Goal: Task Accomplishment & Management: Manage account settings

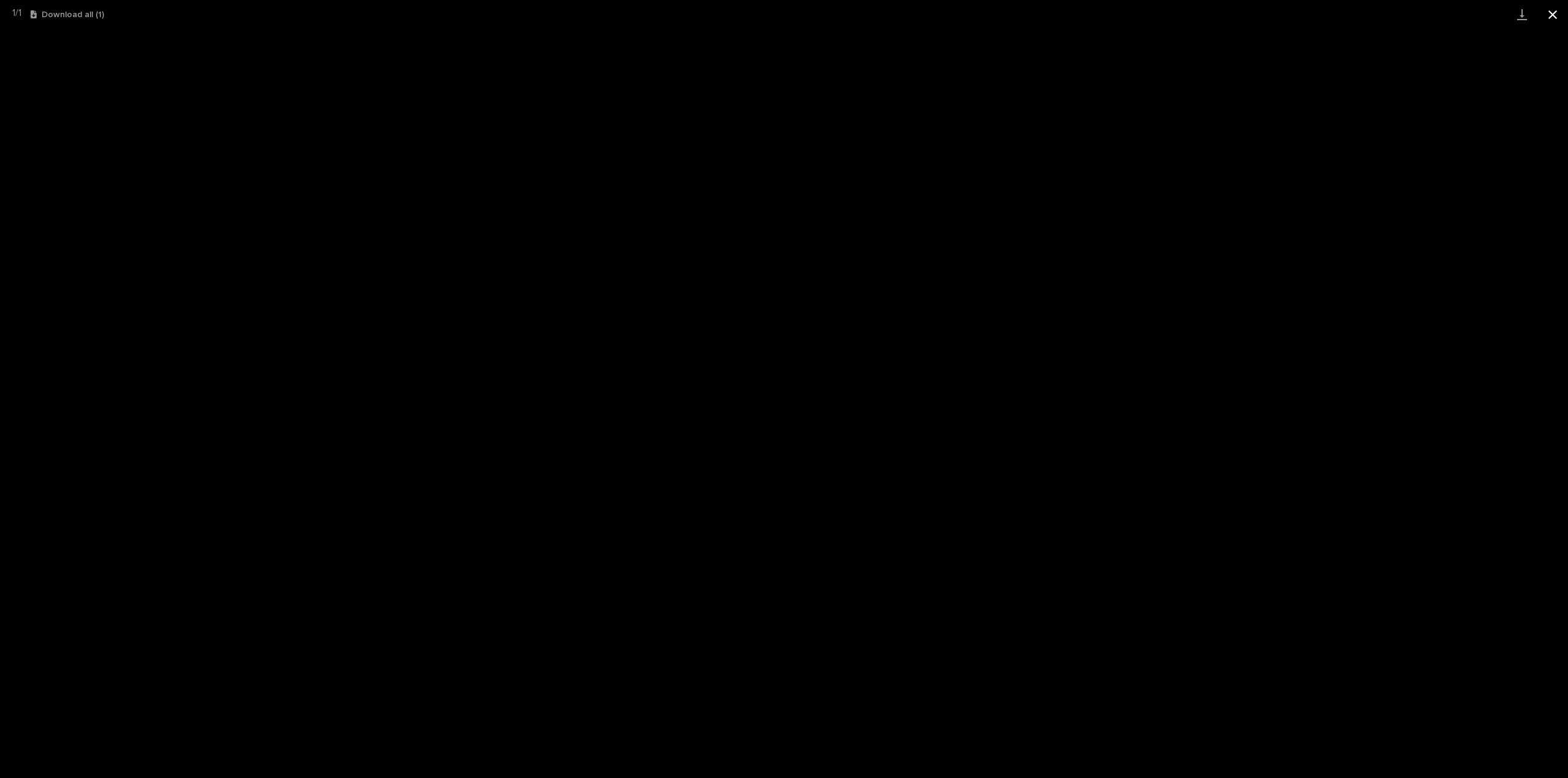
scroll to position [27, 0]
click at [1558, 21] on button "Close gallery" at bounding box center [1552, 14] width 31 height 29
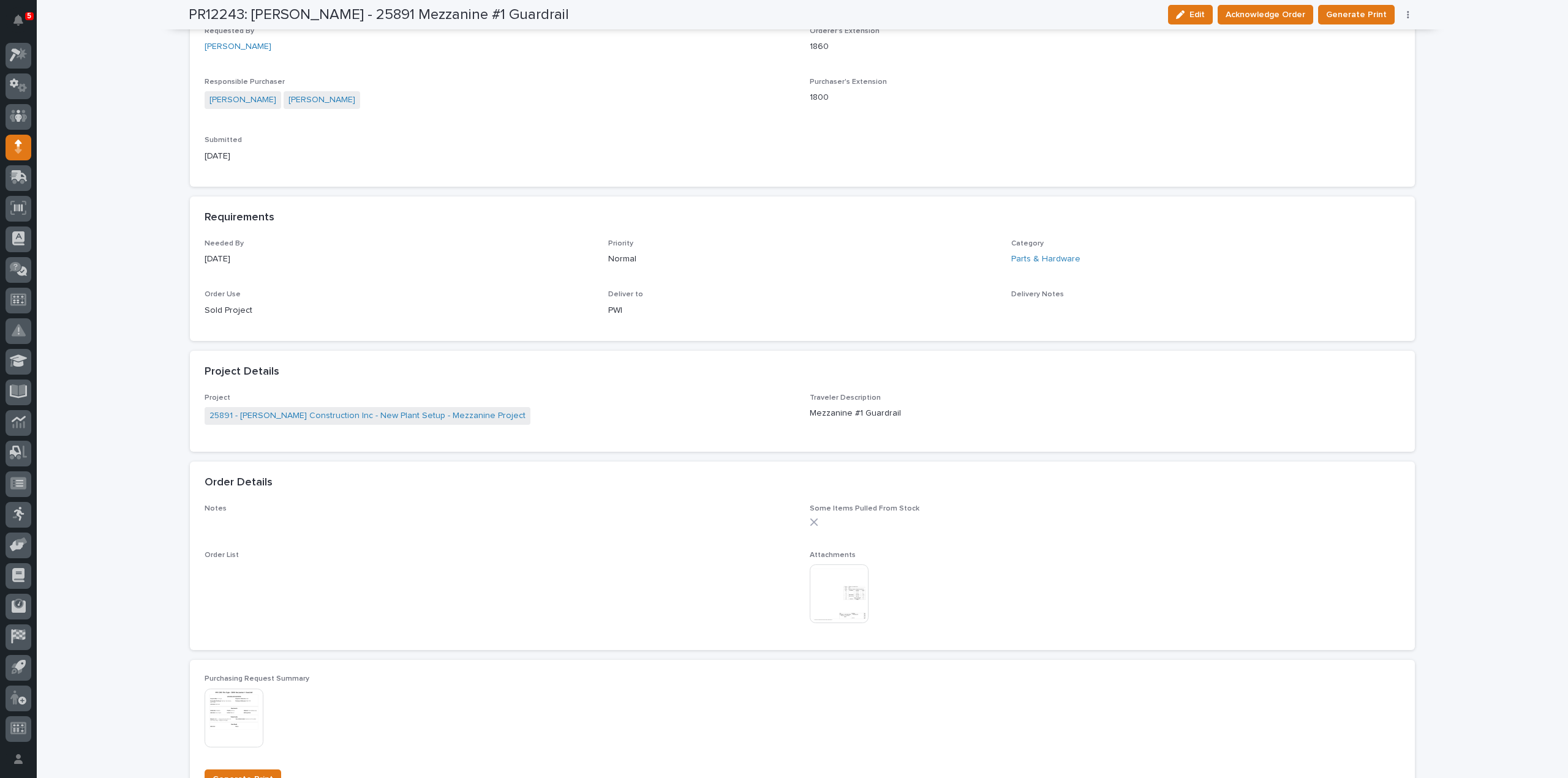
scroll to position [612, 0]
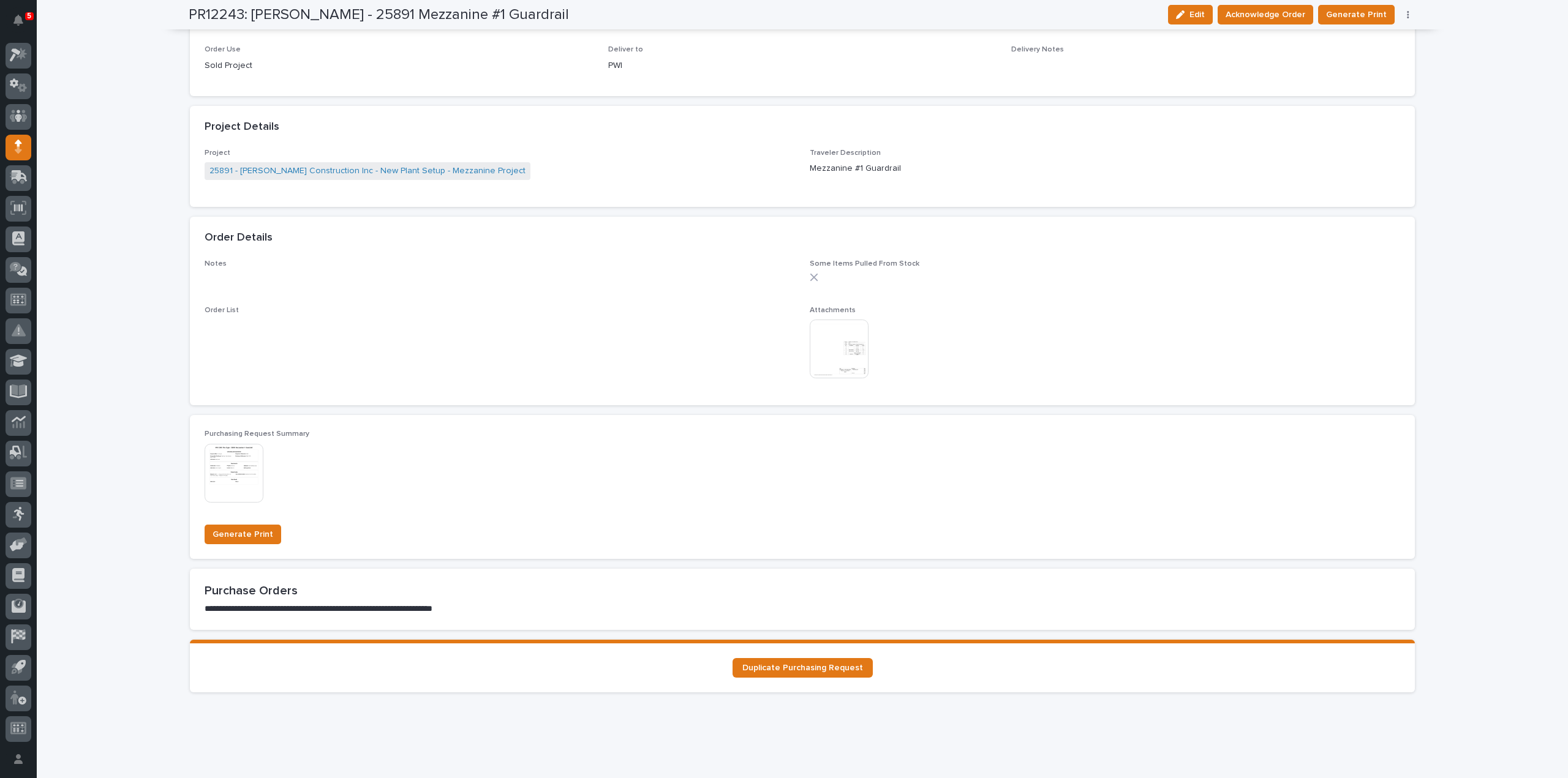
click at [858, 353] on img at bounding box center [839, 349] width 58 height 58
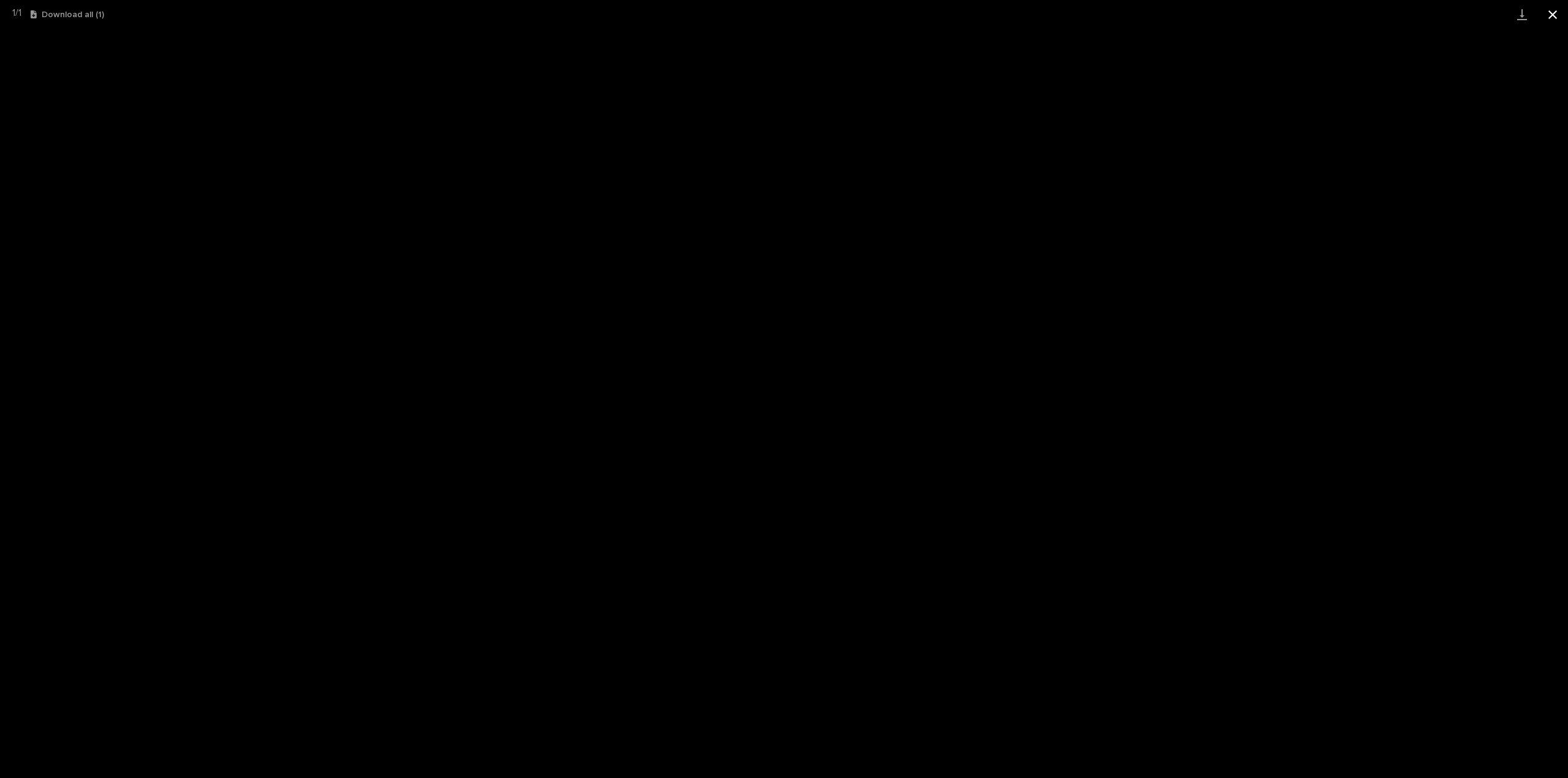
click at [1554, 12] on button "Close gallery" at bounding box center [1552, 14] width 31 height 29
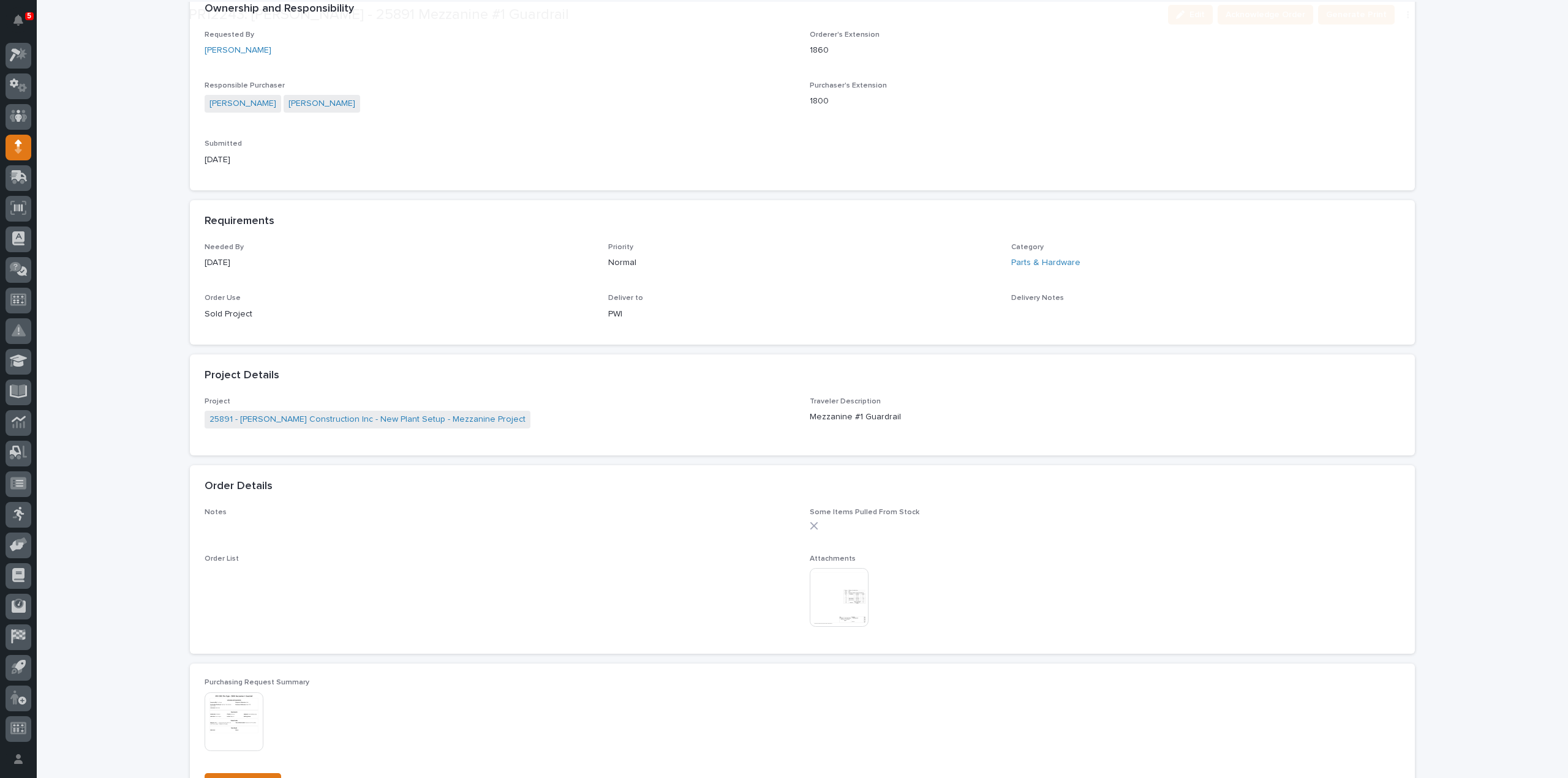
scroll to position [367, 0]
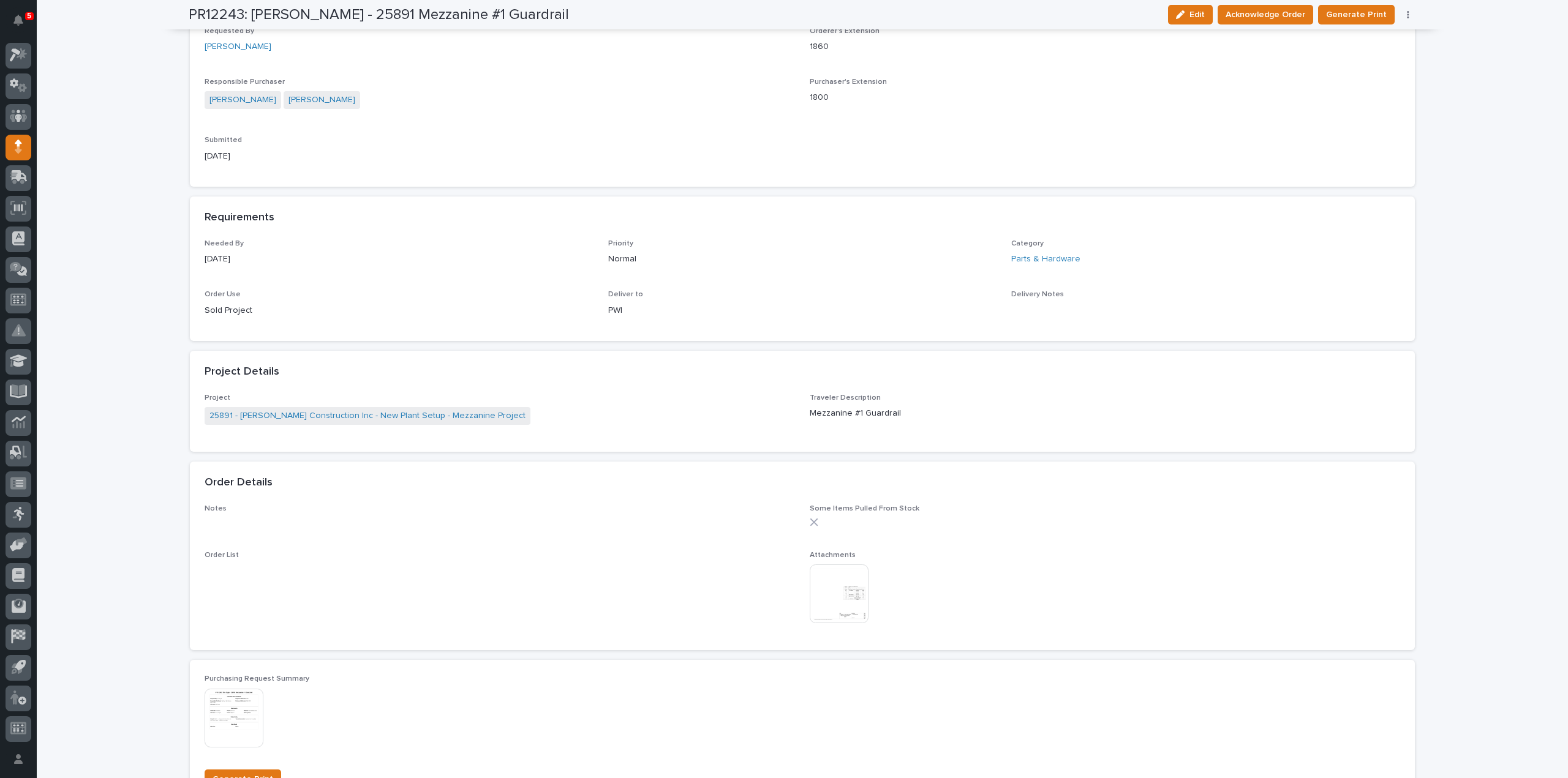
click at [832, 608] on img at bounding box center [839, 593] width 58 height 58
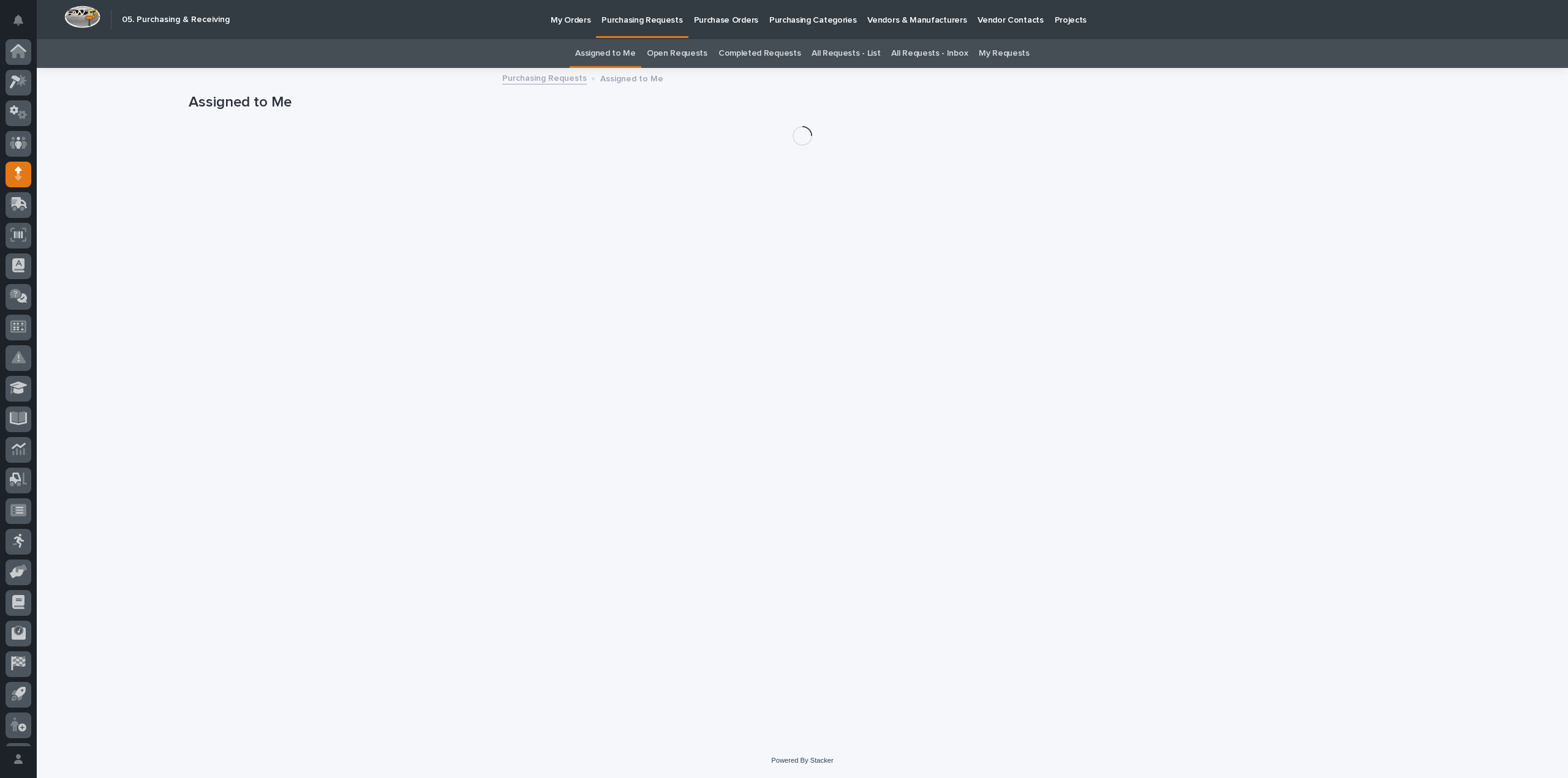
scroll to position [27, 0]
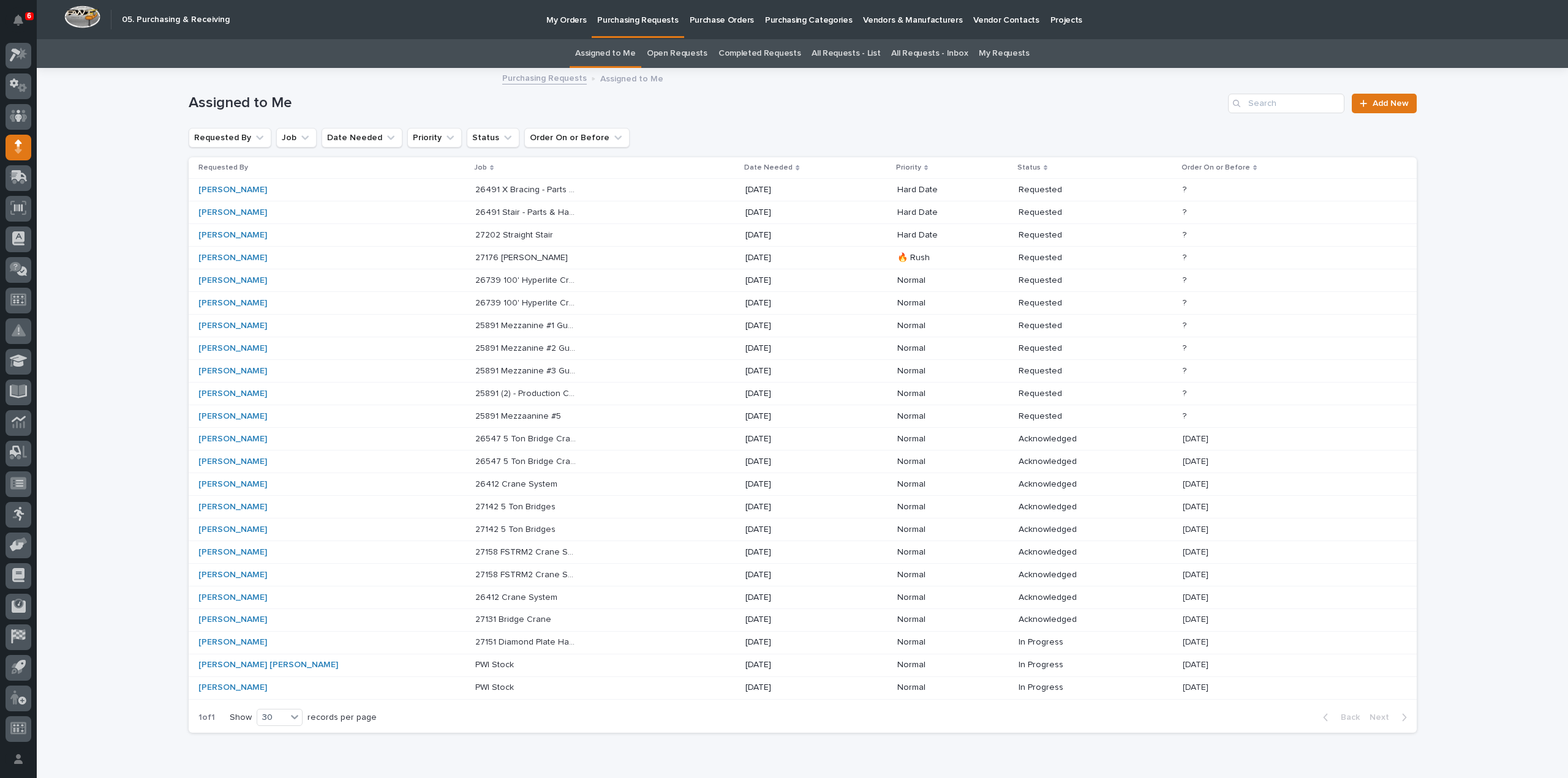
click at [605, 57] on link "Assigned to Me" at bounding box center [605, 53] width 60 height 29
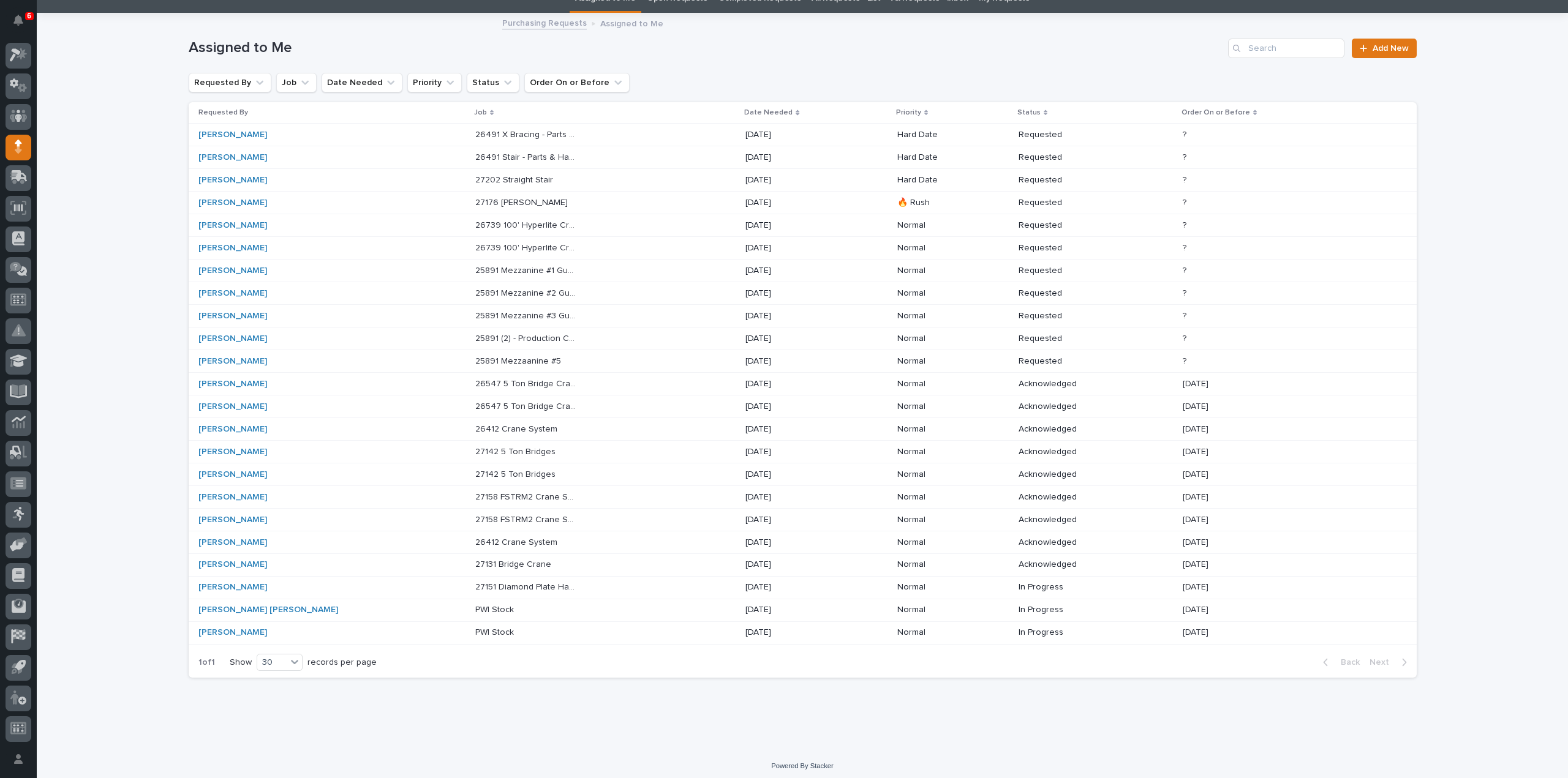
click at [475, 266] on p "25891 Mezzanine #1 Guardrail" at bounding box center [527, 270] width 105 height 13
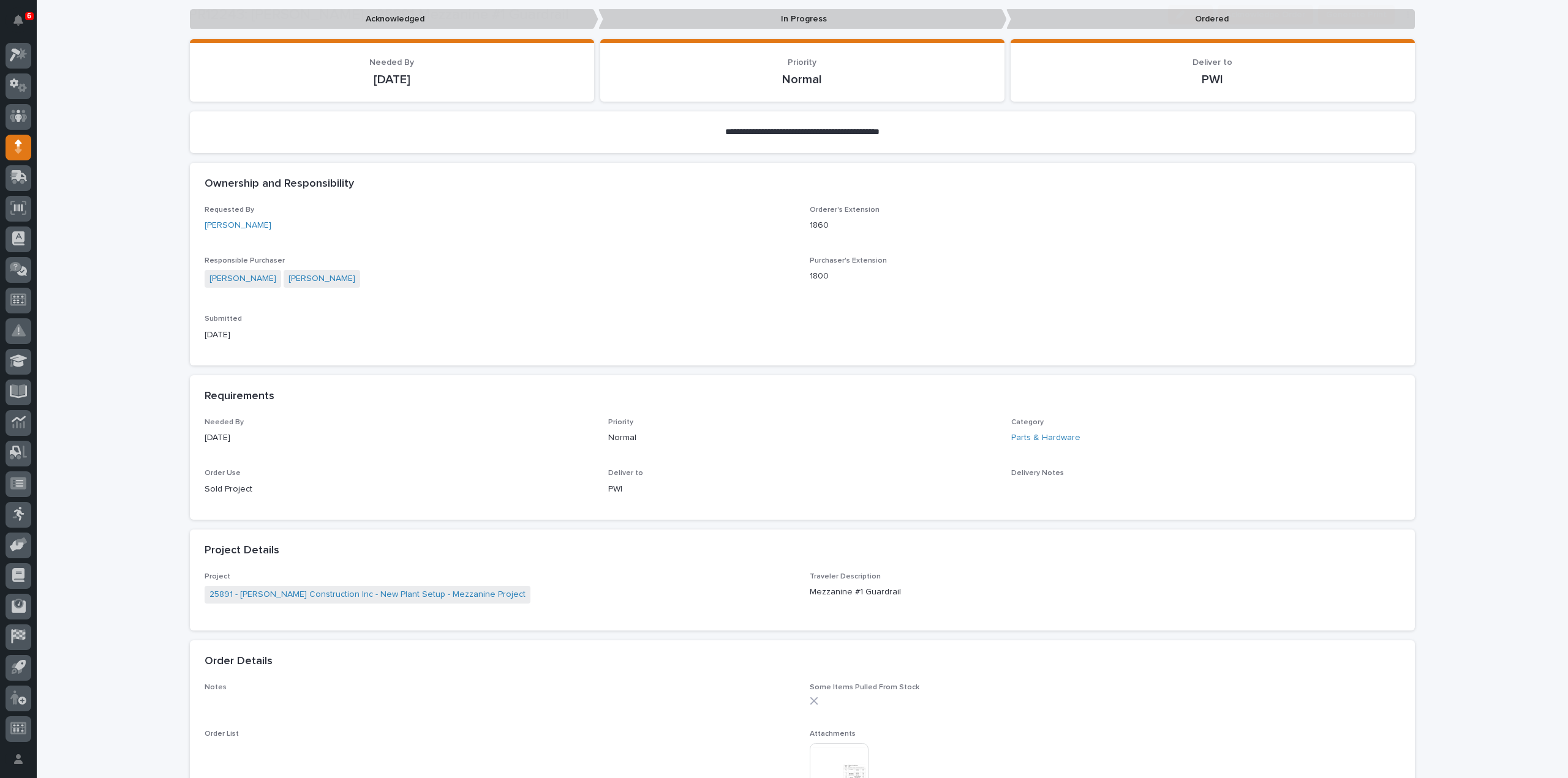
scroll to position [406, 0]
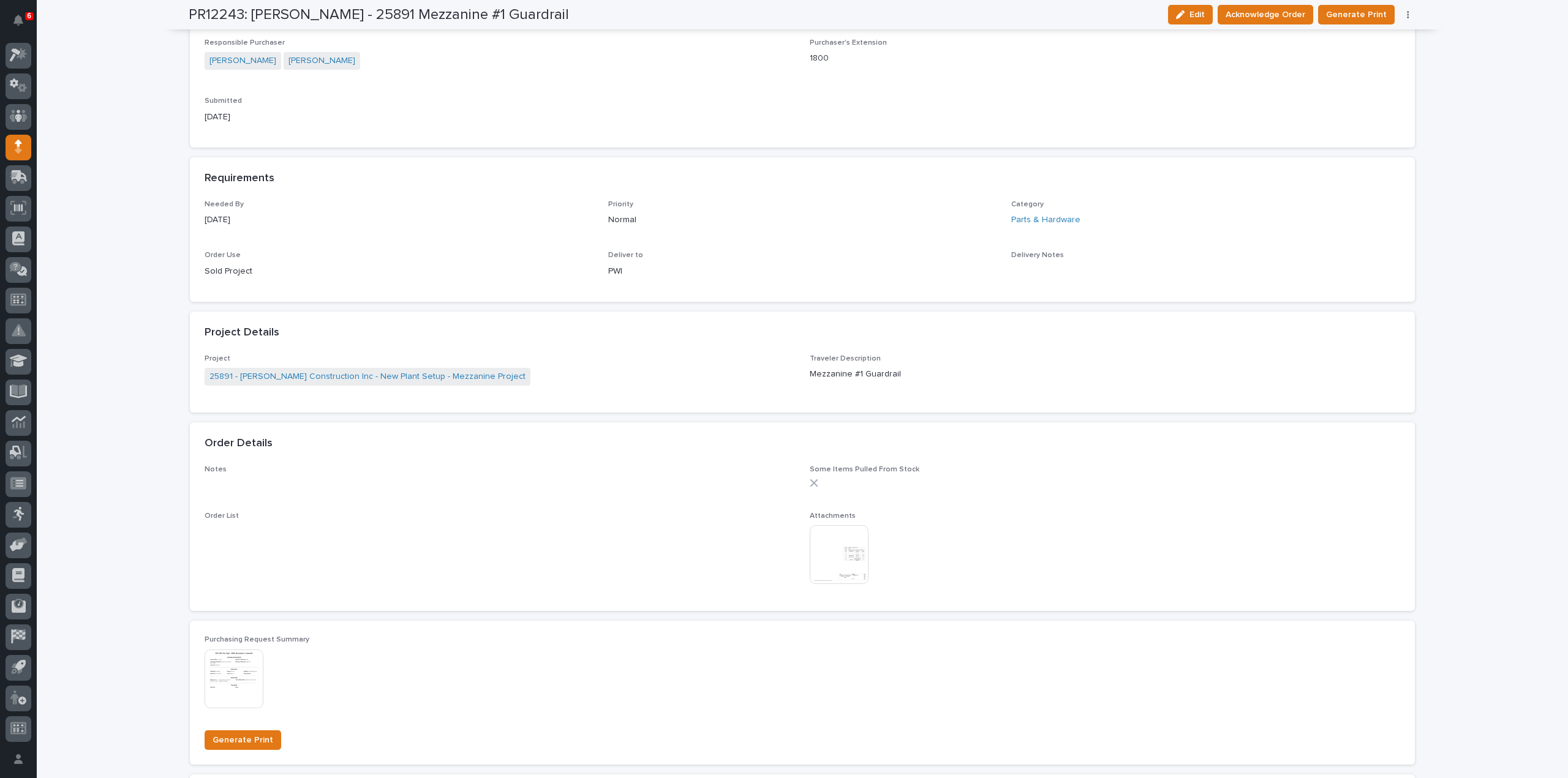
click at [841, 558] on img at bounding box center [839, 555] width 58 height 58
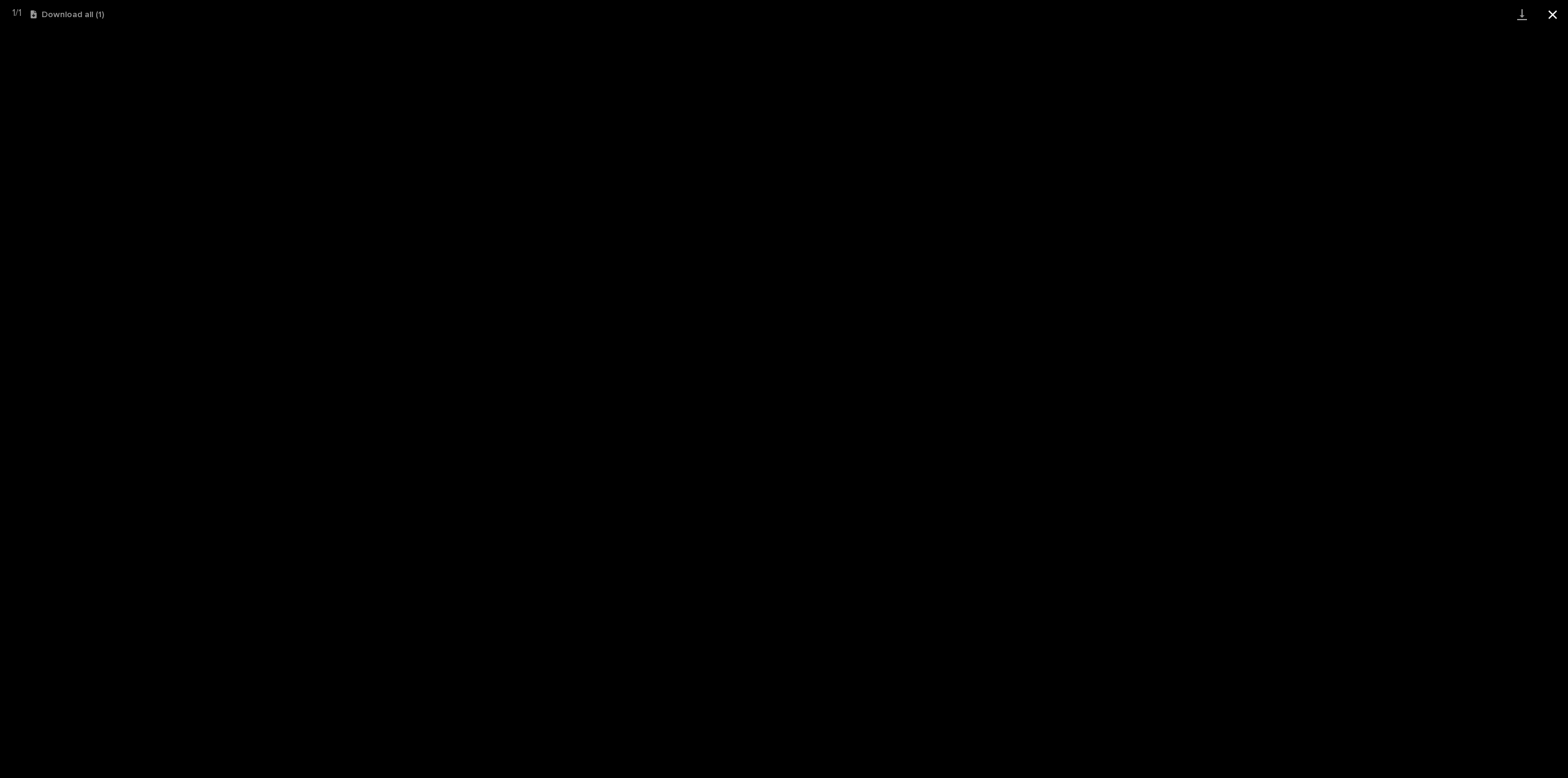
click at [1554, 17] on button "Close gallery" at bounding box center [1552, 14] width 31 height 29
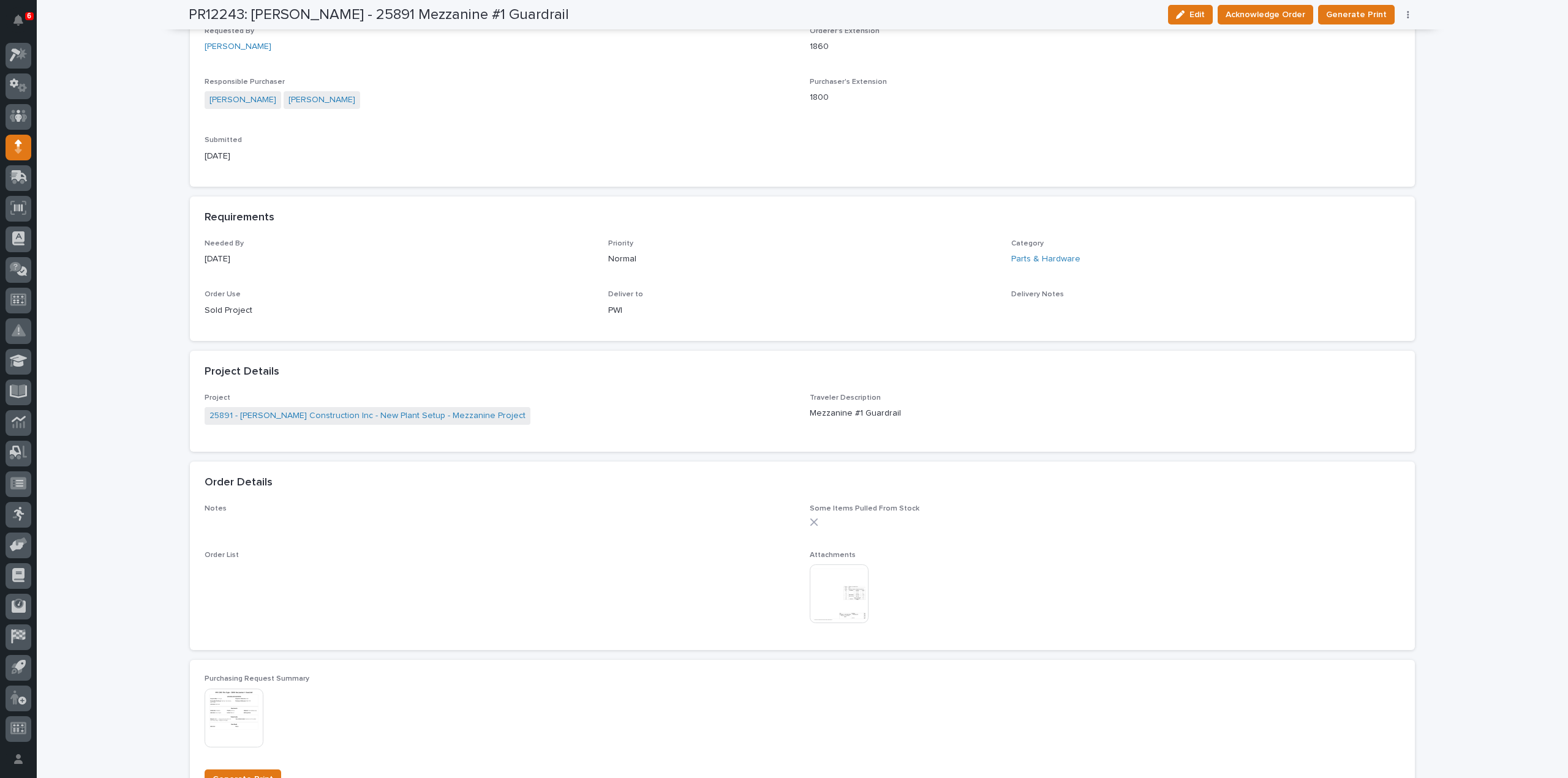
scroll to position [490, 0]
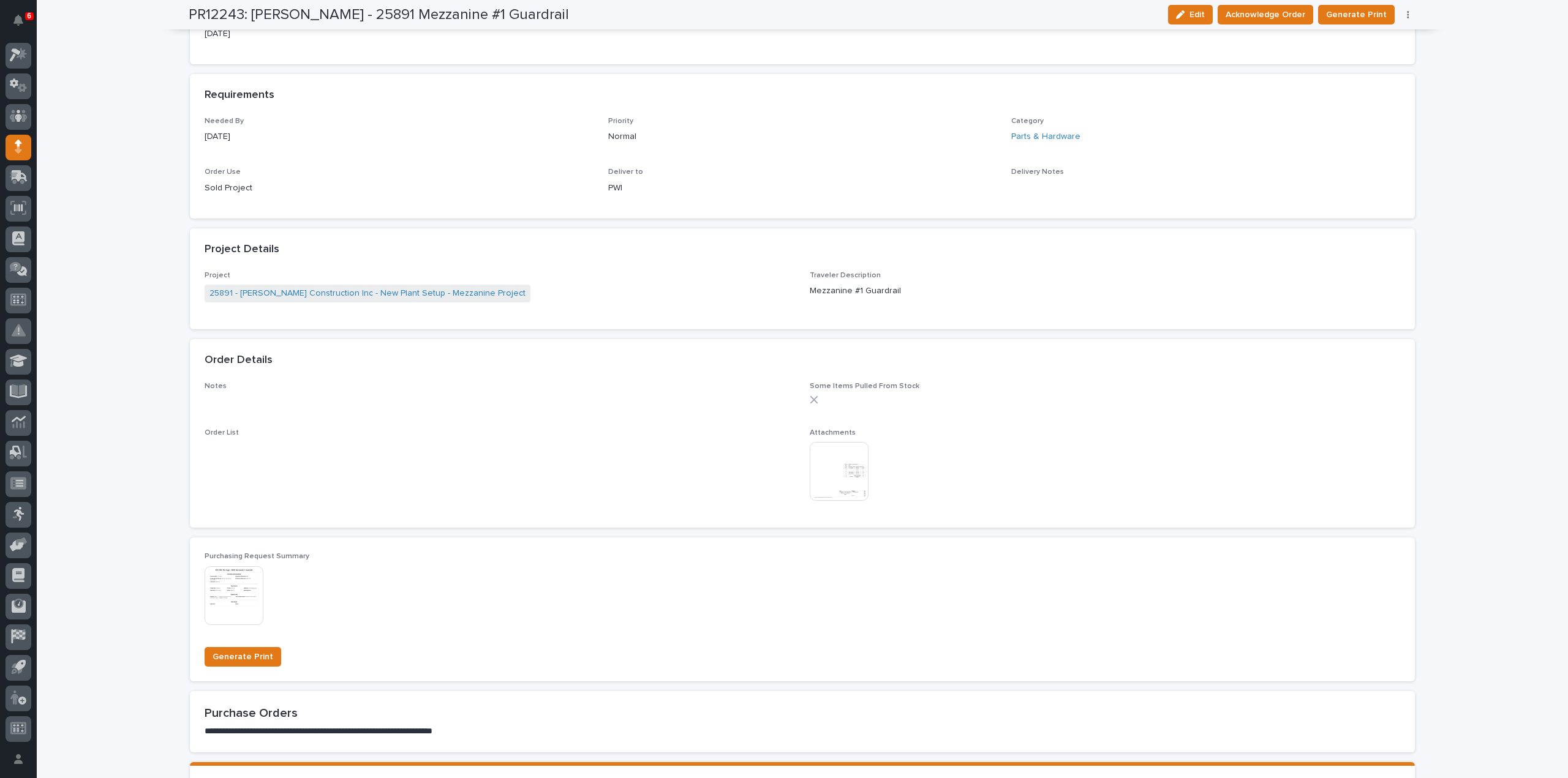
click at [213, 593] on img at bounding box center [234, 595] width 58 height 58
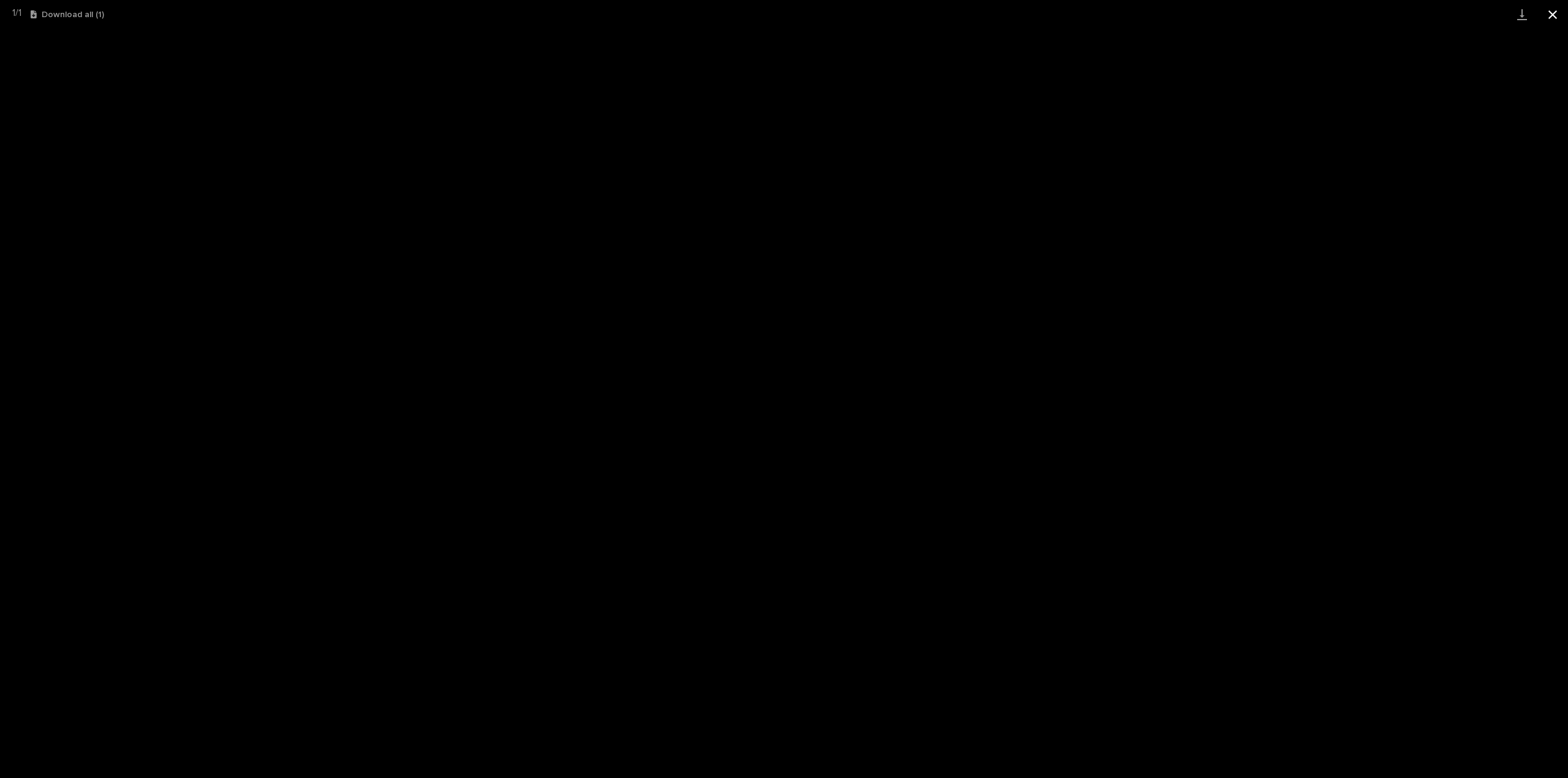
click at [1553, 17] on button "Close gallery" at bounding box center [1552, 14] width 31 height 29
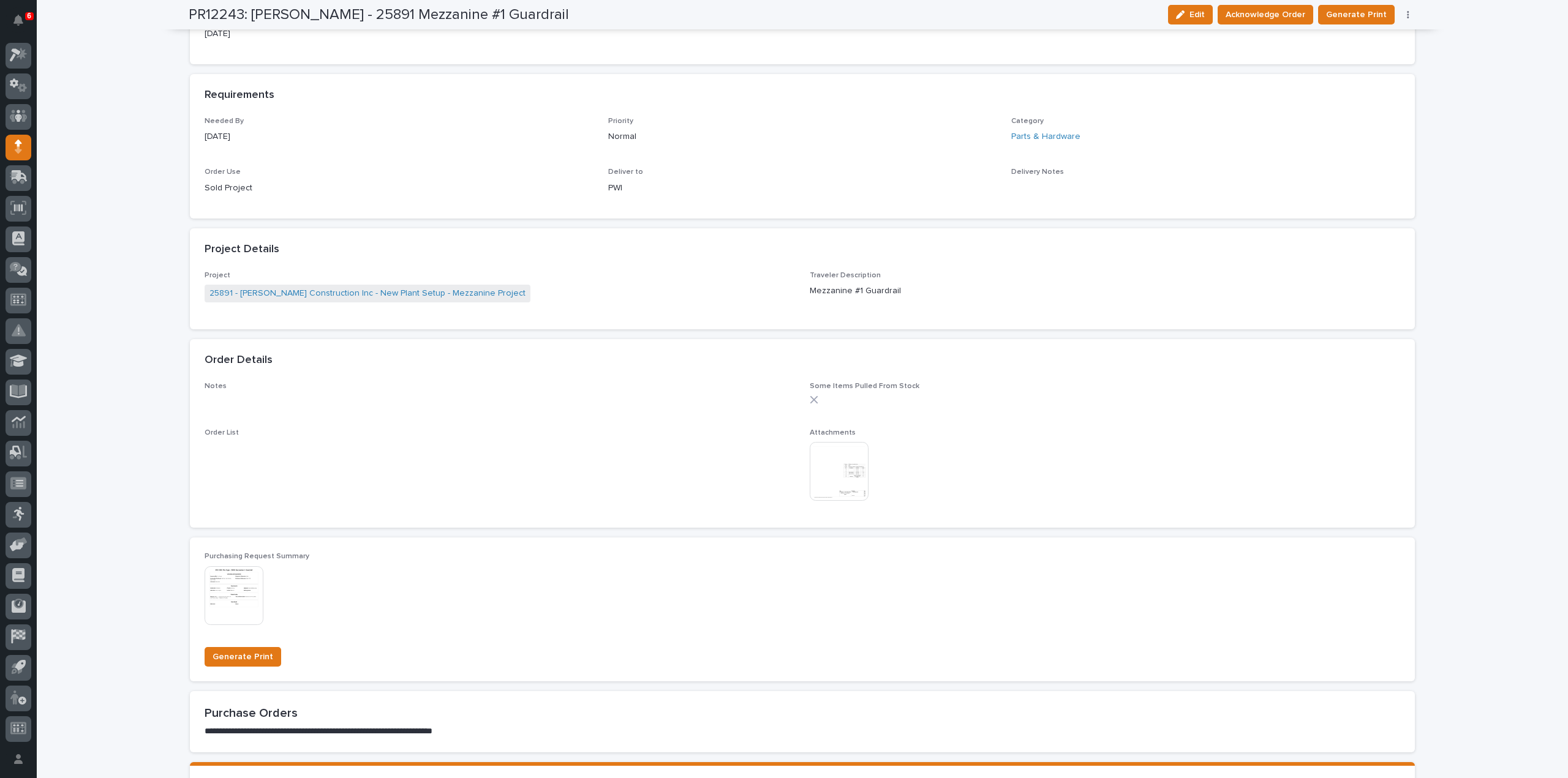
click at [830, 478] on img at bounding box center [839, 471] width 58 height 58
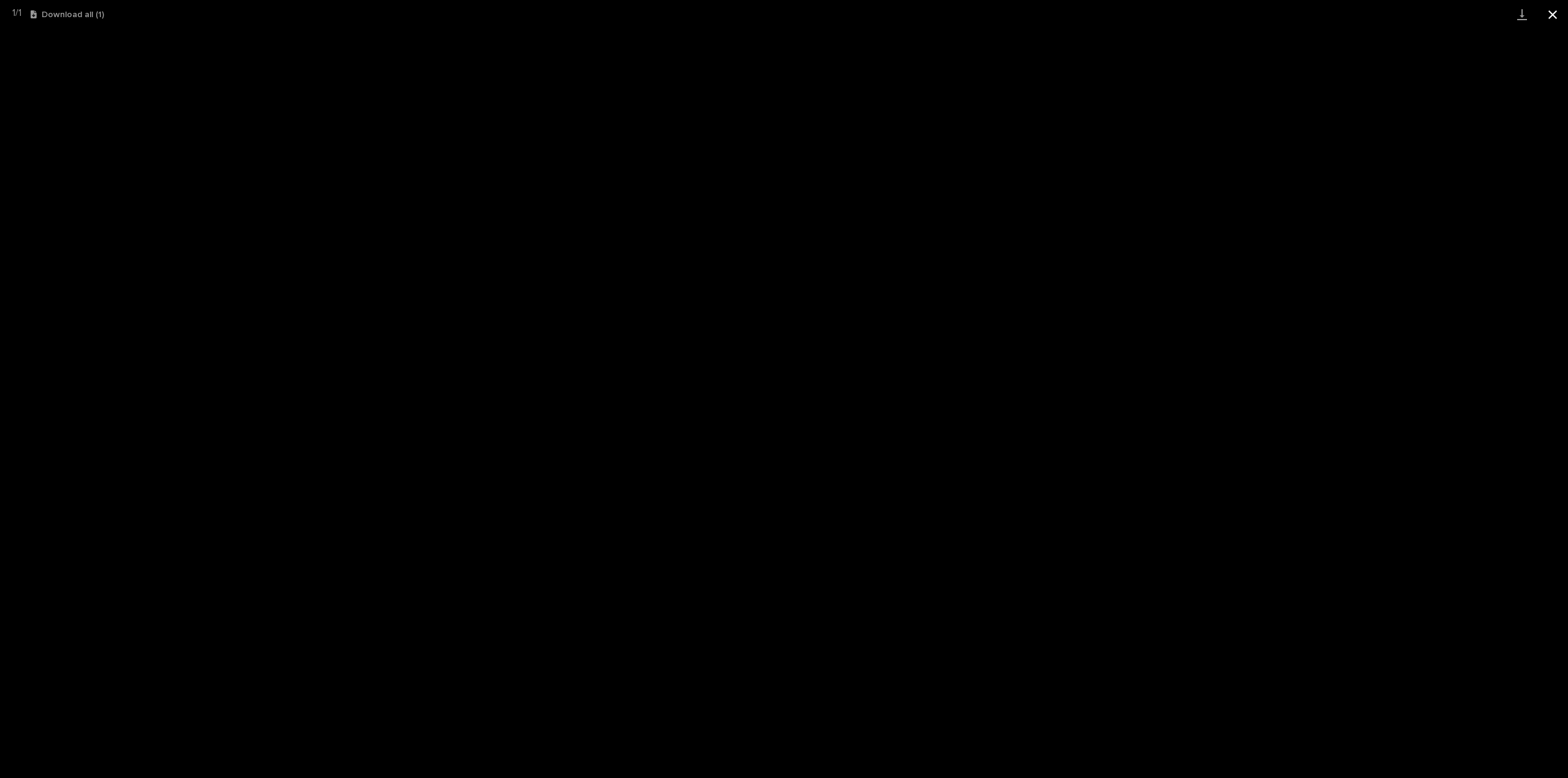
click at [1551, 13] on button "Close gallery" at bounding box center [1552, 14] width 31 height 29
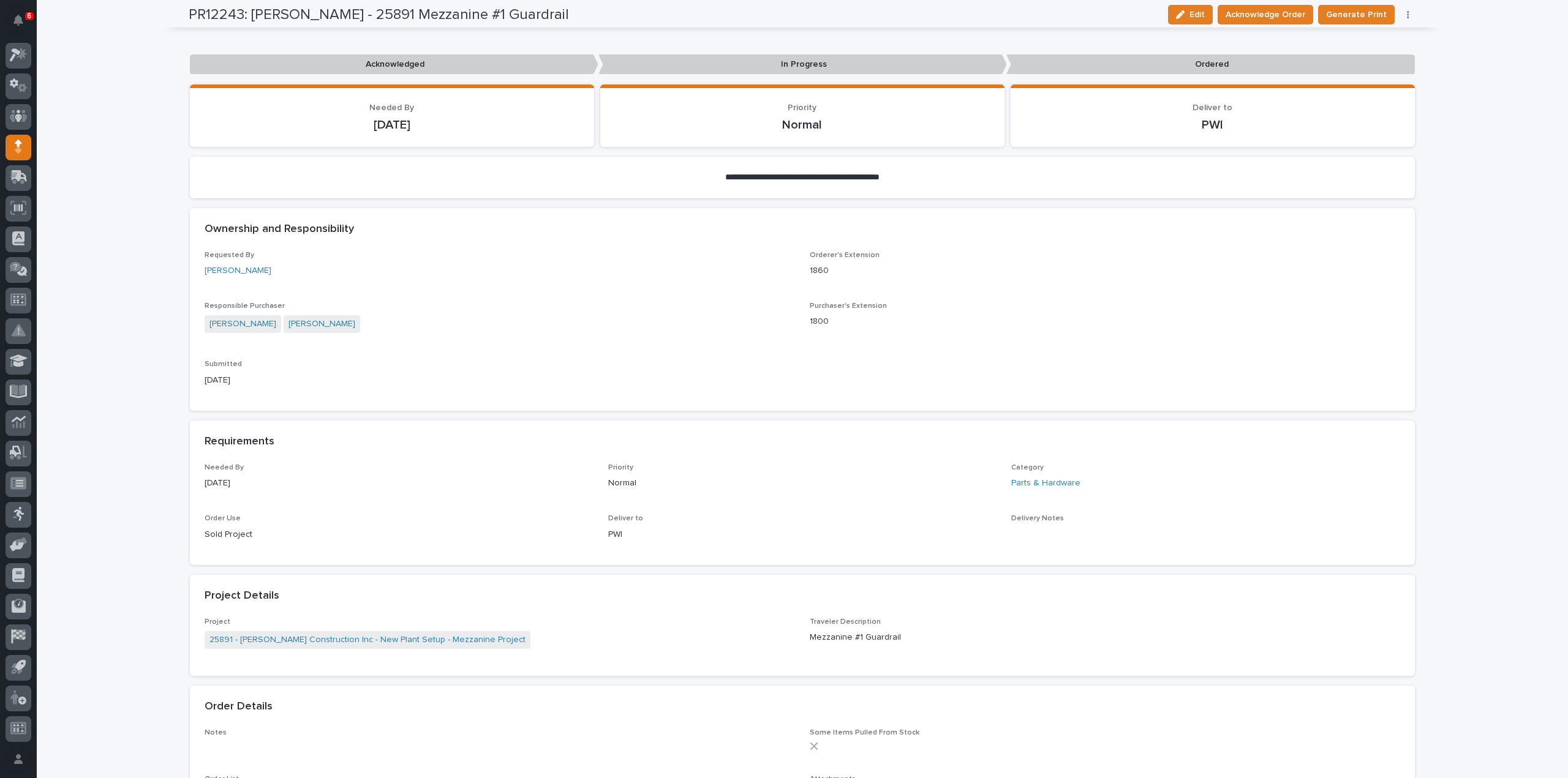
scroll to position [0, 0]
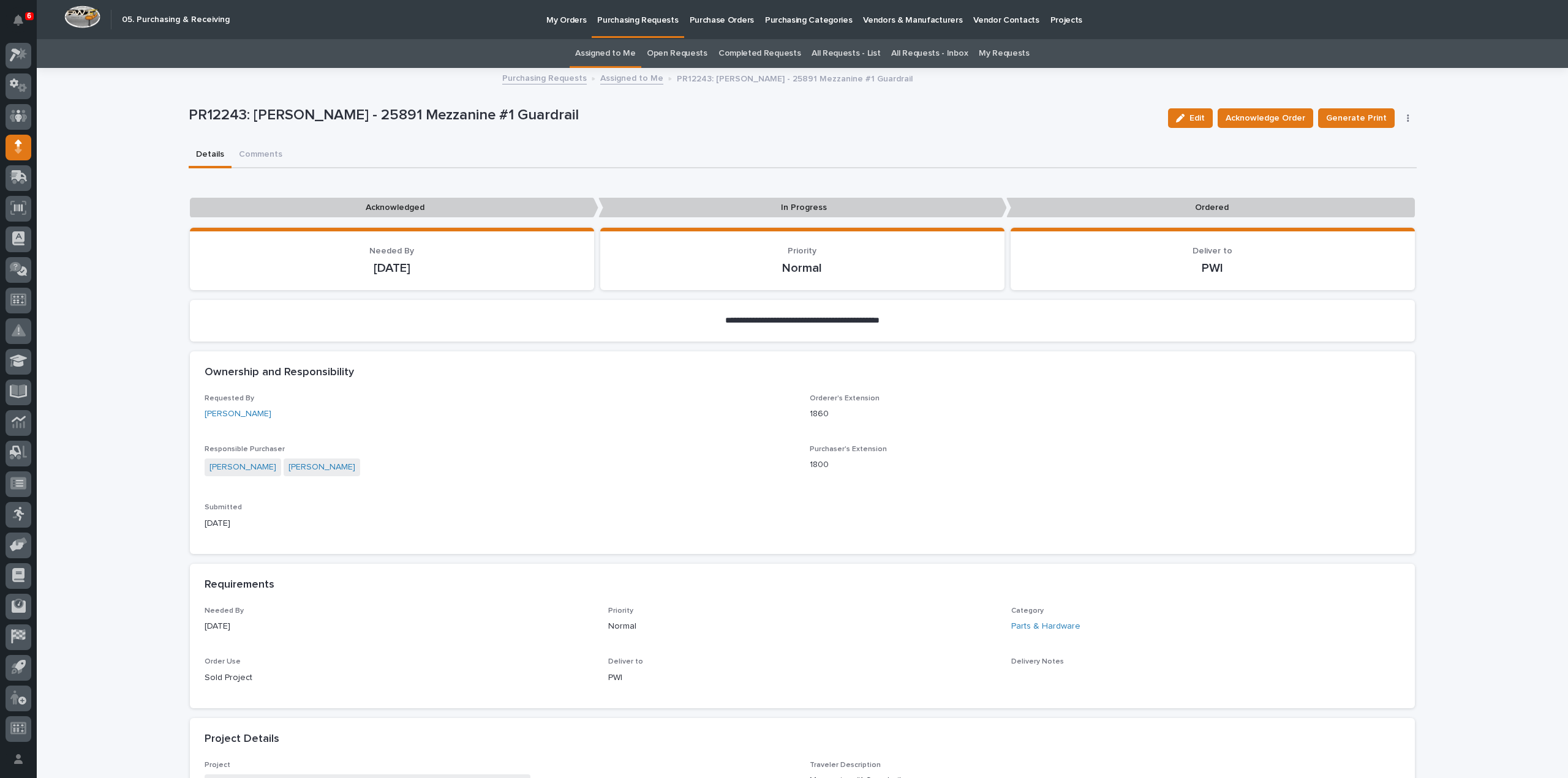
click at [619, 56] on link "Assigned to Me" at bounding box center [605, 53] width 60 height 29
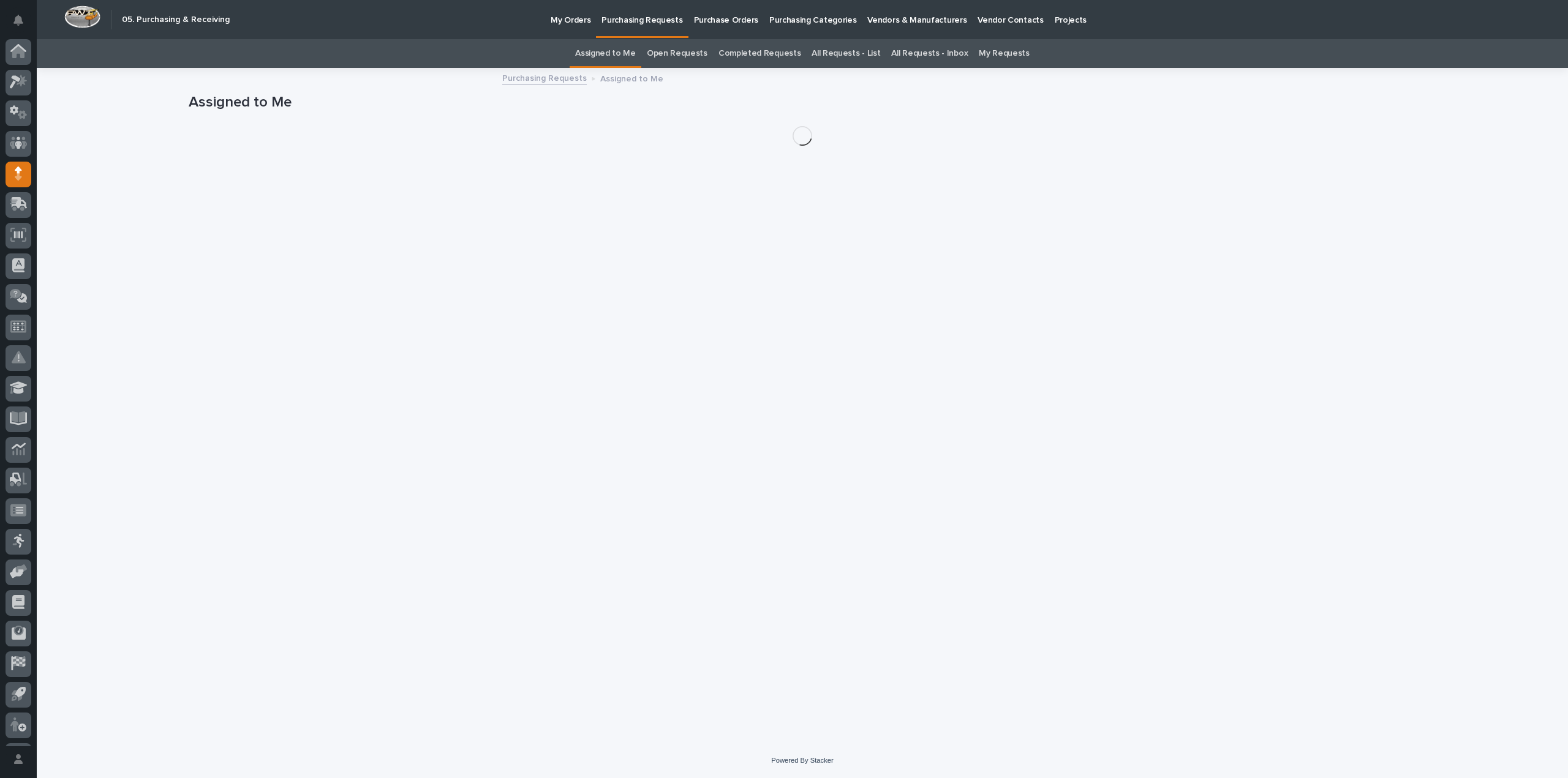
scroll to position [27, 0]
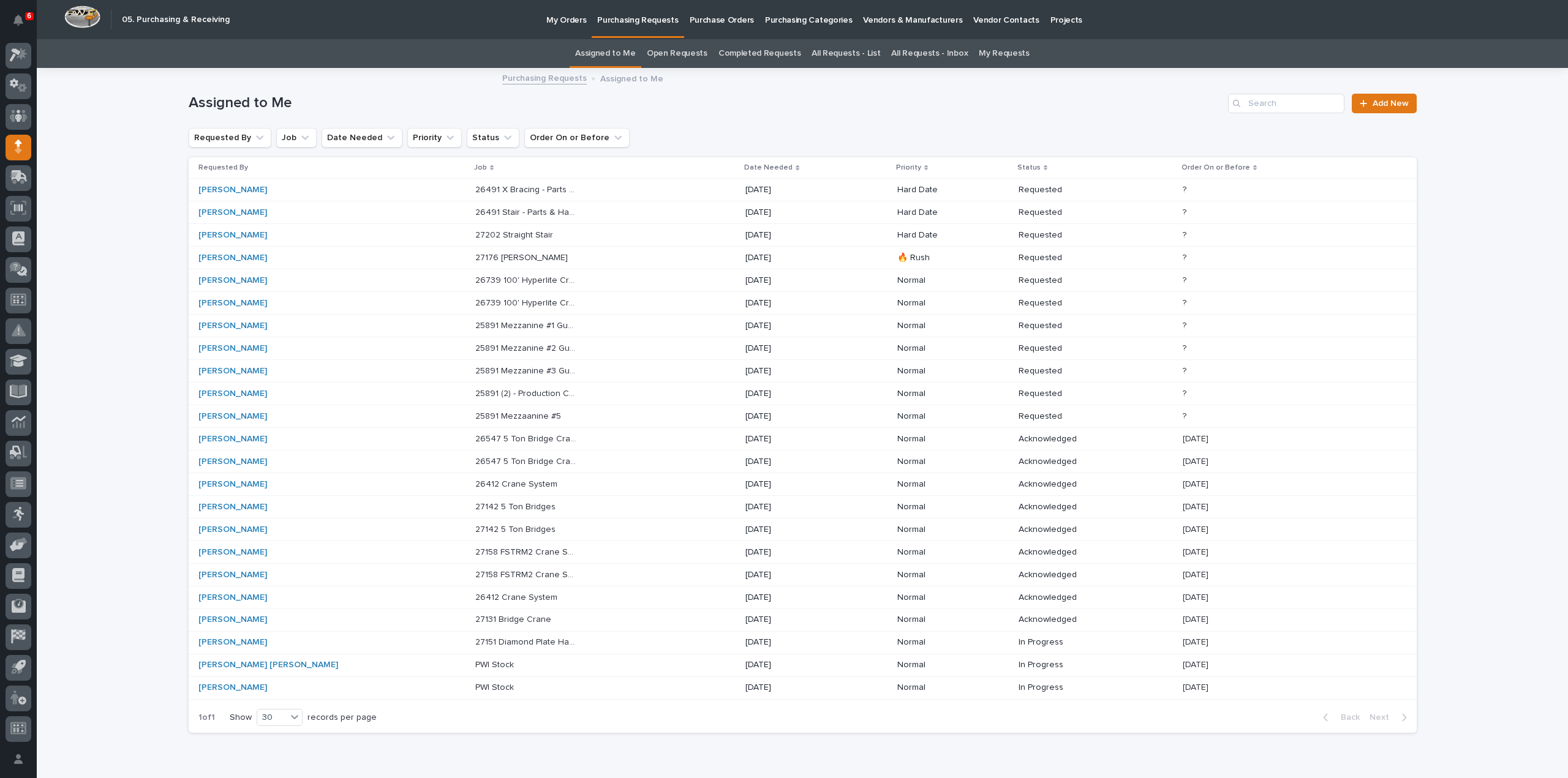
click at [475, 372] on p "25891 Mezzanine #3 Guardrail" at bounding box center [527, 370] width 105 height 13
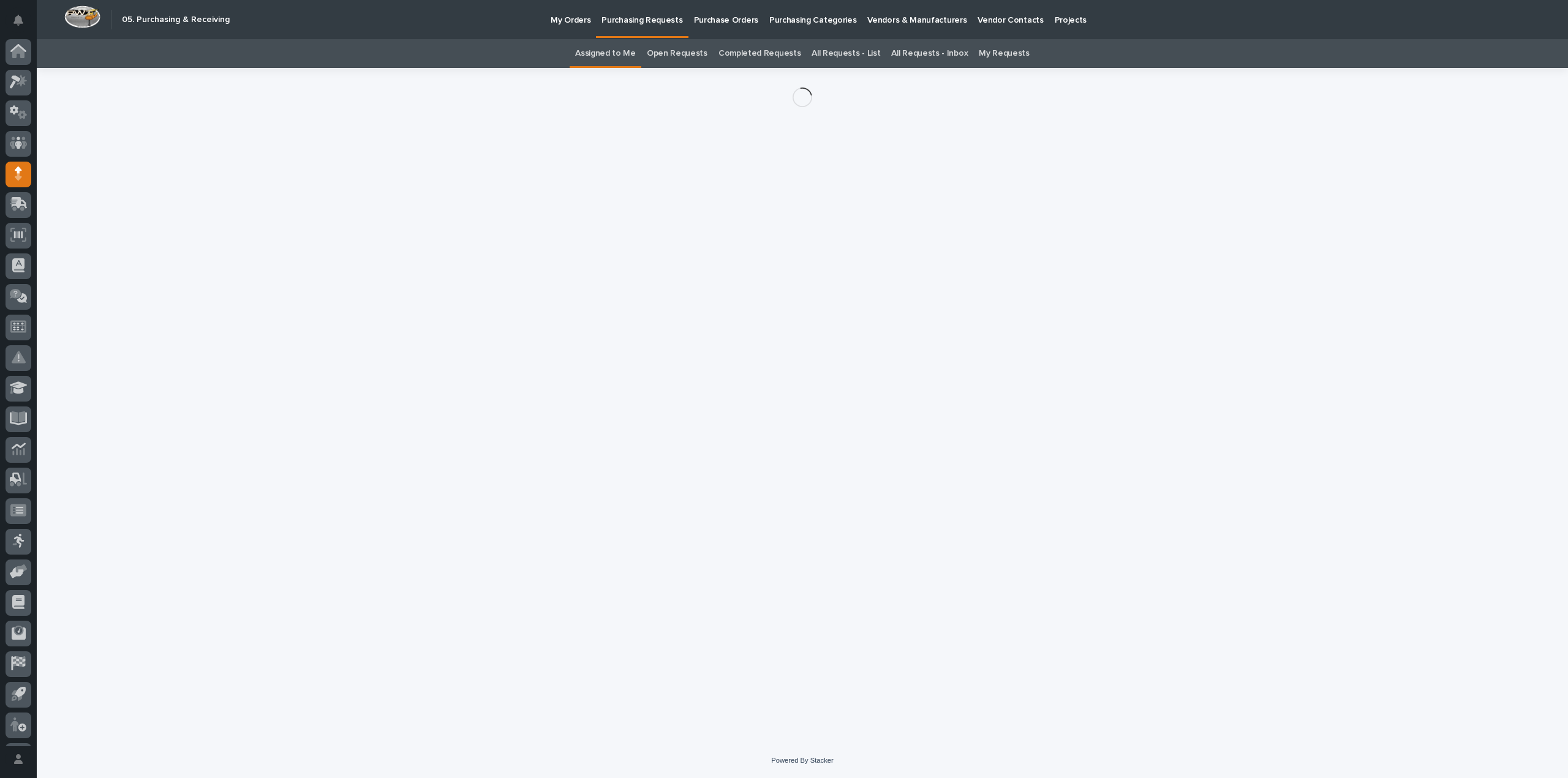
scroll to position [27, 0]
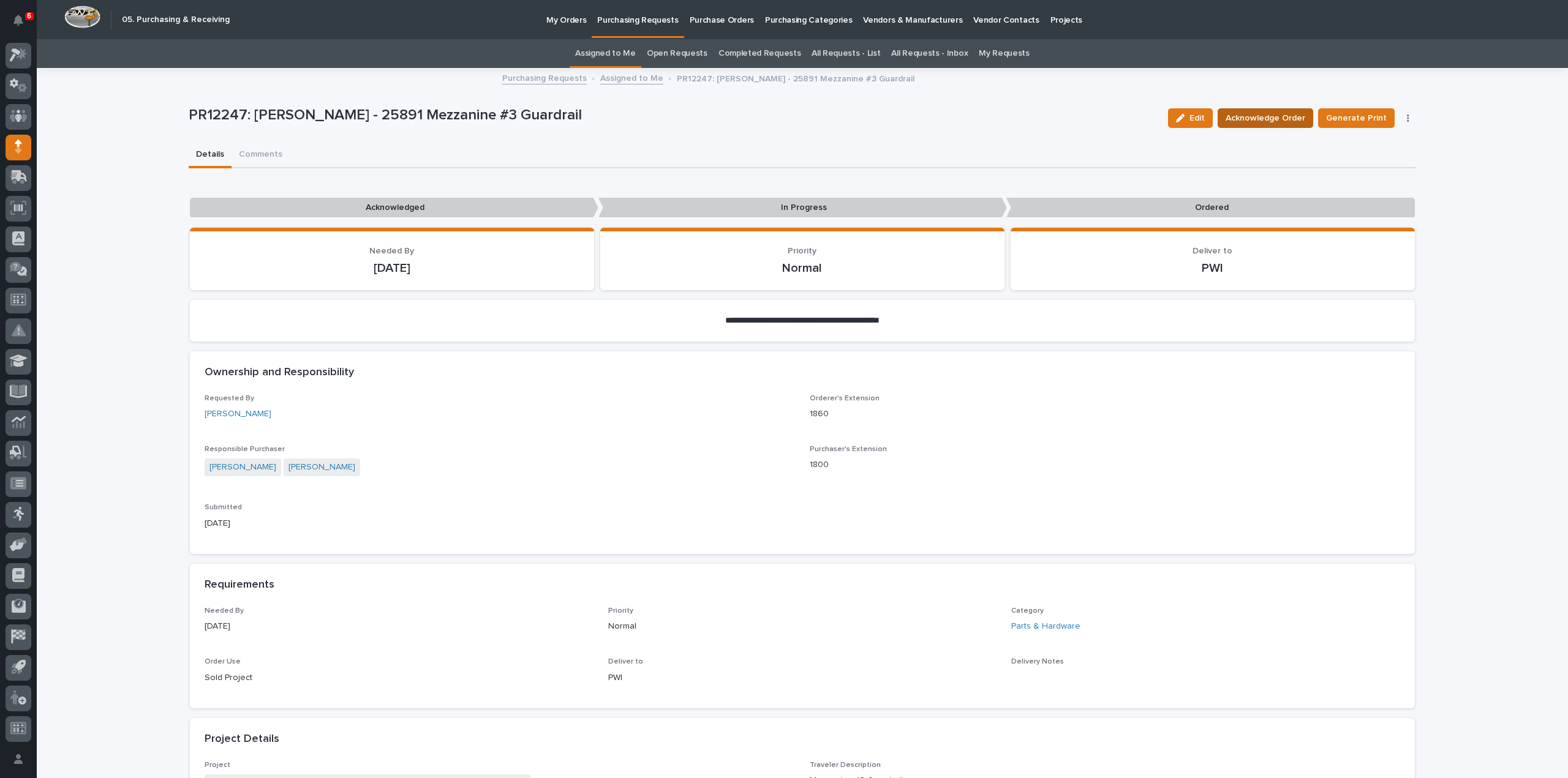
click at [1252, 121] on span "Acknowledge Order" at bounding box center [1266, 119] width 80 height 15
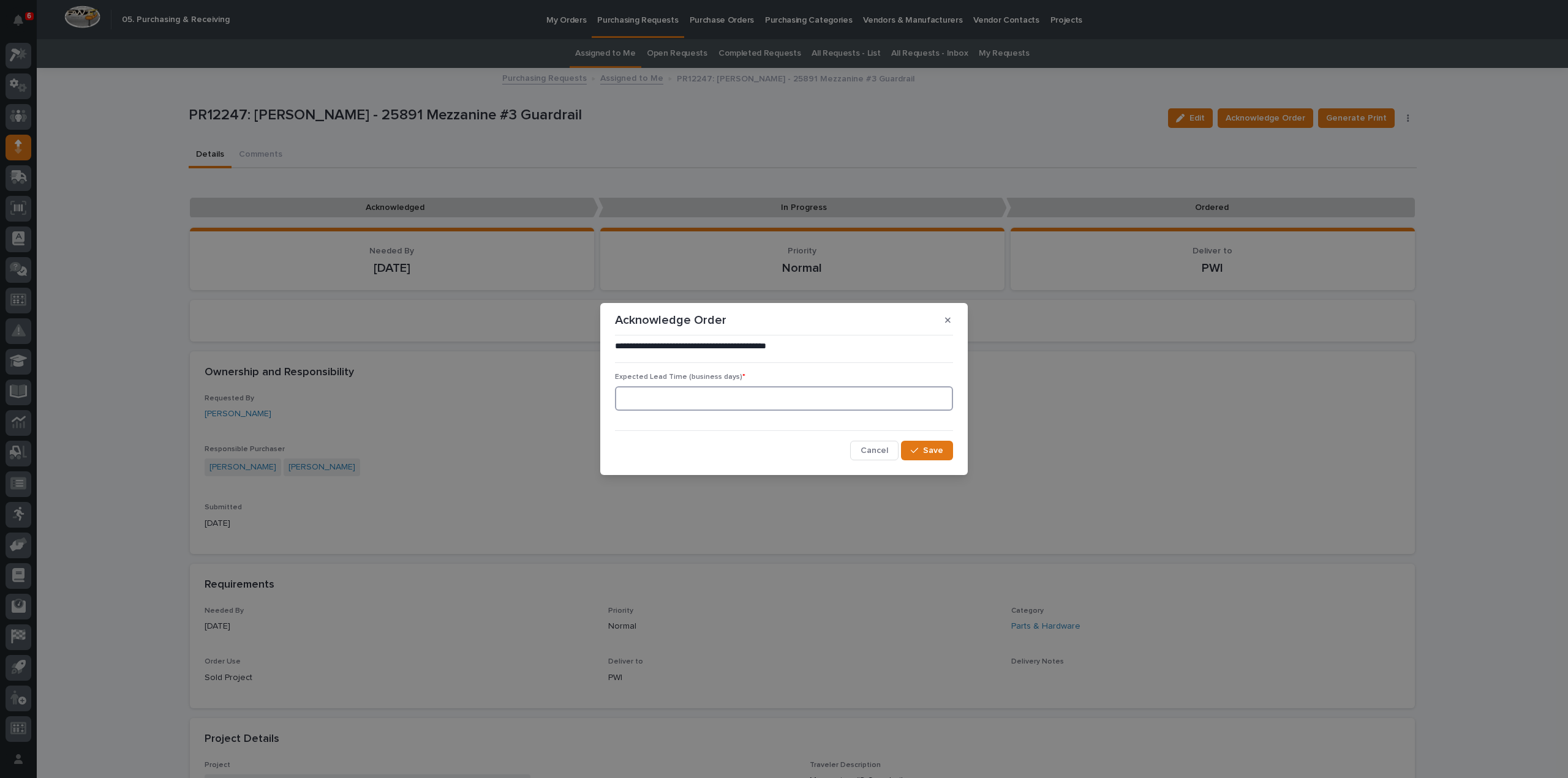
click at [745, 399] on input at bounding box center [784, 399] width 338 height 24
type input "0"
click at [912, 452] on icon "button" at bounding box center [915, 450] width 7 height 8
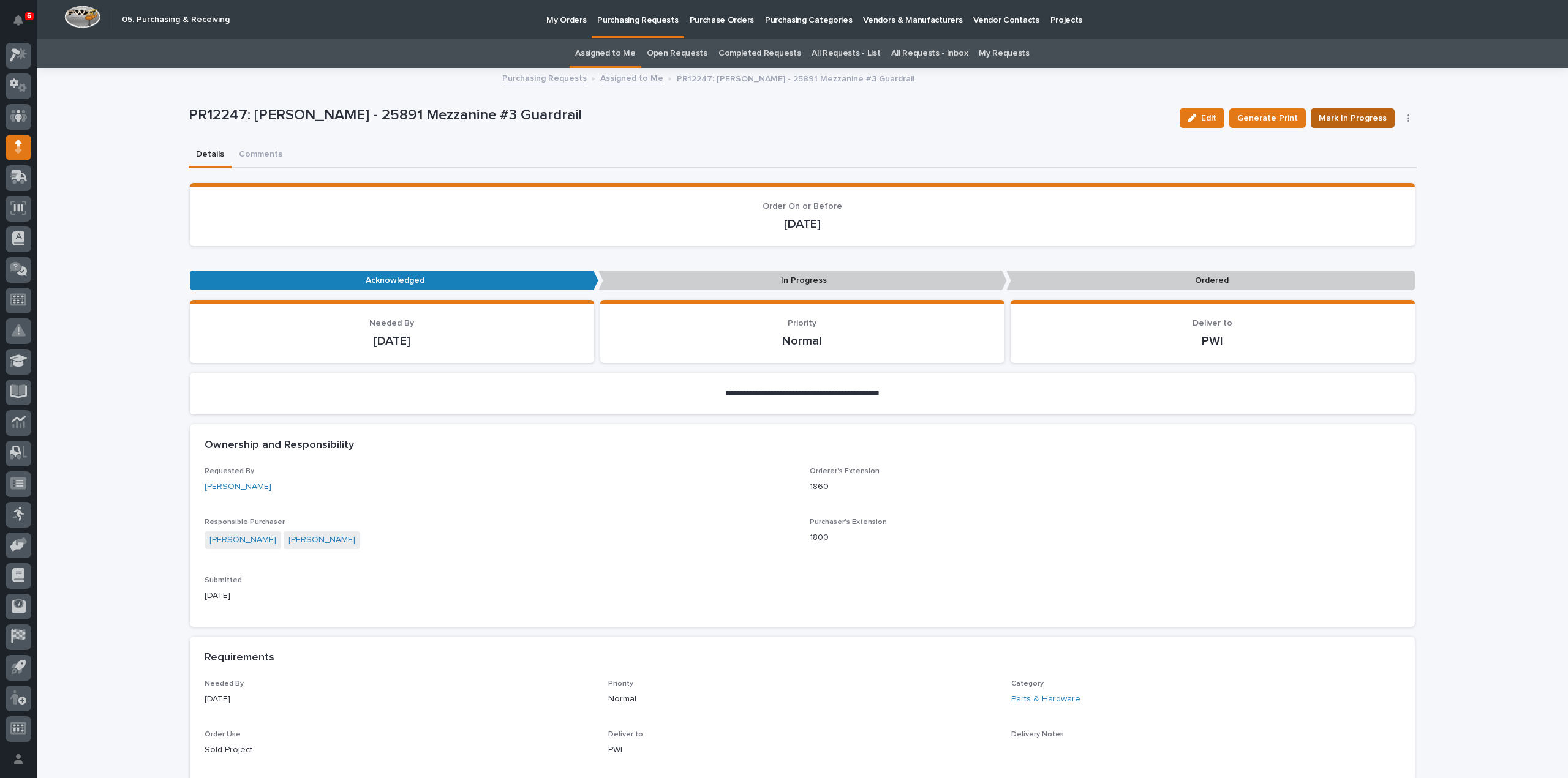
click at [1346, 121] on span "Mark In Progress" at bounding box center [1353, 119] width 68 height 15
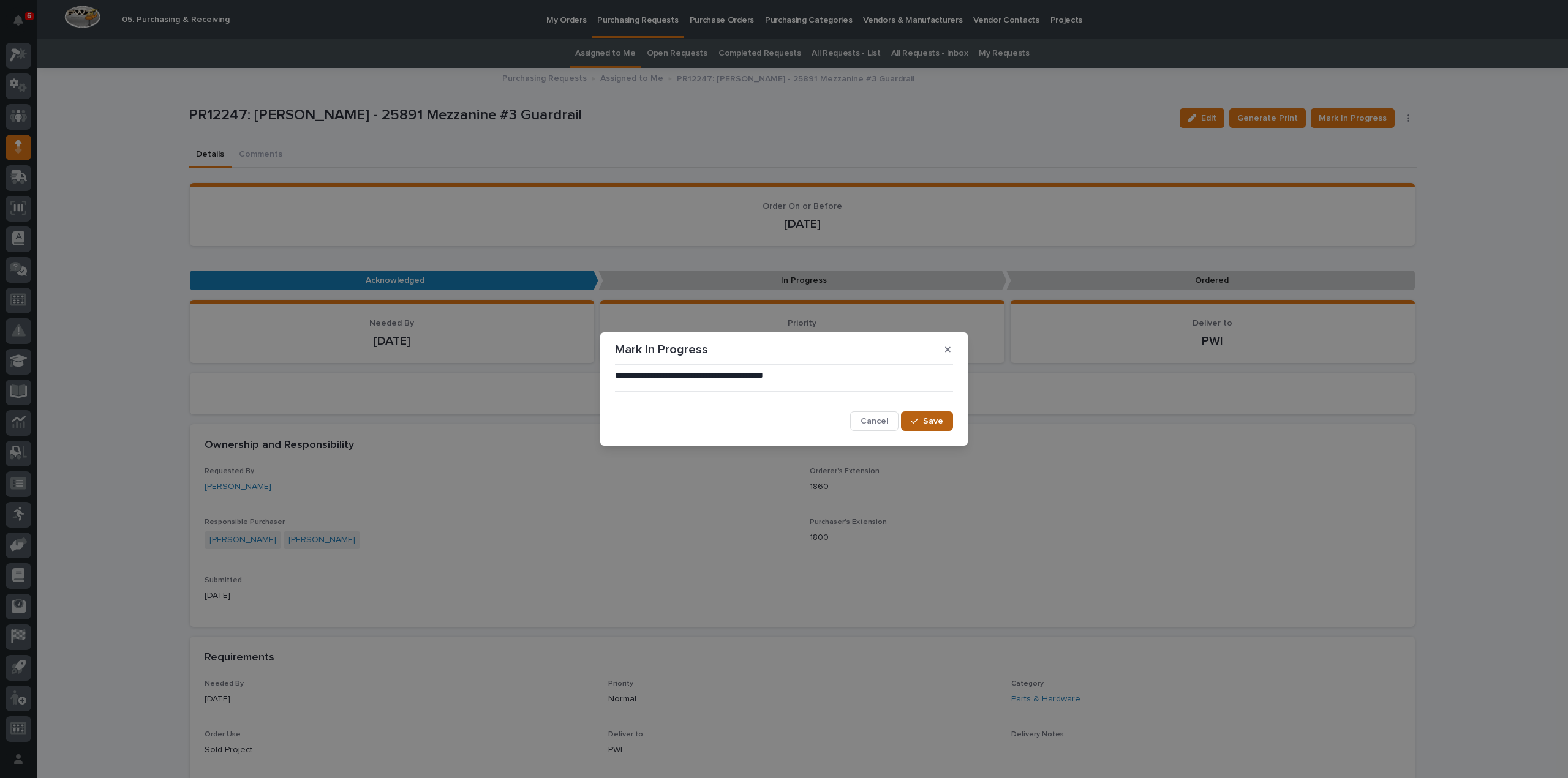
click at [930, 425] on span "Save" at bounding box center [933, 421] width 20 height 11
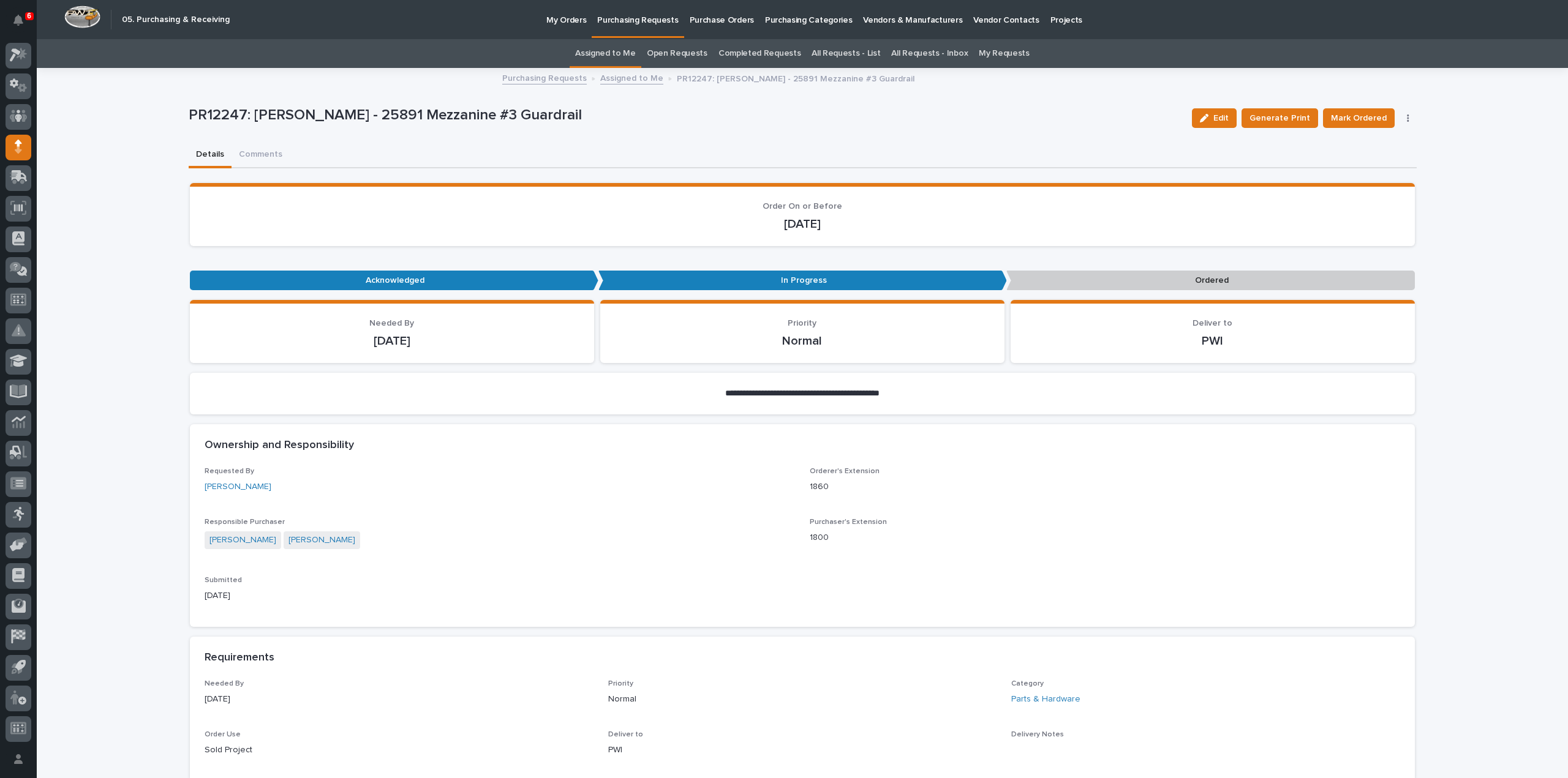
scroll to position [612, 0]
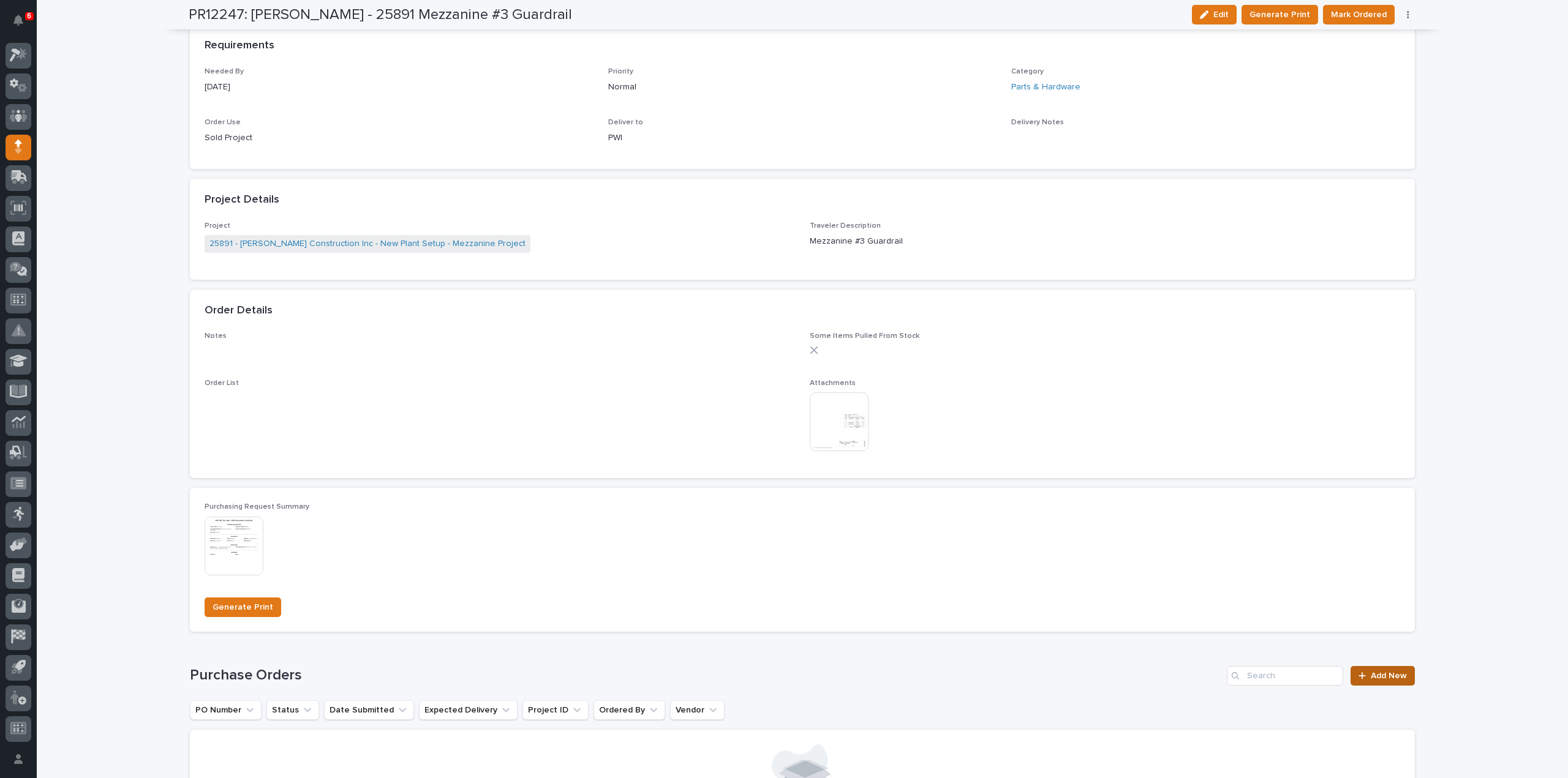
click at [1366, 677] on div at bounding box center [1365, 675] width 12 height 8
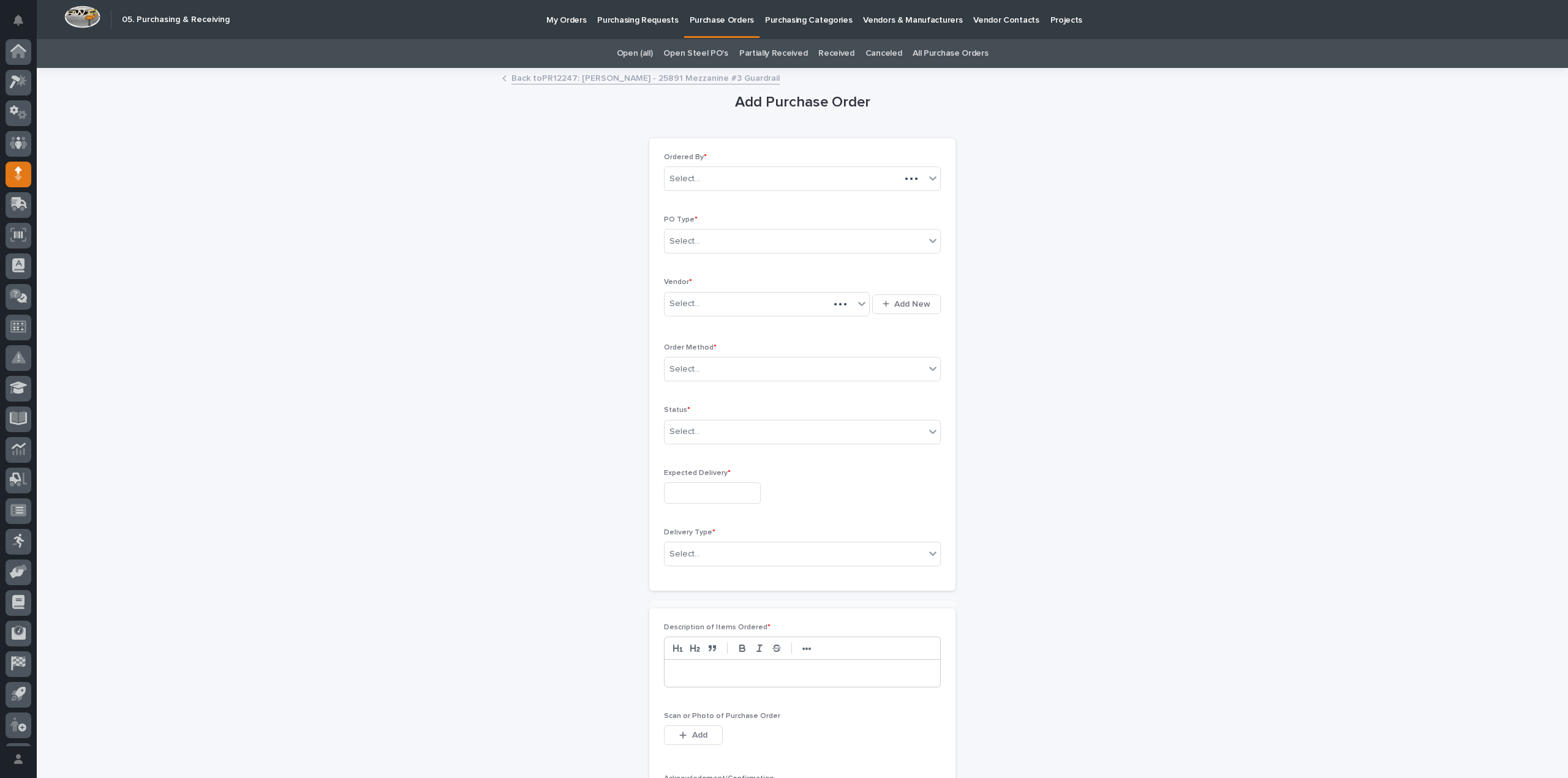
scroll to position [27, 0]
click at [726, 247] on div "Select..." at bounding box center [794, 242] width 261 height 20
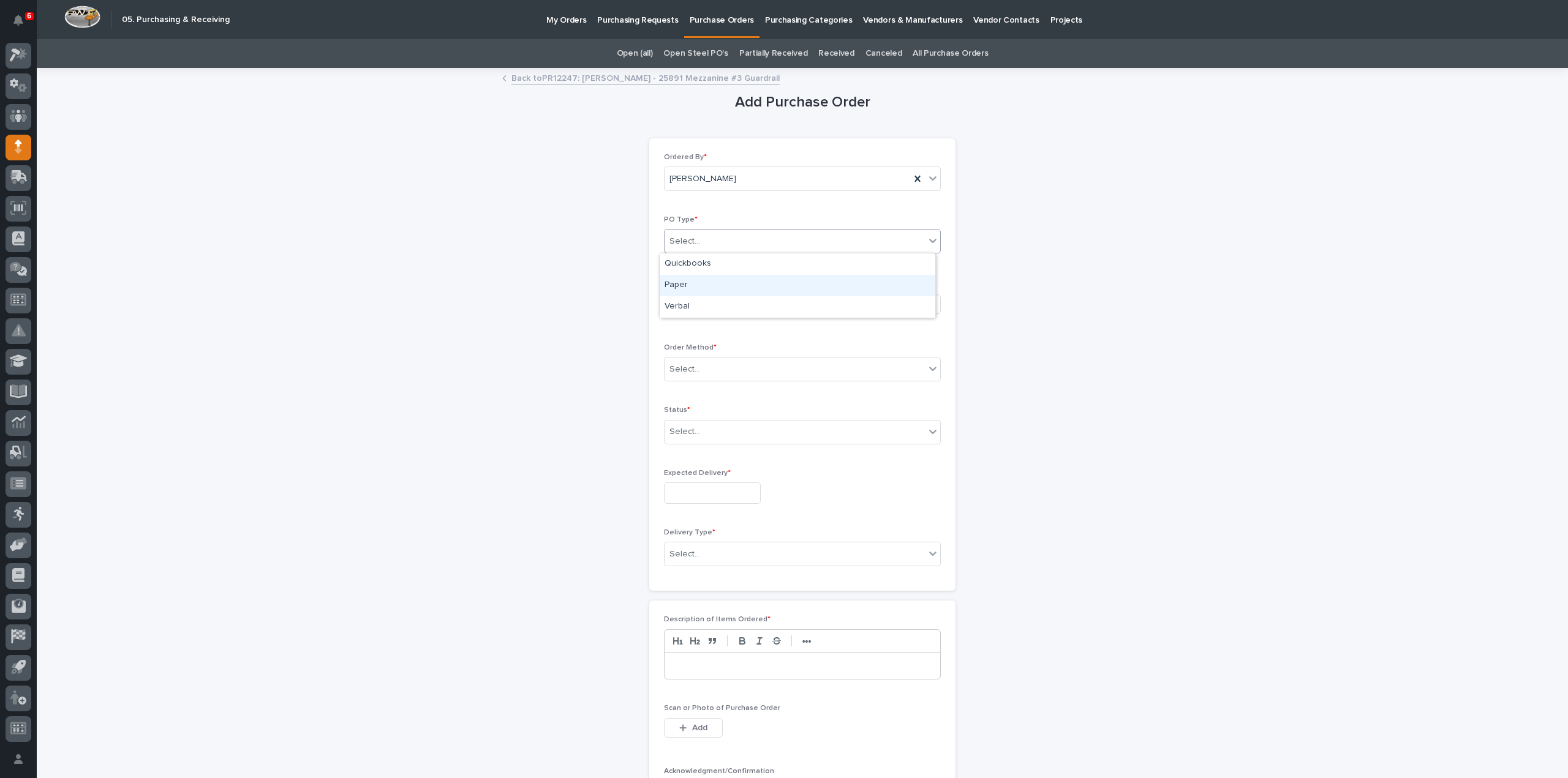
click at [683, 287] on div "Paper" at bounding box center [797, 285] width 276 height 21
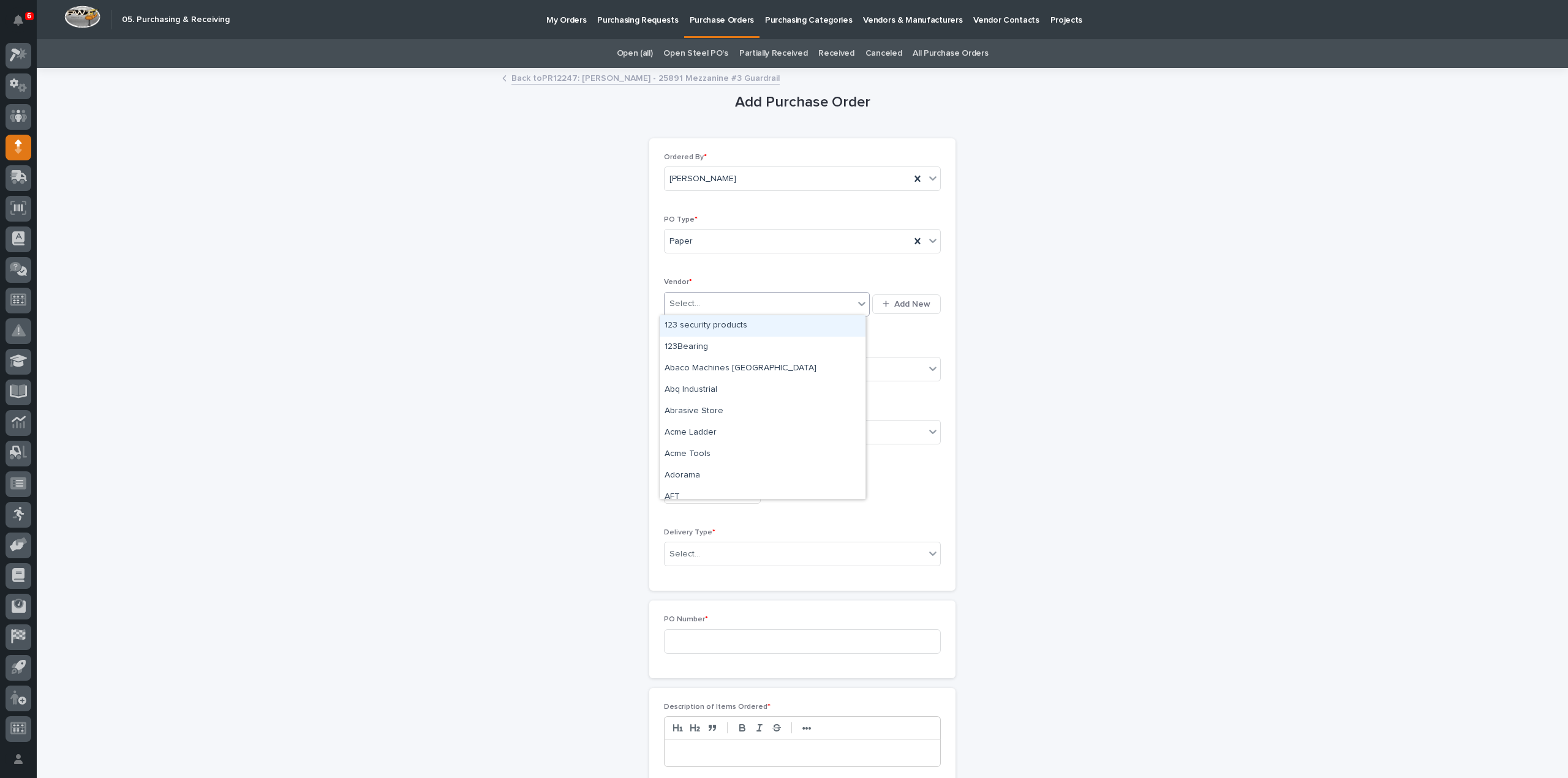
click at [681, 307] on div "Select..." at bounding box center [685, 304] width 31 height 13
type input "***"
click at [683, 325] on div "McMaster-Carr" at bounding box center [763, 325] width 206 height 21
click at [683, 367] on div "Select..." at bounding box center [685, 370] width 31 height 13
click at [677, 392] on div "Online Order" at bounding box center [797, 390] width 276 height 21
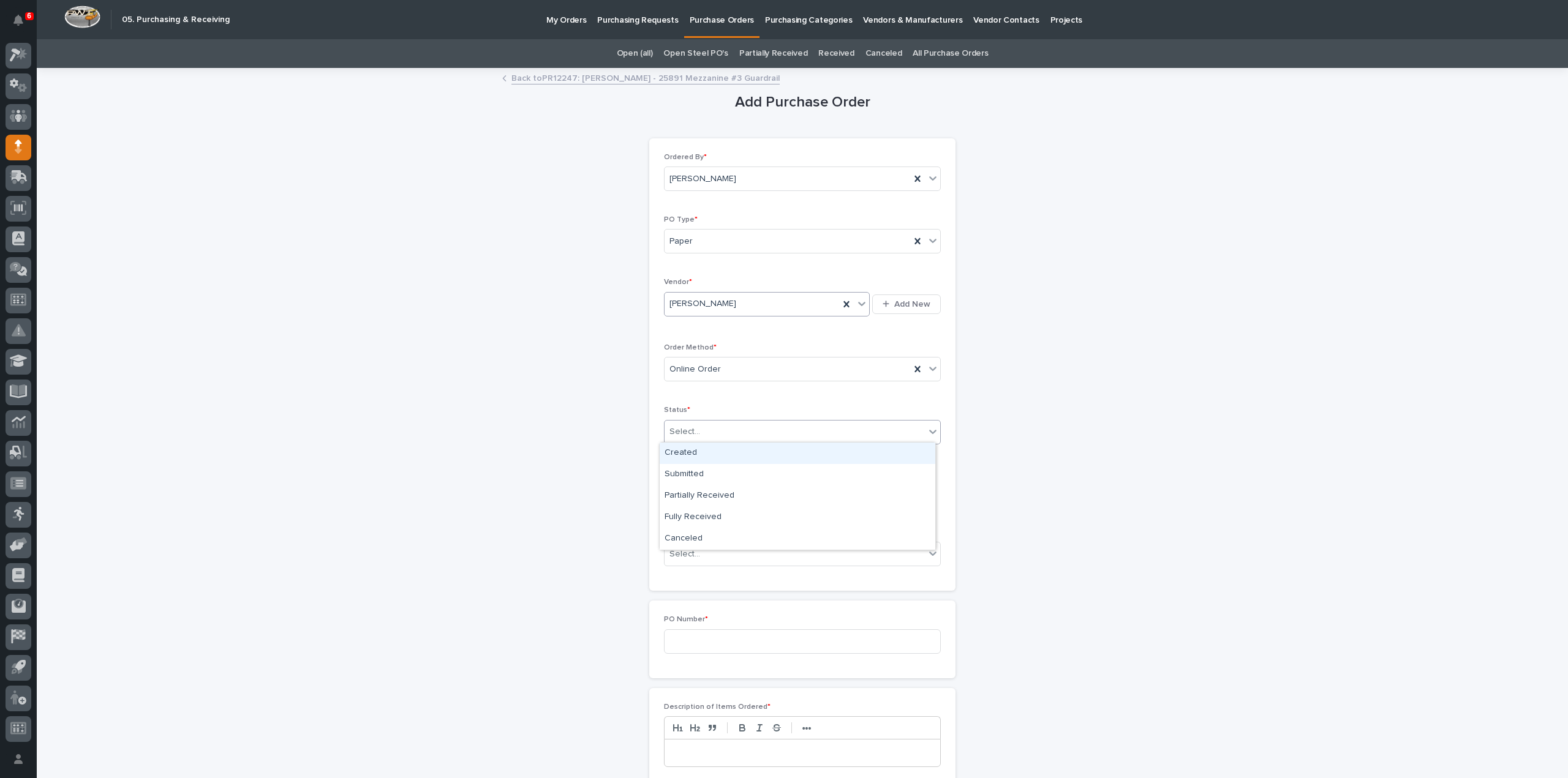
click at [687, 434] on div "Select..." at bounding box center [685, 432] width 31 height 13
click at [692, 471] on div "Submitted" at bounding box center [797, 475] width 276 height 21
click at [710, 494] on input "text" at bounding box center [713, 492] width 96 height 21
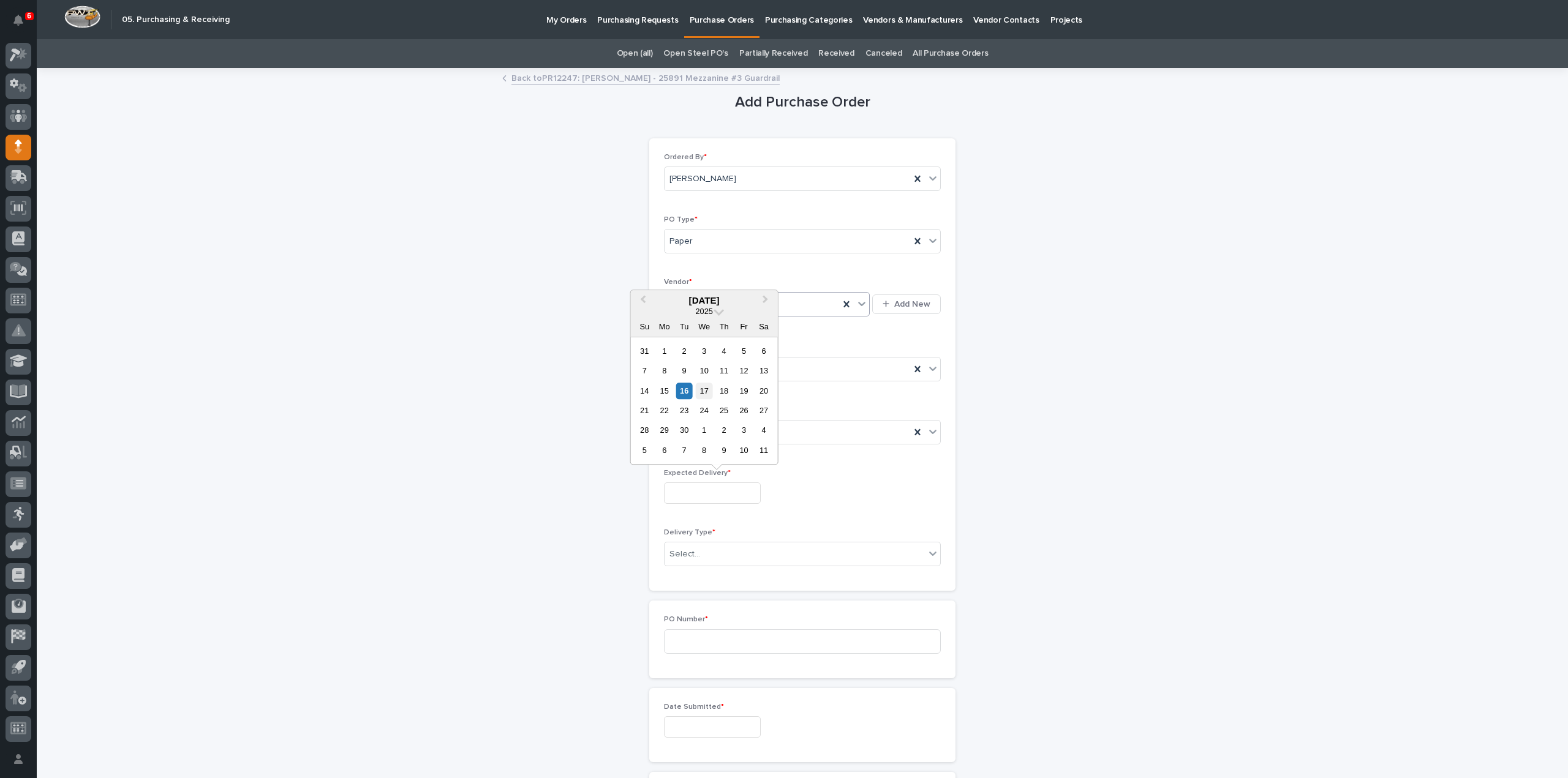
click at [706, 389] on div "17" at bounding box center [704, 391] width 17 height 17
type input "**********"
click at [697, 557] on div "Select..." at bounding box center [794, 555] width 261 height 20
click at [702, 580] on div "Deliver to PWI" at bounding box center [797, 574] width 276 height 21
click at [688, 641] on input at bounding box center [803, 642] width 276 height 24
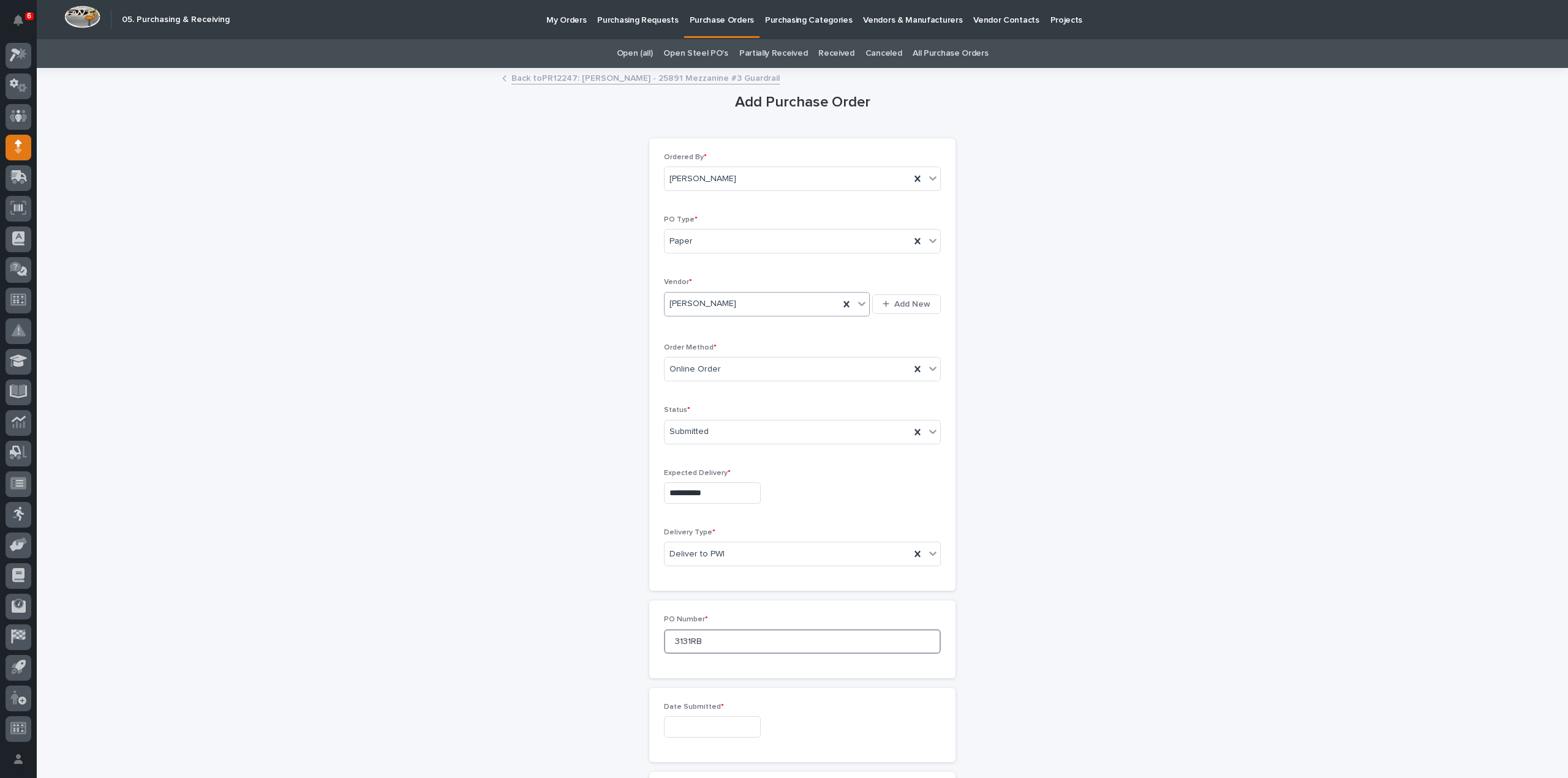
scroll to position [245, 0]
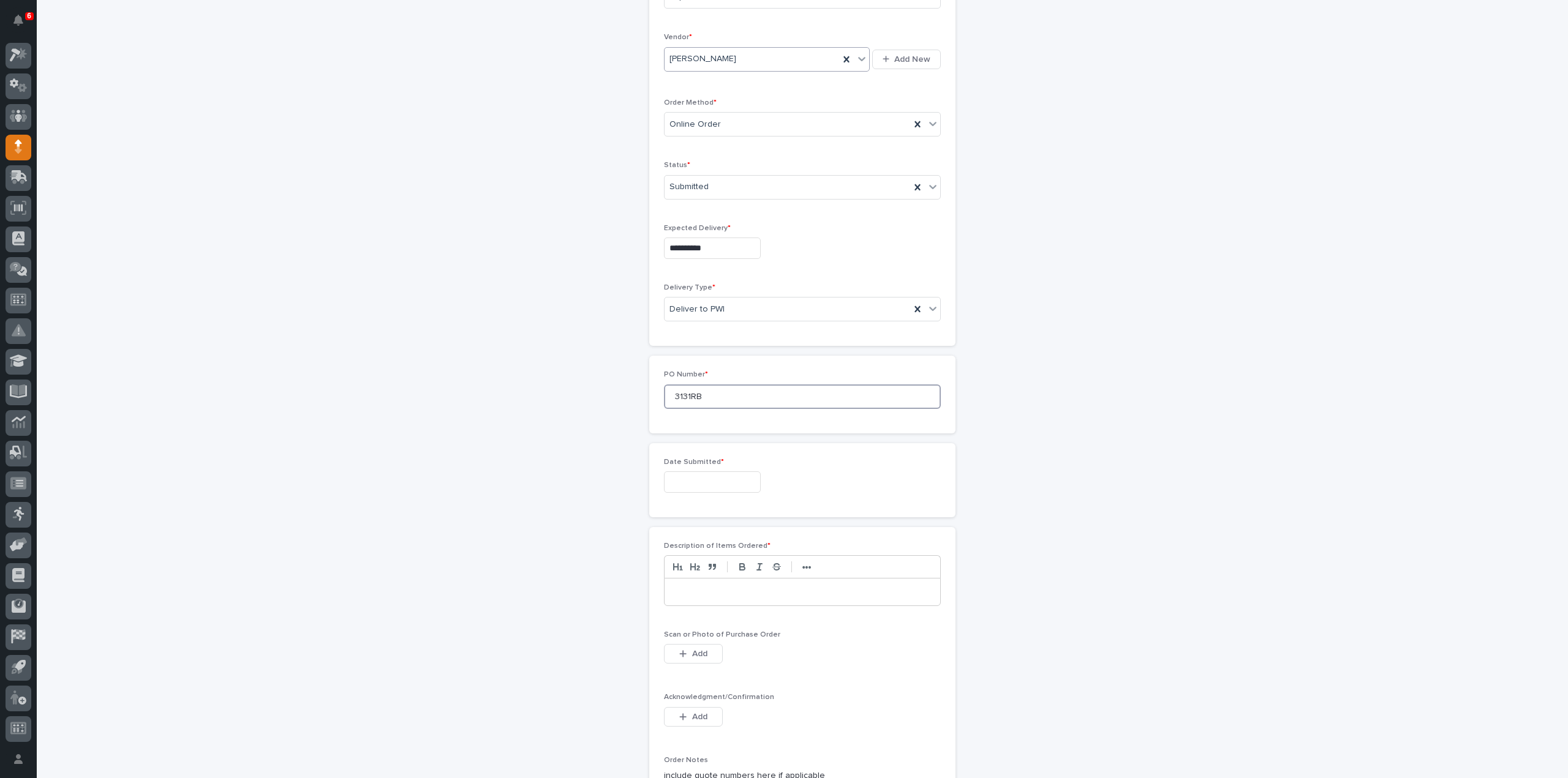
type input "3131RB"
click at [733, 486] on input "text" at bounding box center [713, 481] width 96 height 21
click at [686, 380] on div "16" at bounding box center [685, 379] width 17 height 17
type input "**********"
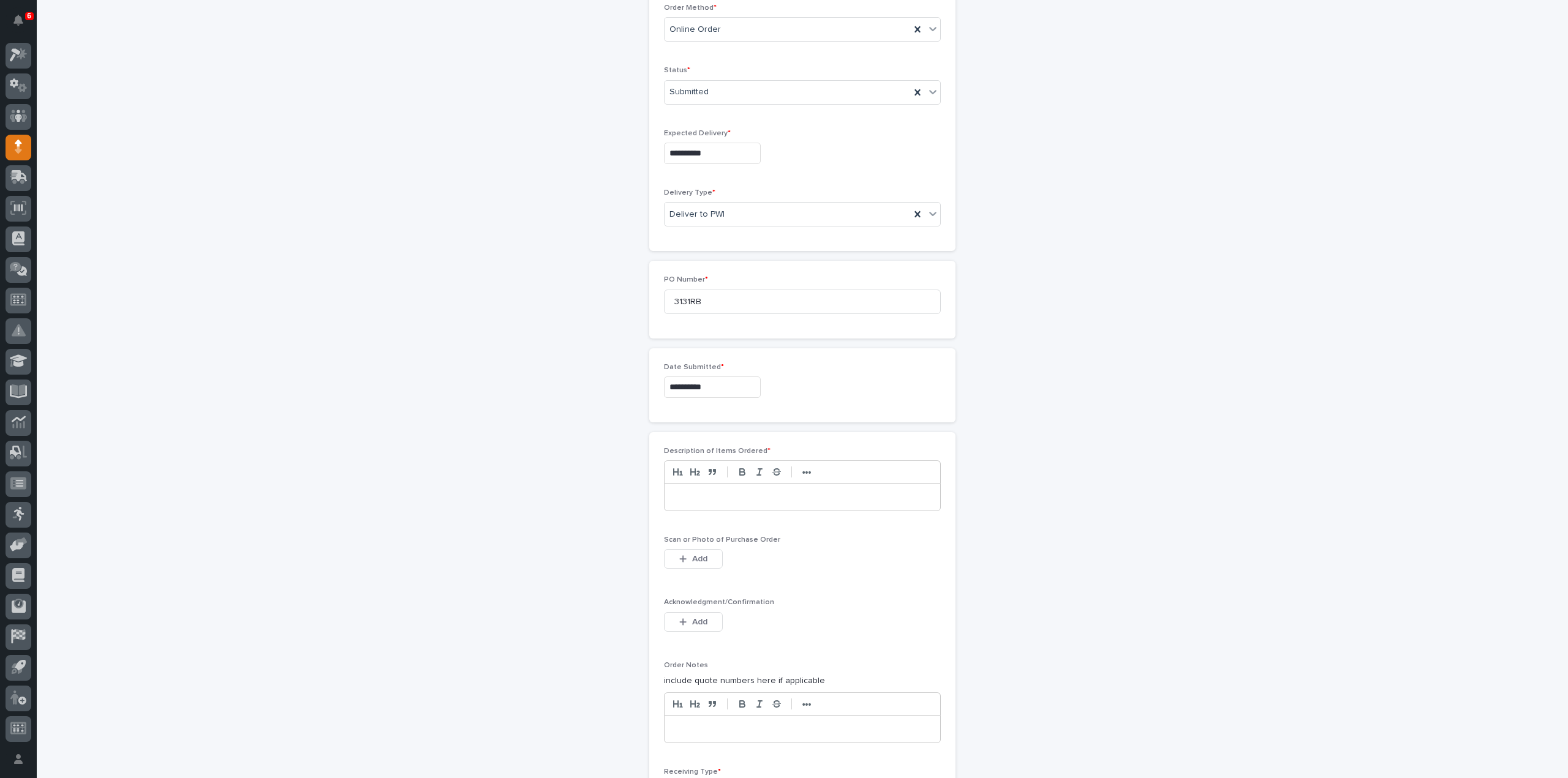
scroll to position [367, 0]
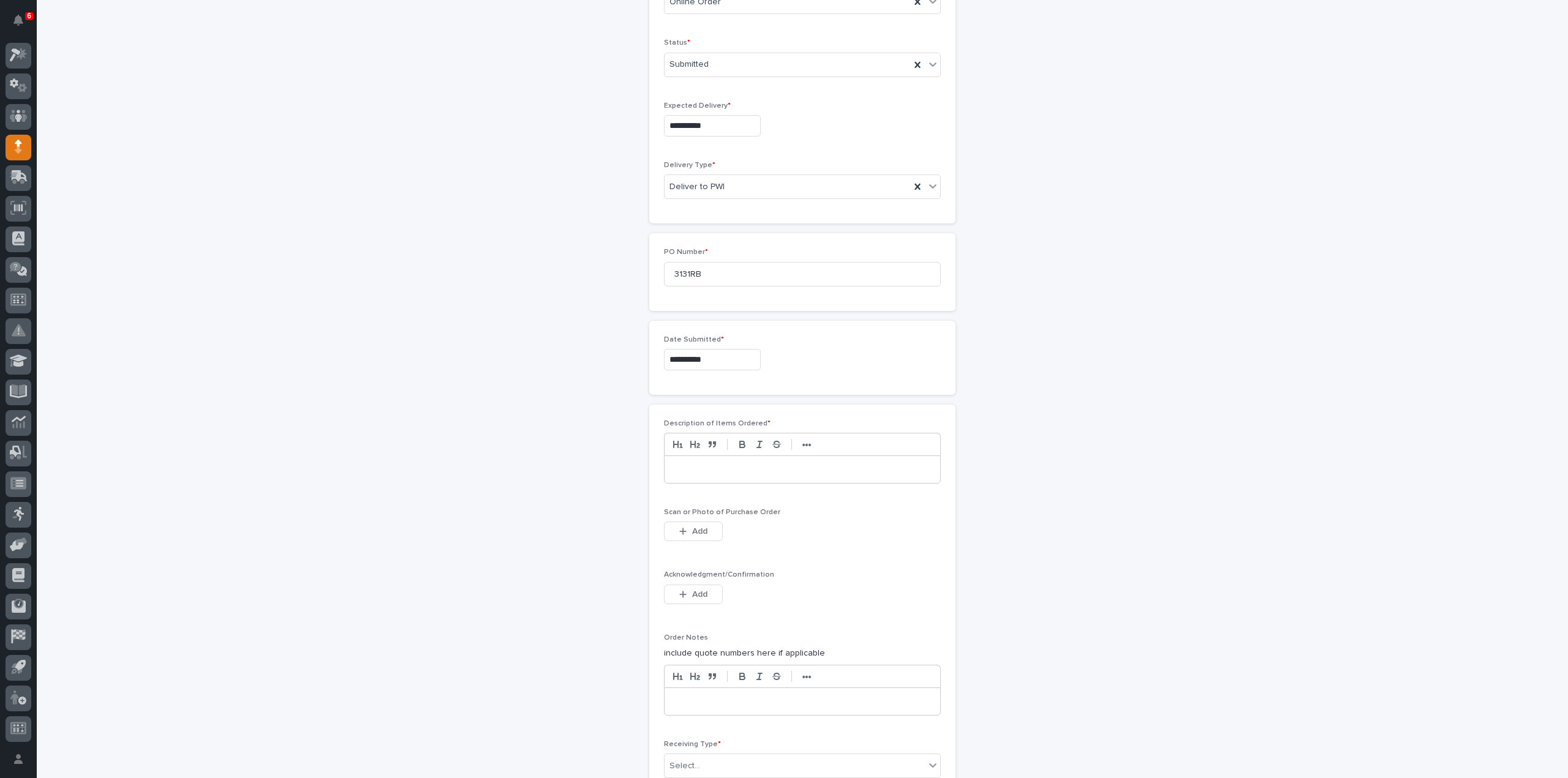
click at [688, 473] on div at bounding box center [802, 469] width 276 height 27
click at [699, 527] on span "Add" at bounding box center [700, 531] width 16 height 11
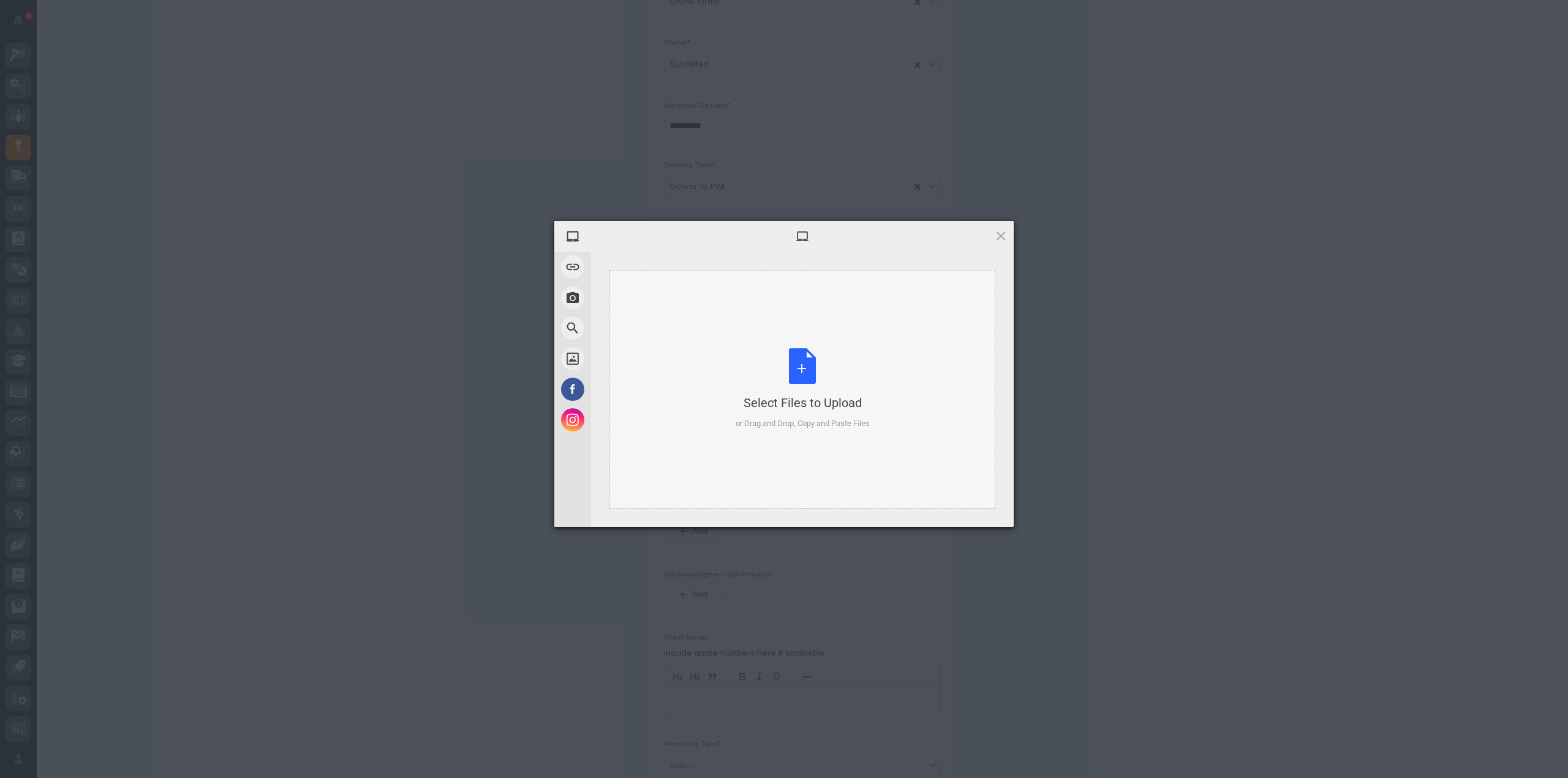
click at [817, 376] on div "Select Files to Upload or Drag and Drop, Copy and Paste Files" at bounding box center [803, 389] width 135 height 82
click at [991, 518] on span "Upload 1" at bounding box center [977, 510] width 62 height 23
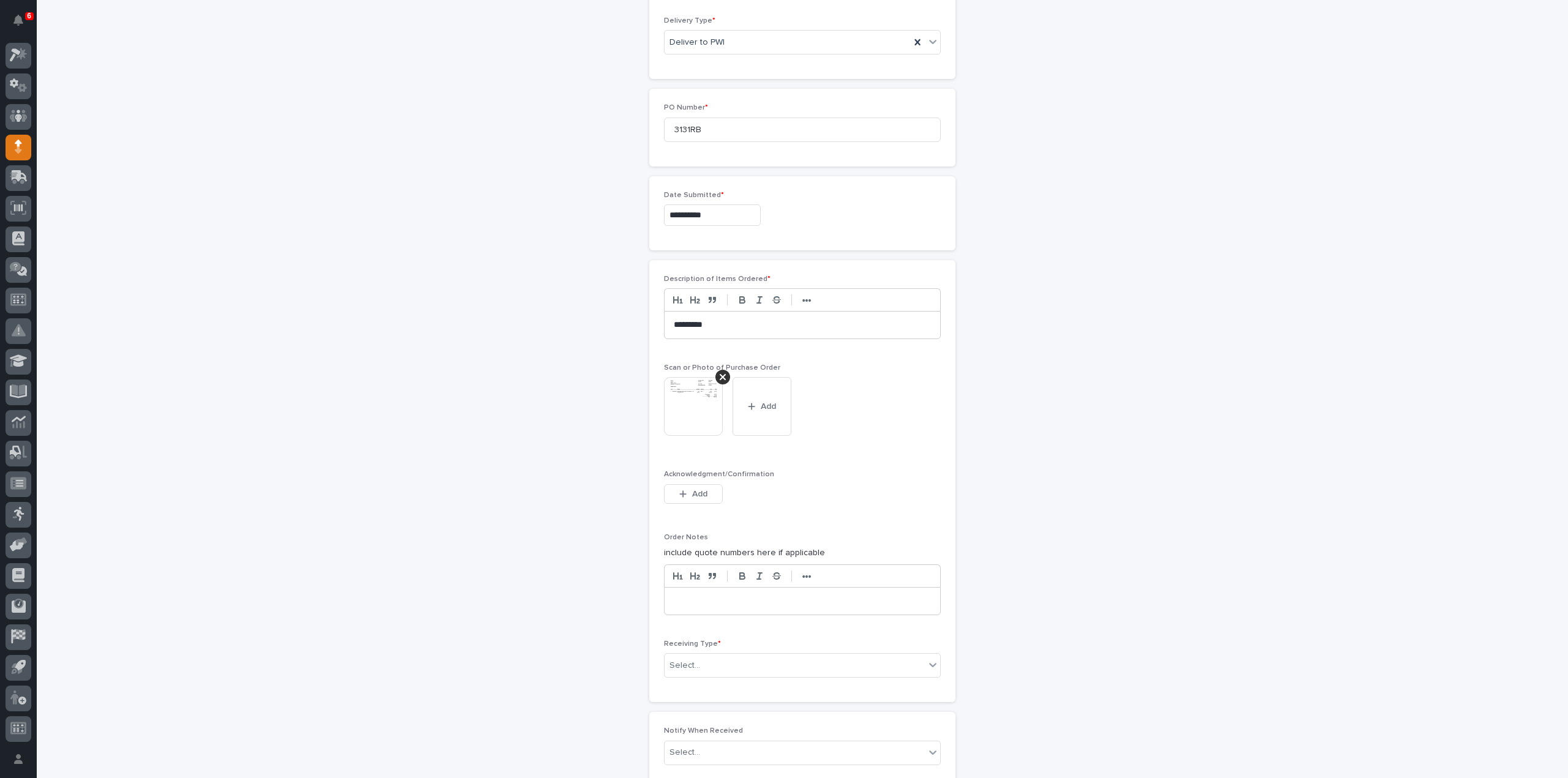
scroll to position [634, 0]
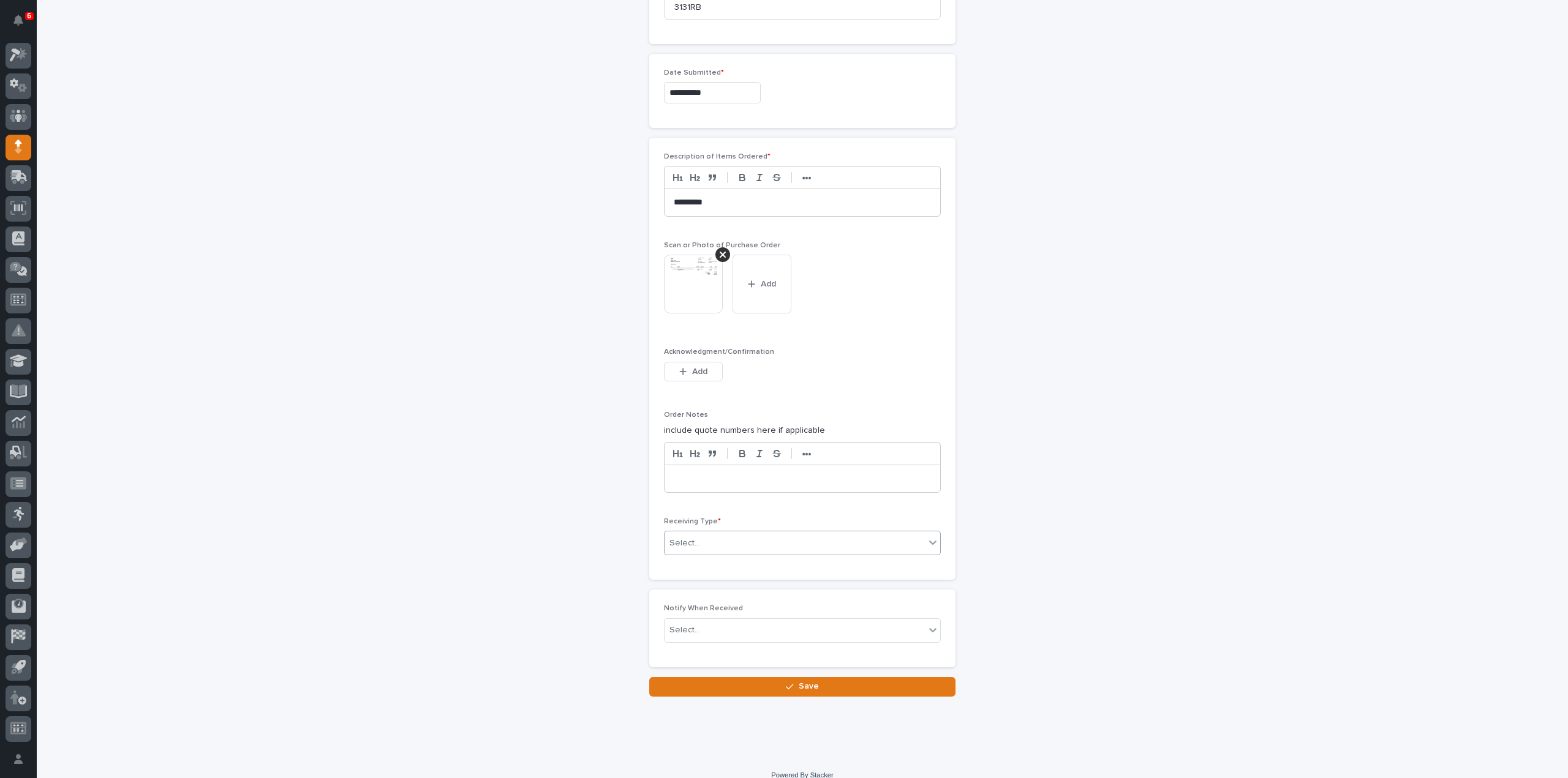
click at [704, 541] on div "Select..." at bounding box center [794, 543] width 261 height 20
click at [698, 627] on div "Deliver to" at bounding box center [797, 626] width 276 height 21
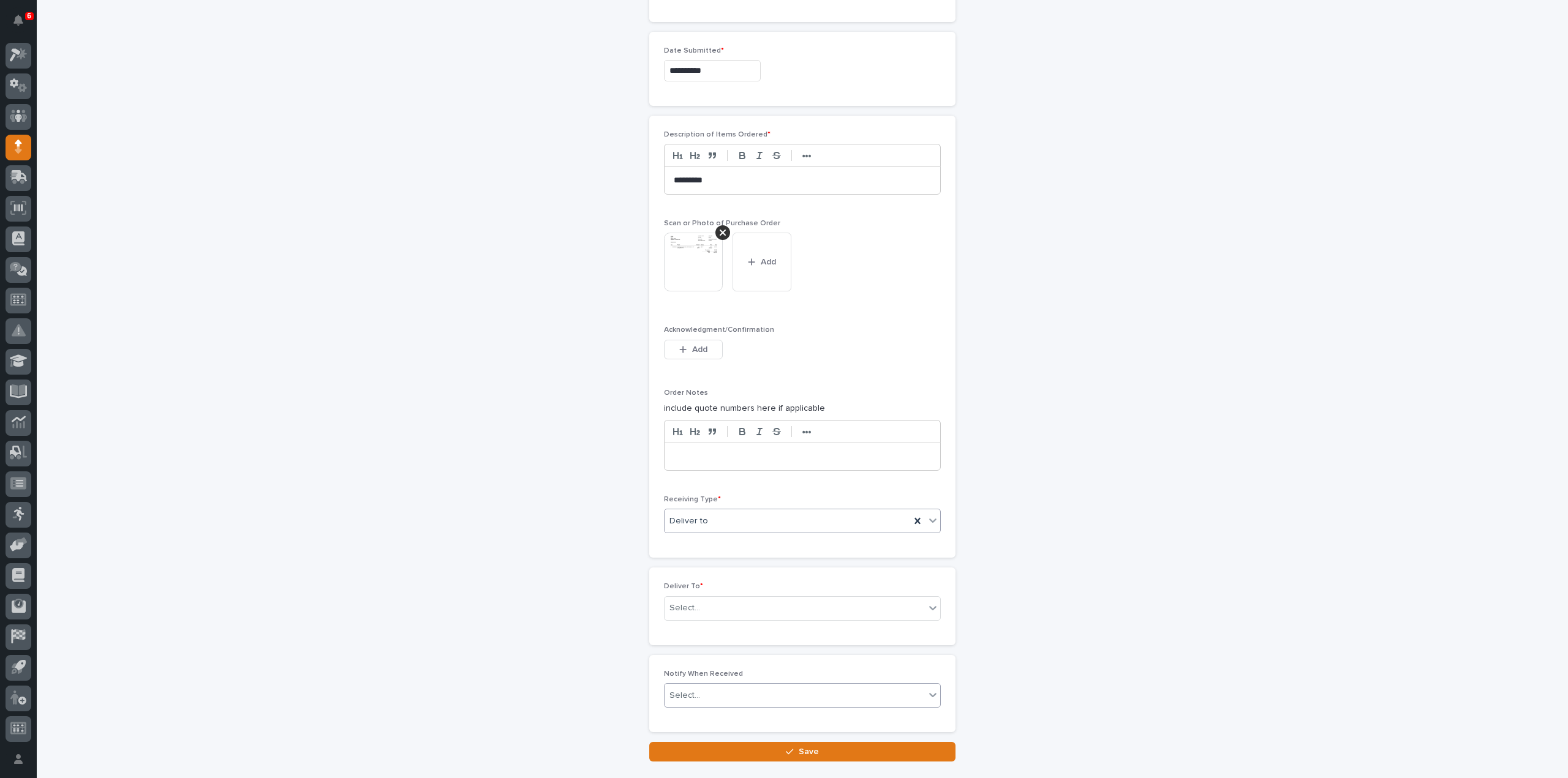
scroll to position [678, 0]
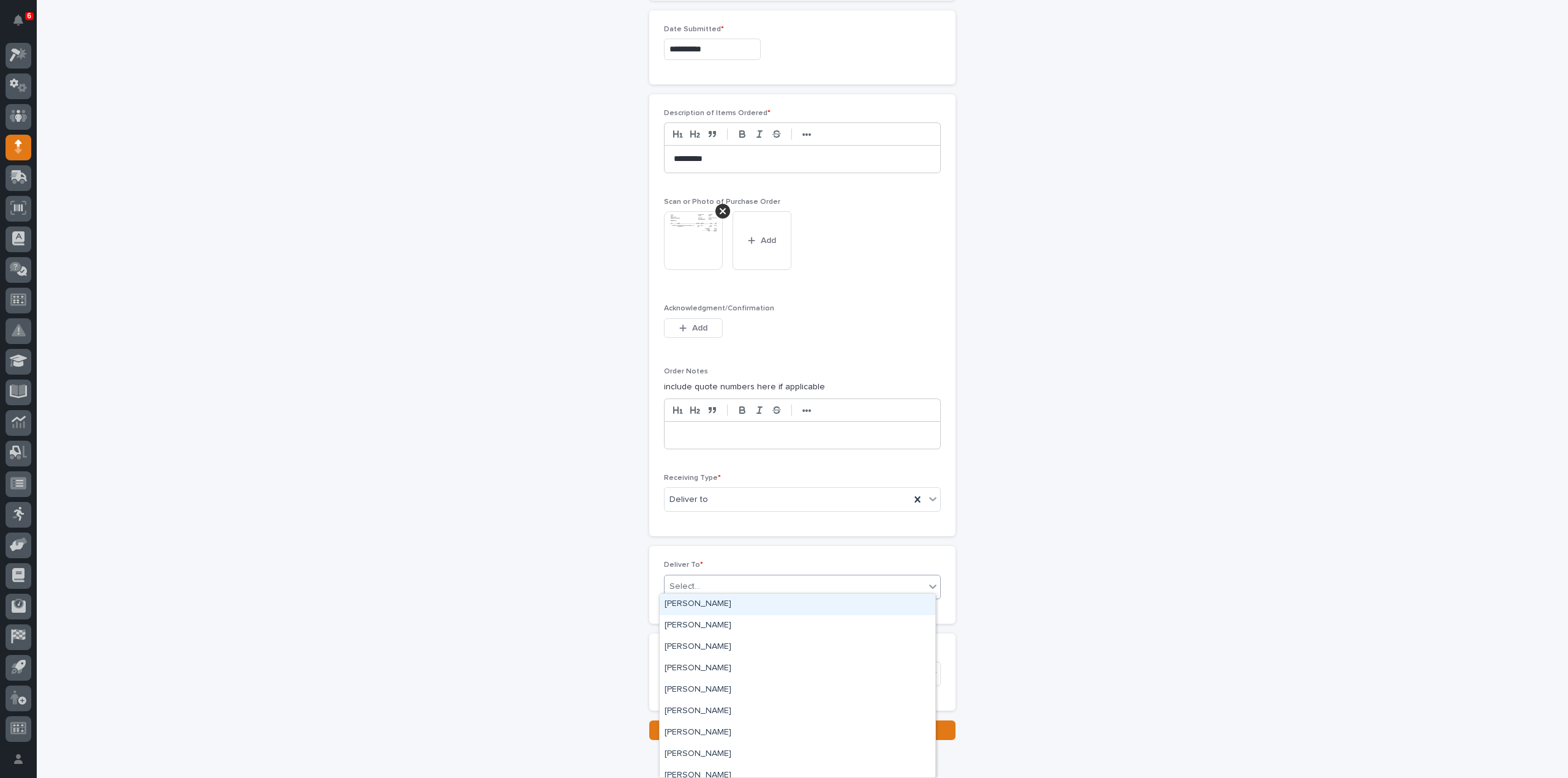
click at [693, 581] on div "Select..." at bounding box center [685, 587] width 31 height 13
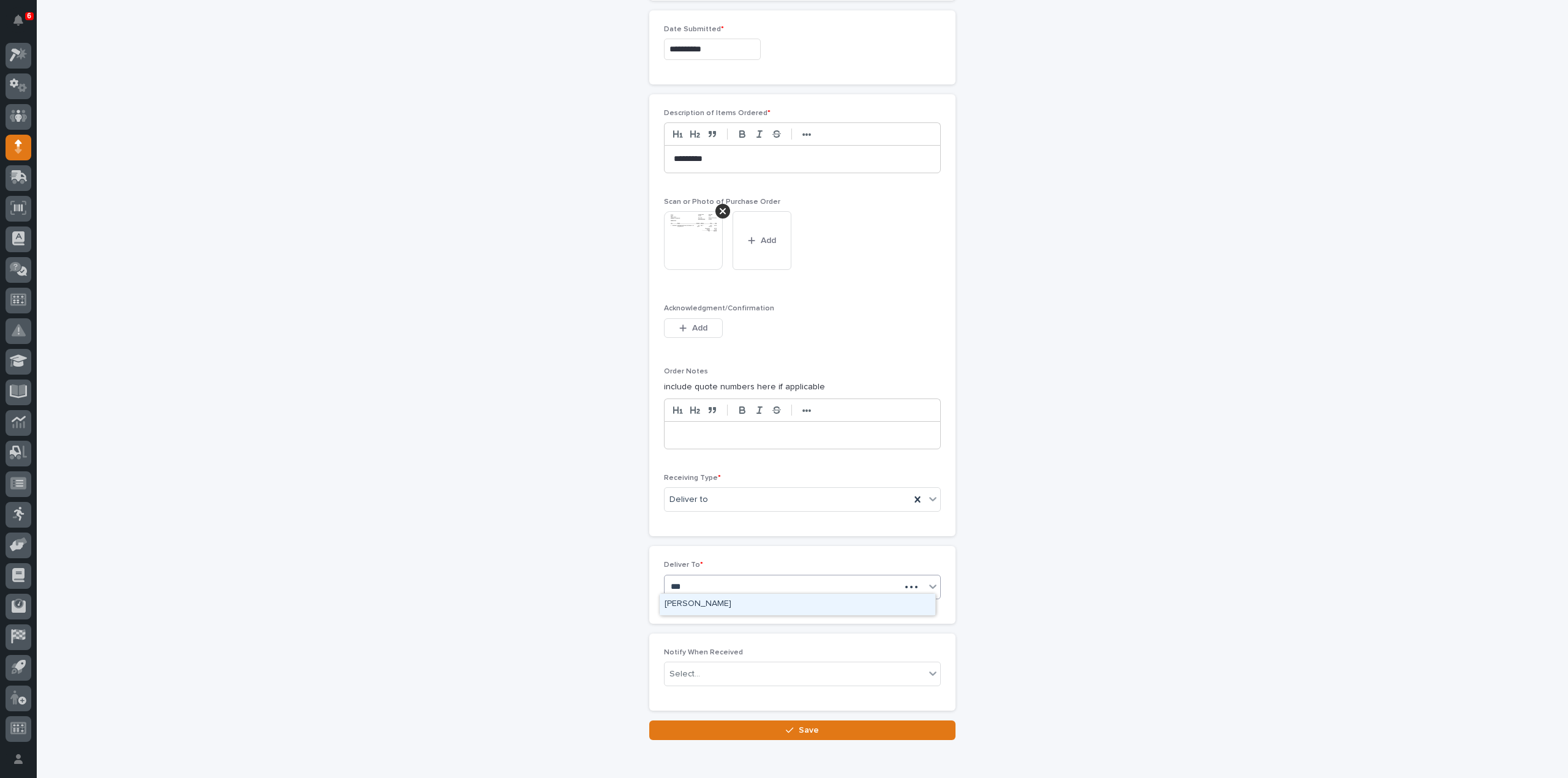
type input "****"
click at [690, 605] on div "Leon Miller" at bounding box center [797, 605] width 276 height 21
click at [687, 668] on div "Select..." at bounding box center [685, 674] width 31 height 13
type input "****"
click at [696, 691] on div "Leon Miller" at bounding box center [797, 691] width 276 height 21
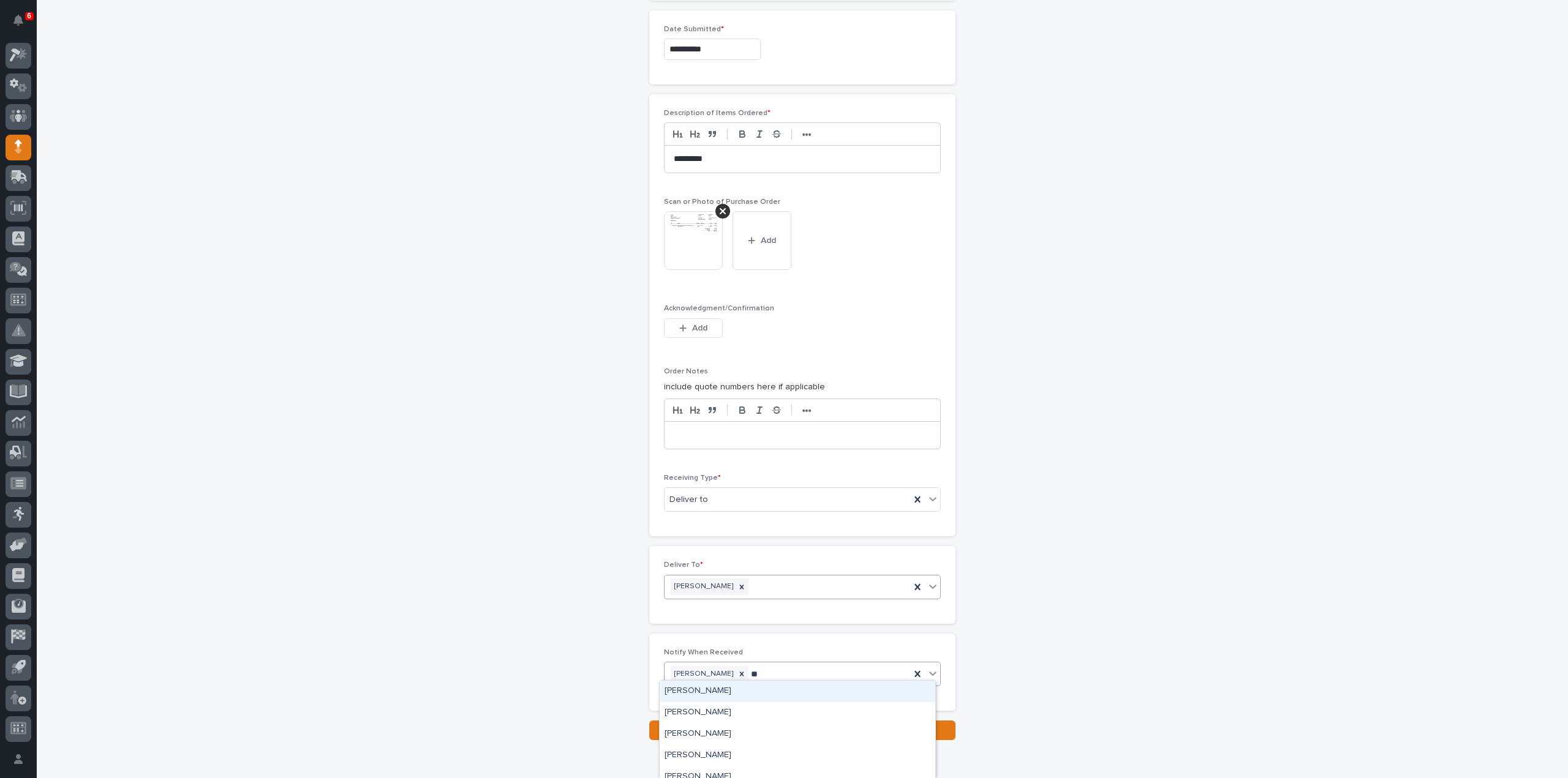
type input "***"
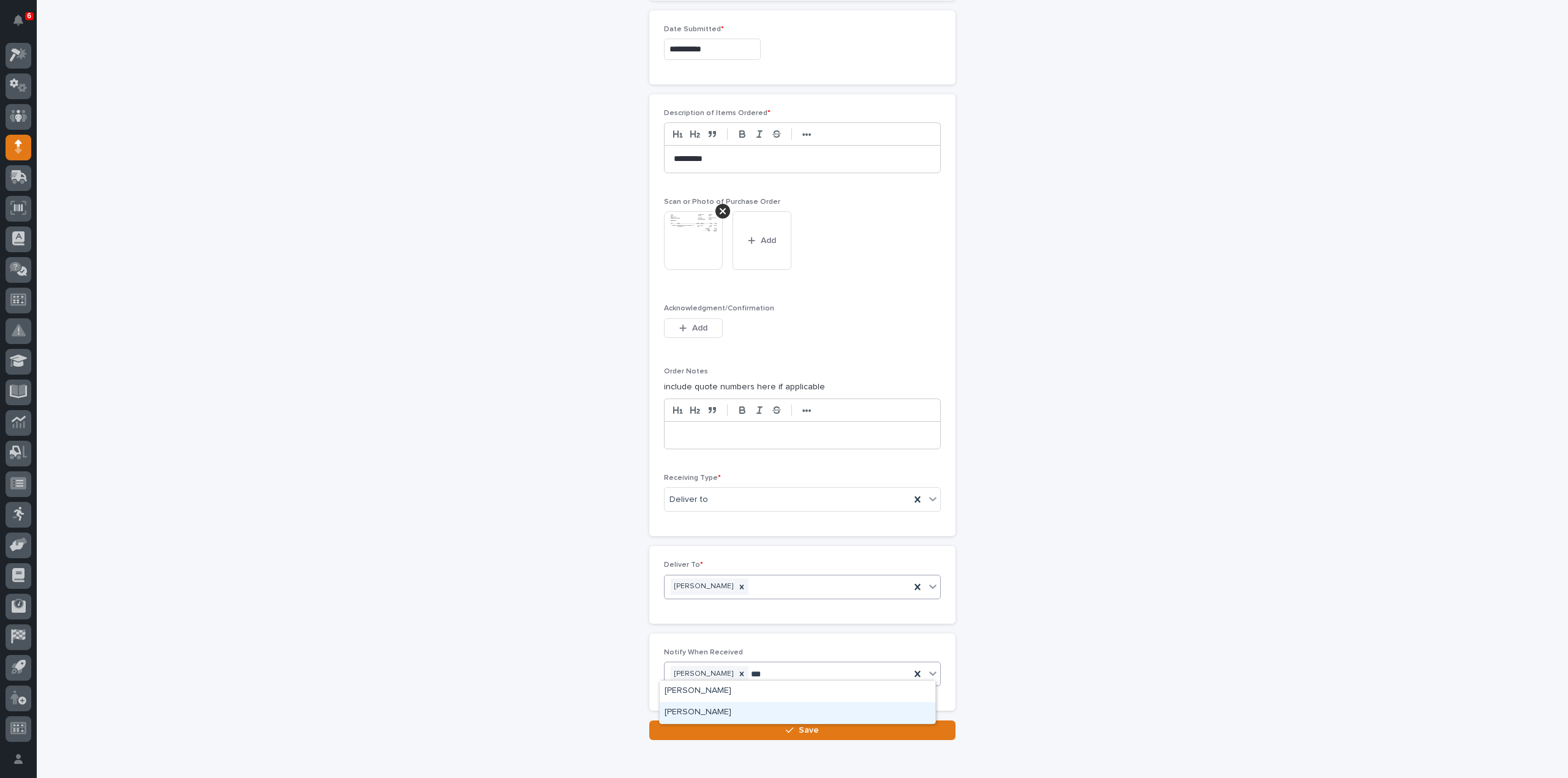
click at [711, 713] on div "[PERSON_NAME]" at bounding box center [797, 712] width 276 height 21
click at [711, 724] on button "Save" at bounding box center [803, 730] width 306 height 19
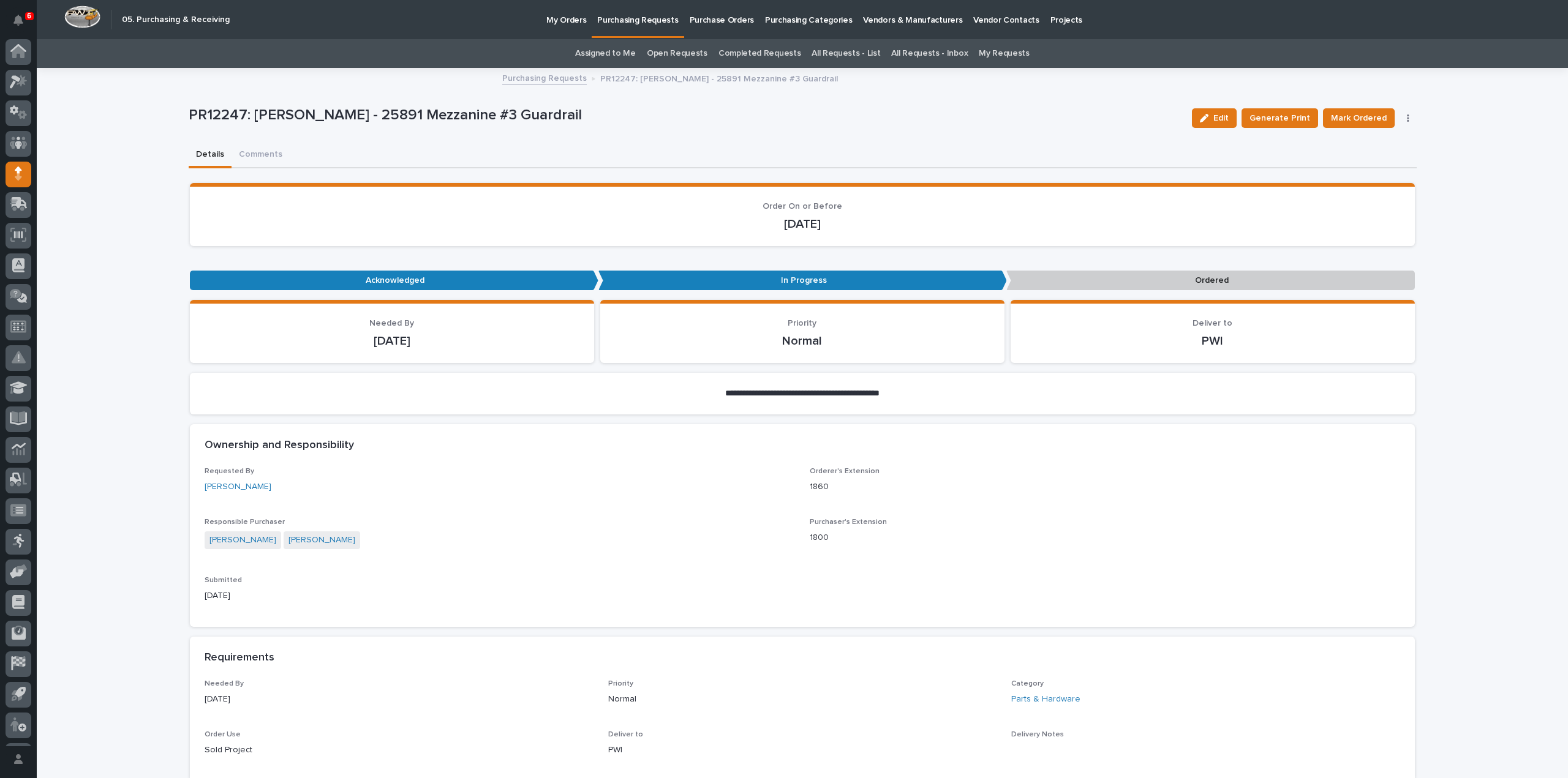
scroll to position [27, 0]
click at [1337, 121] on span "Mark Ordered" at bounding box center [1359, 119] width 56 height 15
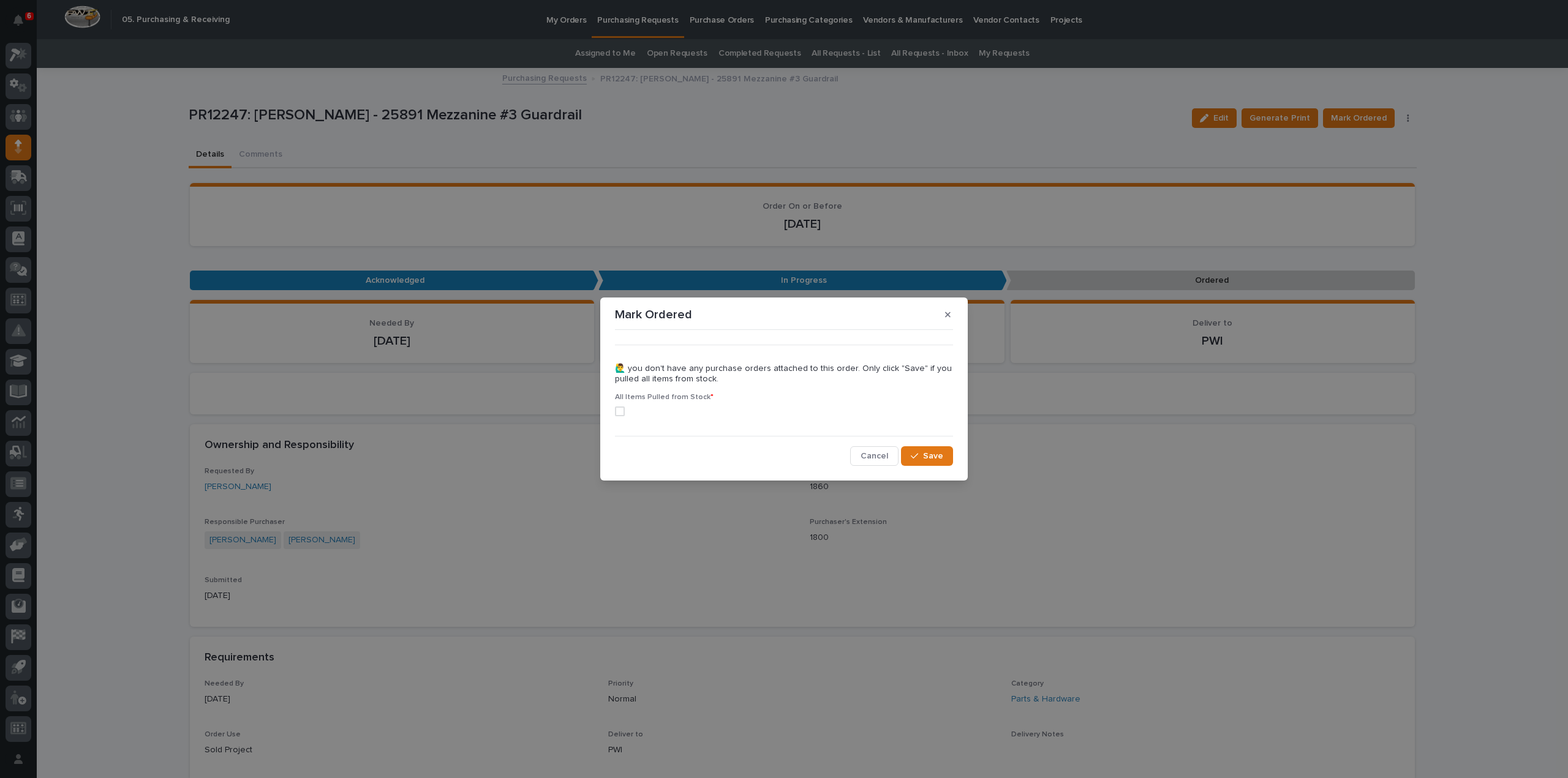
click at [948, 317] on icon "button" at bounding box center [948, 314] width 6 height 8
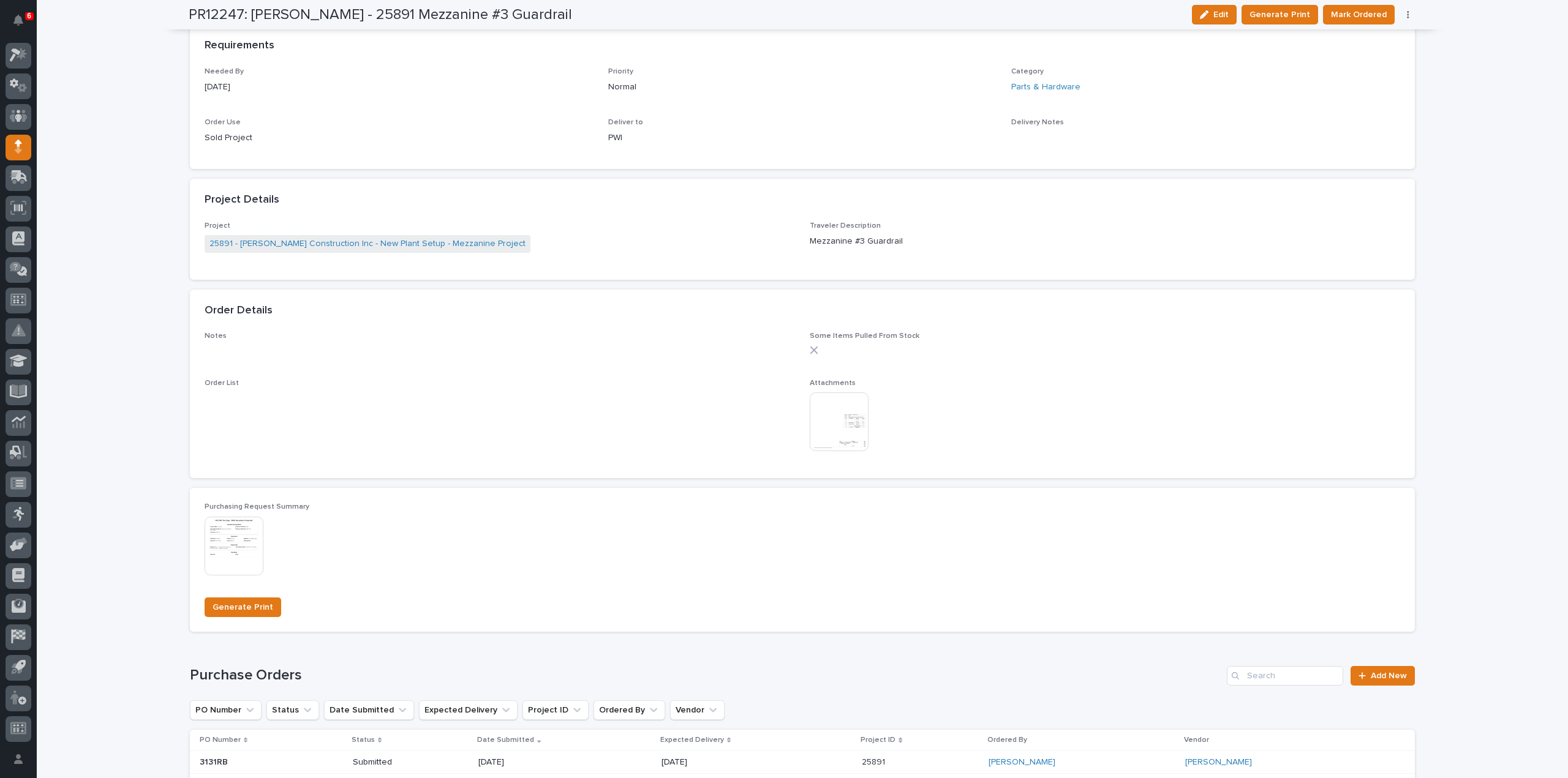
scroll to position [0, 0]
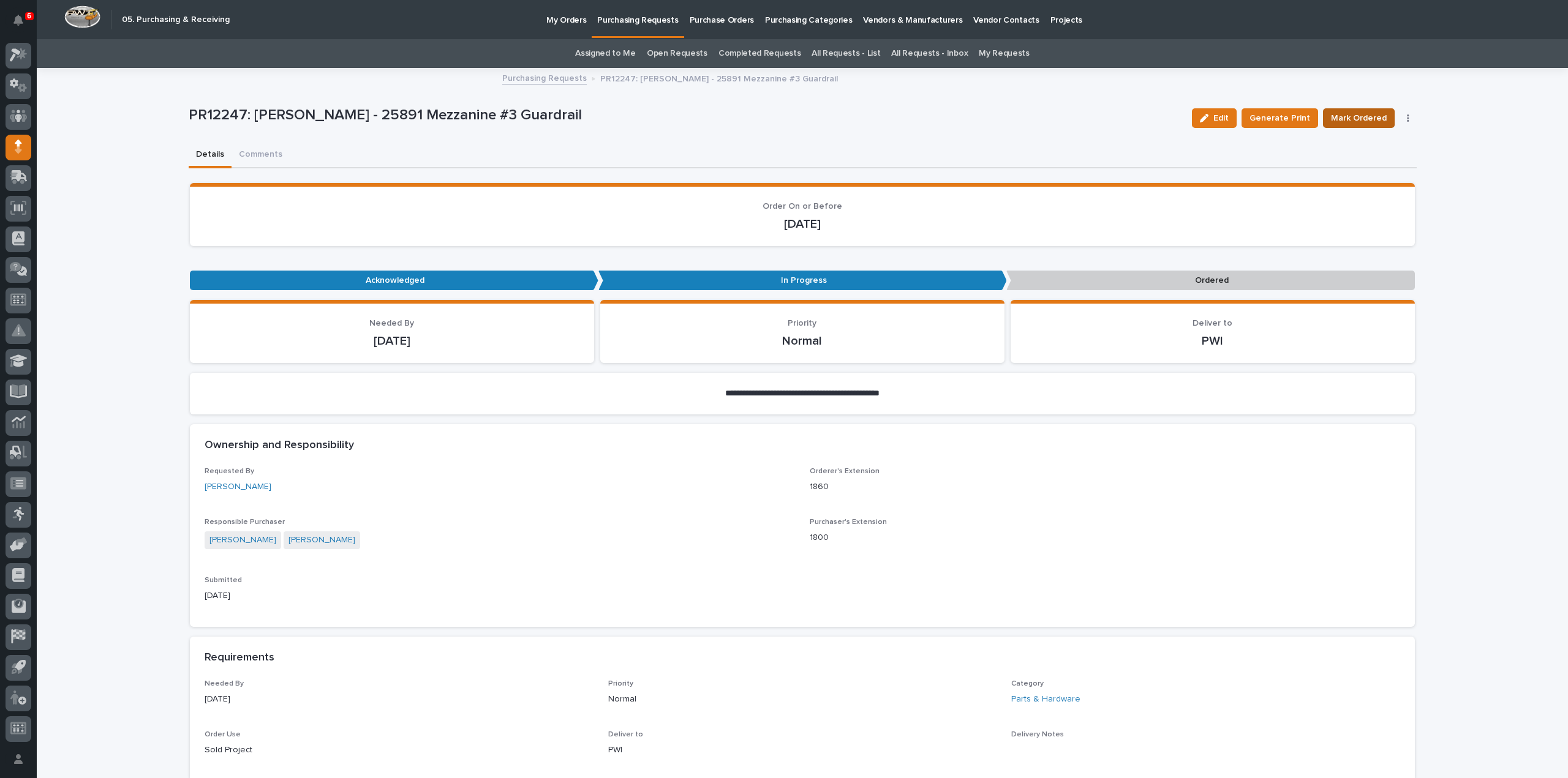
click at [1355, 123] on span "Mark Ordered" at bounding box center [1359, 119] width 56 height 15
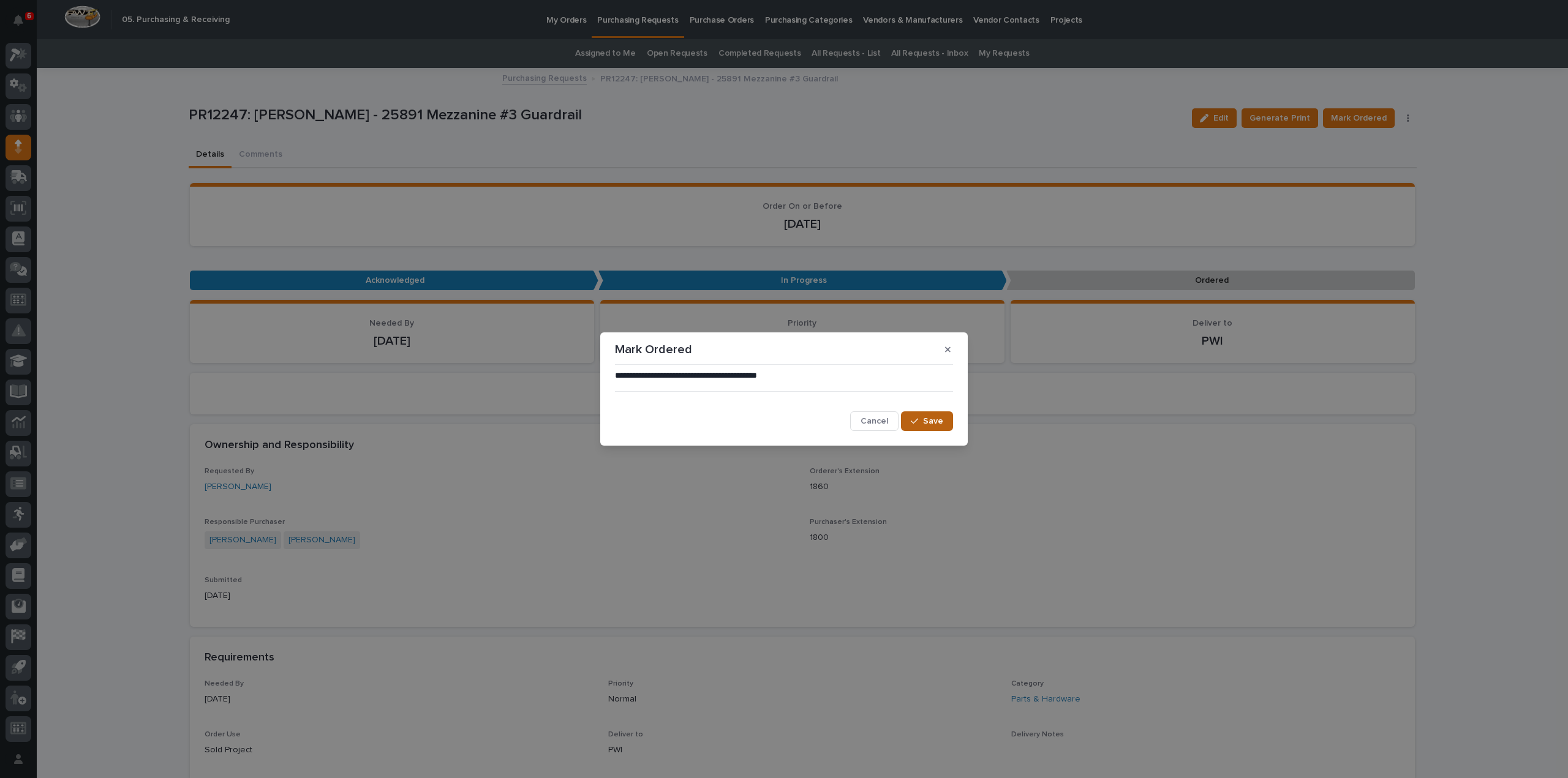
click at [939, 428] on button "Save" at bounding box center [927, 421] width 52 height 19
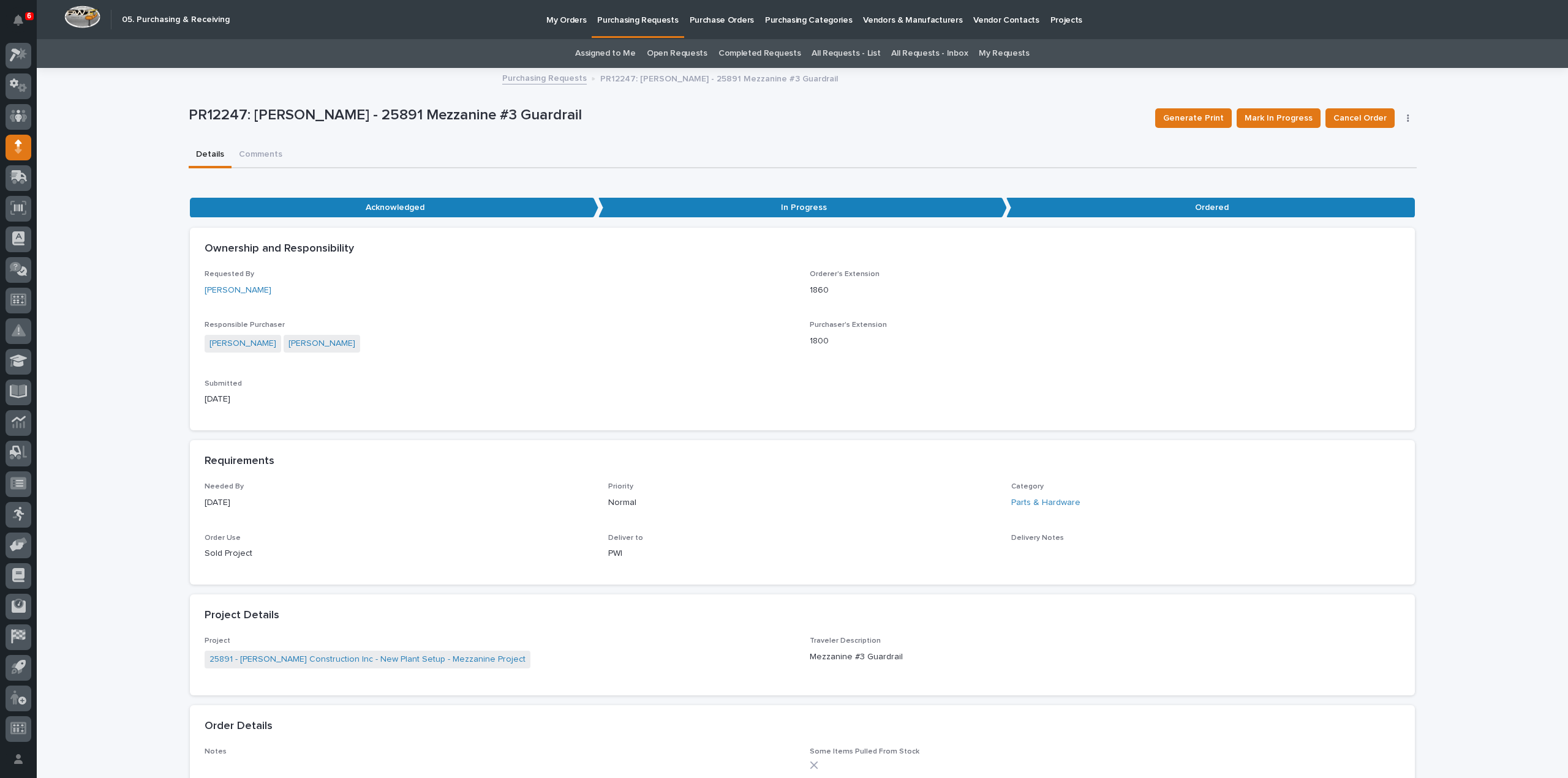
click at [630, 57] on link "Assigned to Me" at bounding box center [605, 53] width 60 height 29
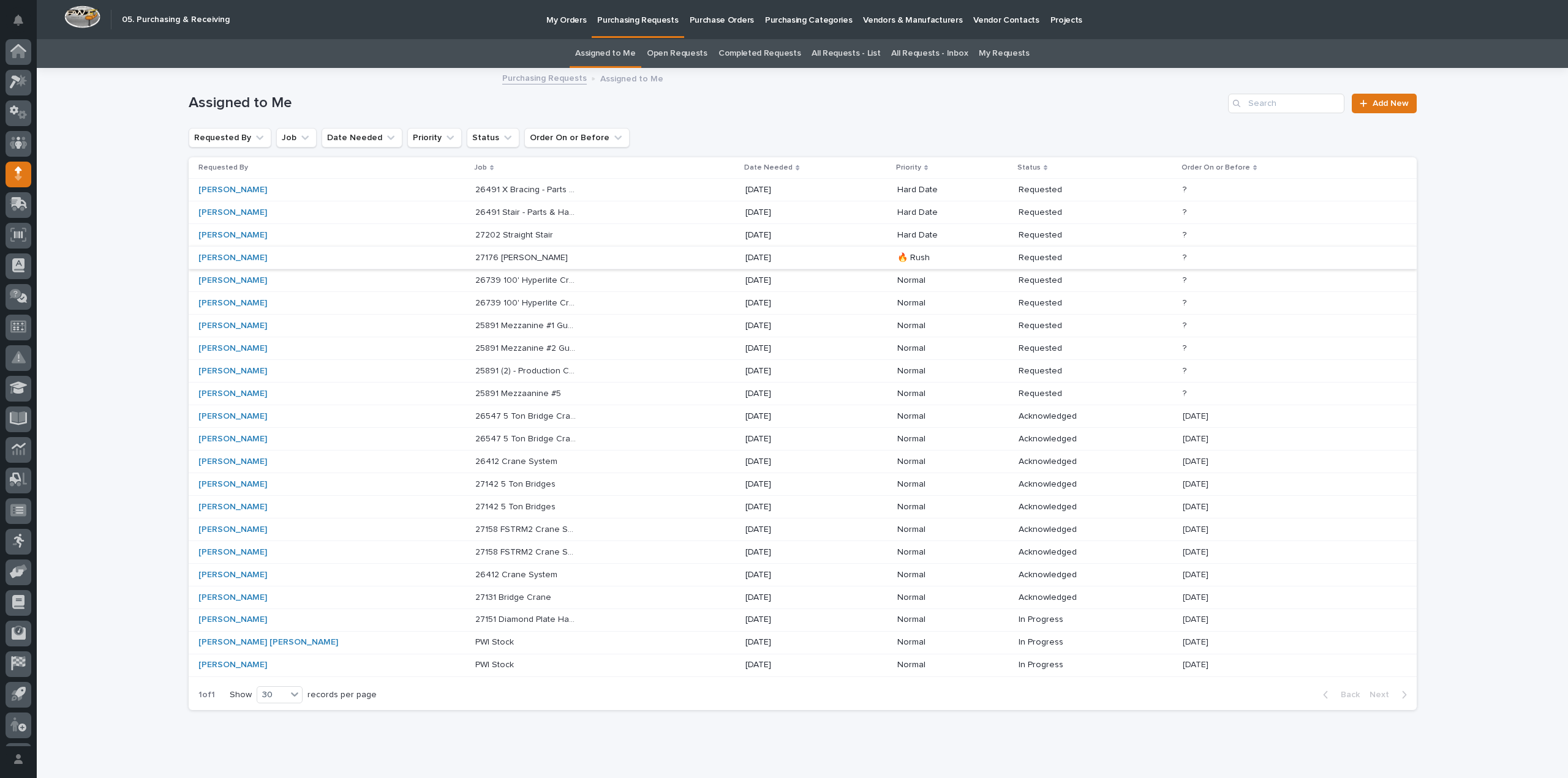
scroll to position [27, 0]
click at [486, 349] on p "25891 Mezzanine #2 Guardrail" at bounding box center [527, 348] width 105 height 13
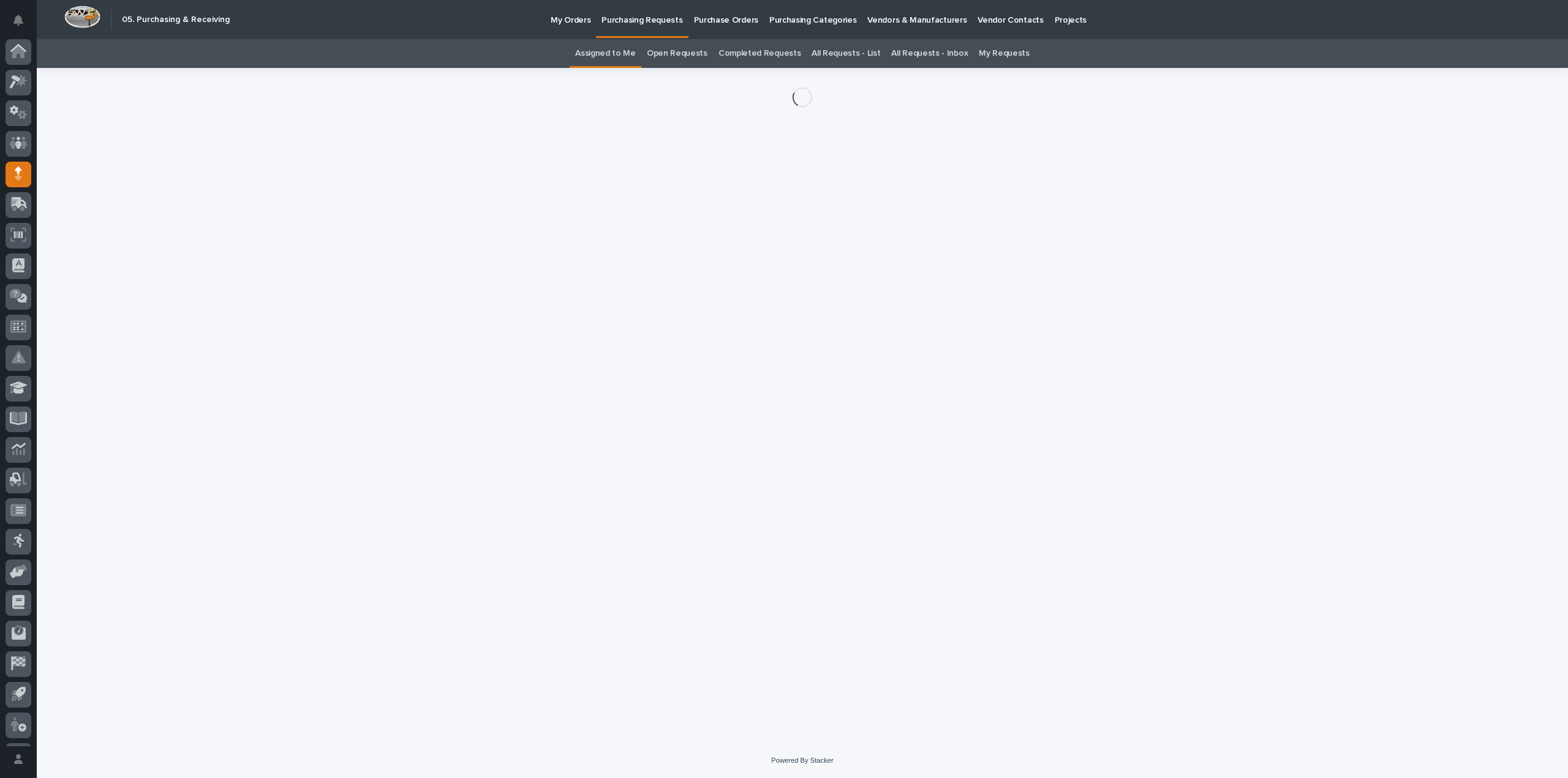
scroll to position [27, 0]
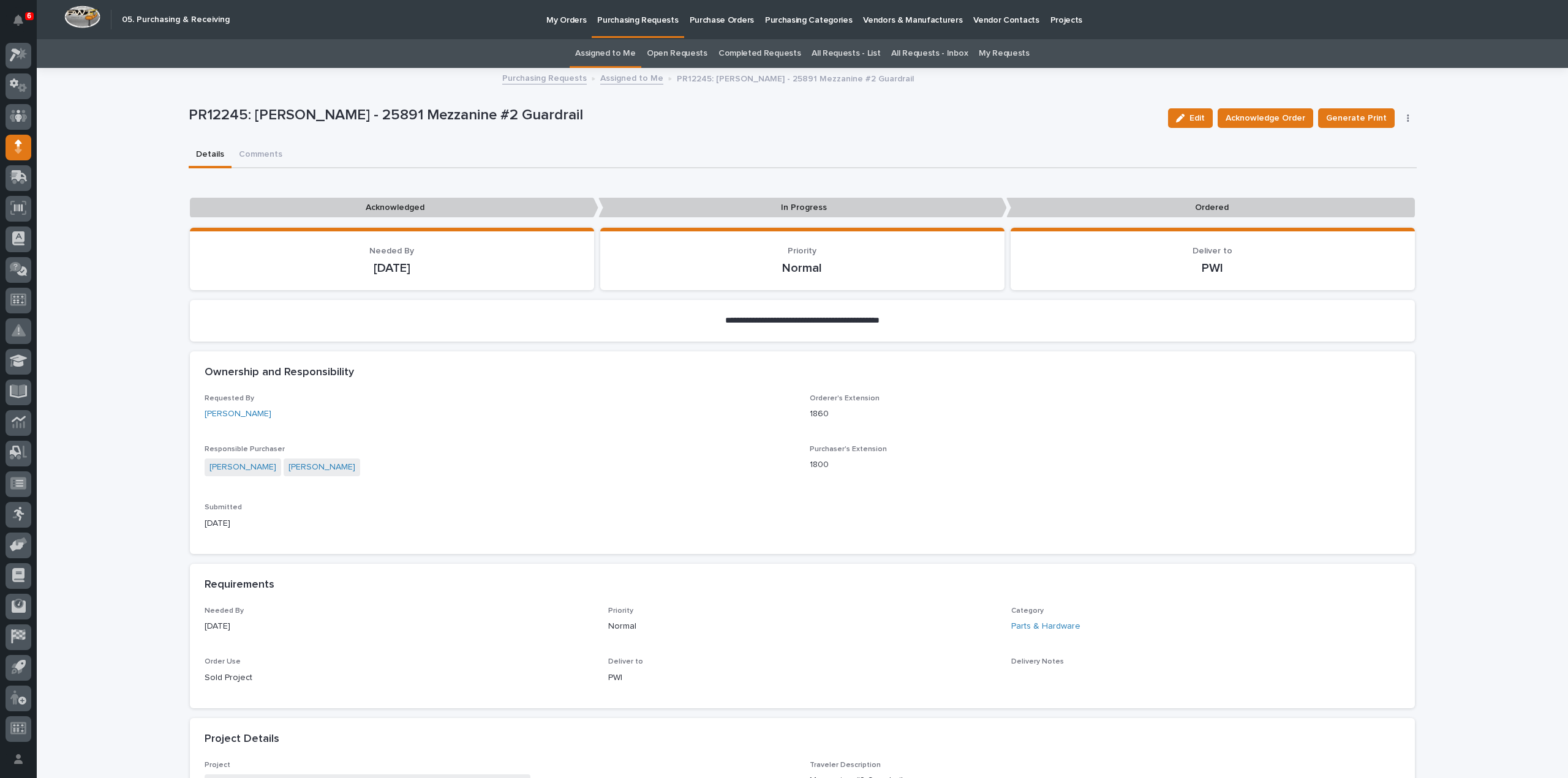
click at [1405, 116] on button "button" at bounding box center [1408, 118] width 17 height 8
click at [1379, 159] on span "Edit Linked PO's" at bounding box center [1369, 162] width 62 height 15
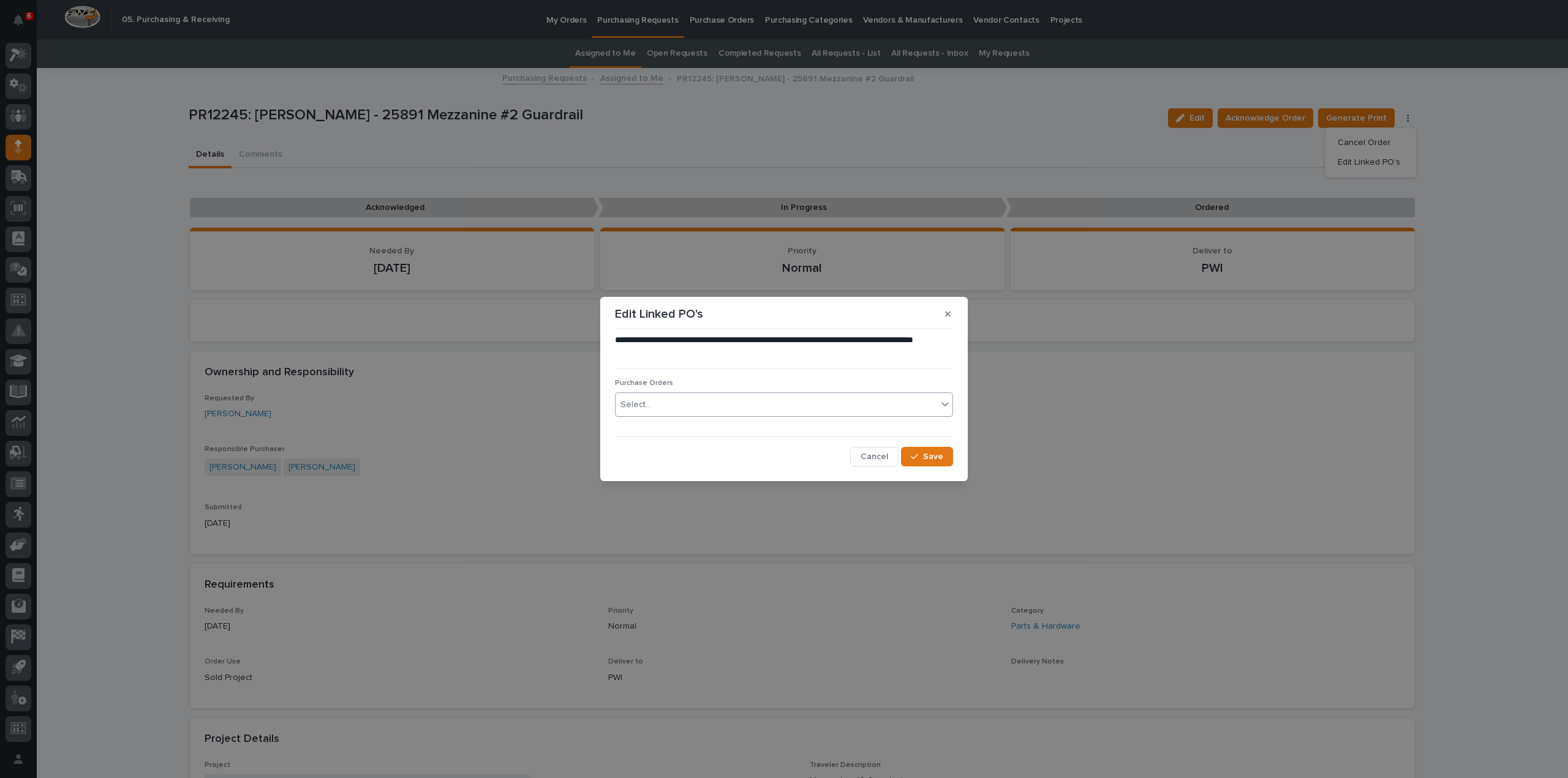
click at [750, 412] on div "Select..." at bounding box center [777, 405] width 322 height 20
type input "****"
click at [719, 424] on div "3131RB" at bounding box center [784, 427] width 337 height 21
click at [926, 459] on span "Save" at bounding box center [933, 457] width 20 height 11
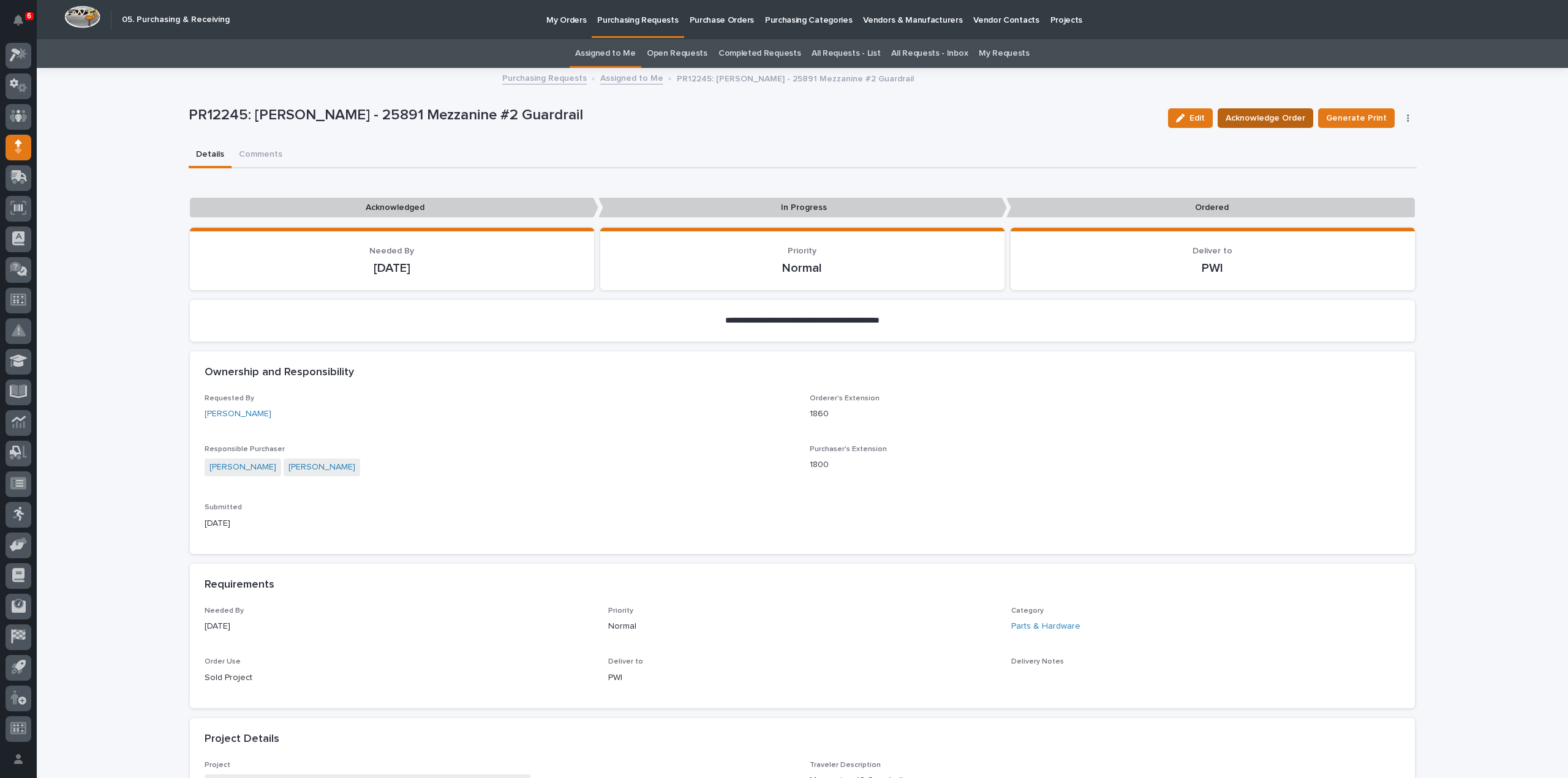
click at [1288, 121] on span "Acknowledge Order" at bounding box center [1266, 119] width 80 height 15
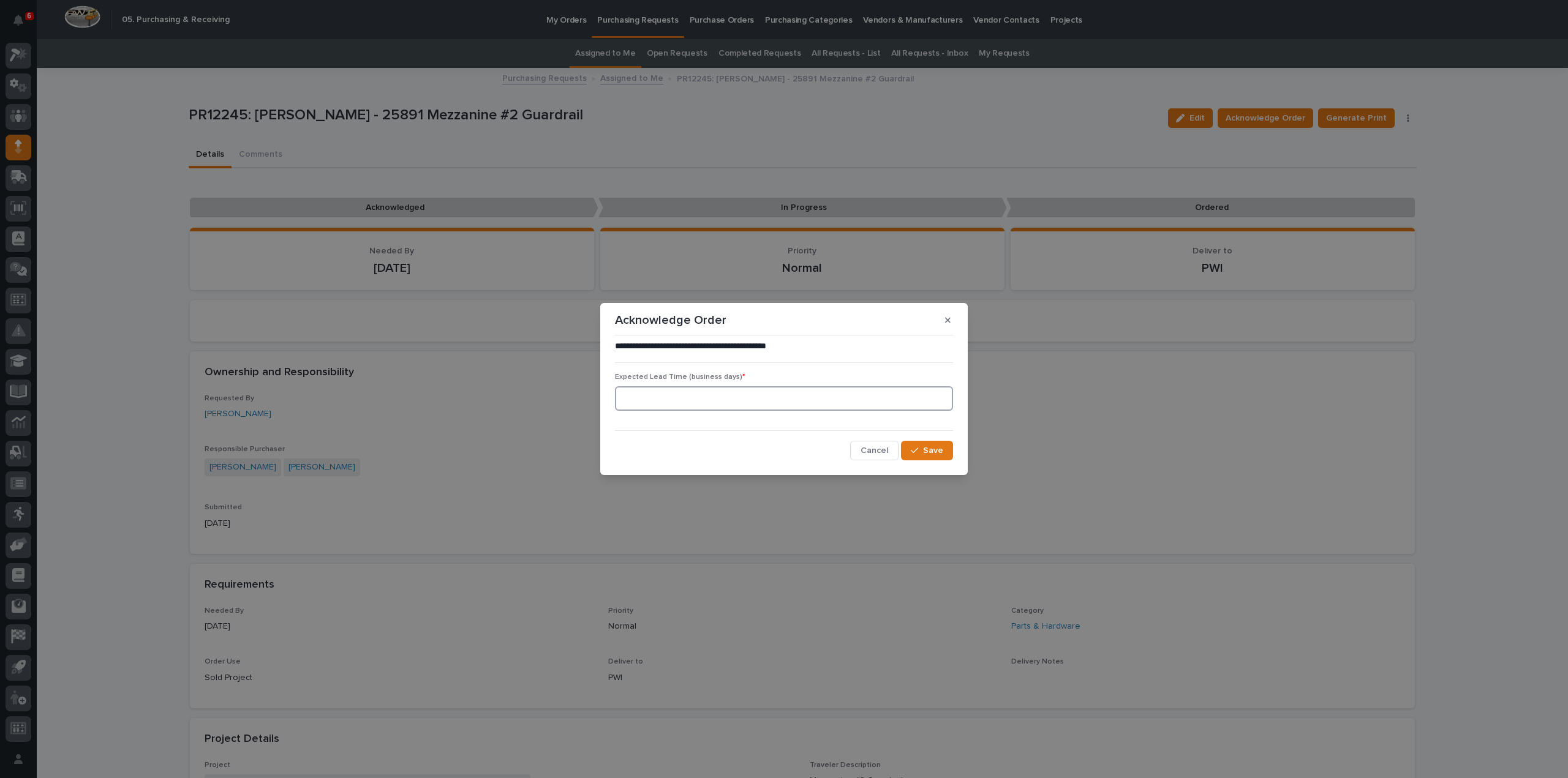
click at [813, 406] on input at bounding box center [784, 399] width 338 height 24
type input "0"
click at [932, 452] on span "Save" at bounding box center [933, 451] width 20 height 11
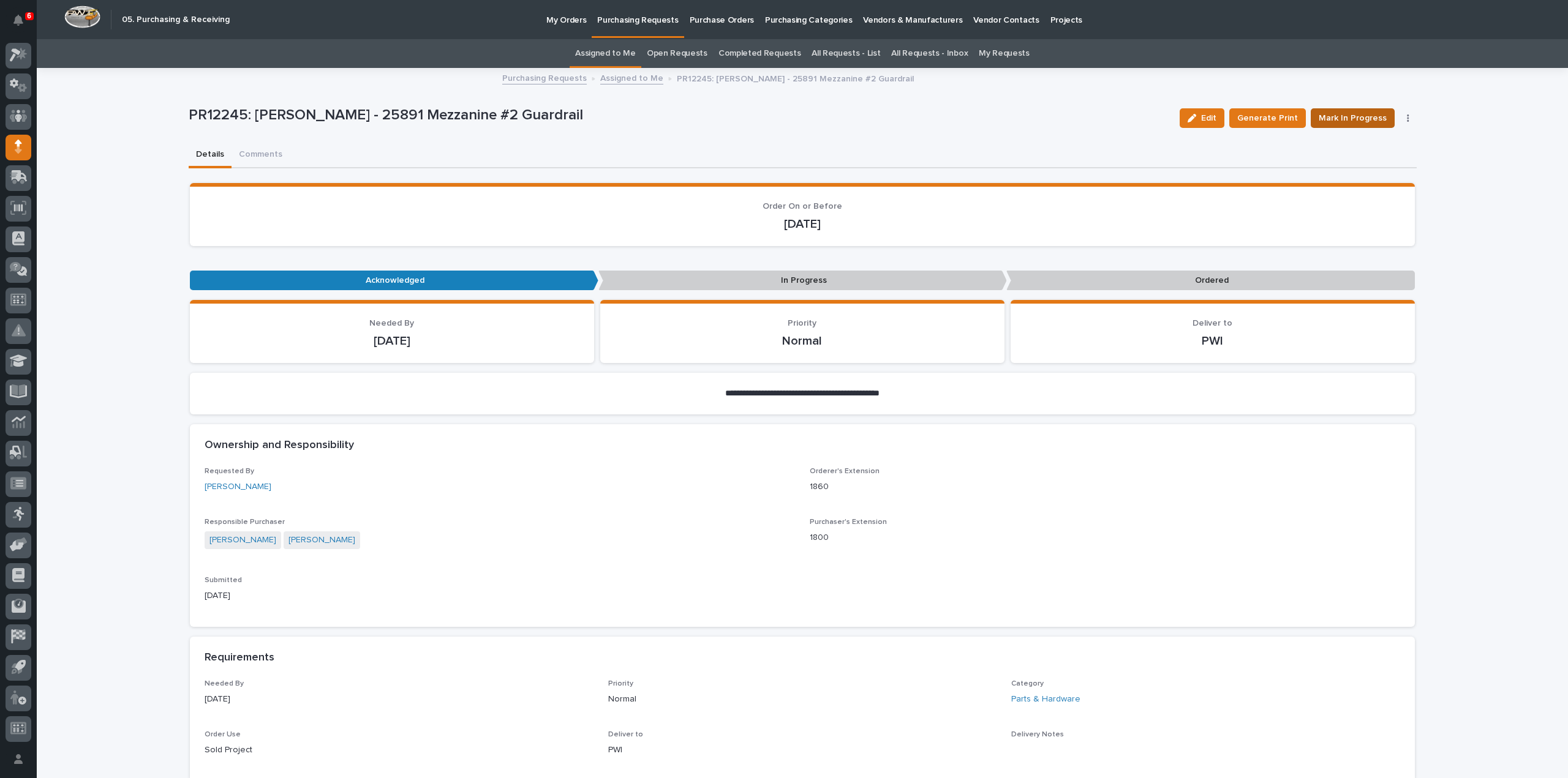
click at [1356, 122] on span "Mark In Progress" at bounding box center [1353, 119] width 68 height 15
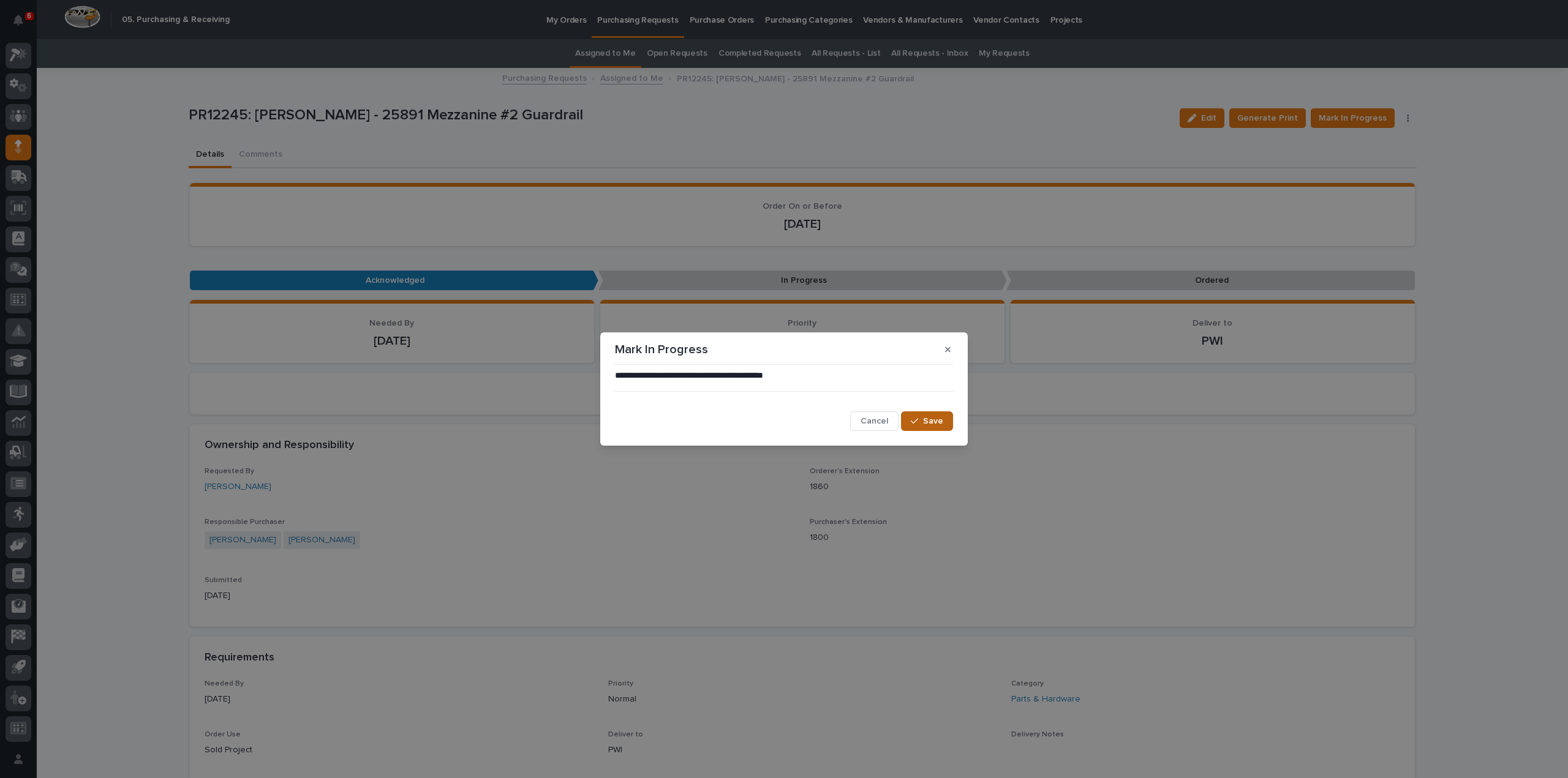
click at [944, 423] on button "Save" at bounding box center [927, 421] width 52 height 19
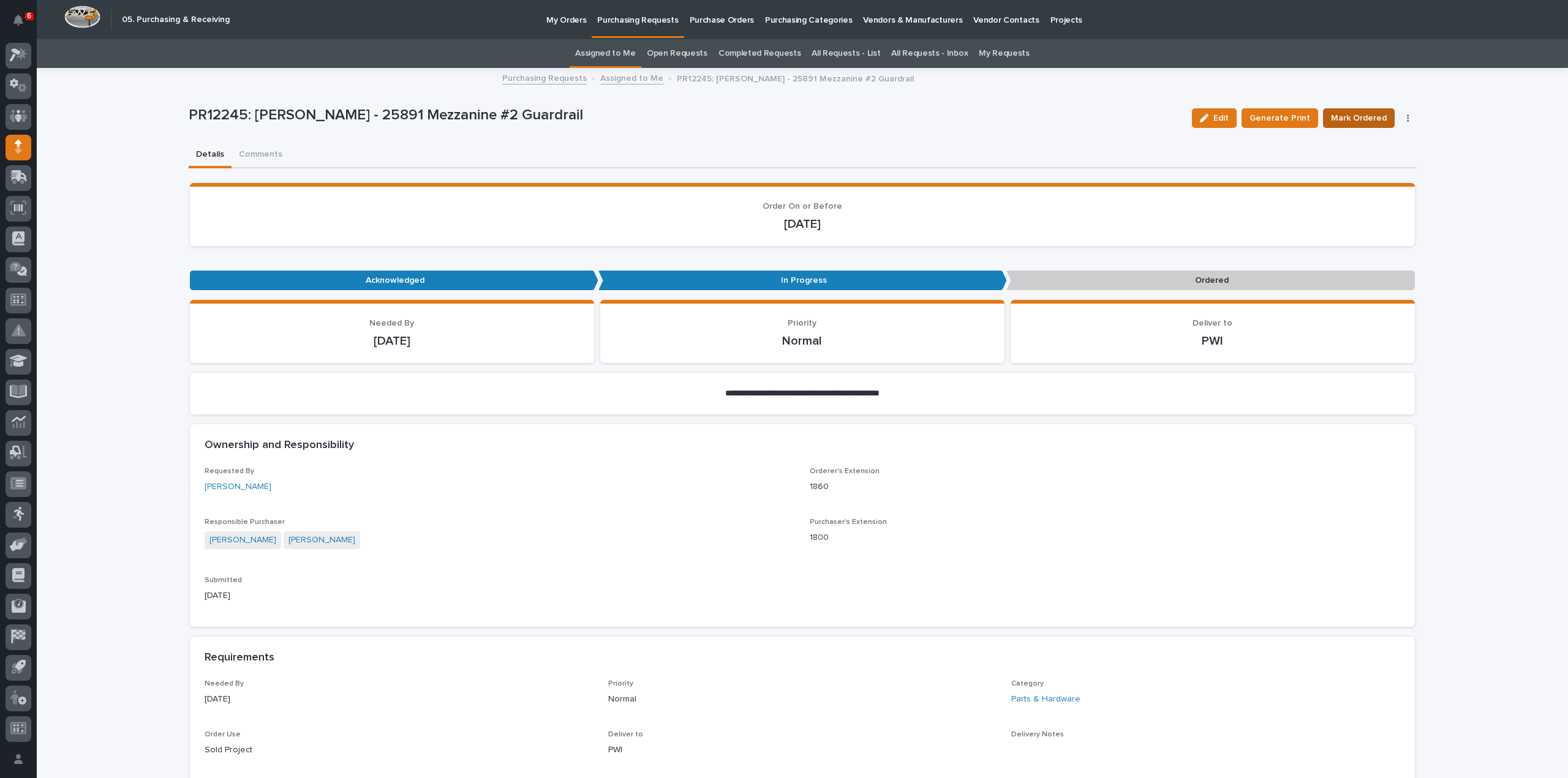
click at [1356, 118] on span "Mark Ordered" at bounding box center [1359, 119] width 56 height 15
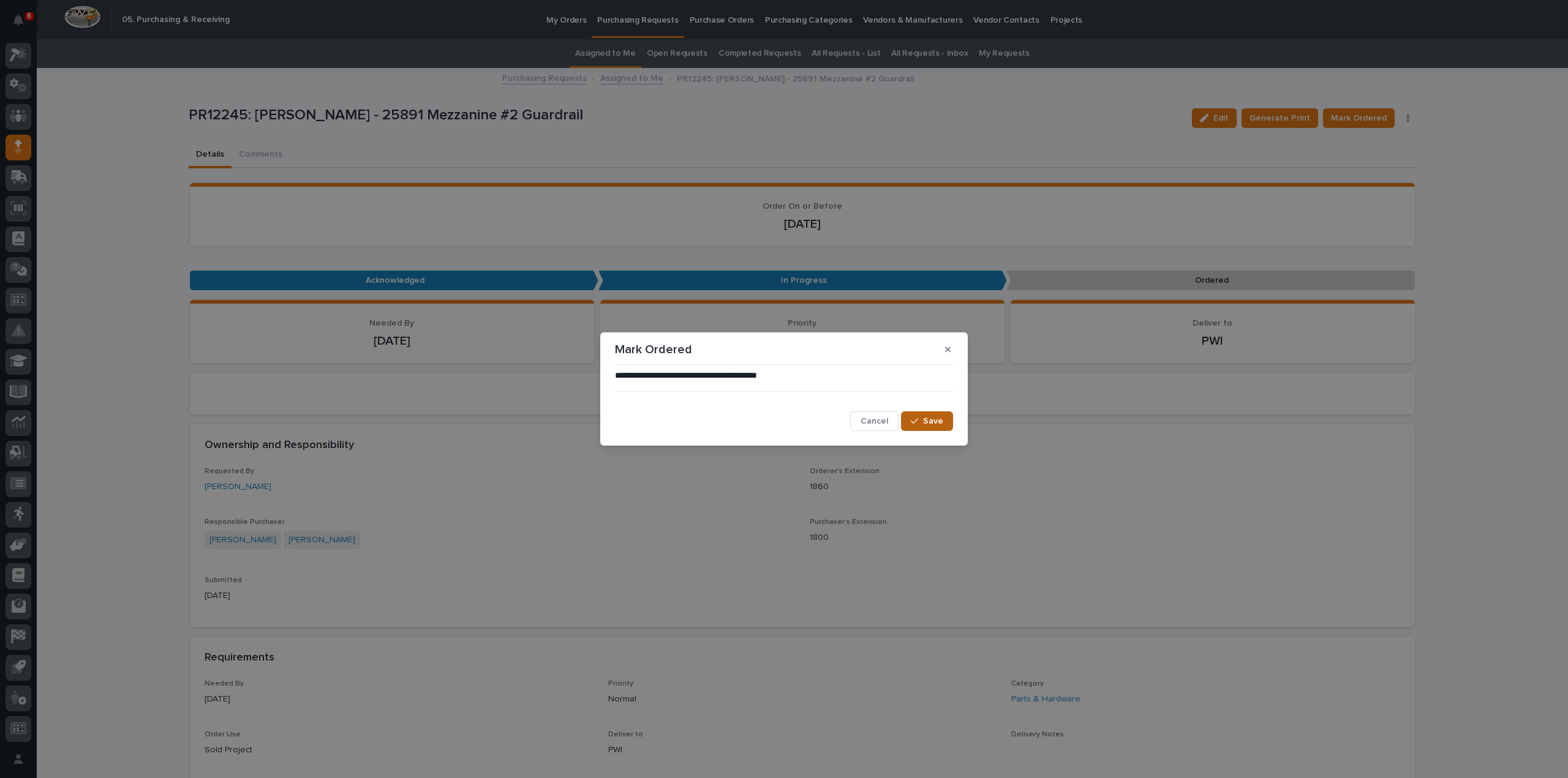
click at [938, 421] on span "Save" at bounding box center [933, 421] width 20 height 11
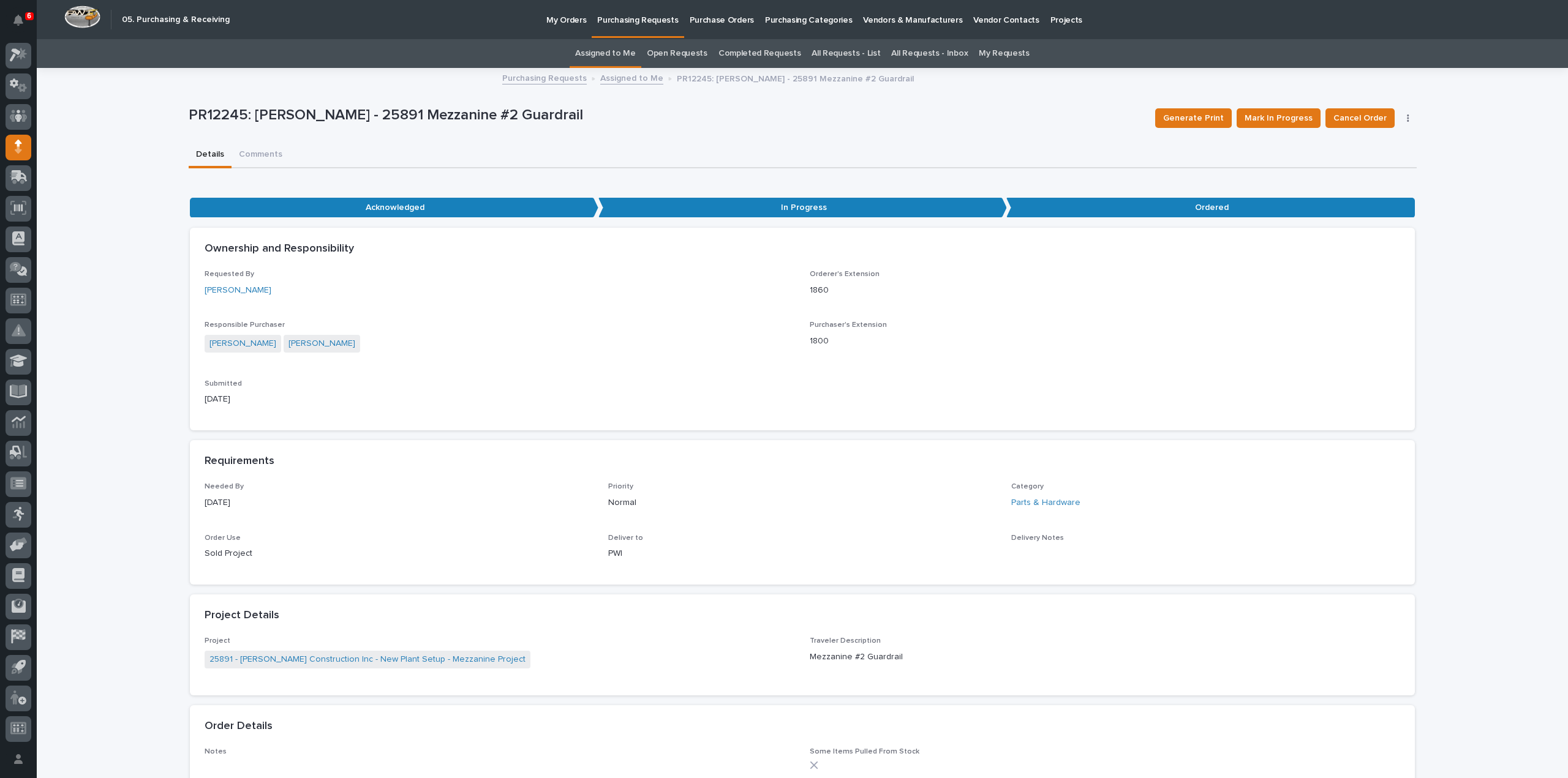
click at [636, 51] on link "Assigned to Me" at bounding box center [605, 53] width 60 height 29
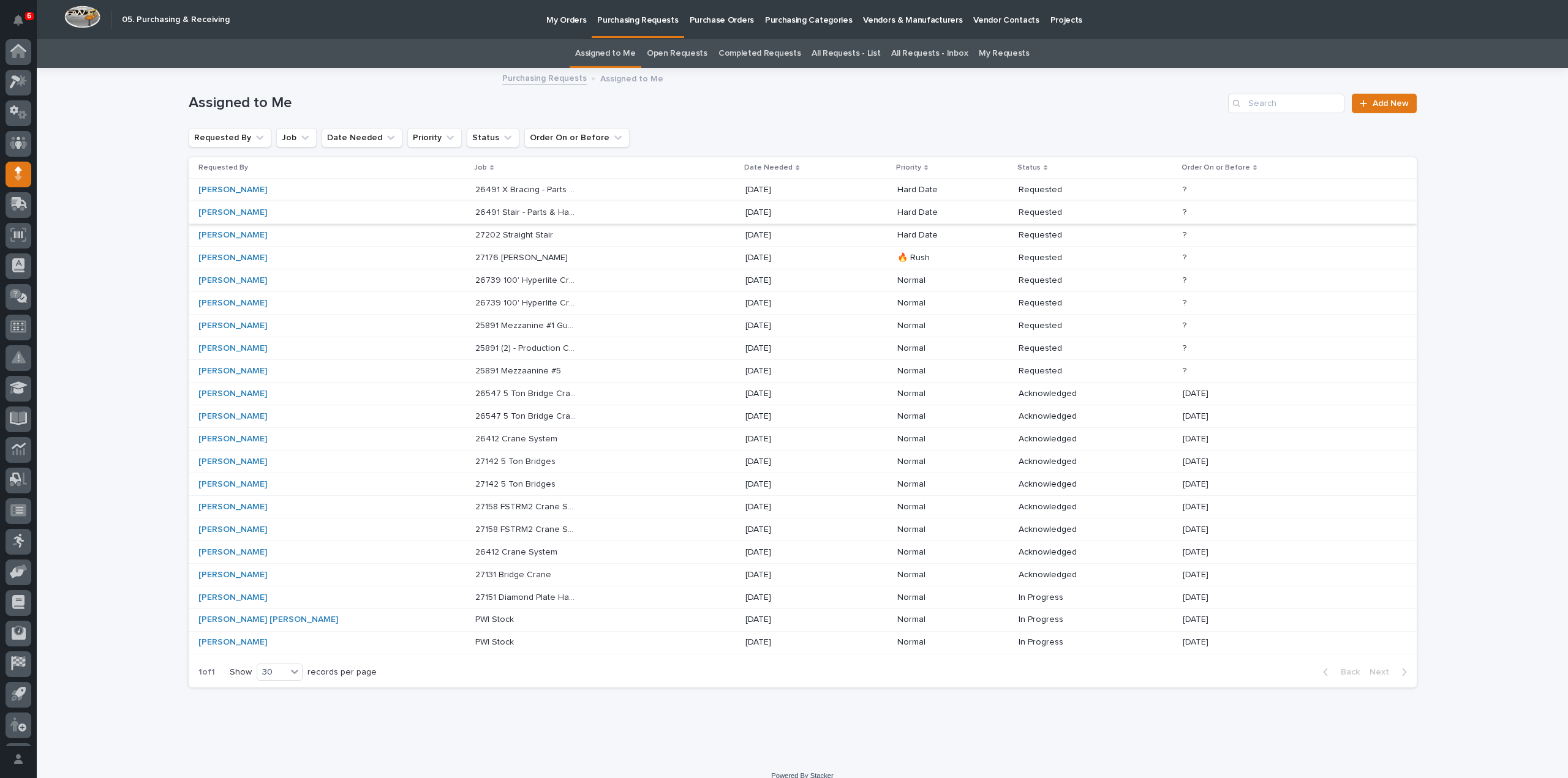
scroll to position [27, 0]
click at [475, 325] on p "25891 Mezzanine #1 Guardrail" at bounding box center [527, 325] width 105 height 13
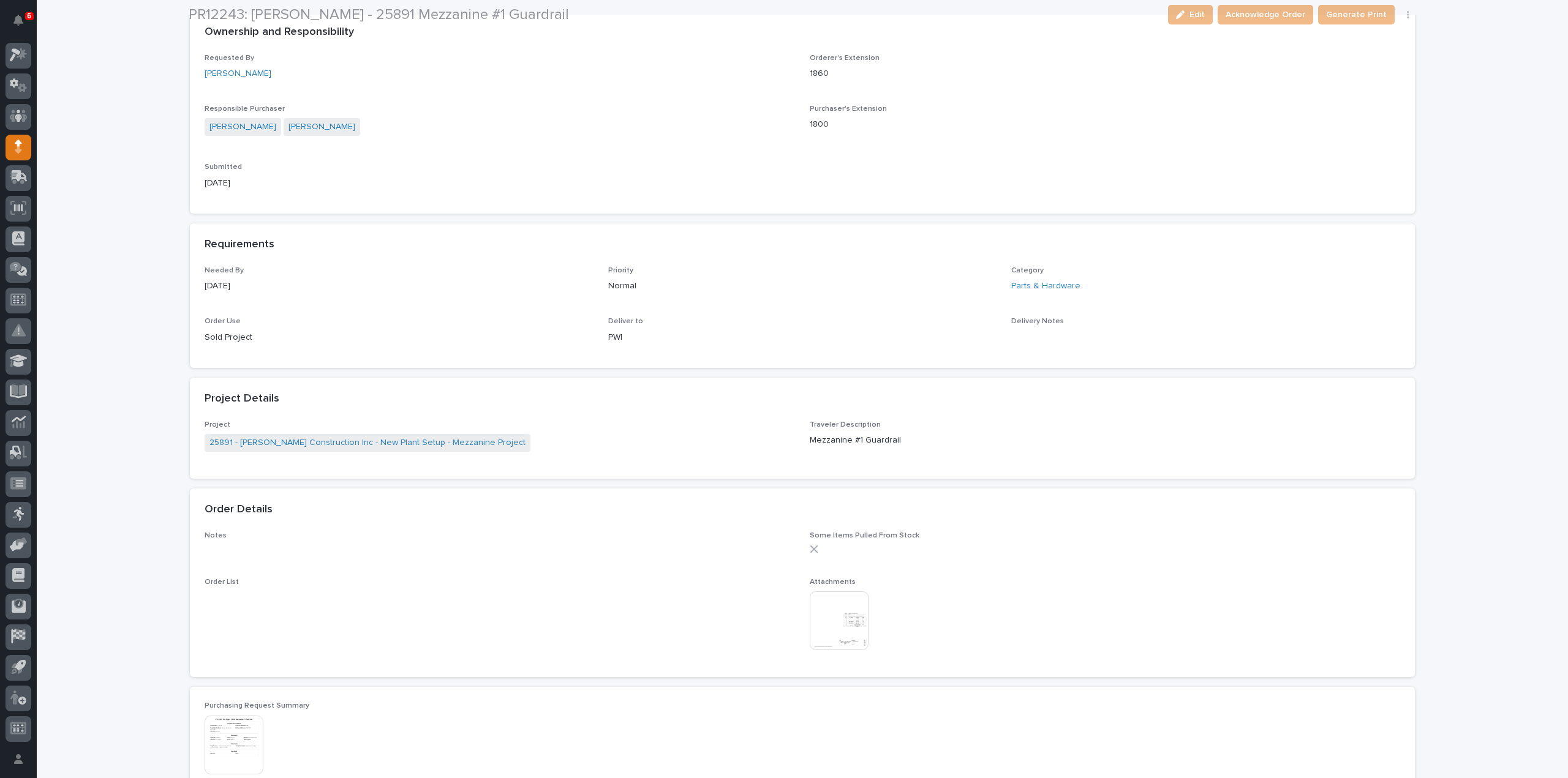
scroll to position [490, 0]
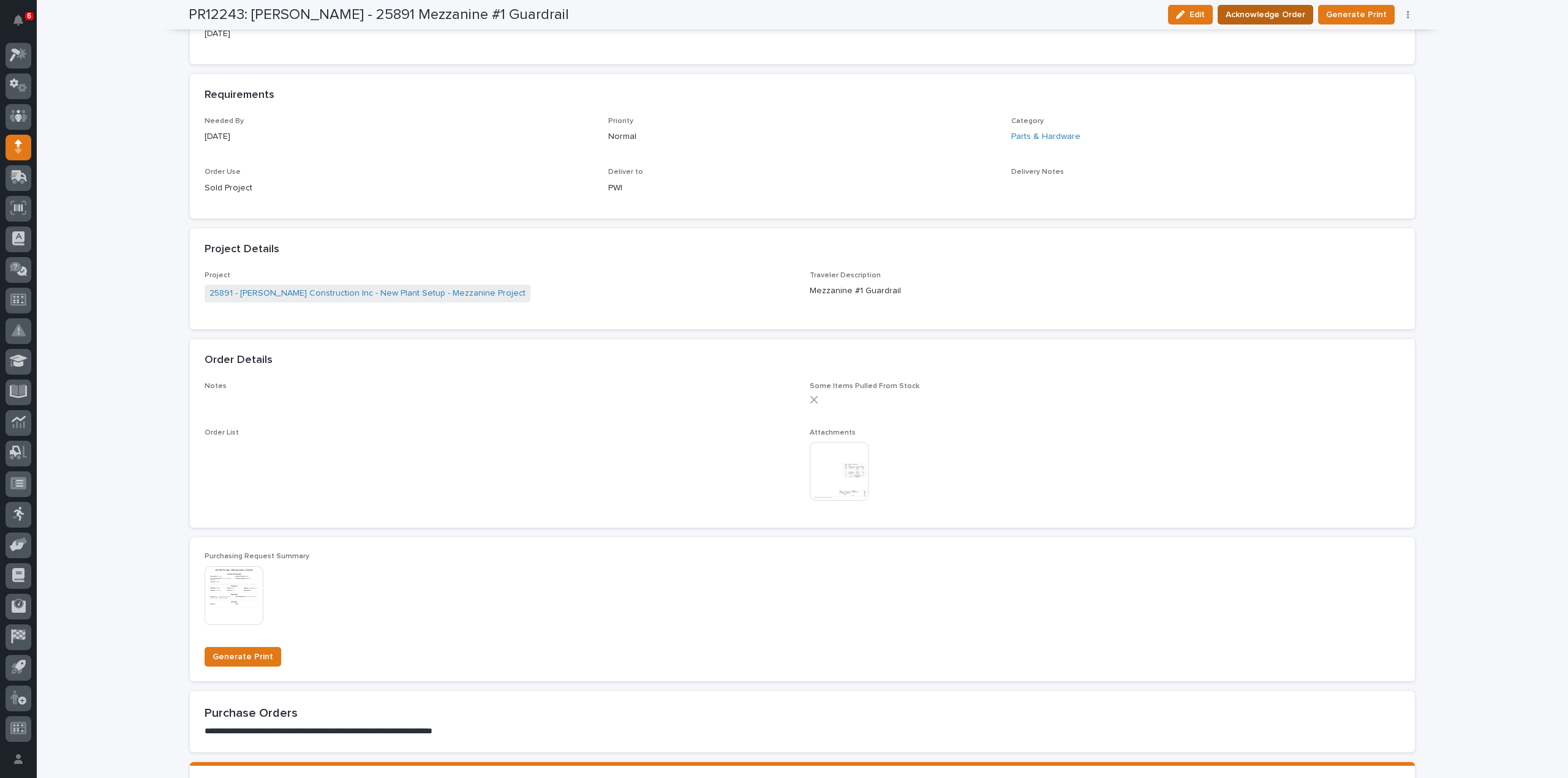
click at [1257, 17] on span "Acknowledge Order" at bounding box center [1266, 15] width 80 height 15
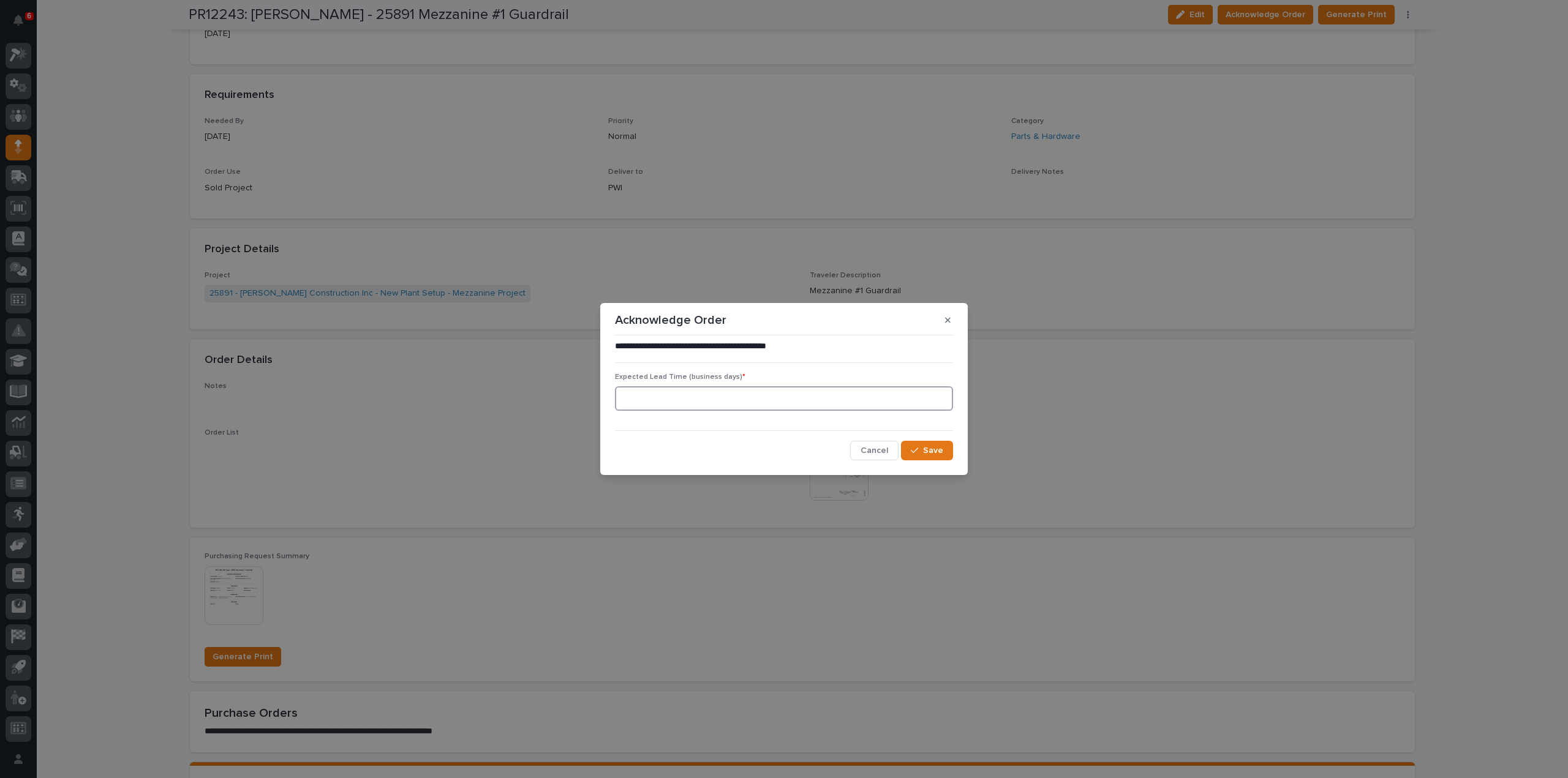
click at [749, 402] on input at bounding box center [784, 399] width 338 height 24
type input "0"
click at [932, 453] on span "Save" at bounding box center [933, 451] width 20 height 11
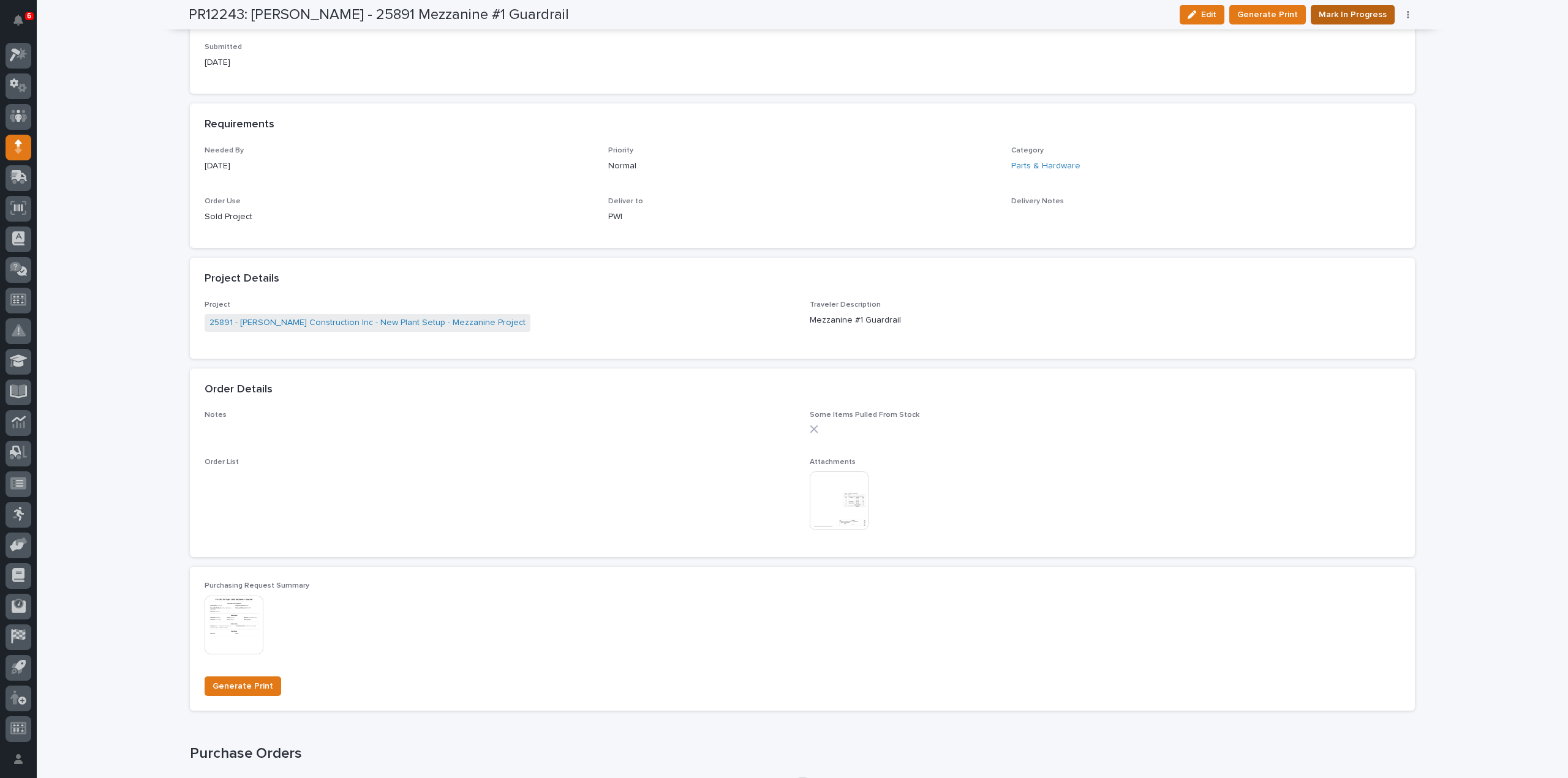
scroll to position [595, 0]
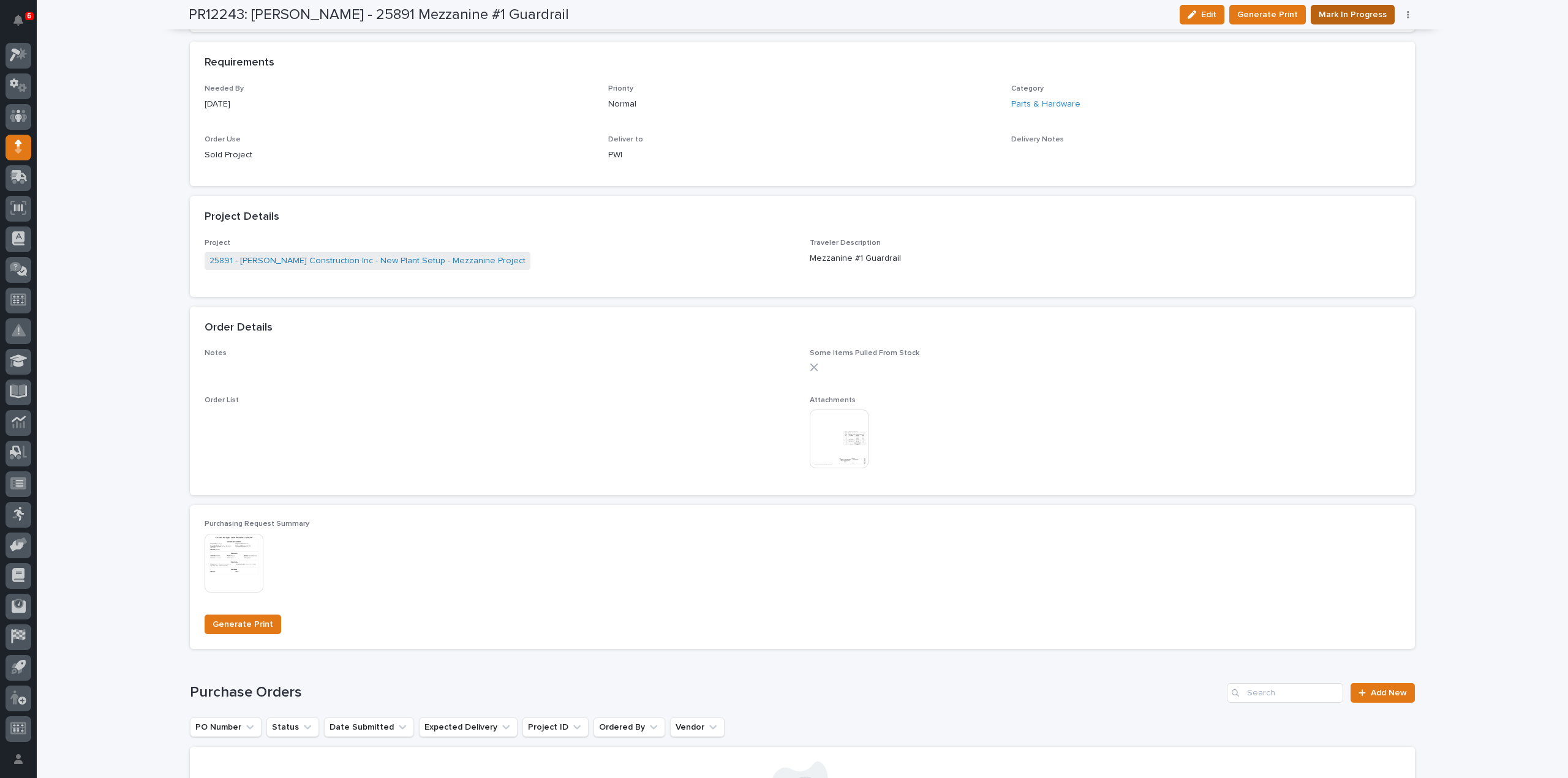
click at [1343, 13] on span "Mark In Progress" at bounding box center [1353, 15] width 68 height 15
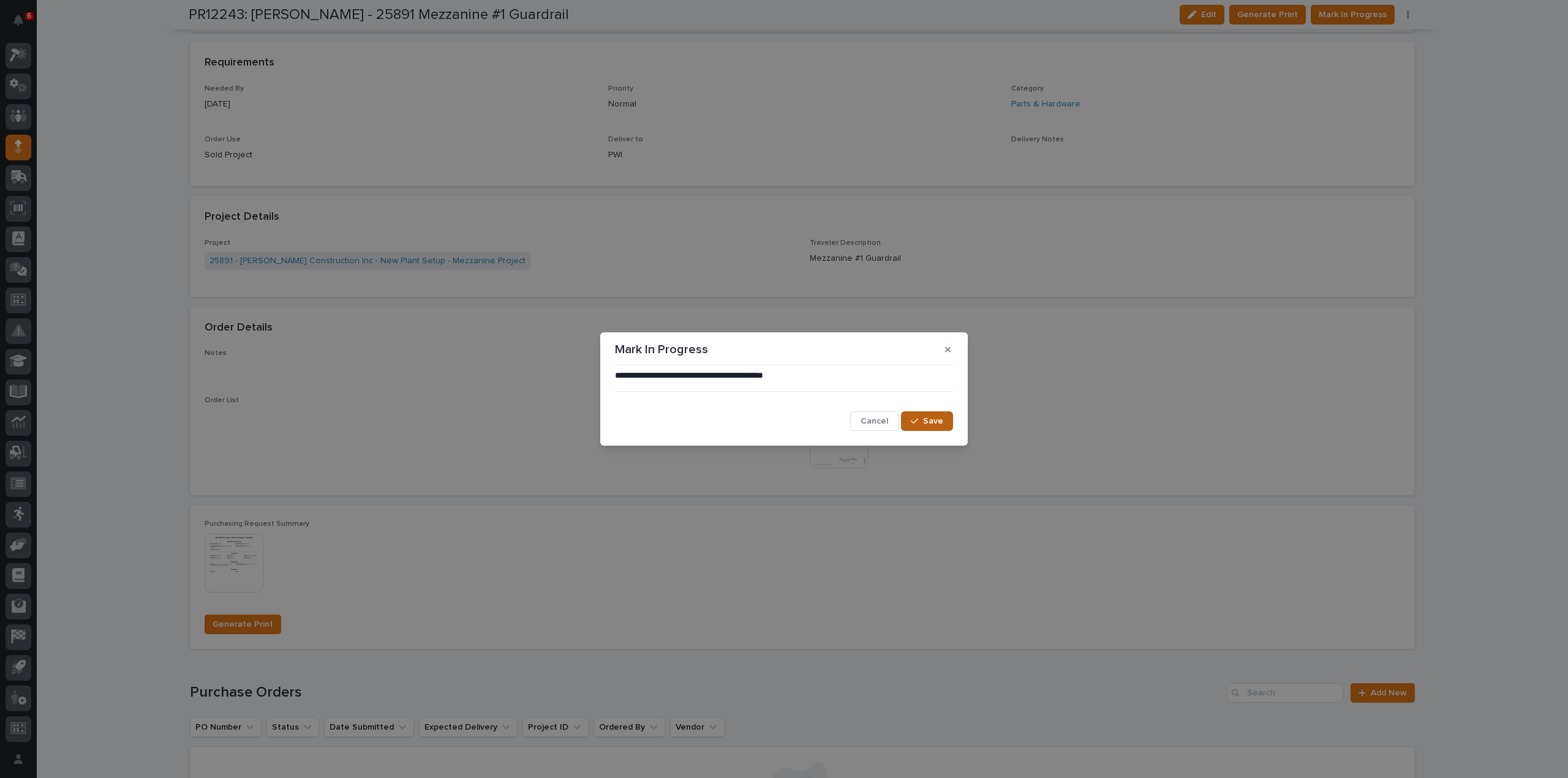
click at [933, 419] on span "Save" at bounding box center [933, 421] width 20 height 11
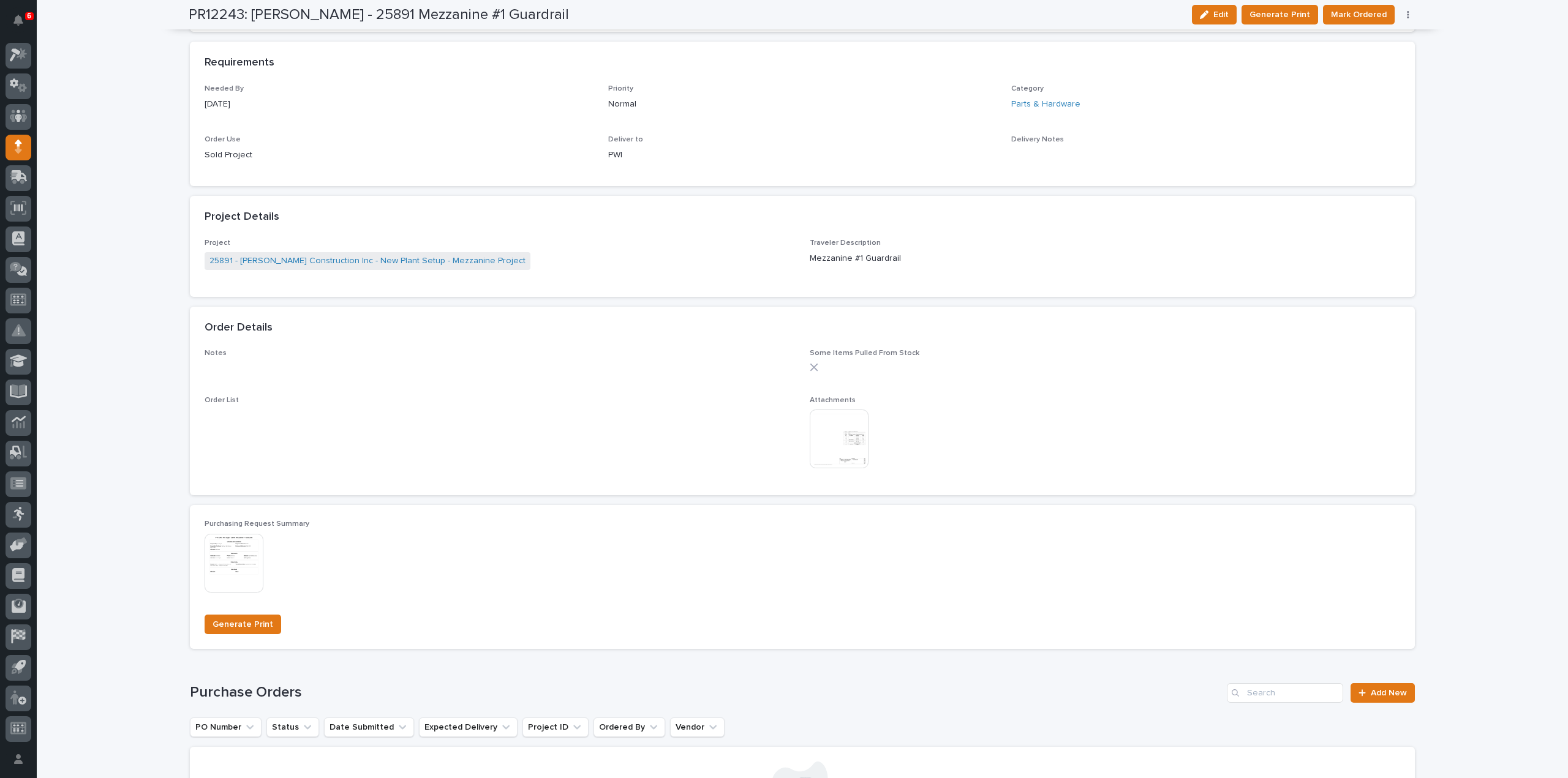
click at [1407, 13] on icon "button" at bounding box center [1408, 14] width 3 height 8
click at [1394, 52] on span "Edit Linked PO's" at bounding box center [1369, 58] width 62 height 15
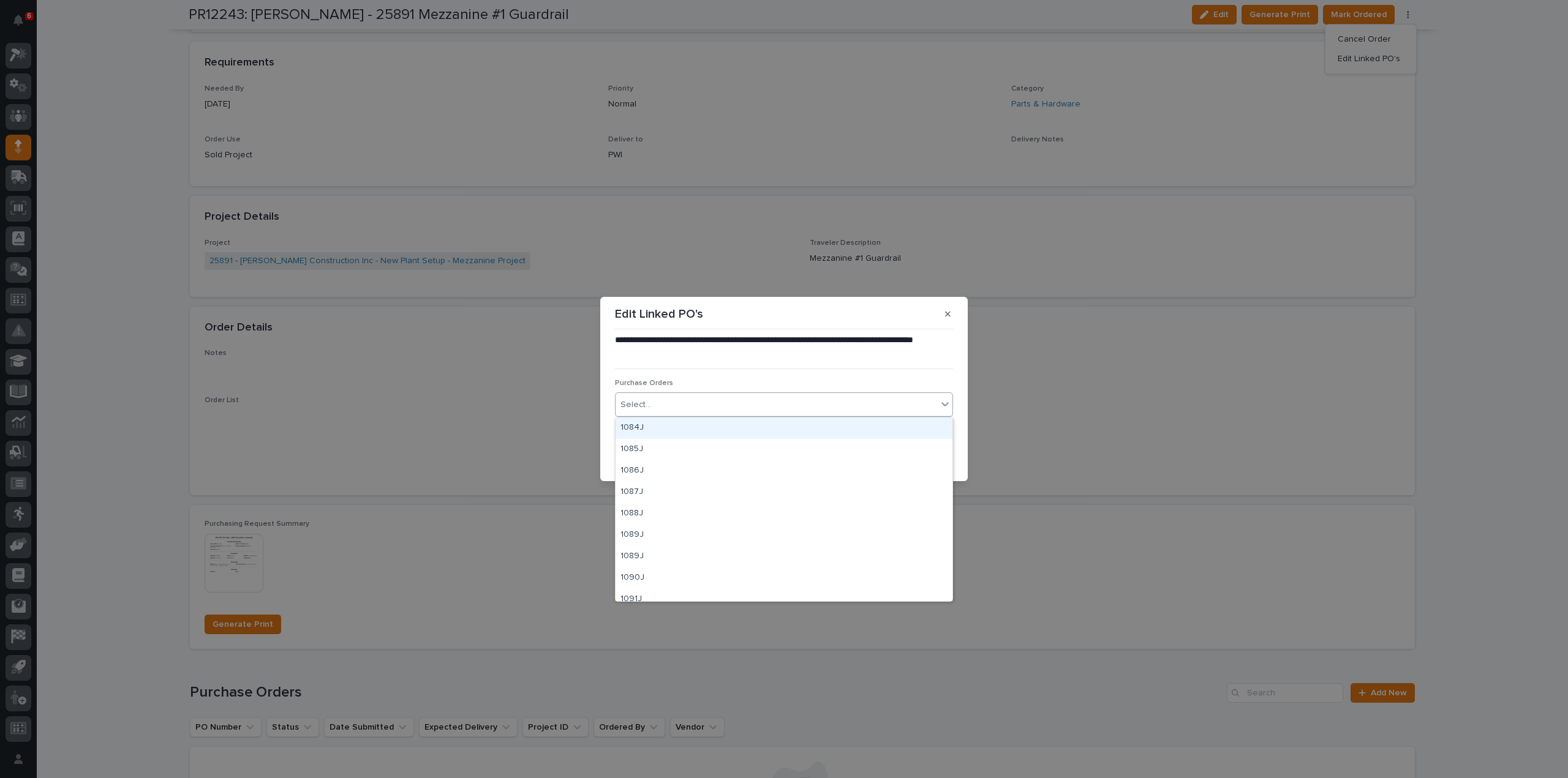
click at [670, 405] on div "Select..." at bounding box center [777, 405] width 322 height 20
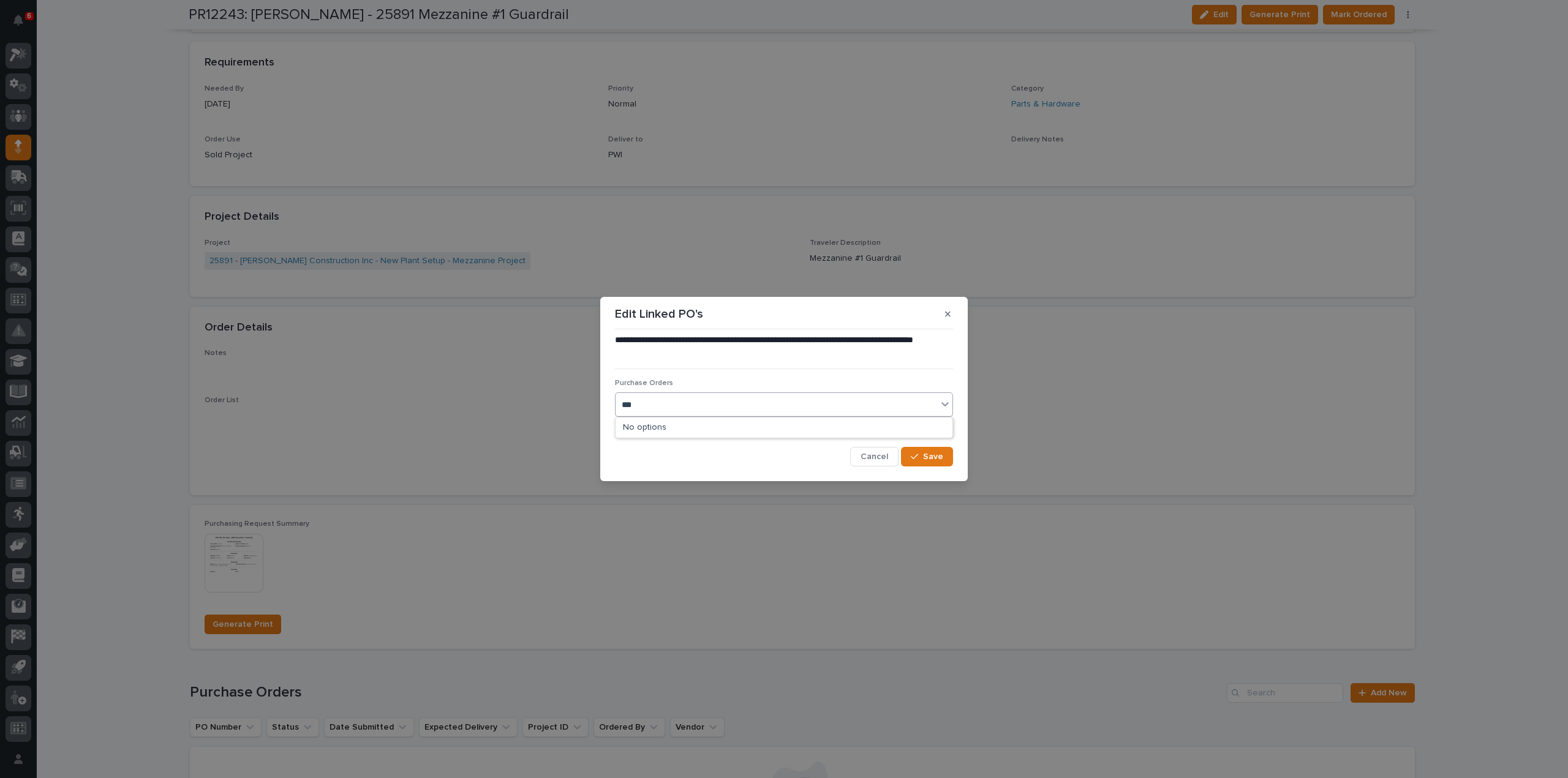
type input "****"
click at [662, 433] on div "3131RB" at bounding box center [784, 427] width 337 height 21
click at [921, 457] on div "button" at bounding box center [917, 456] width 12 height 8
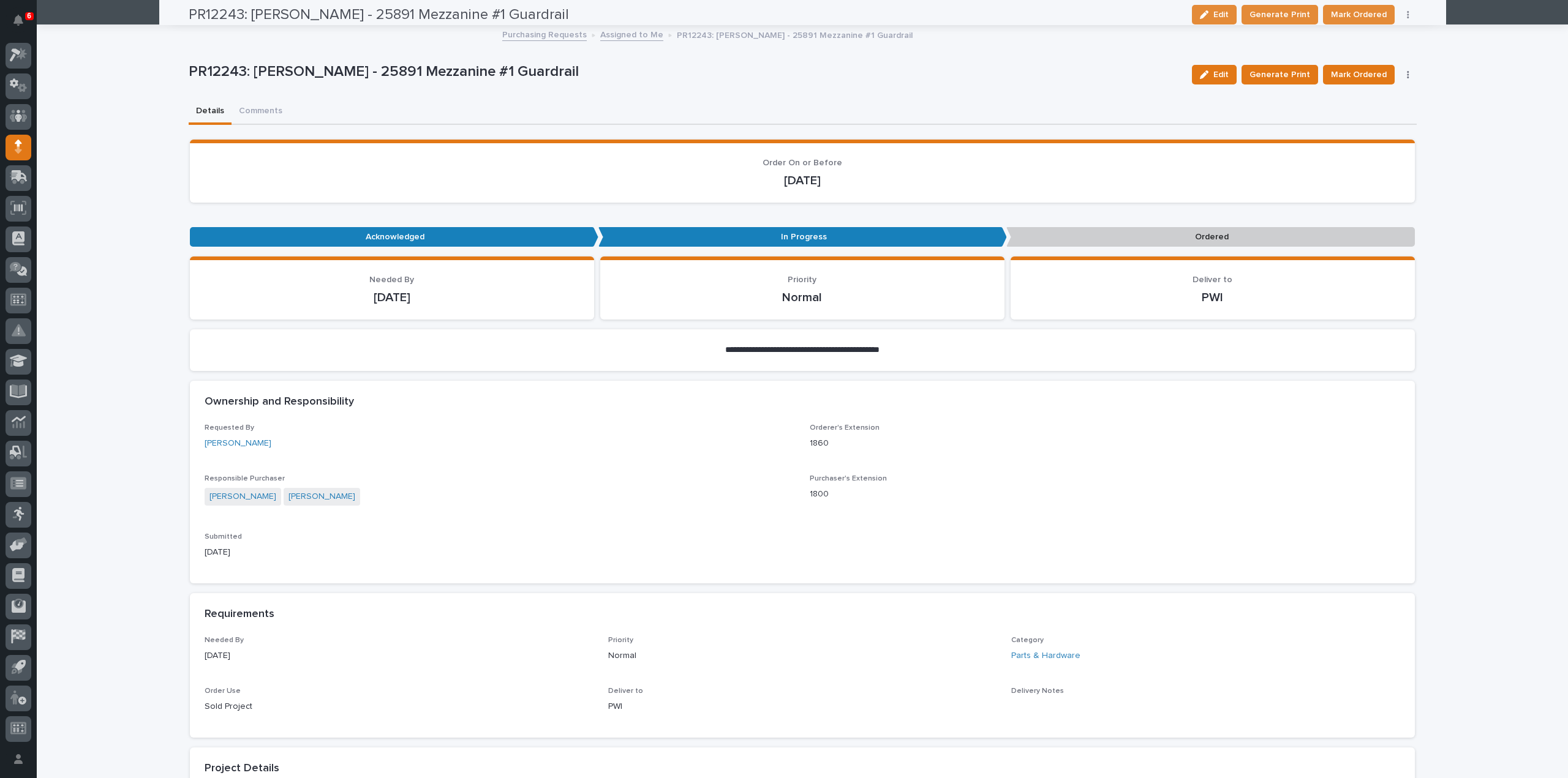
scroll to position [0, 0]
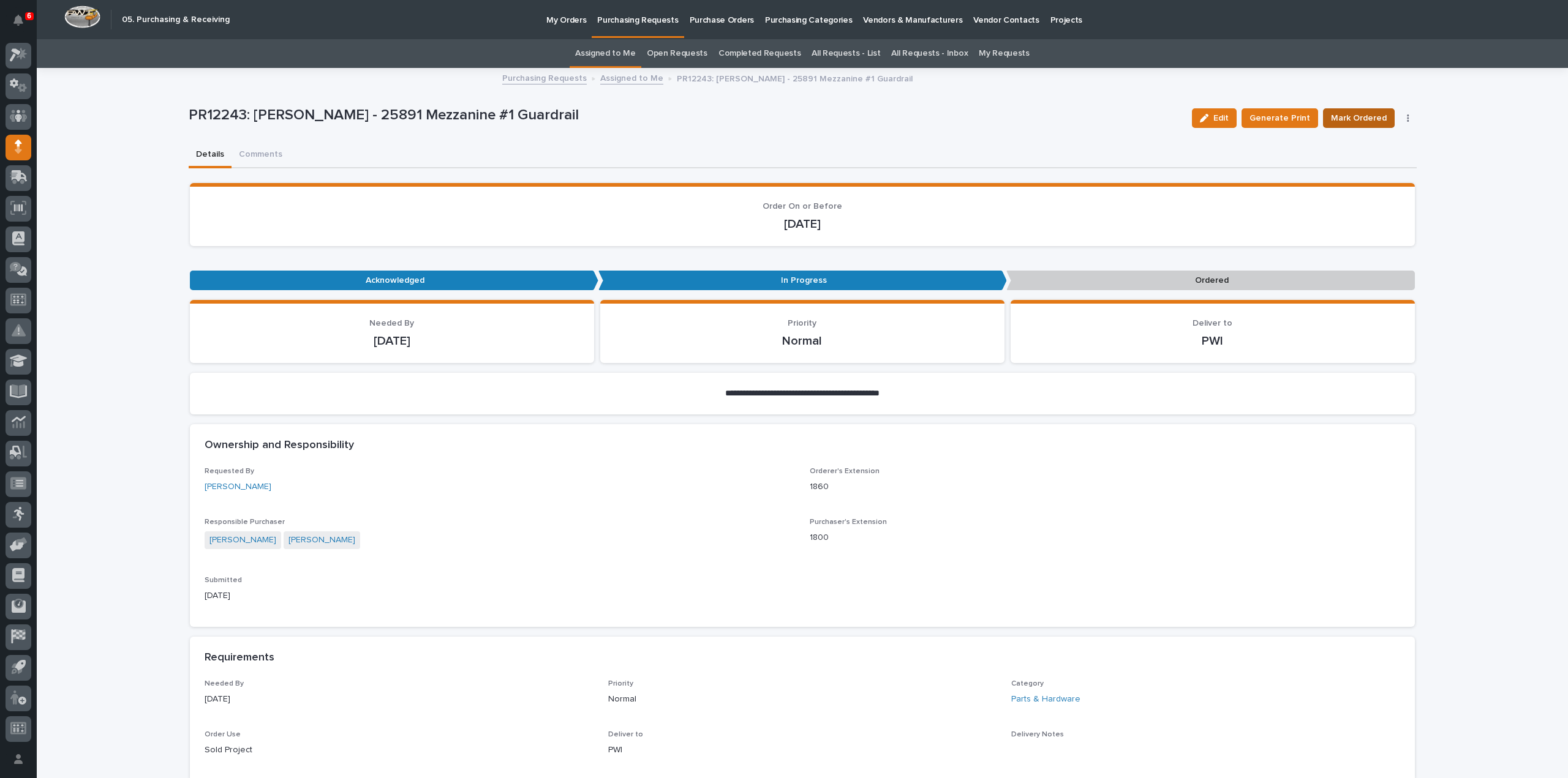
click at [1339, 121] on span "Mark Ordered" at bounding box center [1359, 119] width 56 height 15
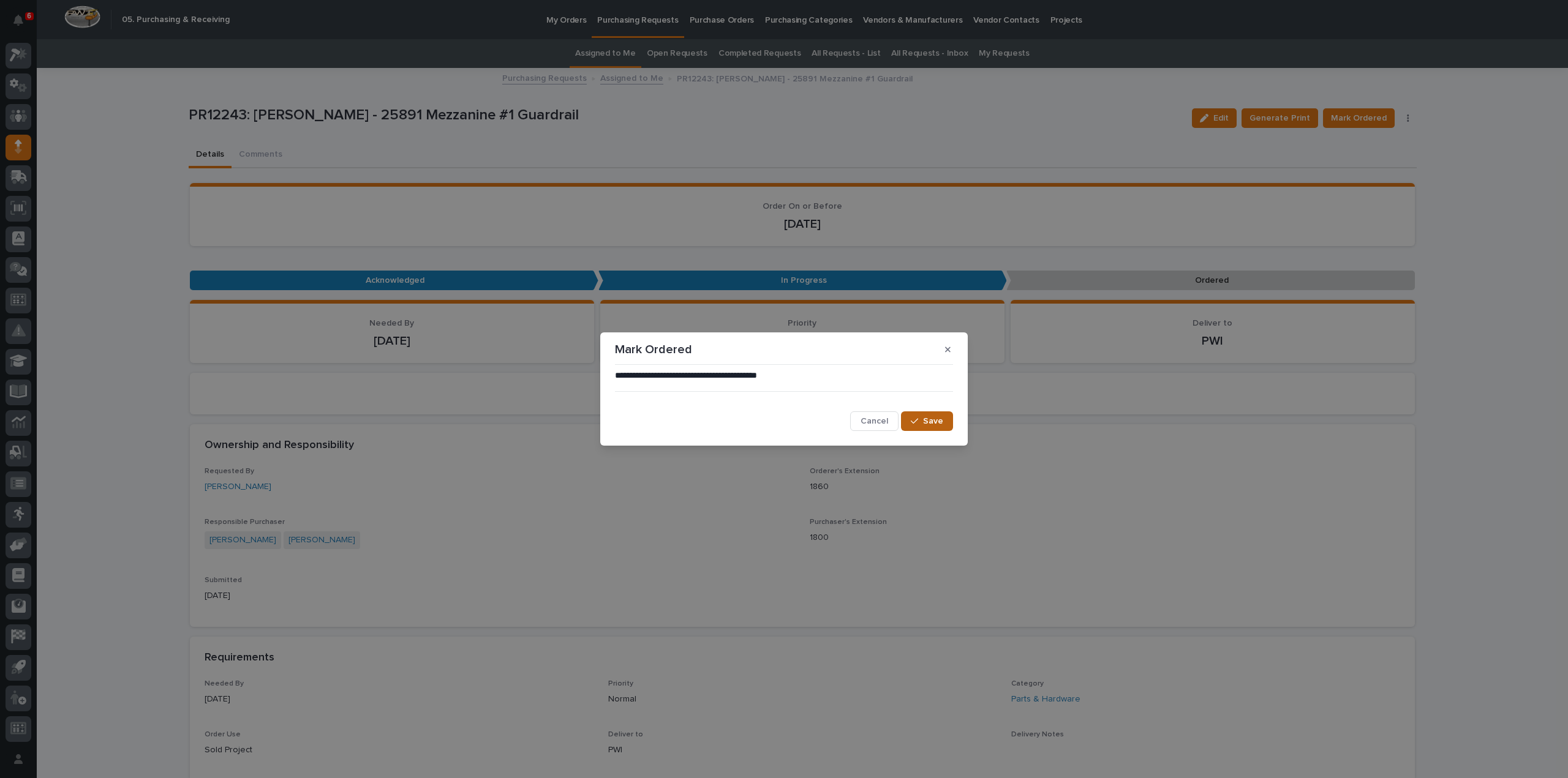
click at [931, 419] on span "Save" at bounding box center [933, 421] width 20 height 11
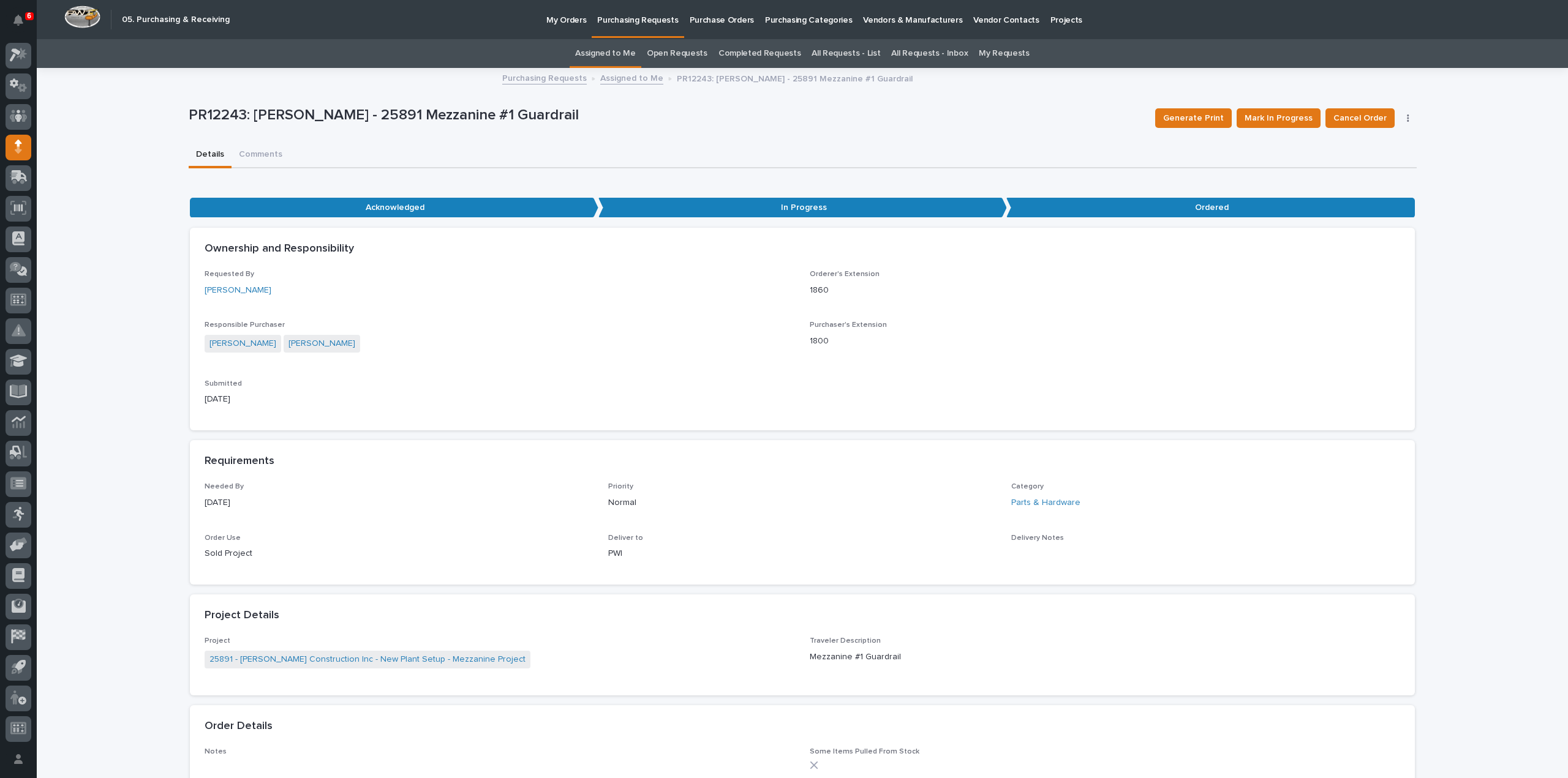
click at [618, 57] on link "Assigned to Me" at bounding box center [605, 53] width 60 height 29
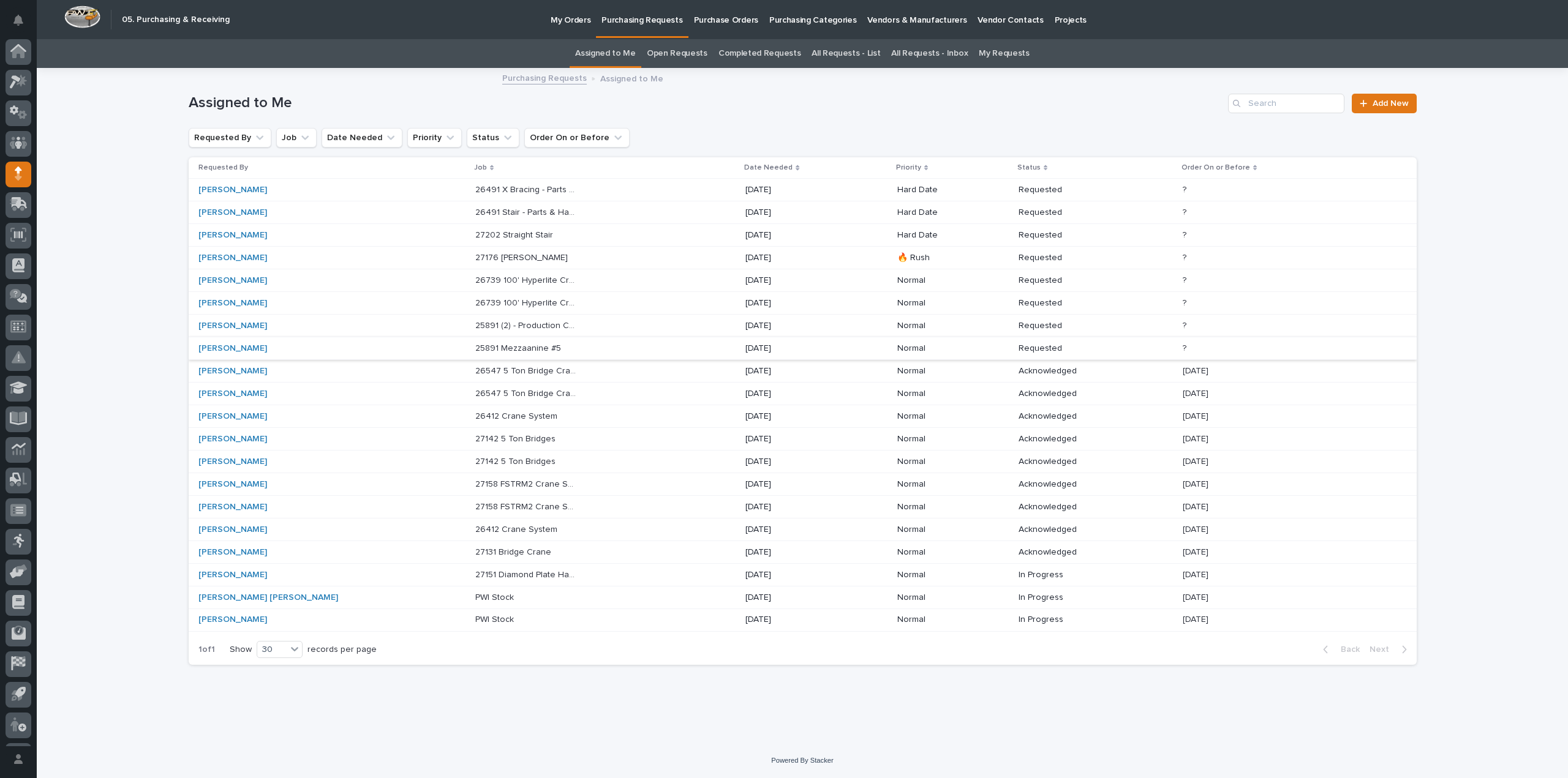
scroll to position [27, 0]
click at [475, 343] on p "25891 Mezzaanine #5" at bounding box center [519, 348] width 88 height 13
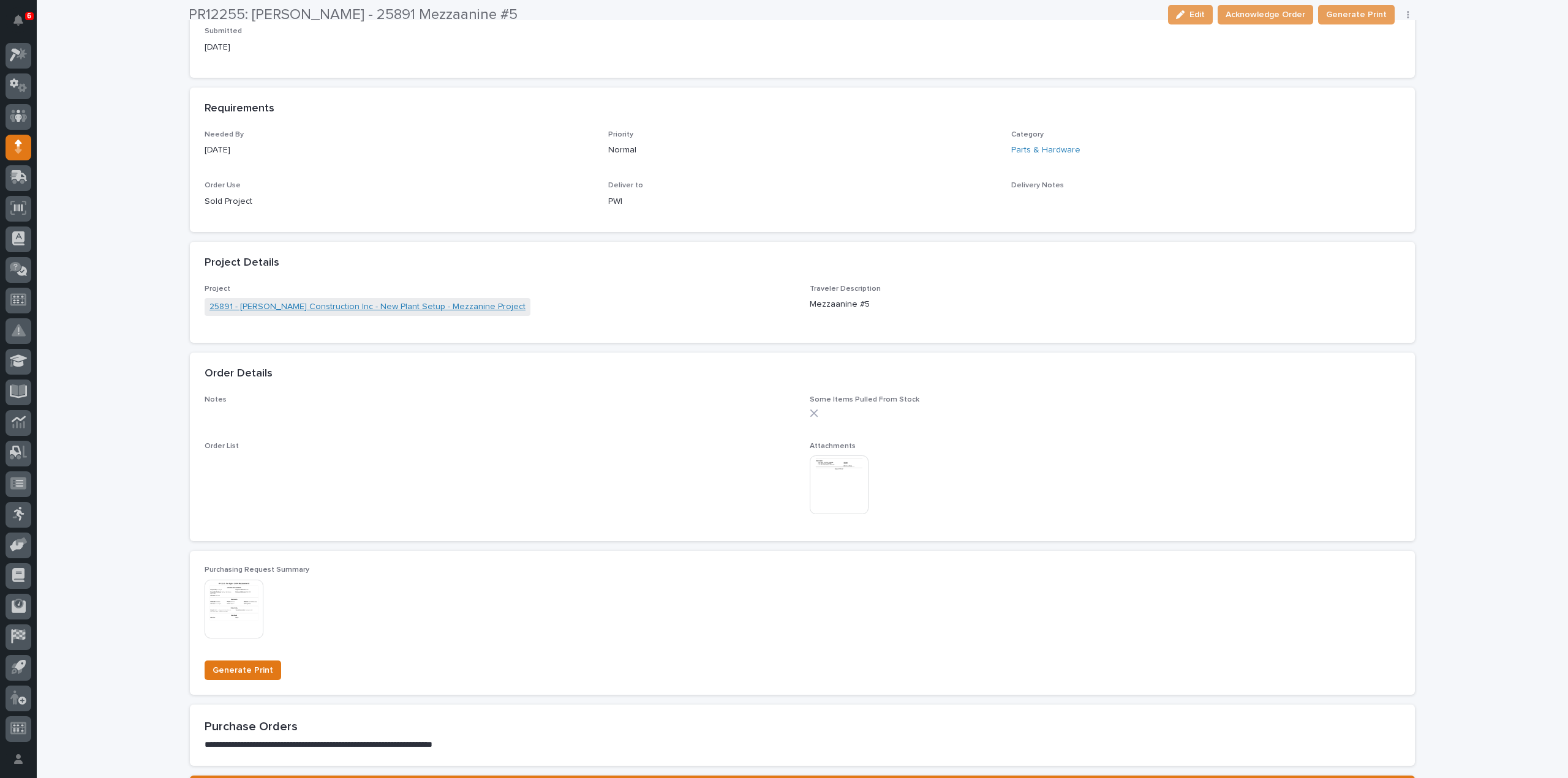
scroll to position [490, 0]
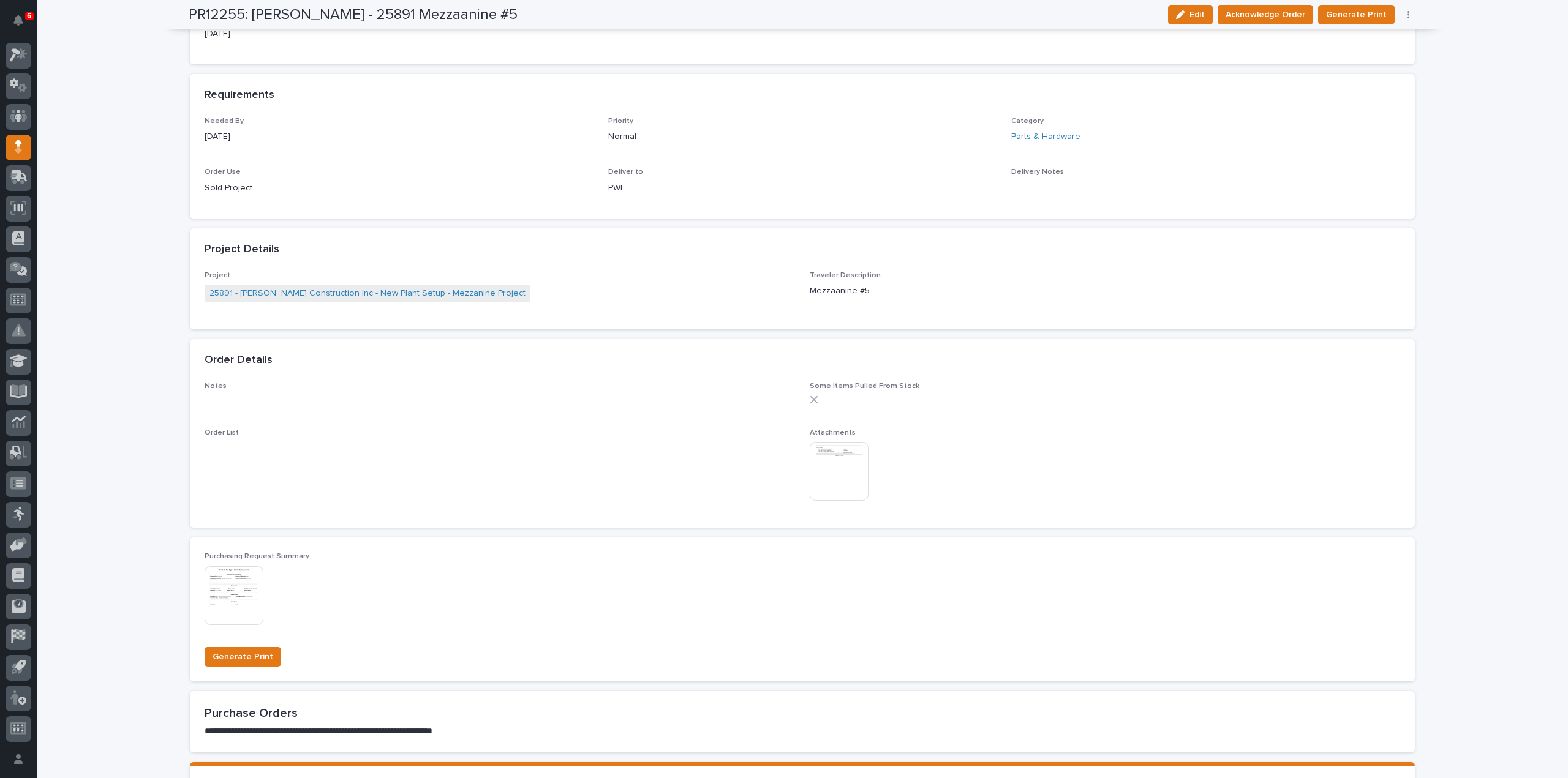
click at [828, 463] on img at bounding box center [839, 471] width 58 height 58
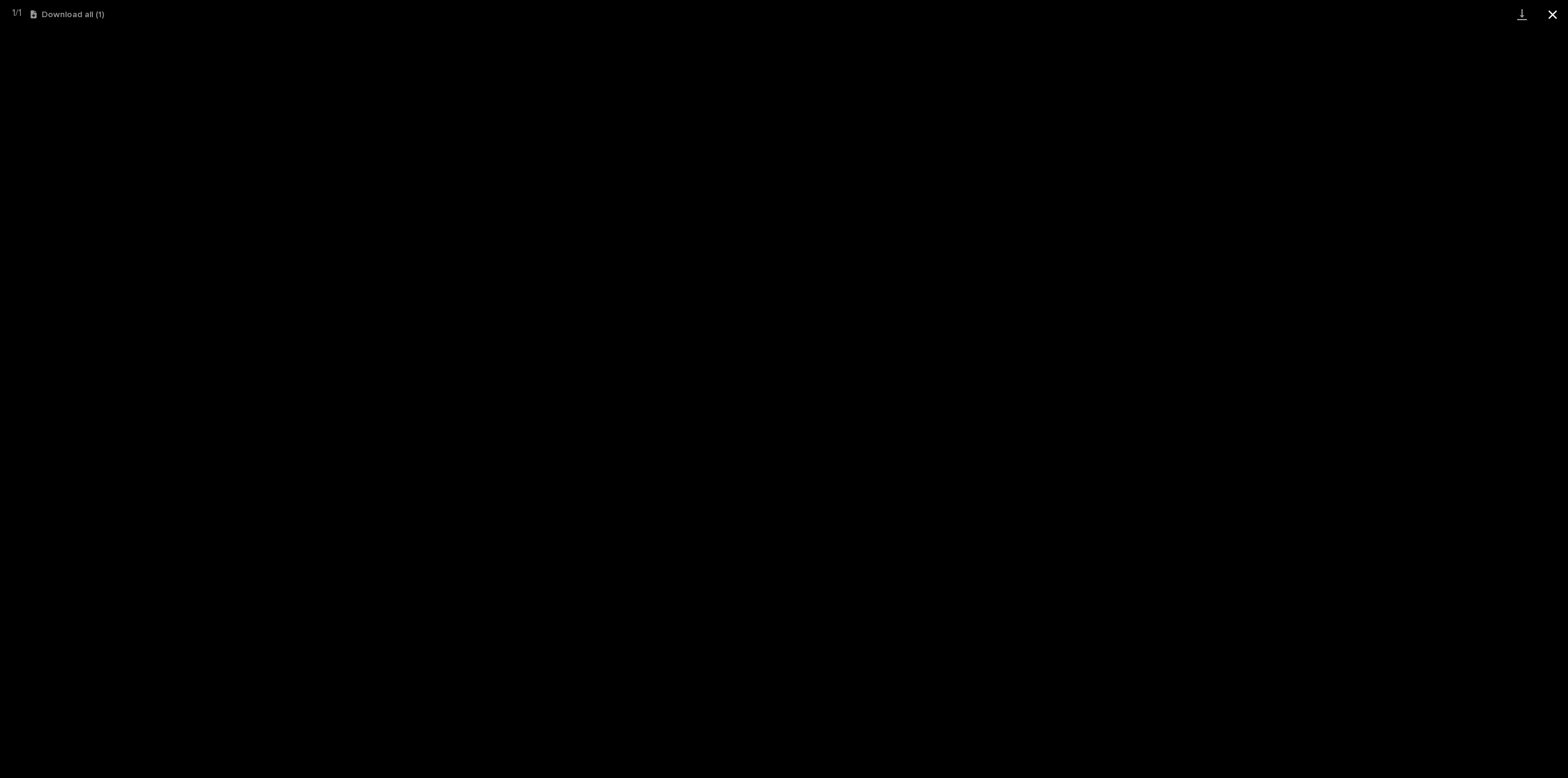
click at [1552, 17] on button "Close gallery" at bounding box center [1552, 14] width 31 height 29
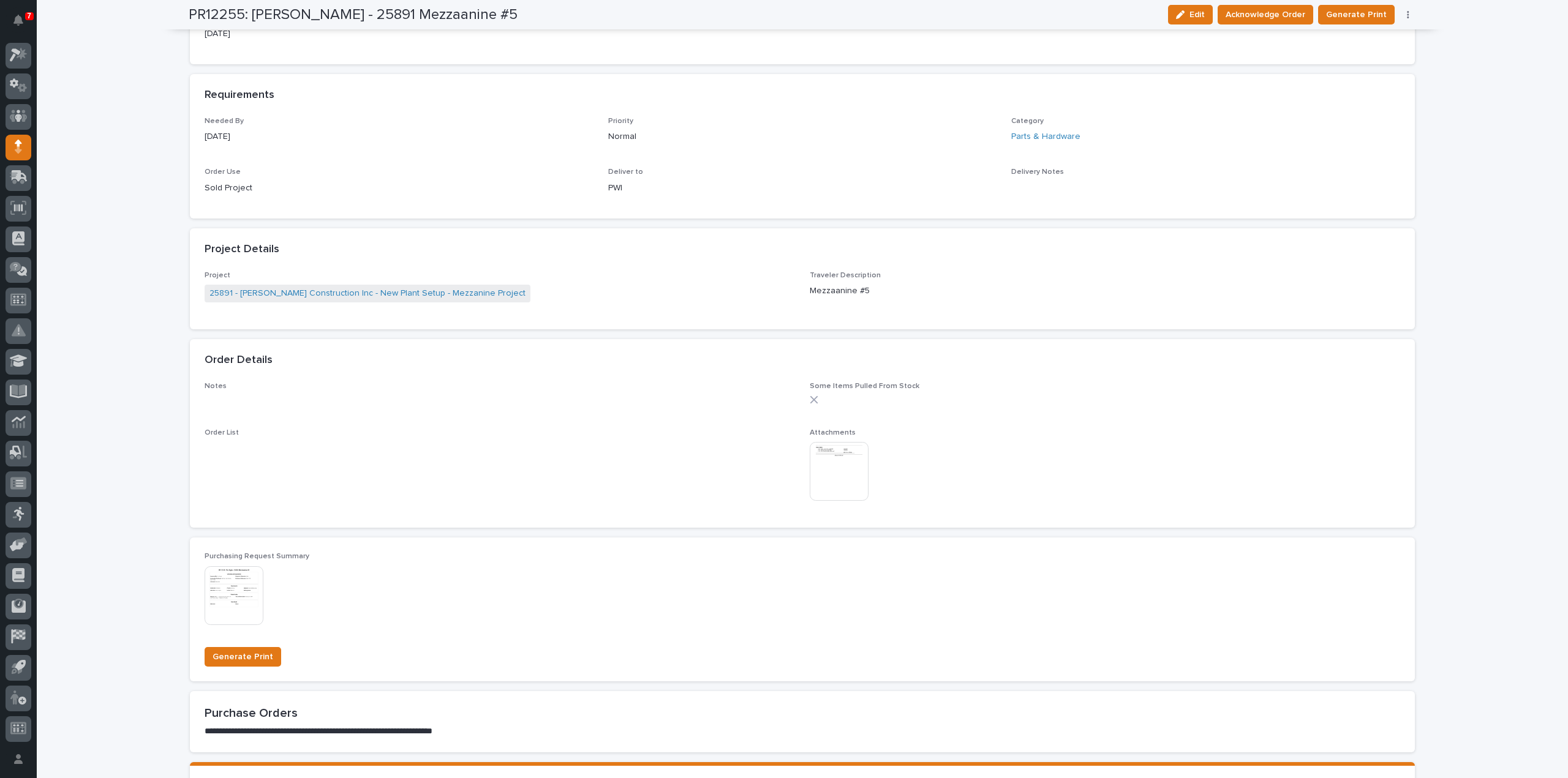
scroll to position [0, 0]
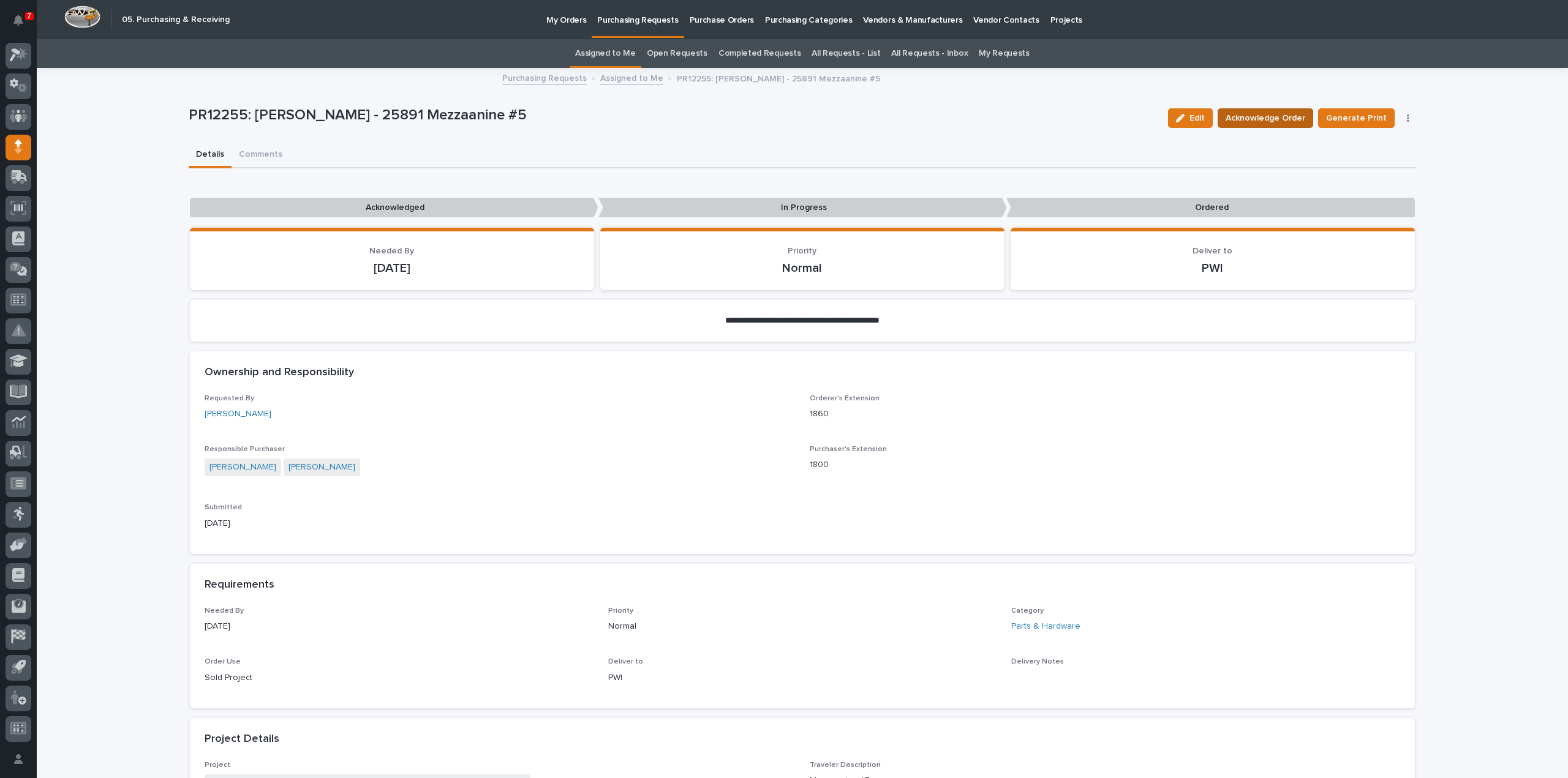
click at [1253, 118] on span "Acknowledge Order" at bounding box center [1266, 119] width 80 height 15
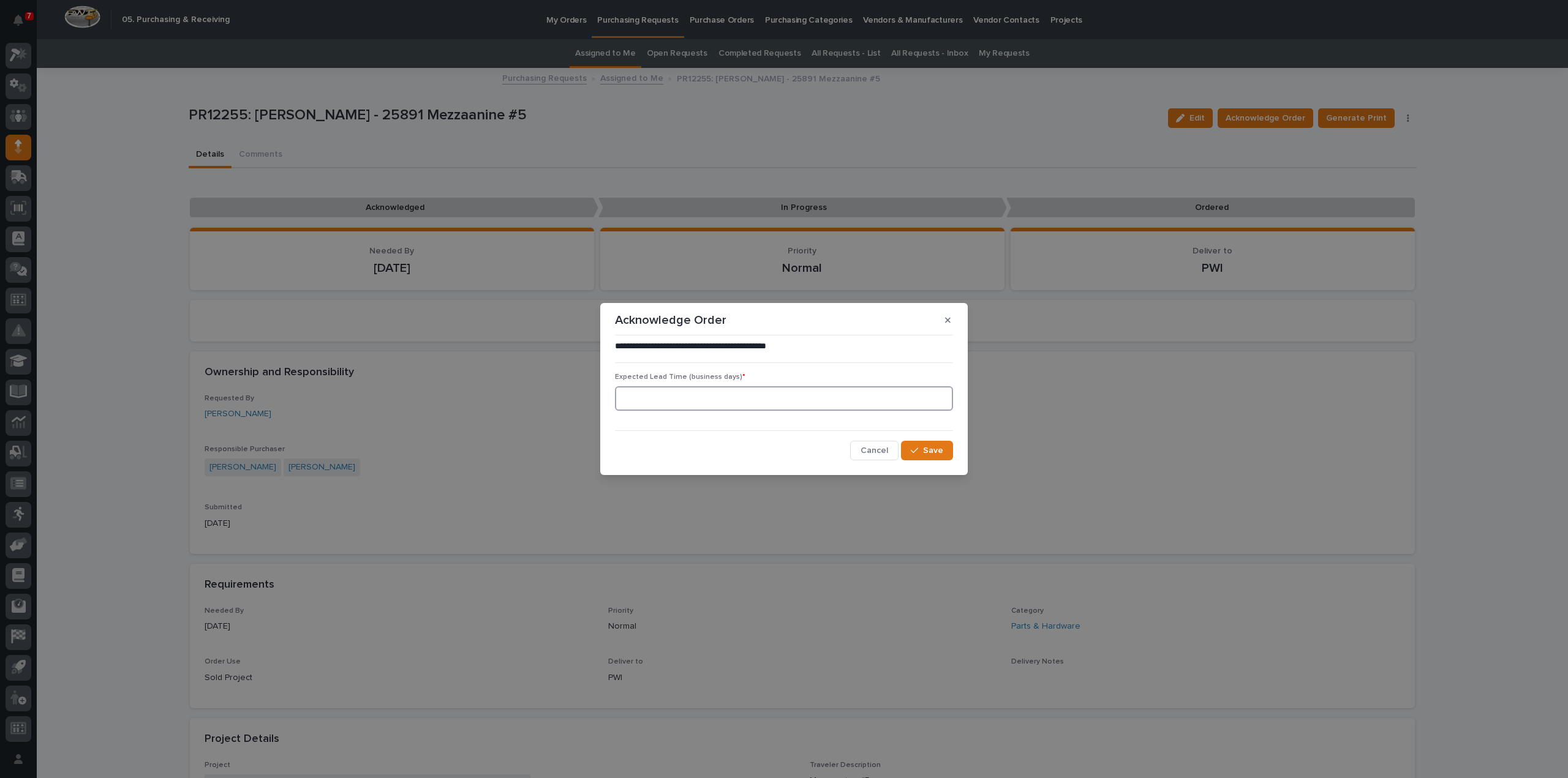
click at [811, 400] on input at bounding box center [784, 399] width 338 height 24
type input "0"
click at [920, 444] on button "Save" at bounding box center [927, 450] width 52 height 19
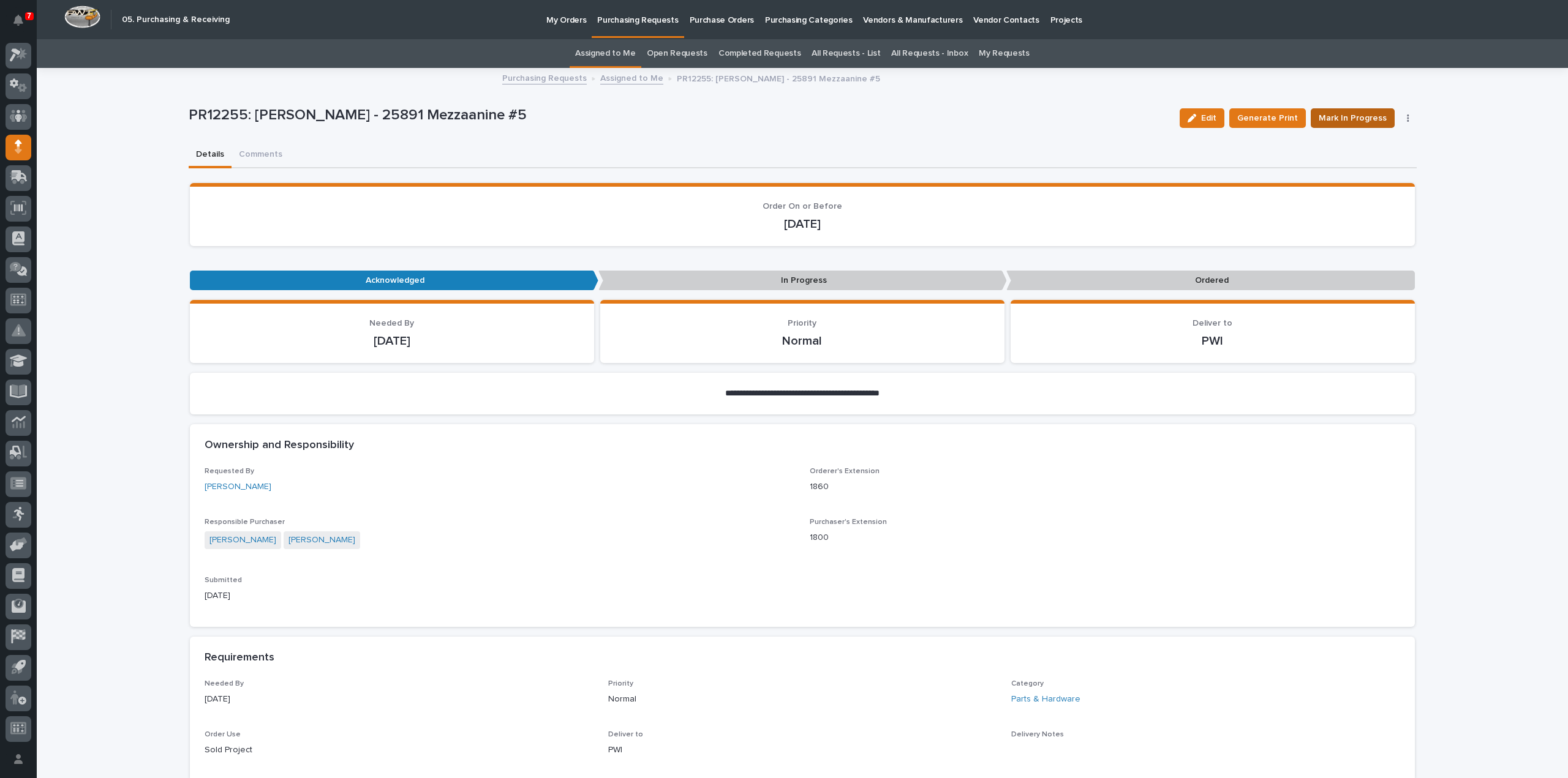
click at [1350, 118] on span "Mark In Progress" at bounding box center [1353, 119] width 68 height 15
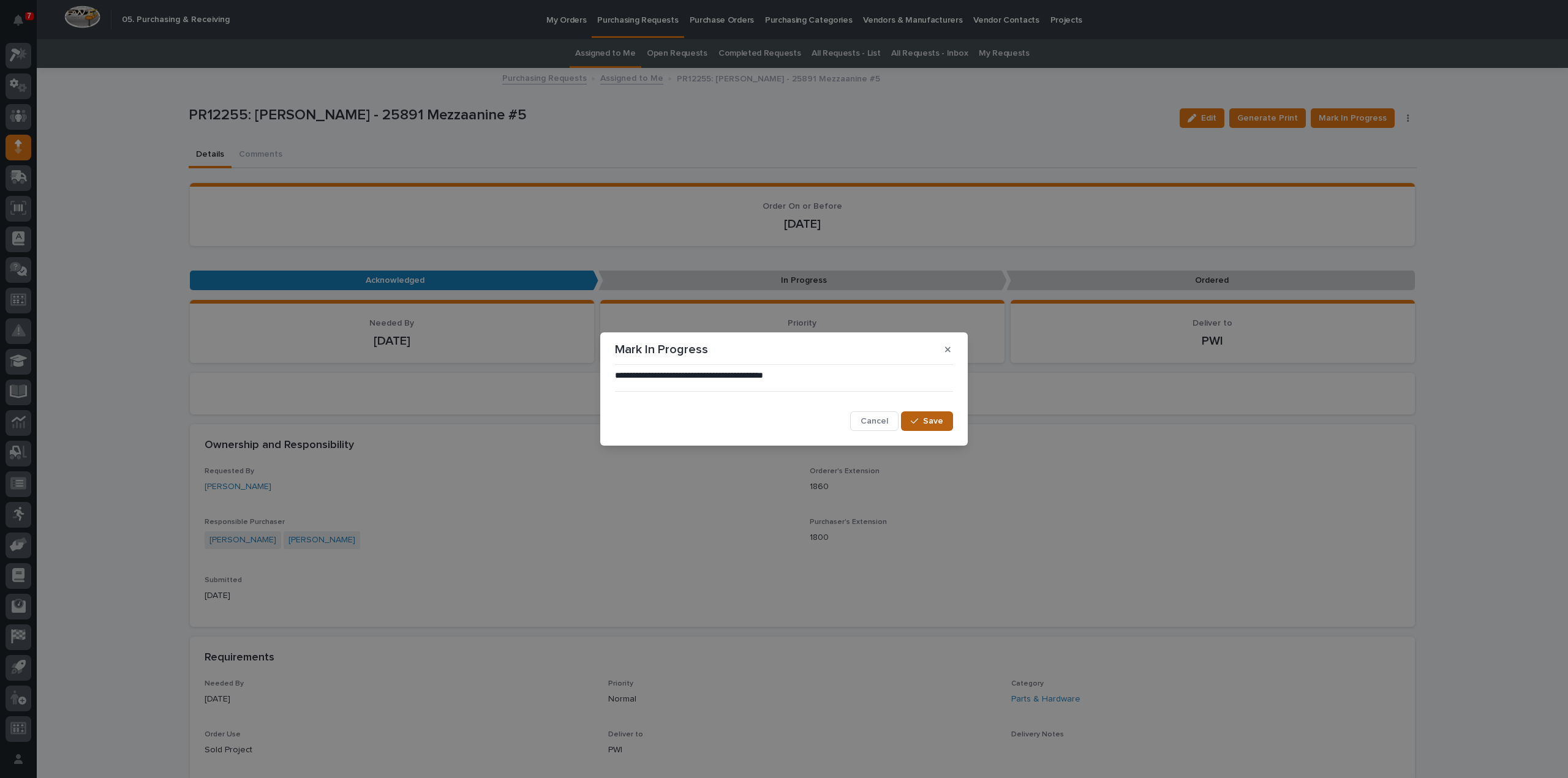
click at [939, 422] on span "Save" at bounding box center [933, 421] width 20 height 11
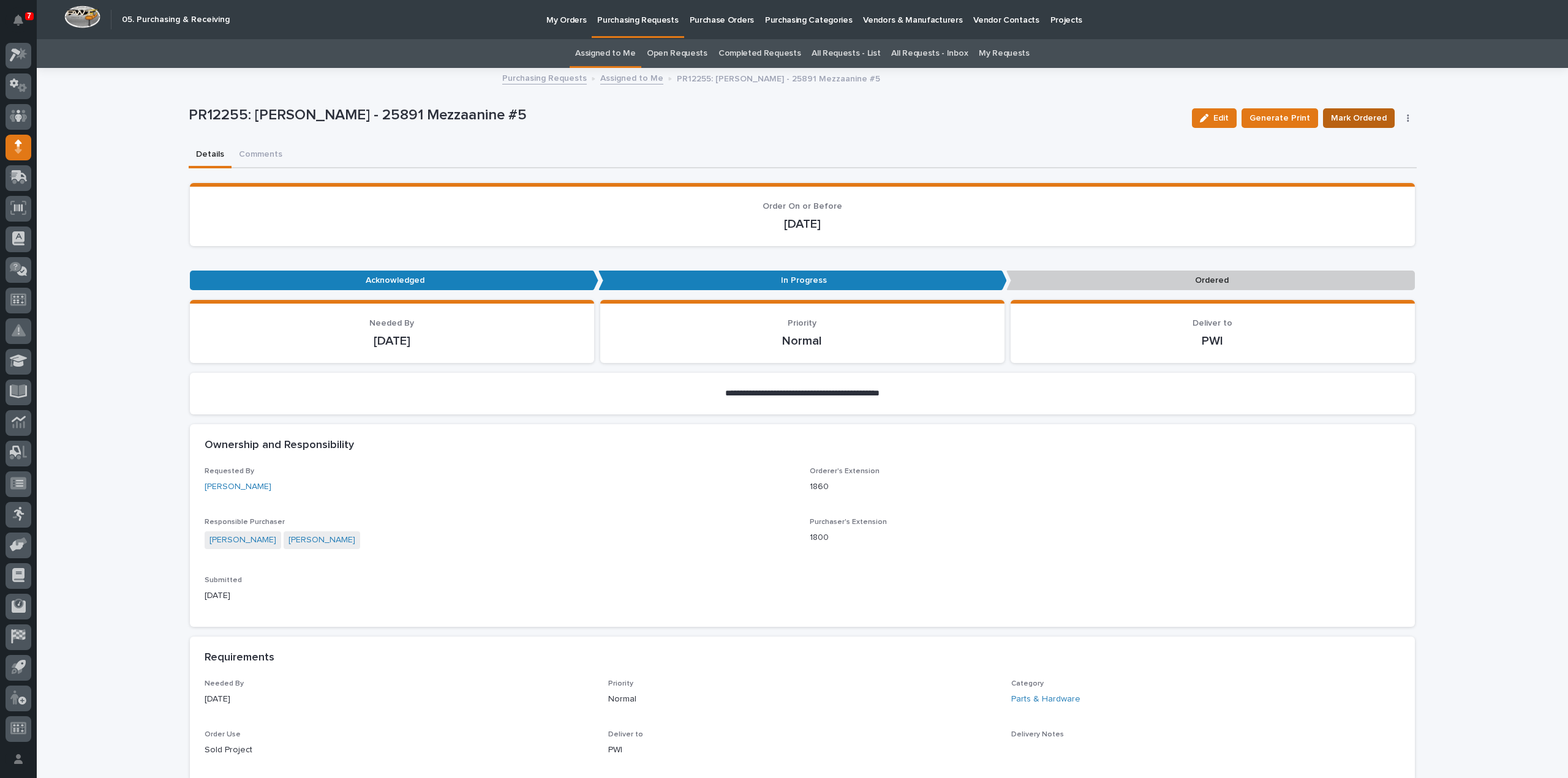
click at [1376, 120] on span "Mark Ordered" at bounding box center [1359, 119] width 56 height 15
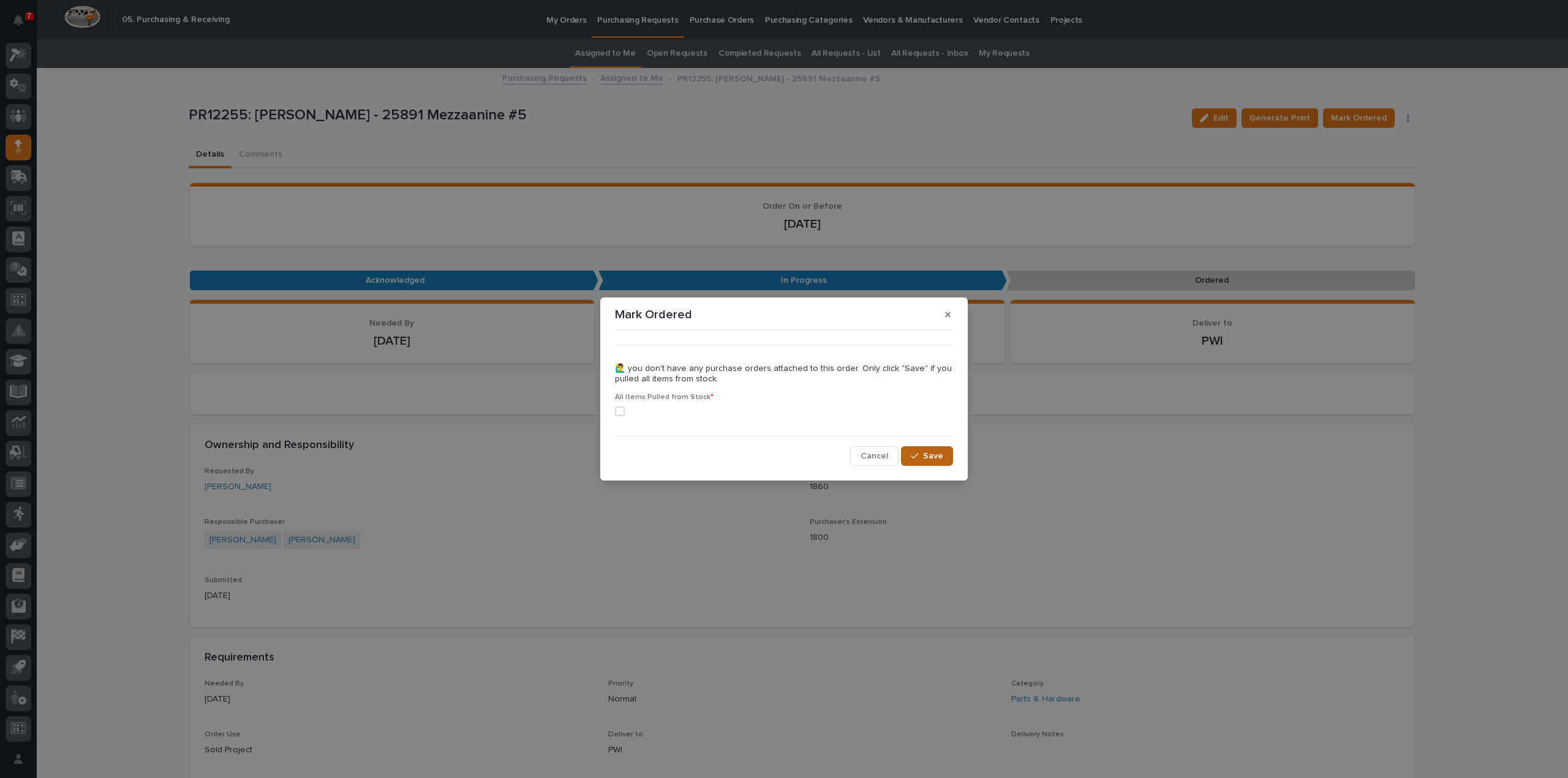
click at [944, 459] on button "Save" at bounding box center [927, 455] width 52 height 19
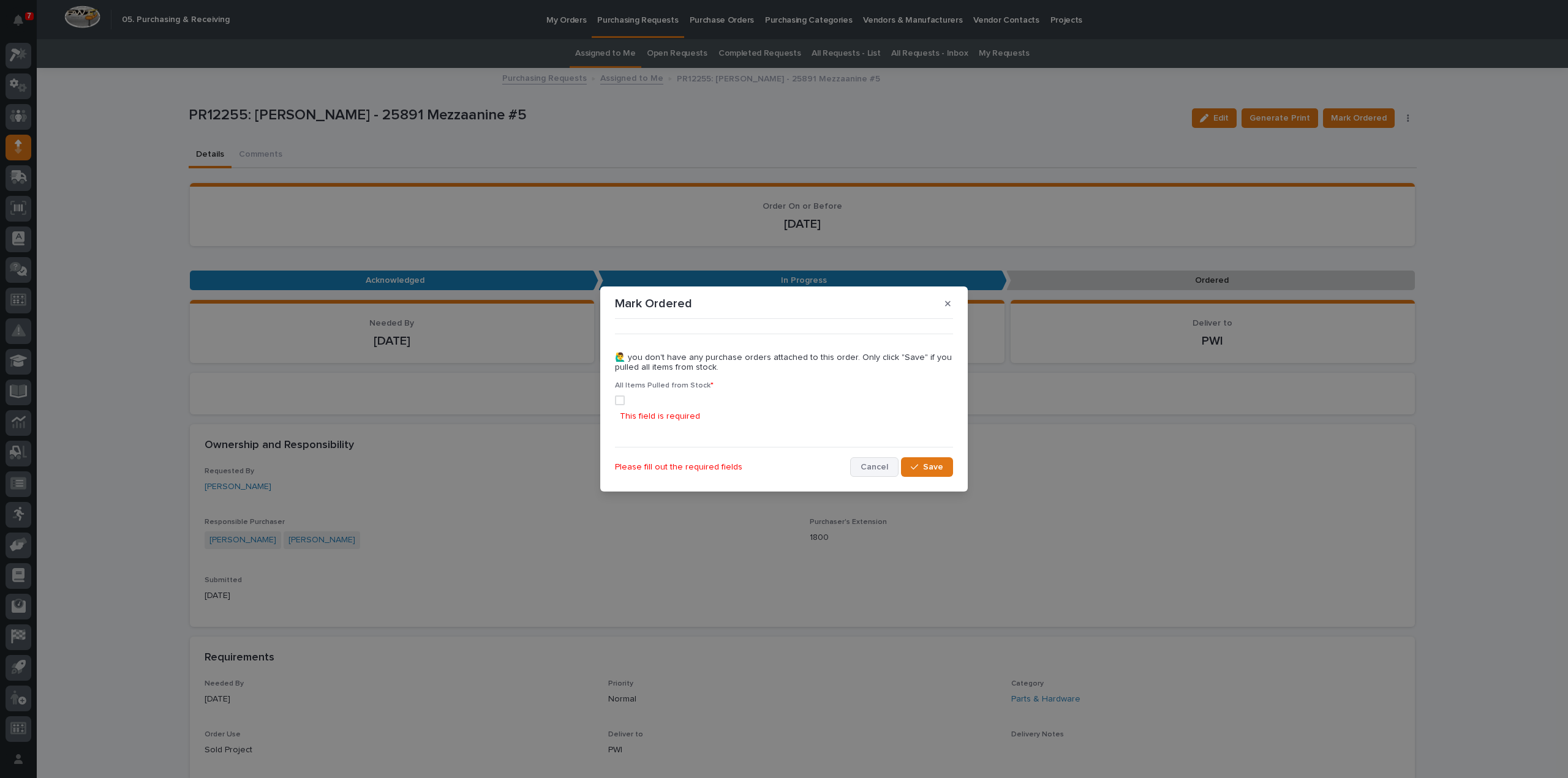
drag, startPoint x: 868, startPoint y: 468, endPoint x: 1020, endPoint y: 436, distance: 155.3
click at [869, 468] on span "Cancel" at bounding box center [875, 467] width 28 height 11
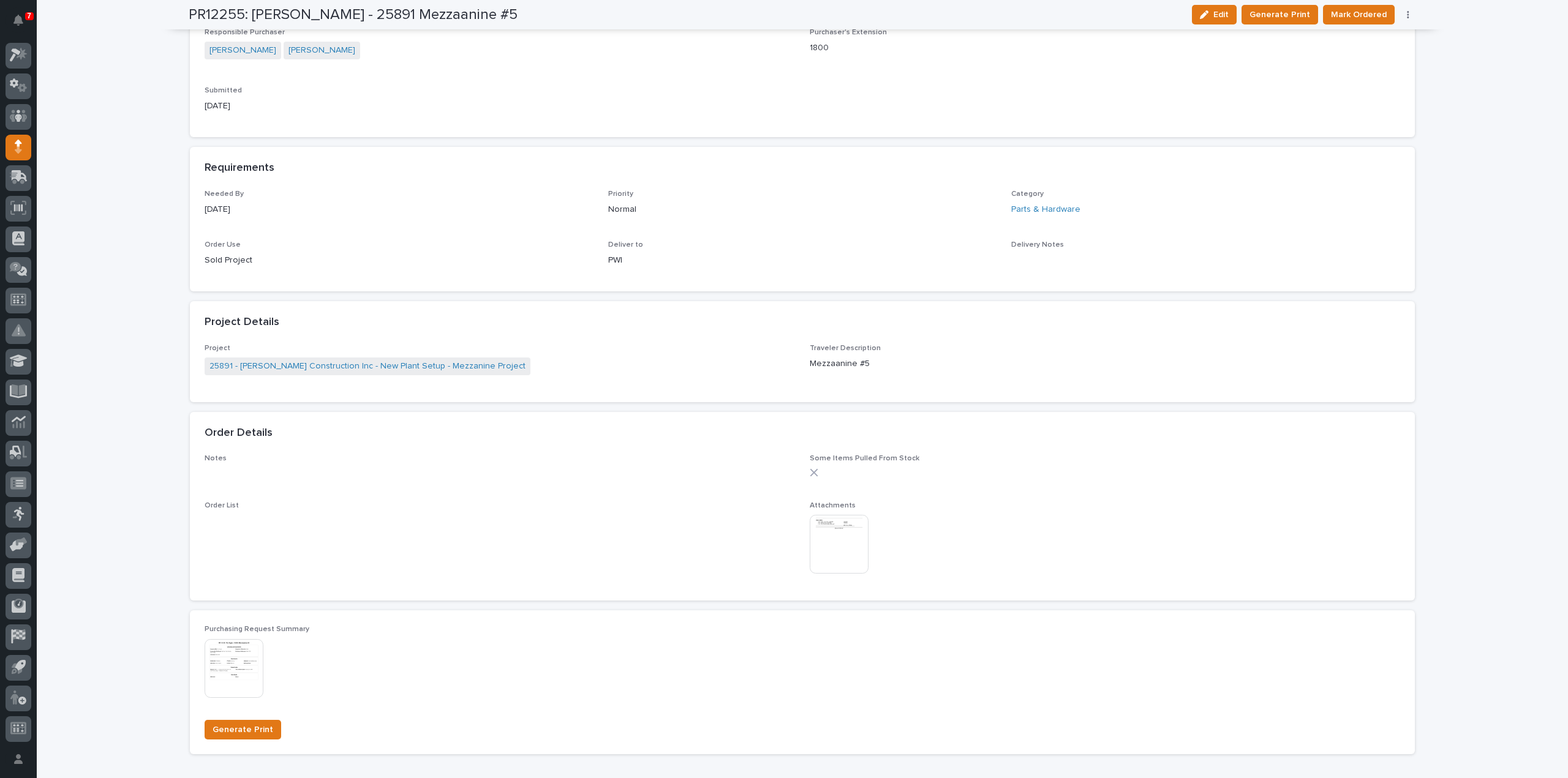
scroll to position [734, 0]
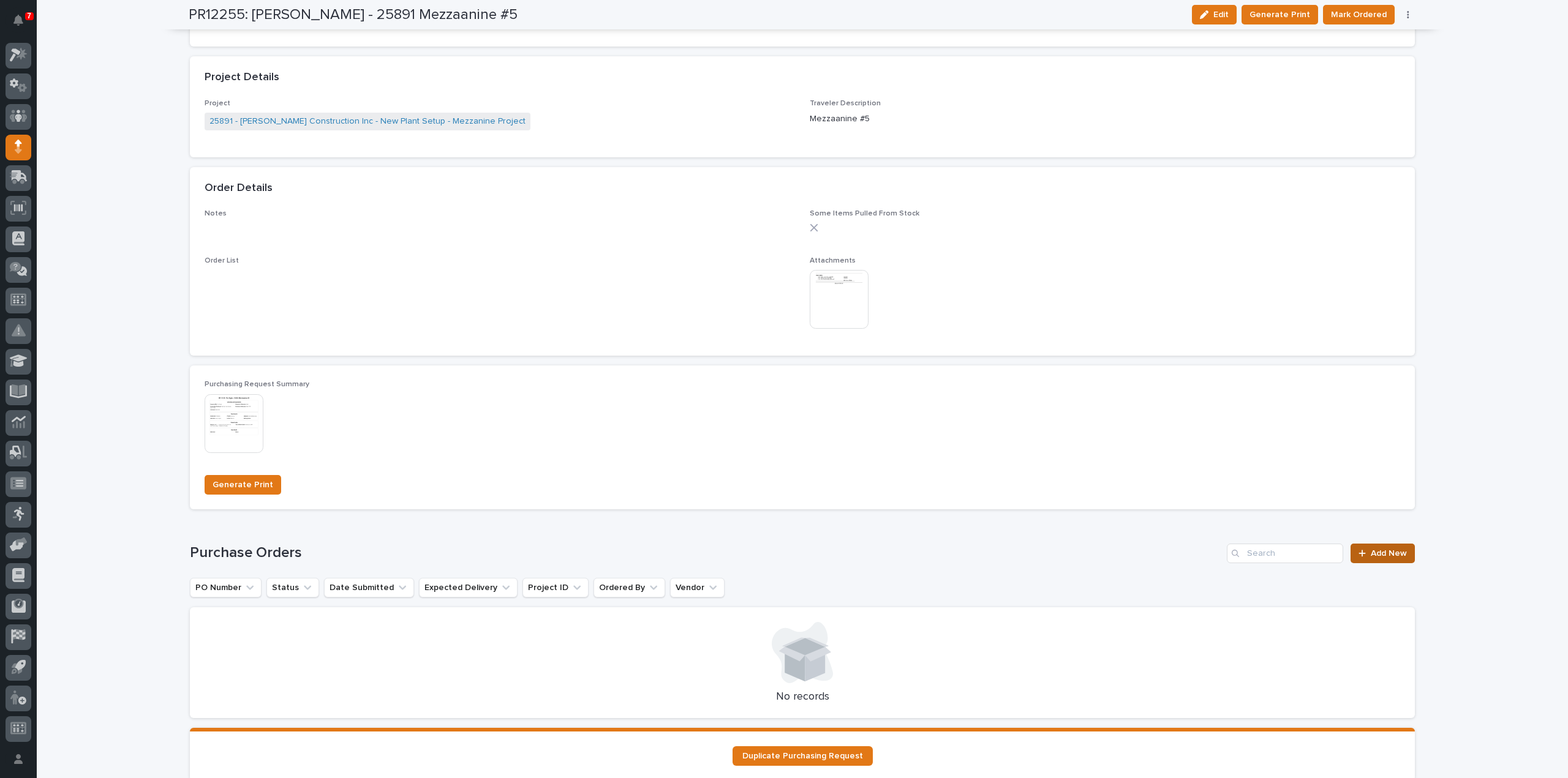
click at [1399, 562] on link "Add New" at bounding box center [1382, 553] width 64 height 19
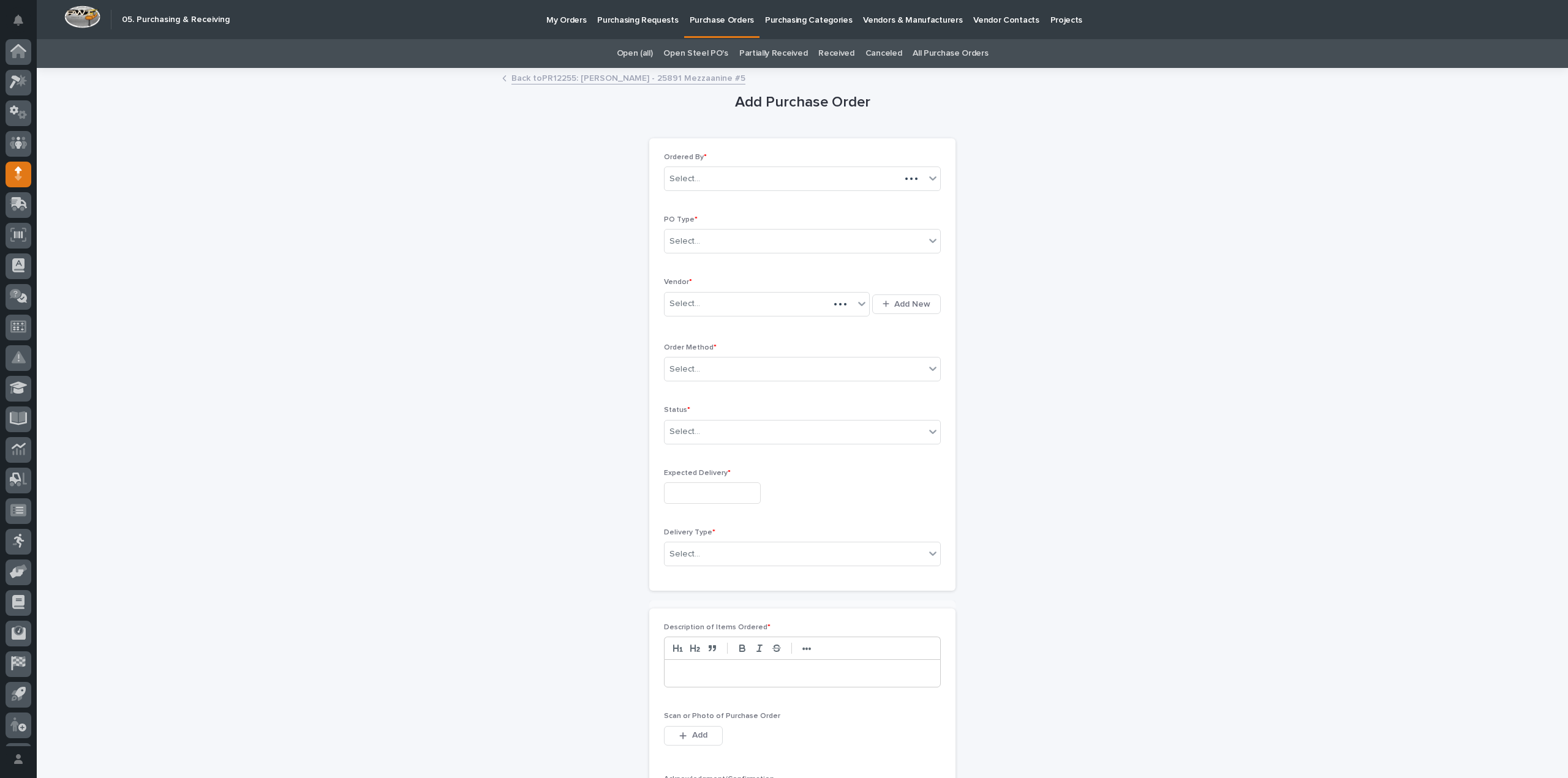
scroll to position [27, 0]
click at [714, 244] on div "Select..." at bounding box center [794, 242] width 261 height 20
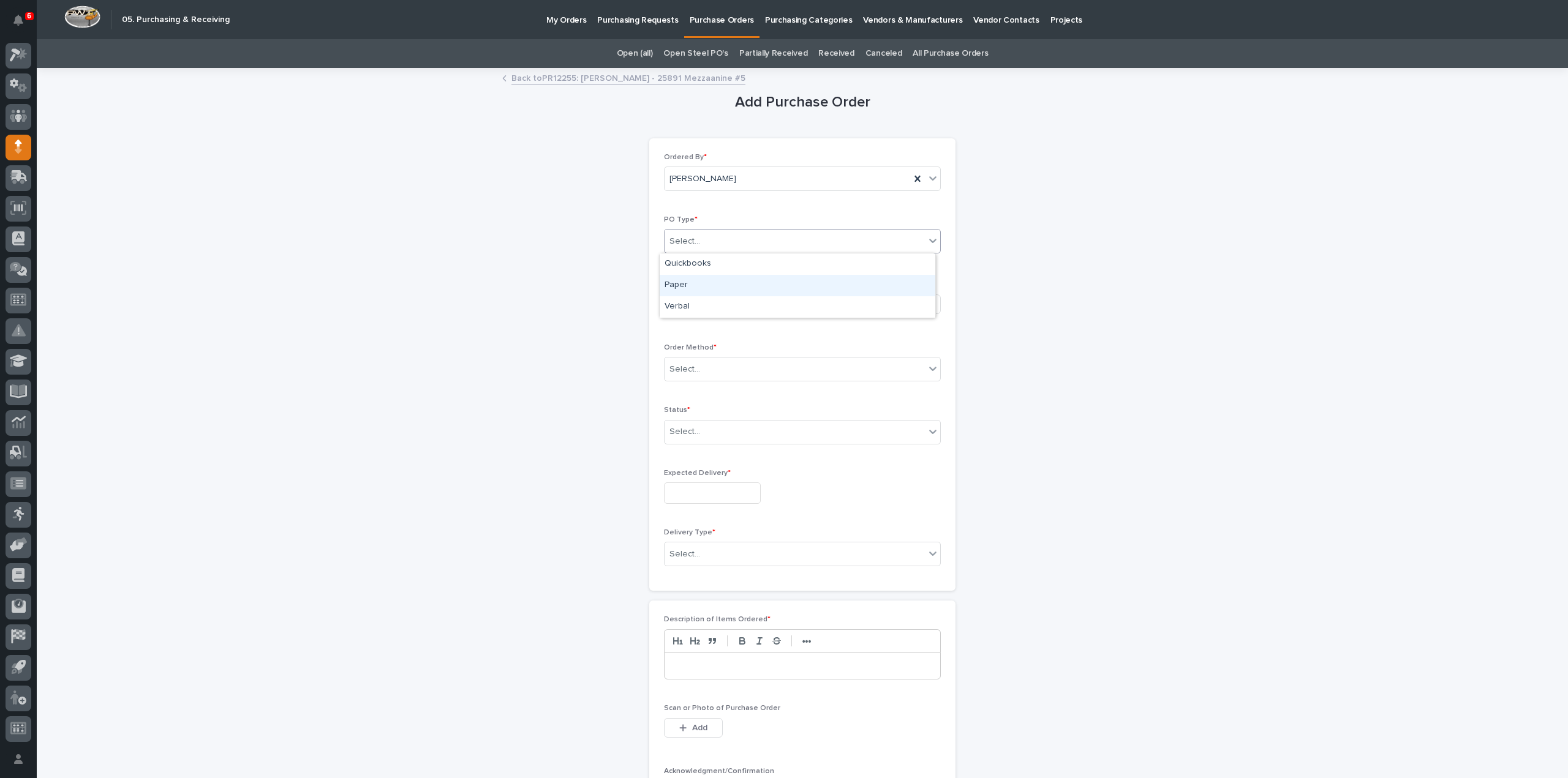
click at [679, 284] on div "Paper" at bounding box center [797, 285] width 276 height 21
click at [680, 306] on div "Select..." at bounding box center [685, 304] width 31 height 13
type input "****"
click at [681, 370] on div "Fasteners Plus" at bounding box center [763, 368] width 206 height 21
click at [683, 372] on div "Select..." at bounding box center [685, 370] width 31 height 13
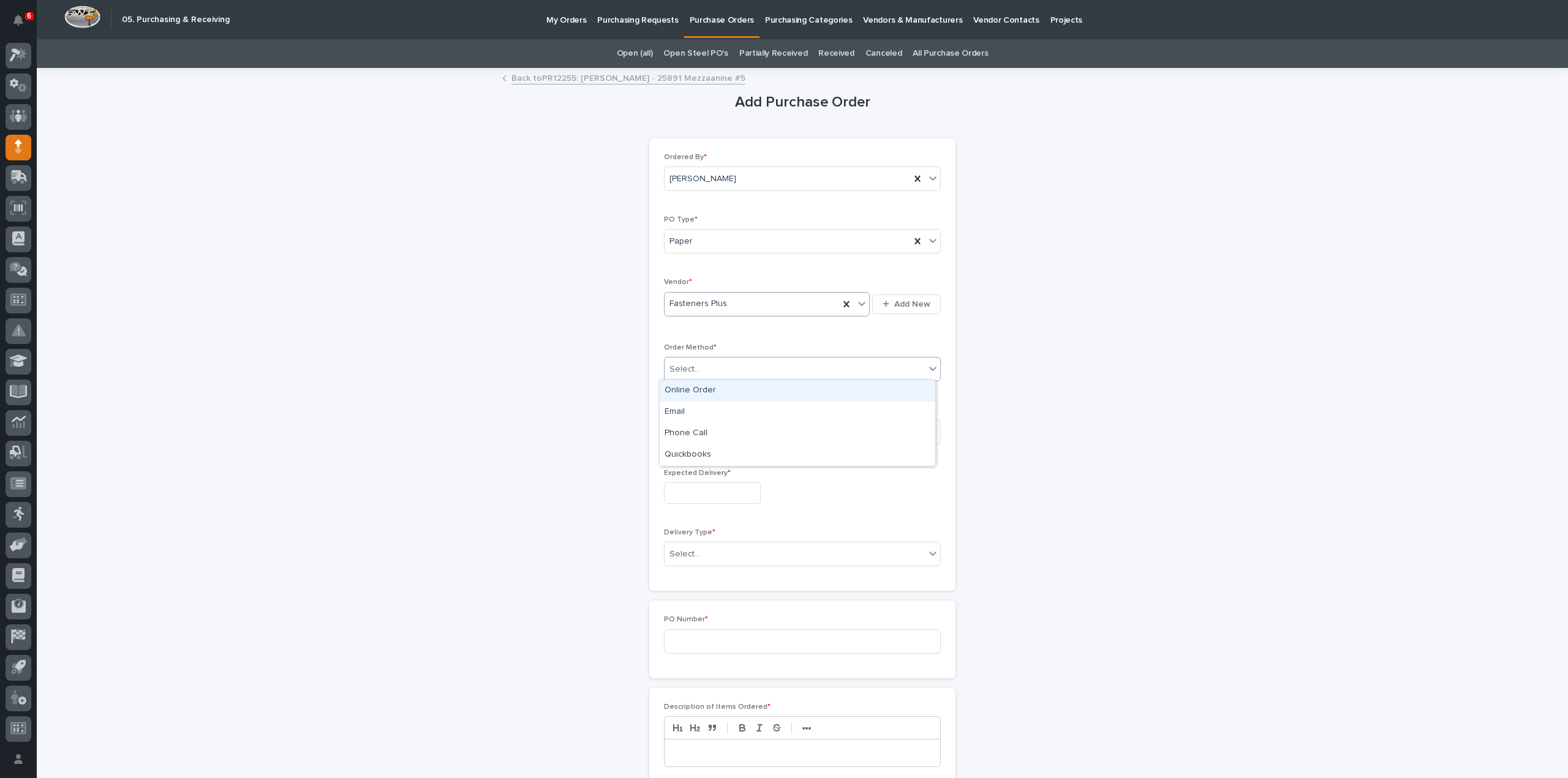
click at [683, 390] on div "Online Order" at bounding box center [797, 390] width 276 height 21
drag, startPoint x: 678, startPoint y: 430, endPoint x: 695, endPoint y: 441, distance: 20.2
click at [679, 431] on div "Select..." at bounding box center [685, 432] width 31 height 13
drag, startPoint x: 688, startPoint y: 475, endPoint x: 706, endPoint y: 477, distance: 18.1
click at [688, 476] on div "Submitted" at bounding box center [797, 475] width 276 height 21
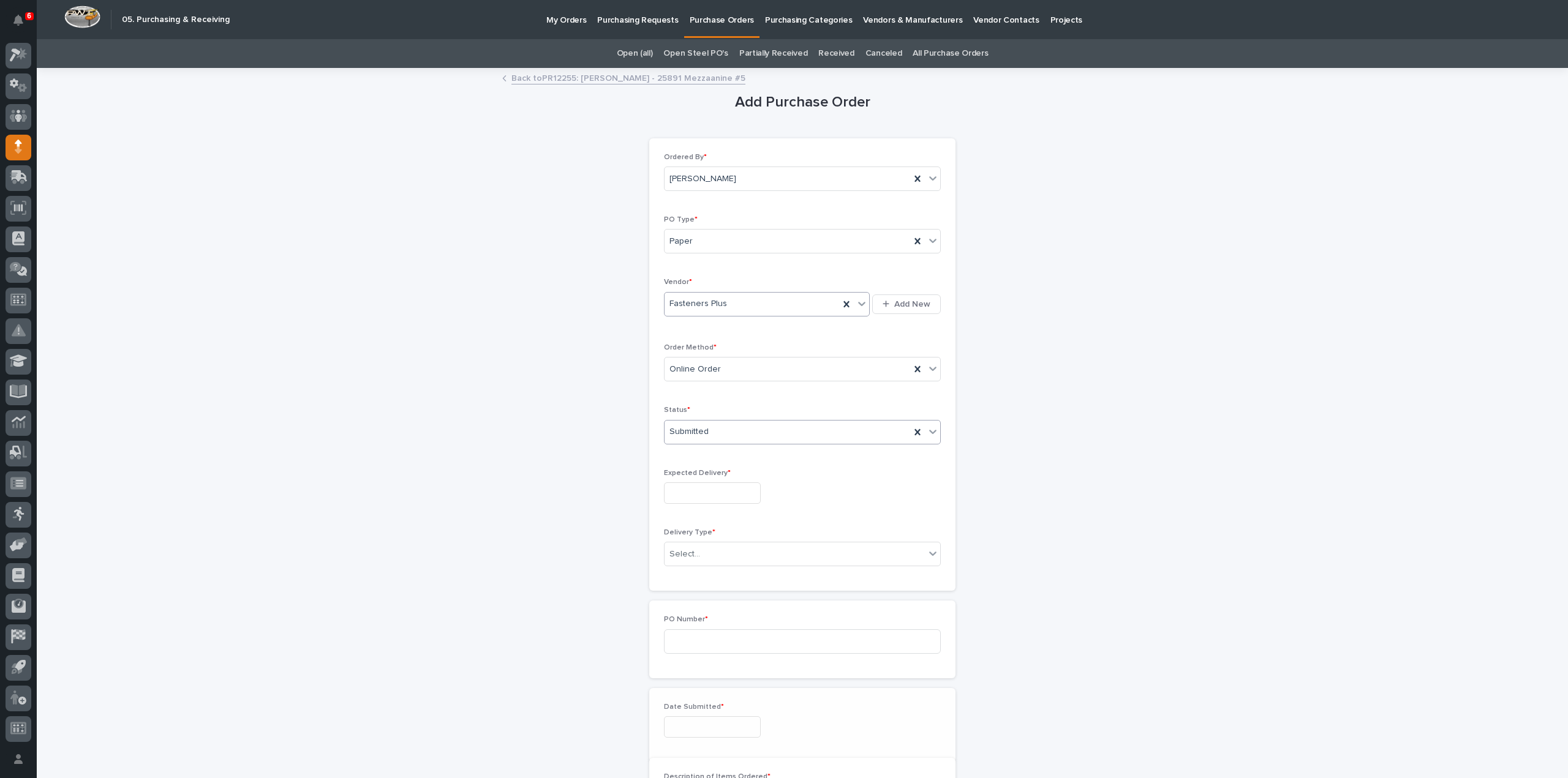
click at [719, 489] on input "text" at bounding box center [713, 492] width 96 height 21
click at [668, 415] on div "22" at bounding box center [664, 411] width 17 height 17
type input "**********"
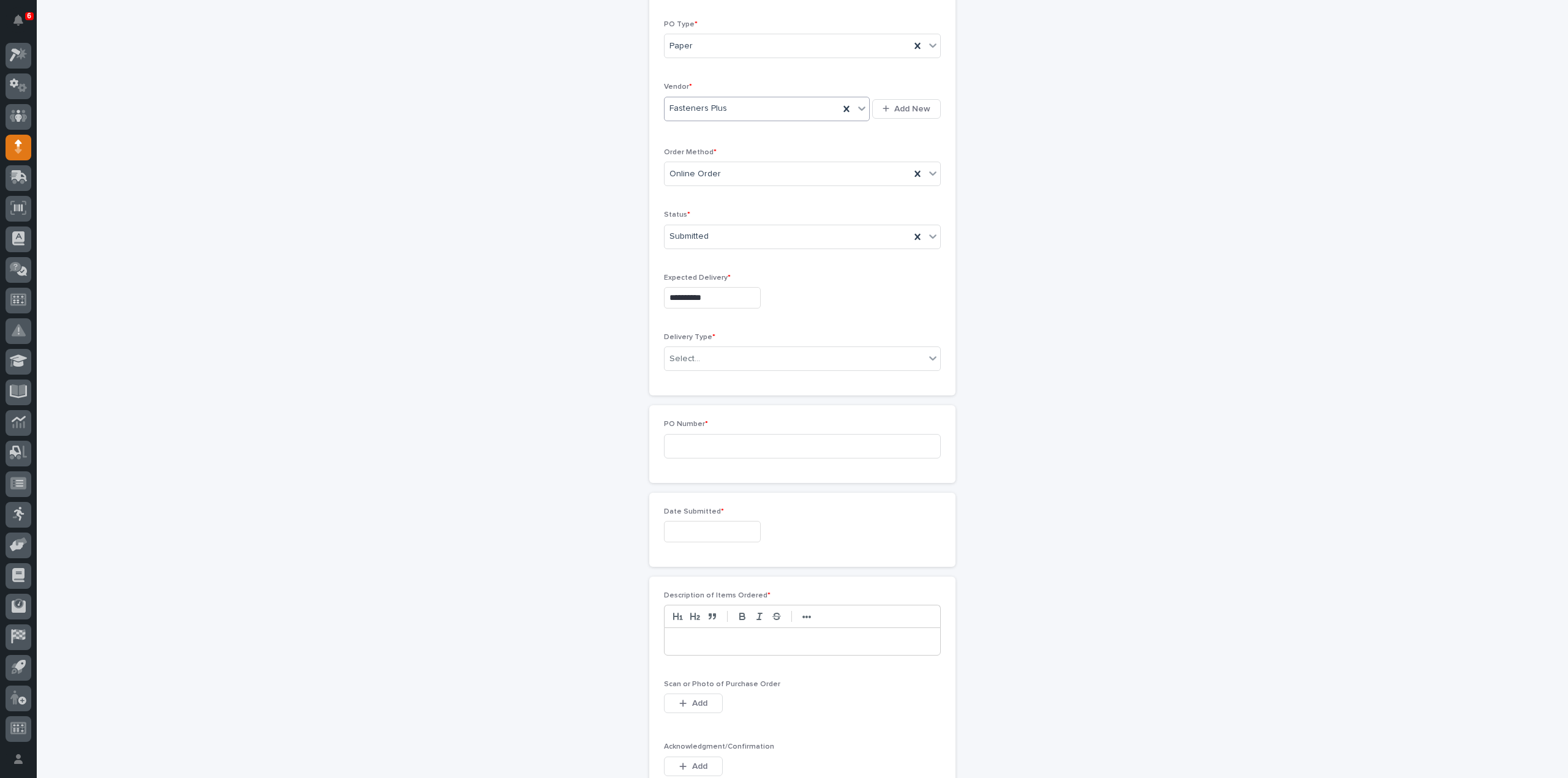
scroll to position [245, 0]
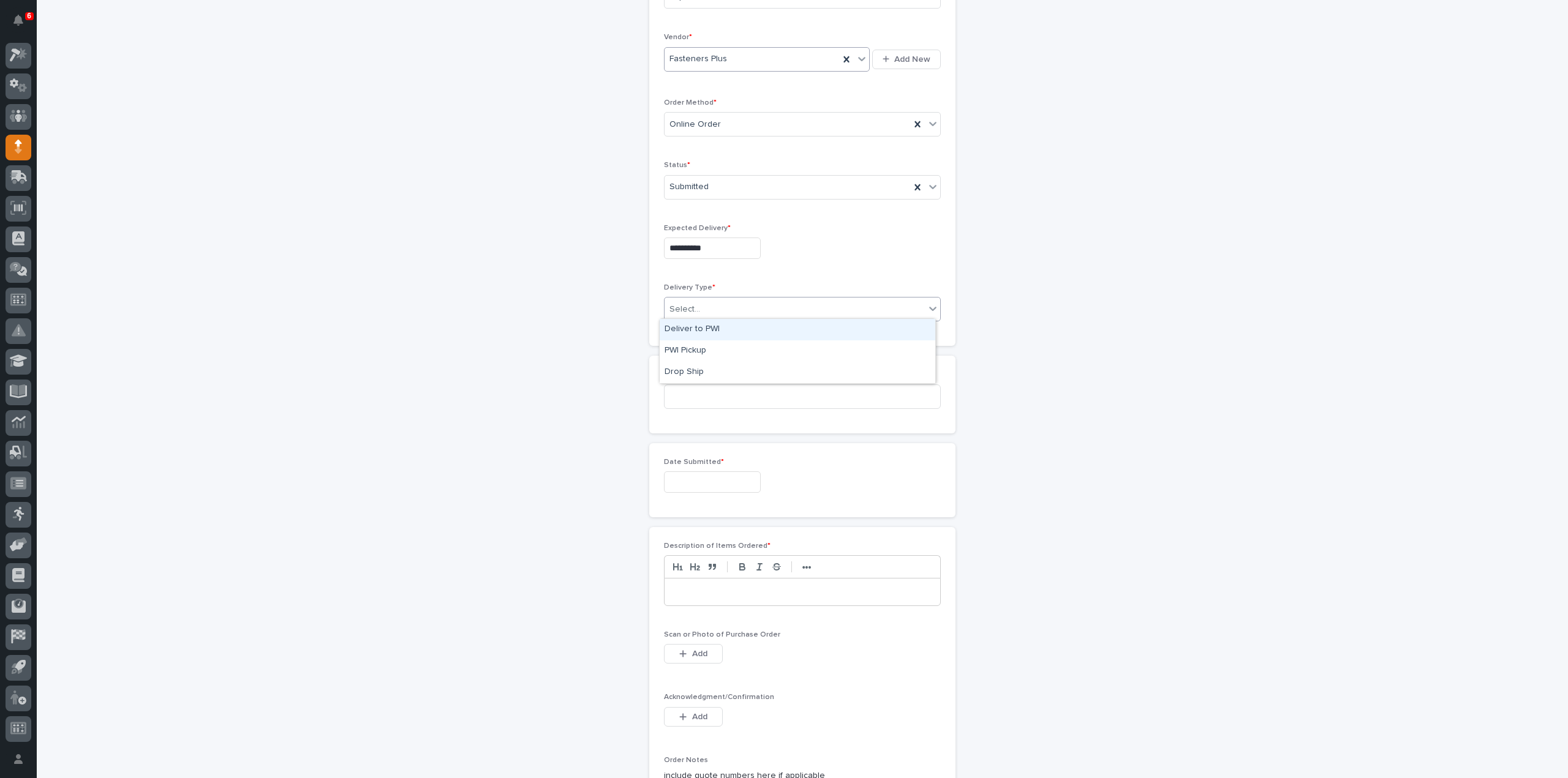
click at [706, 302] on div "Select..." at bounding box center [794, 310] width 261 height 20
click at [688, 331] on div "Deliver to PWI" at bounding box center [797, 329] width 276 height 21
click at [685, 394] on input at bounding box center [803, 397] width 276 height 24
type input "3132RB"
click at [676, 473] on input "text" at bounding box center [713, 481] width 96 height 21
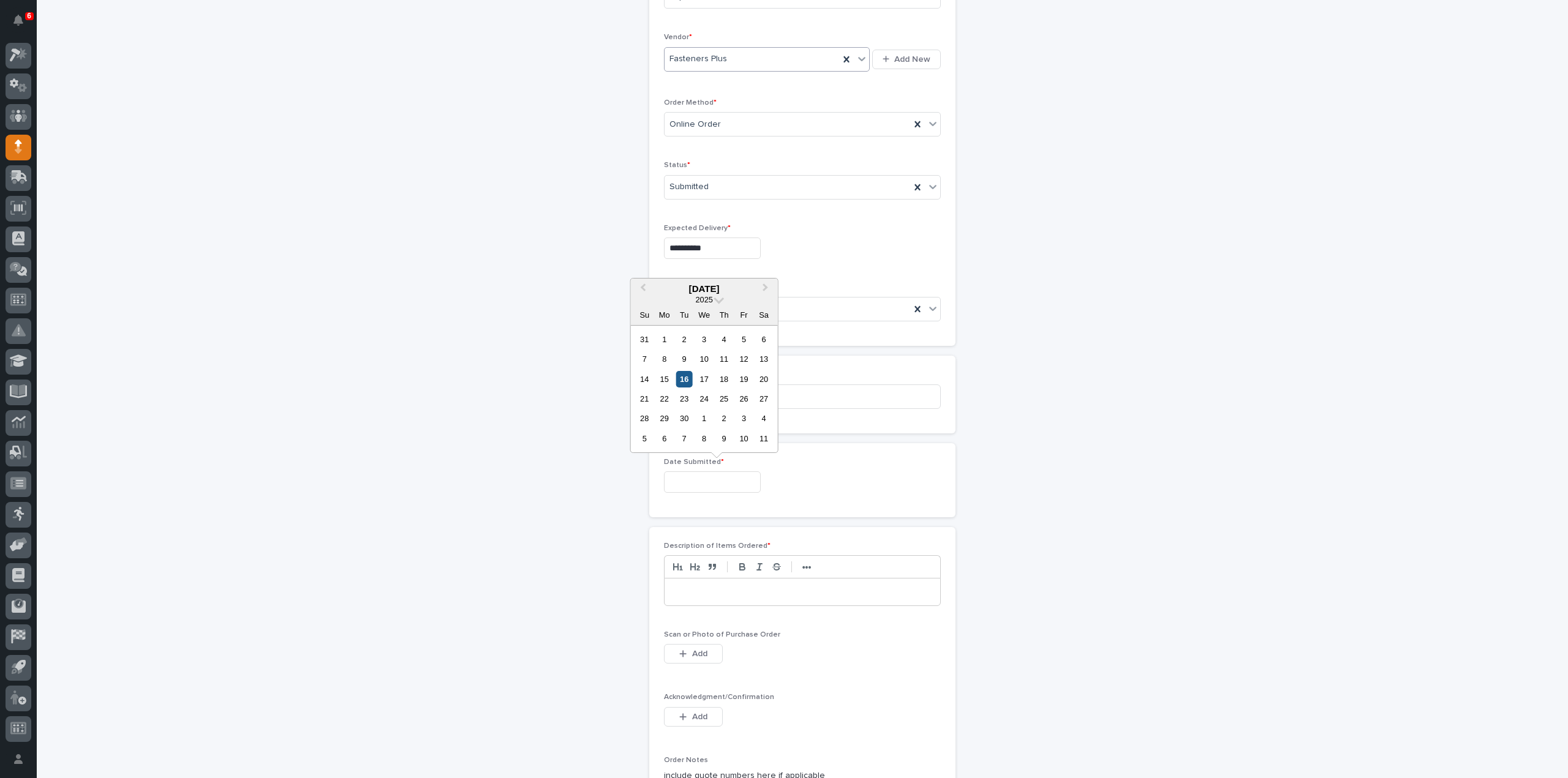
click at [681, 384] on div "16" at bounding box center [685, 379] width 17 height 17
type input "**********"
click at [685, 588] on p at bounding box center [802, 592] width 257 height 12
click at [692, 655] on span "Add" at bounding box center [700, 654] width 16 height 11
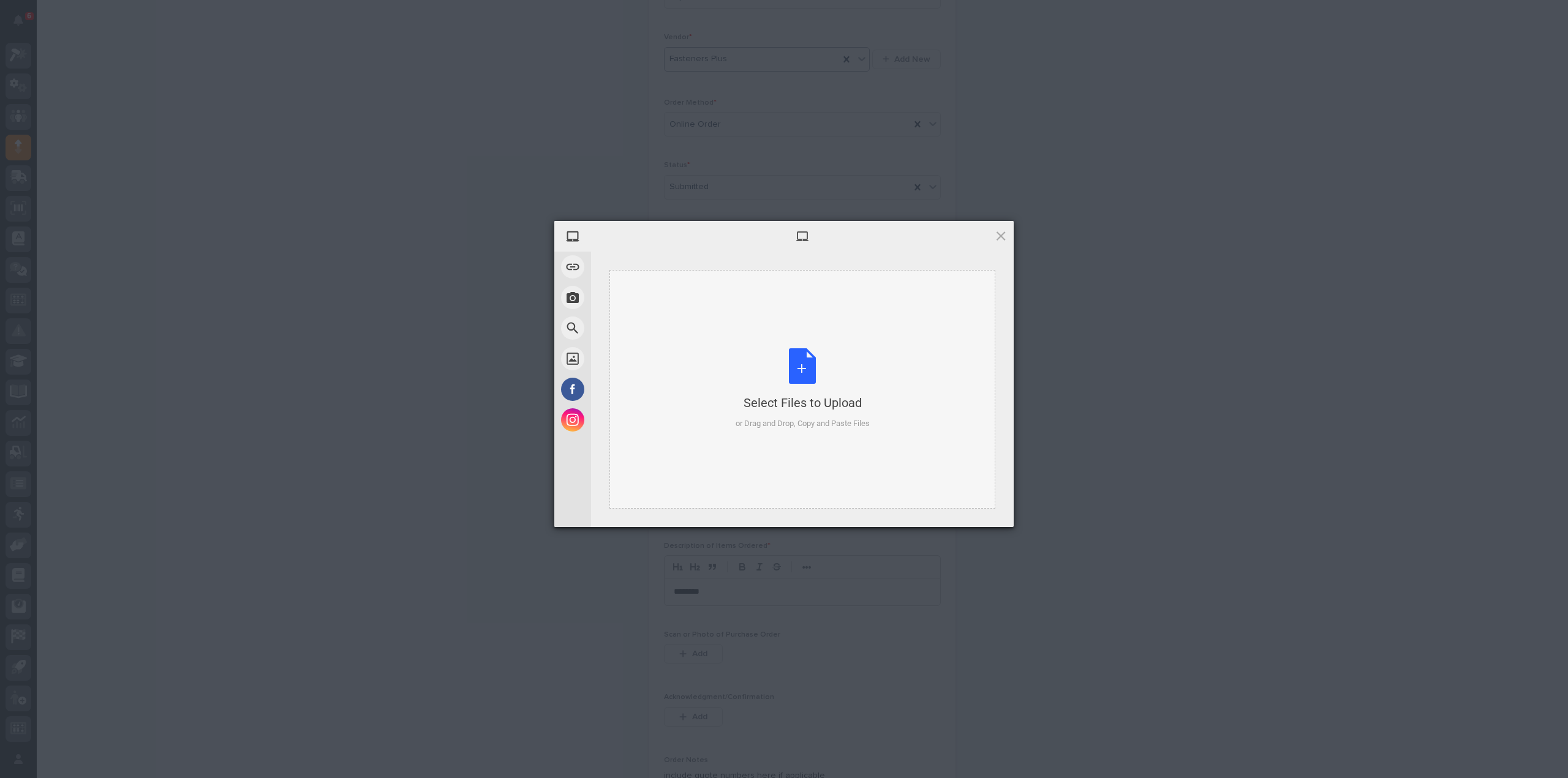
click at [796, 380] on div "Select Files to Upload or Drag and Drop, Copy and Paste Files" at bounding box center [803, 389] width 135 height 82
click at [971, 506] on span "Upload 1" at bounding box center [977, 511] width 24 height 9
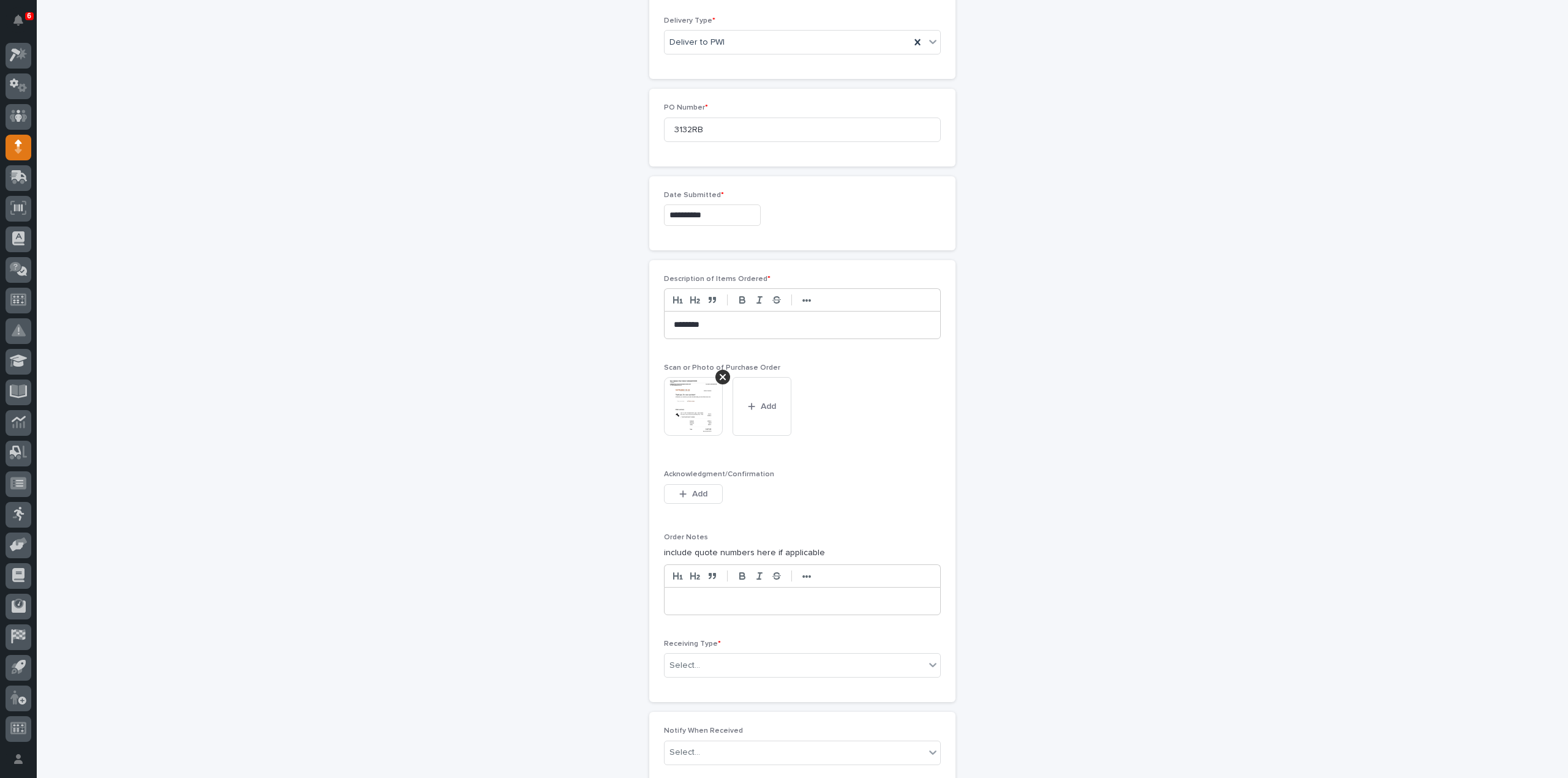
scroll to position [634, 0]
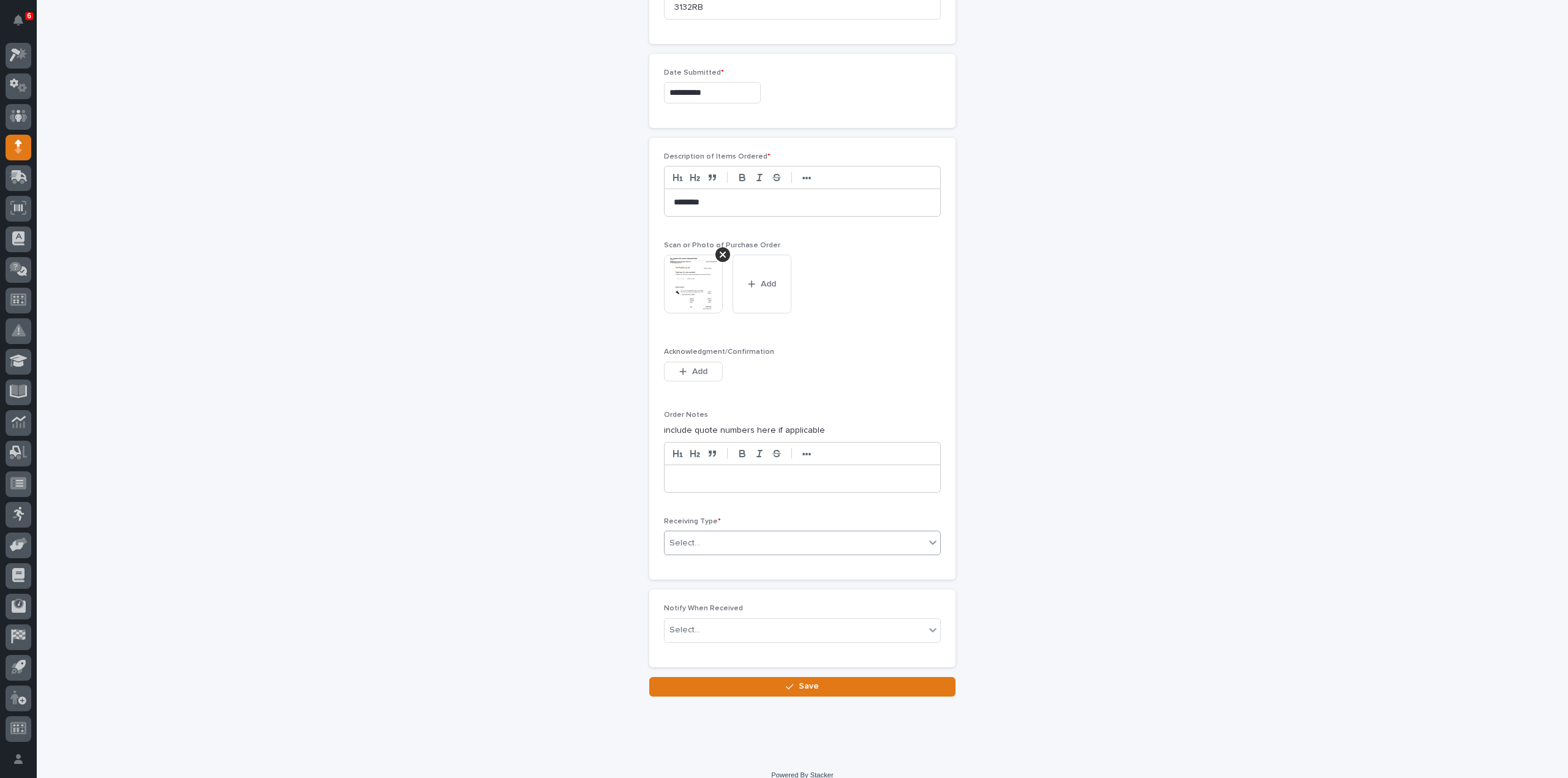
click at [687, 542] on div "Select..." at bounding box center [685, 543] width 31 height 13
click at [702, 625] on div "Deliver to" at bounding box center [797, 626] width 276 height 21
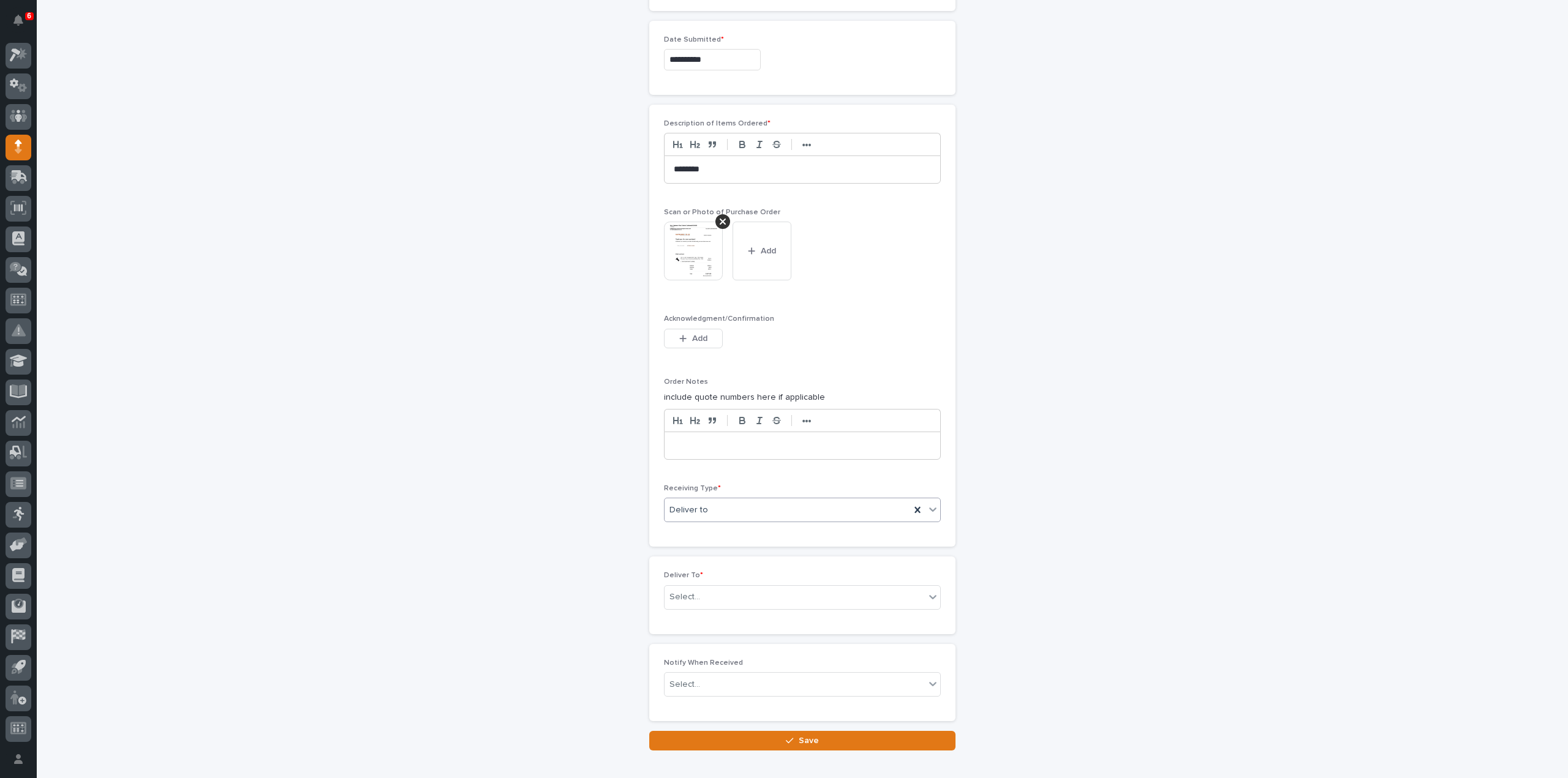
scroll to position [678, 0]
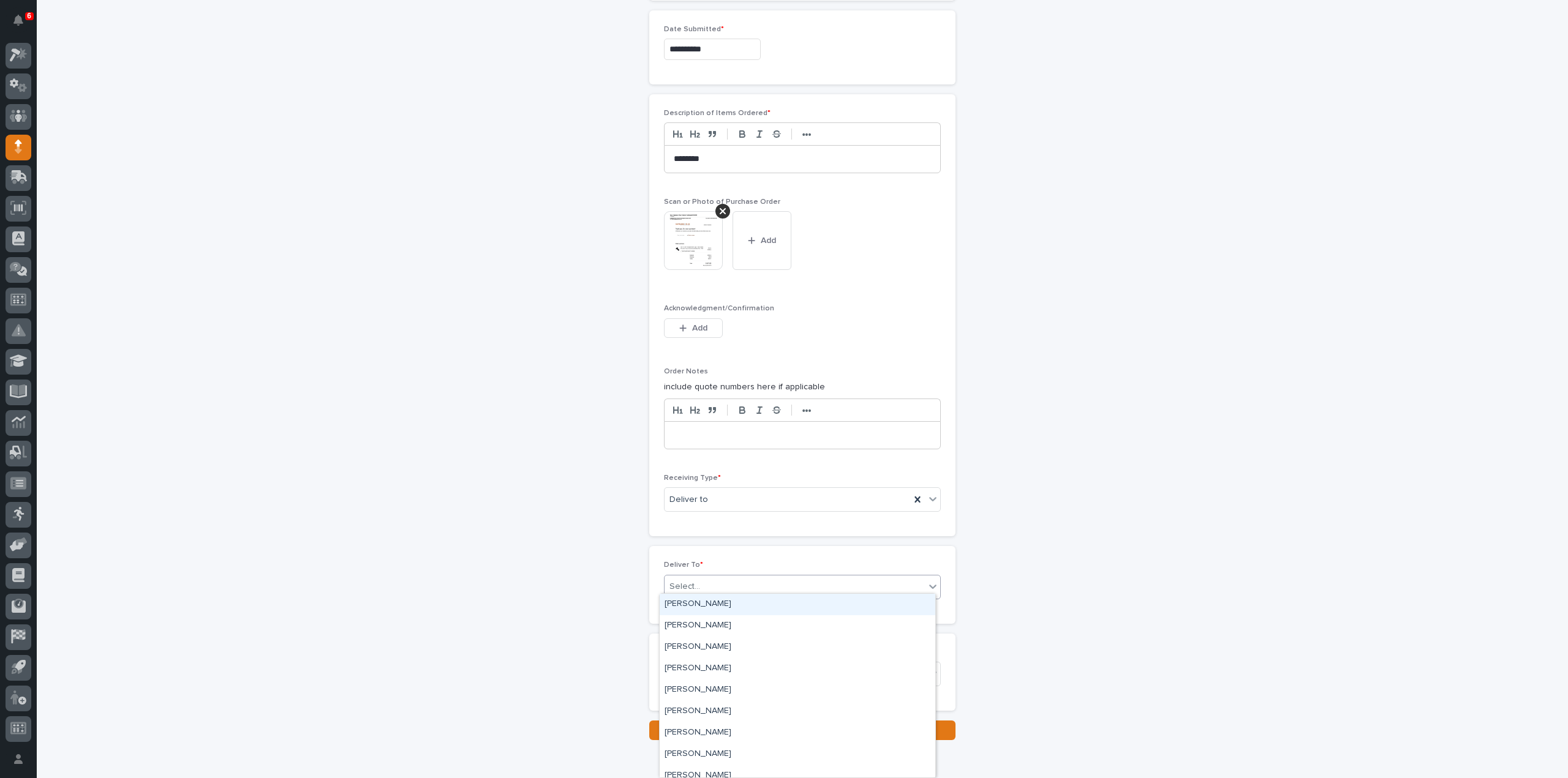
click at [691, 583] on div "Select..." at bounding box center [685, 587] width 31 height 13
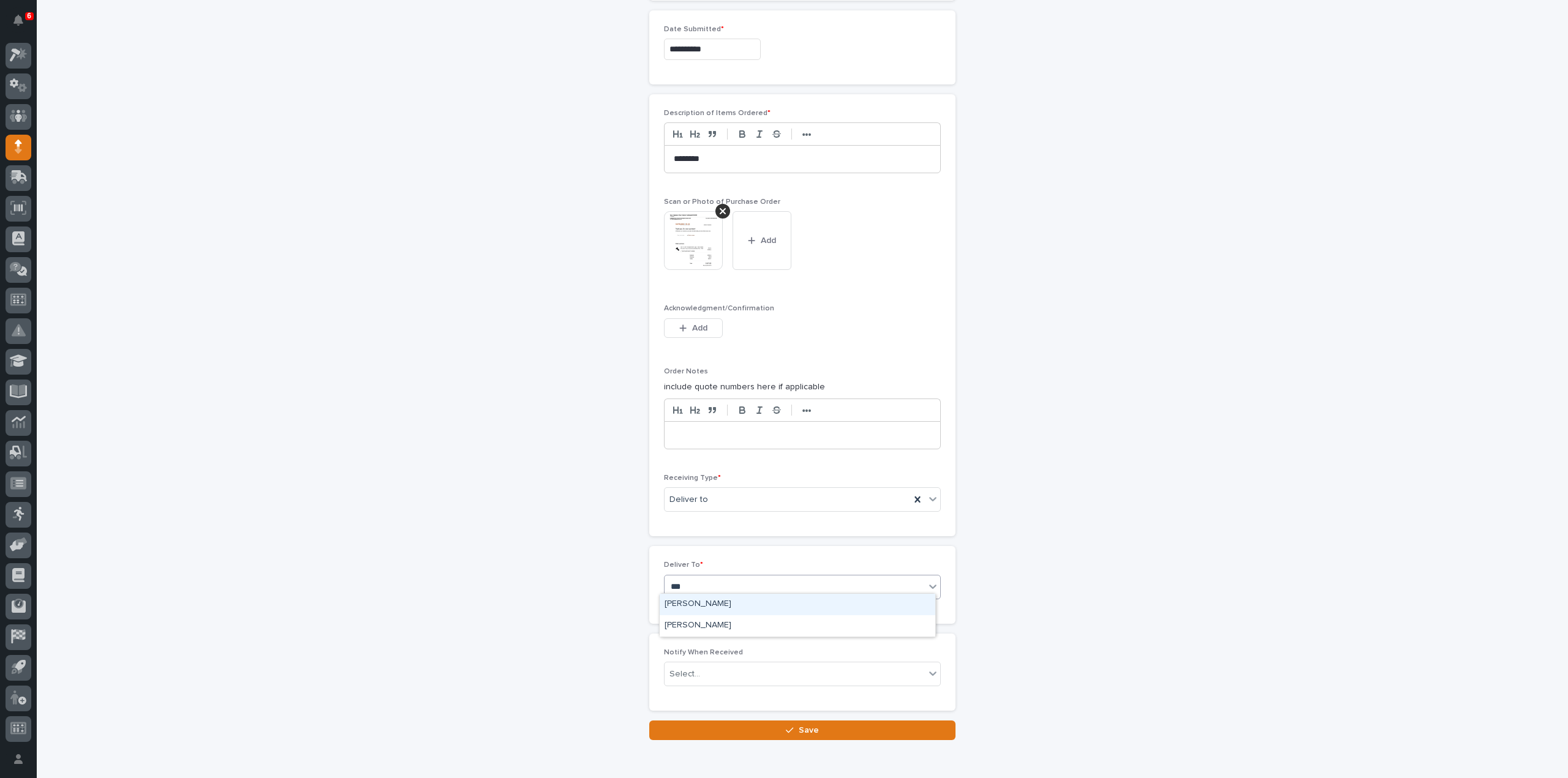
type input "****"
click at [687, 669] on div "Select..." at bounding box center [685, 674] width 31 height 13
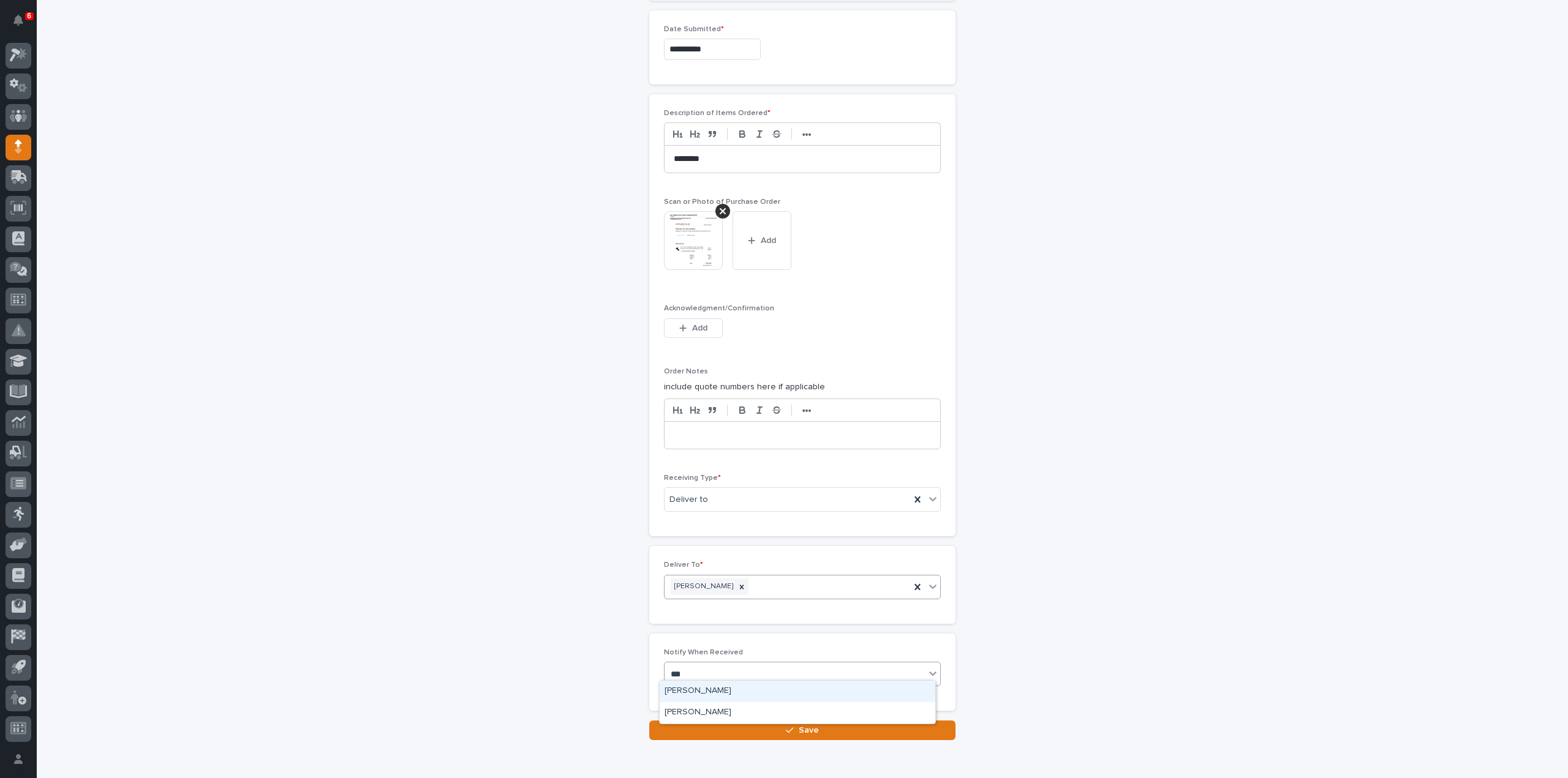
type input "****"
click at [677, 690] on div "[PERSON_NAME]" at bounding box center [797, 691] width 276 height 21
click at [696, 724] on button "Save" at bounding box center [803, 730] width 306 height 19
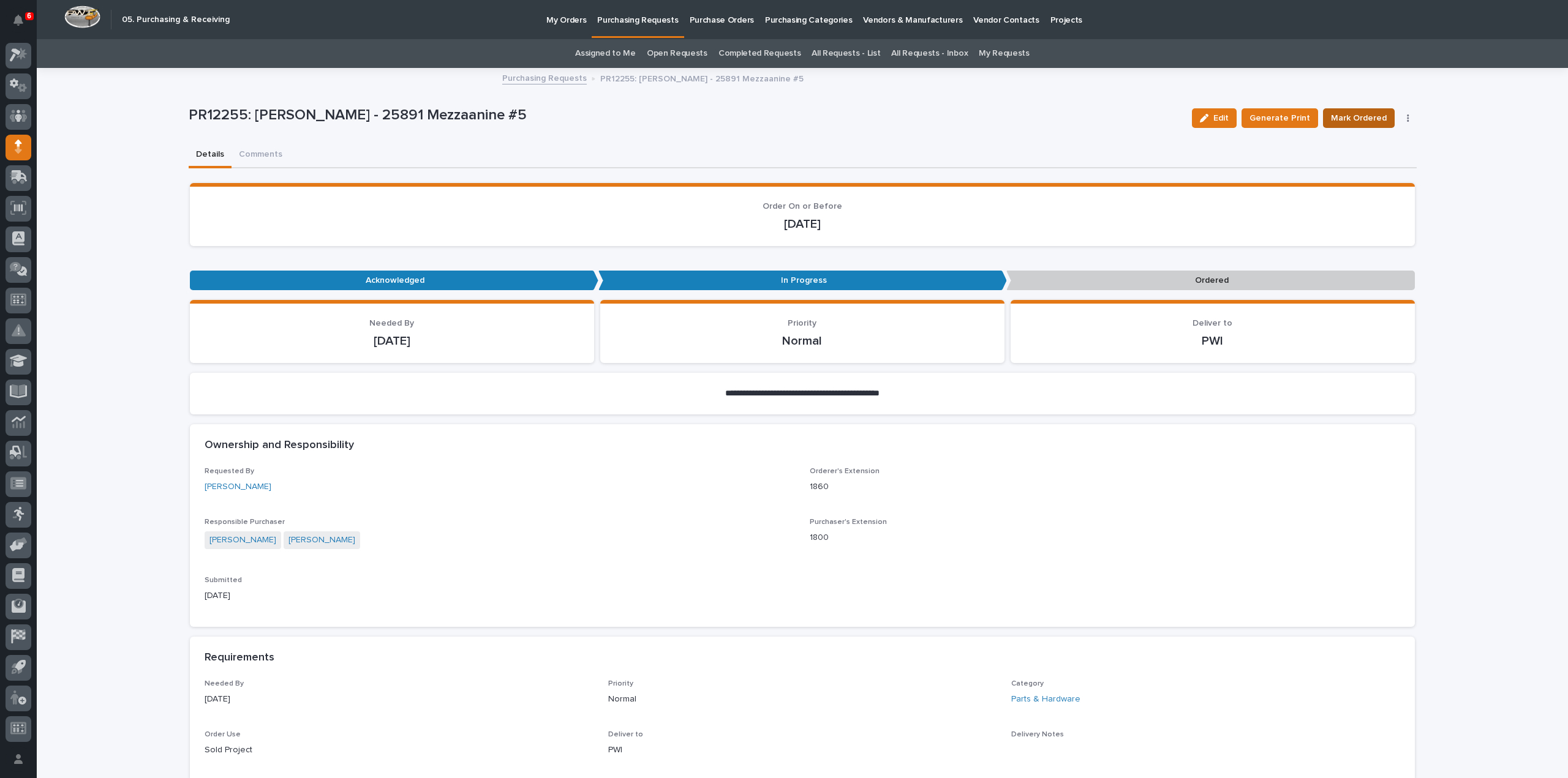
click at [1346, 123] on span "Mark Ordered" at bounding box center [1359, 119] width 56 height 15
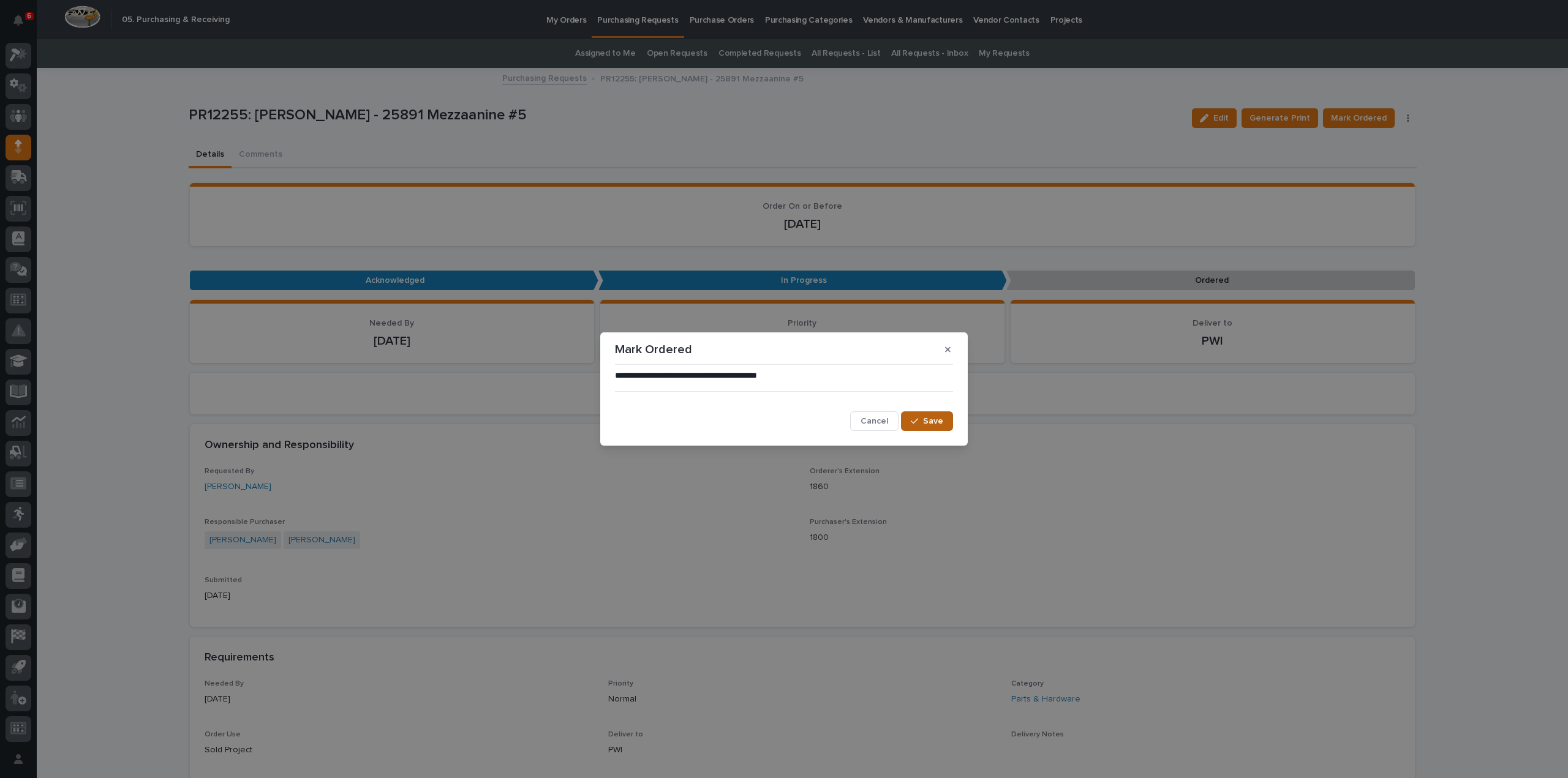
click at [941, 427] on span "Save" at bounding box center [933, 421] width 20 height 11
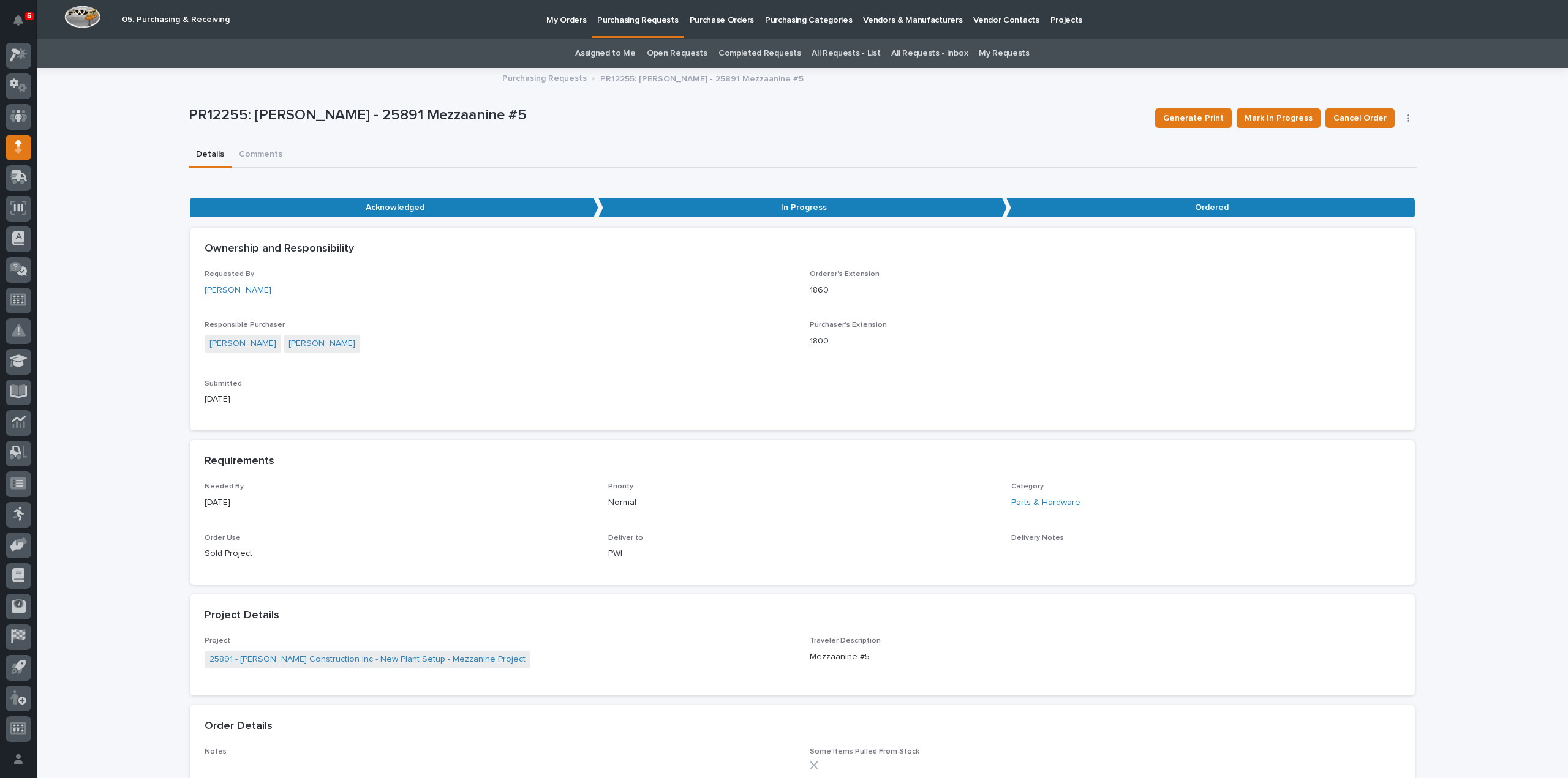
click at [623, 56] on link "Assigned to Me" at bounding box center [605, 53] width 60 height 29
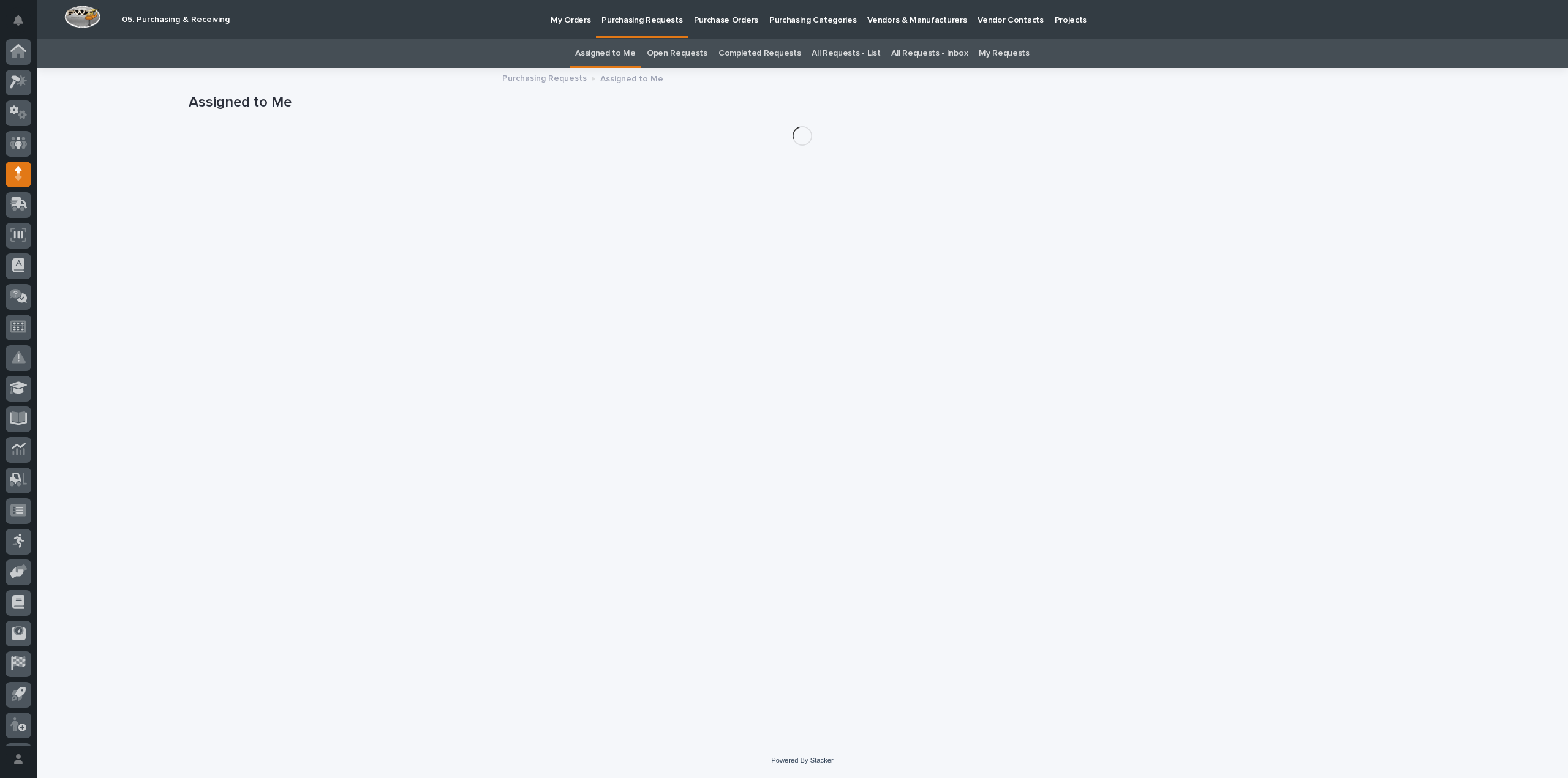
scroll to position [27, 0]
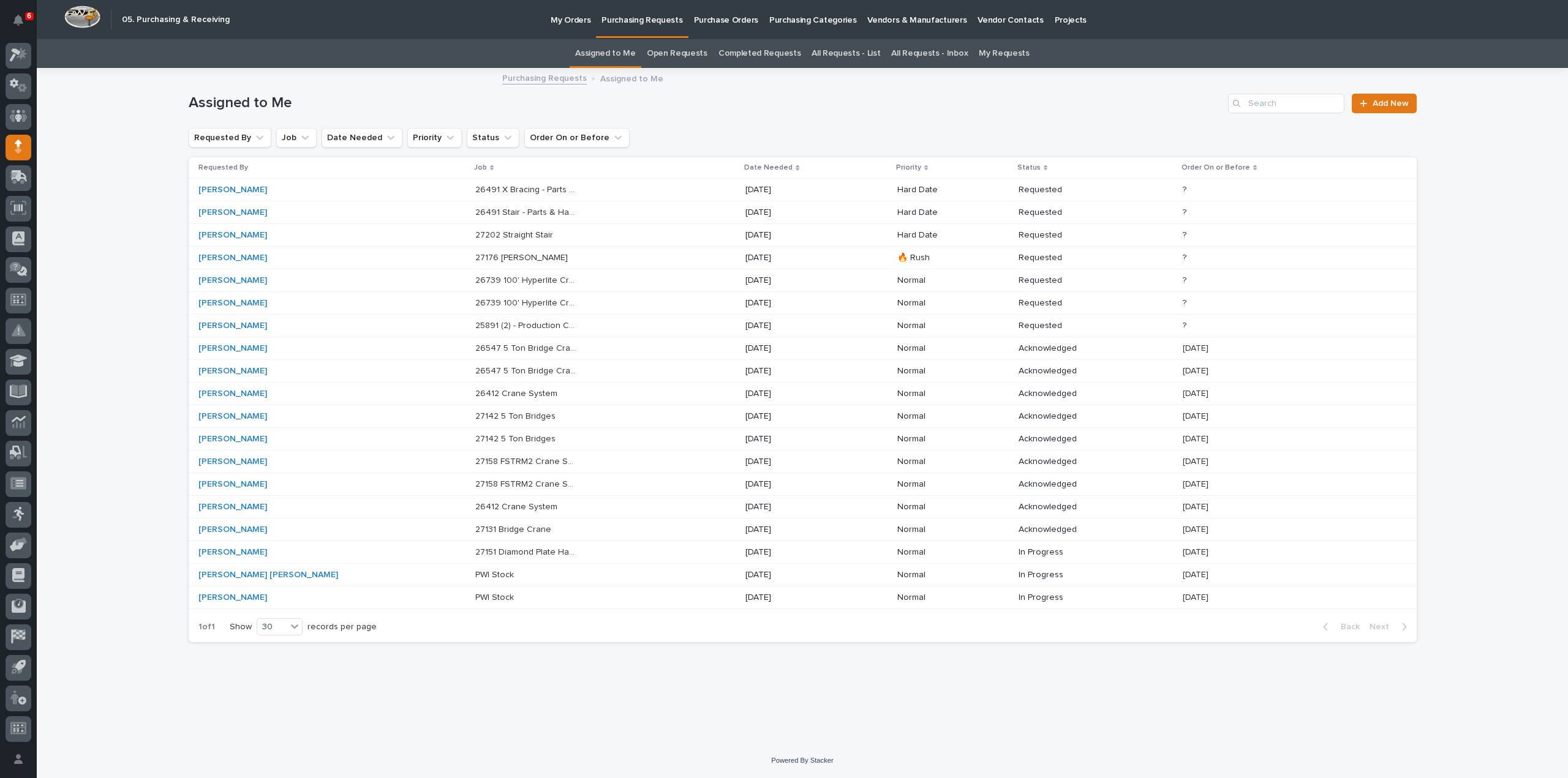
click at [475, 325] on p "25891 (2) - Production Crosswalks & (1) - Breakroom Crosswalk" at bounding box center [527, 325] width 105 height 13
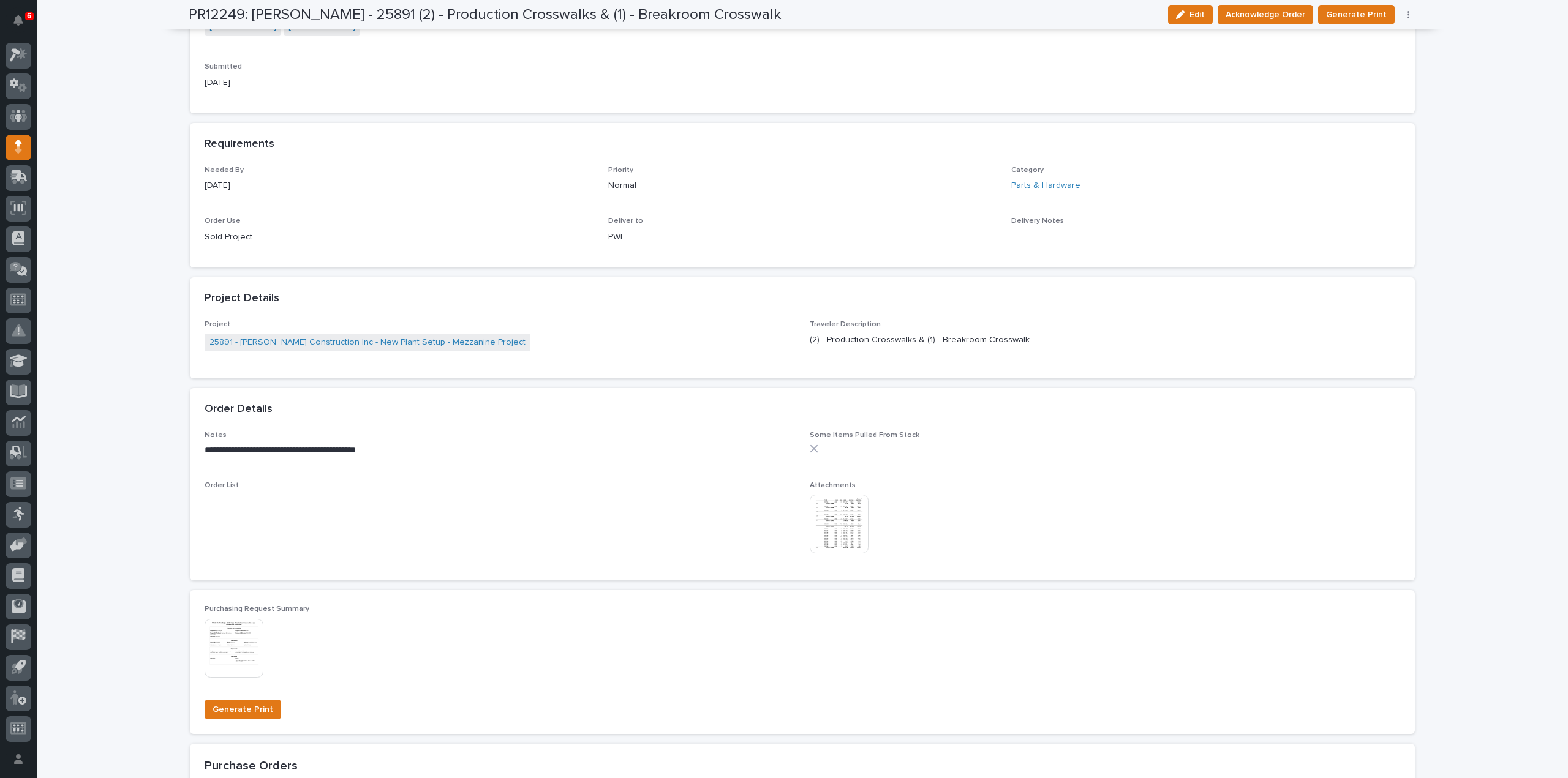
scroll to position [490, 0]
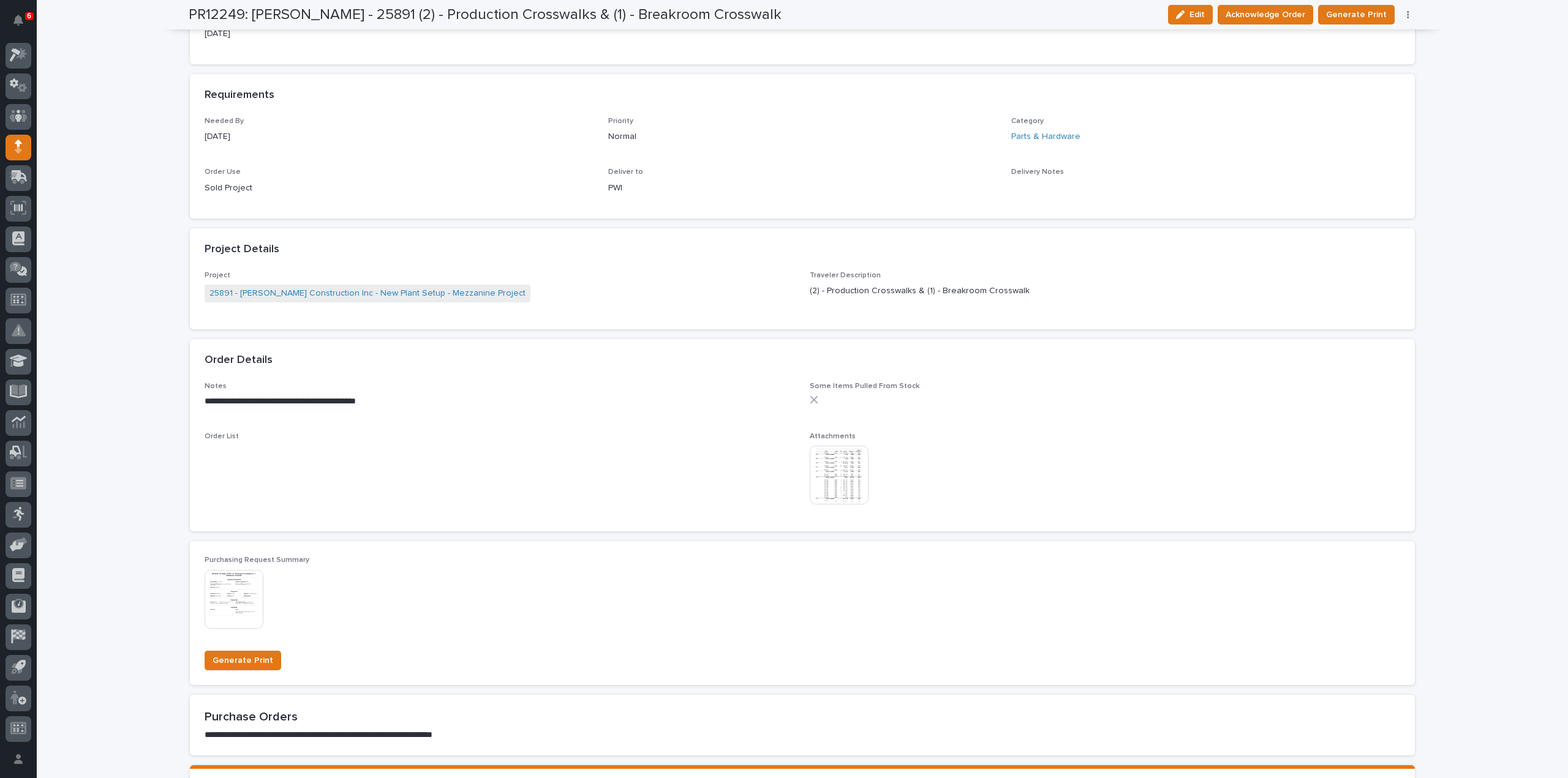
click at [843, 491] on img at bounding box center [839, 475] width 58 height 58
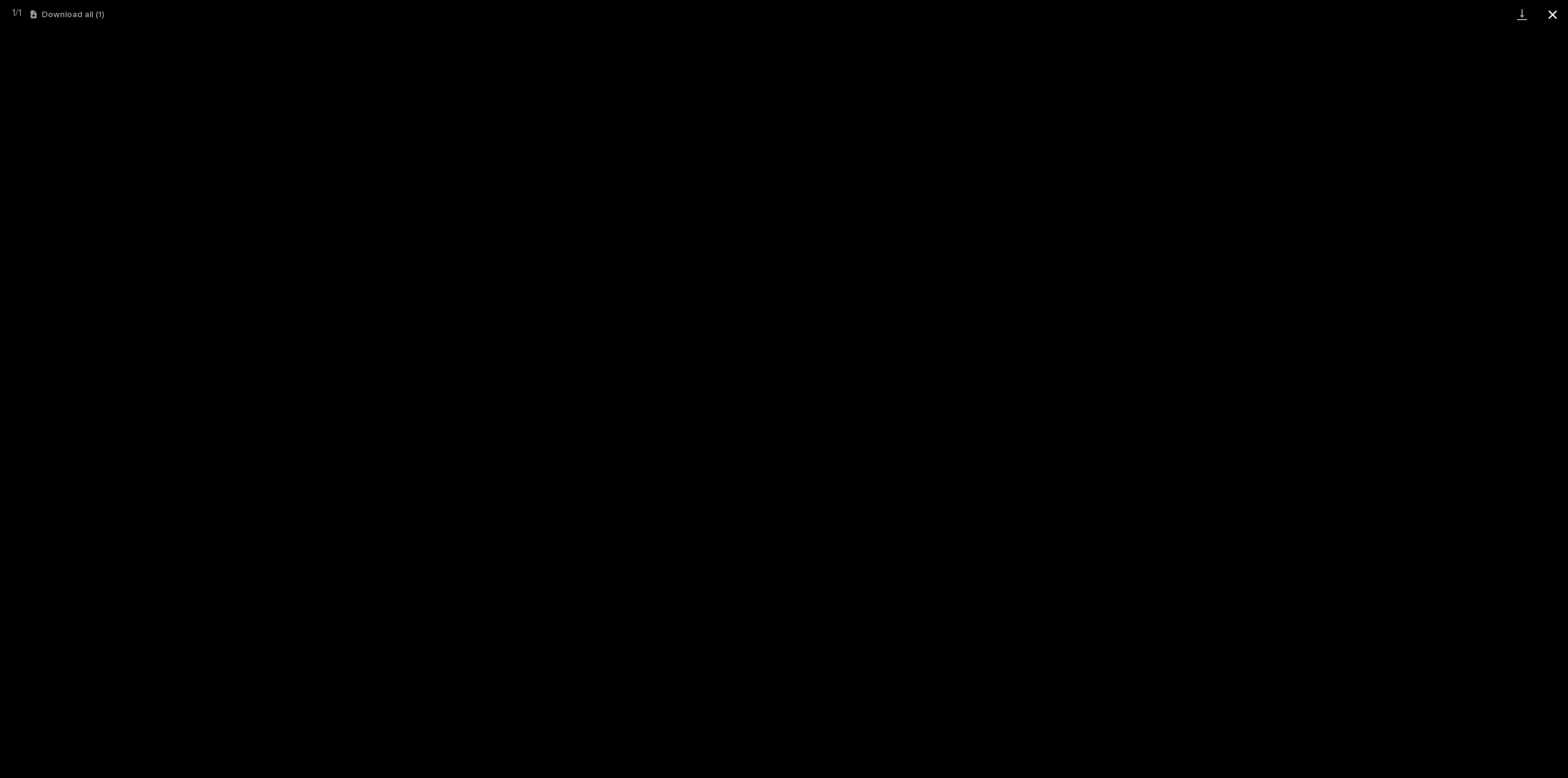
click at [1556, 14] on button "Close gallery" at bounding box center [1552, 14] width 31 height 29
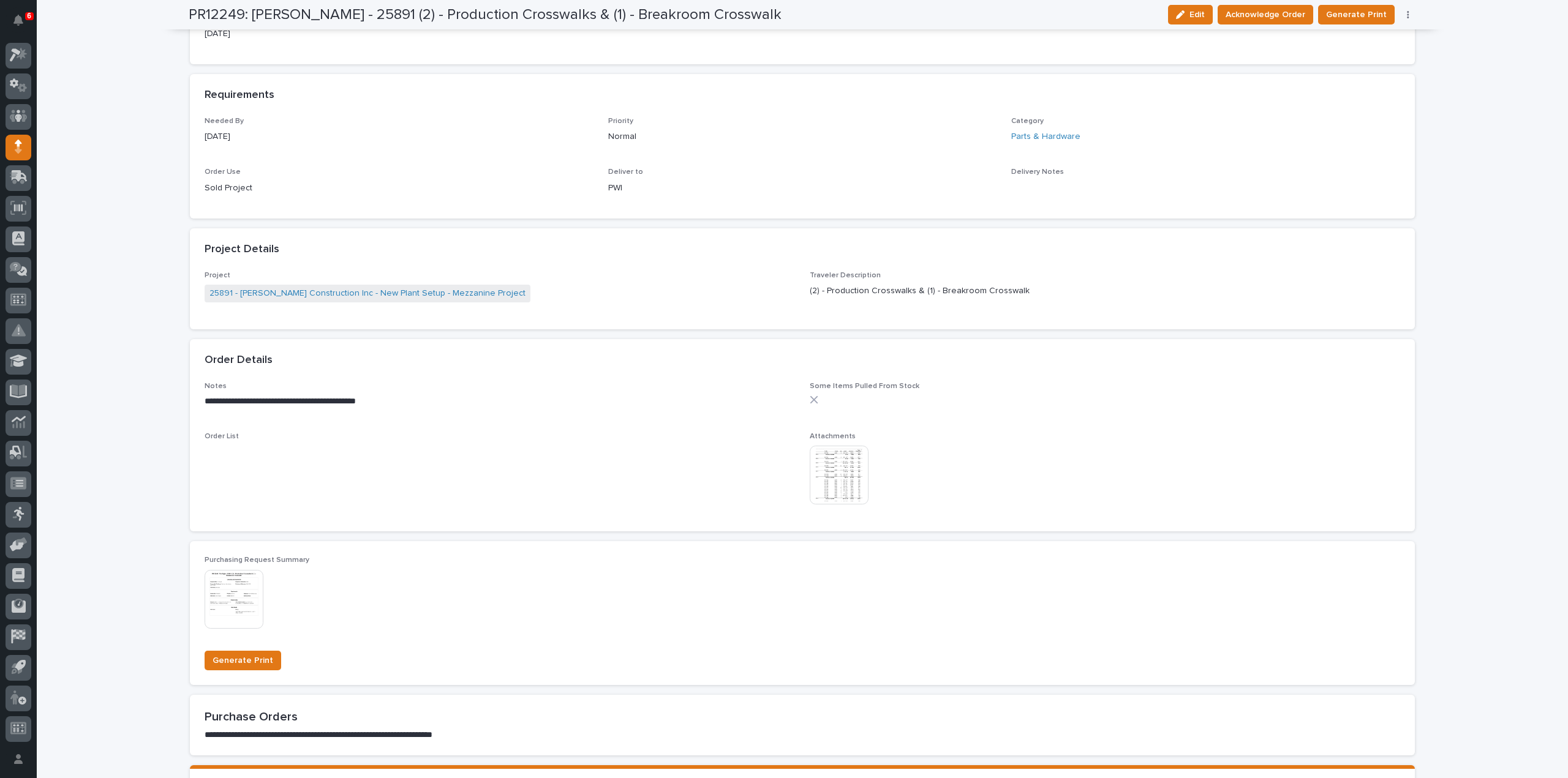
scroll to position [0, 0]
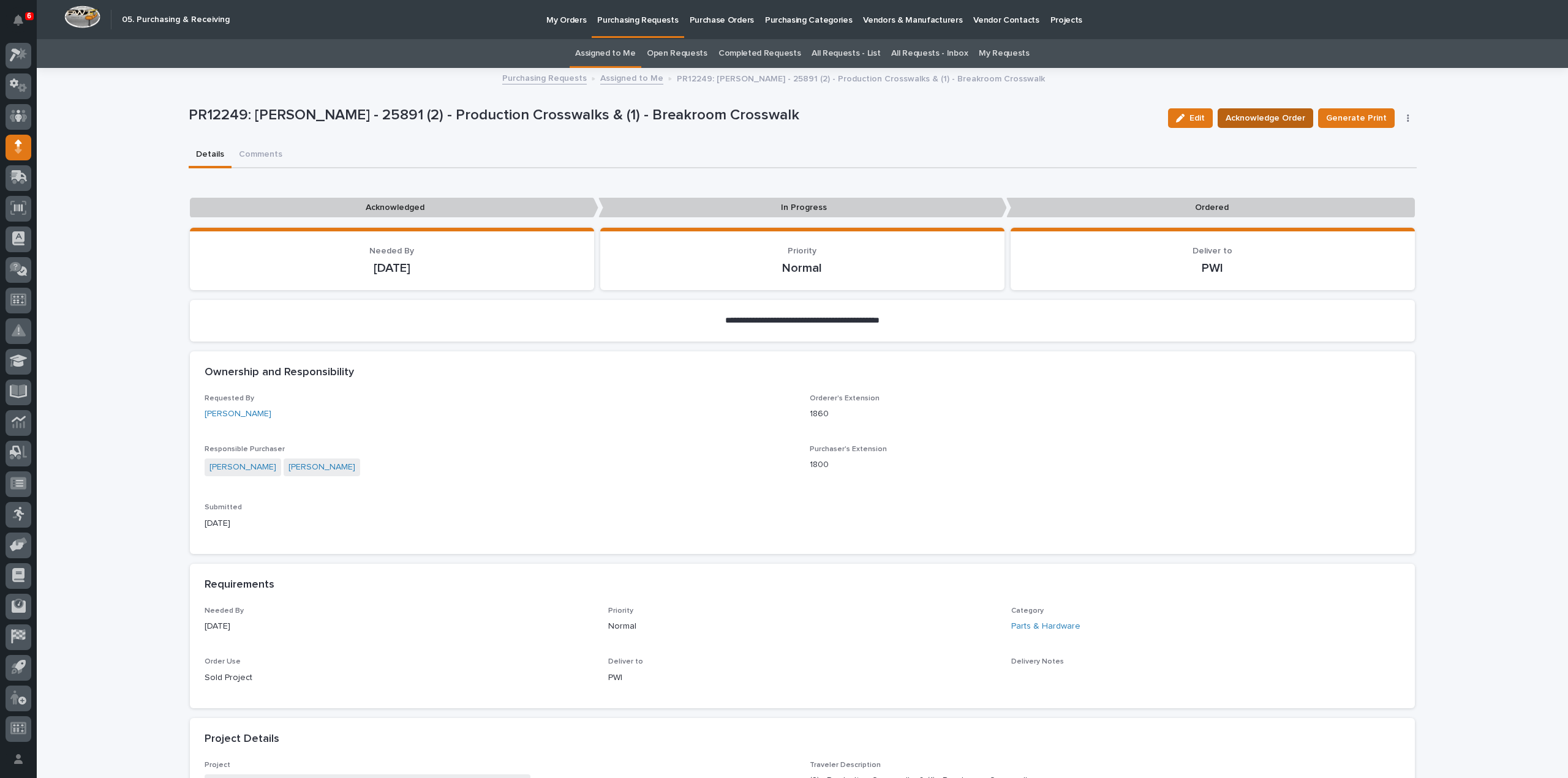
click at [1238, 117] on span "Acknowledge Order" at bounding box center [1266, 119] width 80 height 15
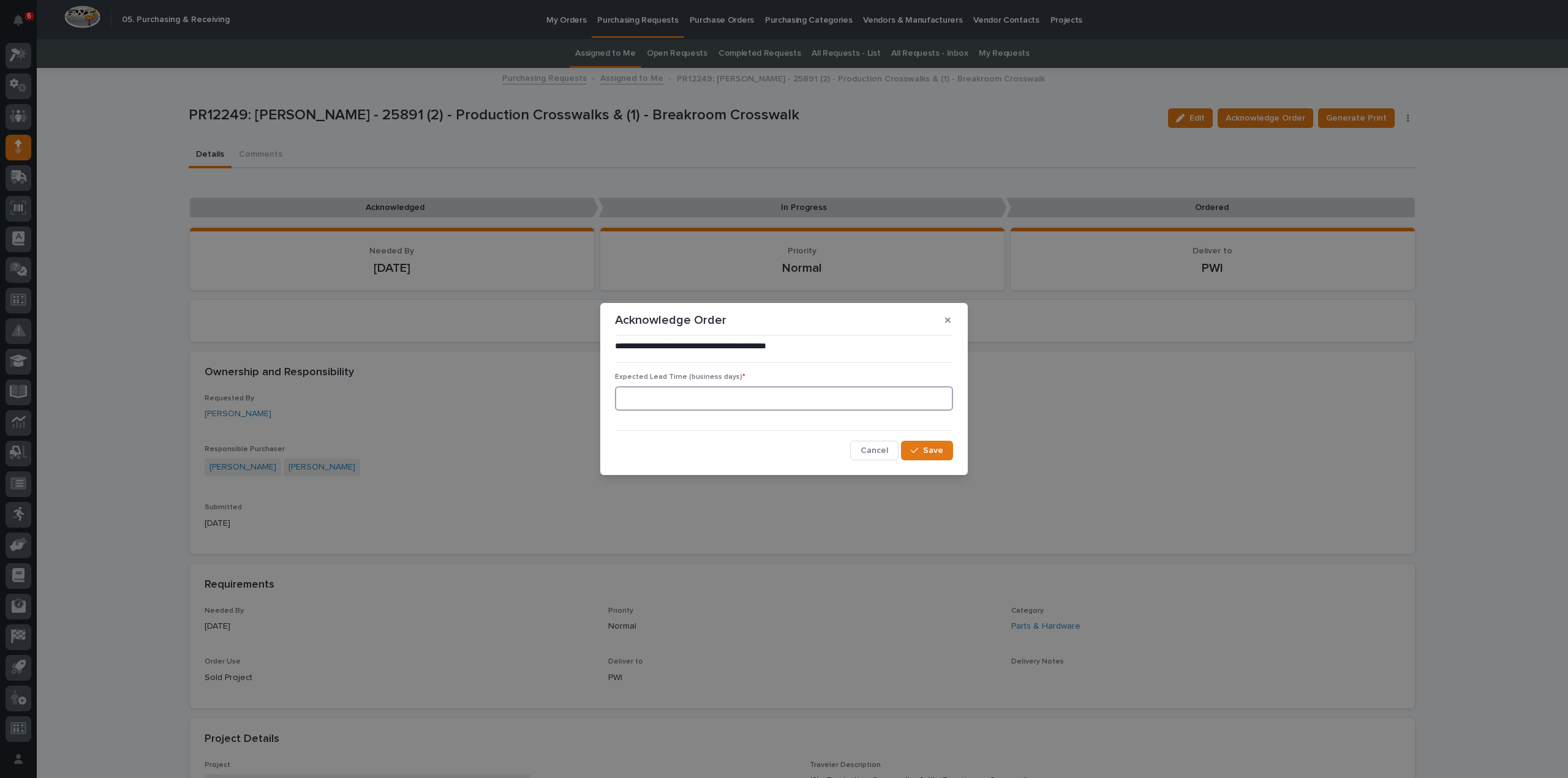
click at [679, 399] on input at bounding box center [784, 399] width 338 height 24
type input "0"
click at [930, 457] on button "Save" at bounding box center [927, 450] width 52 height 19
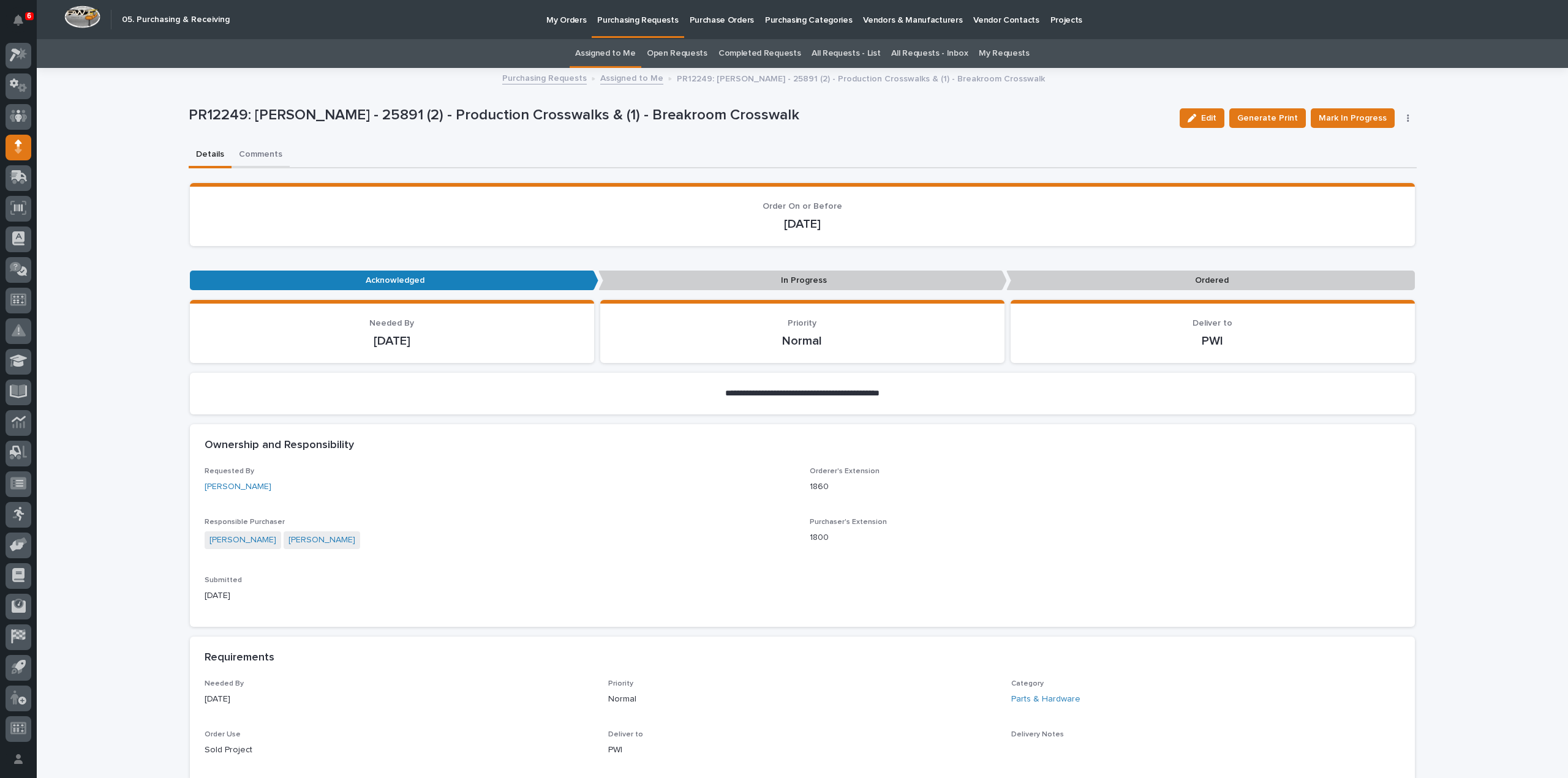
click at [265, 158] on button "Comments" at bounding box center [261, 156] width 58 height 26
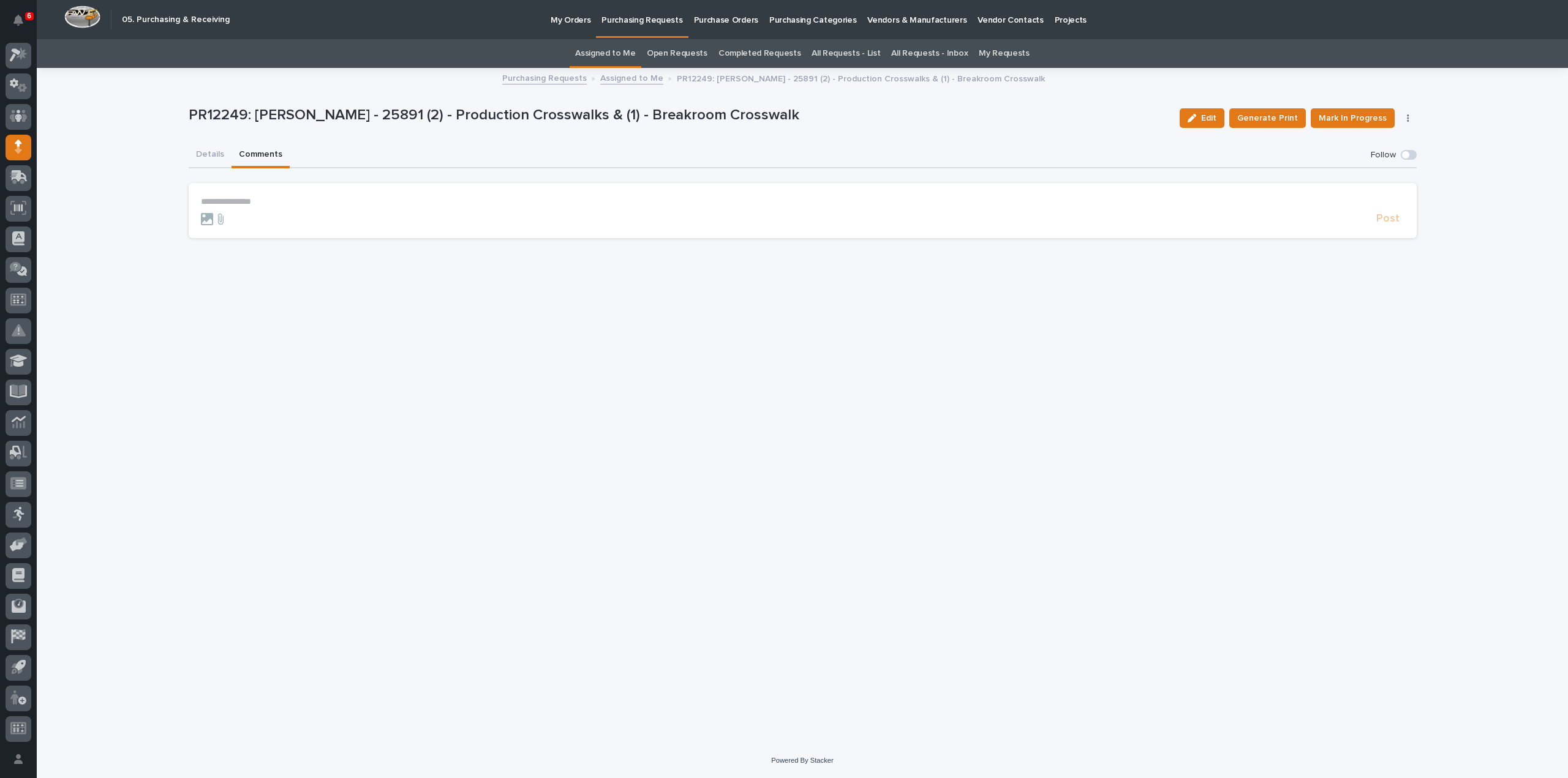
click at [264, 200] on p "**********" at bounding box center [803, 201] width 1204 height 10
click at [248, 235] on span "[PERSON_NAME]" at bounding box center [239, 232] width 69 height 8
click at [264, 203] on p "**********" at bounding box center [803, 202] width 1204 height 12
click at [1384, 224] on span "Post" at bounding box center [1388, 223] width 23 height 14
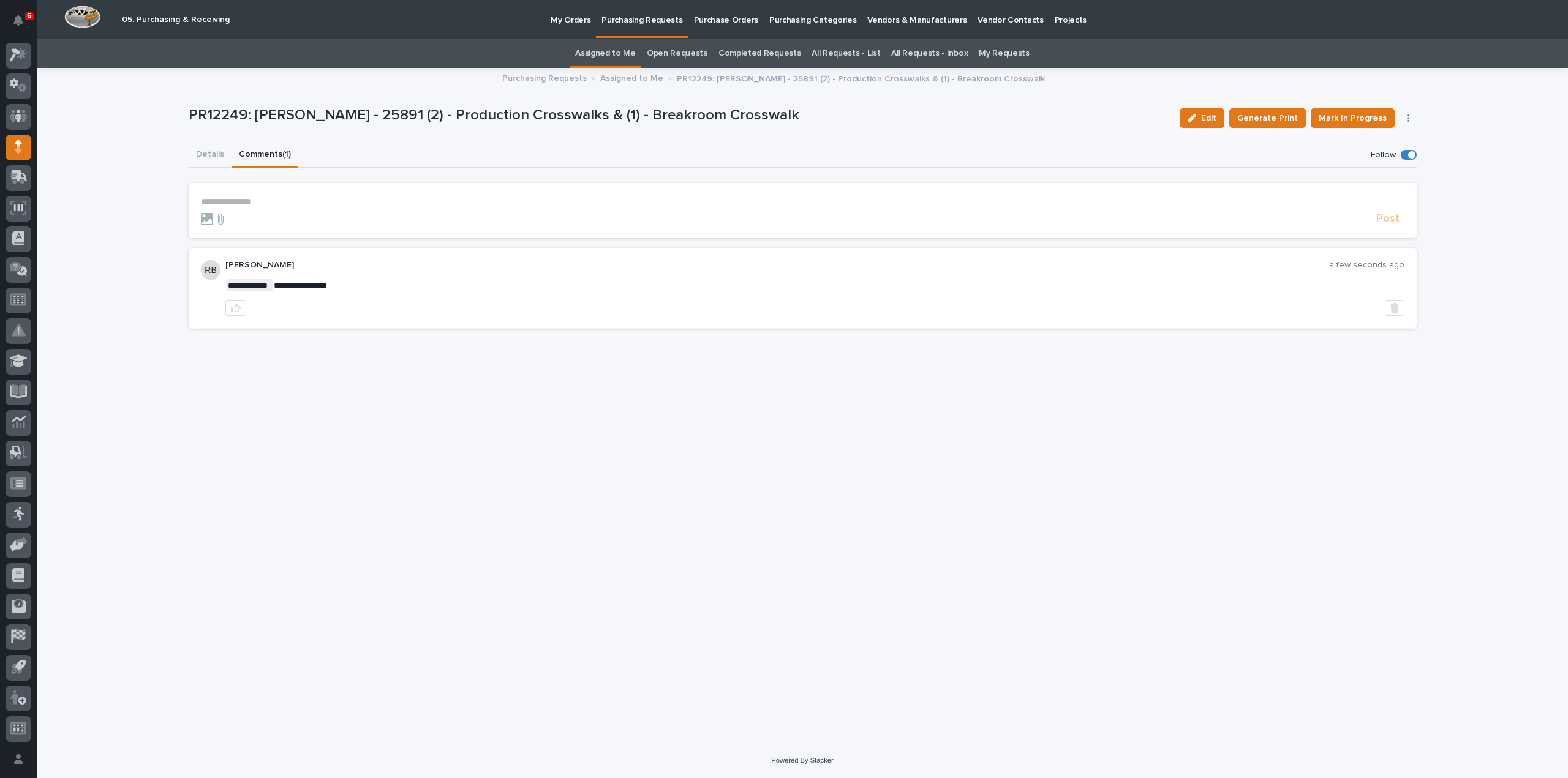
click at [611, 54] on link "Assigned to Me" at bounding box center [605, 53] width 60 height 29
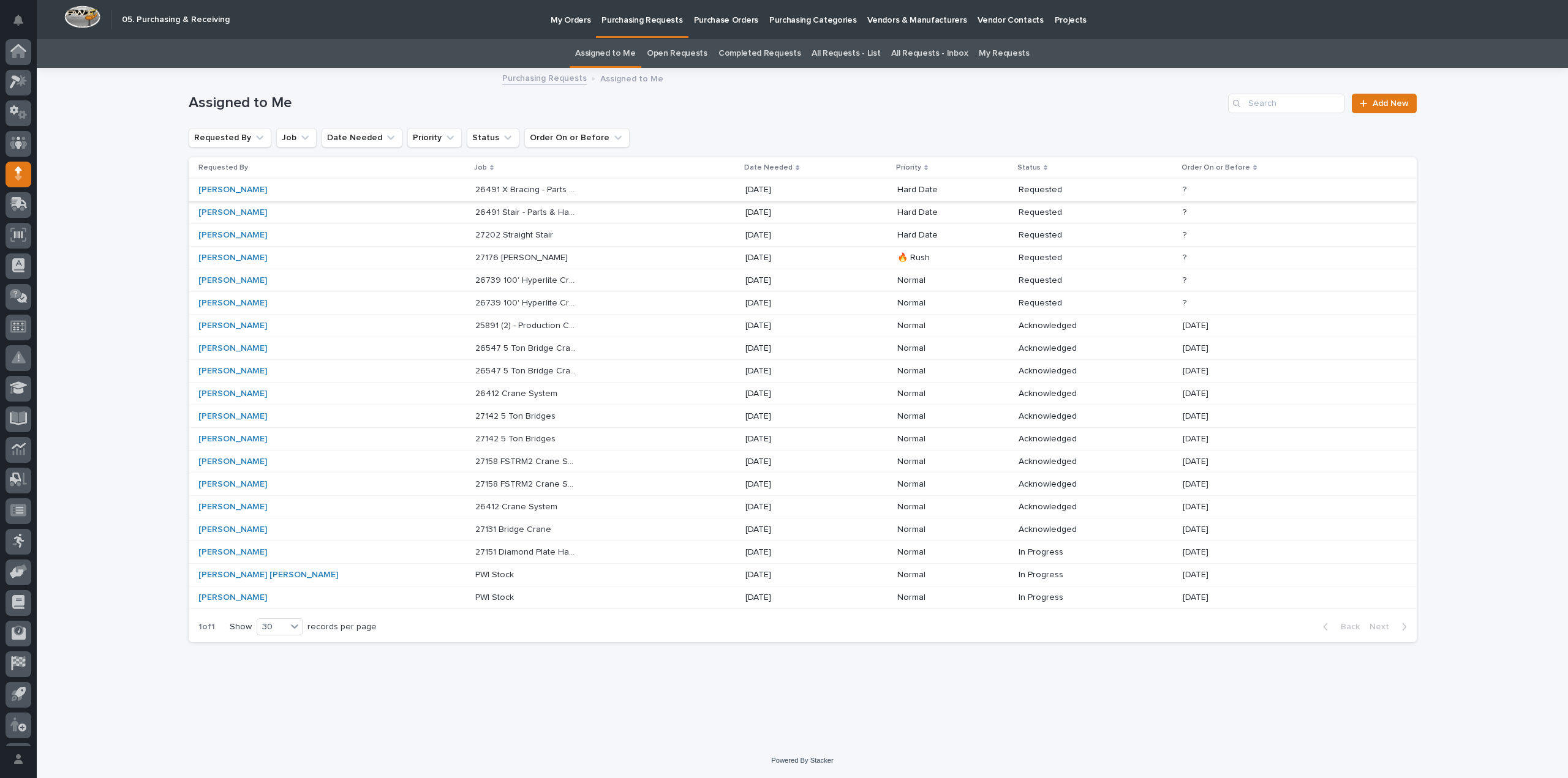
scroll to position [27, 0]
click at [475, 303] on p "26739 100' Hyperlite Crane" at bounding box center [527, 302] width 105 height 13
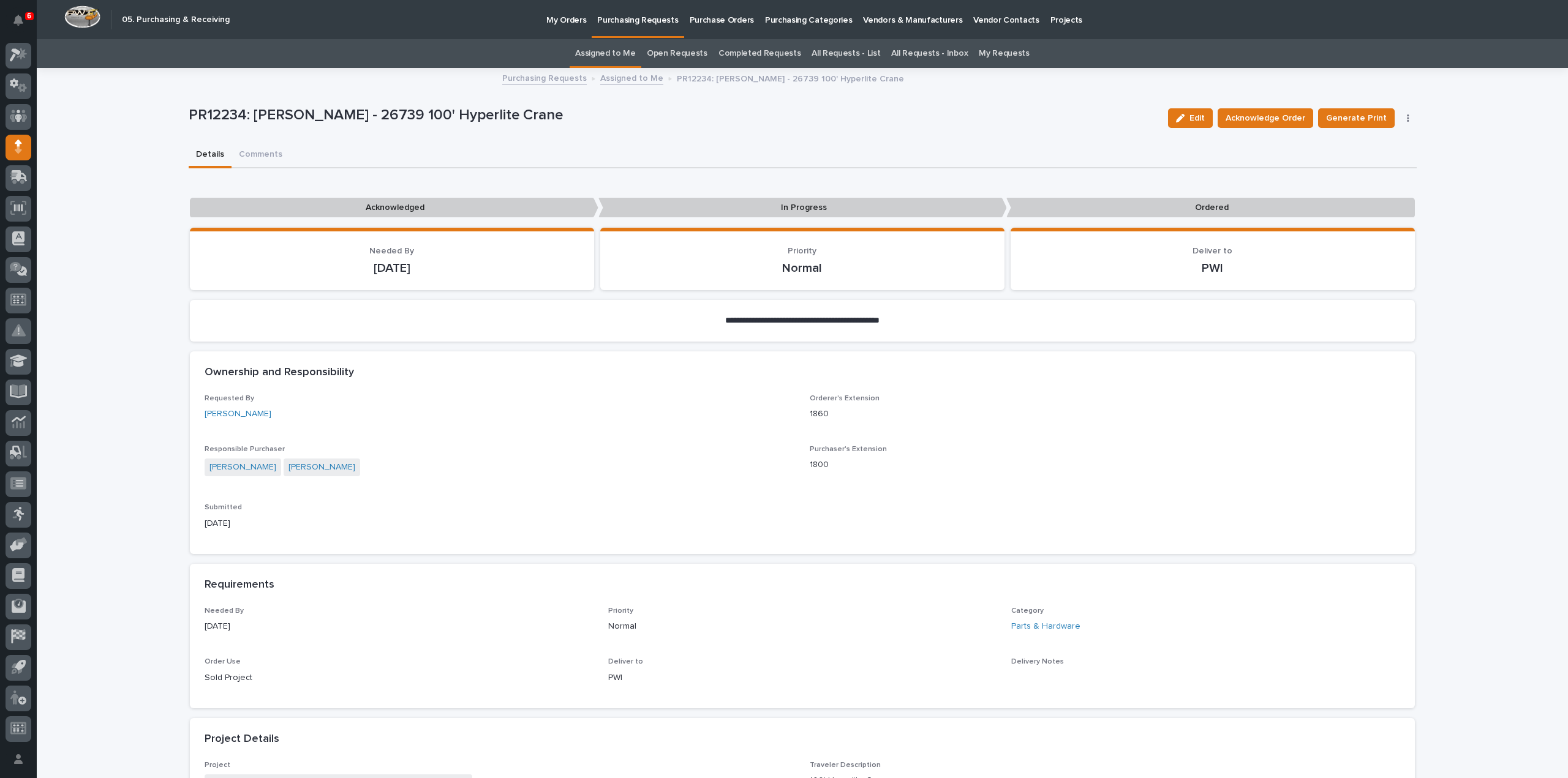
scroll to position [612, 0]
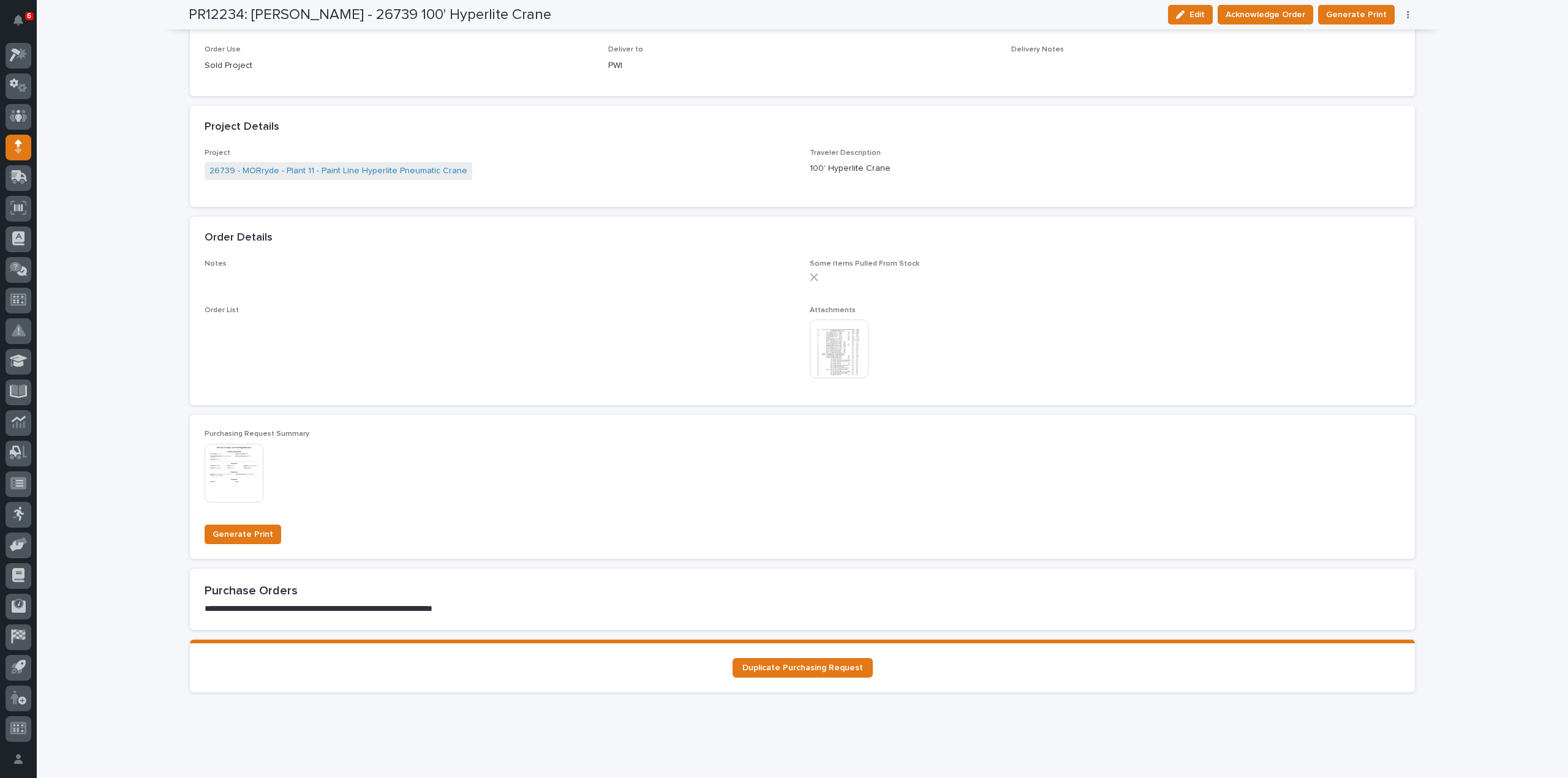
click at [850, 365] on img at bounding box center [839, 349] width 58 height 58
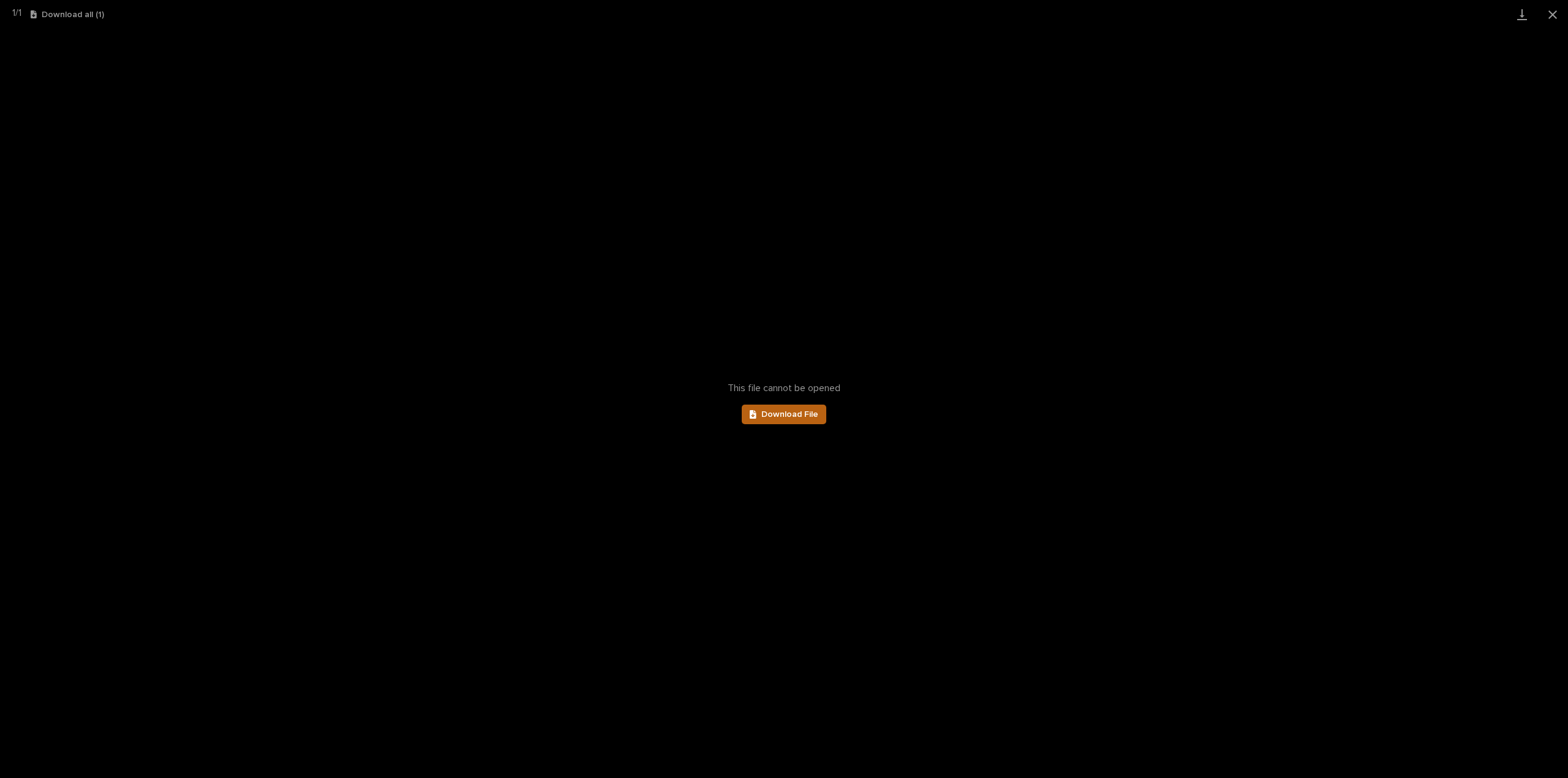
click at [800, 415] on span "Download File" at bounding box center [790, 414] width 57 height 8
click at [1525, 19] on link "Download" at bounding box center [1522, 14] width 31 height 29
click at [778, 412] on span "Download File" at bounding box center [790, 414] width 57 height 8
click at [1218, 197] on div "This file cannot be opened Download File" at bounding box center [784, 403] width 1568 height 749
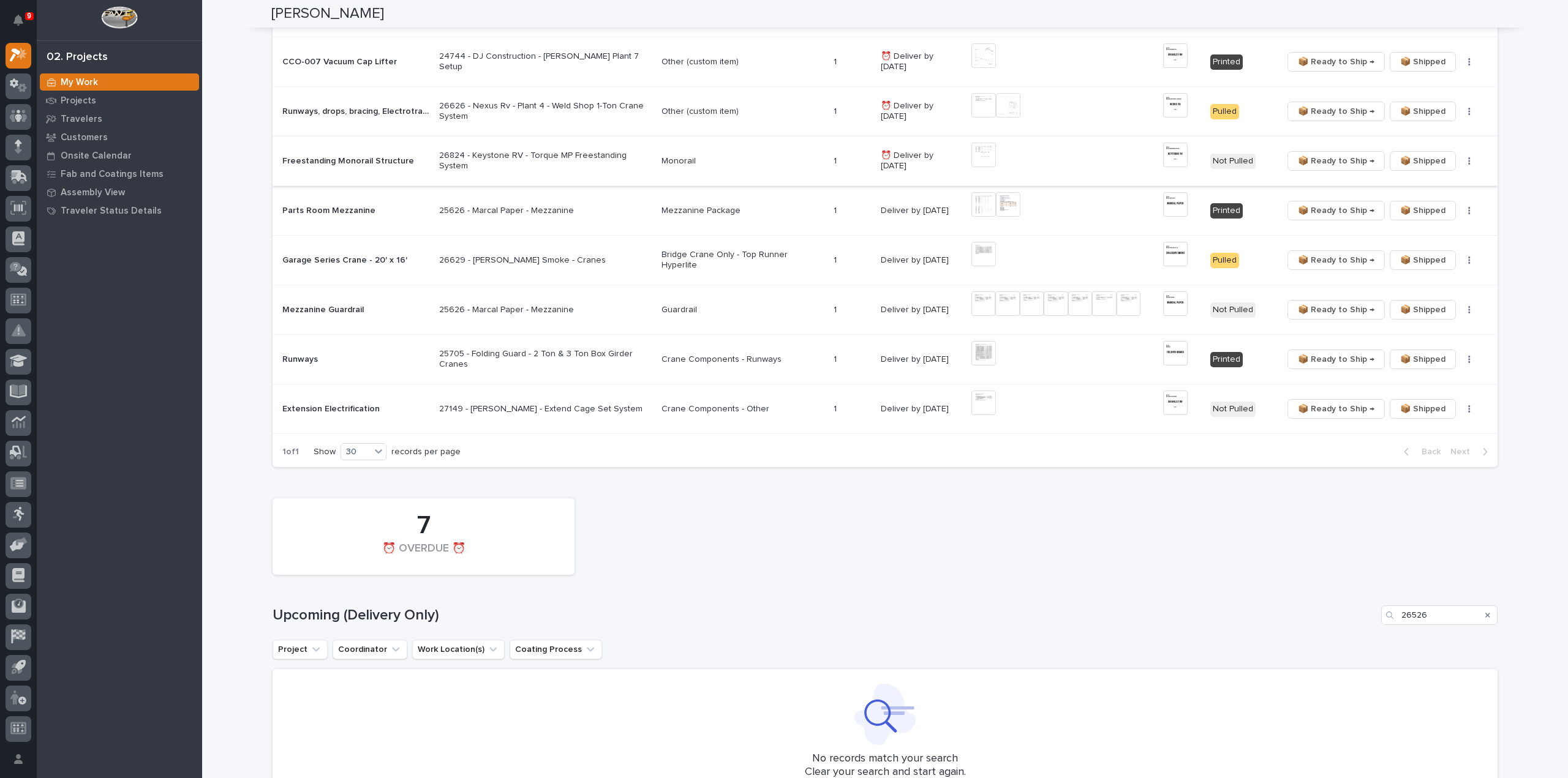
scroll to position [980, 0]
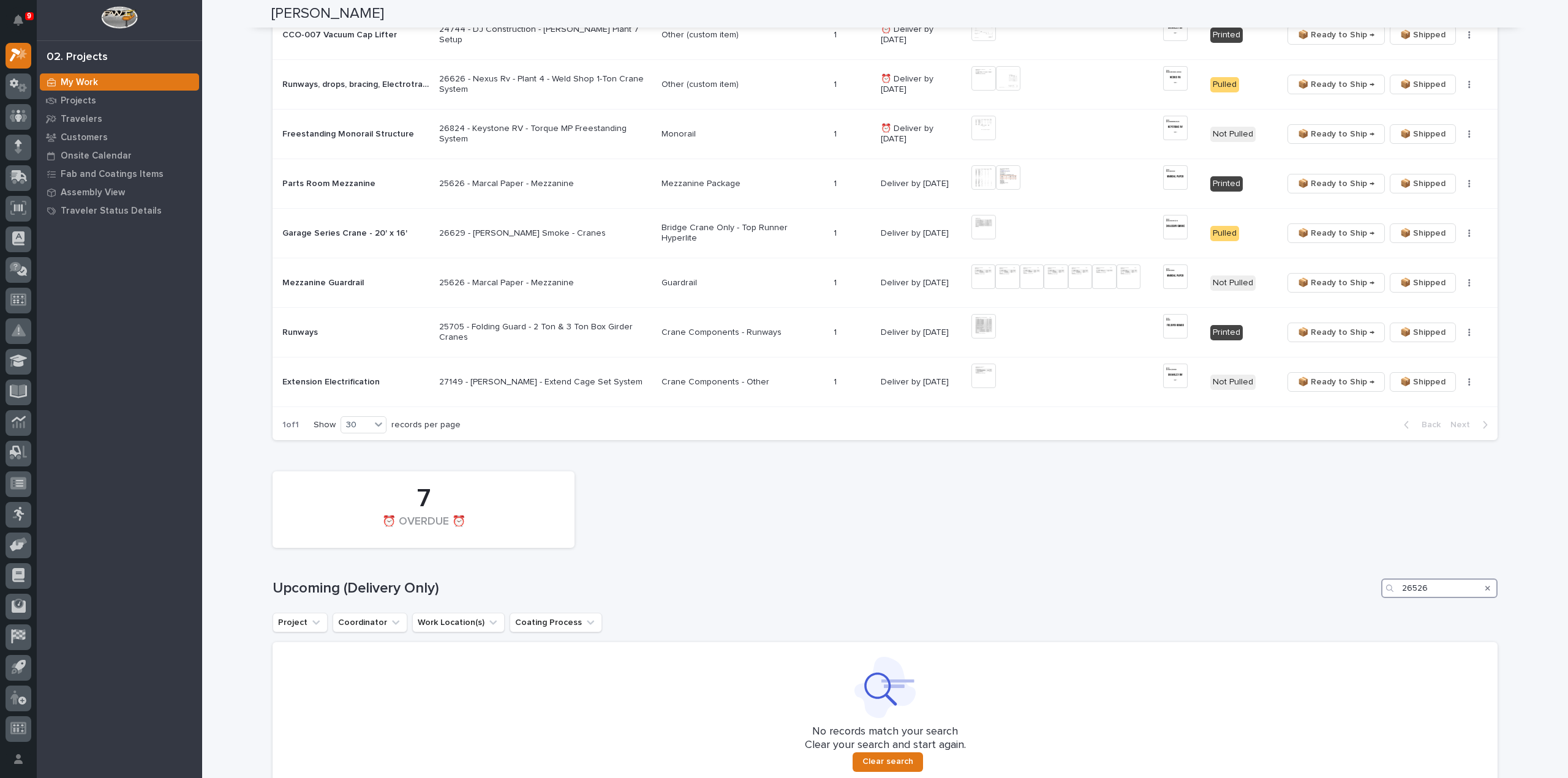
drag, startPoint x: 1415, startPoint y: 587, endPoint x: 1379, endPoint y: 607, distance: 41.2
click at [1379, 607] on div "7 ⏰ OVERDUE ⏰ Upcoming (Delivery Only) 26526 Project Coordinator Work Location(…" at bounding box center [885, 626] width 1226 height 321
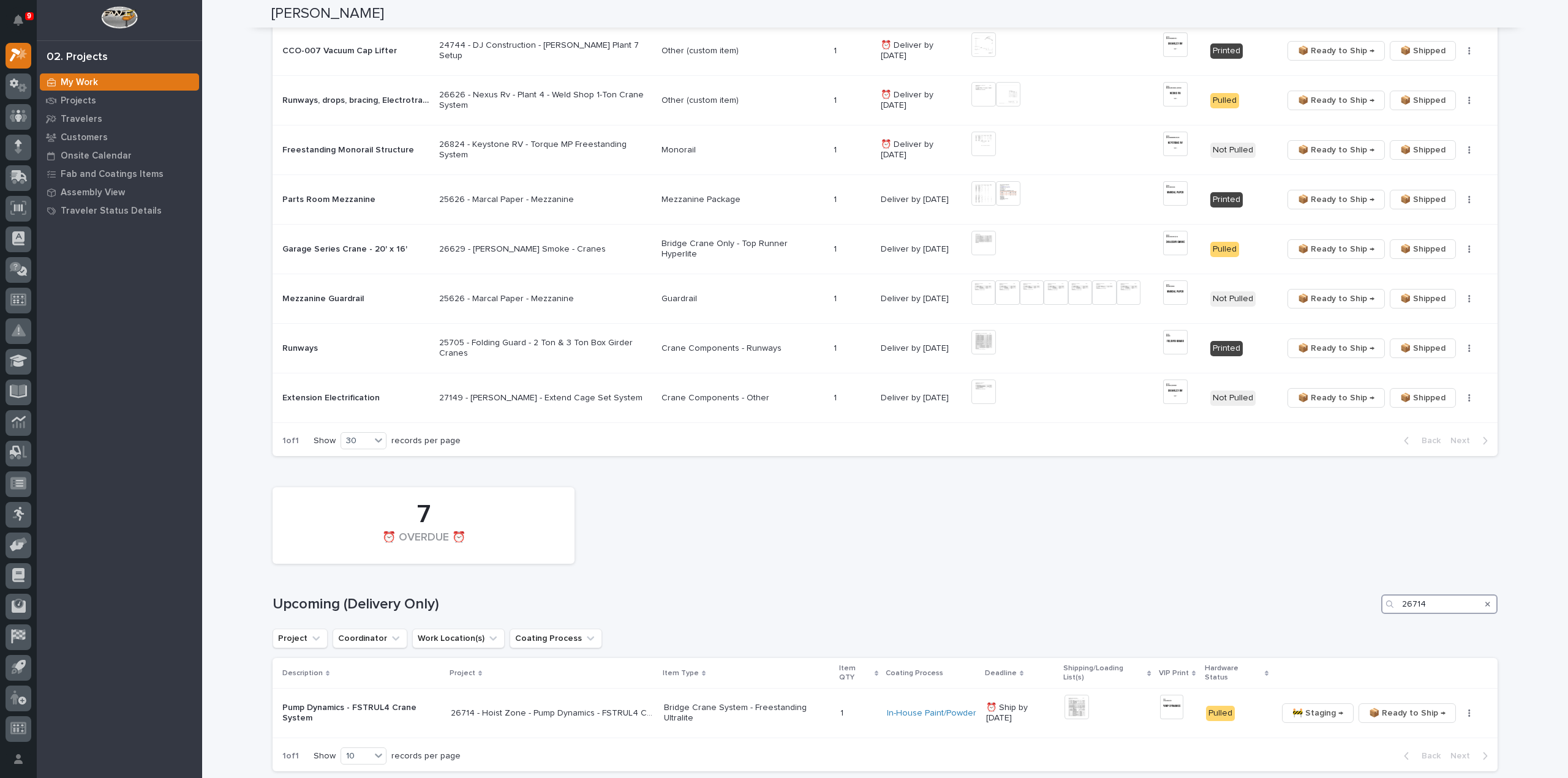
scroll to position [1086, 0]
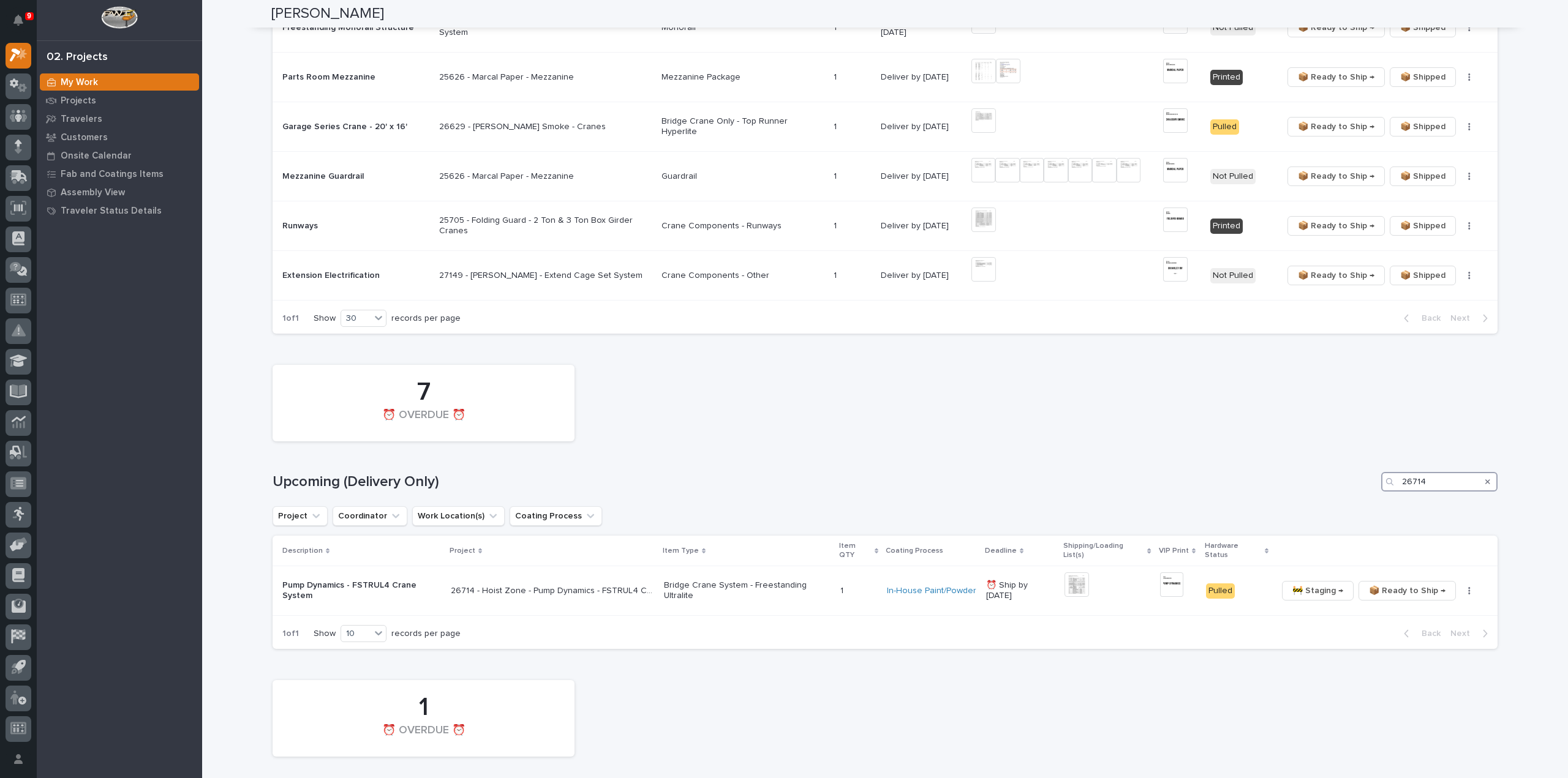
type input "26714"
click at [525, 583] on p "26714 - Hoist Zone - Pump Dynamics - FSTRUL4 Crane System" at bounding box center [554, 590] width 206 height 13
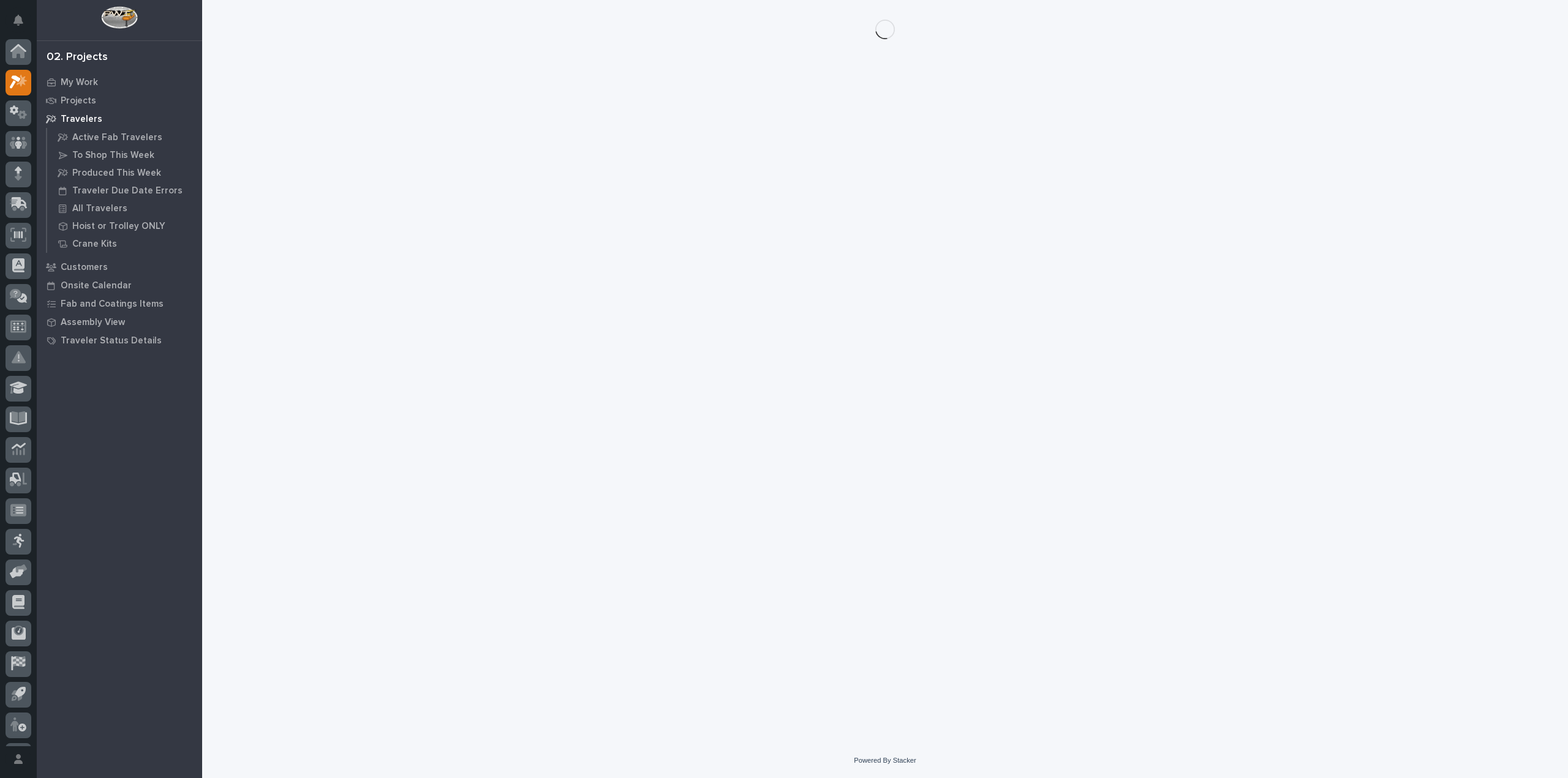
scroll to position [27, 0]
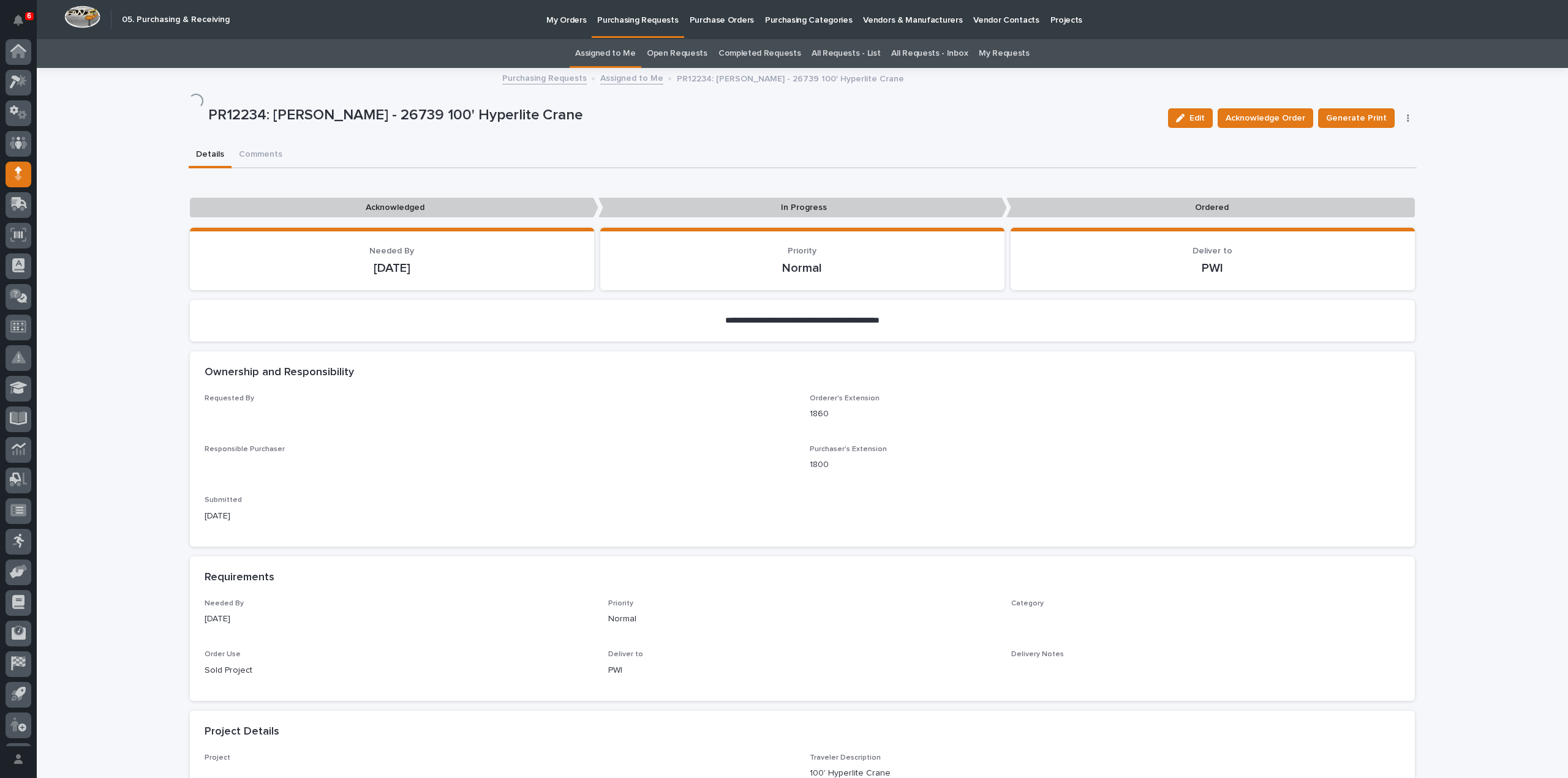
scroll to position [27, 0]
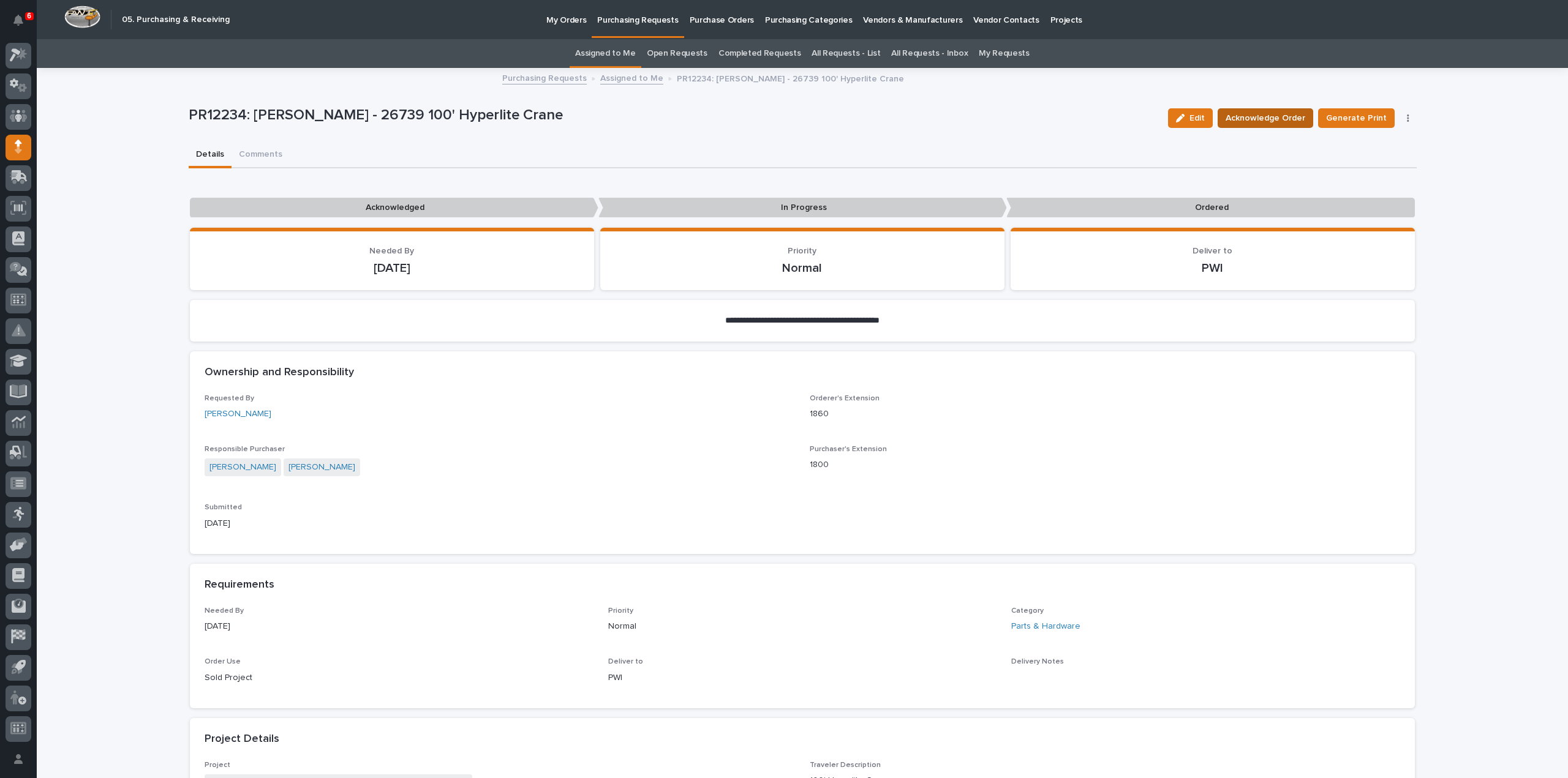
click at [1289, 121] on span "Acknowledge Order" at bounding box center [1266, 119] width 80 height 15
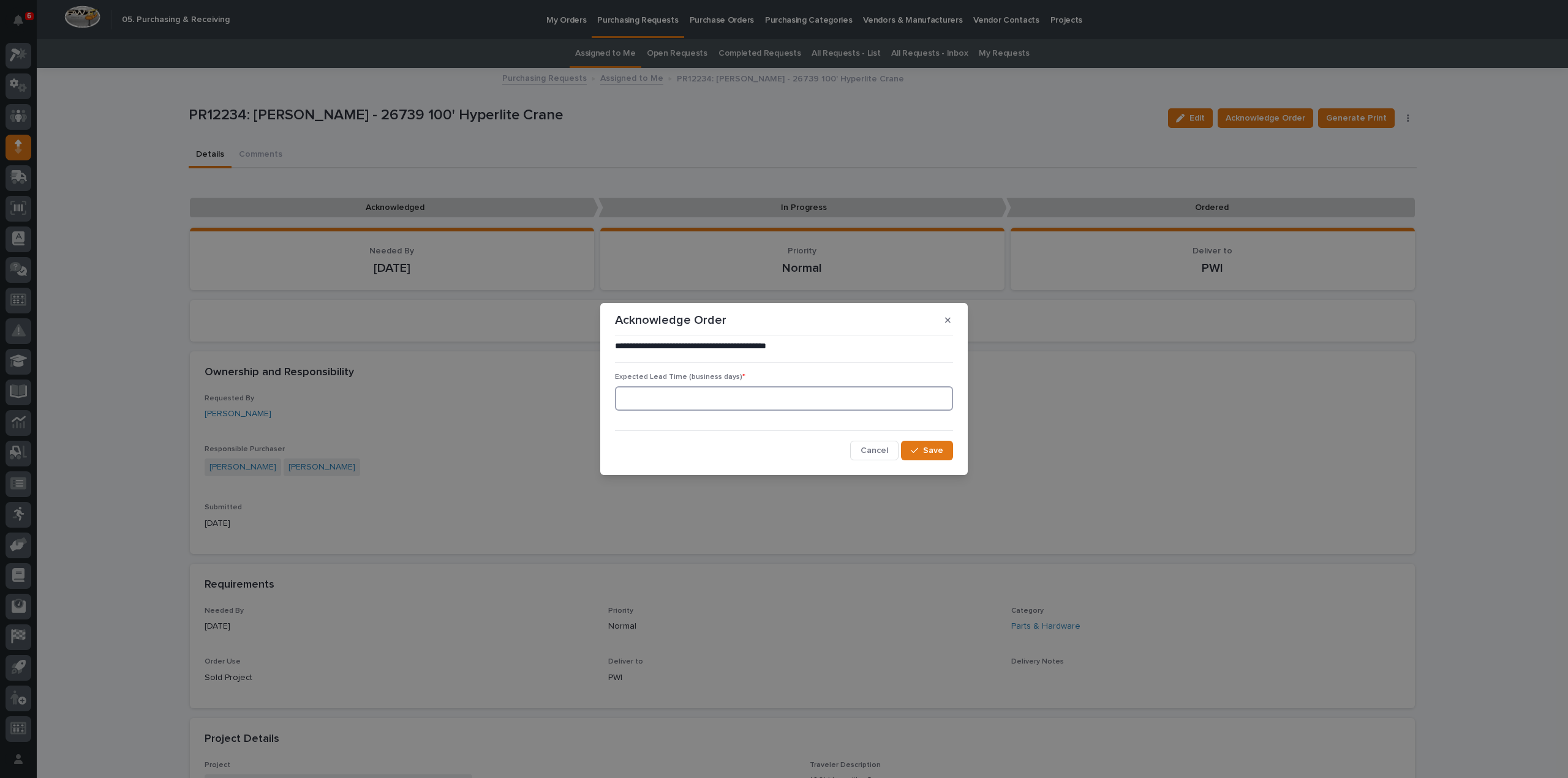
click at [690, 402] on input at bounding box center [784, 399] width 338 height 24
type input "0"
click at [937, 451] on span "Save" at bounding box center [933, 451] width 20 height 11
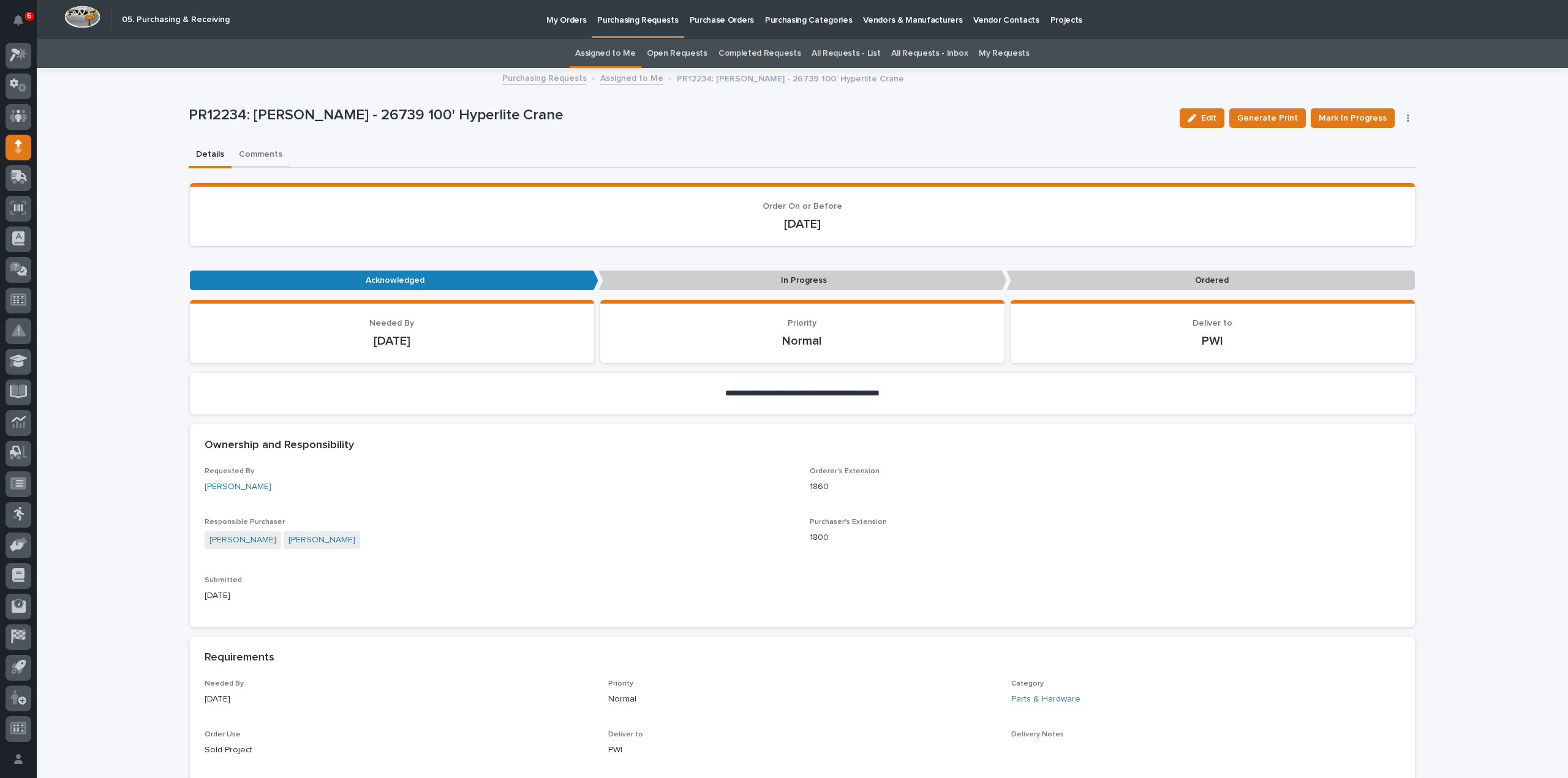
click at [263, 154] on button "Comments" at bounding box center [261, 156] width 58 height 26
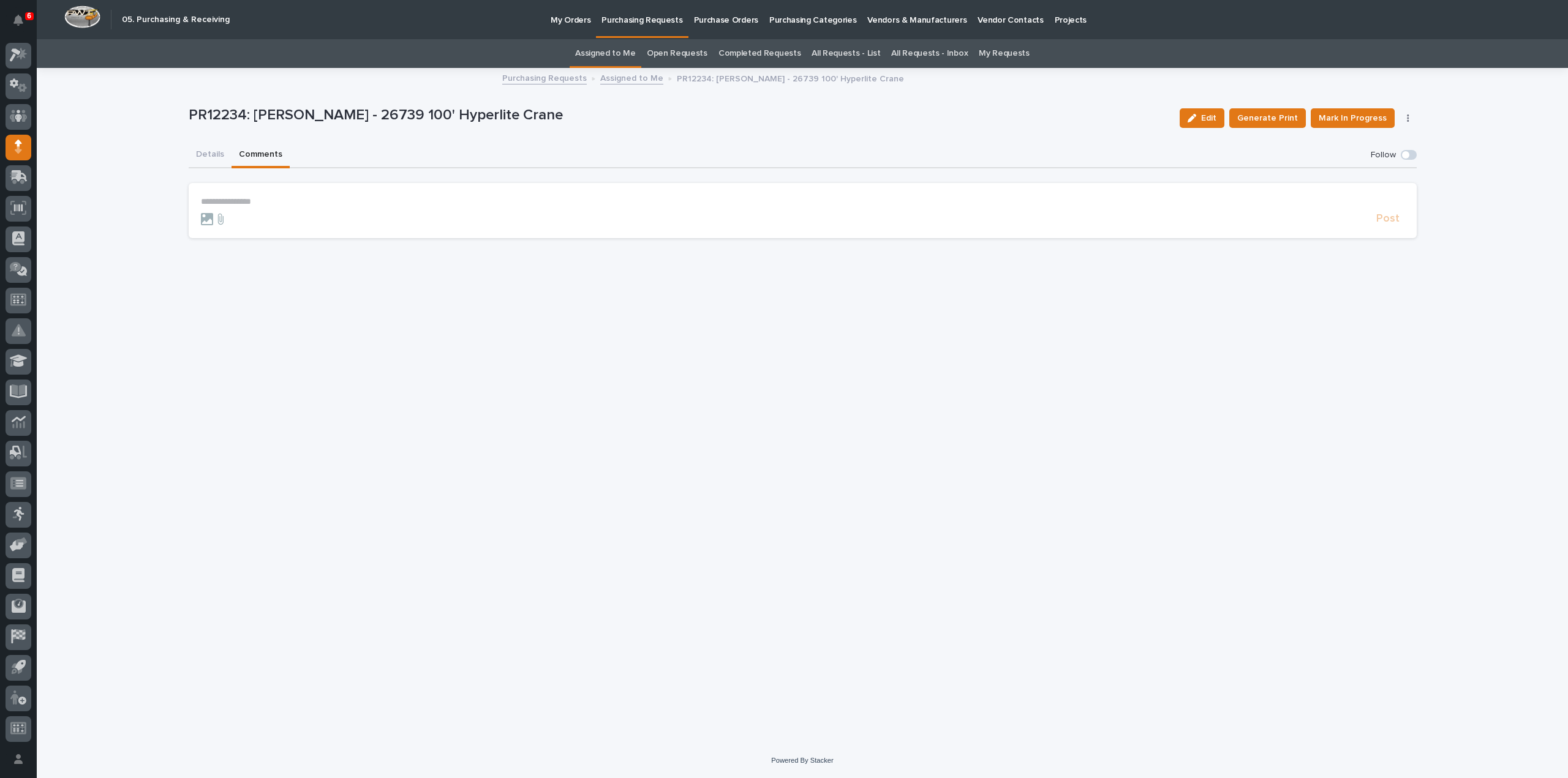
click at [267, 199] on p "**********" at bounding box center [803, 201] width 1204 height 10
click at [248, 223] on span "Arlyn Miller" at bounding box center [239, 219] width 69 height 8
click at [261, 206] on p "**********" at bounding box center [803, 202] width 1204 height 12
click at [1388, 225] on span "Post" at bounding box center [1388, 223] width 23 height 14
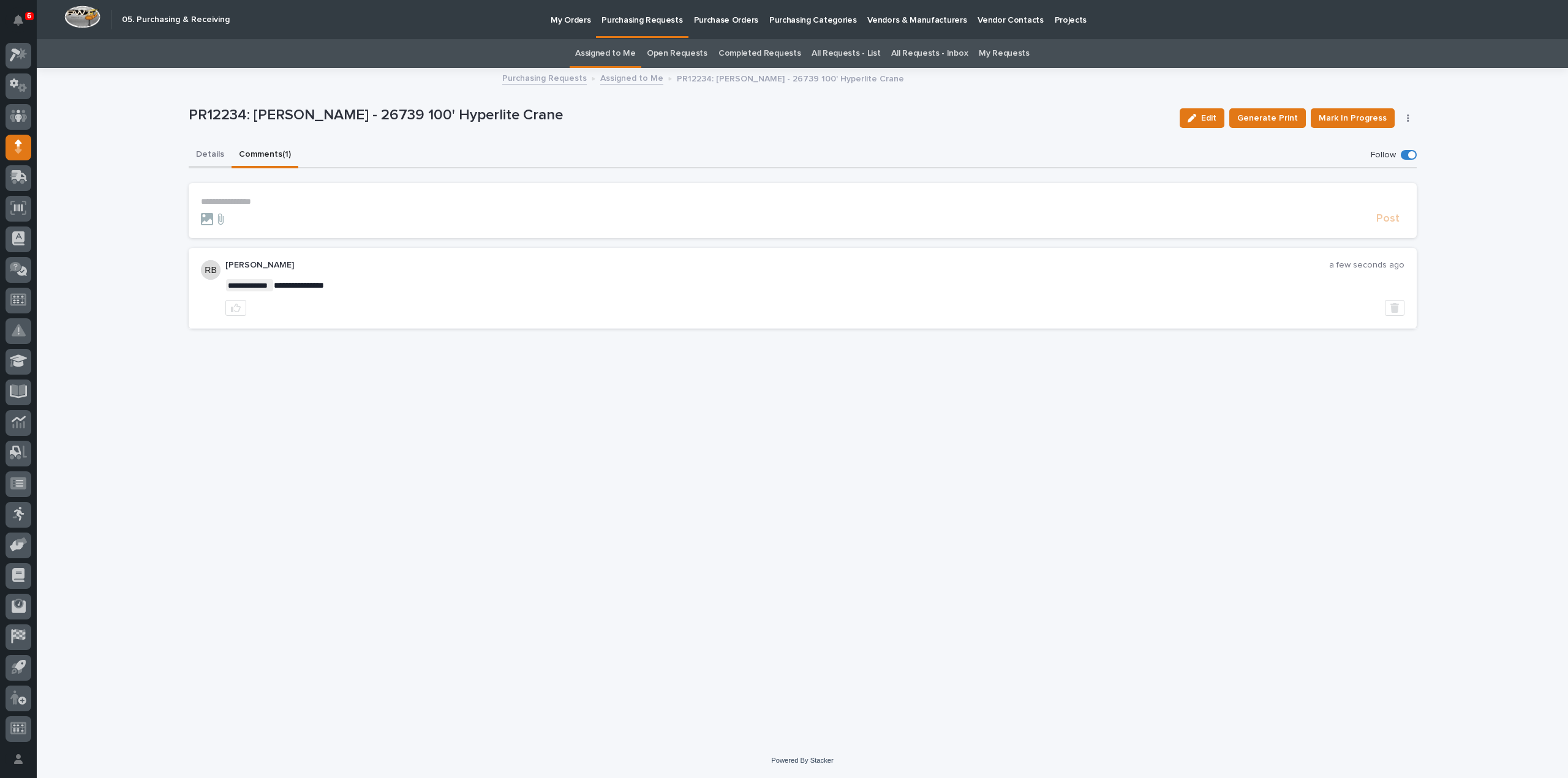
click at [214, 155] on button "Details" at bounding box center [210, 156] width 43 height 26
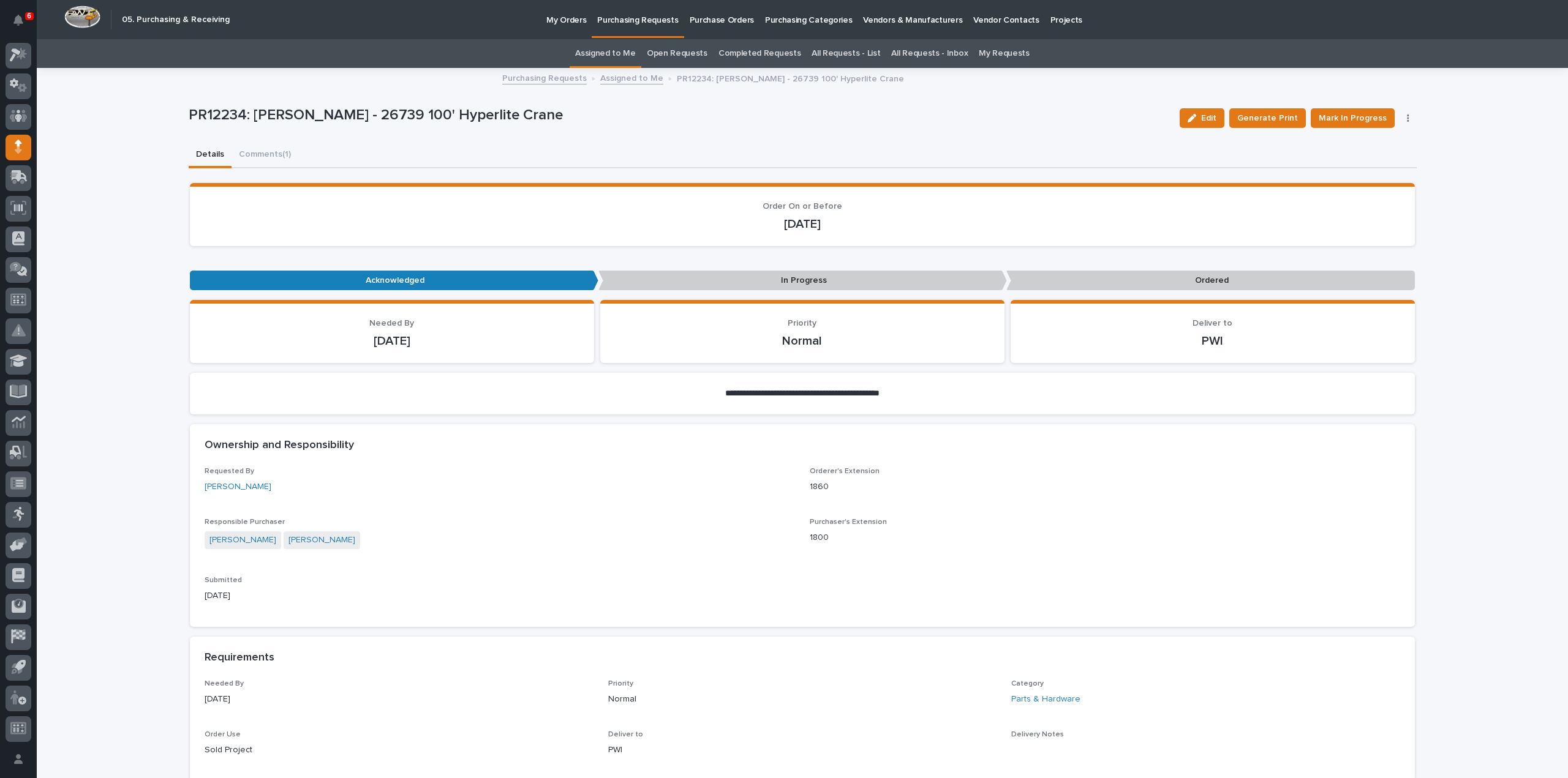
click at [611, 55] on link "Assigned to Me" at bounding box center [605, 53] width 60 height 29
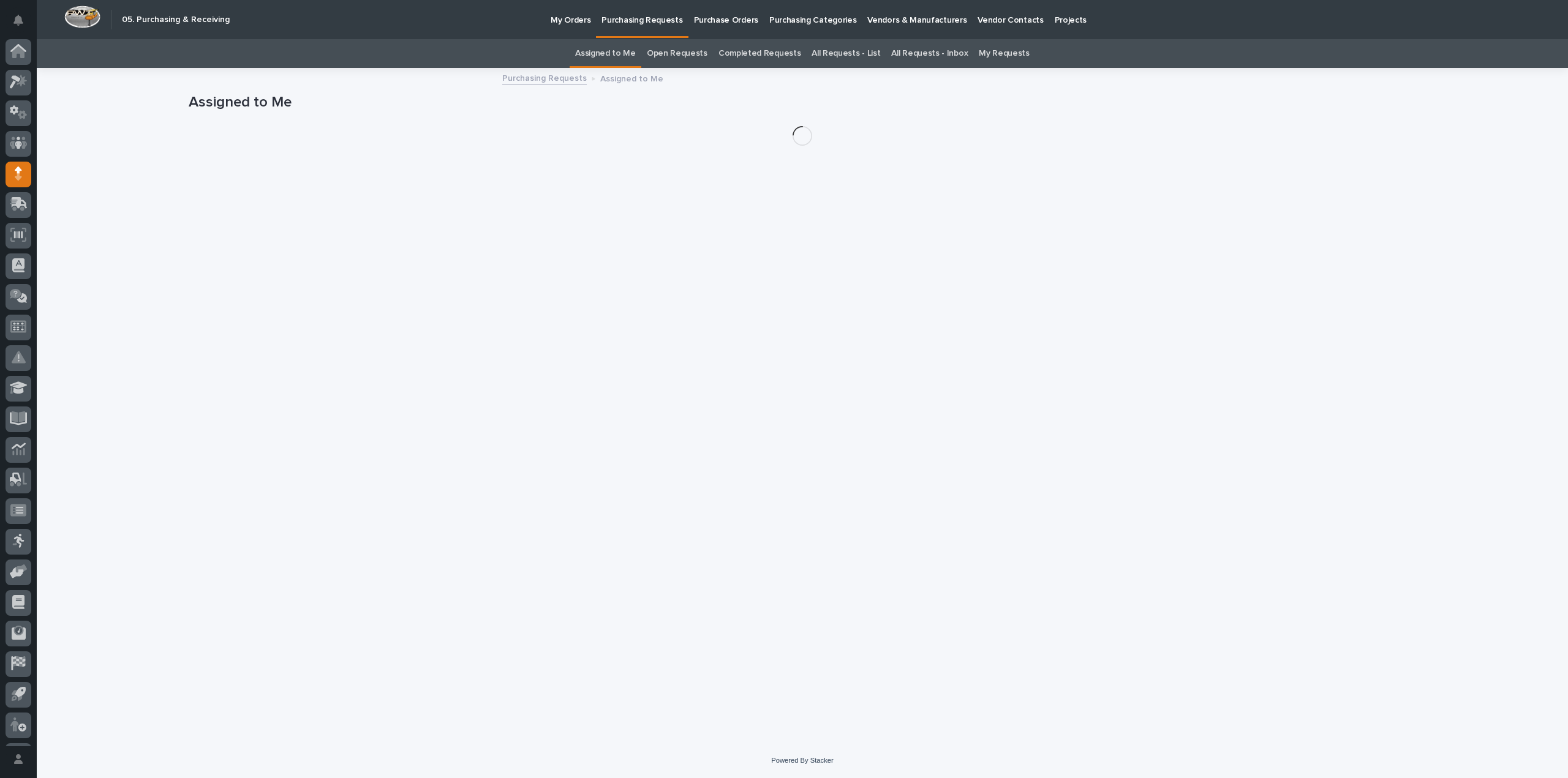
scroll to position [27, 0]
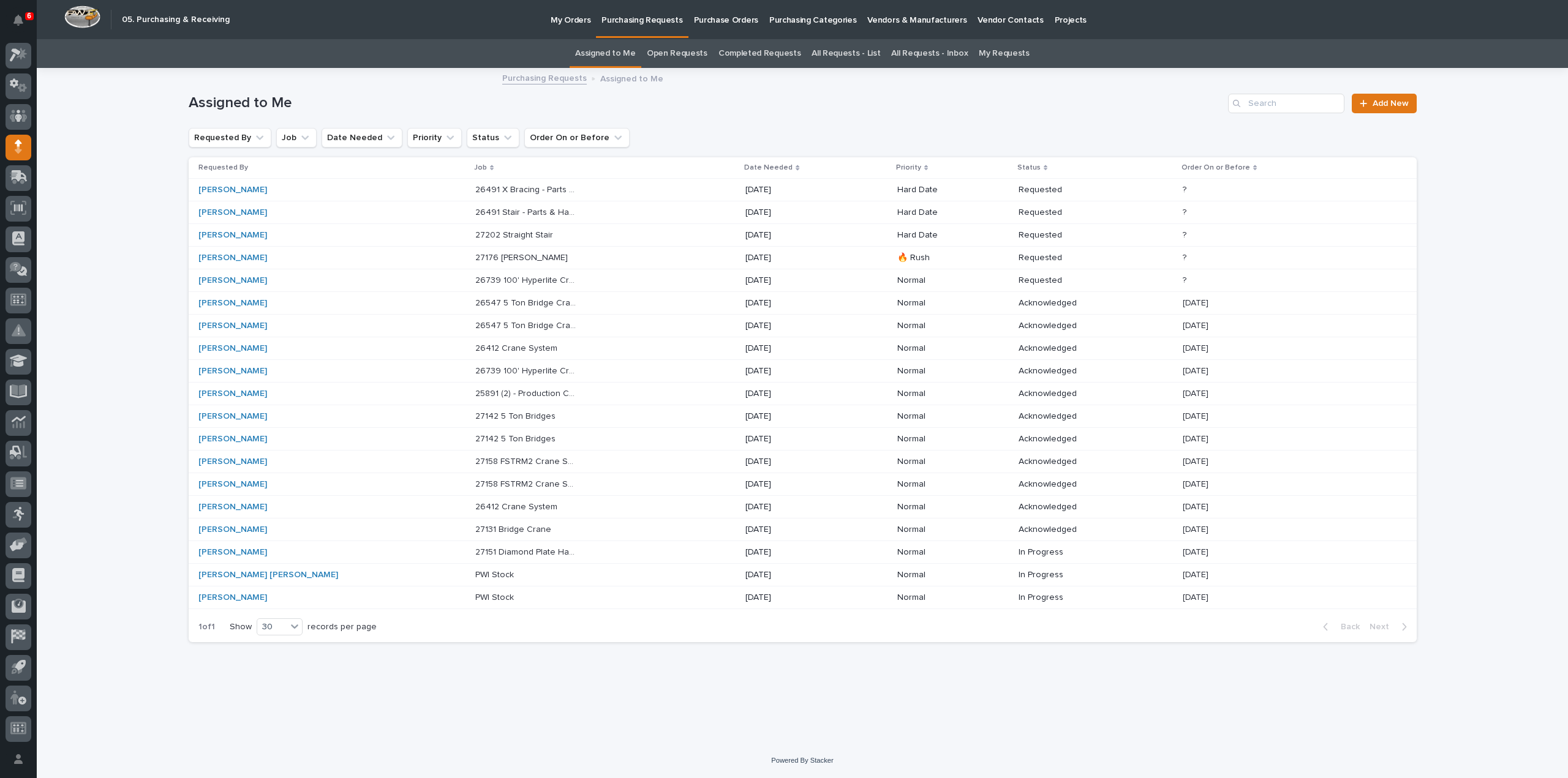
click at [495, 284] on p "26739 100' Hyperlite Crane" at bounding box center [527, 280] width 105 height 13
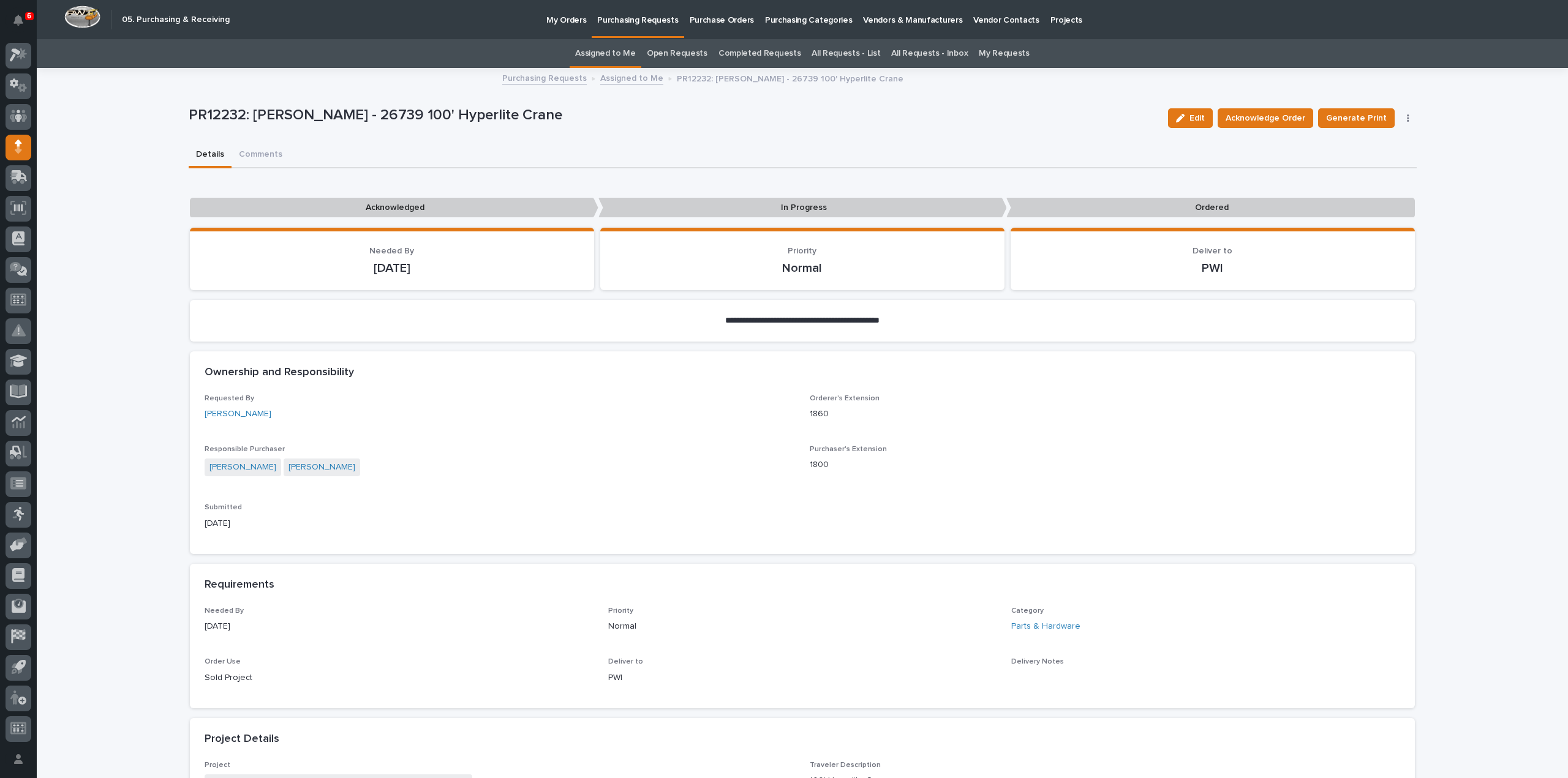
scroll to position [245, 0]
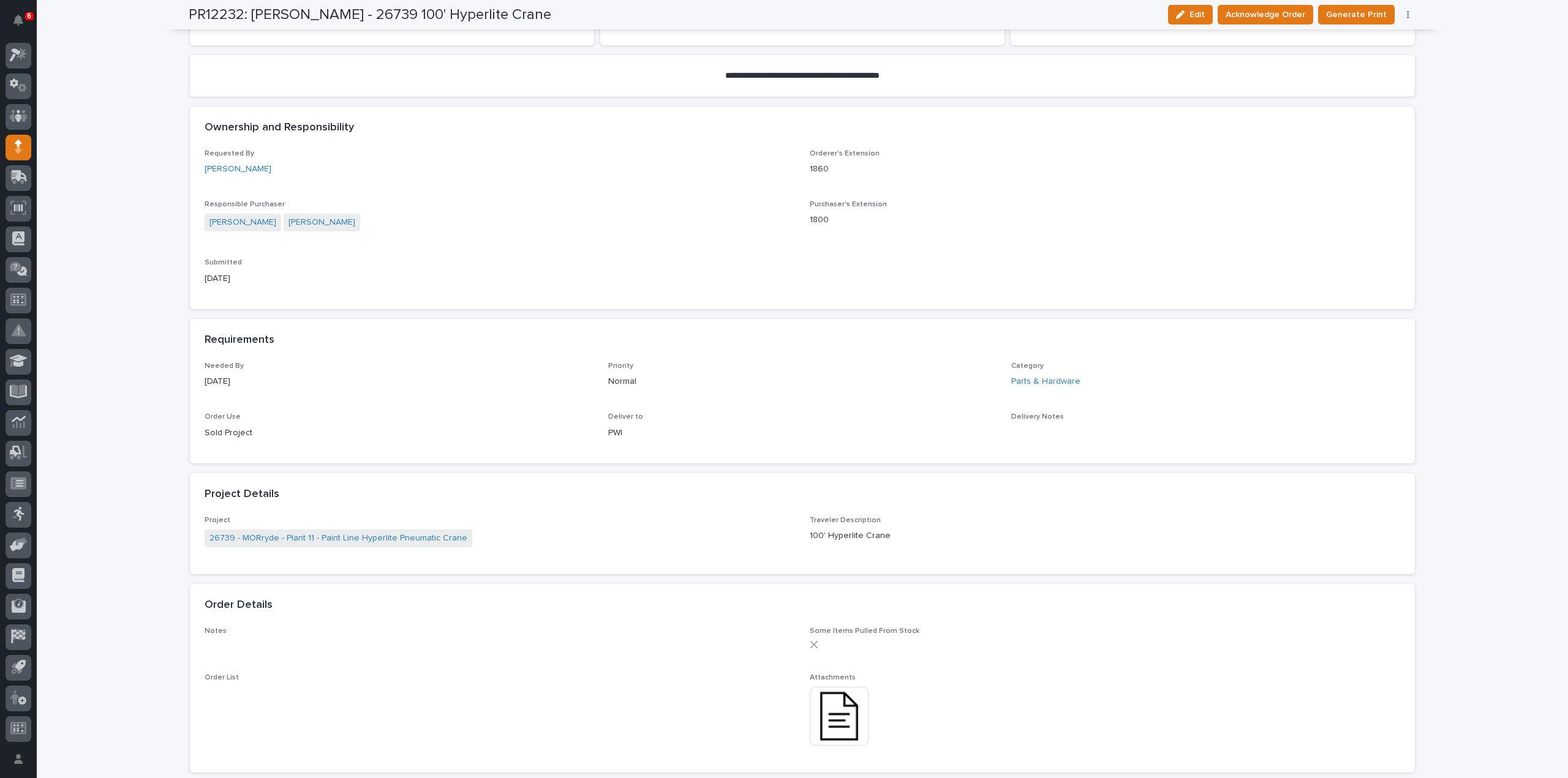
click at [830, 720] on img at bounding box center [839, 716] width 58 height 58
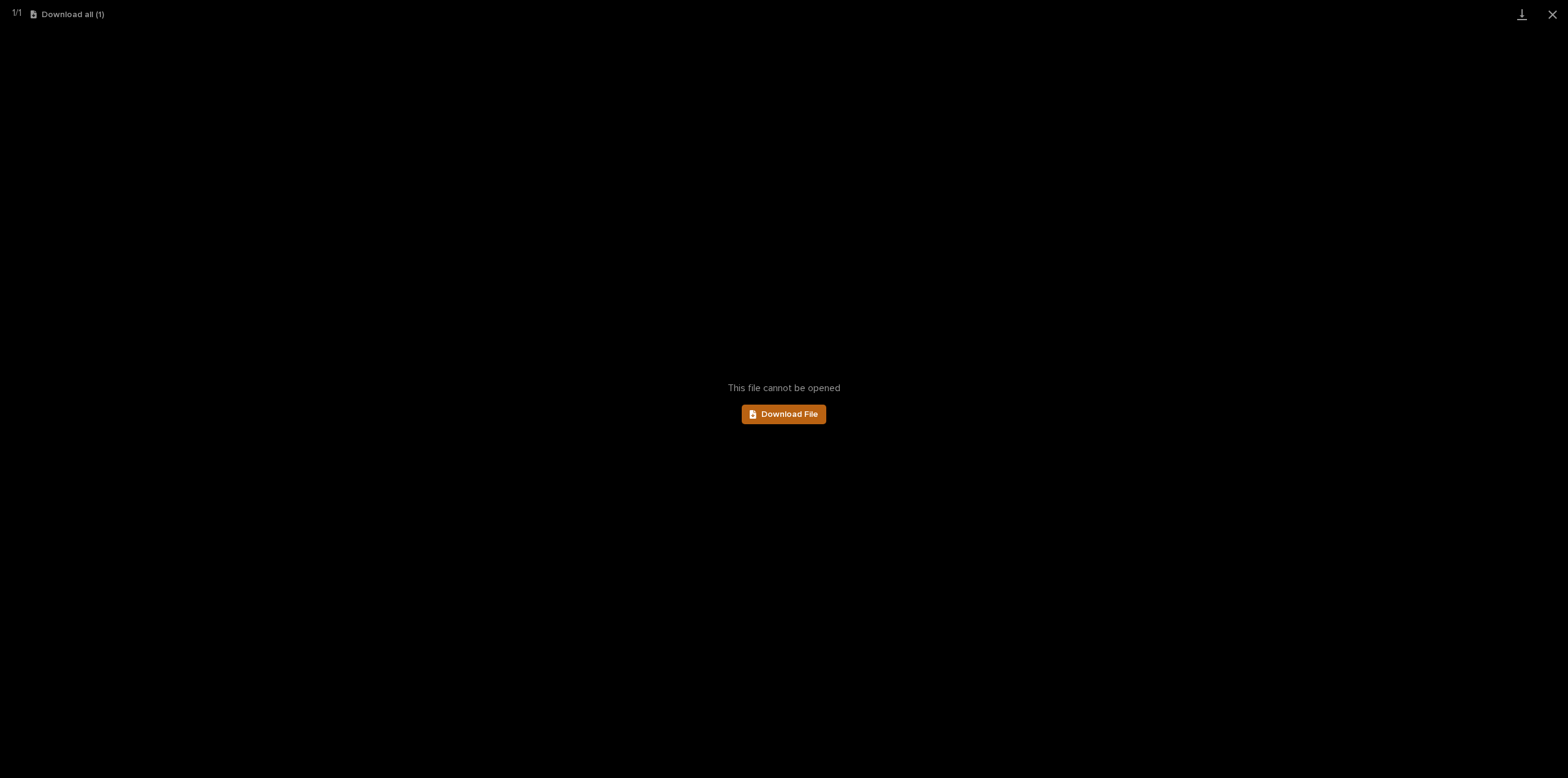
click at [763, 418] on span "Download File" at bounding box center [790, 414] width 57 height 8
click at [1557, 16] on button "Close gallery" at bounding box center [1552, 14] width 31 height 29
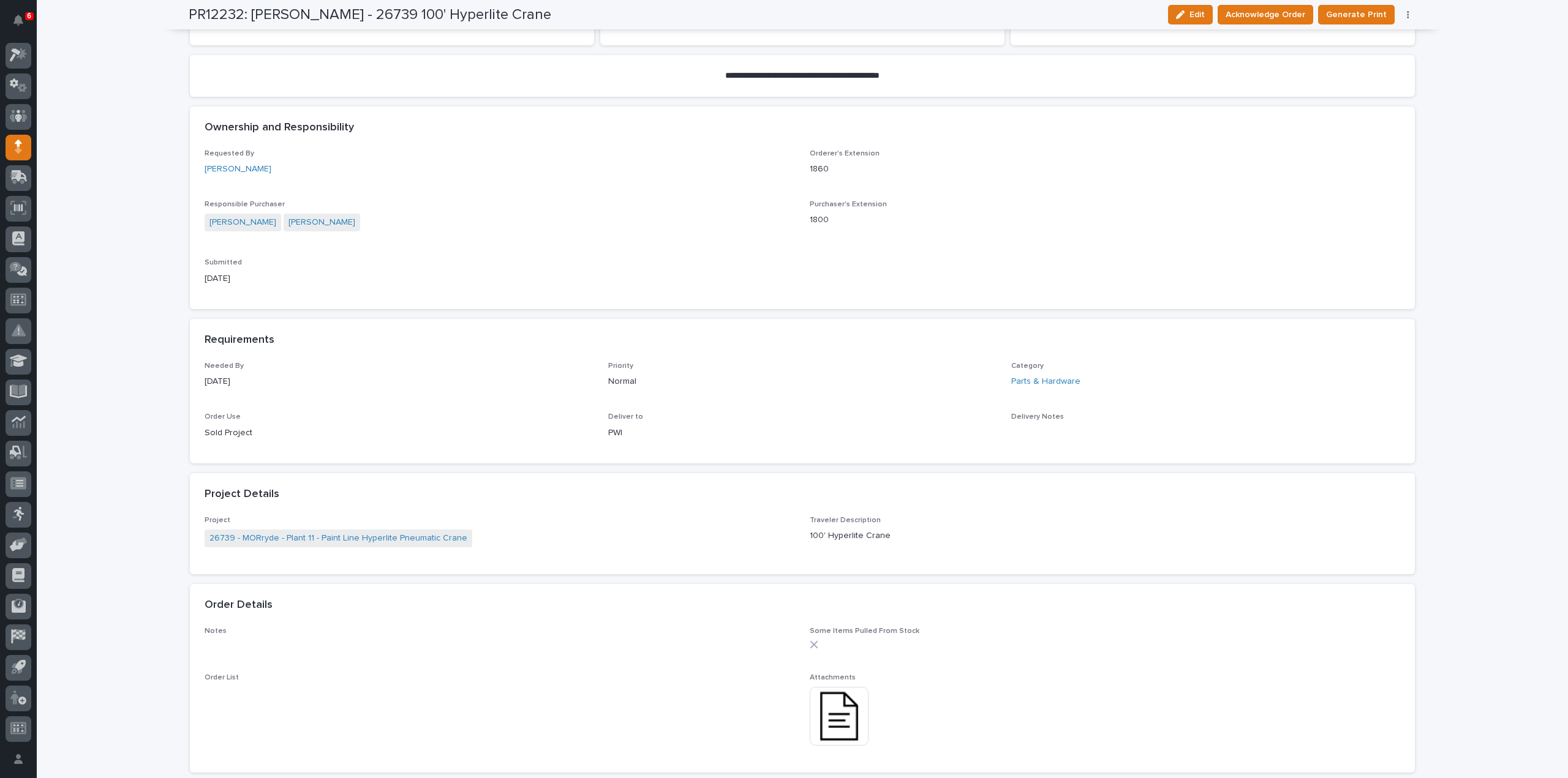
click at [830, 717] on img at bounding box center [839, 716] width 58 height 58
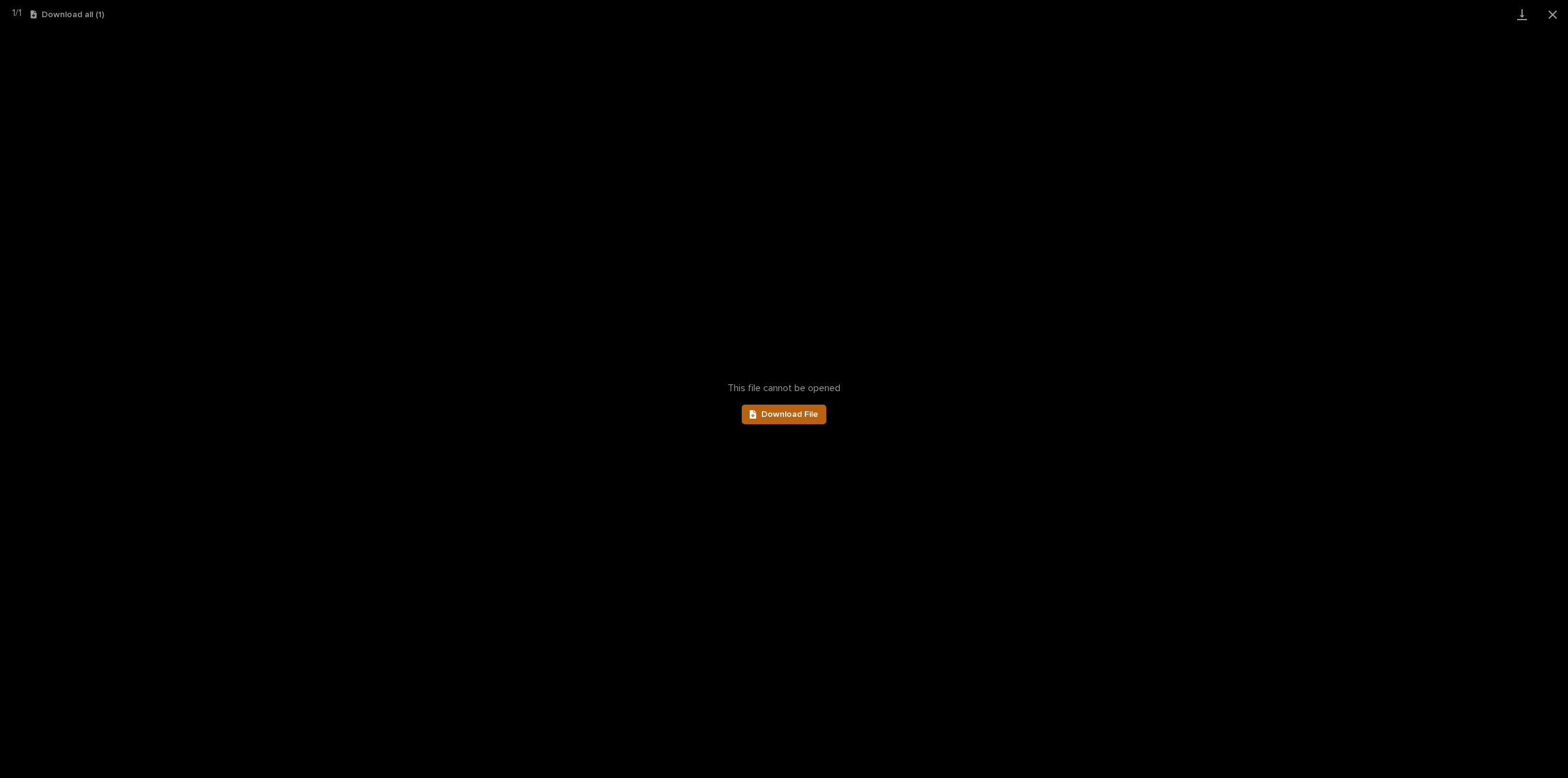
click at [790, 417] on span "Download File" at bounding box center [790, 414] width 57 height 8
click at [1553, 12] on button "Close gallery" at bounding box center [1552, 14] width 31 height 29
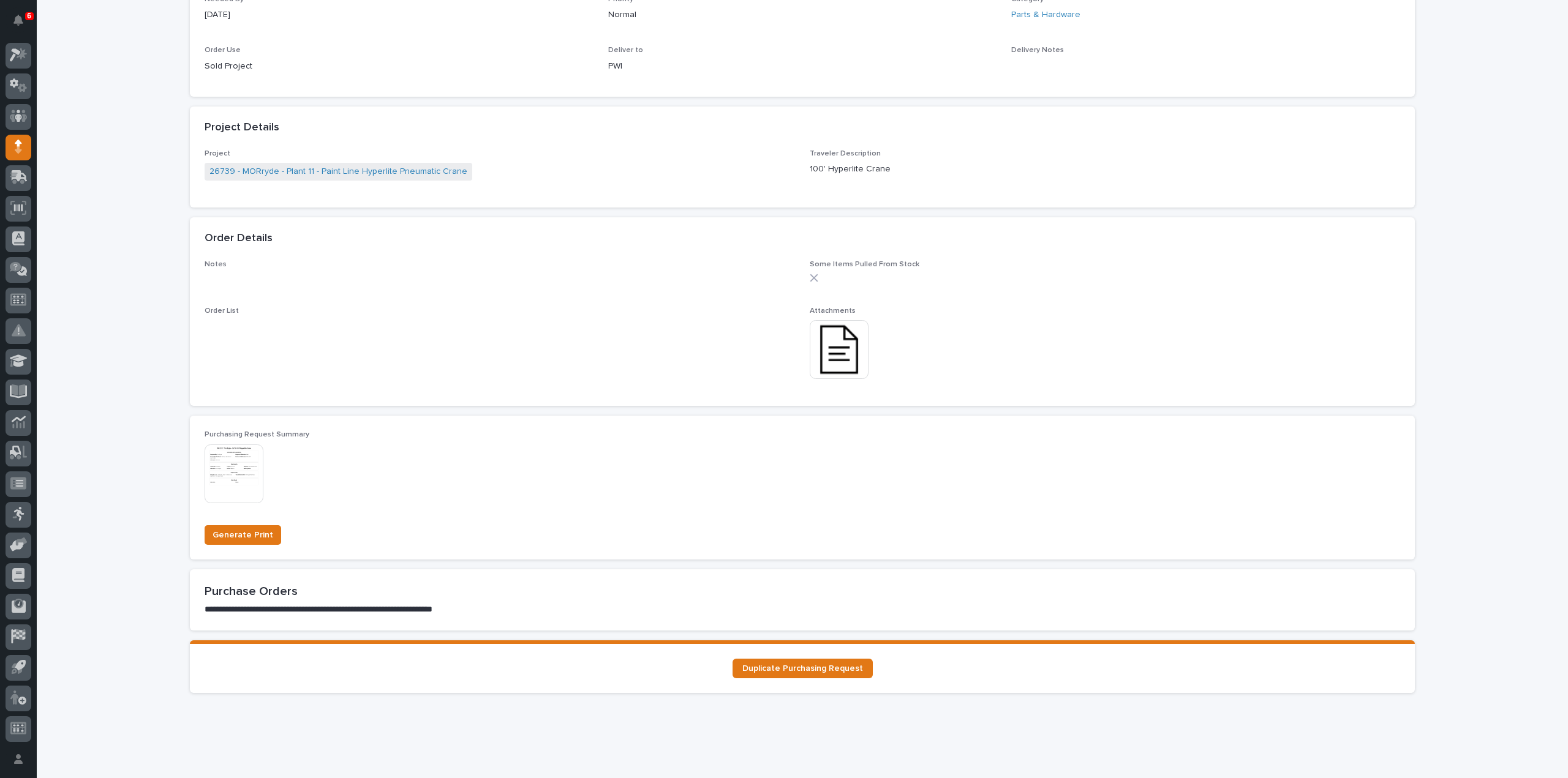
scroll to position [631, 0]
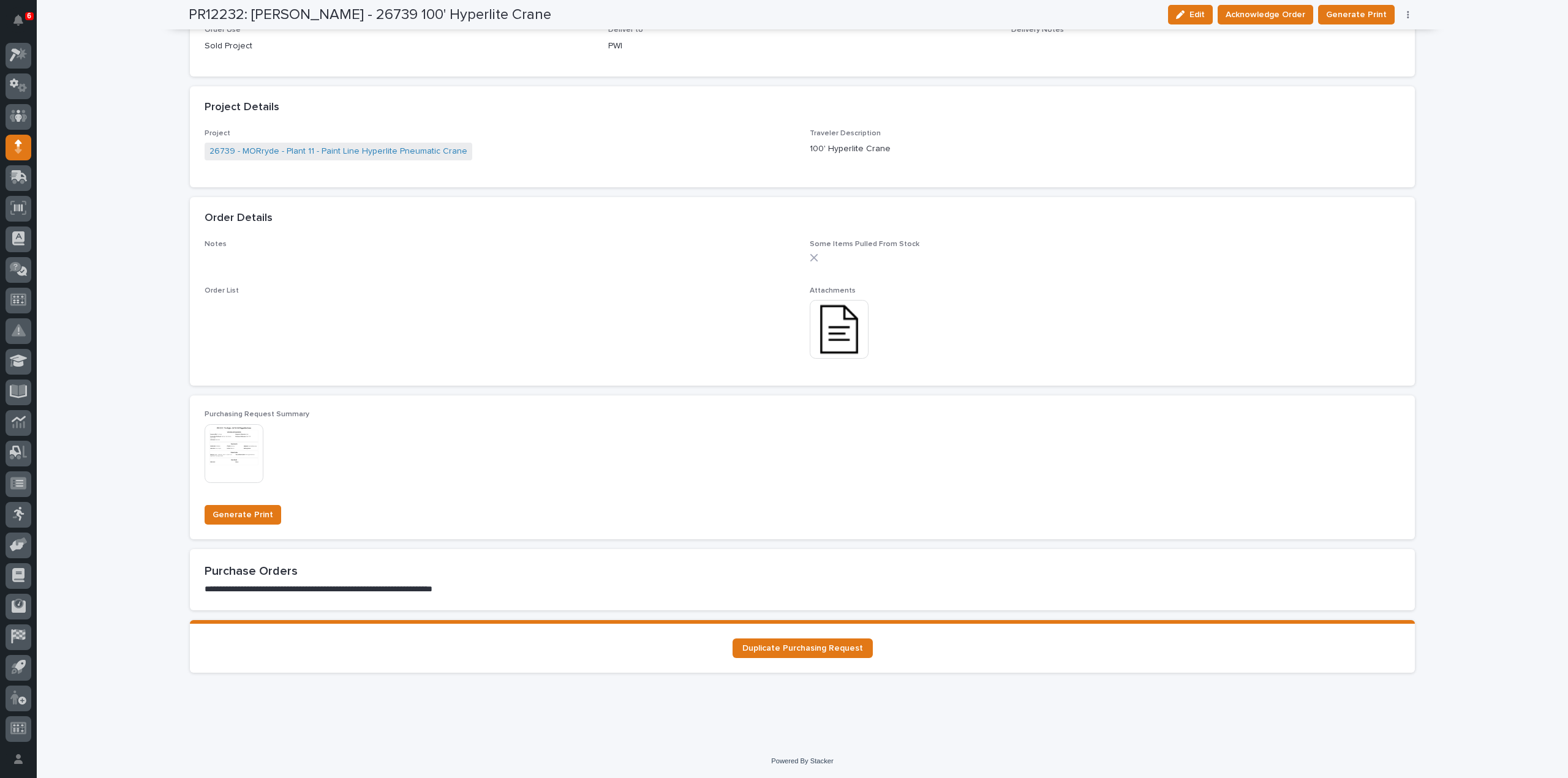
click at [852, 337] on img at bounding box center [839, 329] width 58 height 58
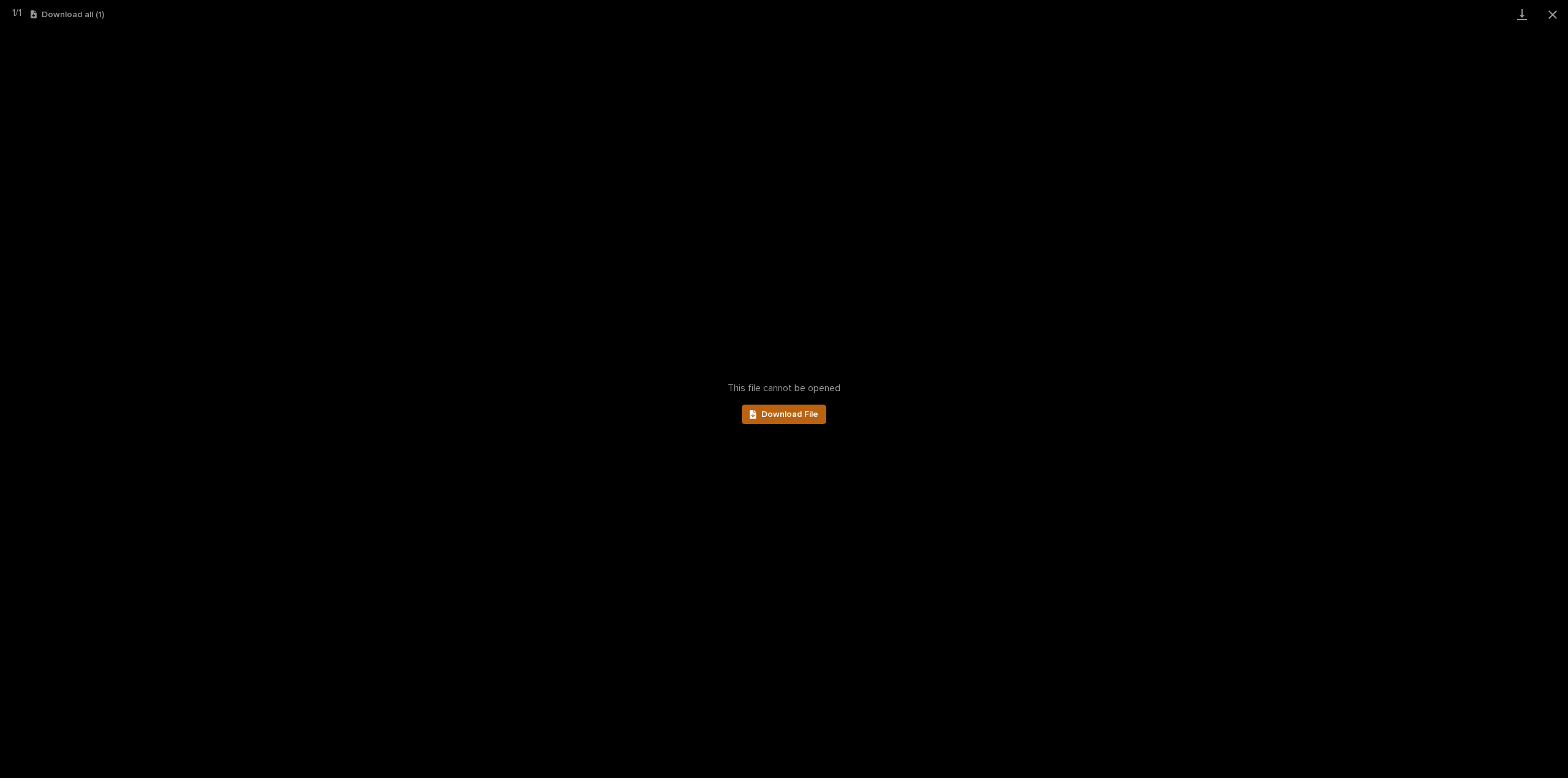
click at [777, 416] on span "Download File" at bounding box center [790, 414] width 57 height 8
click at [1554, 16] on button "Close gallery" at bounding box center [1552, 14] width 31 height 29
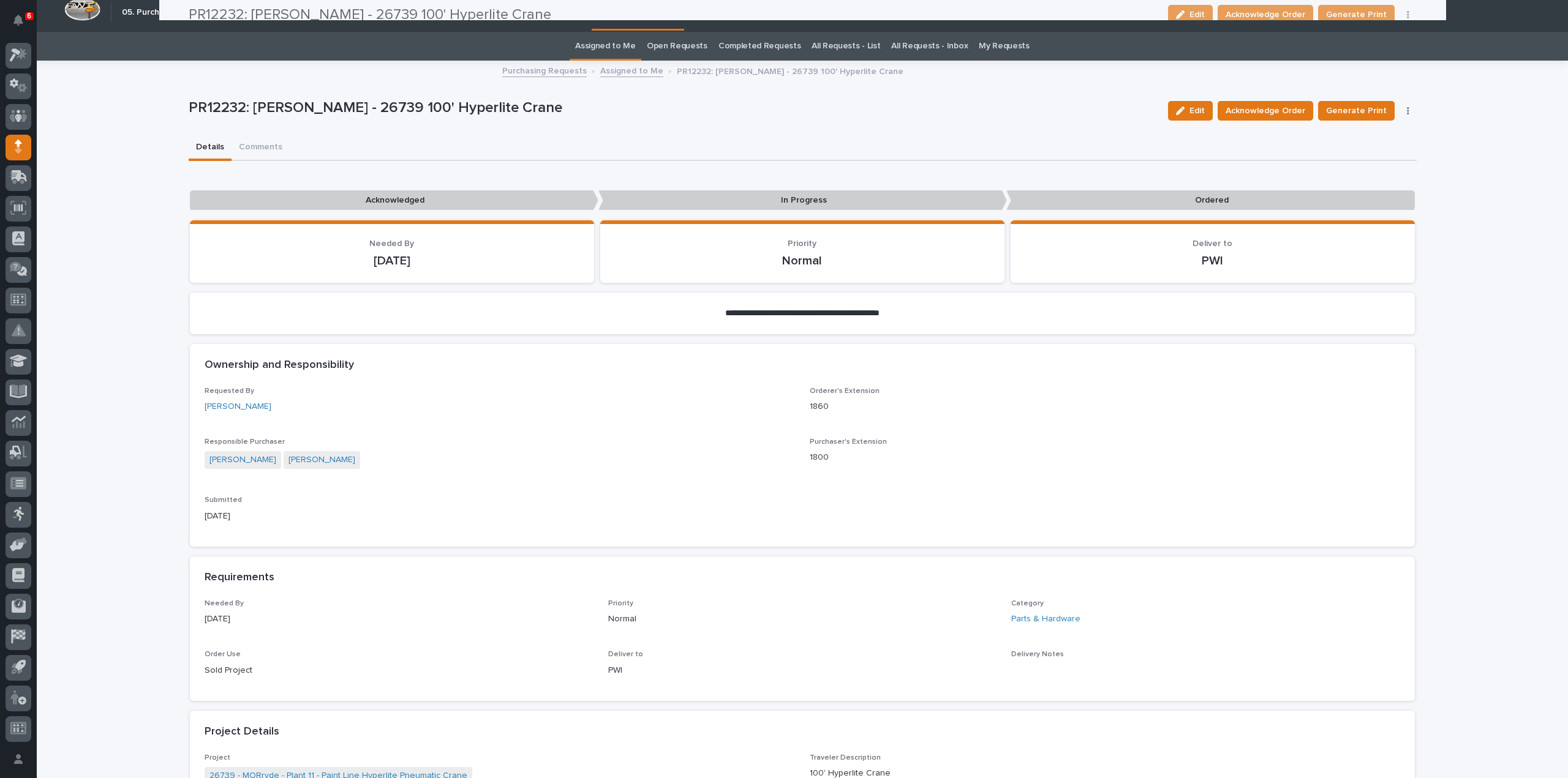
scroll to position [0, 0]
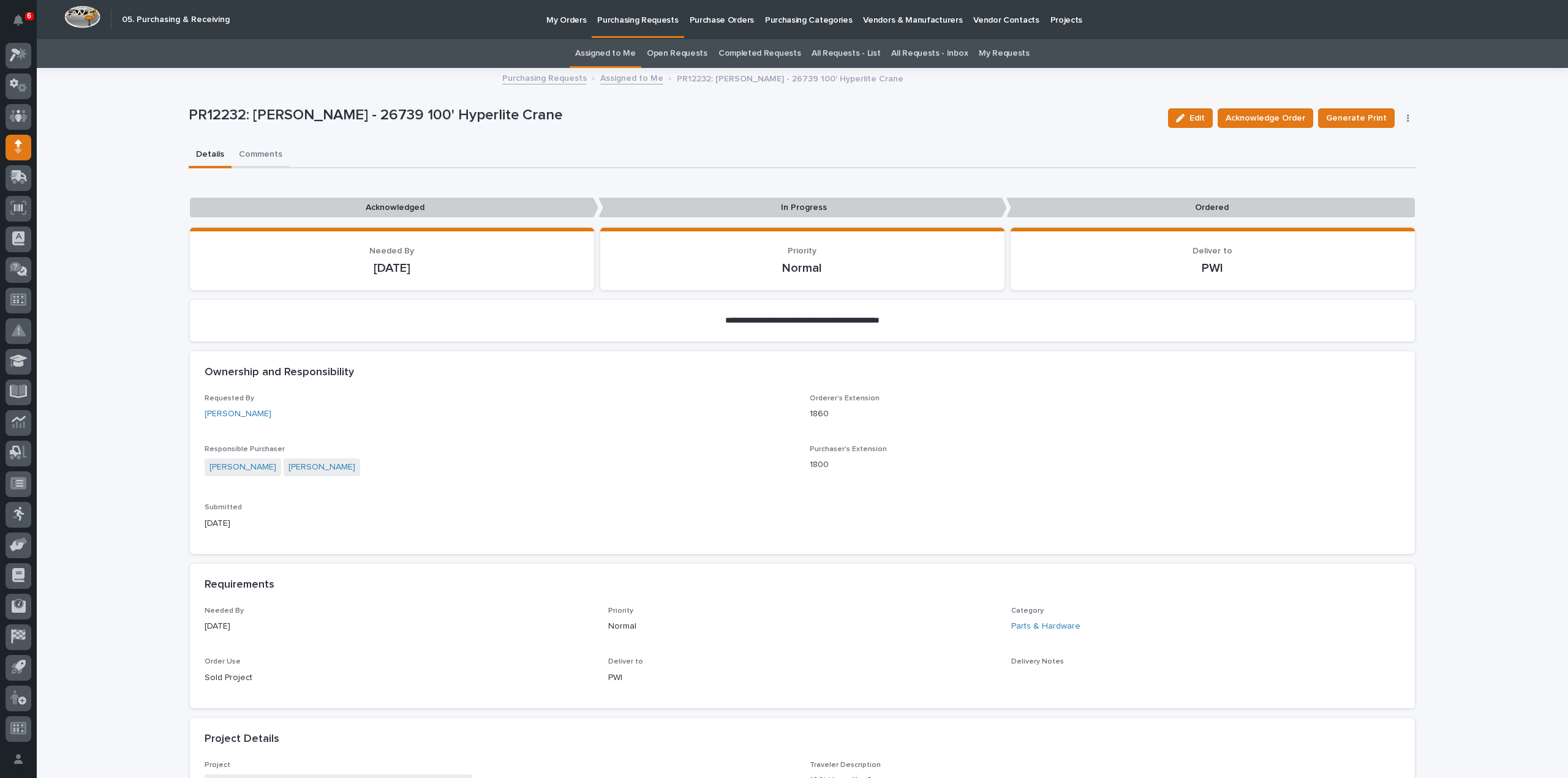
click at [261, 156] on button "Comments" at bounding box center [261, 156] width 58 height 26
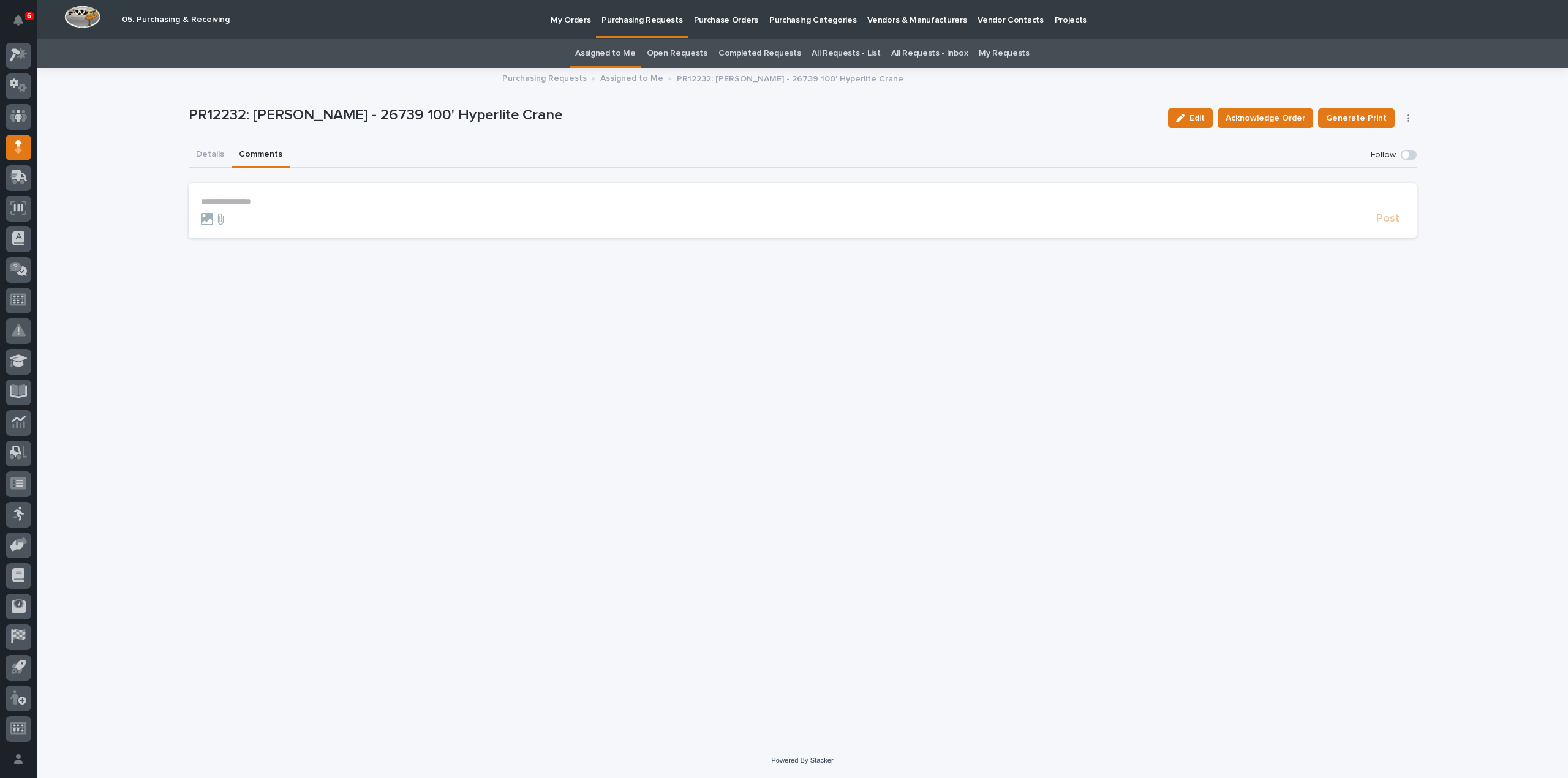
click at [251, 201] on p "**********" at bounding box center [803, 201] width 1204 height 10
click at [224, 220] on span "[PERSON_NAME]" at bounding box center [239, 219] width 69 height 8
click at [251, 207] on p "**********" at bounding box center [803, 202] width 1204 height 12
click at [1393, 223] on span "Post" at bounding box center [1388, 223] width 23 height 14
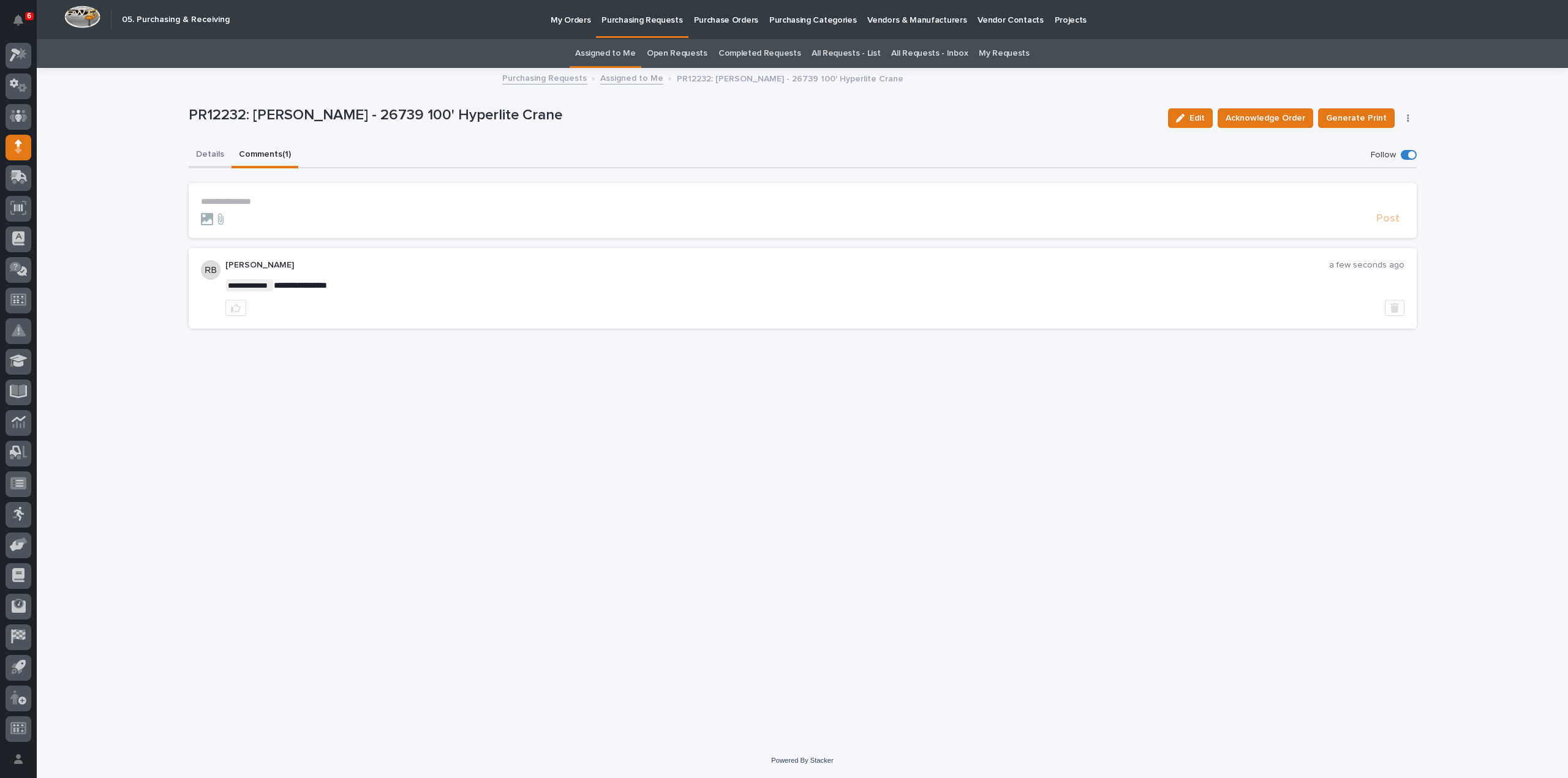
click at [213, 158] on button "Details" at bounding box center [210, 156] width 43 height 26
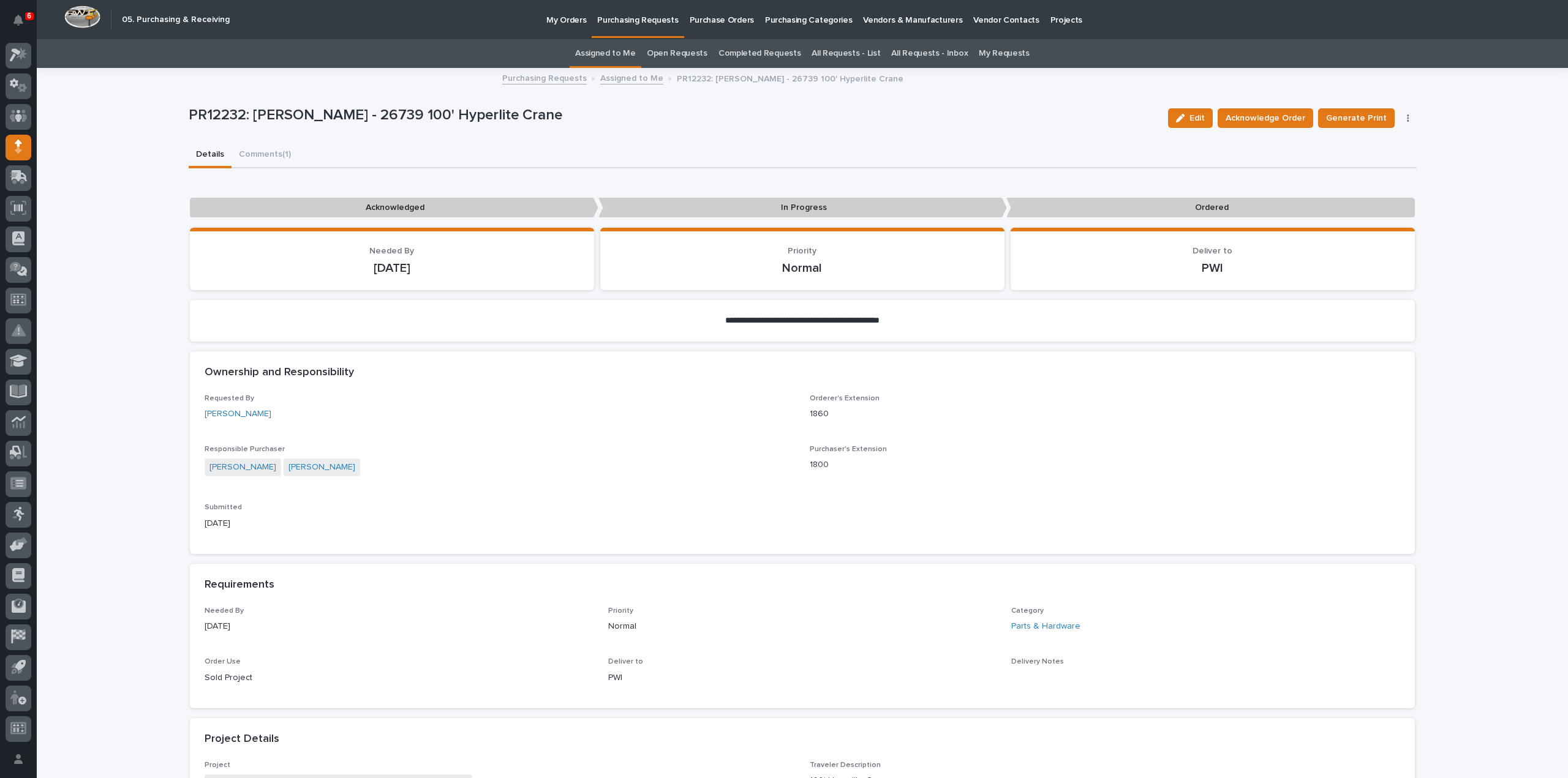
scroll to position [490, 0]
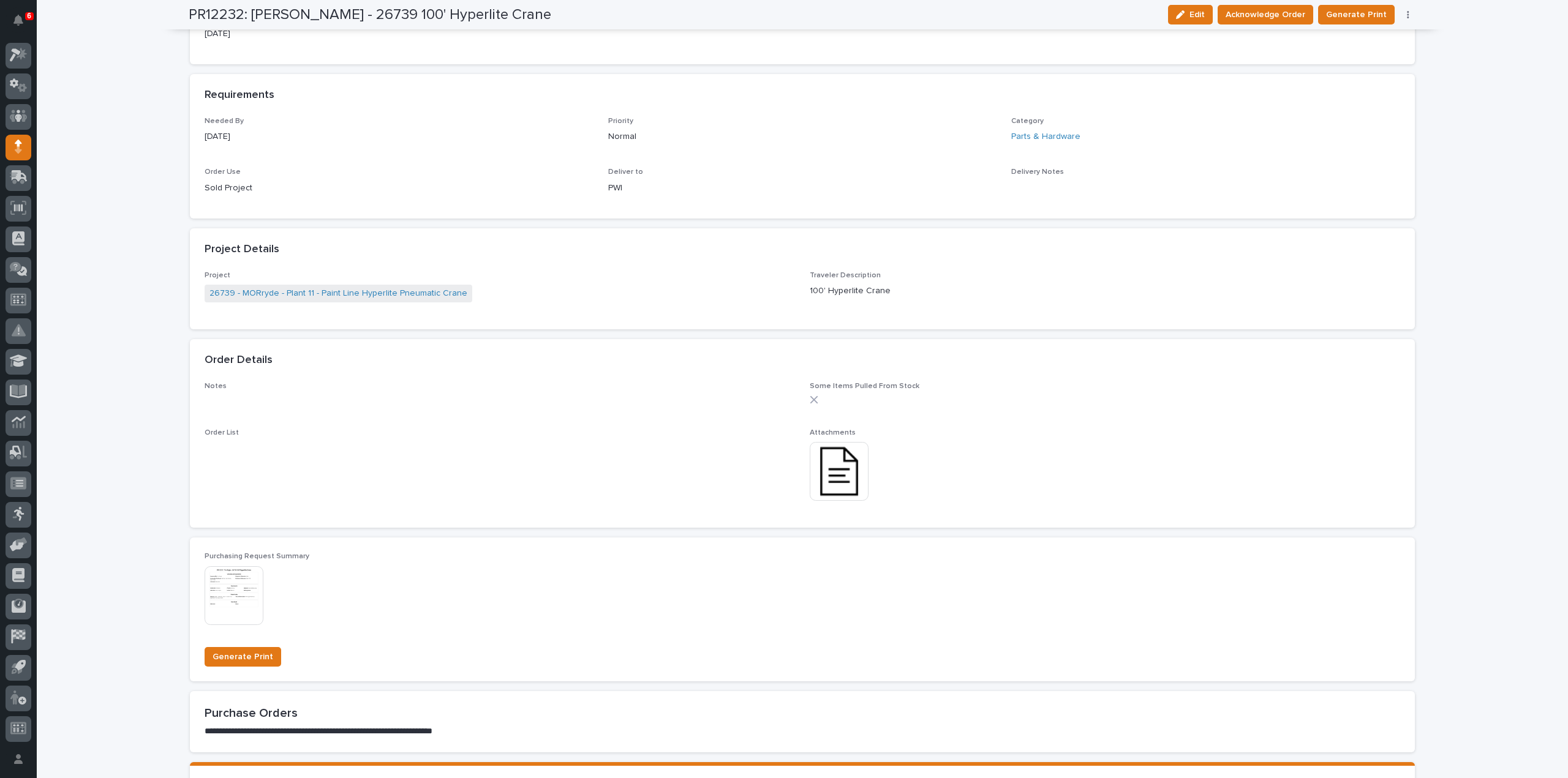
click at [828, 482] on img at bounding box center [839, 471] width 58 height 58
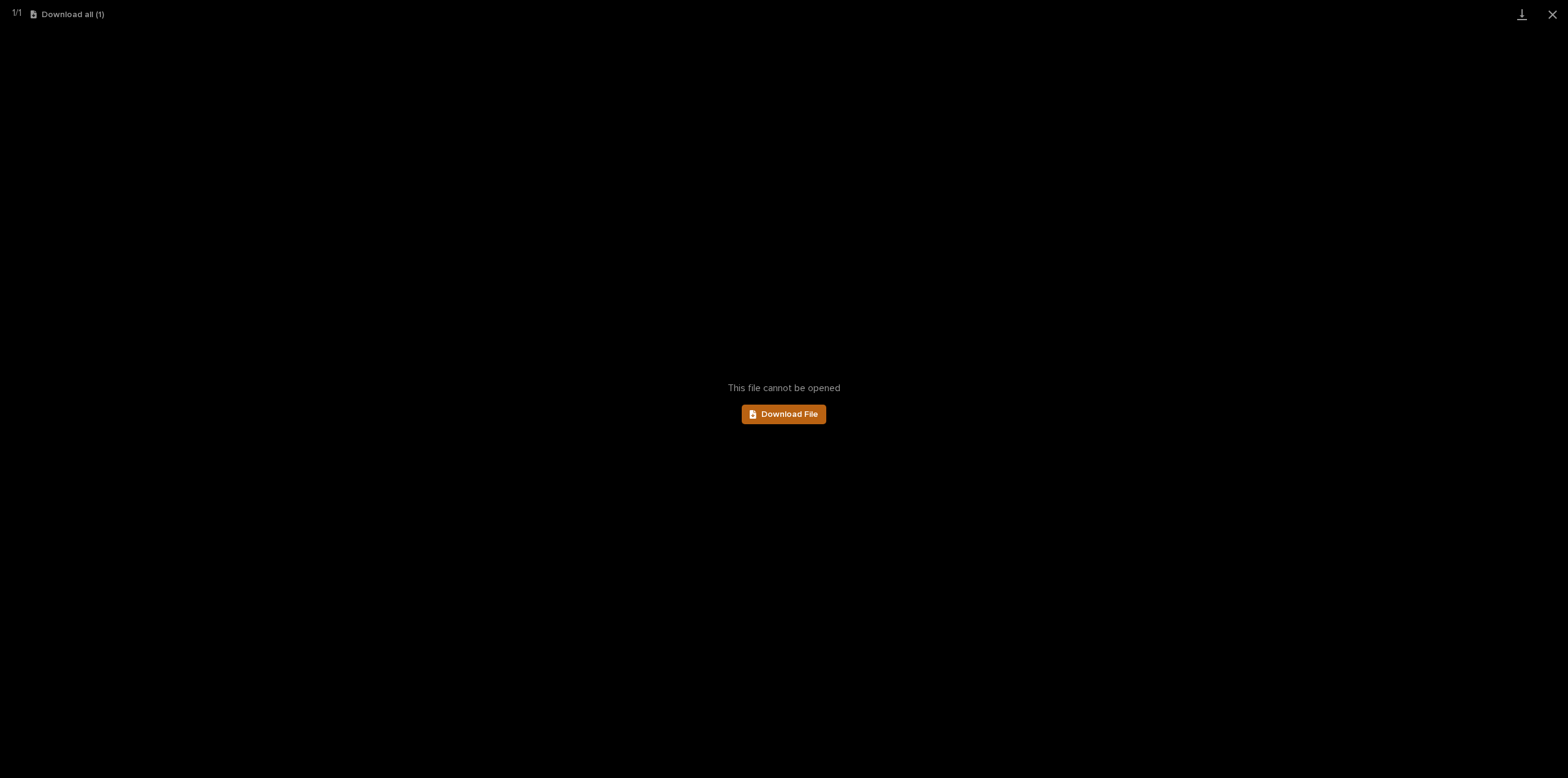
click at [792, 416] on span "Download File" at bounding box center [790, 414] width 57 height 8
click at [1552, 10] on button "Close gallery" at bounding box center [1552, 14] width 31 height 29
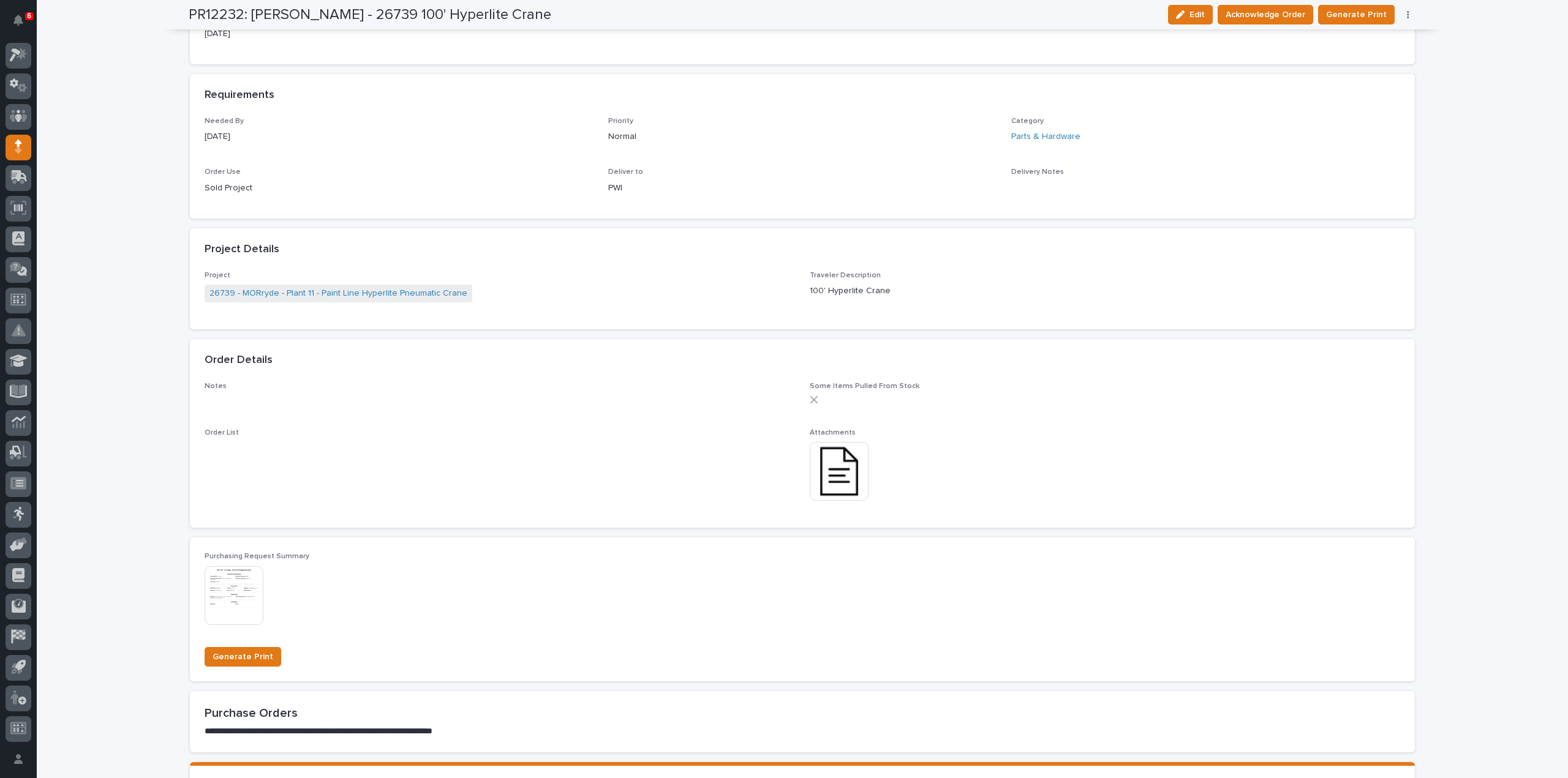
scroll to position [0, 0]
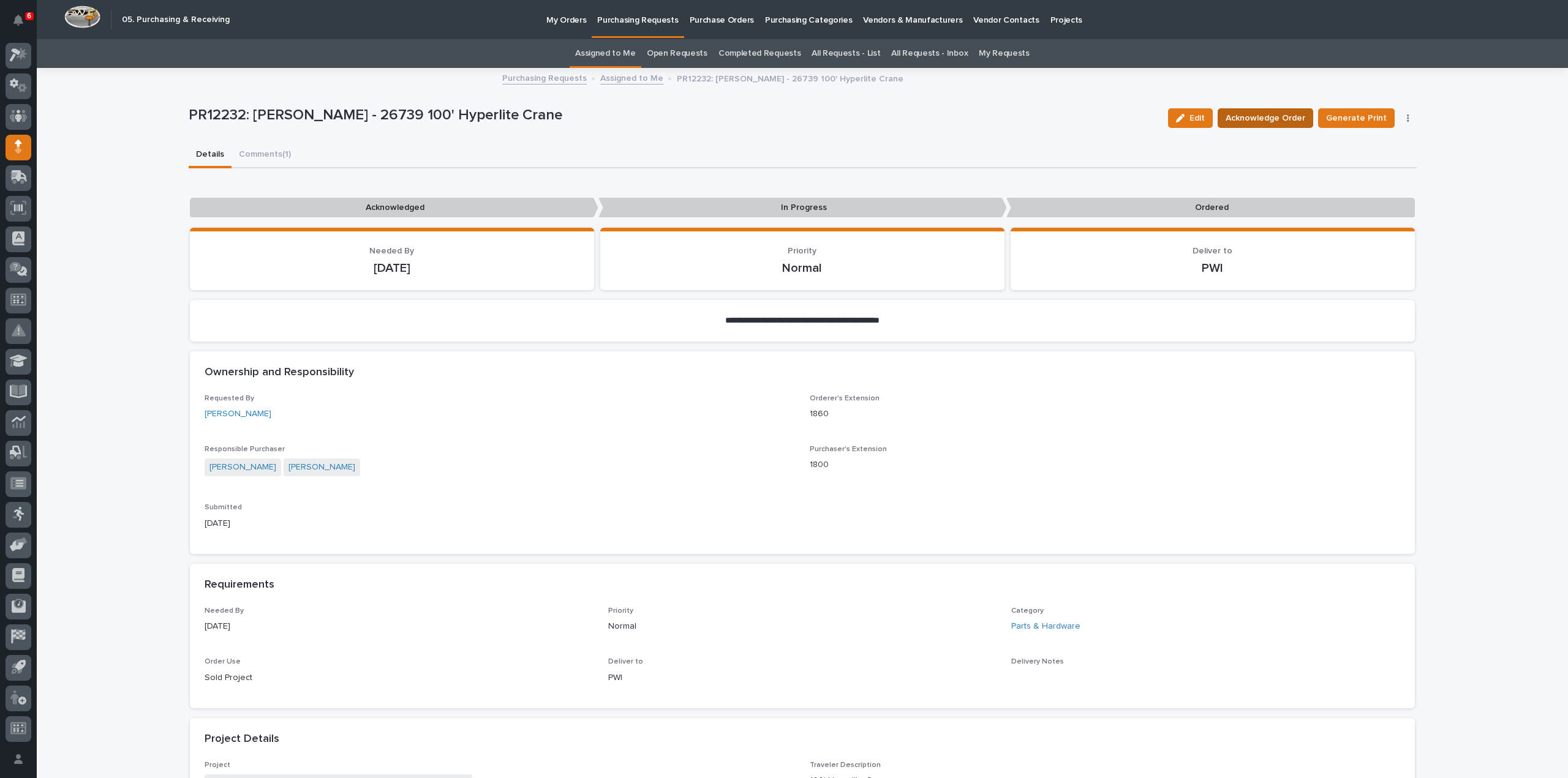
click at [1279, 113] on span "Acknowledge Order" at bounding box center [1266, 119] width 80 height 15
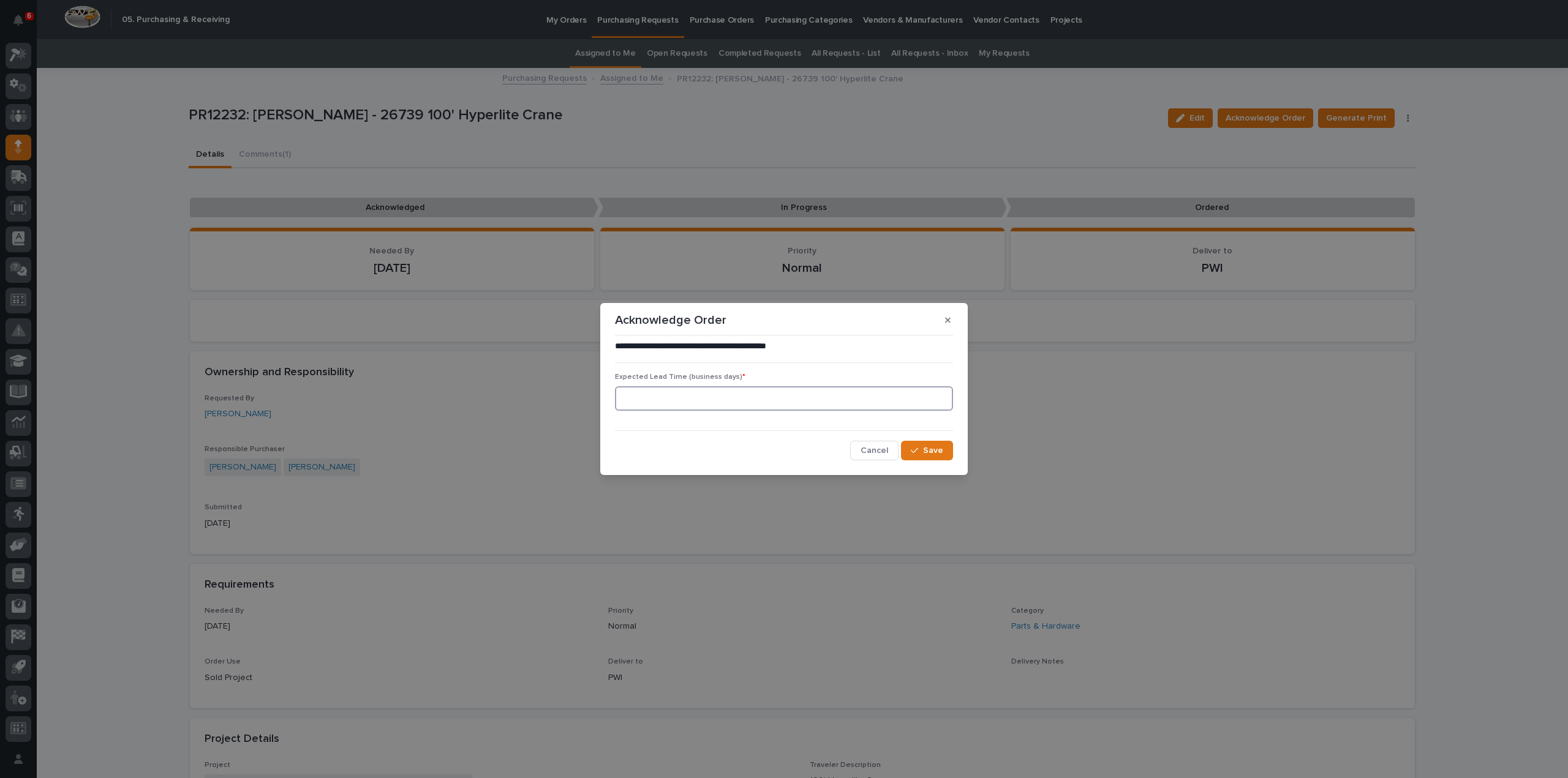
click at [820, 397] on input at bounding box center [784, 399] width 338 height 24
type input "0"
click at [923, 453] on div "button" at bounding box center [917, 450] width 12 height 8
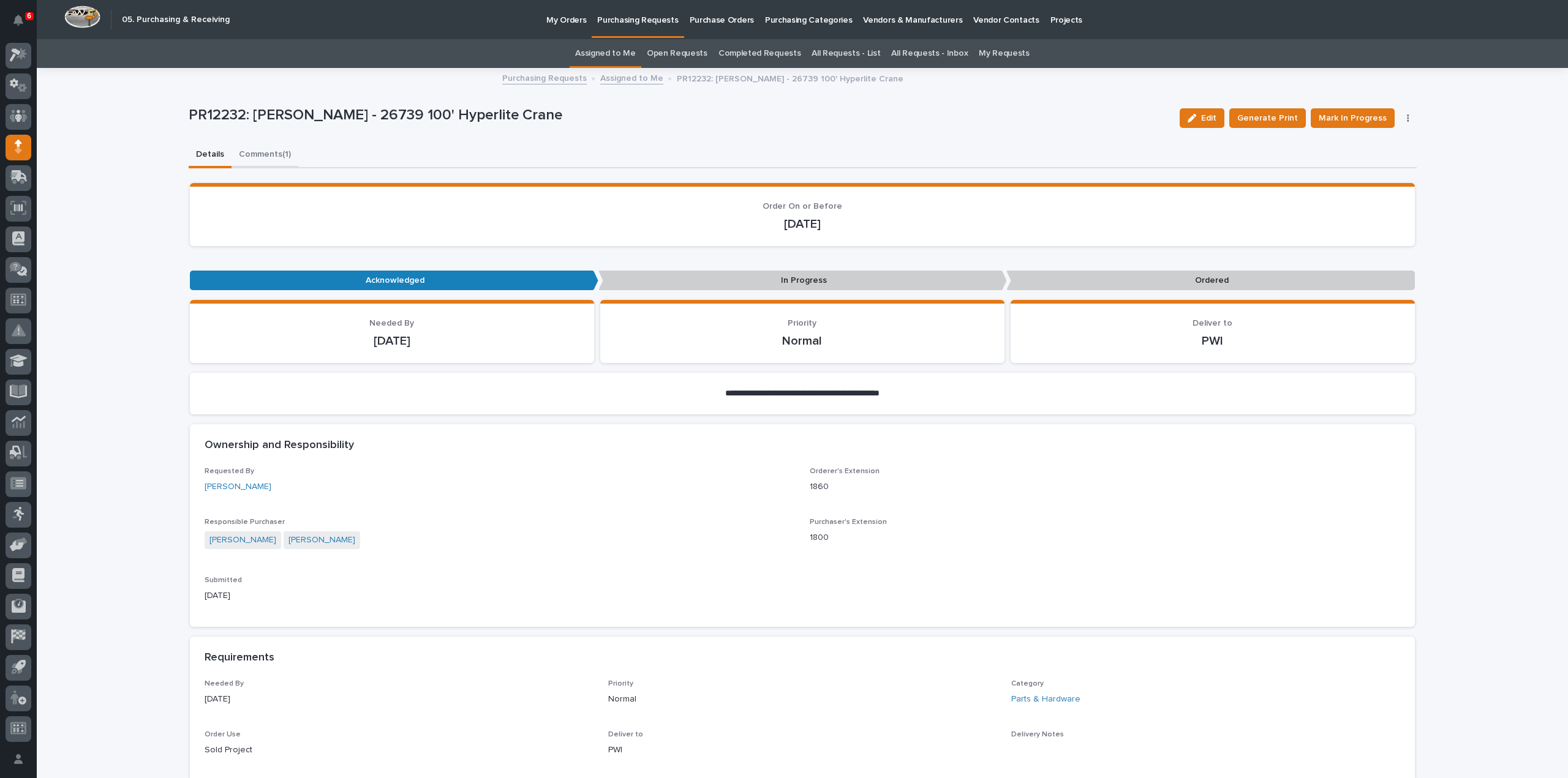
click at [272, 154] on button "Comments (1)" at bounding box center [265, 156] width 67 height 26
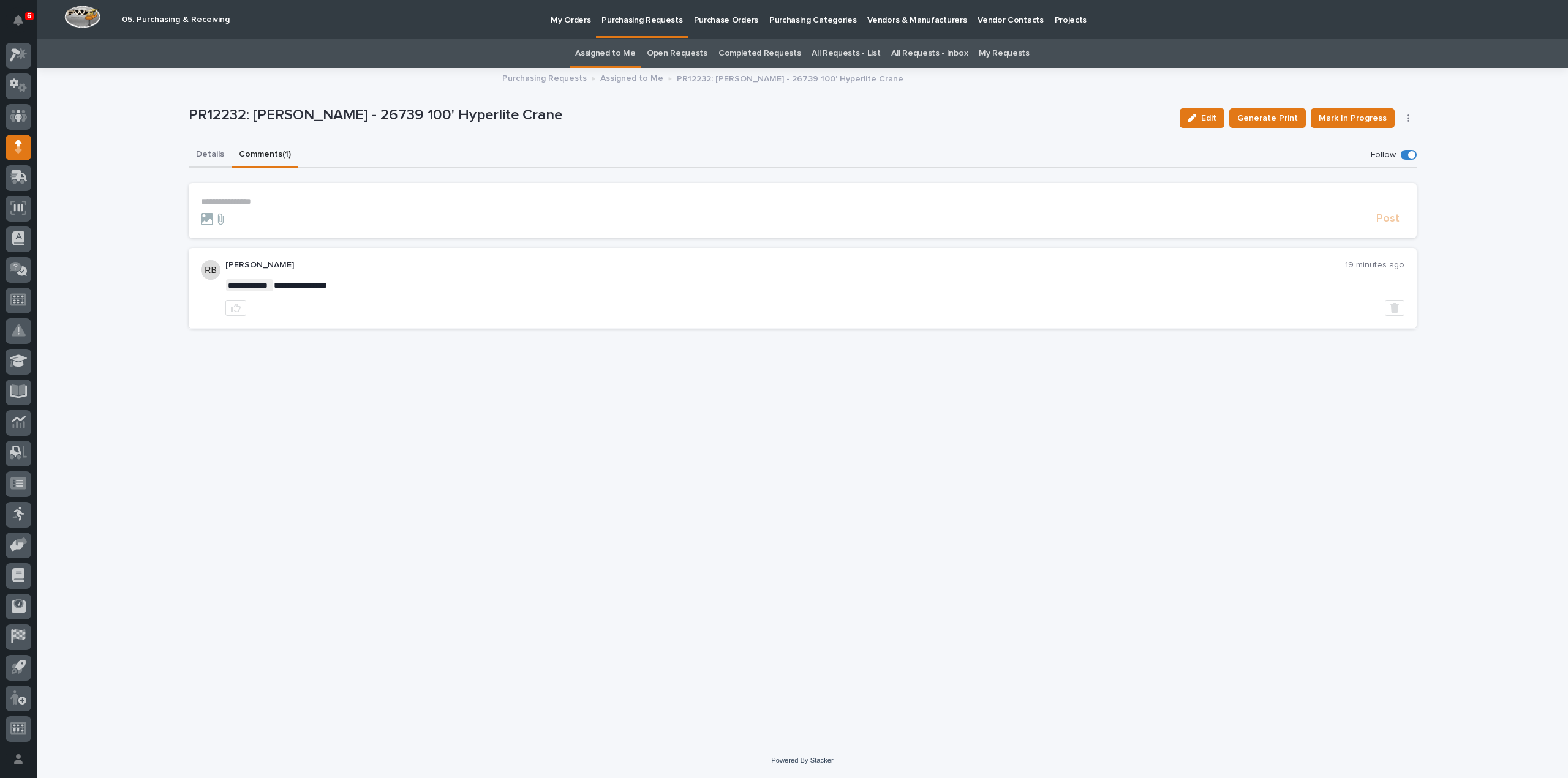
click at [212, 157] on button "Details" at bounding box center [210, 156] width 43 height 26
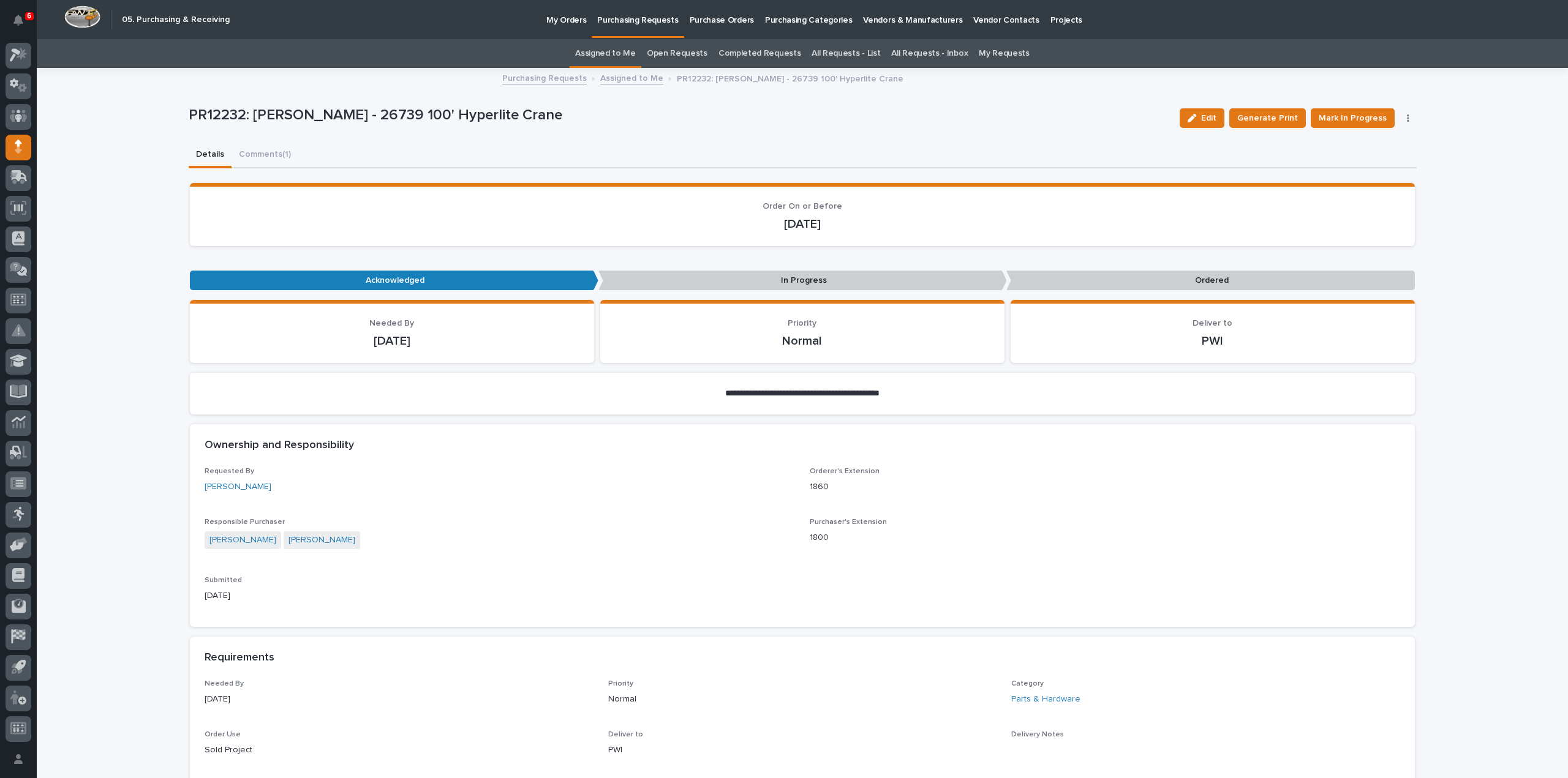
click at [619, 53] on link "Assigned to Me" at bounding box center [605, 53] width 60 height 29
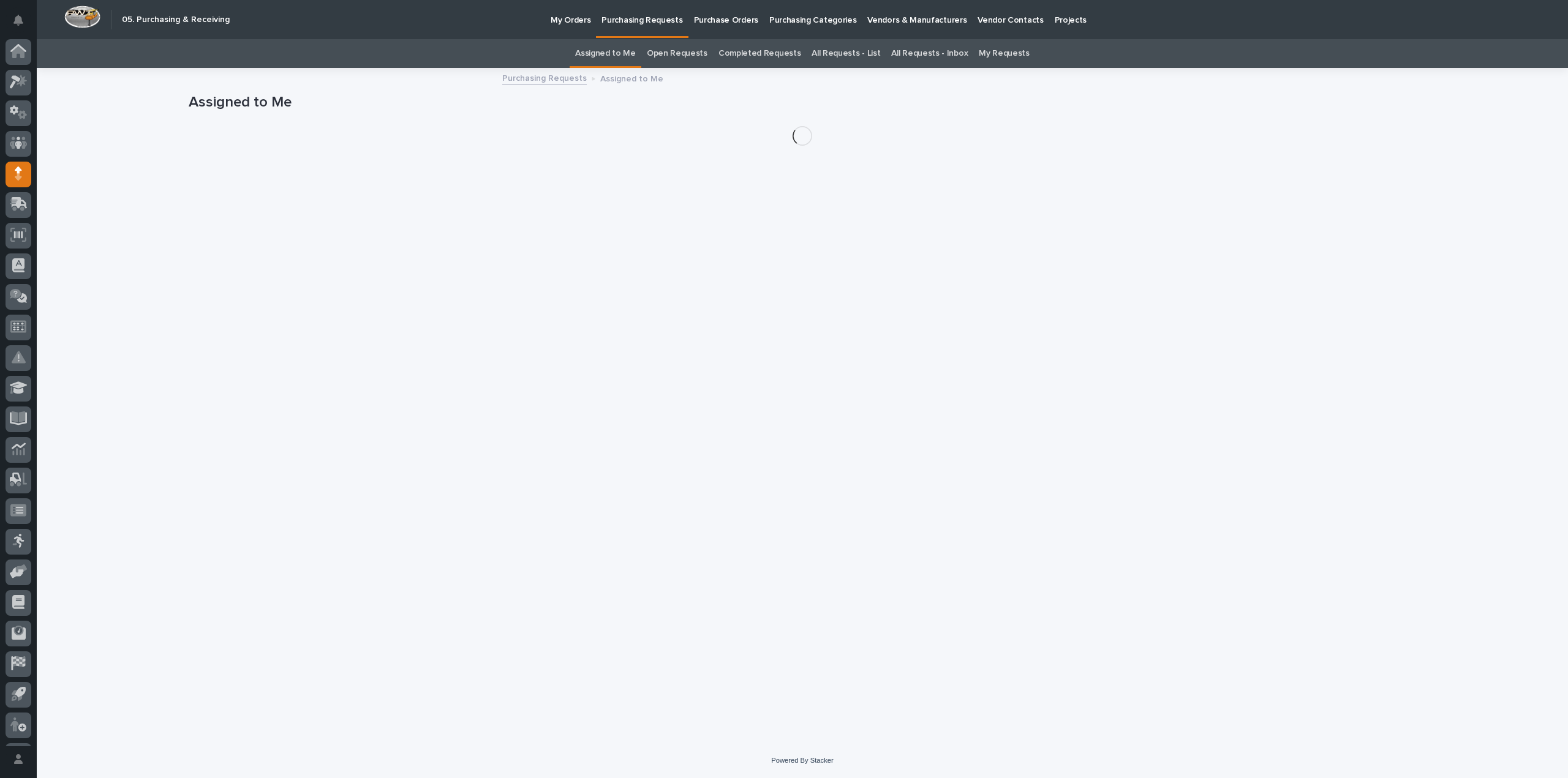
scroll to position [27, 0]
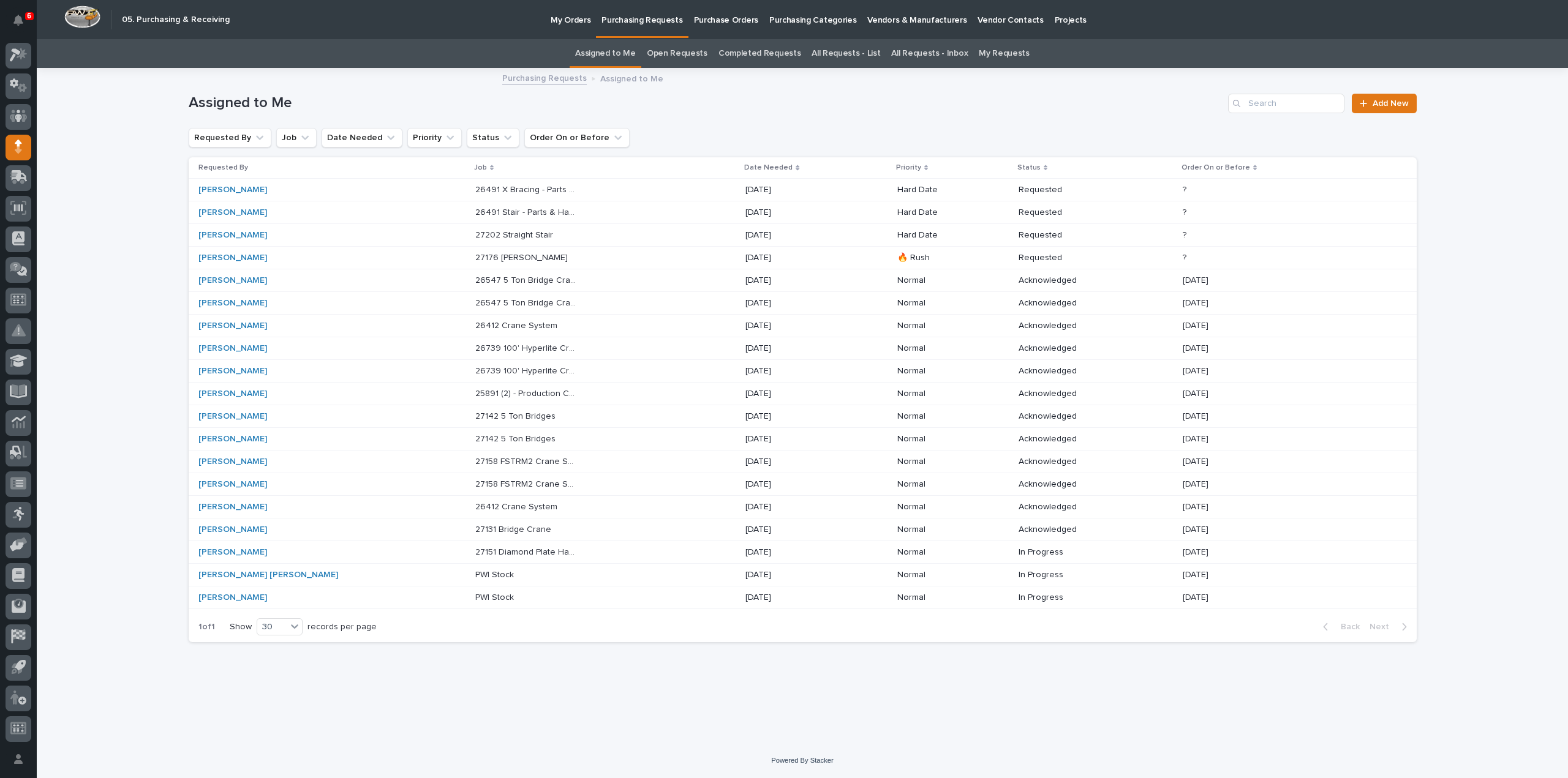
click at [475, 257] on p "27176 Jib Crane" at bounding box center [522, 257] width 95 height 13
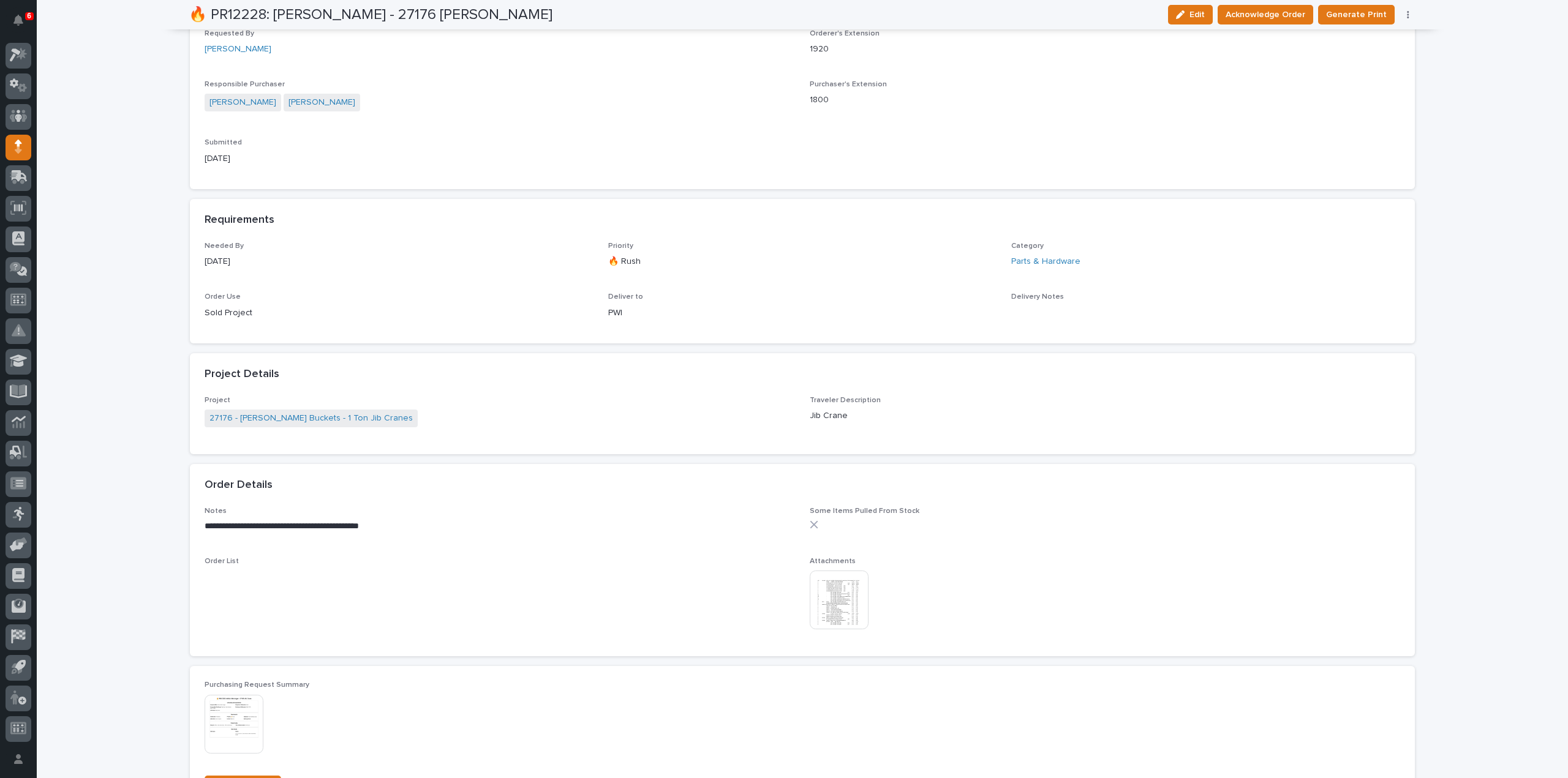
scroll to position [367, 0]
click at [844, 605] on img at bounding box center [839, 597] width 58 height 58
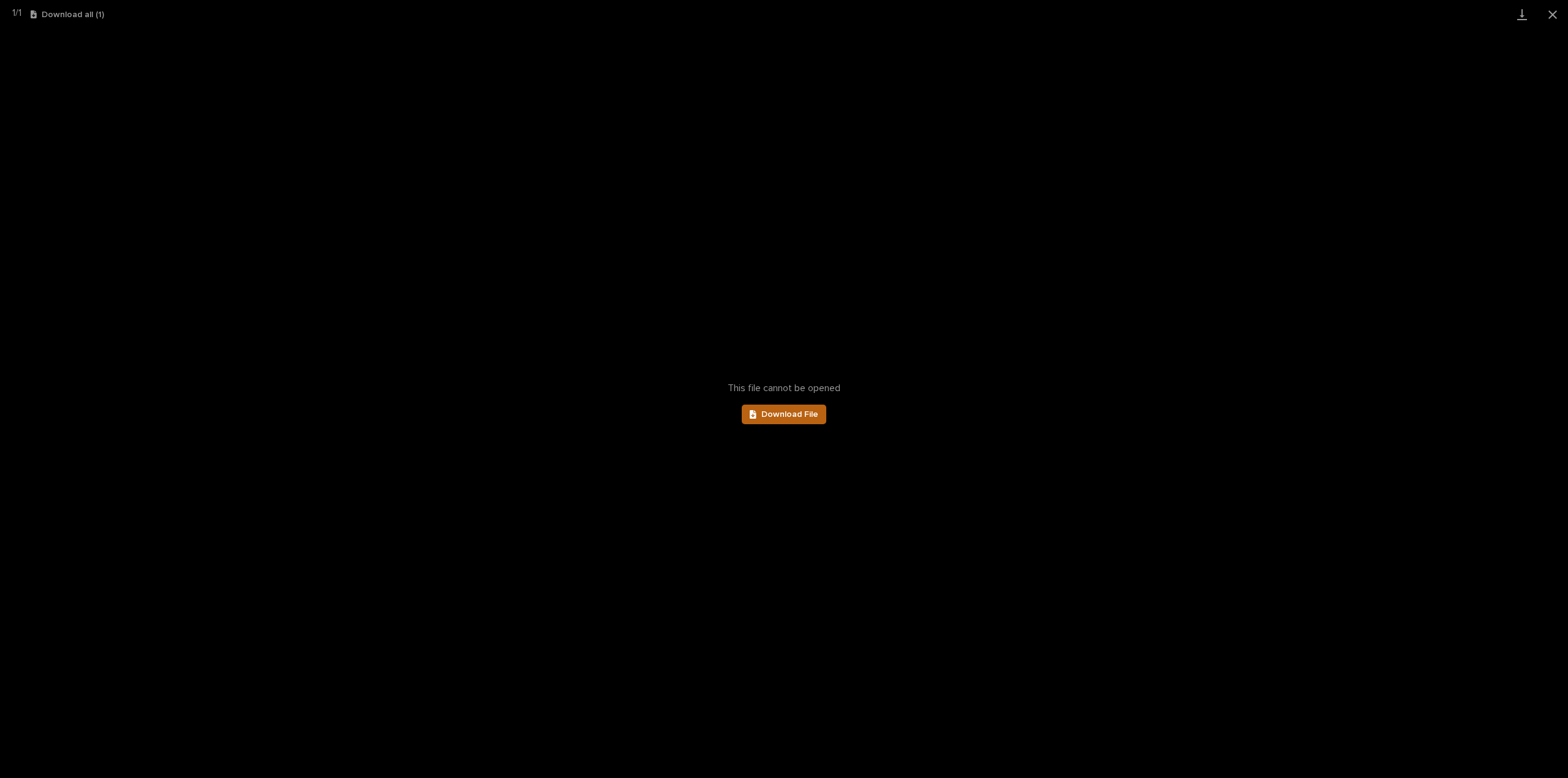
click at [809, 415] on span "Download File" at bounding box center [790, 414] width 57 height 8
click at [1550, 14] on button "Close gallery" at bounding box center [1552, 14] width 31 height 29
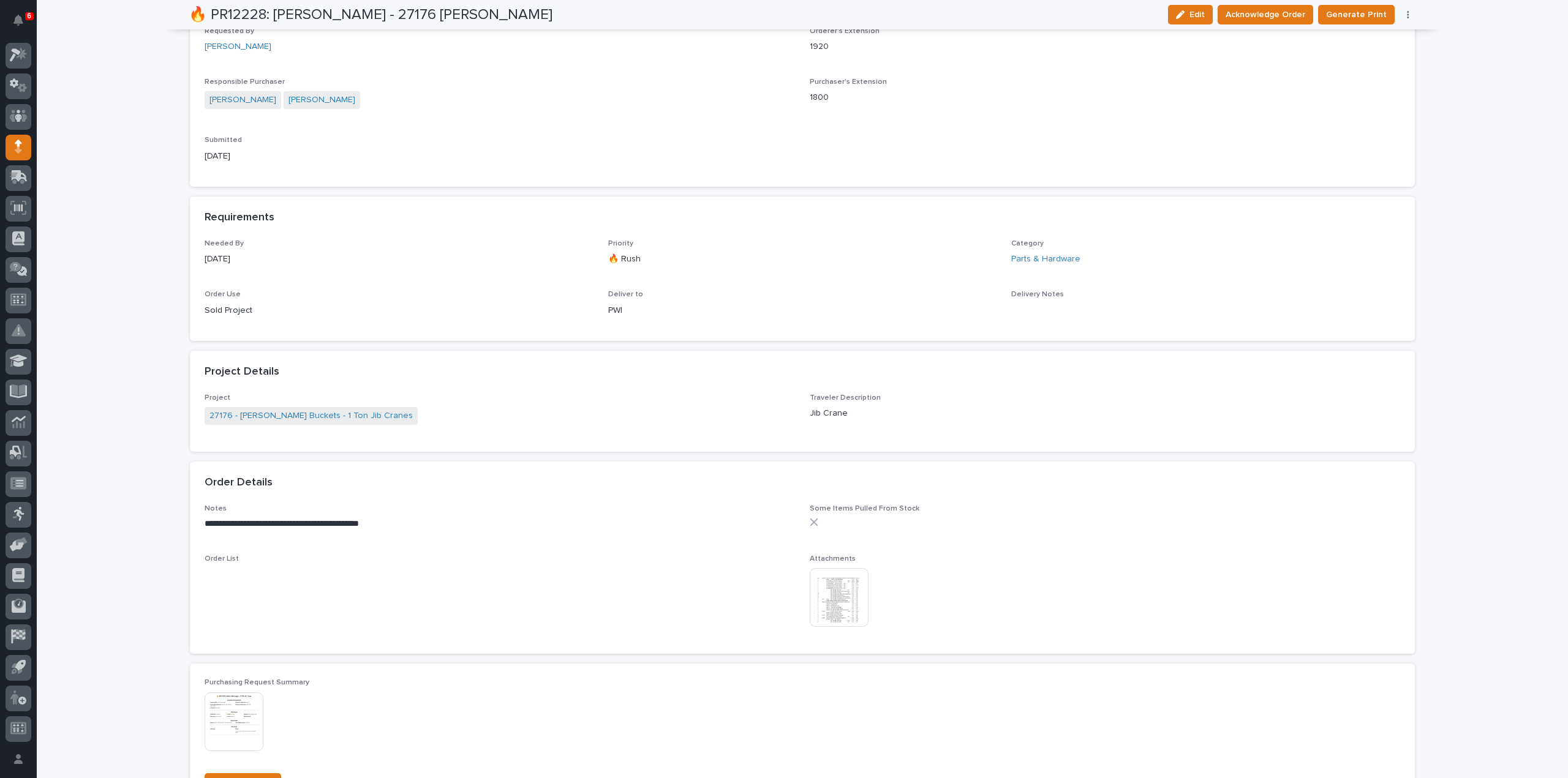
scroll to position [0, 0]
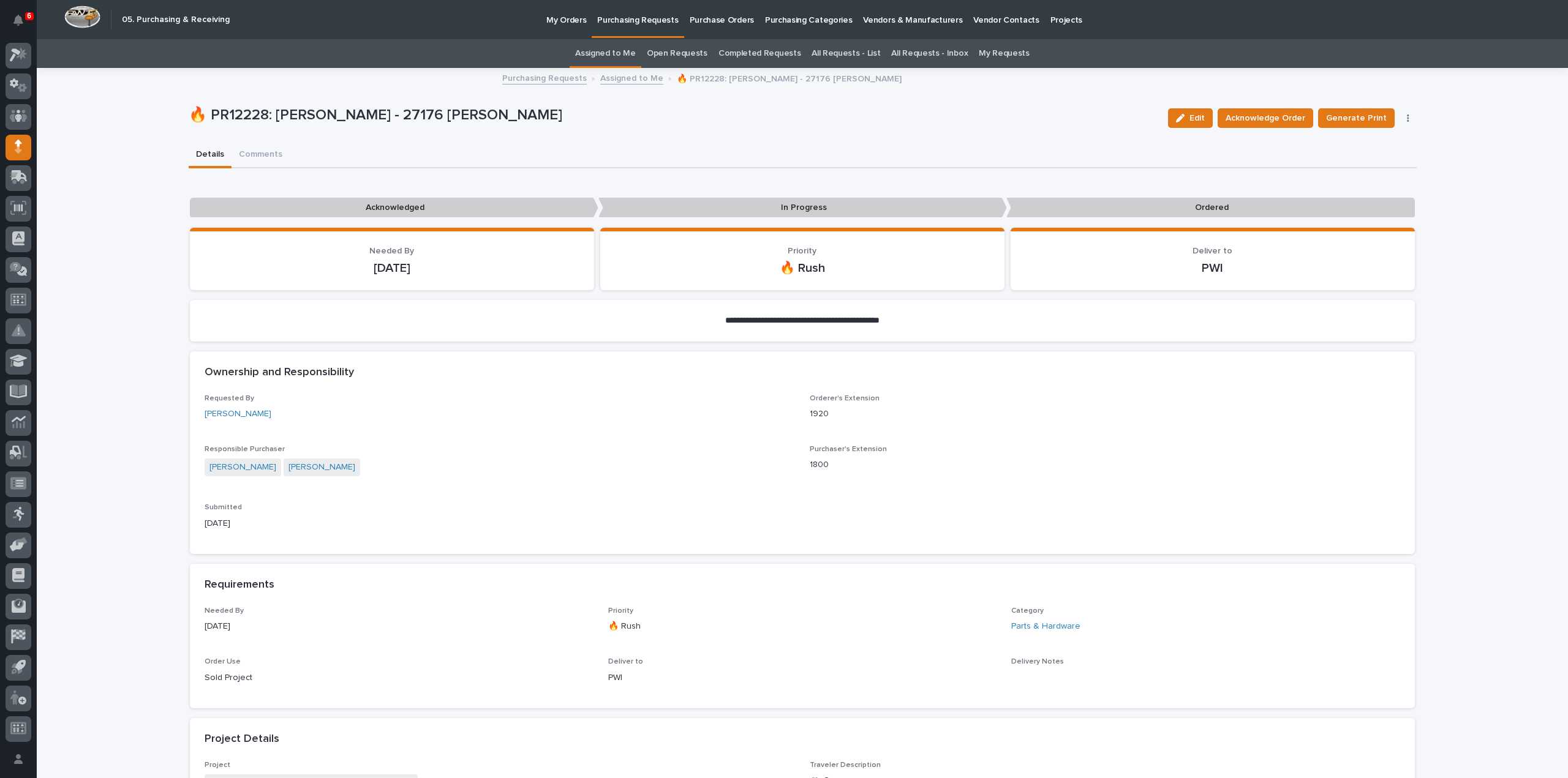
click at [623, 53] on link "Assigned to Me" at bounding box center [605, 53] width 60 height 29
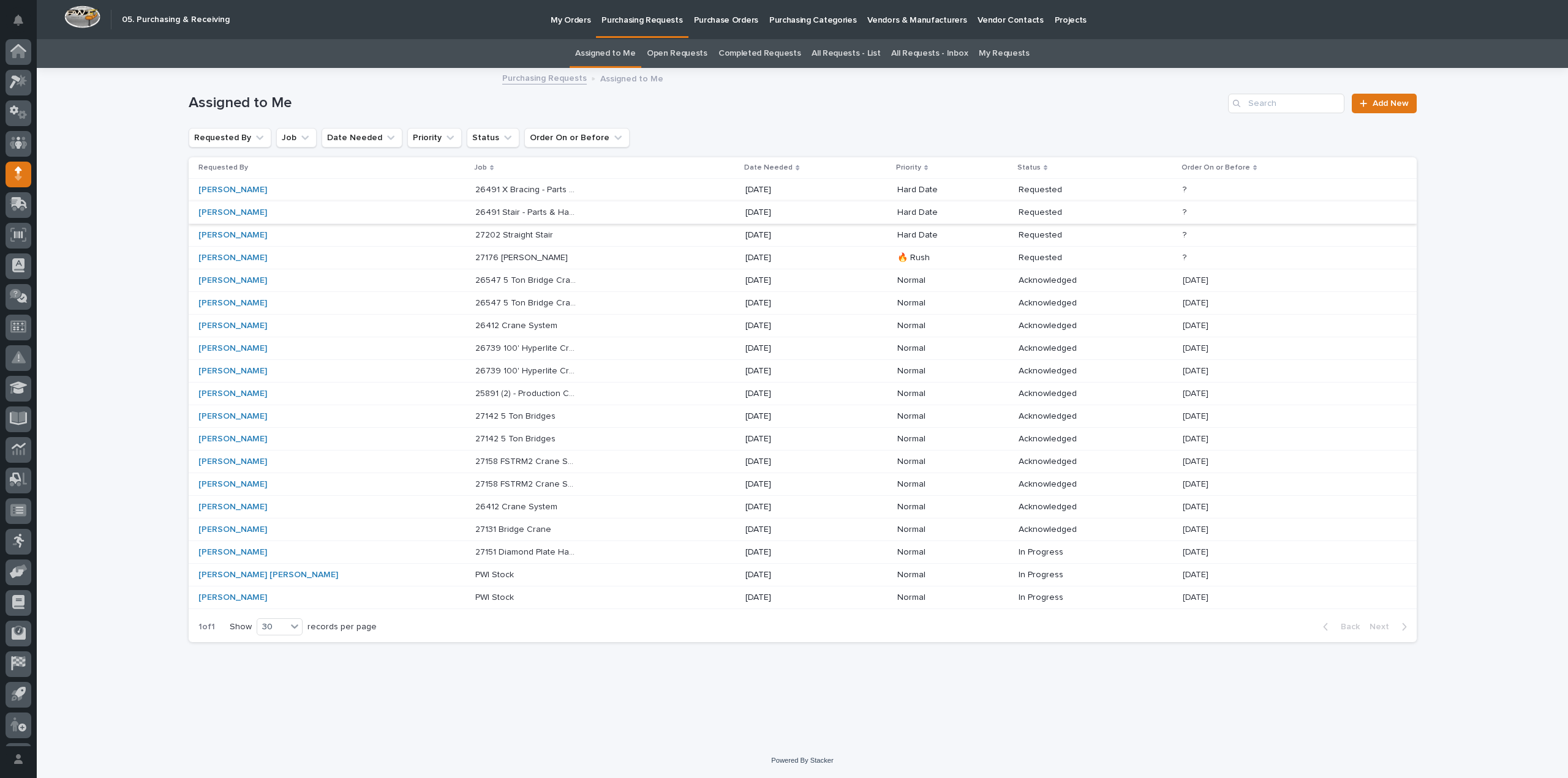
scroll to position [27, 0]
click at [488, 349] on p "26739 100' Hyperlite Crane" at bounding box center [527, 348] width 105 height 13
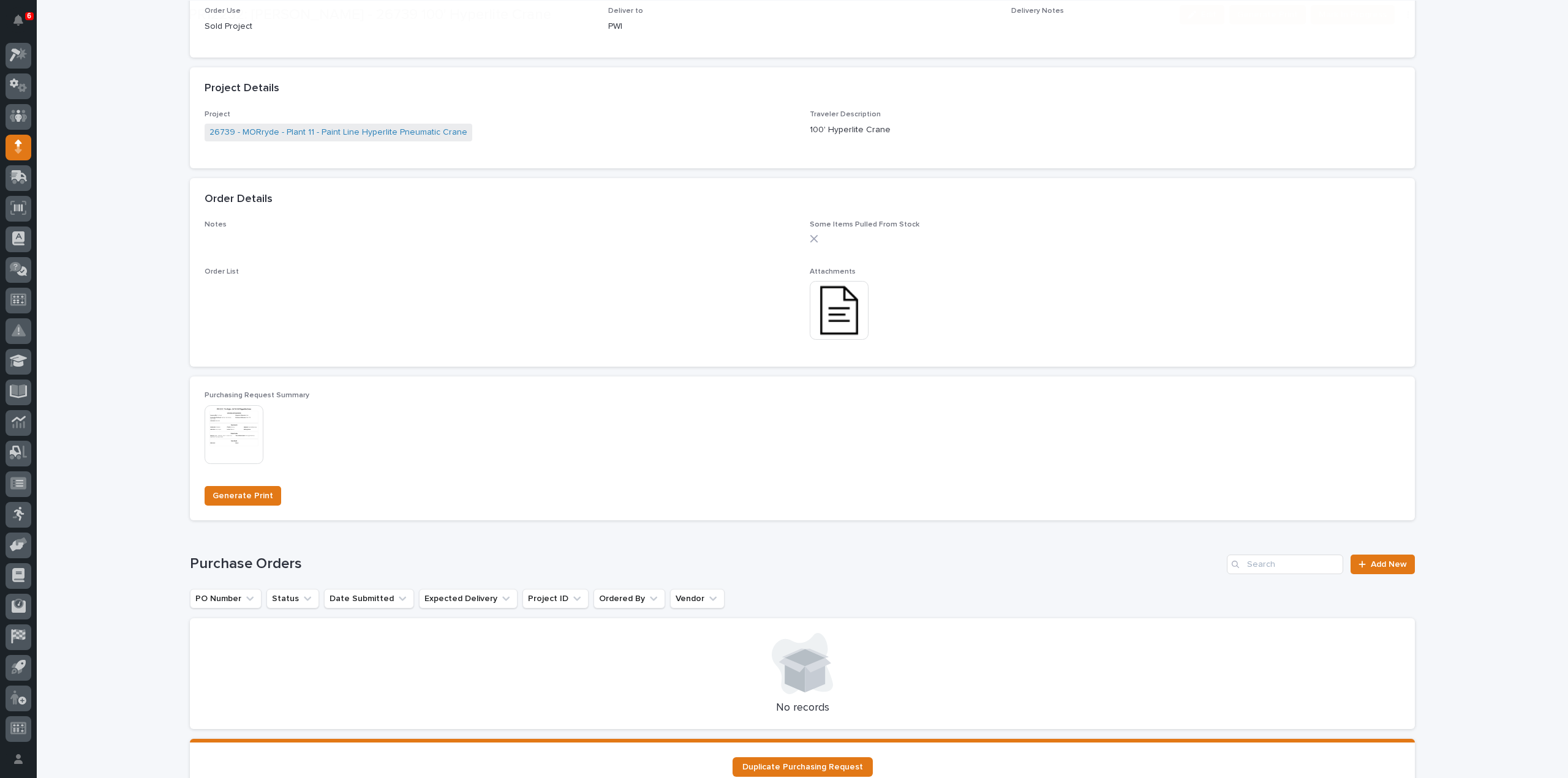
scroll to position [774, 0]
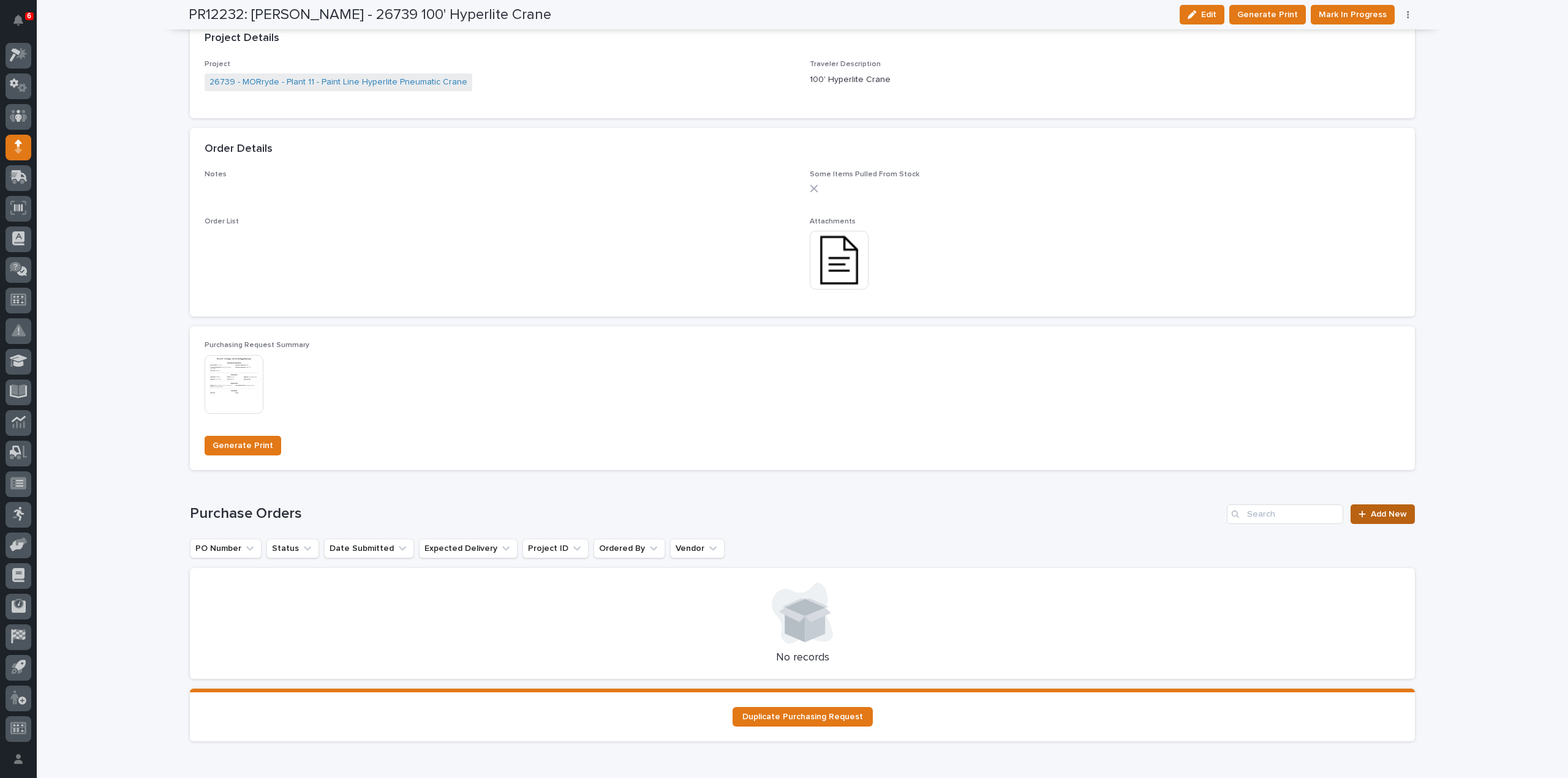
click at [1382, 515] on span "Add New" at bounding box center [1389, 514] width 36 height 8
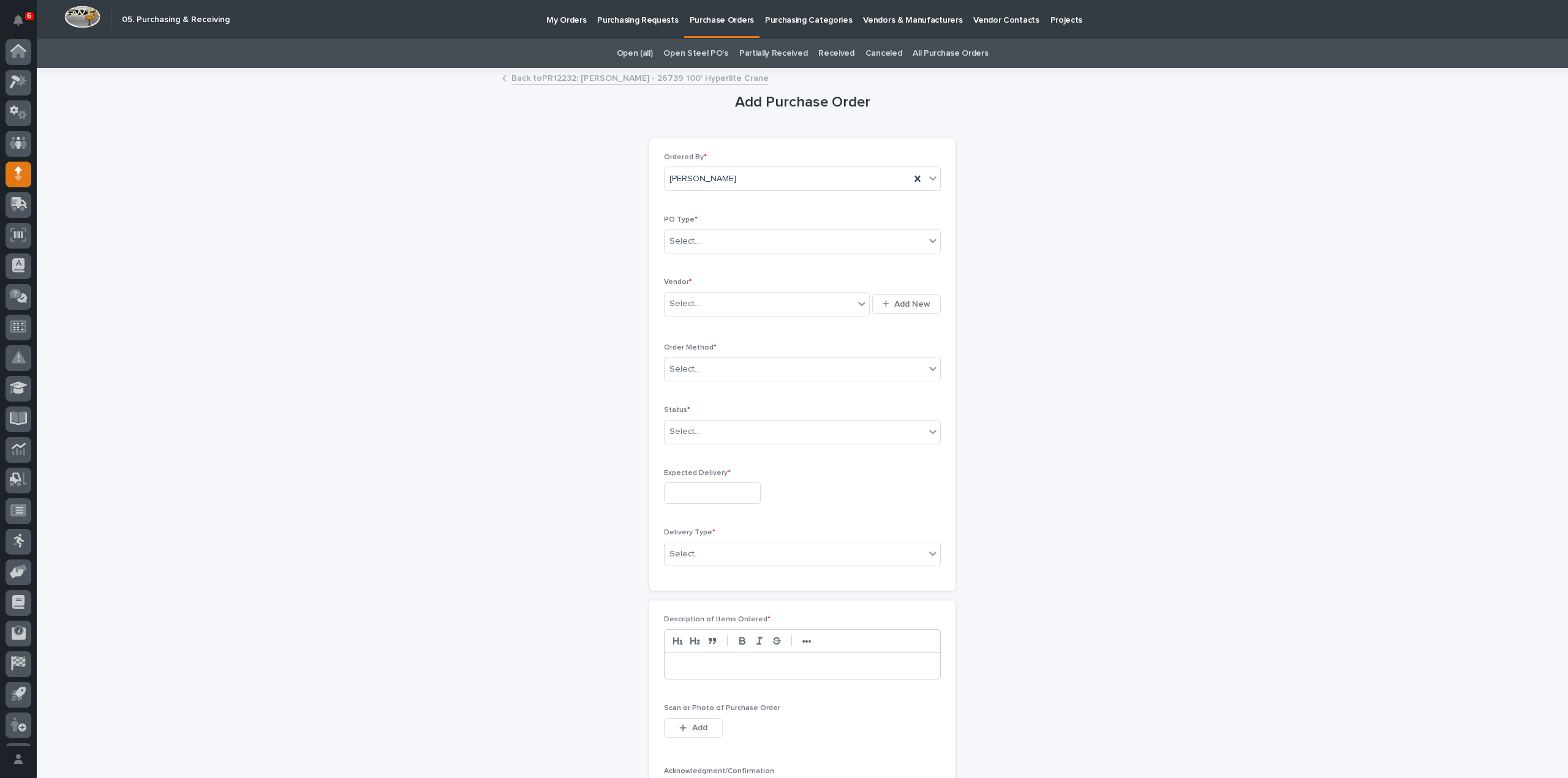
scroll to position [27, 0]
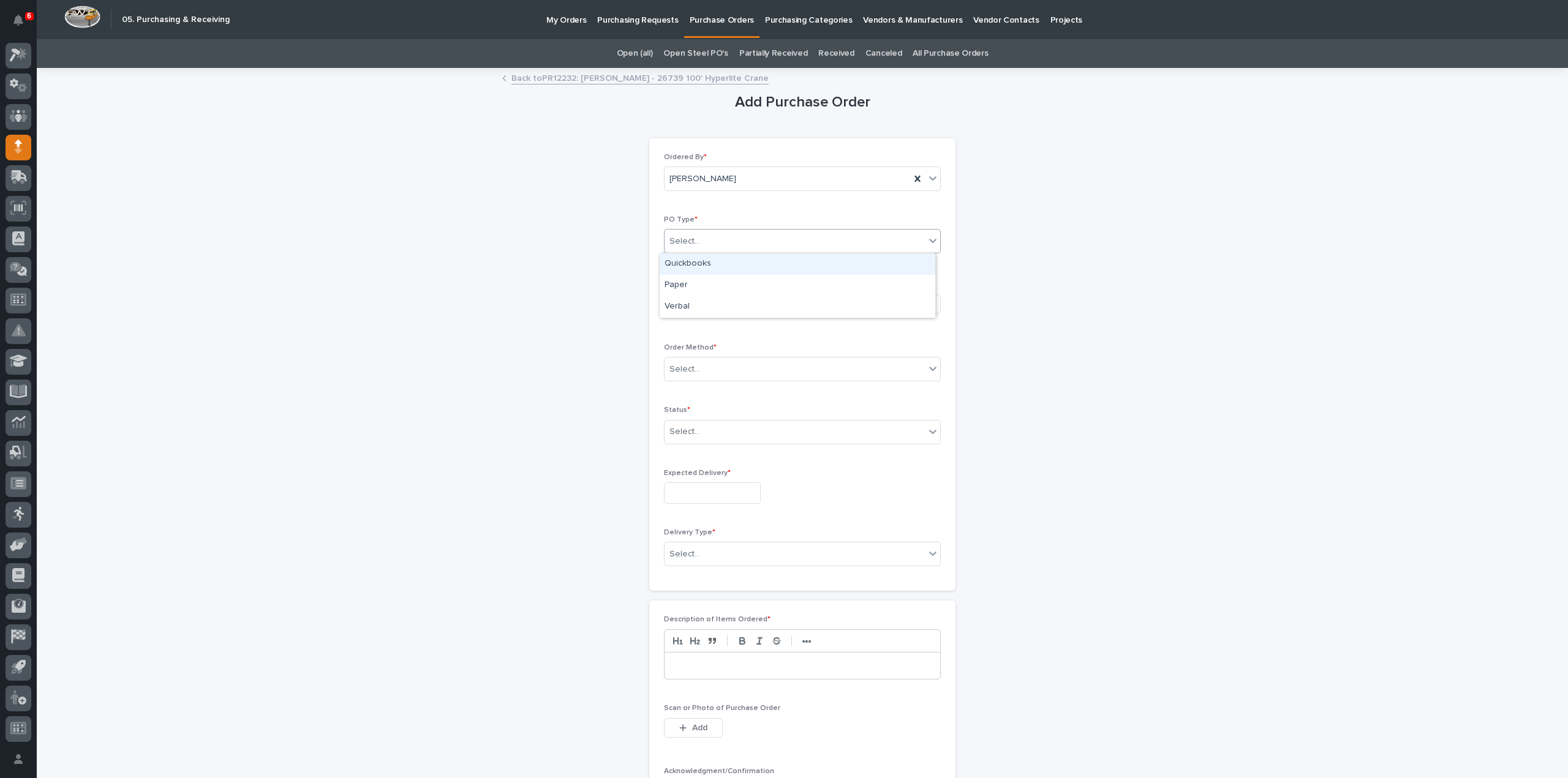
click at [677, 244] on div "Select..." at bounding box center [685, 242] width 31 height 13
click at [684, 283] on div "Paper" at bounding box center [797, 285] width 276 height 21
click at [681, 306] on div "Select..." at bounding box center [685, 304] width 31 height 13
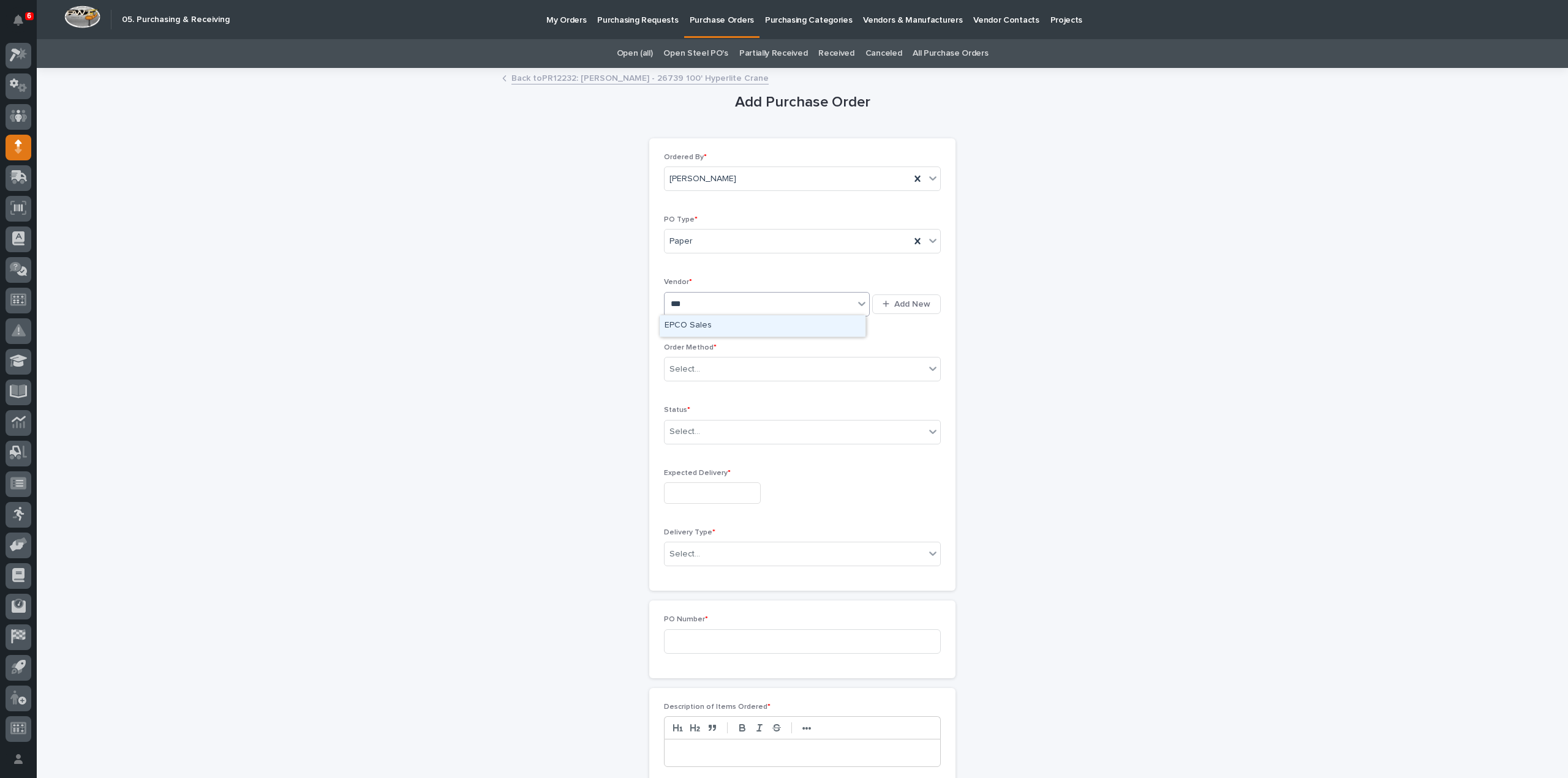
type input "****"
click at [687, 328] on div "EPCO Sales" at bounding box center [763, 325] width 206 height 21
click at [688, 363] on div "Select..." at bounding box center [685, 370] width 31 height 13
click at [699, 394] on div "Online Order" at bounding box center [797, 390] width 276 height 21
click at [679, 437] on div "Select..." at bounding box center [794, 432] width 261 height 20
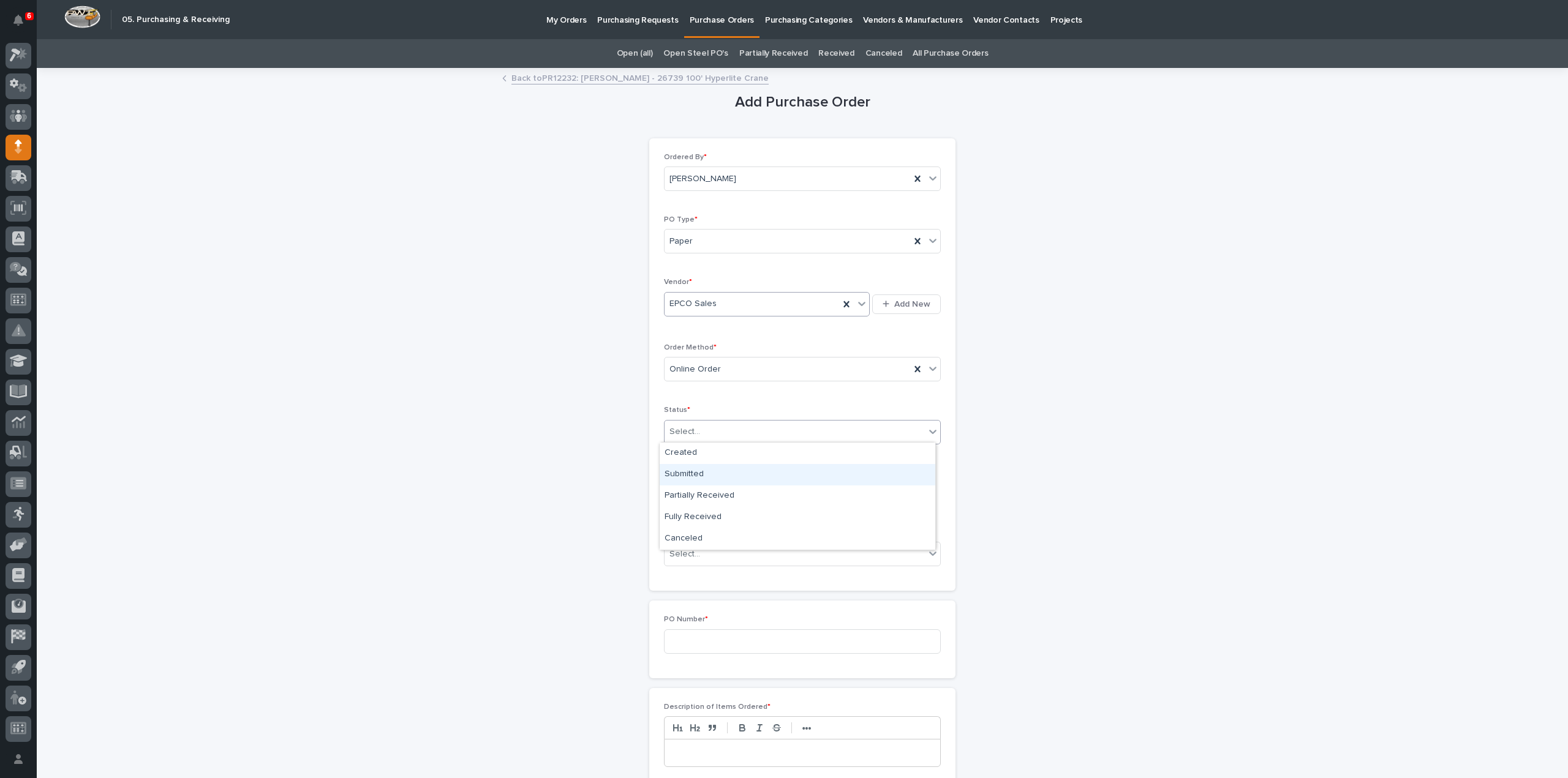
click at [679, 476] on div "Submitted" at bounding box center [797, 475] width 276 height 21
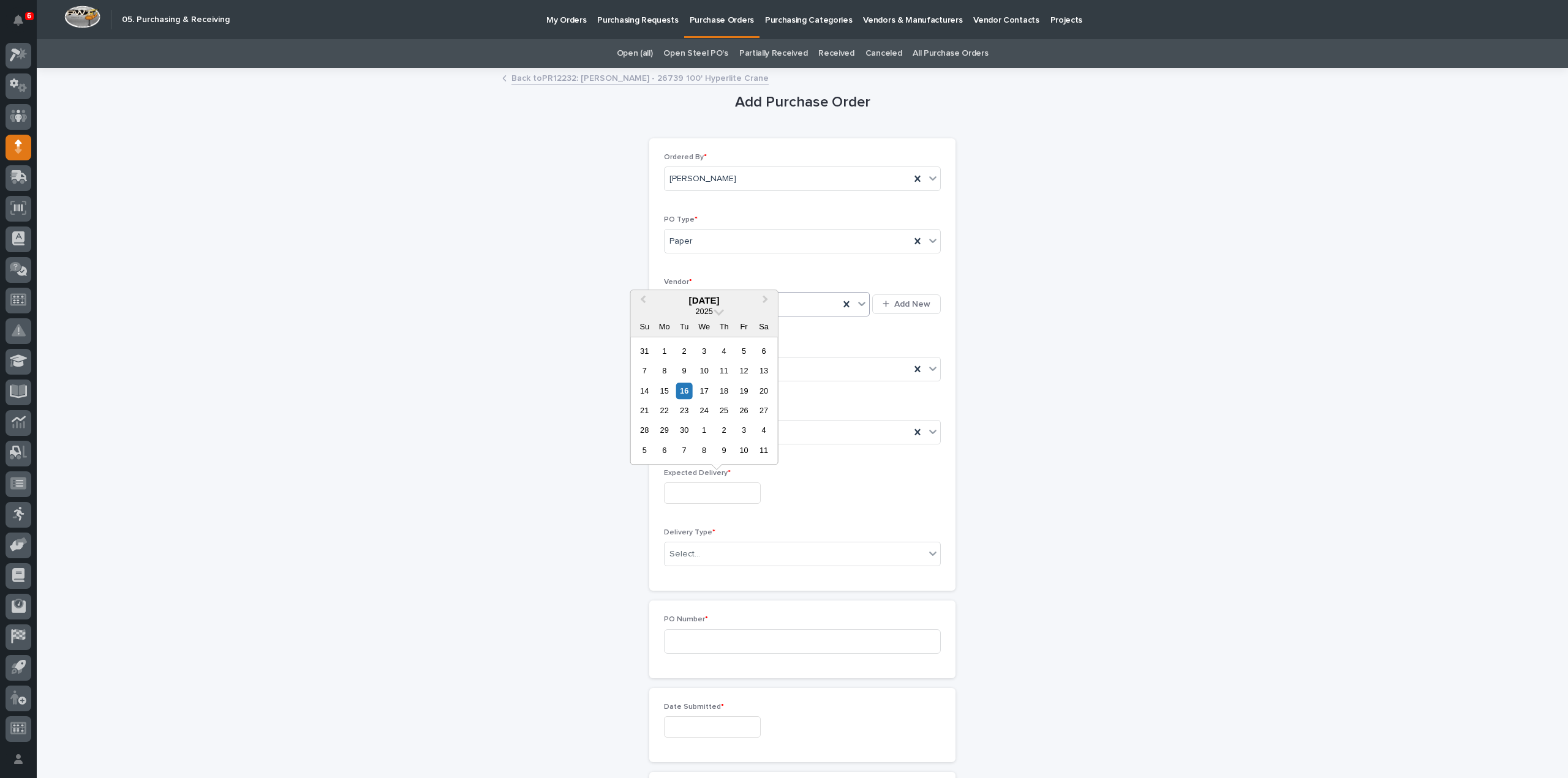
click at [685, 497] on input "text" at bounding box center [713, 492] width 96 height 21
click at [684, 398] on div "16" at bounding box center [685, 391] width 17 height 17
type input "**********"
click at [703, 555] on div "Select..." at bounding box center [794, 555] width 261 height 20
click at [700, 571] on div "Deliver to PWI" at bounding box center [797, 574] width 276 height 21
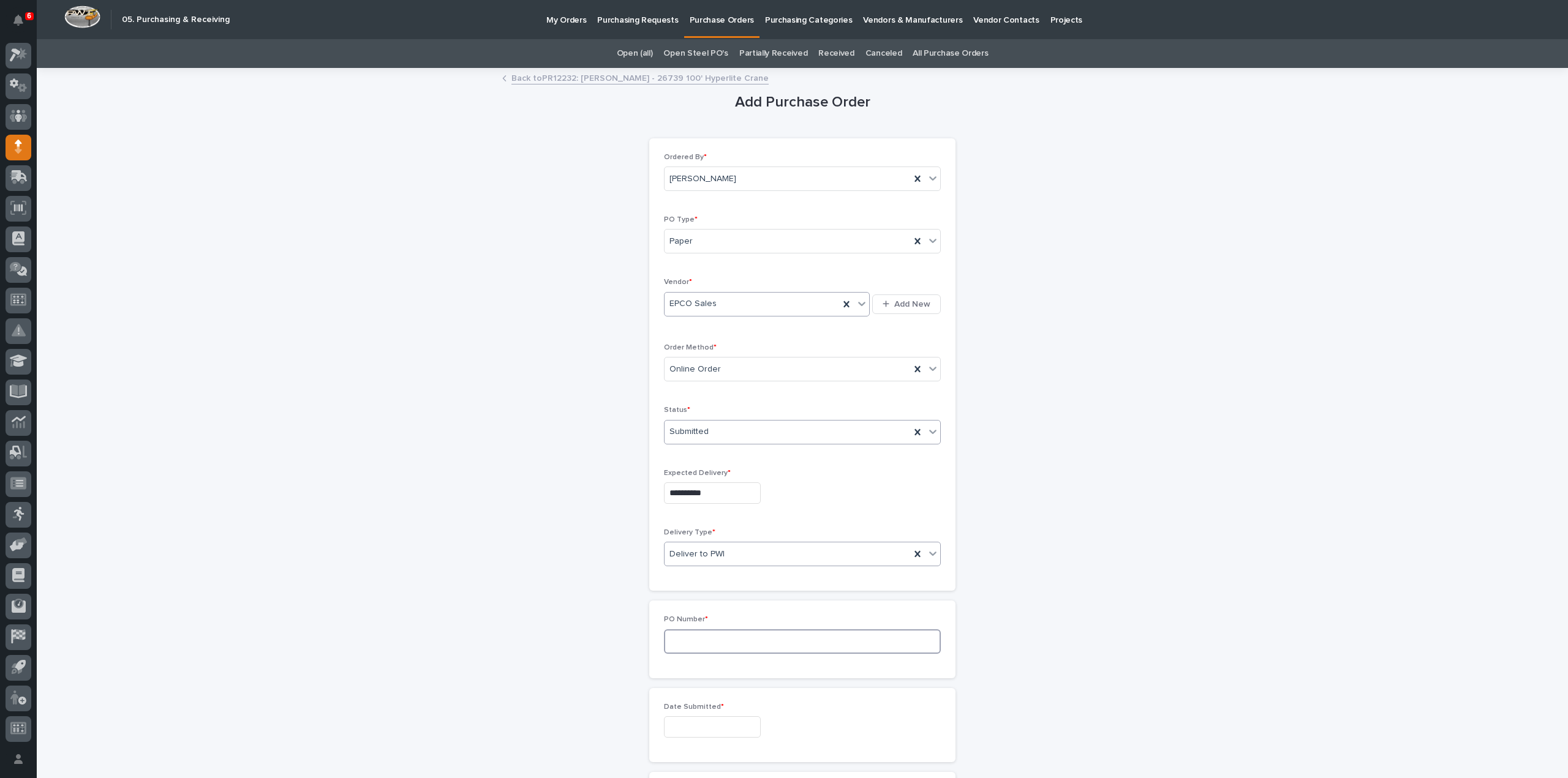
click at [685, 642] on input at bounding box center [803, 642] width 276 height 24
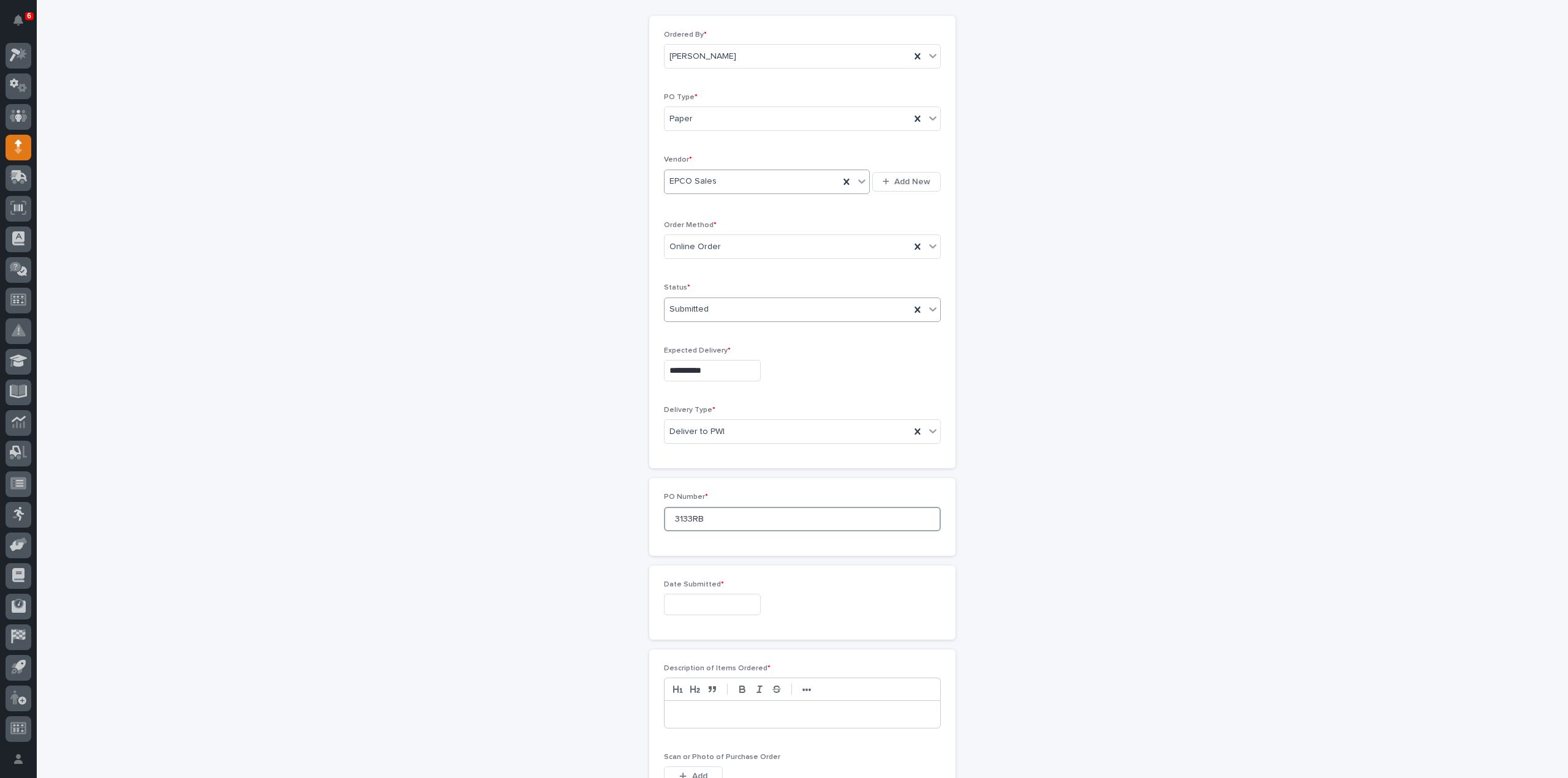
type input "3133RB"
click at [700, 606] on input "text" at bounding box center [713, 605] width 96 height 21
click at [682, 500] on div "16" at bounding box center [685, 502] width 17 height 17
type input "**********"
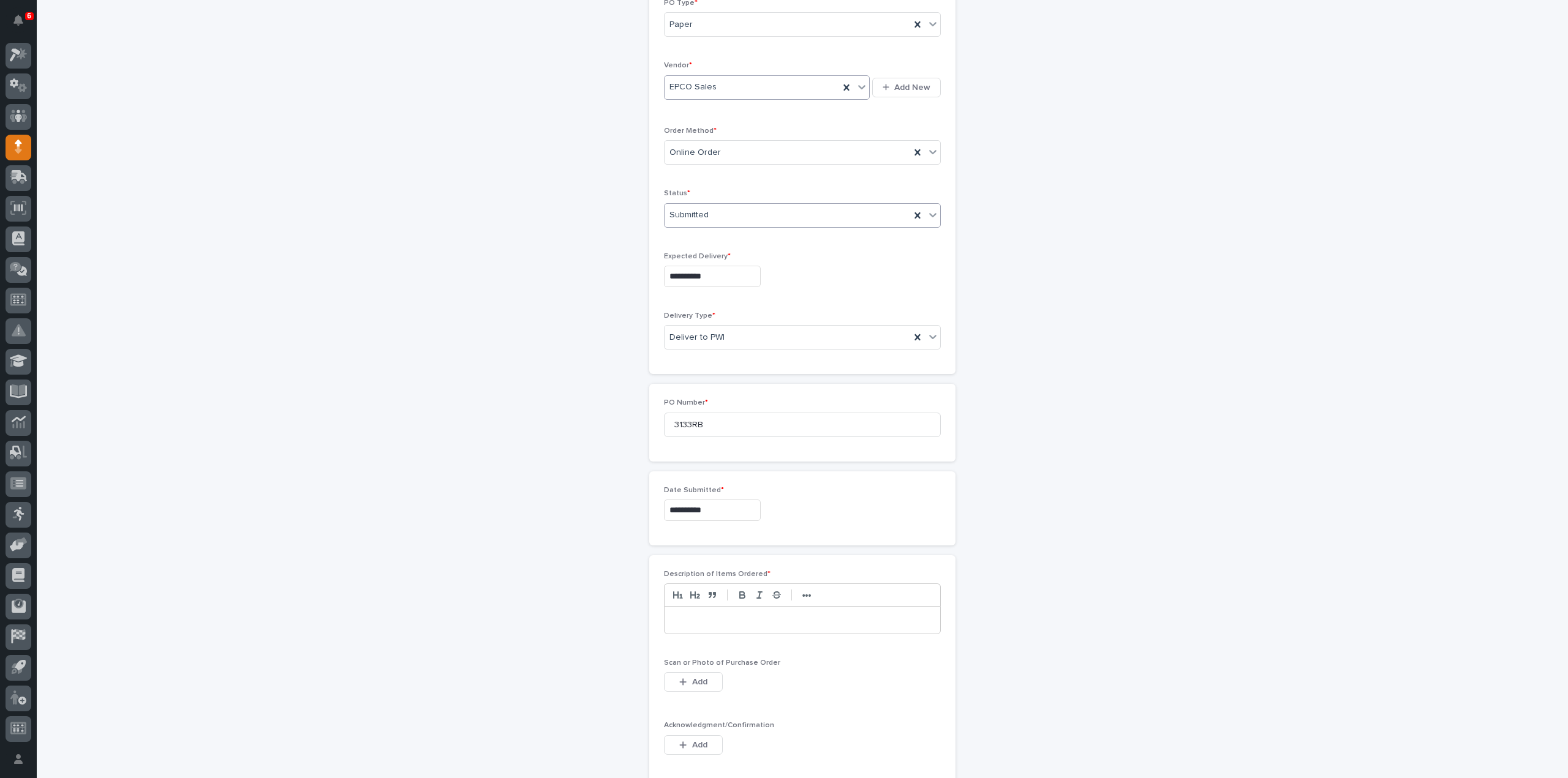
scroll to position [245, 0]
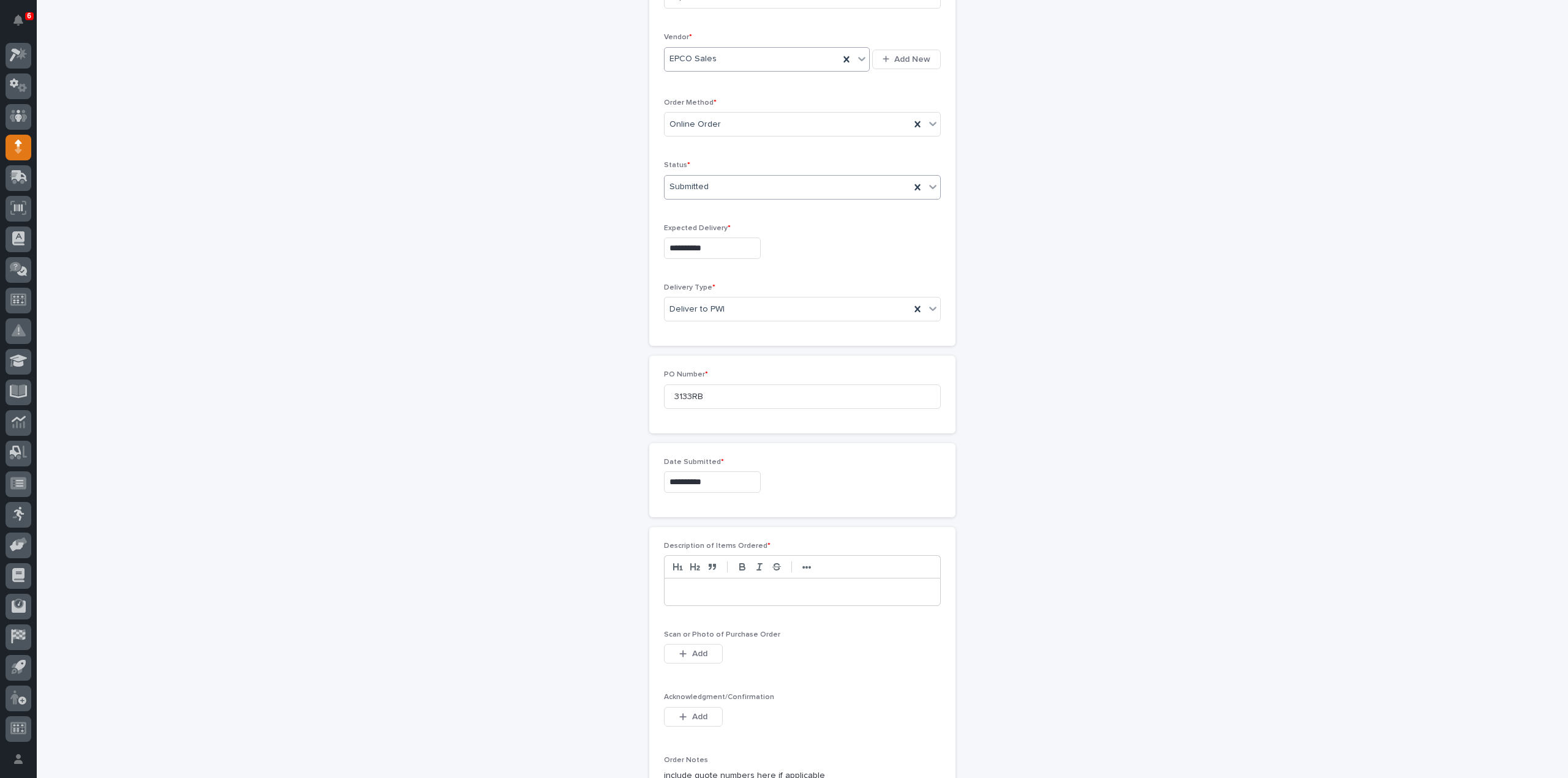
click at [735, 594] on div at bounding box center [802, 592] width 276 height 27
click at [700, 654] on span "Add" at bounding box center [700, 654] width 16 height 11
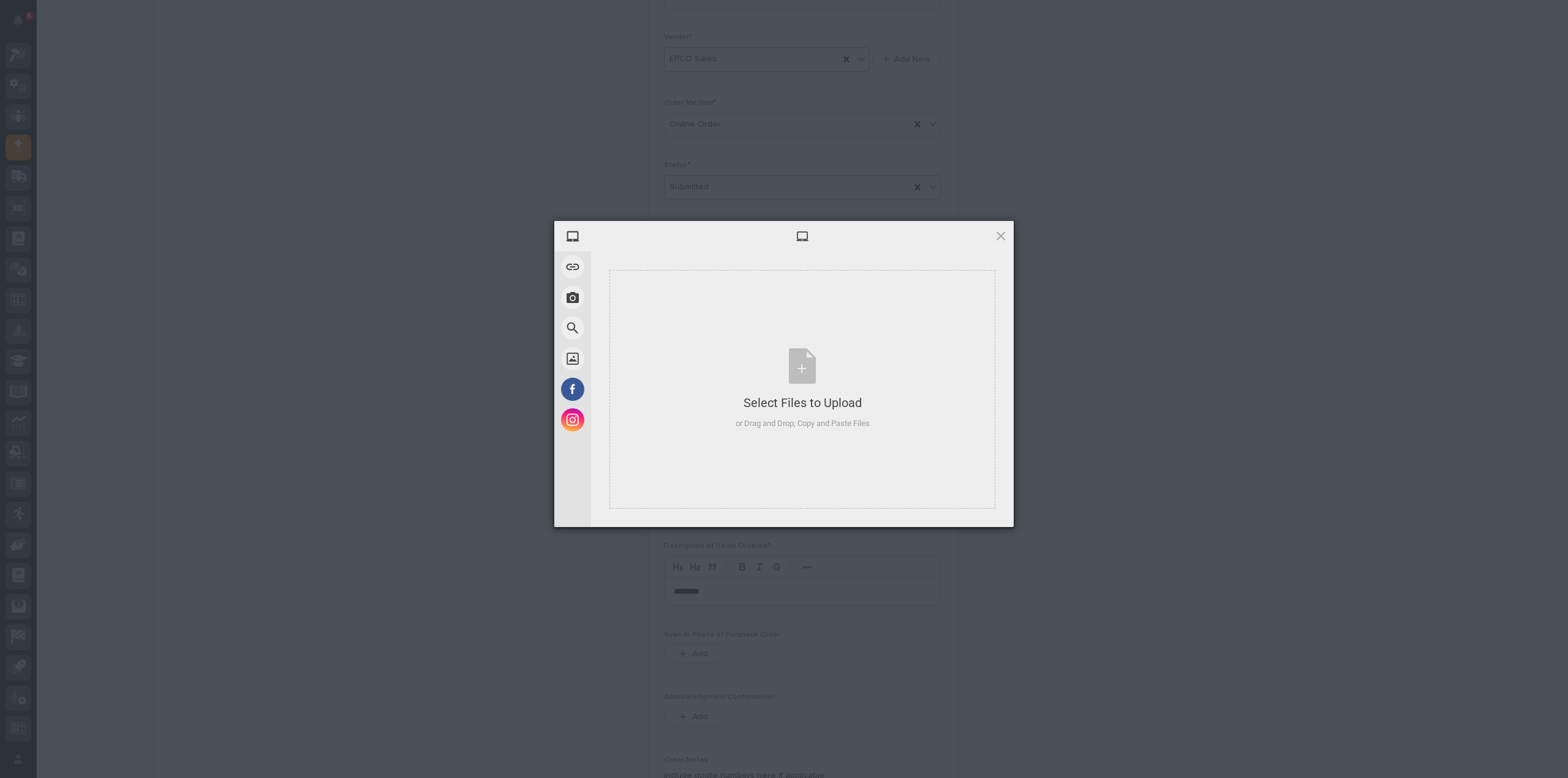
click at [853, 614] on div "My Device Link (URL) Take Photo Web Search Unsplash Facebook Instagram Select F…" at bounding box center [784, 389] width 1568 height 778
click at [805, 376] on div "Select Files to Upload or Drag and Drop, Copy and Paste Files" at bounding box center [803, 389] width 135 height 82
click at [970, 509] on span "Upload 1" at bounding box center [977, 511] width 24 height 9
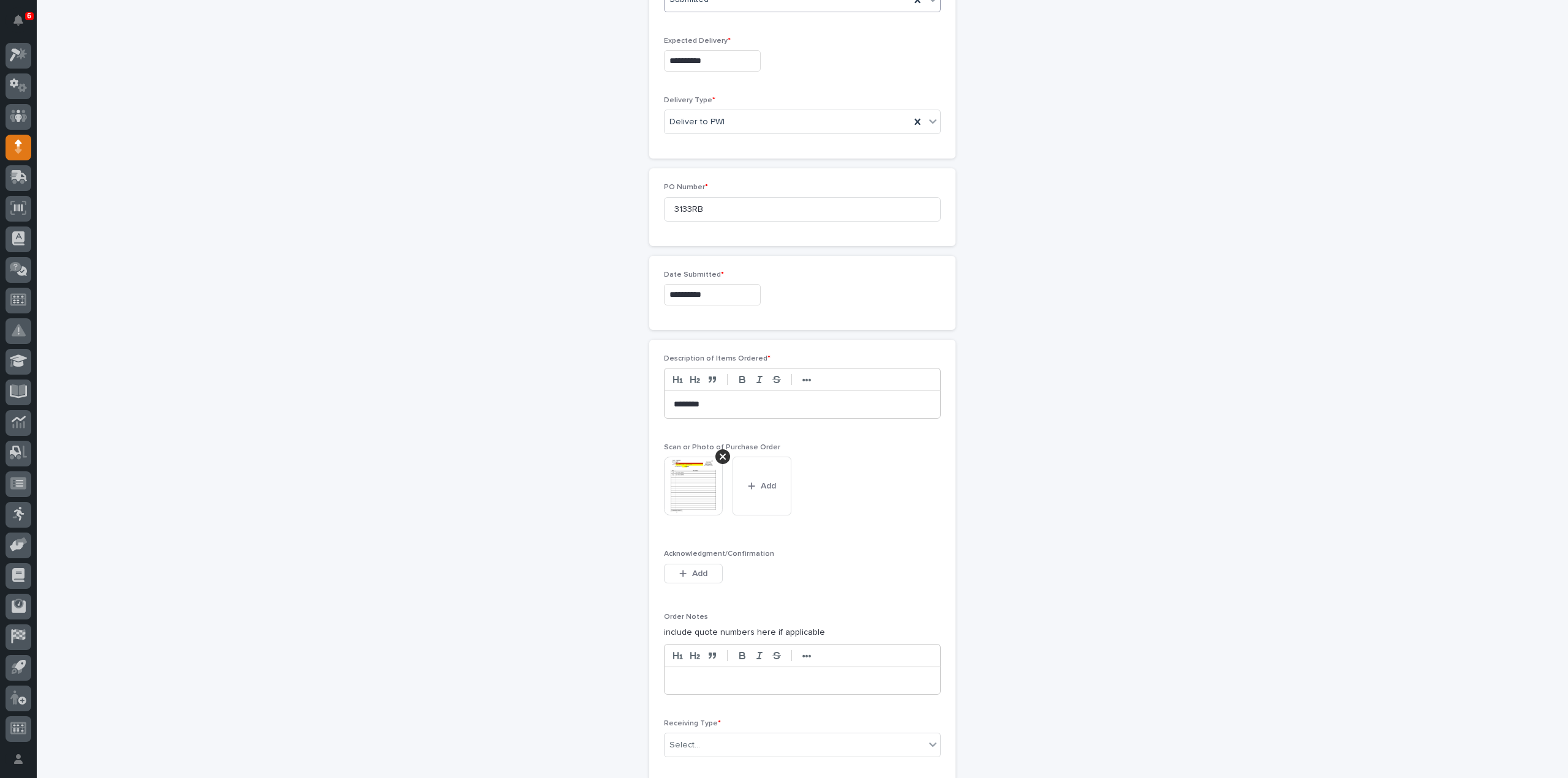
scroll to position [512, 0]
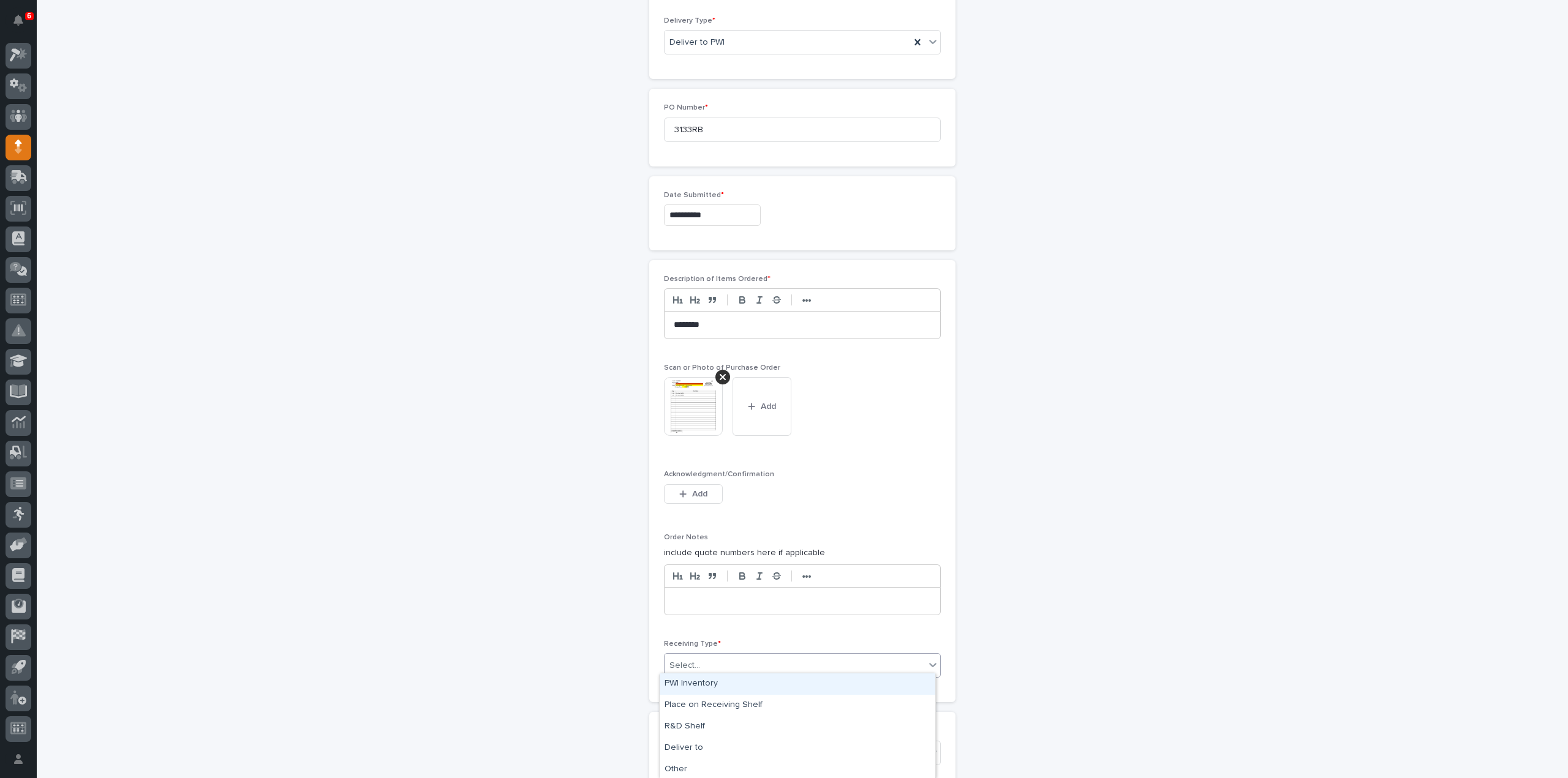
click at [719, 660] on div "Select..." at bounding box center [794, 666] width 261 height 20
click at [693, 746] on div "Deliver to" at bounding box center [797, 748] width 276 height 21
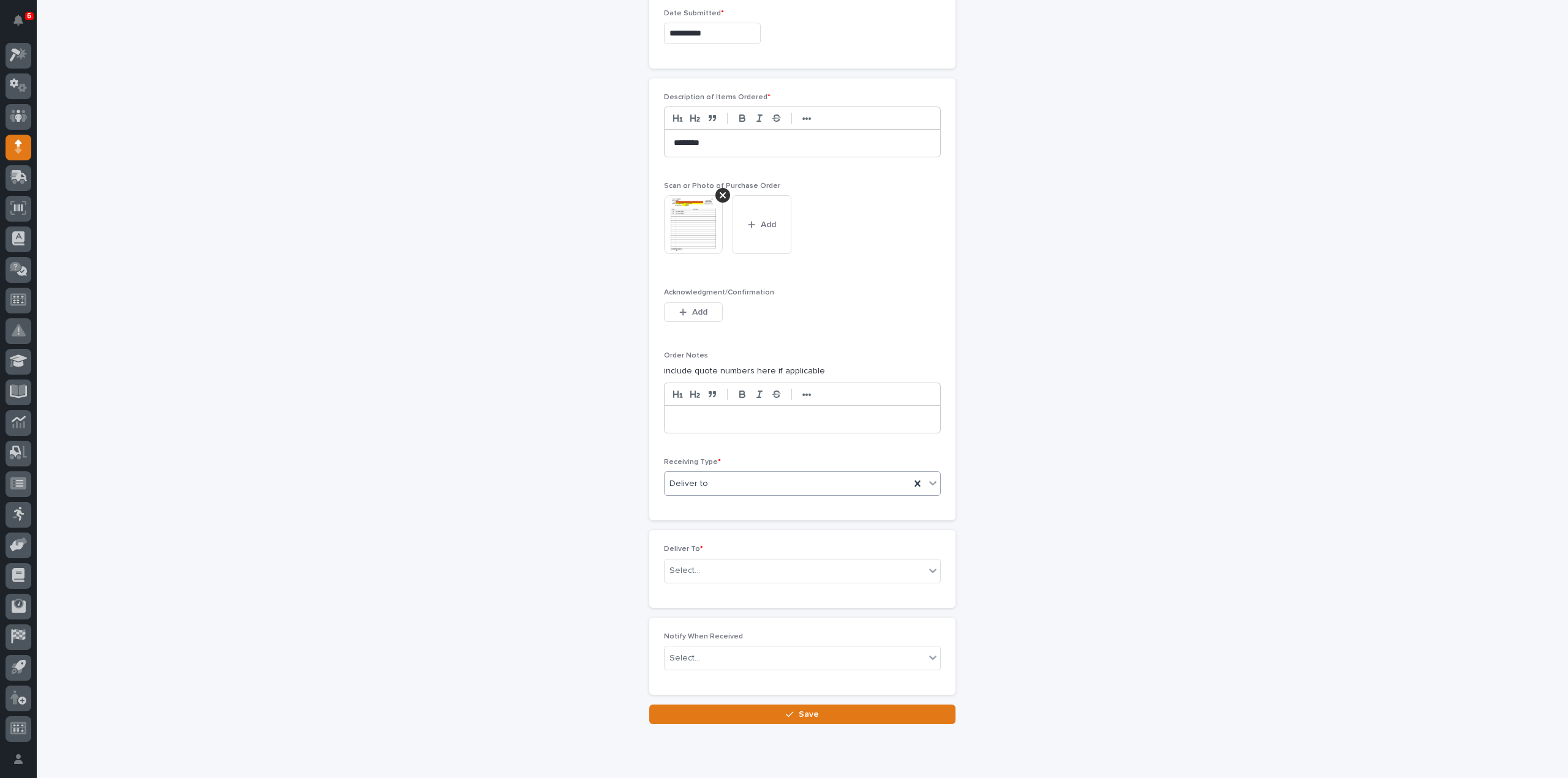
scroll to position [725, 0]
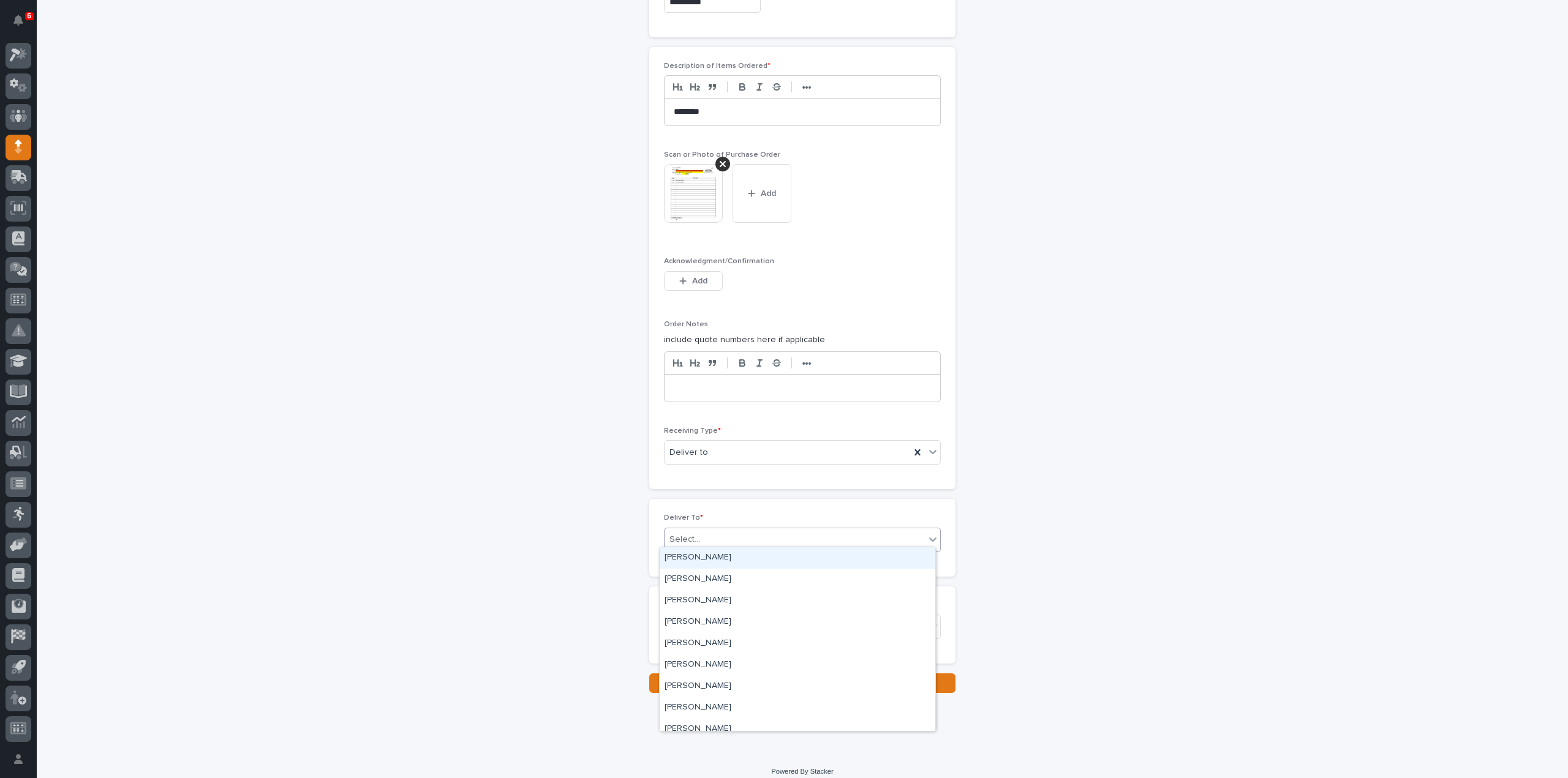
click at [701, 538] on input "text" at bounding box center [701, 539] width 1 height 10
type input "****"
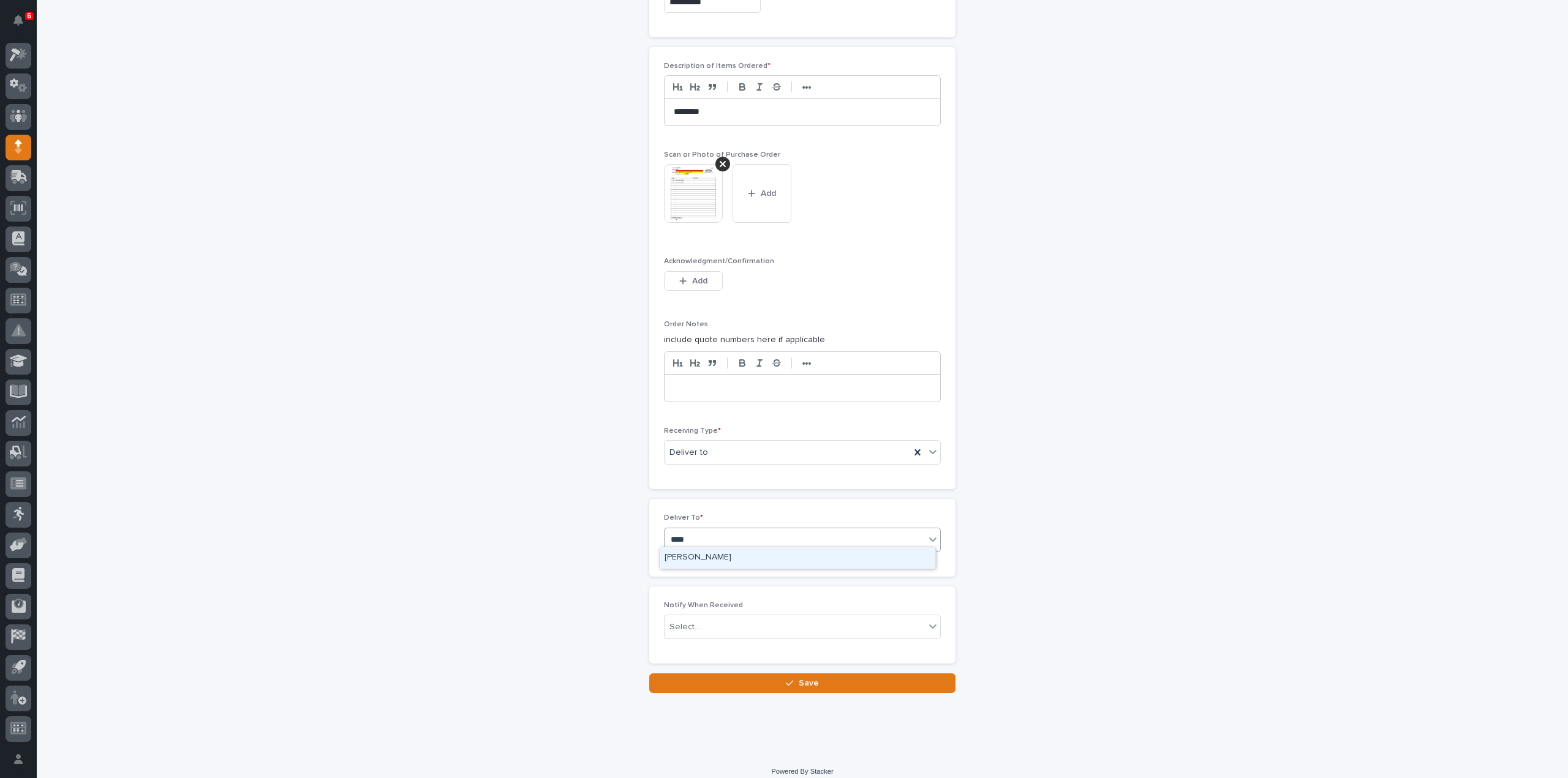
click at [691, 556] on div "[PERSON_NAME]" at bounding box center [797, 557] width 276 height 21
click at [691, 627] on div "Select..." at bounding box center [685, 628] width 31 height 13
type input "*****"
click at [693, 639] on div "[PERSON_NAME]" at bounding box center [797, 644] width 276 height 21
click at [692, 682] on button "Save" at bounding box center [803, 682] width 306 height 19
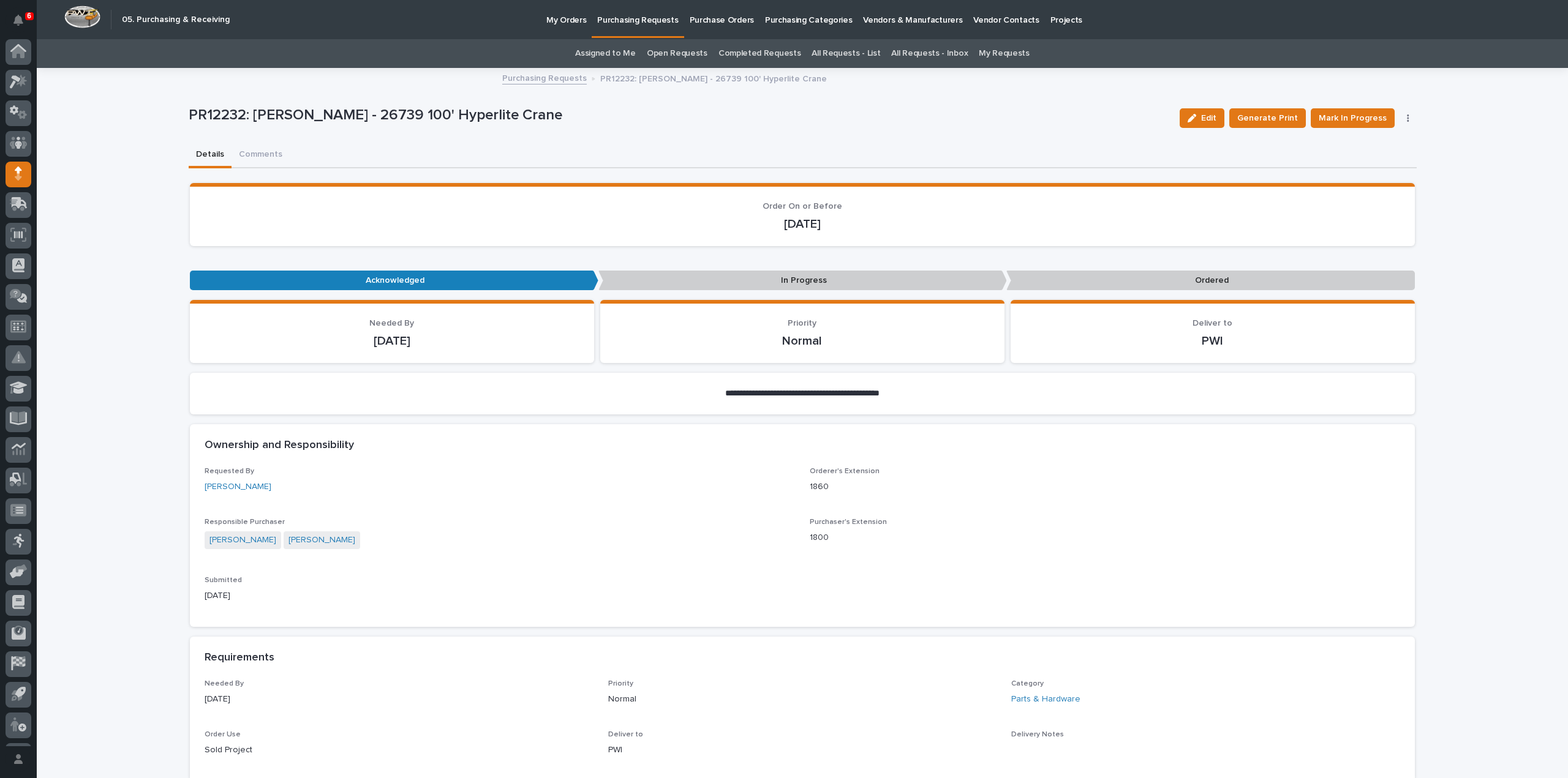
scroll to position [27, 0]
click at [598, 51] on link "Assigned to Me" at bounding box center [605, 53] width 60 height 29
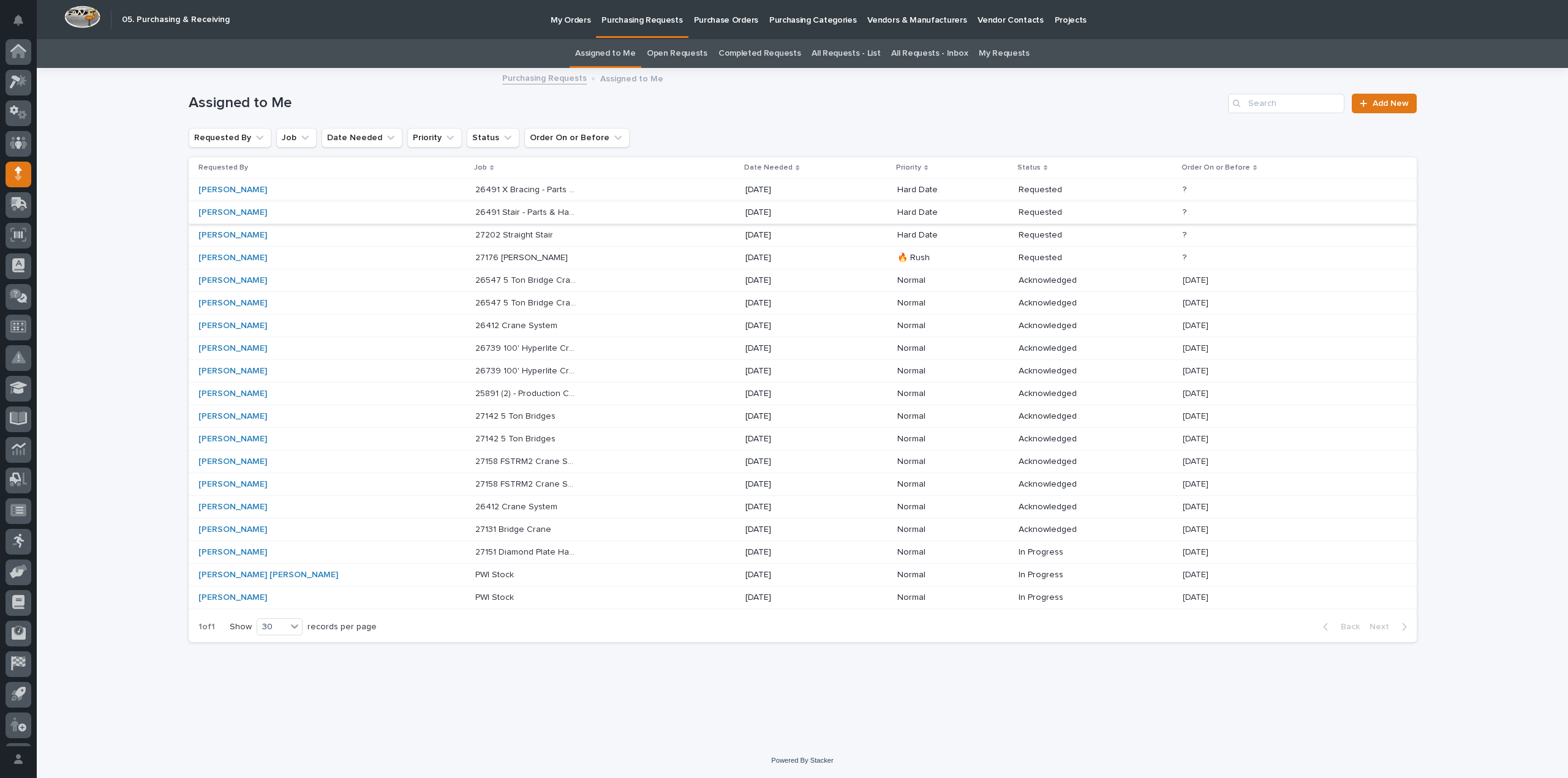
scroll to position [27, 0]
click at [475, 259] on p "27176 Jib Crane" at bounding box center [522, 257] width 95 height 13
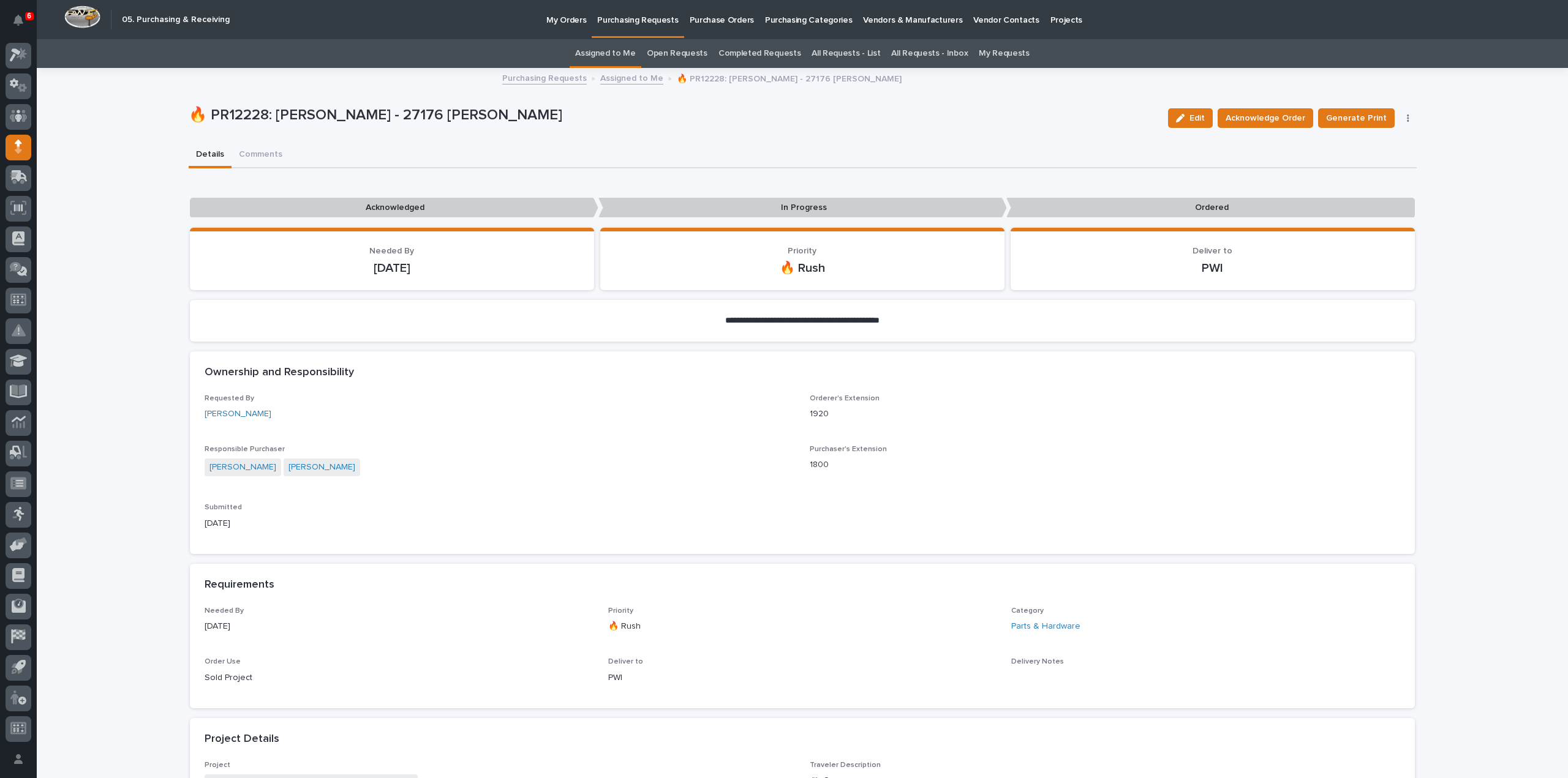
scroll to position [367, 0]
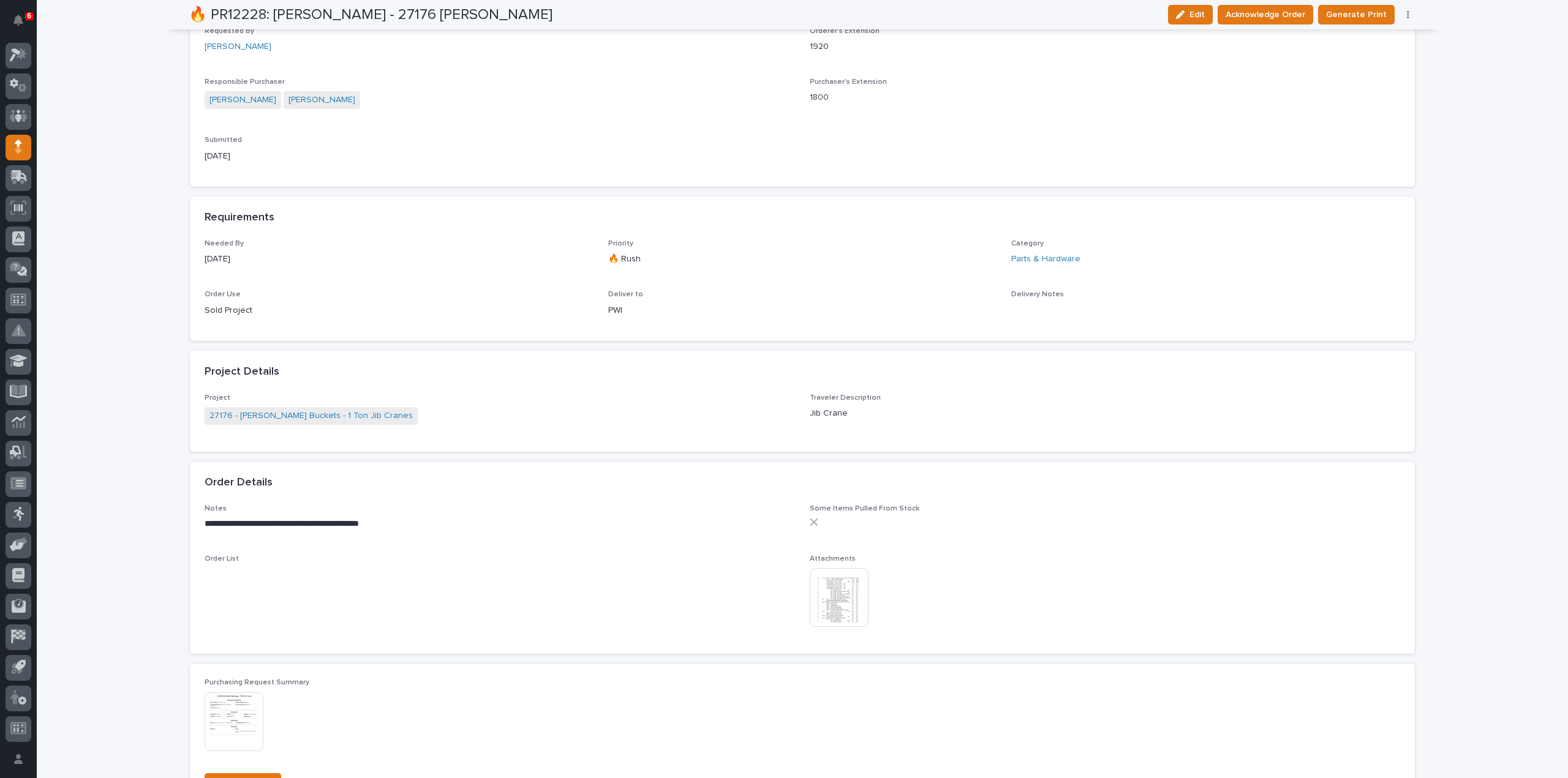
click at [833, 599] on img at bounding box center [839, 597] width 58 height 58
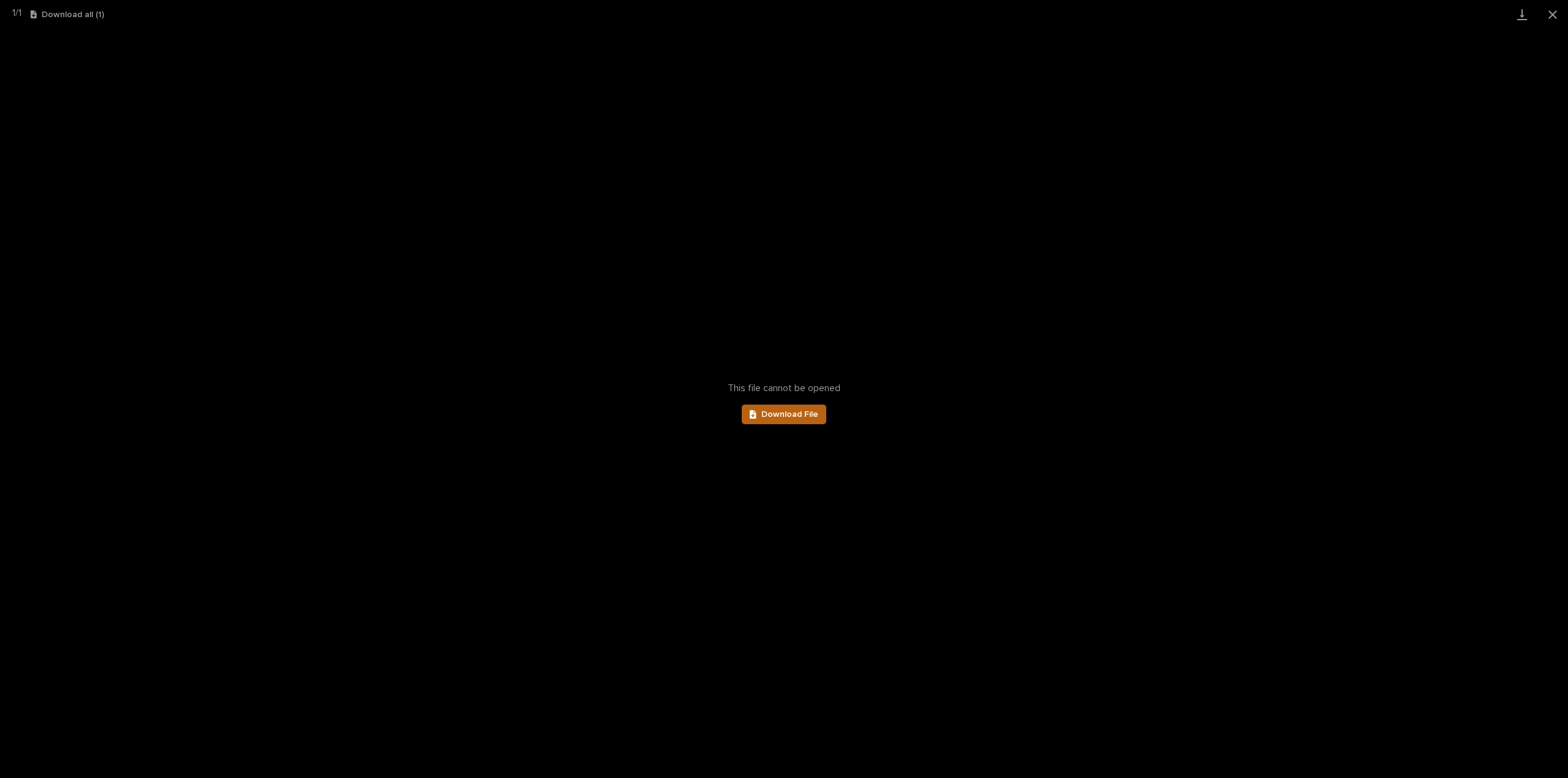
click at [812, 414] on span "Download File" at bounding box center [790, 414] width 57 height 8
click at [1553, 16] on button "Close gallery" at bounding box center [1552, 14] width 31 height 29
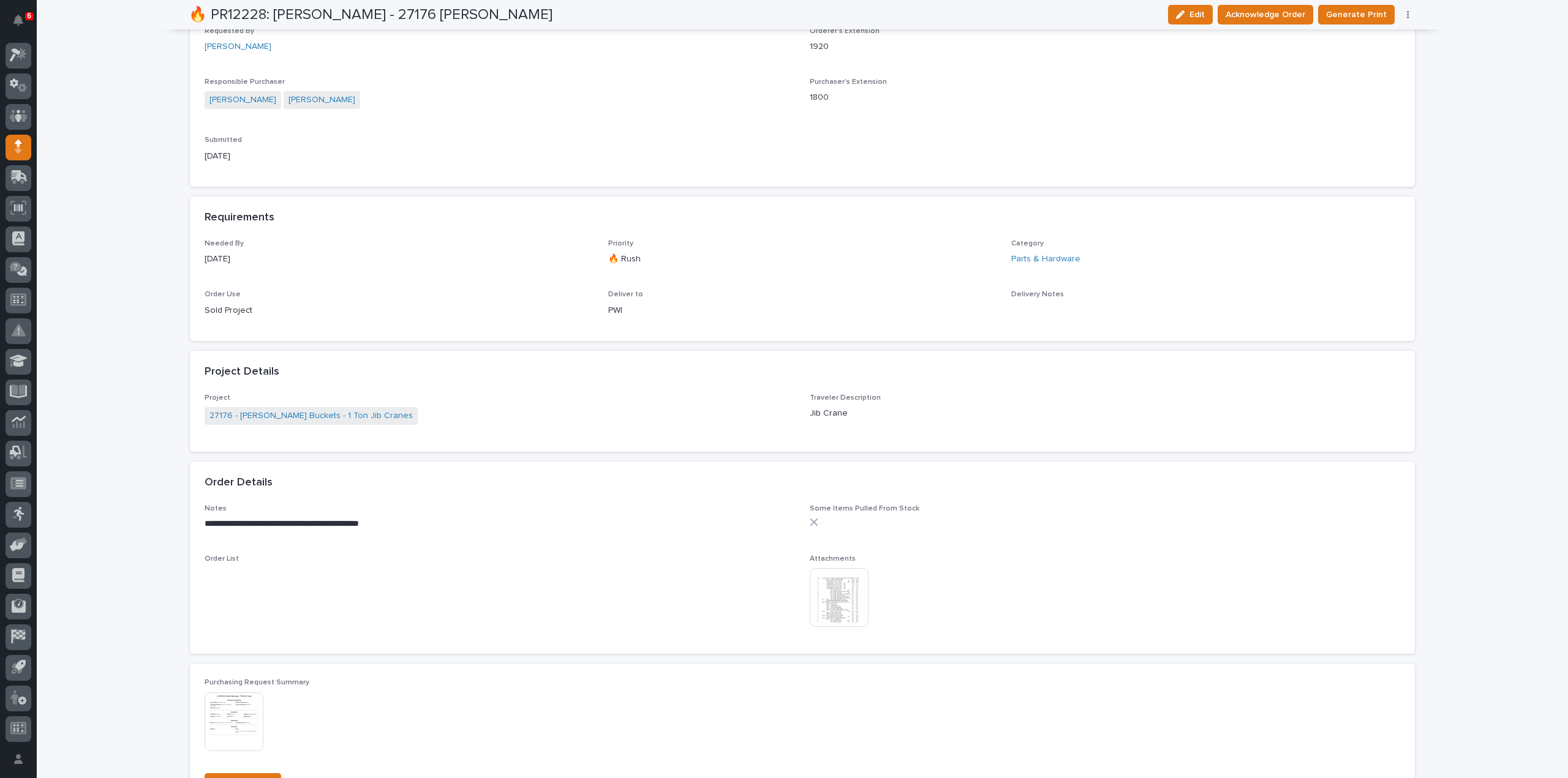
scroll to position [0, 0]
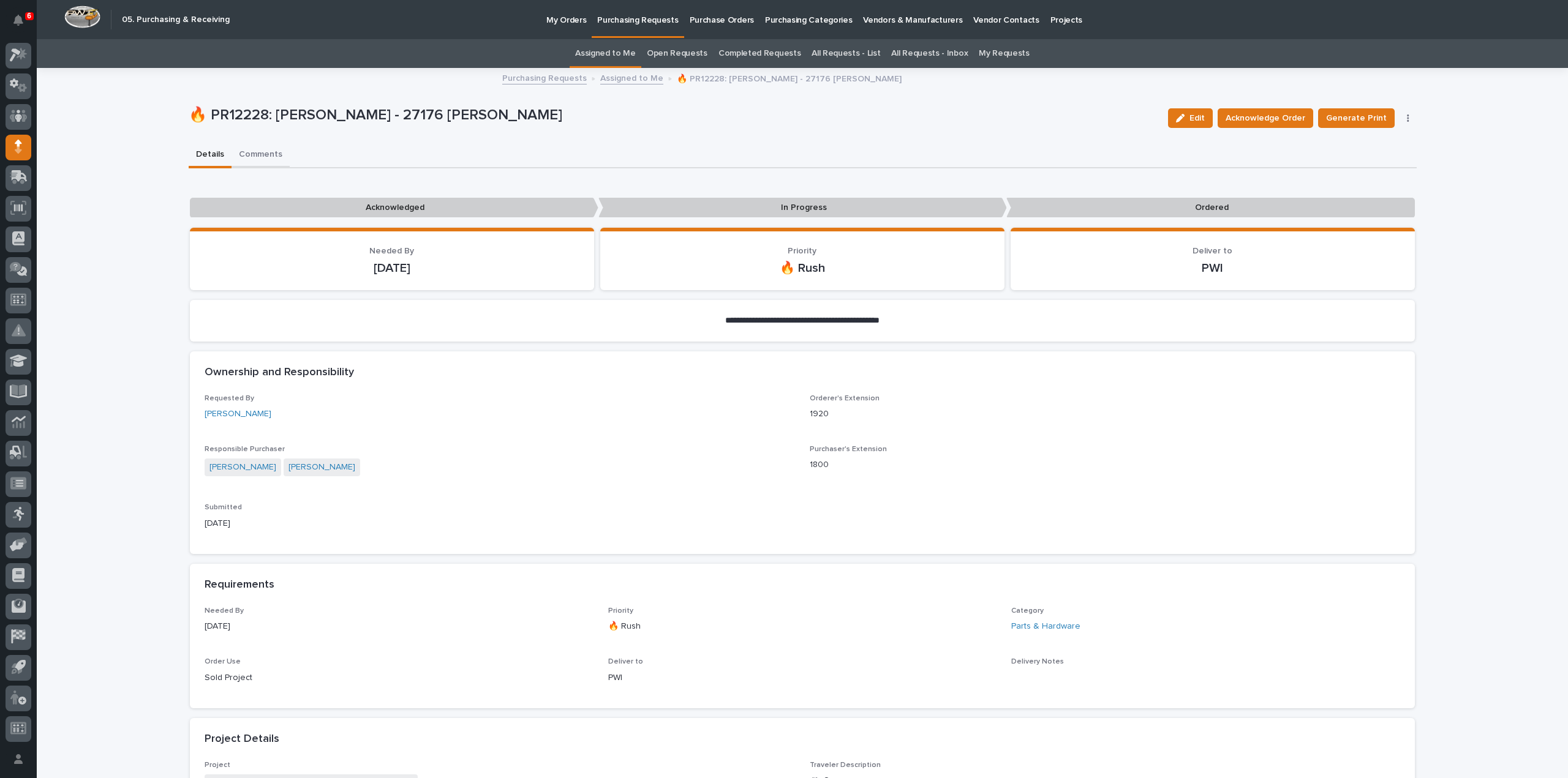
click at [259, 156] on button "Comments" at bounding box center [261, 156] width 58 height 26
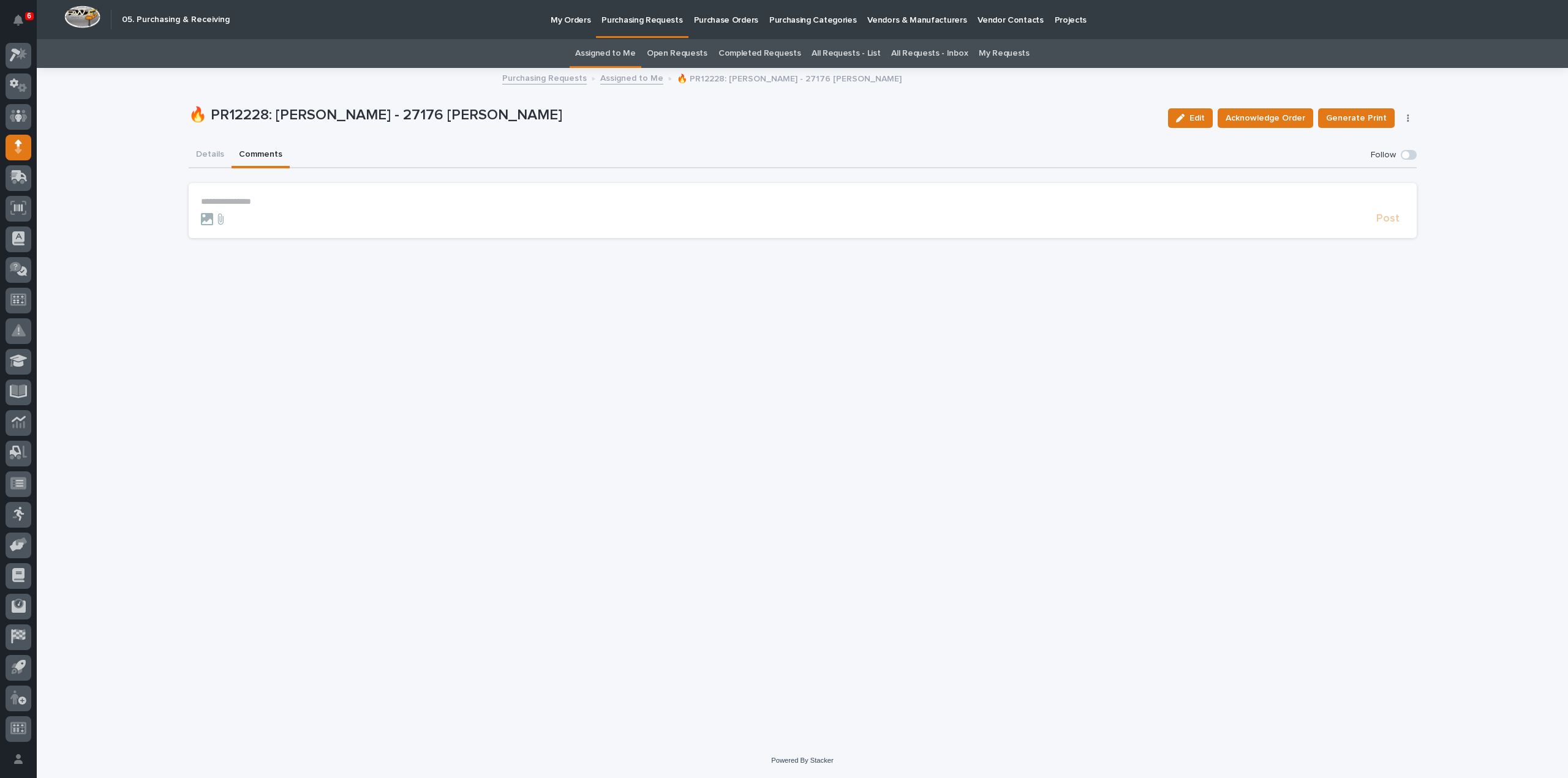
click at [259, 201] on p "**********" at bounding box center [803, 201] width 1204 height 10
click at [237, 221] on span "[PERSON_NAME]" at bounding box center [239, 219] width 69 height 8
click at [261, 203] on p "**********" at bounding box center [803, 202] width 1204 height 12
click at [1385, 226] on span "Post" at bounding box center [1388, 223] width 23 height 14
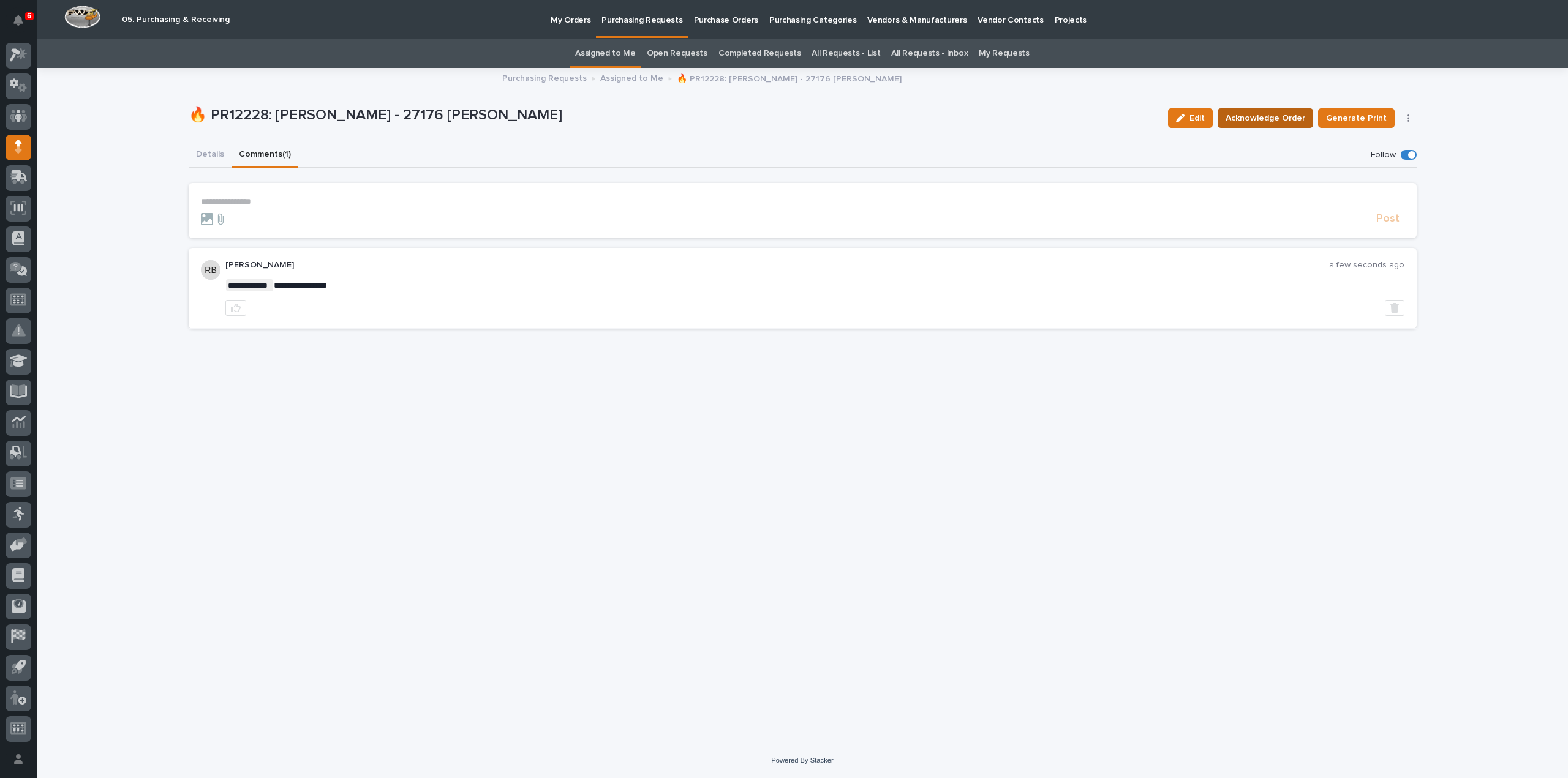
click at [1274, 116] on span "Acknowledge Order" at bounding box center [1266, 119] width 80 height 15
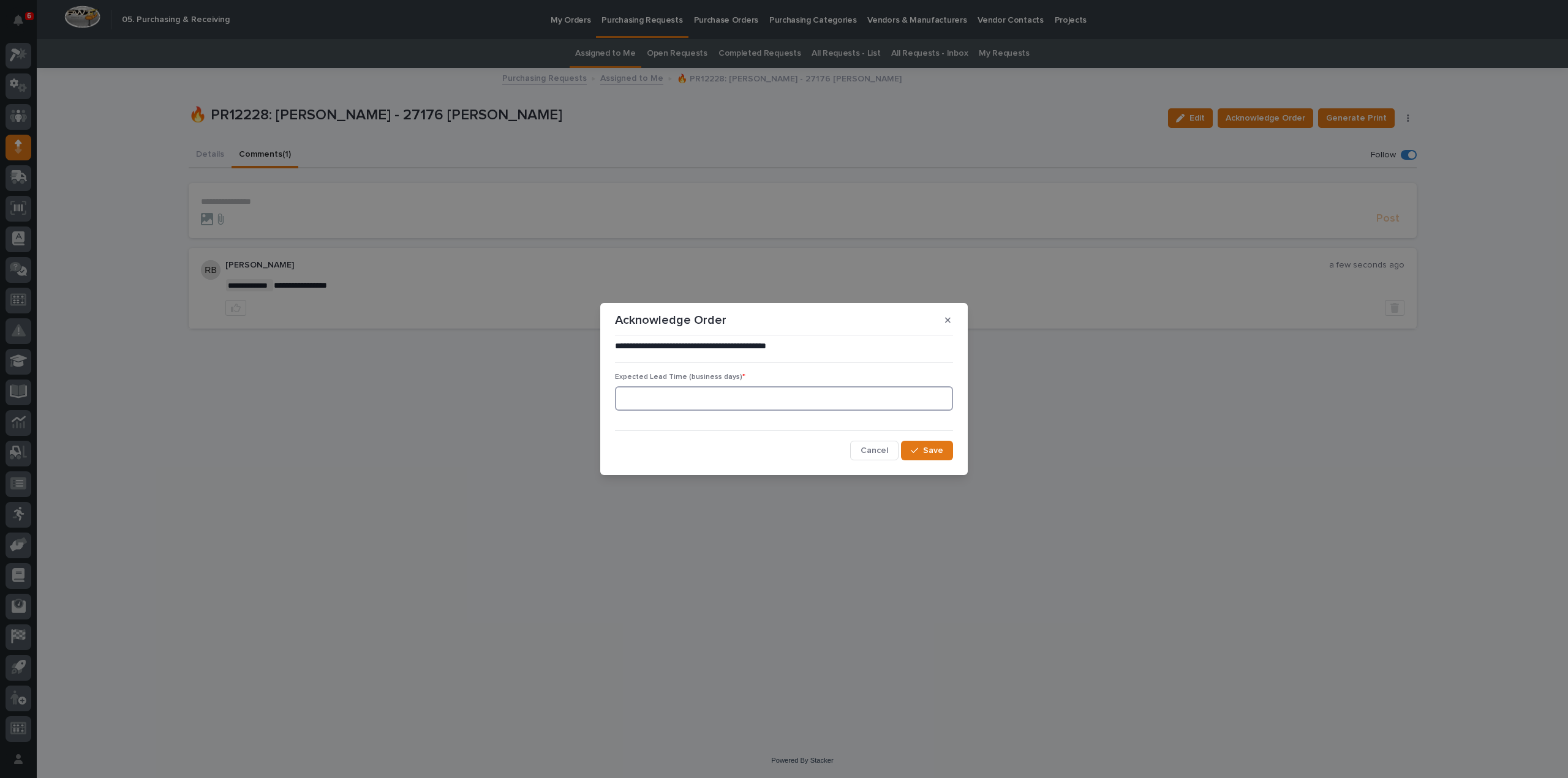
click at [713, 400] on input at bounding box center [784, 399] width 338 height 24
type input "0"
click at [941, 452] on span "Save" at bounding box center [933, 451] width 20 height 11
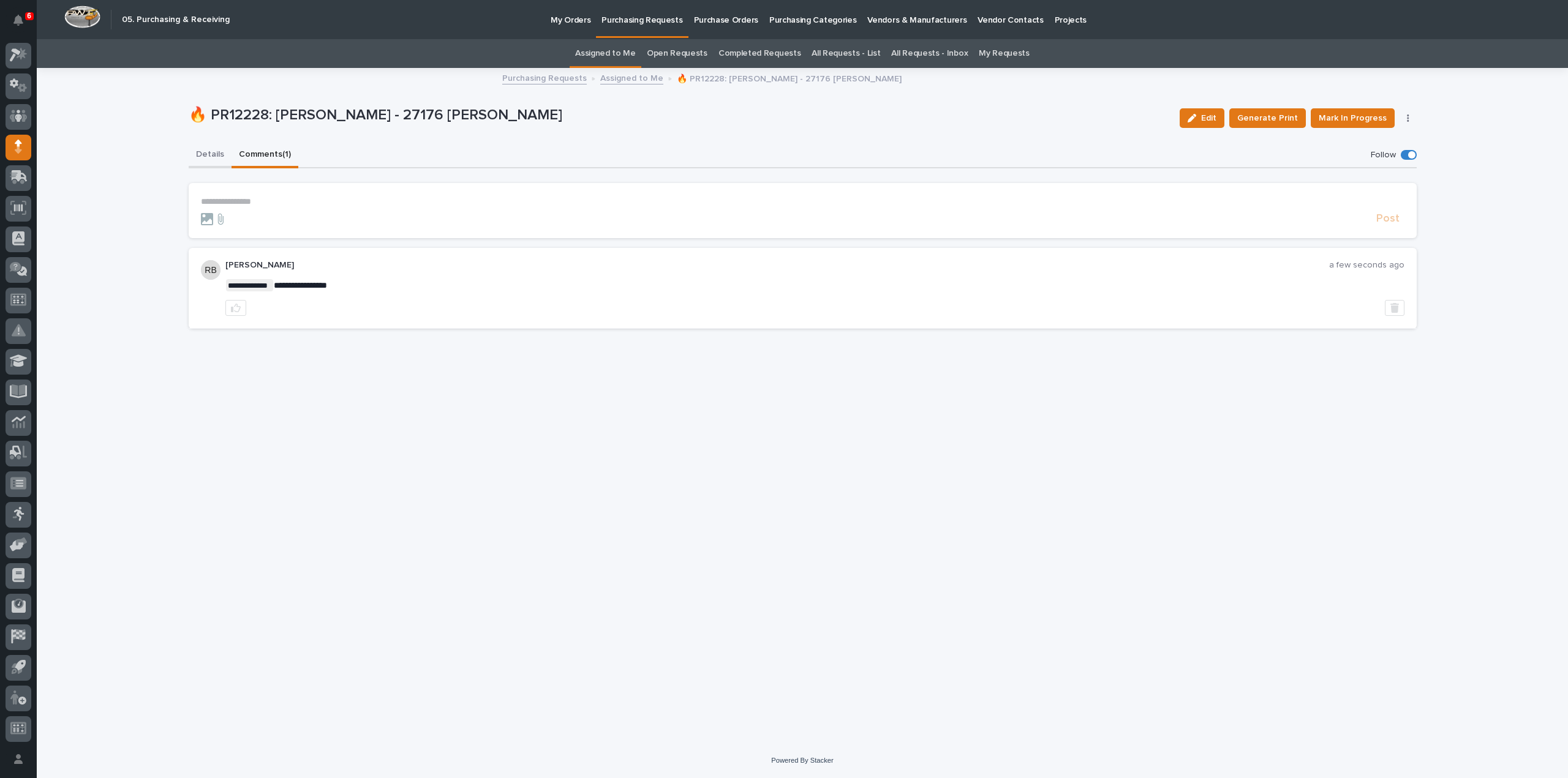
click at [207, 152] on button "Details" at bounding box center [210, 156] width 43 height 26
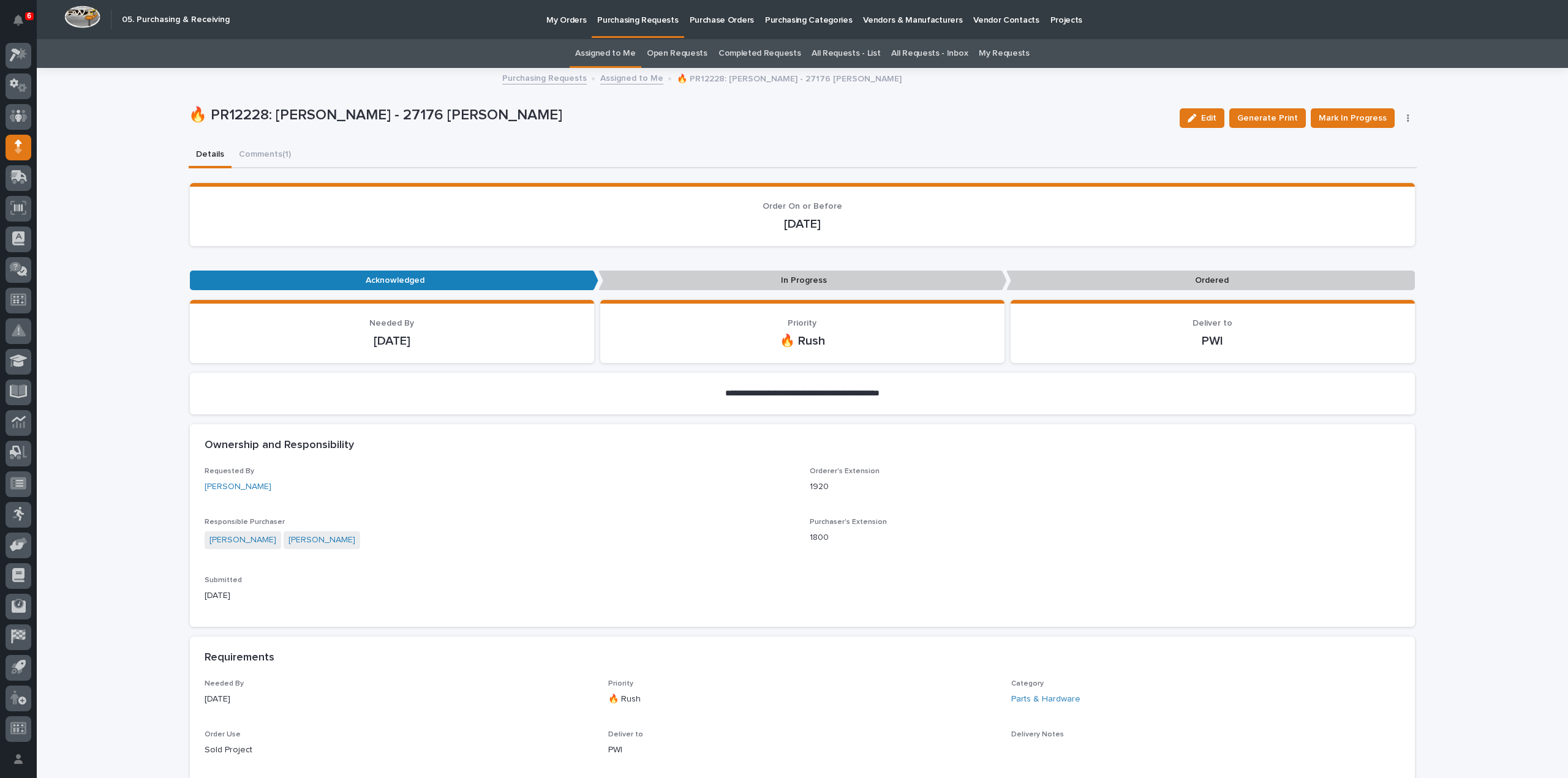
click at [600, 57] on link "Assigned to Me" at bounding box center [605, 53] width 60 height 29
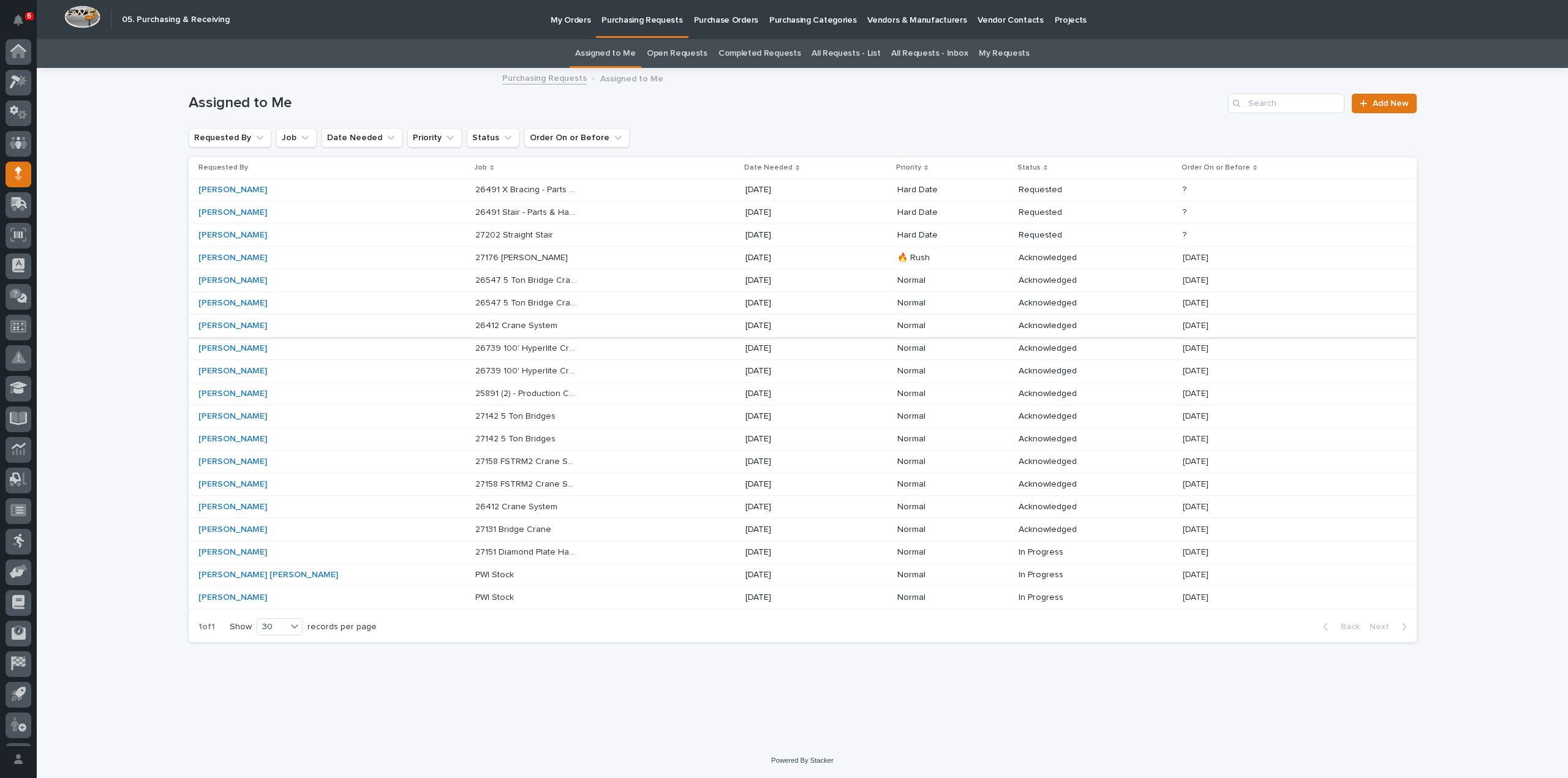
scroll to position [27, 0]
click at [475, 234] on p "27202 Straight Stair" at bounding box center [515, 235] width 81 height 13
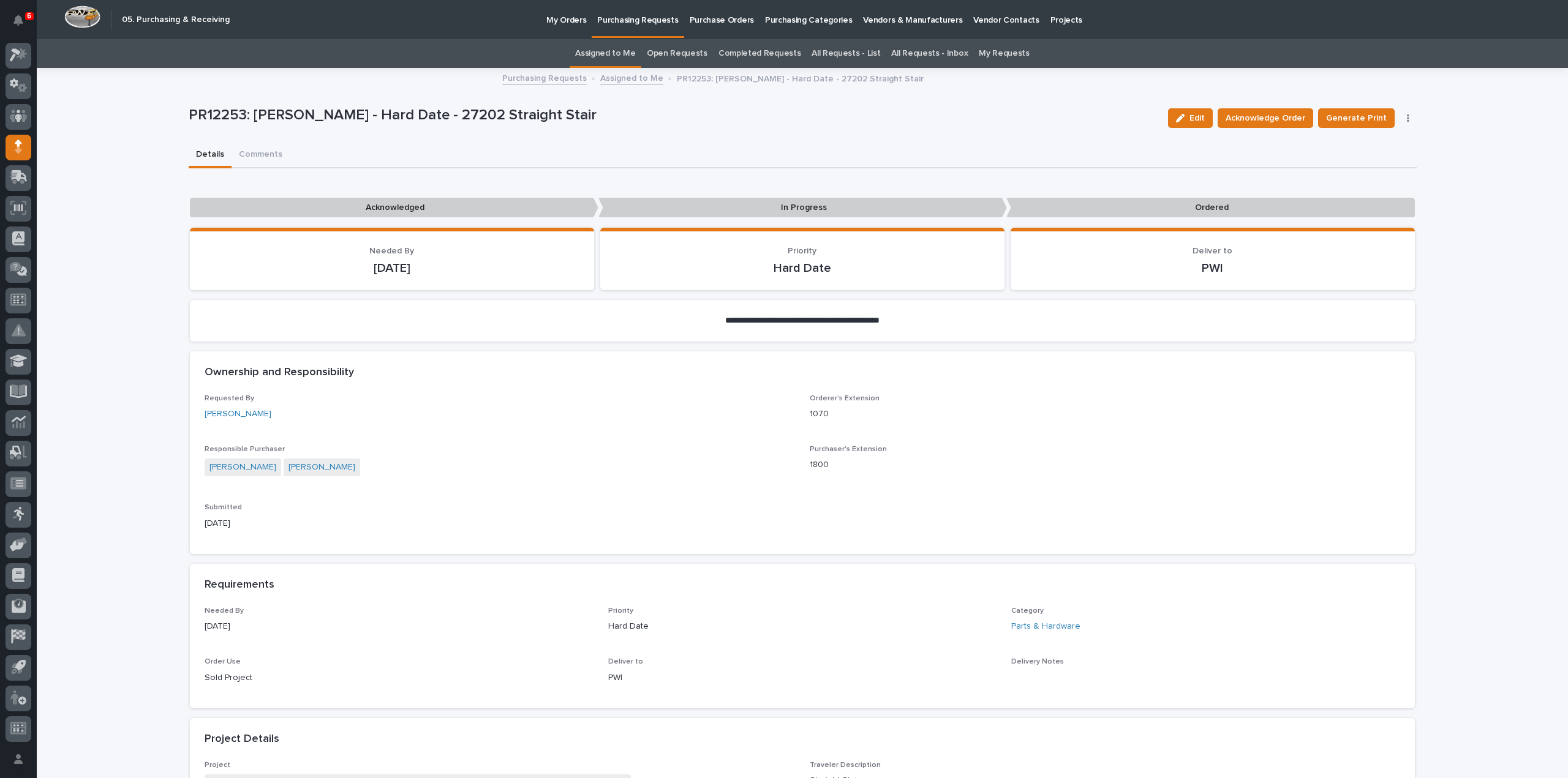
scroll to position [612, 0]
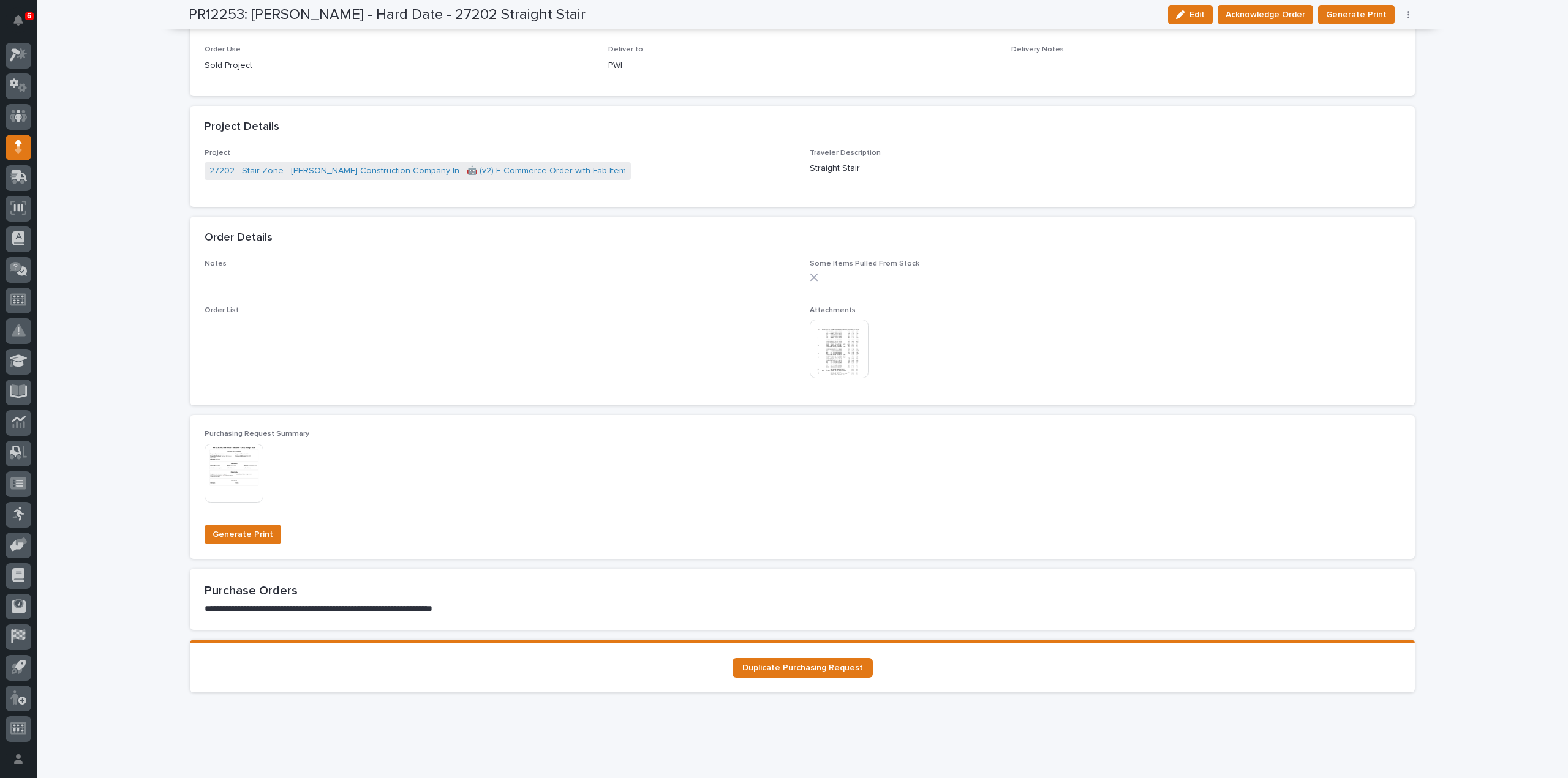
click at [845, 359] on img at bounding box center [839, 349] width 58 height 58
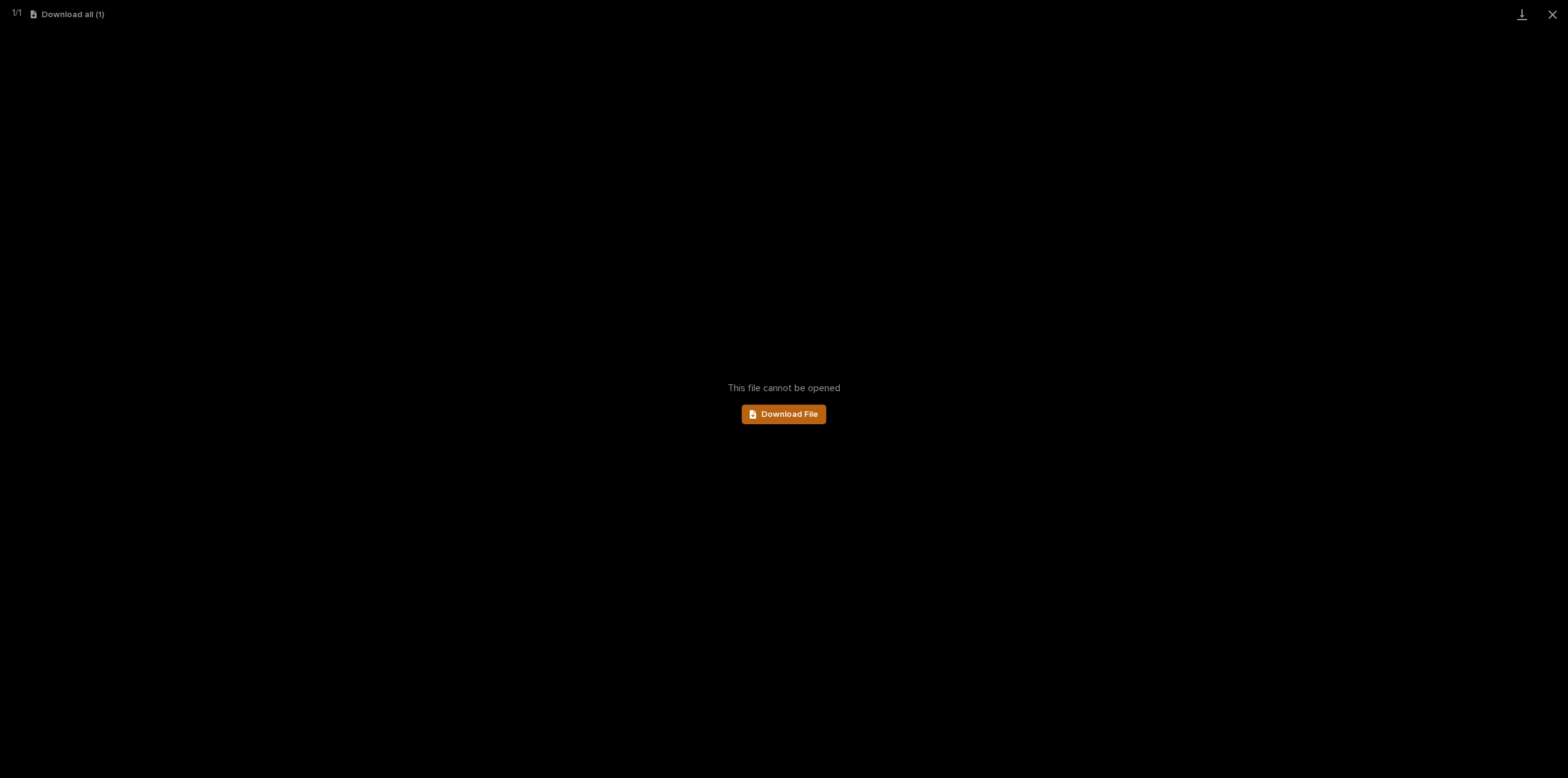
click at [805, 421] on link "Download File" at bounding box center [784, 414] width 84 height 19
click at [771, 419] on link "Download File" at bounding box center [784, 414] width 84 height 19
click at [1549, 15] on button "Close gallery" at bounding box center [1552, 14] width 31 height 29
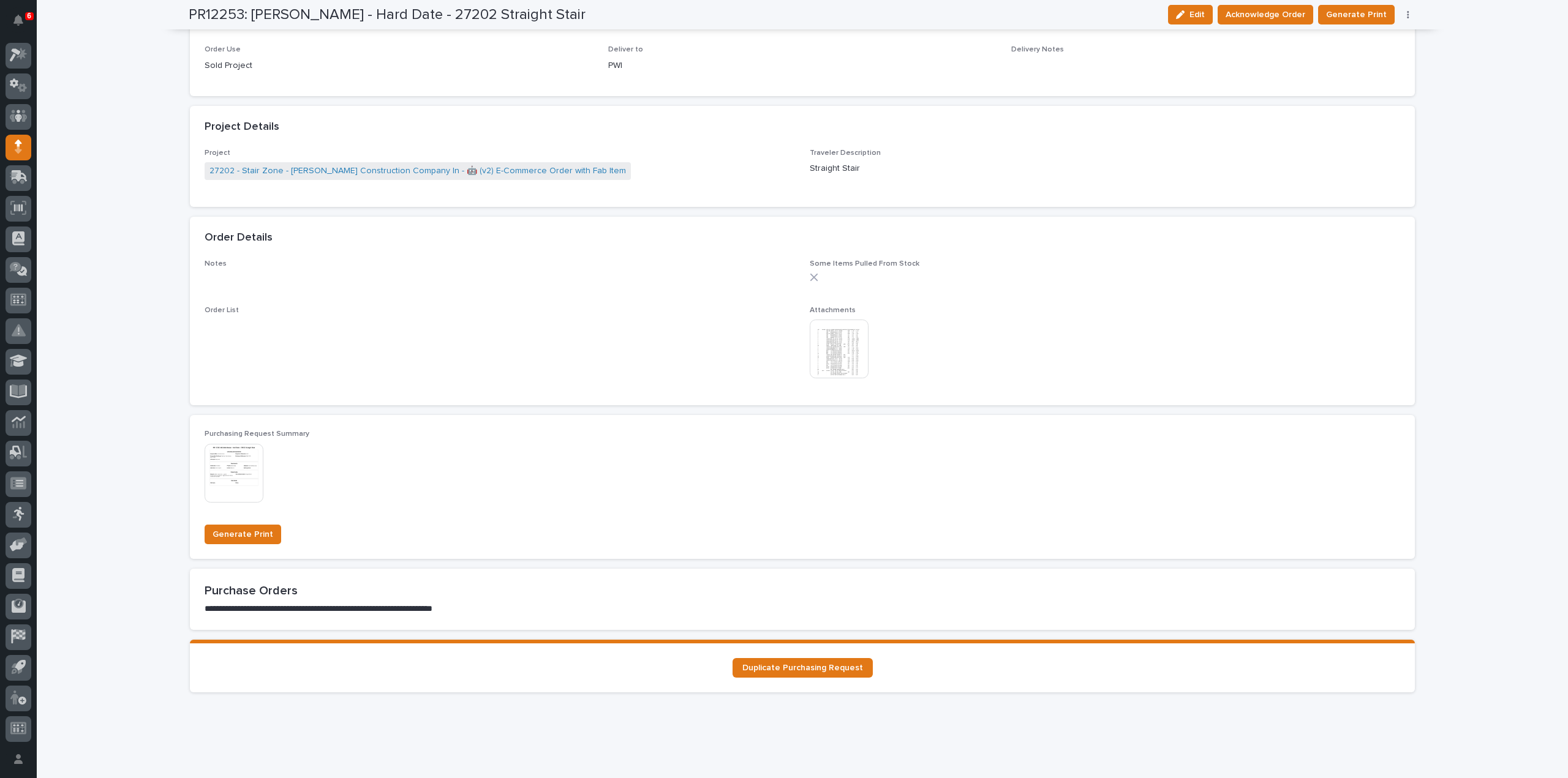
scroll to position [0, 0]
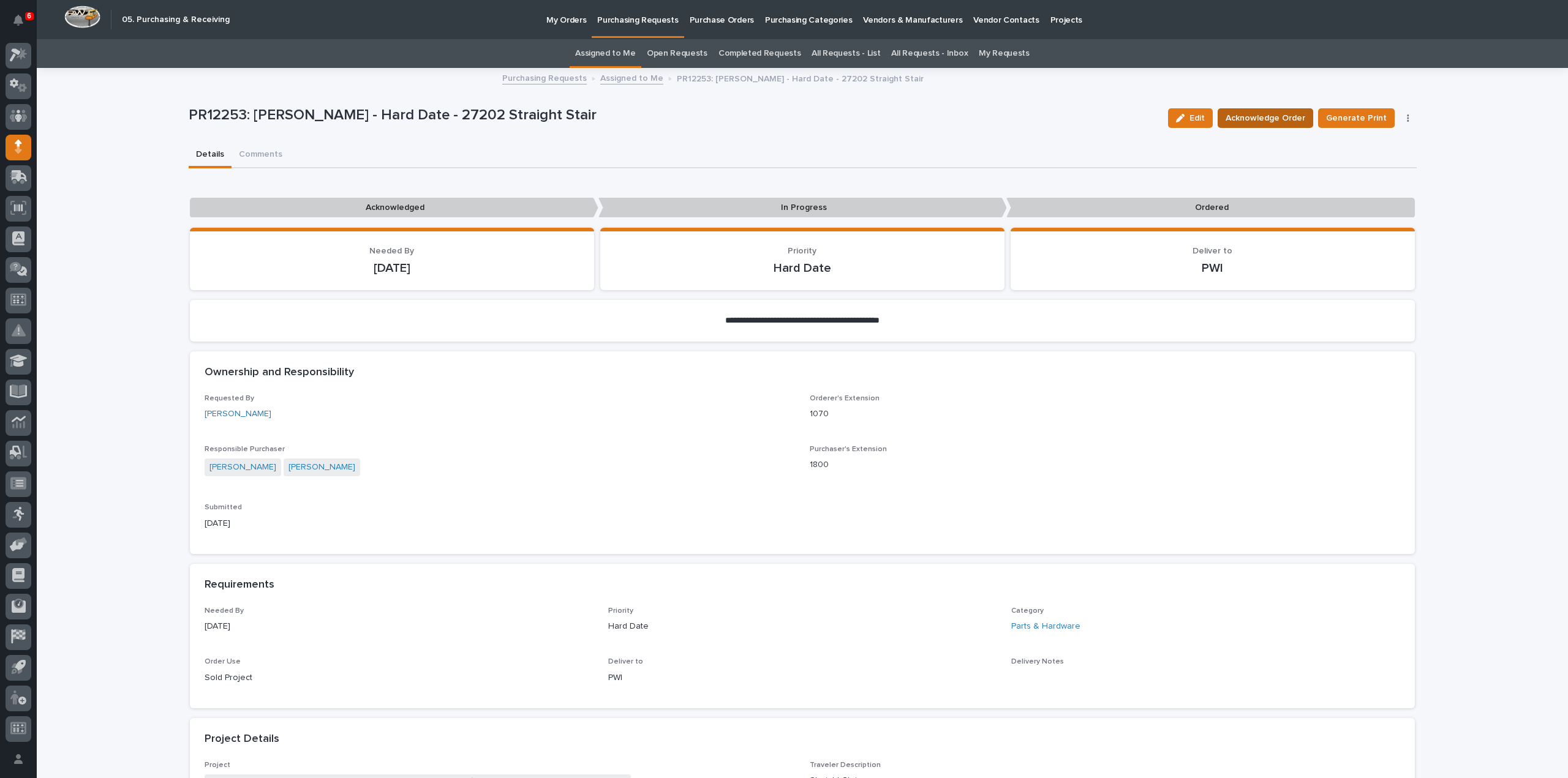
click at [1260, 117] on span "Acknowledge Order" at bounding box center [1266, 119] width 80 height 15
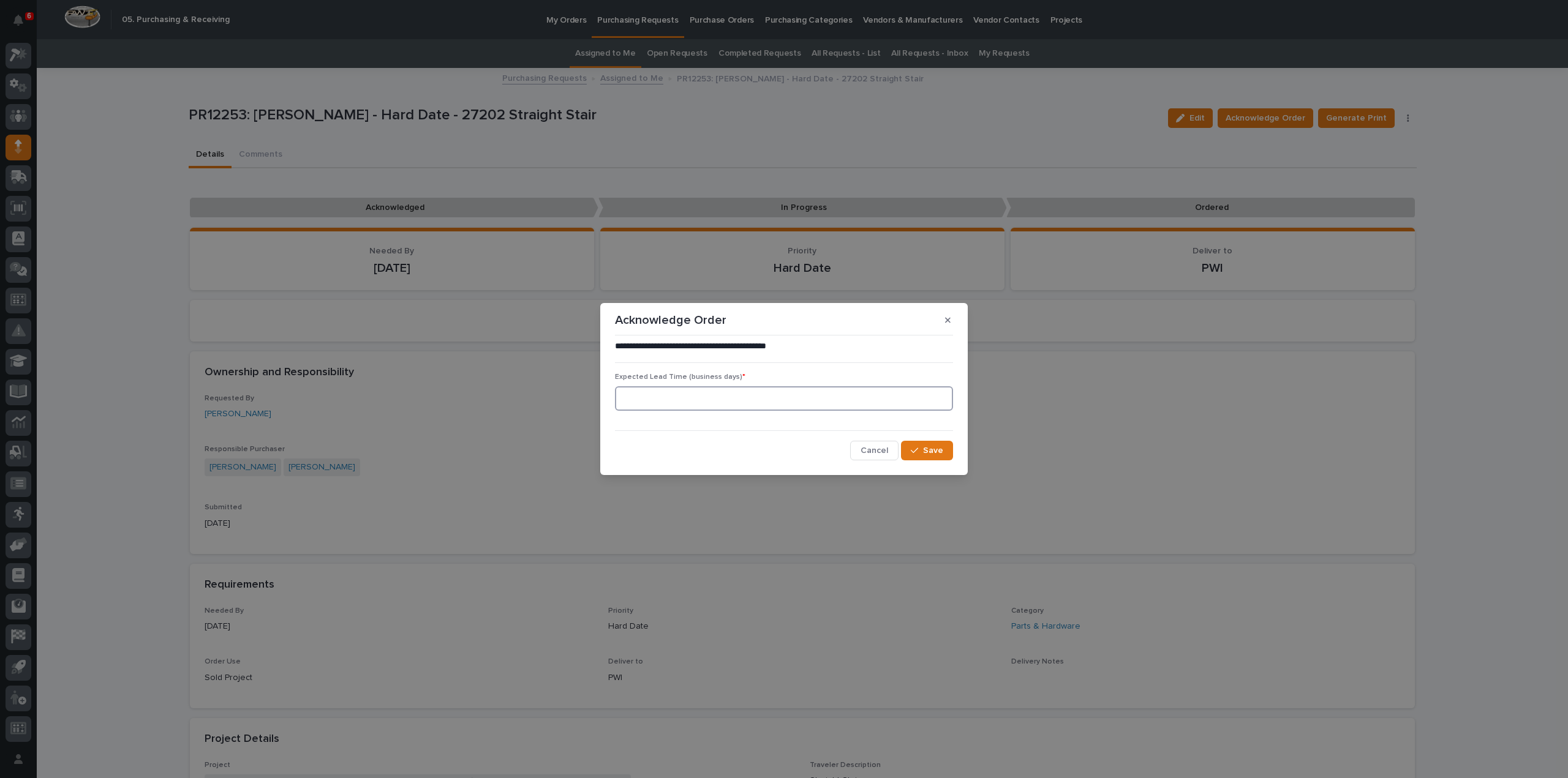
click at [649, 392] on input at bounding box center [784, 399] width 338 height 24
type input "0"
click at [939, 455] on span "Save" at bounding box center [933, 451] width 20 height 11
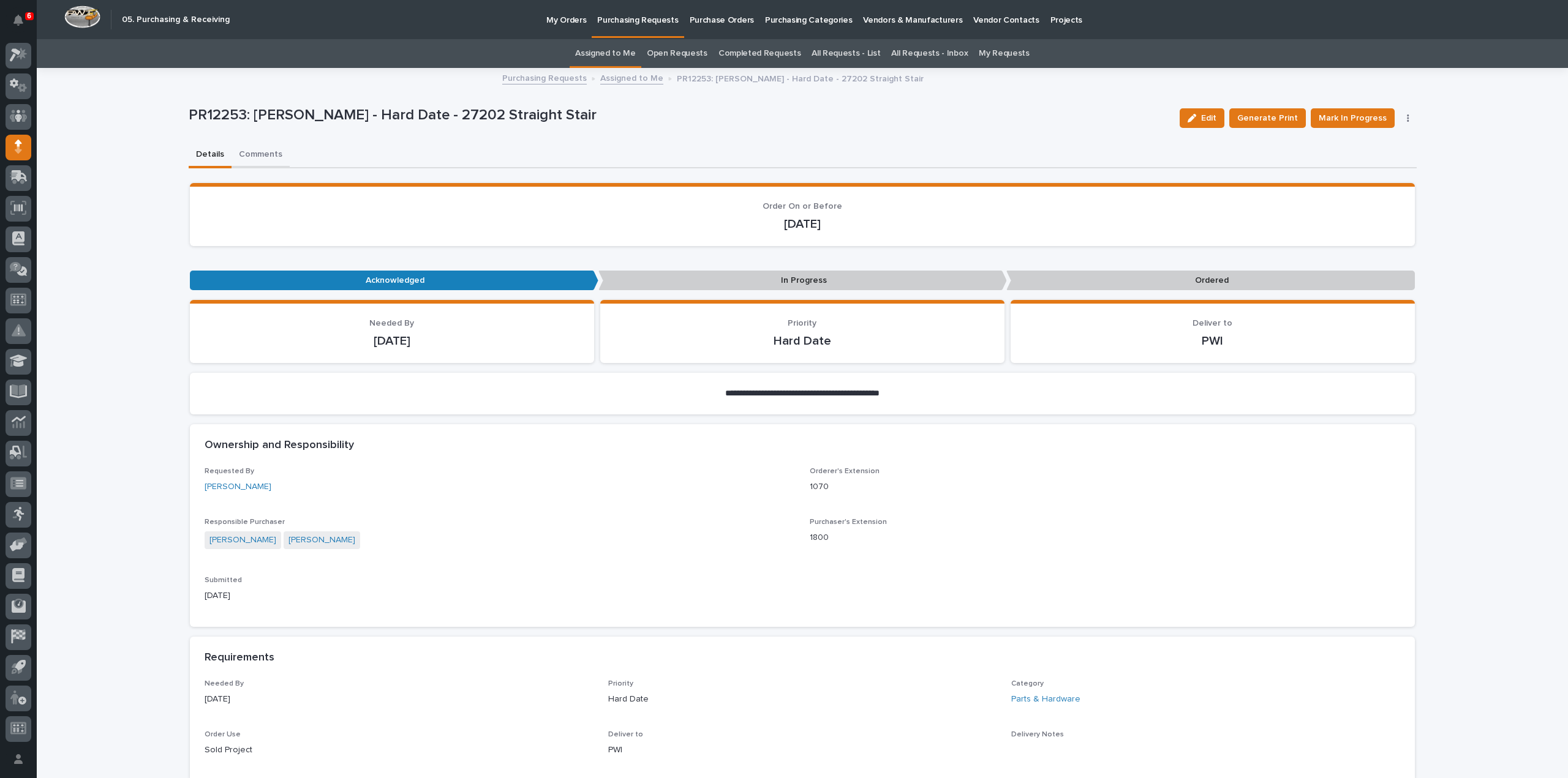
click at [239, 156] on button "Comments" at bounding box center [261, 156] width 58 height 26
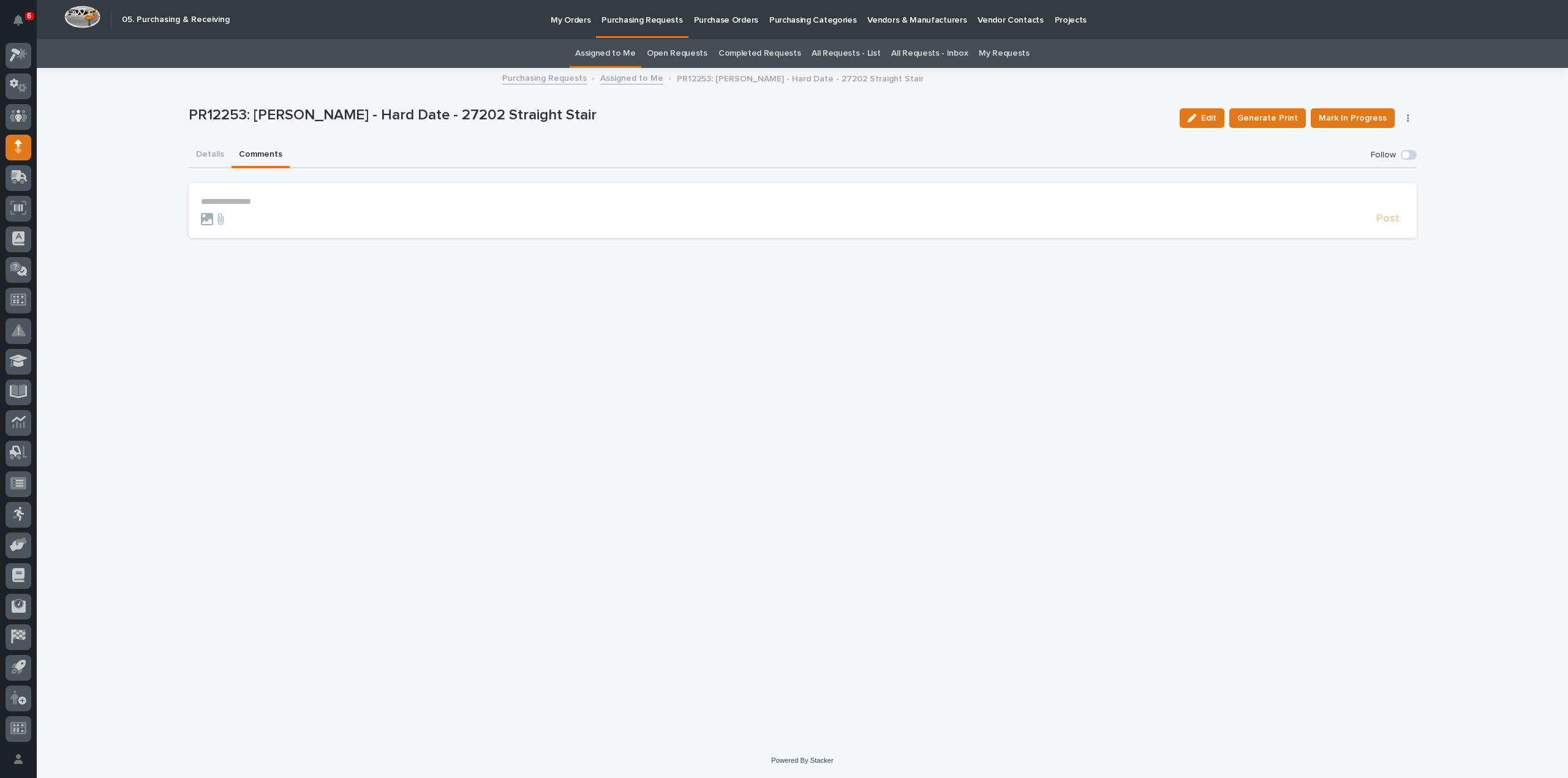
click at [225, 203] on p "**********" at bounding box center [803, 201] width 1204 height 10
click at [1360, 118] on span "Mark In Progress" at bounding box center [1353, 119] width 68 height 15
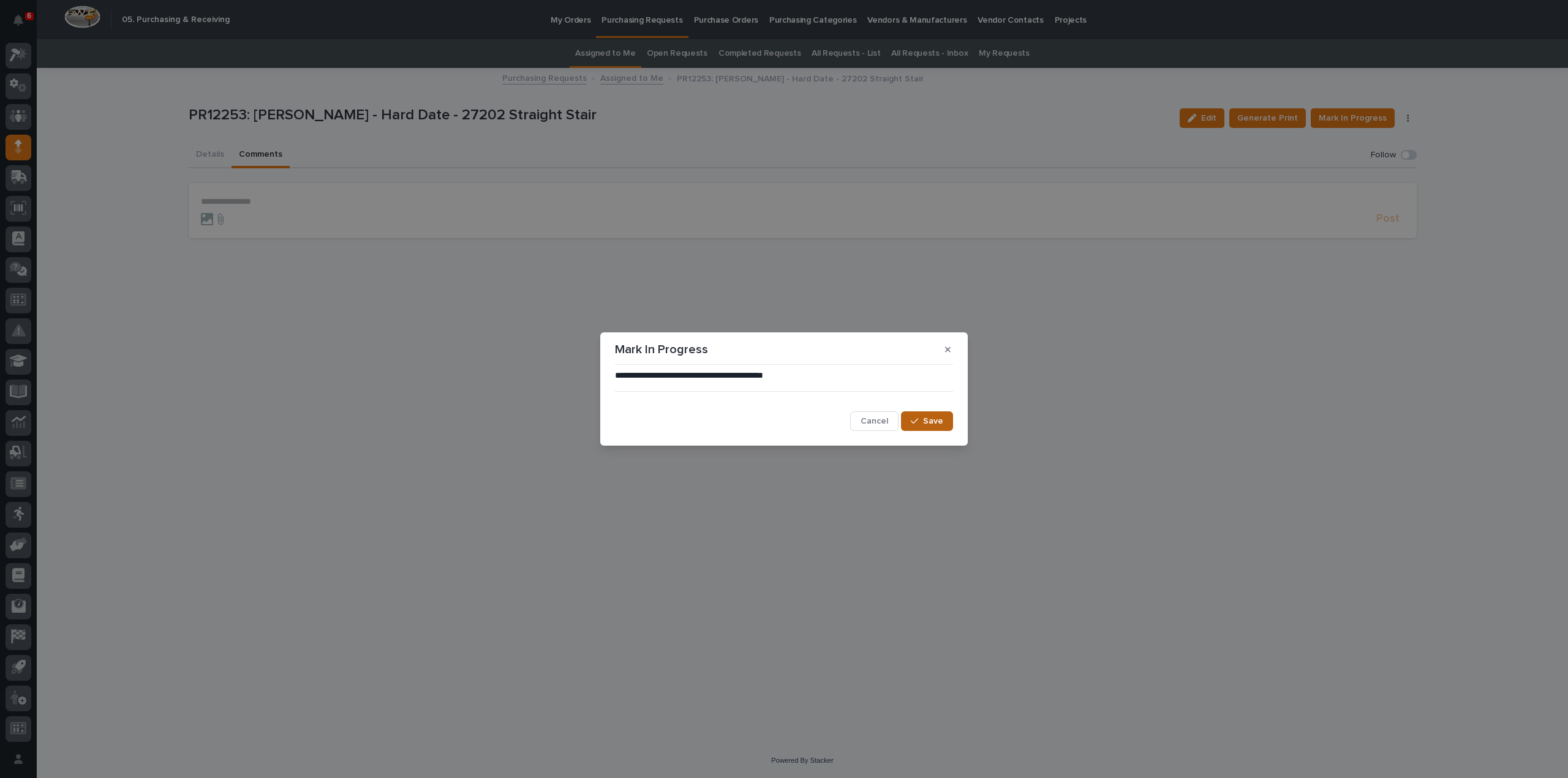
click at [939, 418] on span "Save" at bounding box center [933, 421] width 20 height 11
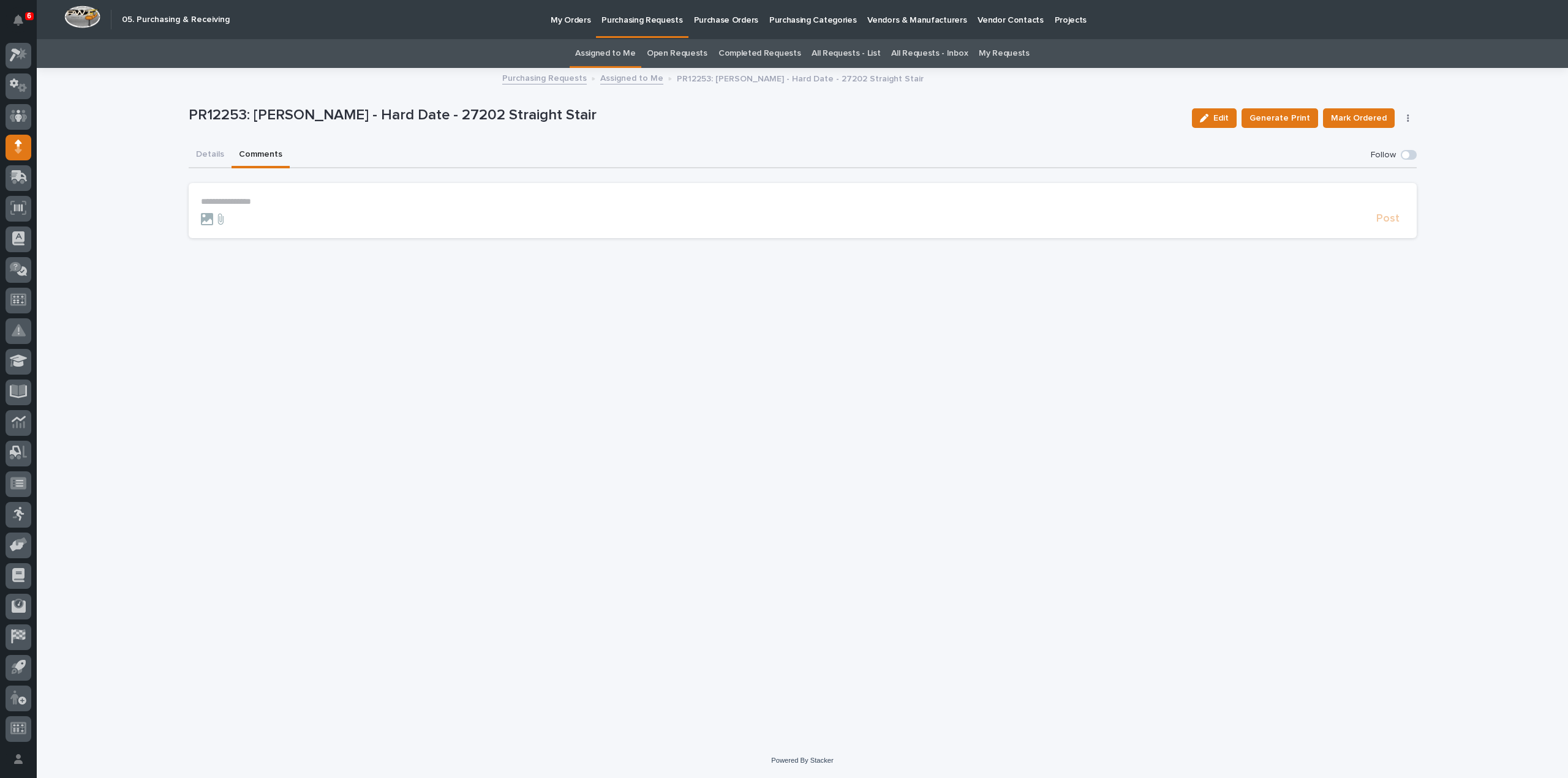
click at [1356, 114] on span "Mark Ordered" at bounding box center [1359, 119] width 56 height 15
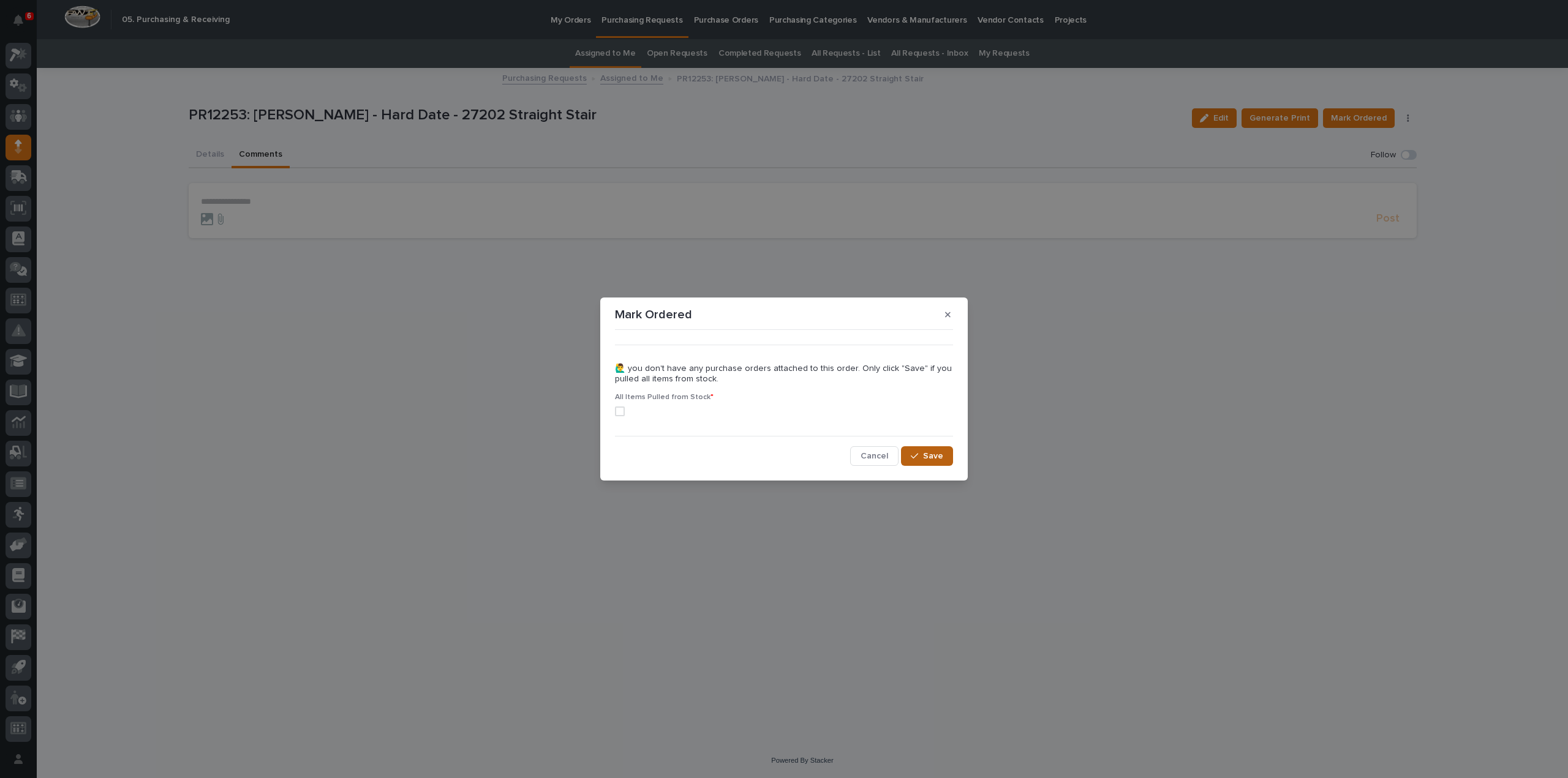
click at [941, 454] on span "Save" at bounding box center [933, 456] width 20 height 11
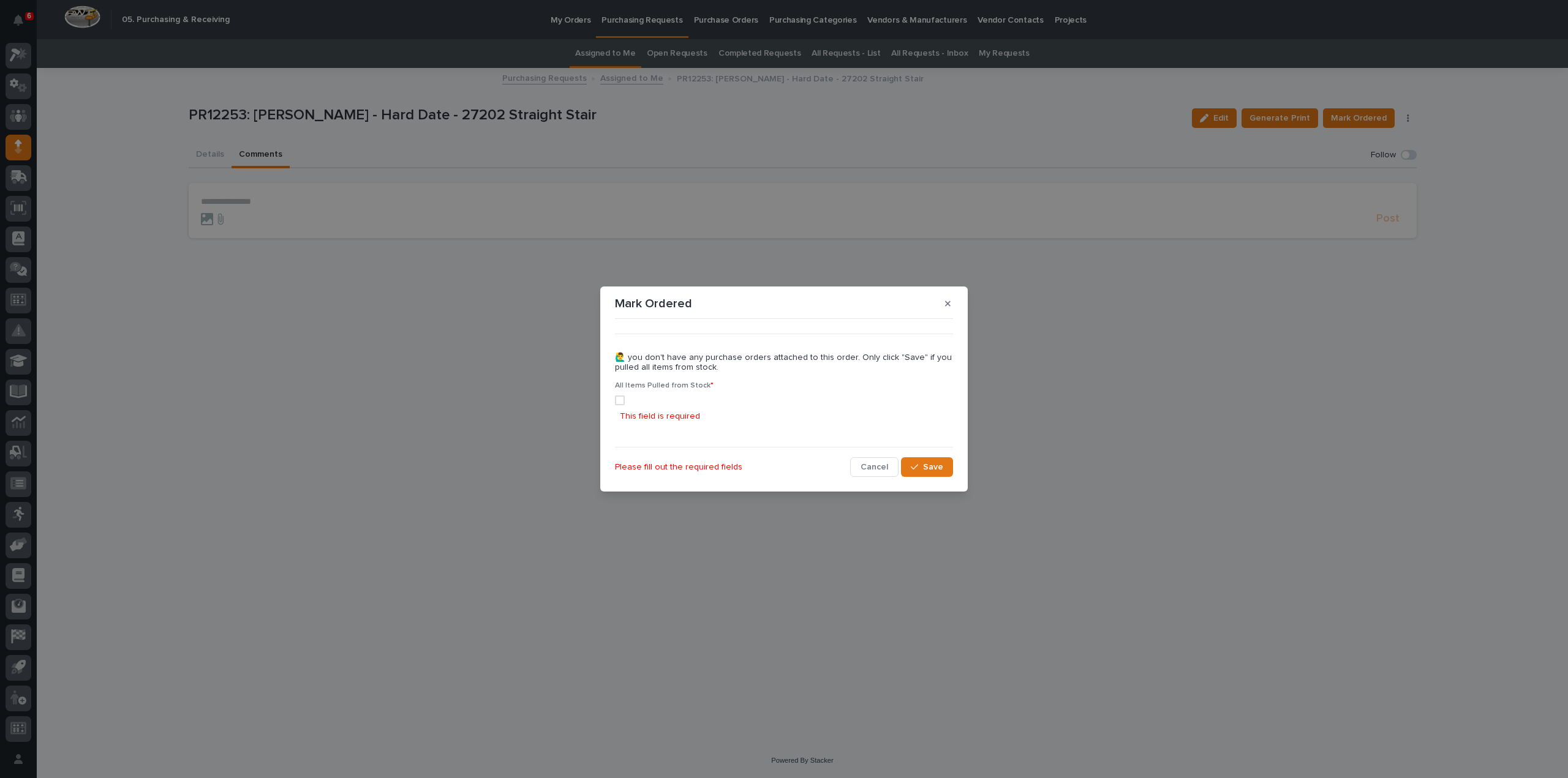
click at [620, 403] on span at bounding box center [620, 401] width 10 height 10
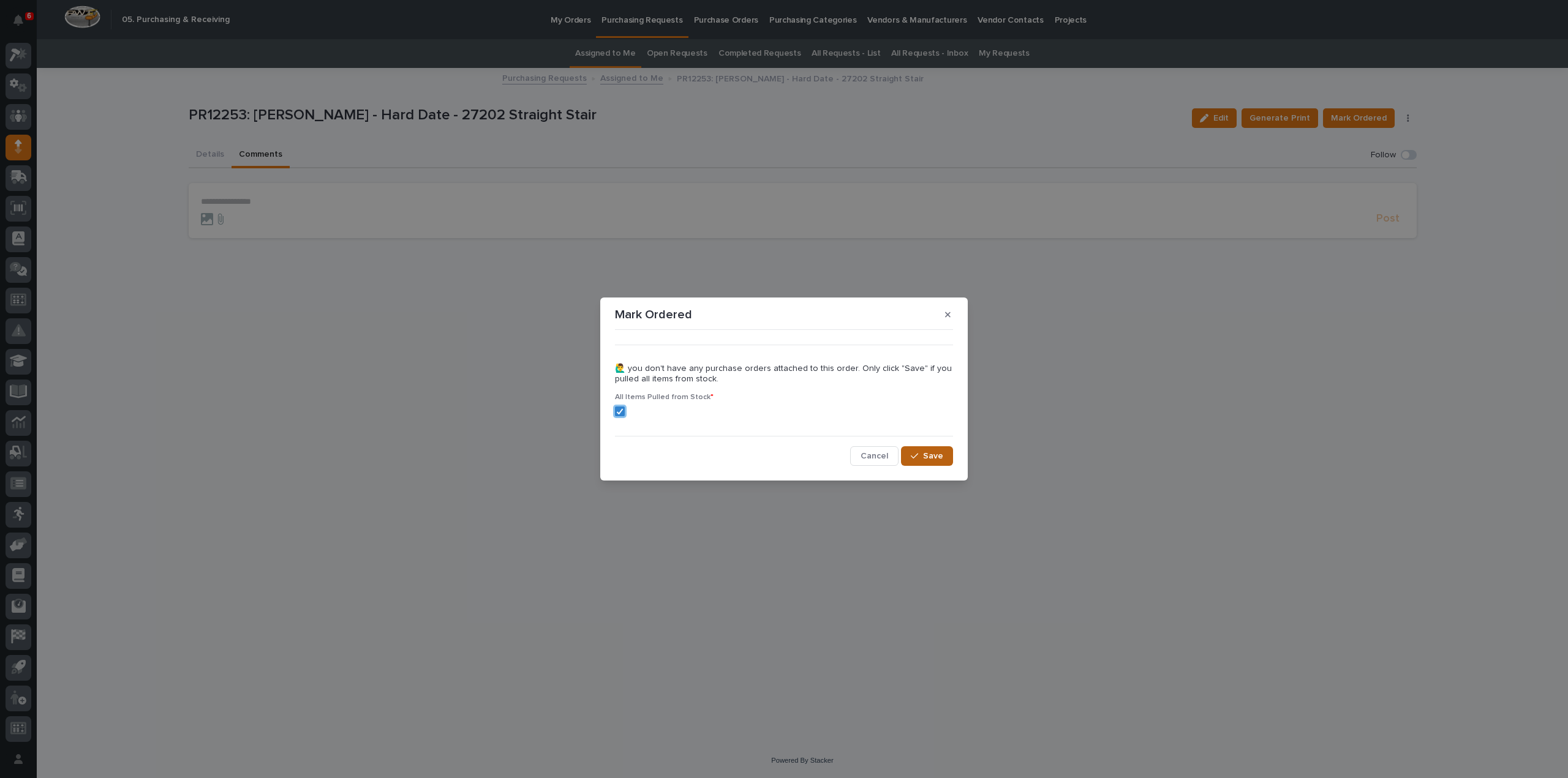
click at [942, 459] on span "Save" at bounding box center [933, 456] width 20 height 11
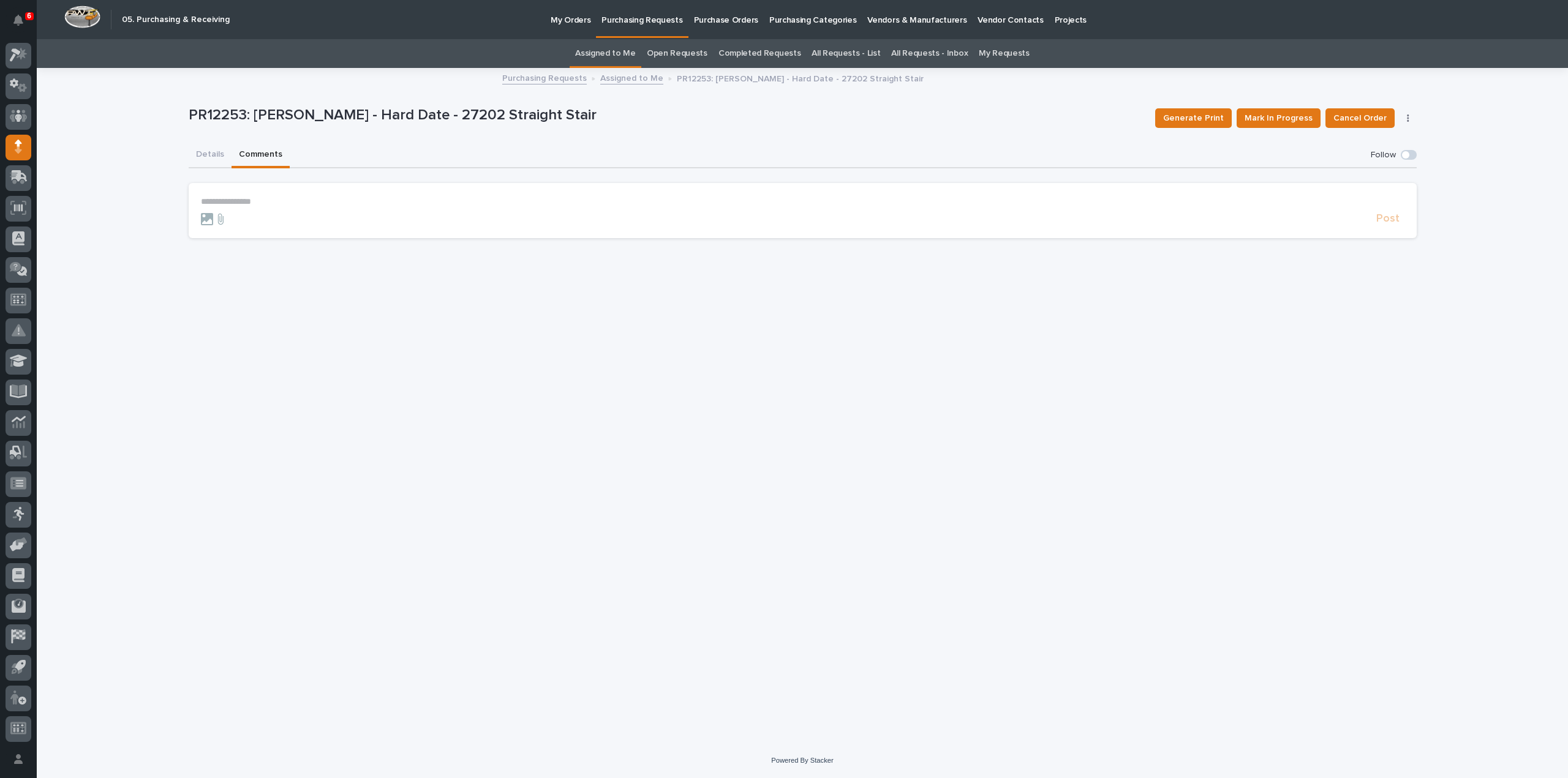
click at [628, 55] on link "Assigned to Me" at bounding box center [605, 53] width 60 height 29
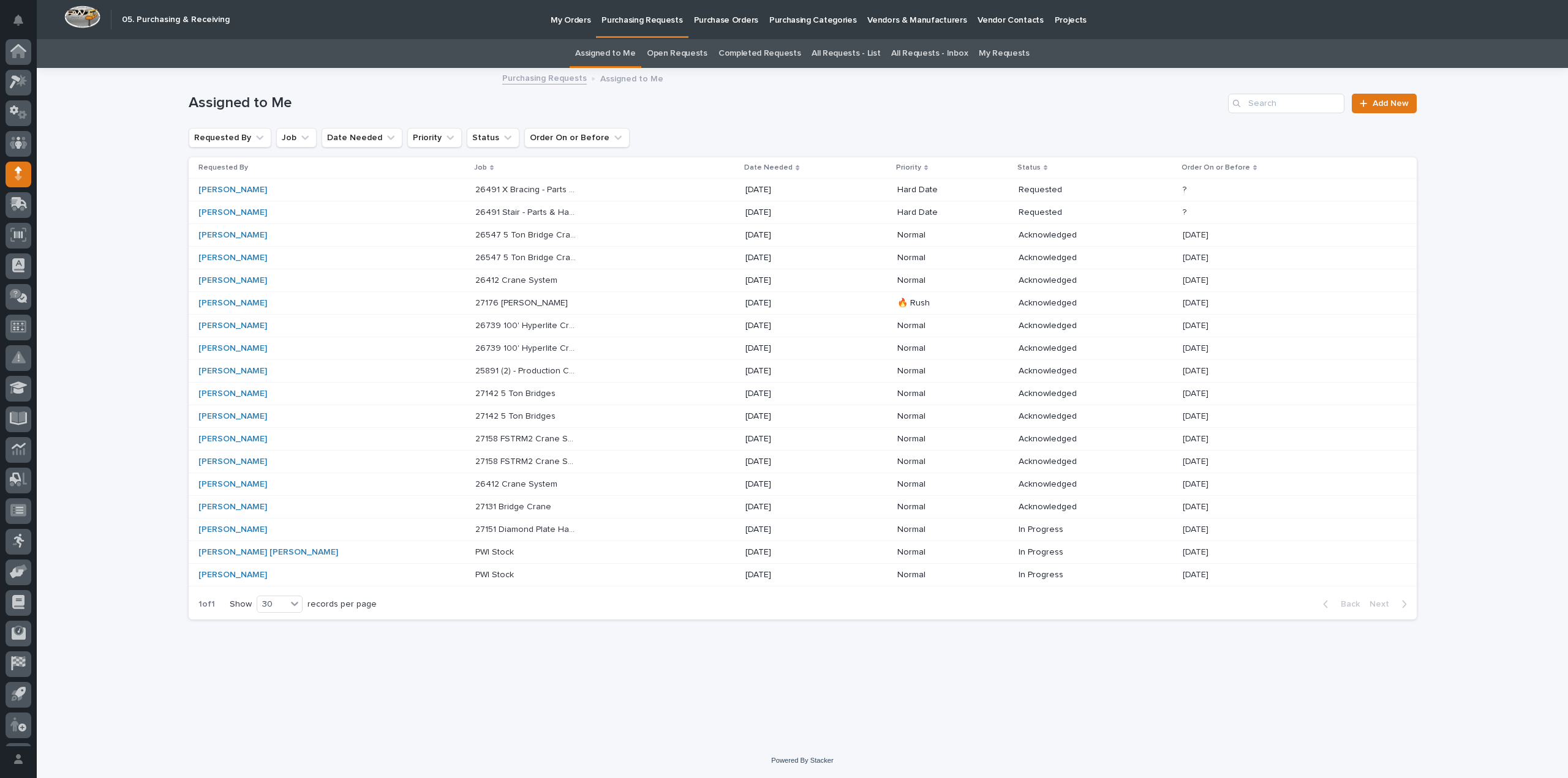
scroll to position [27, 0]
click at [493, 211] on p "26491 Stair - Parts & Hardware" at bounding box center [527, 211] width 105 height 13
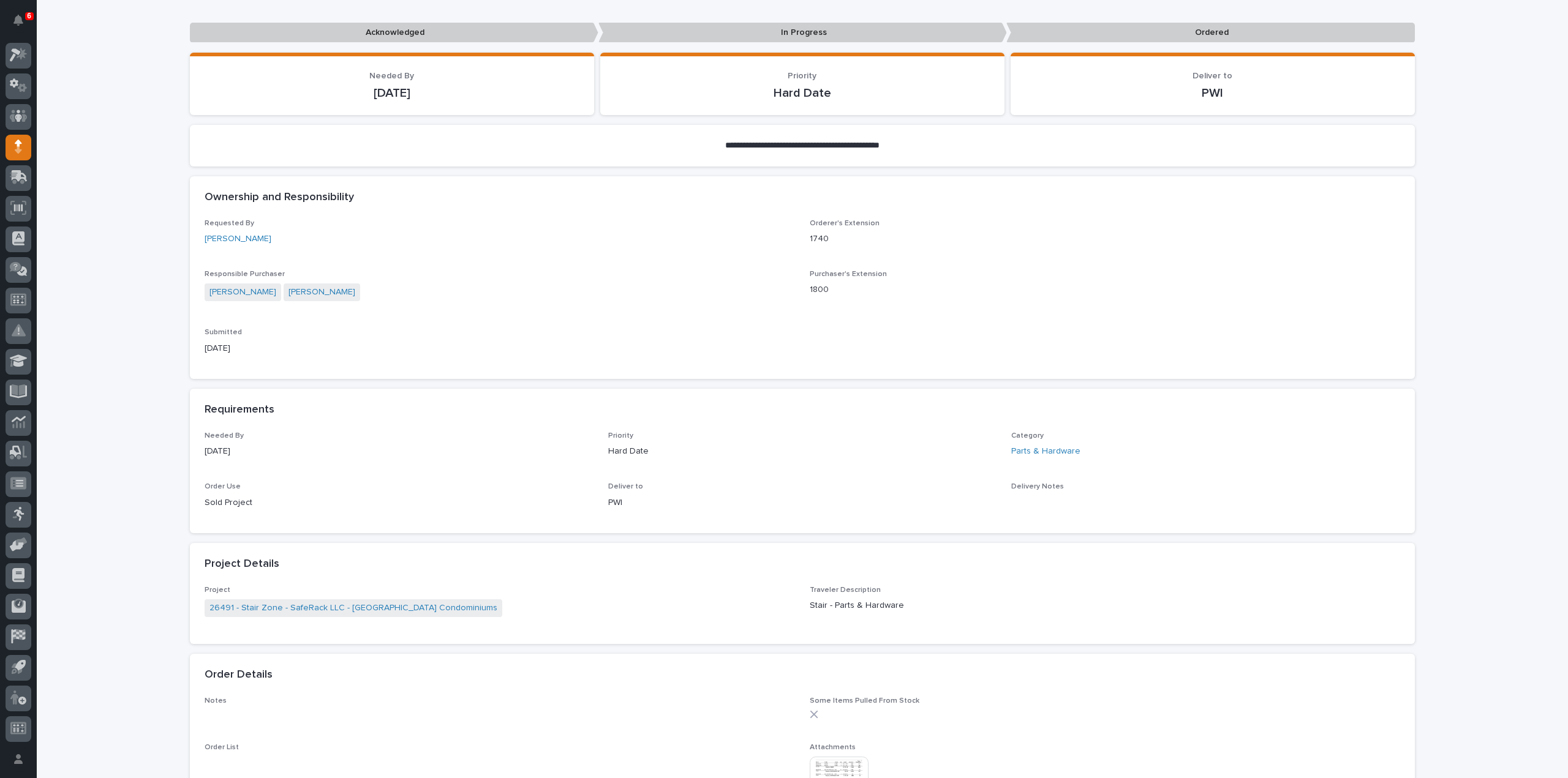
scroll to position [490, 0]
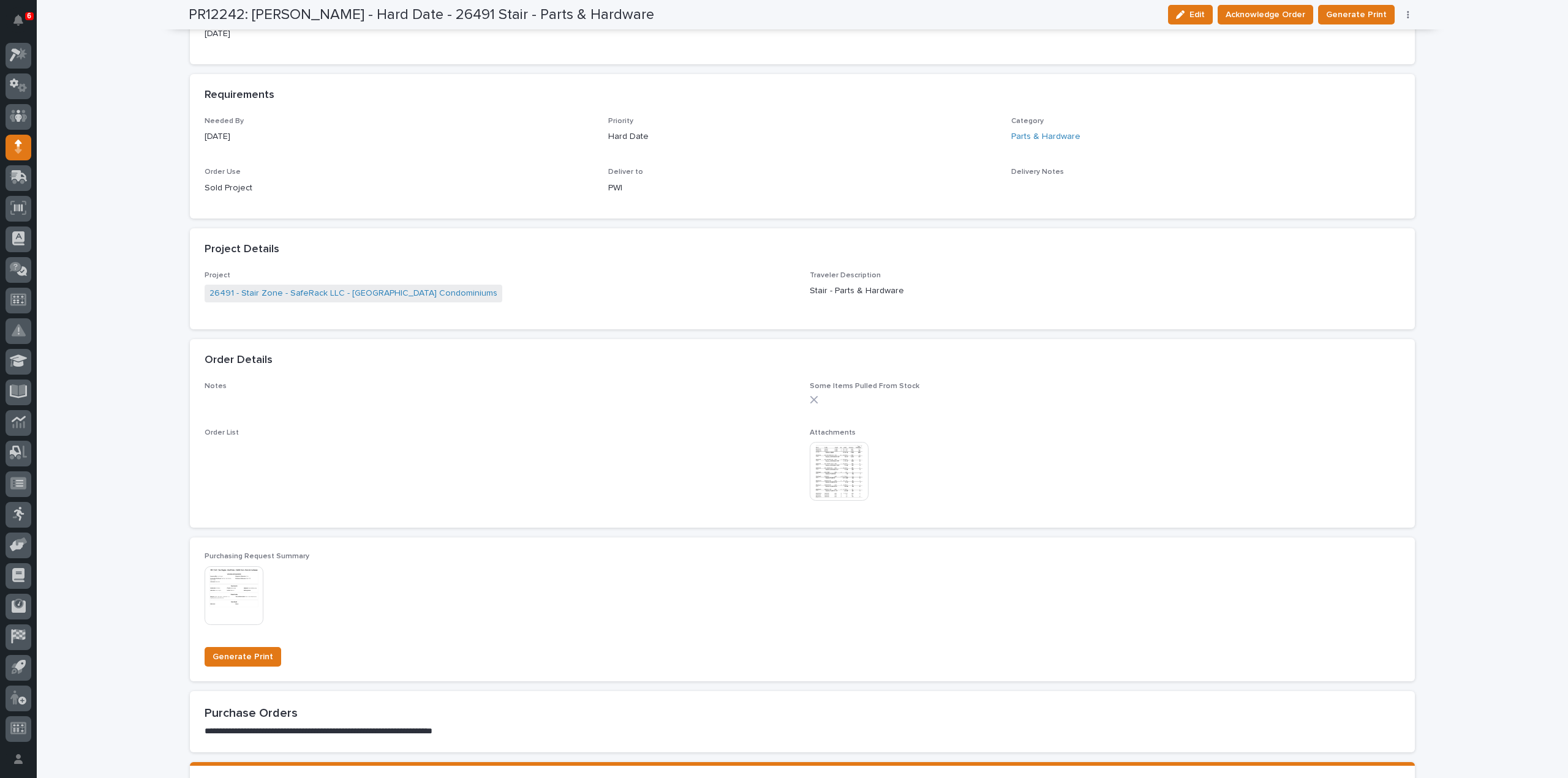
click at [820, 470] on img at bounding box center [839, 471] width 58 height 58
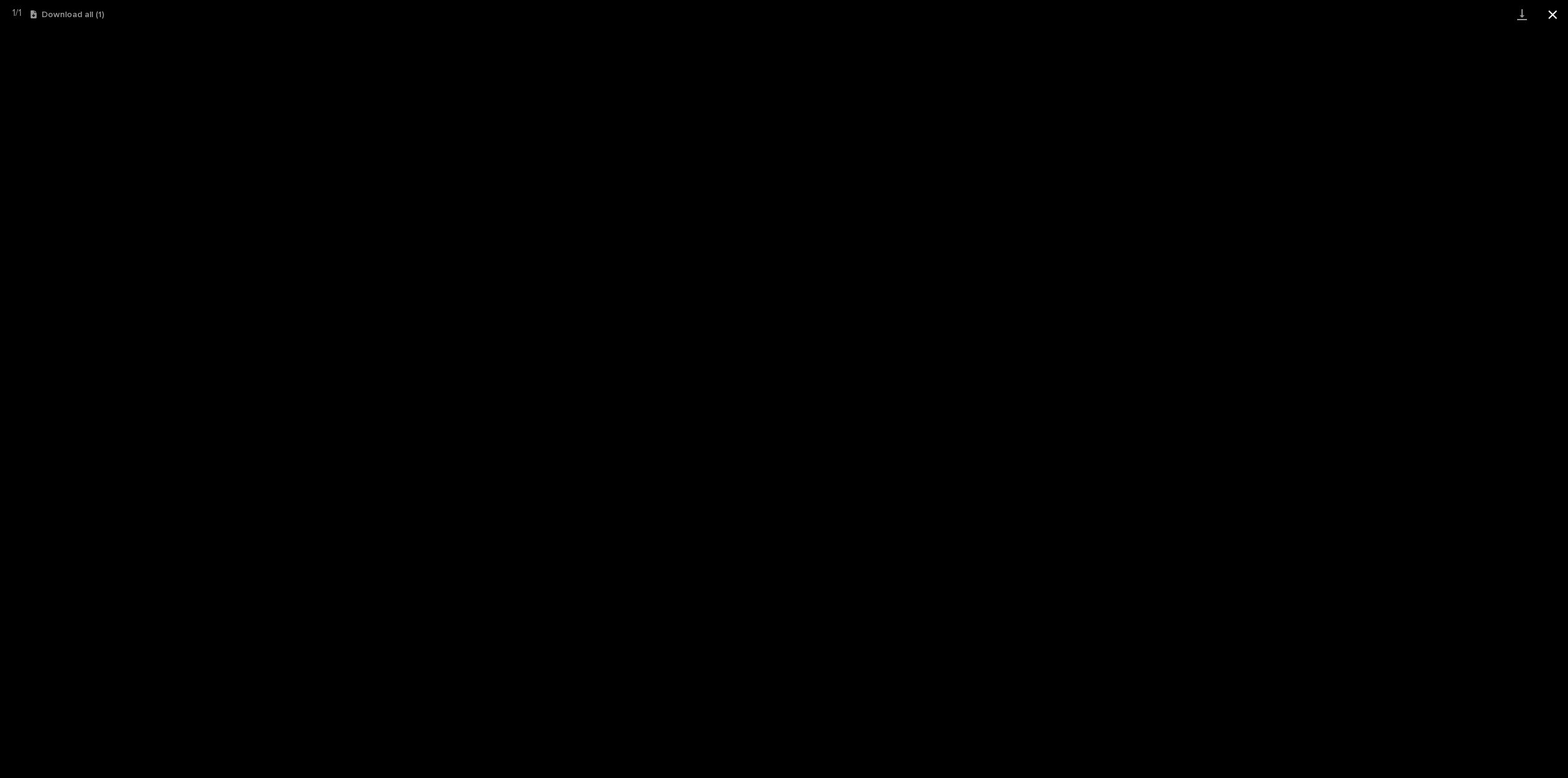
click at [1552, 16] on button "Close gallery" at bounding box center [1552, 14] width 31 height 29
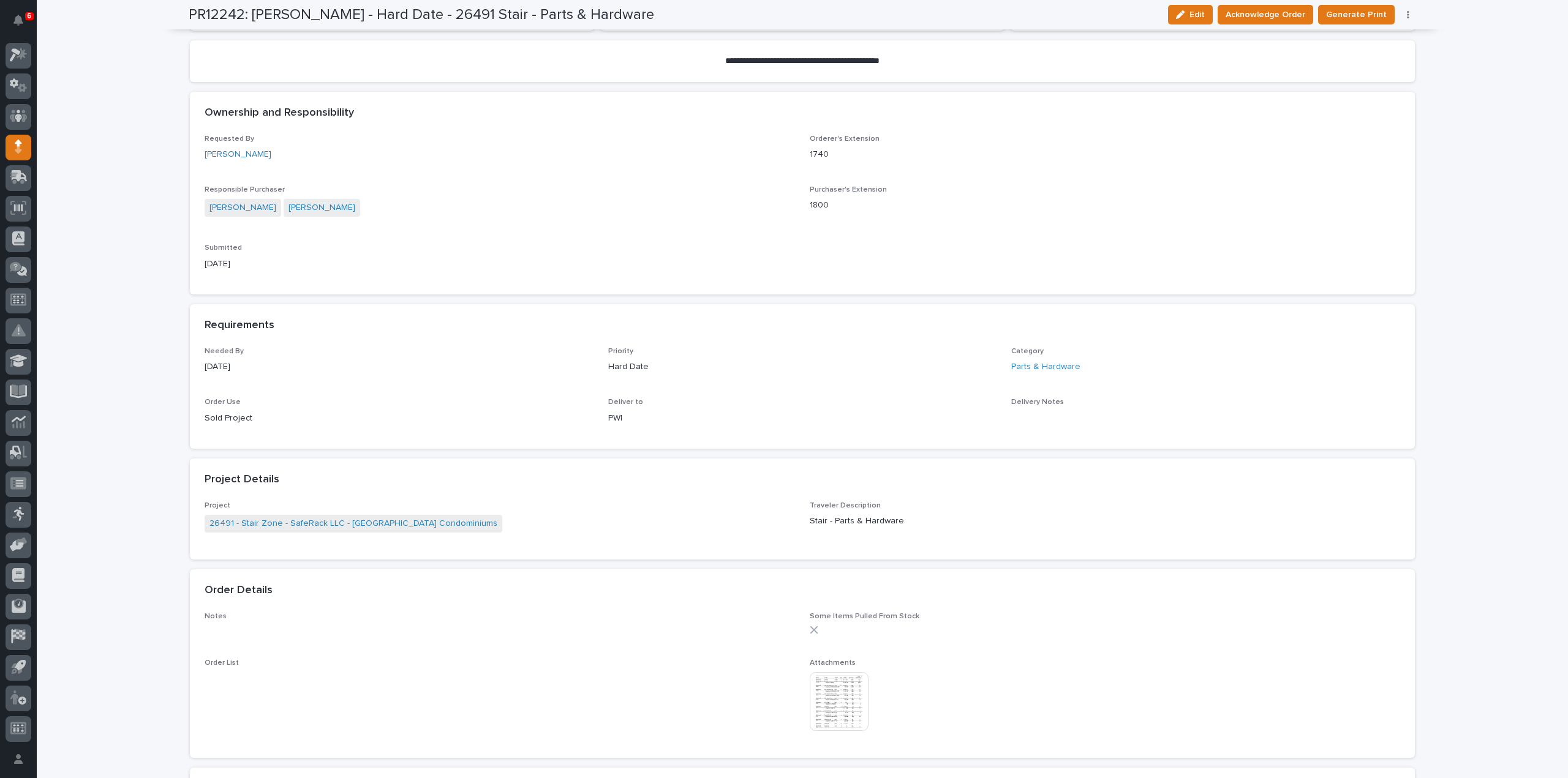
scroll to position [0, 0]
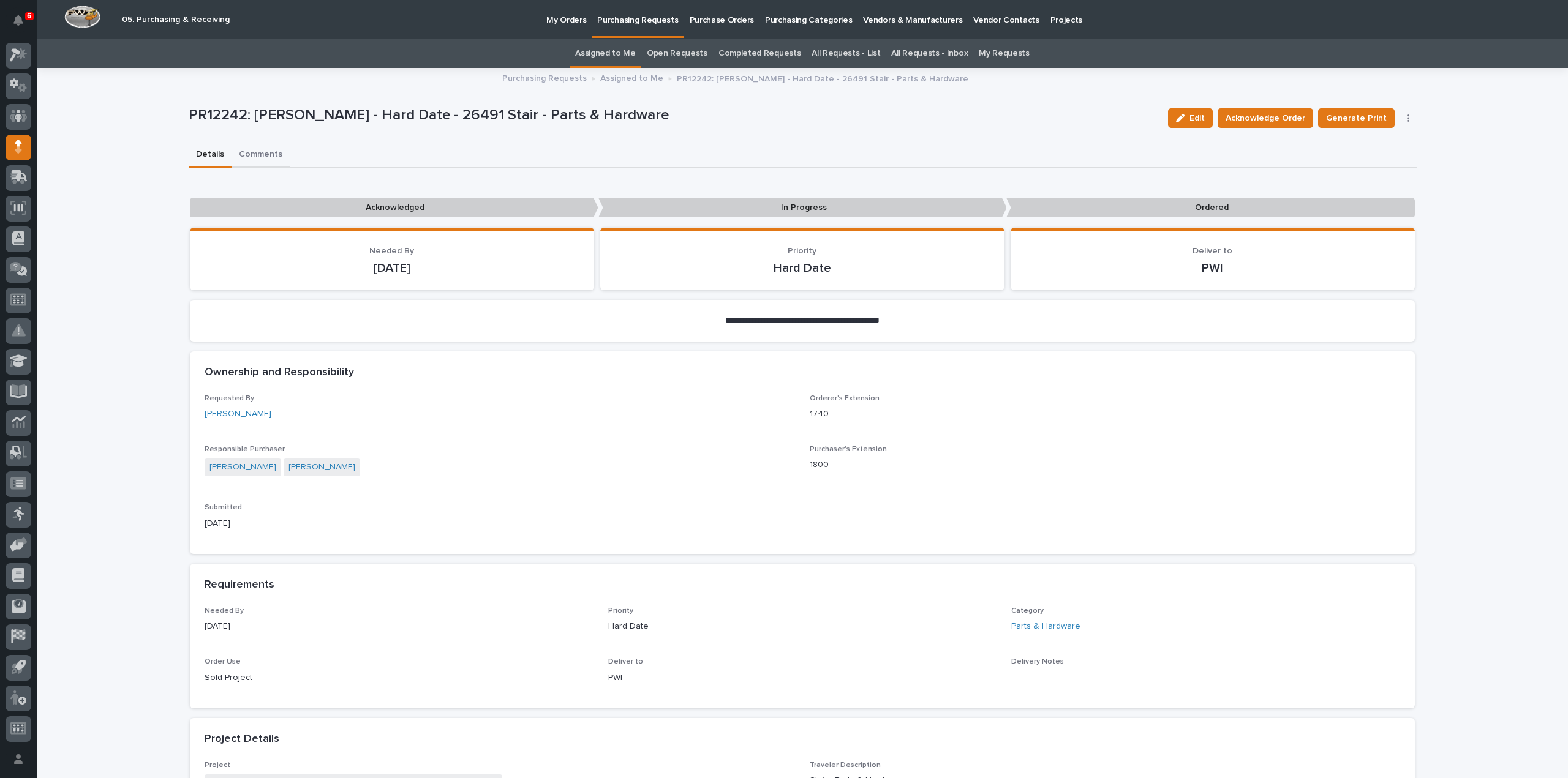
click at [241, 155] on button "Comments" at bounding box center [261, 156] width 58 height 26
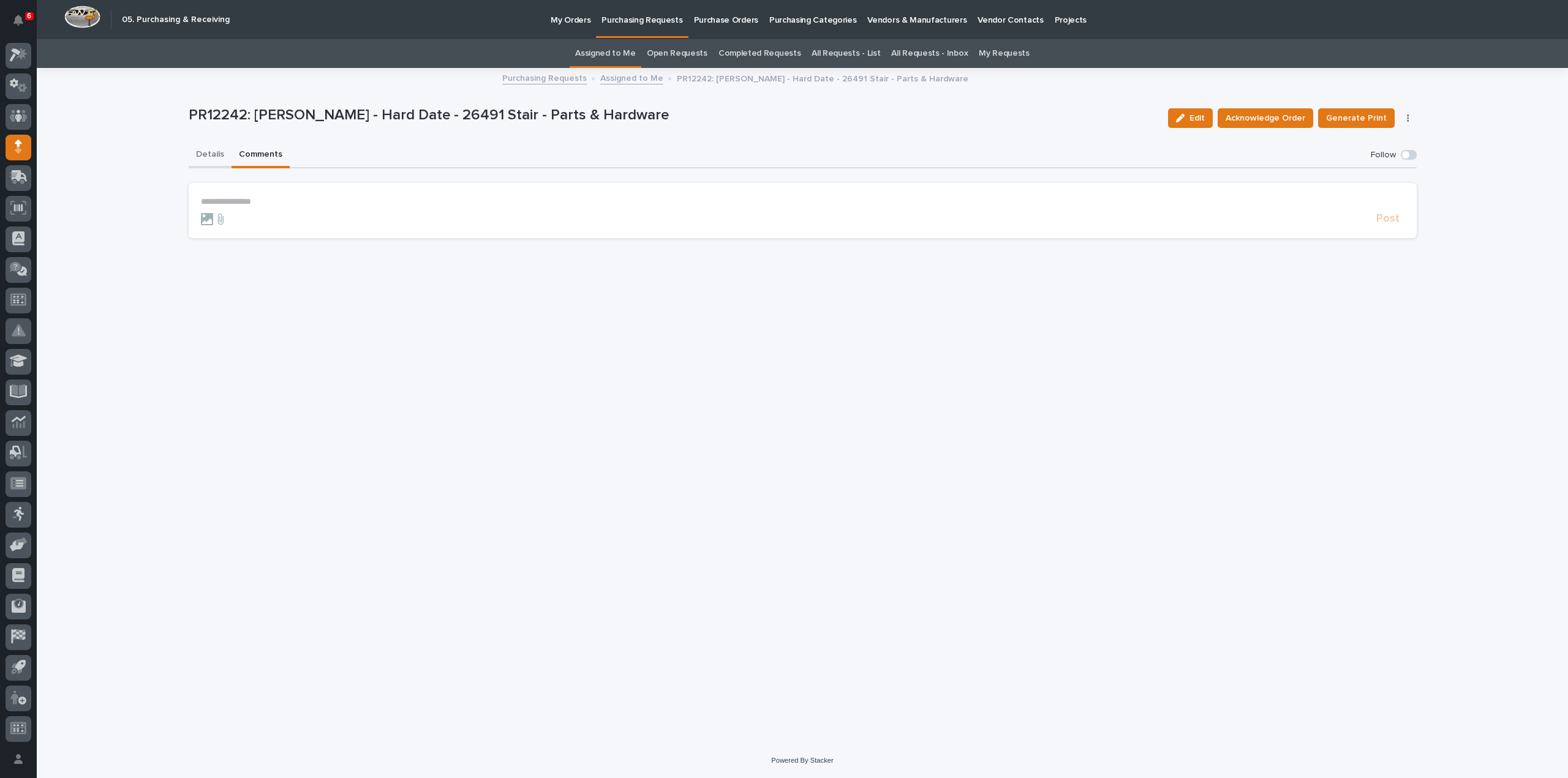
click at [199, 157] on button "Details" at bounding box center [210, 156] width 43 height 26
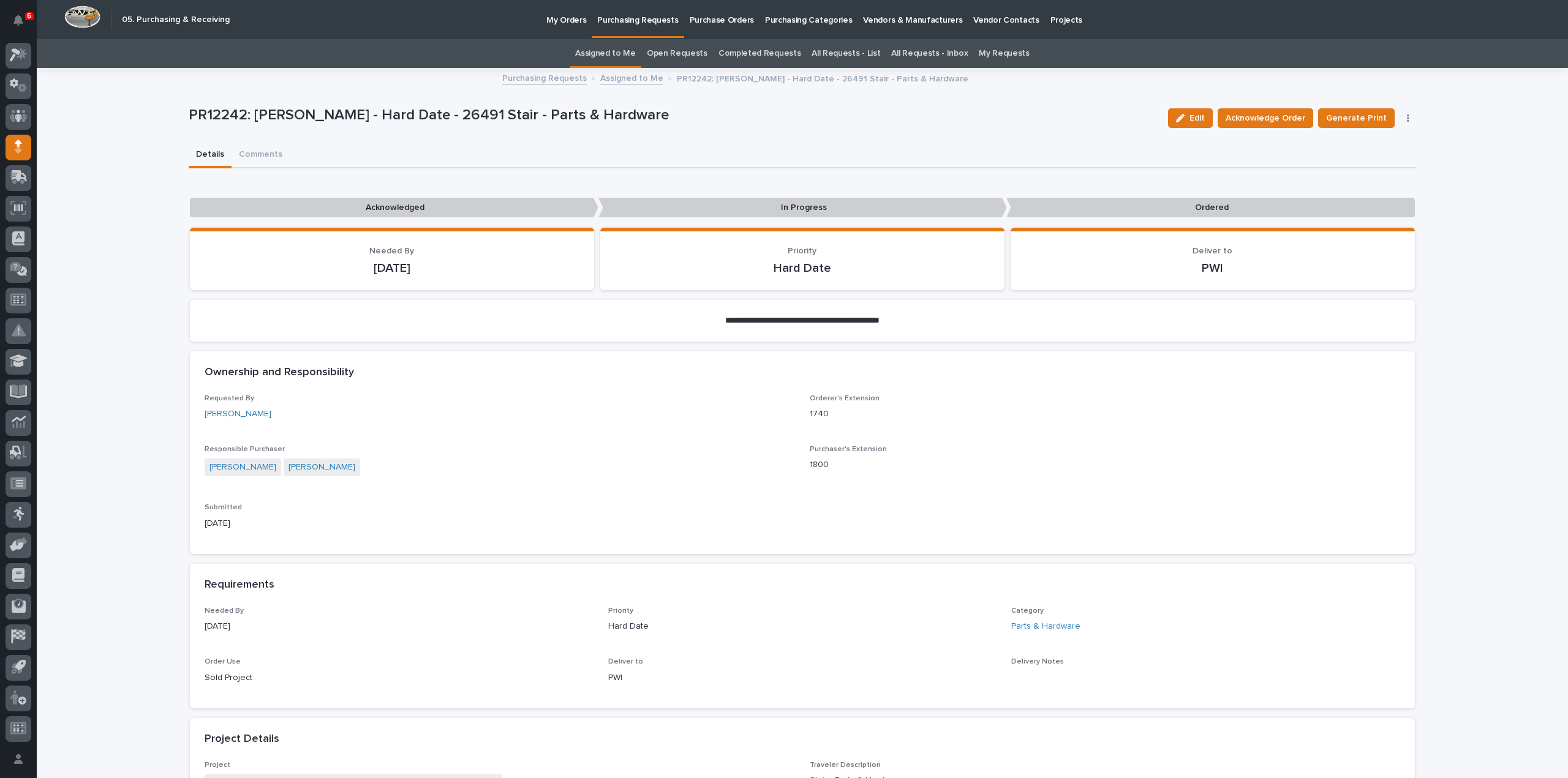
scroll to position [367, 0]
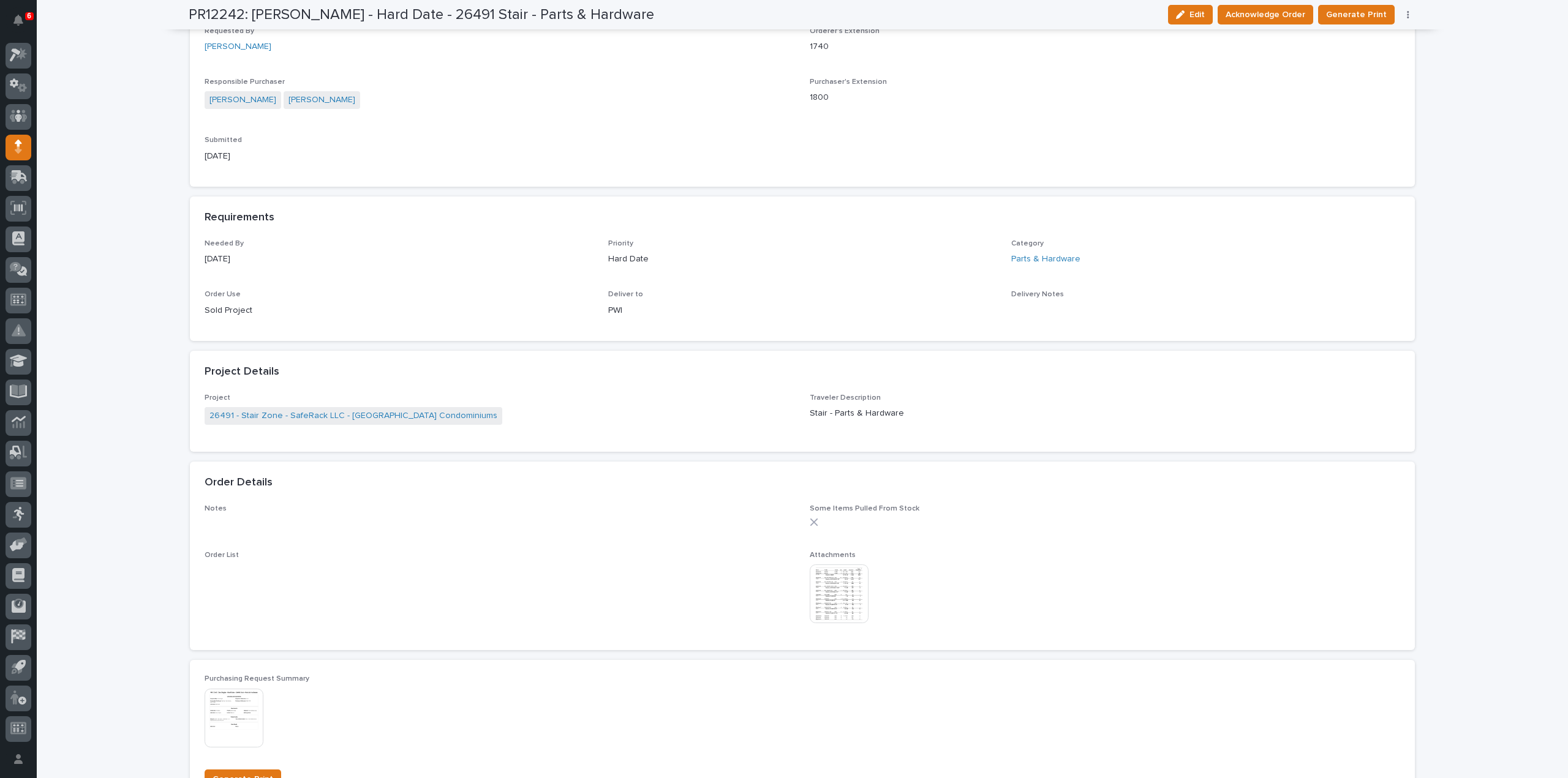
click at [817, 606] on img at bounding box center [839, 593] width 58 height 58
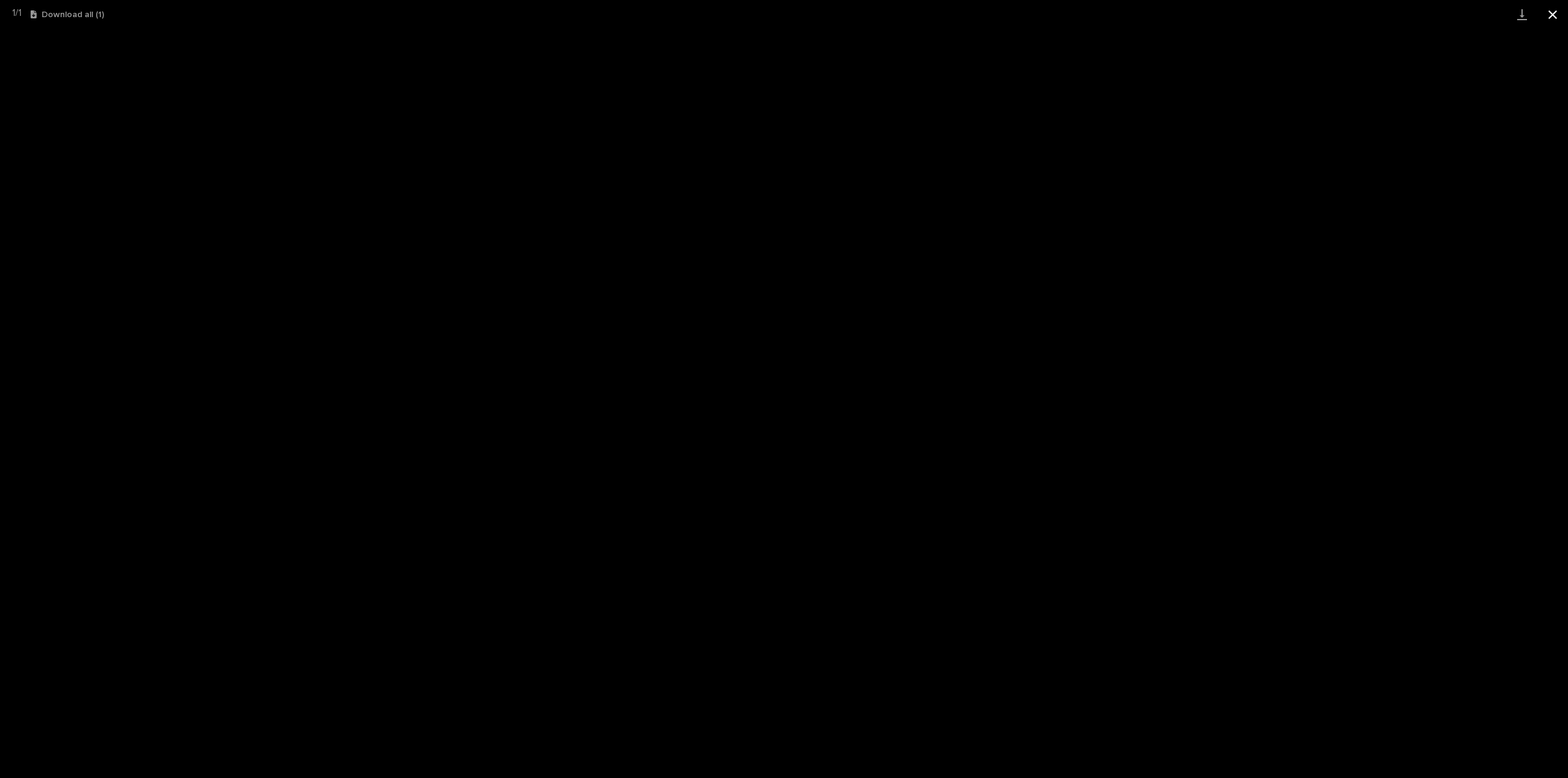
click at [1558, 22] on button "Close gallery" at bounding box center [1552, 14] width 31 height 29
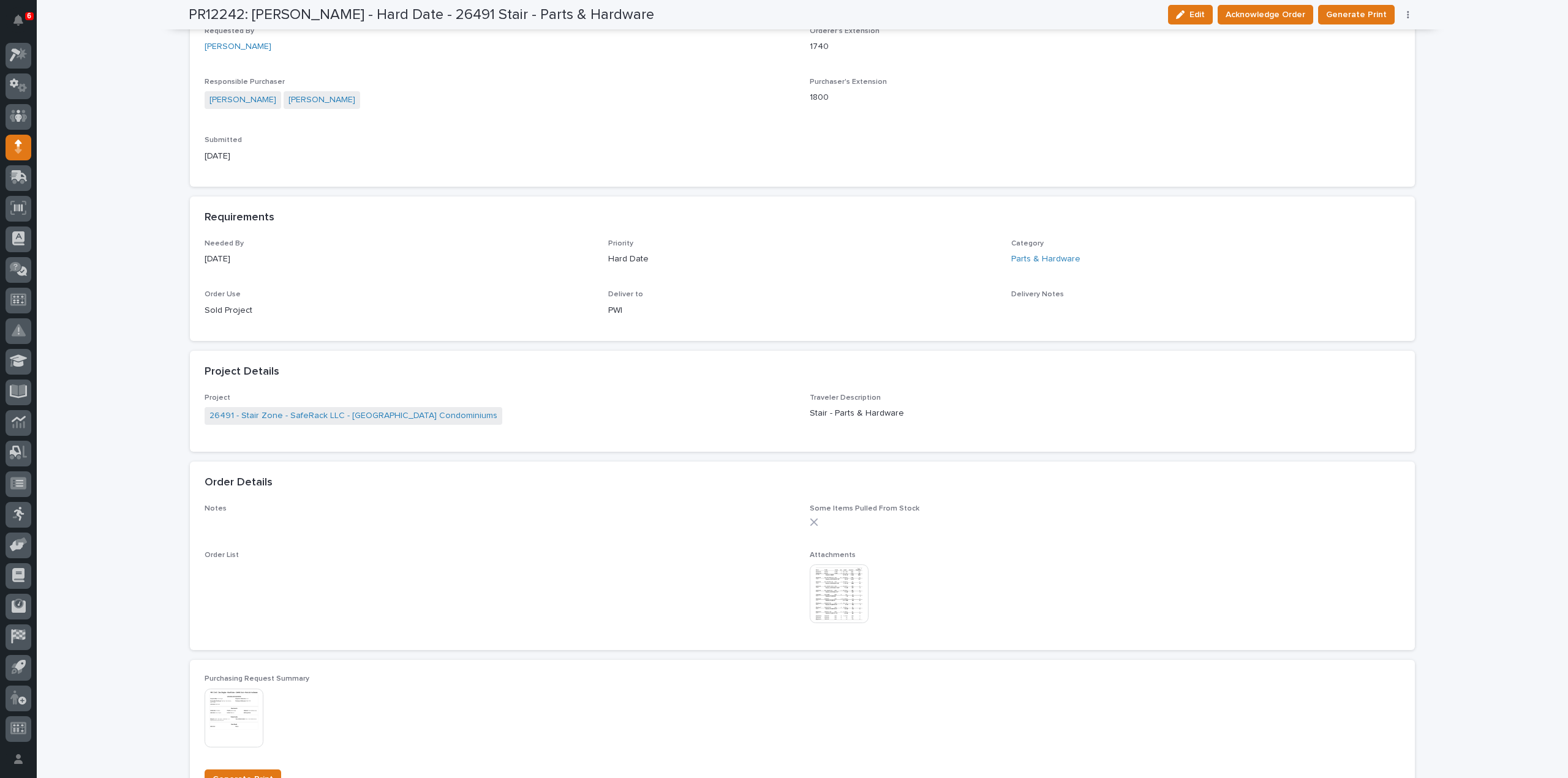
scroll to position [0, 0]
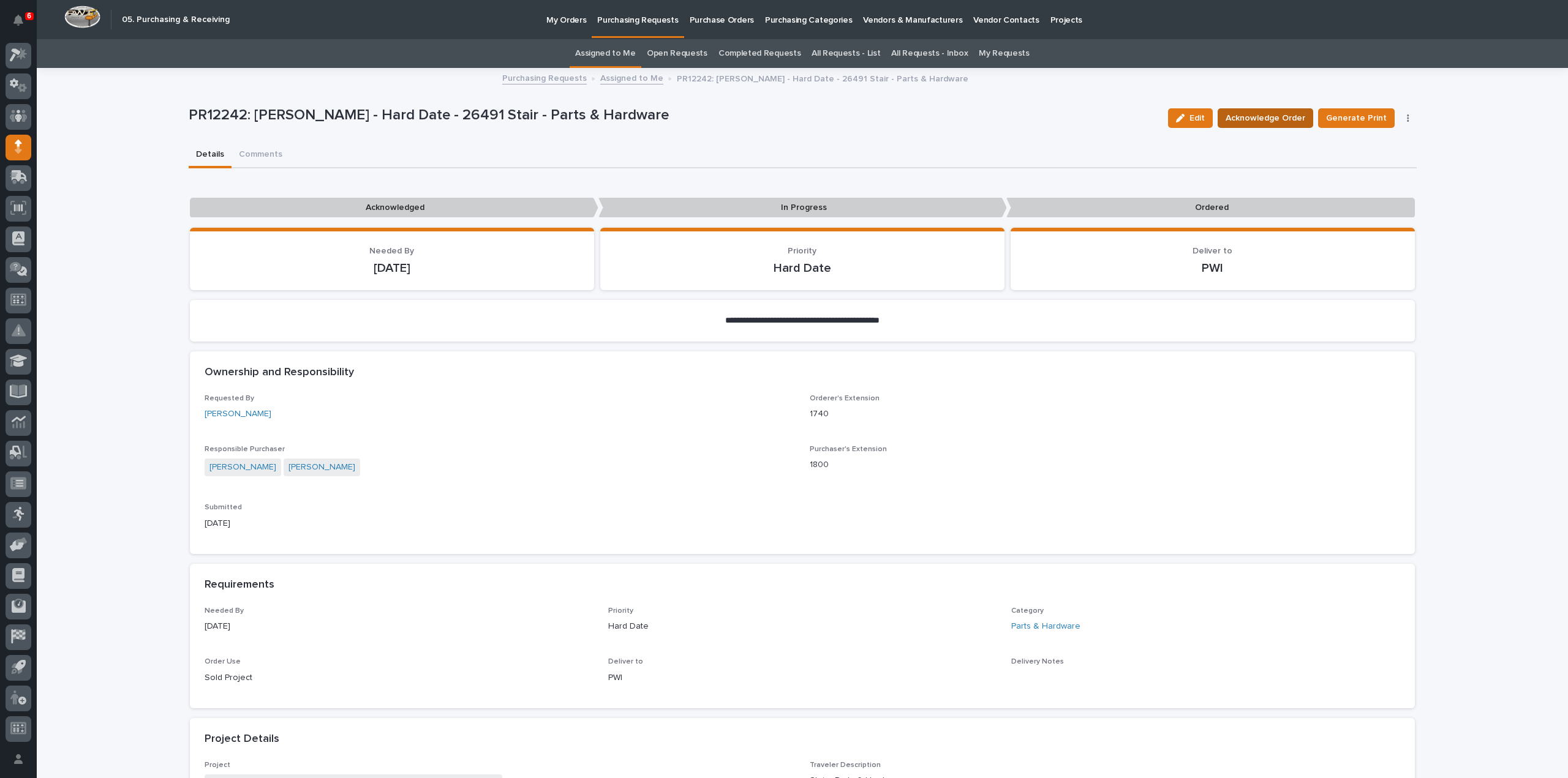
click at [1285, 121] on span "Acknowledge Order" at bounding box center [1266, 119] width 80 height 15
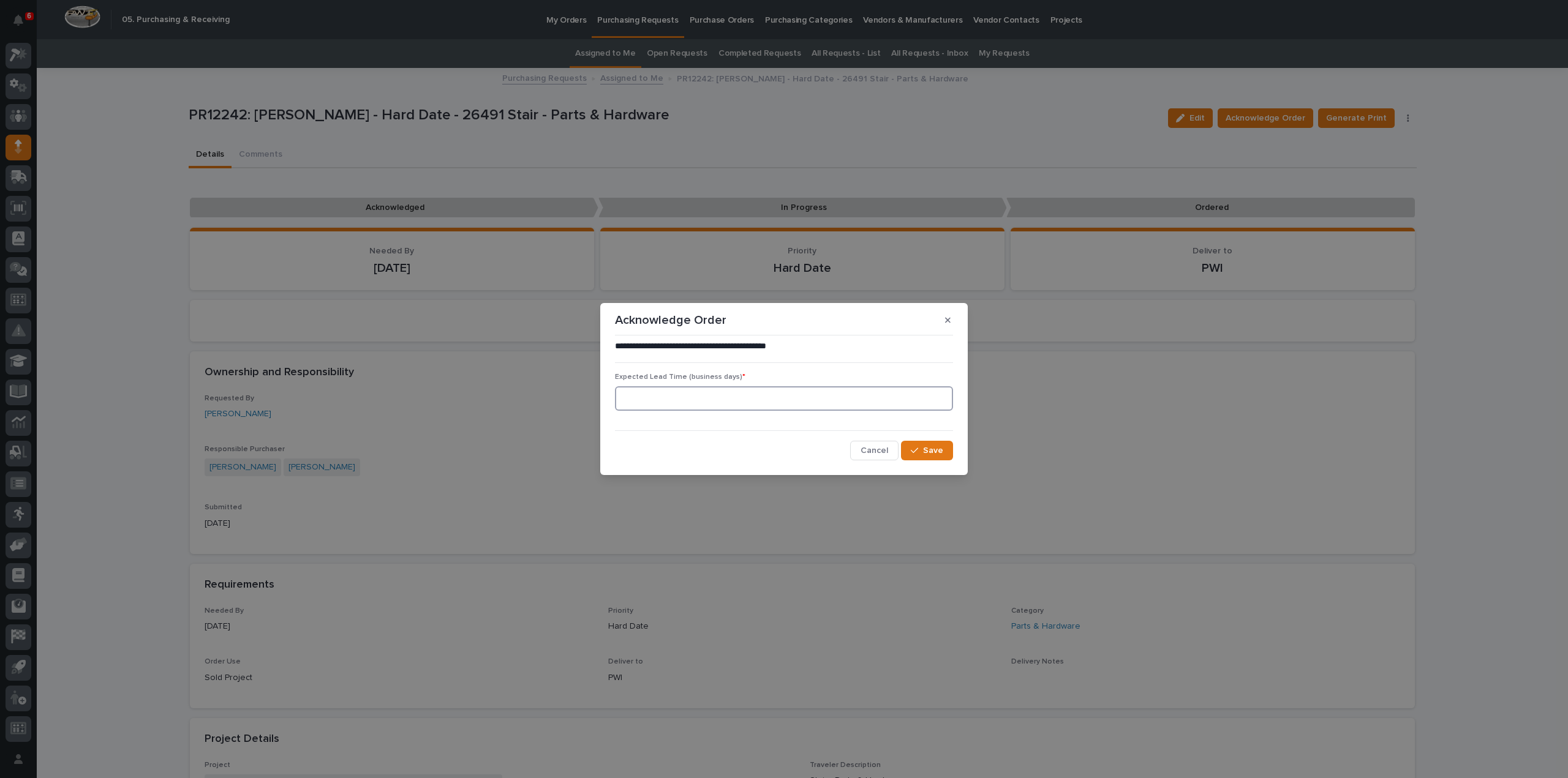
click at [662, 403] on input at bounding box center [784, 399] width 338 height 24
type input "0"
click at [921, 450] on div "button" at bounding box center [917, 450] width 12 height 8
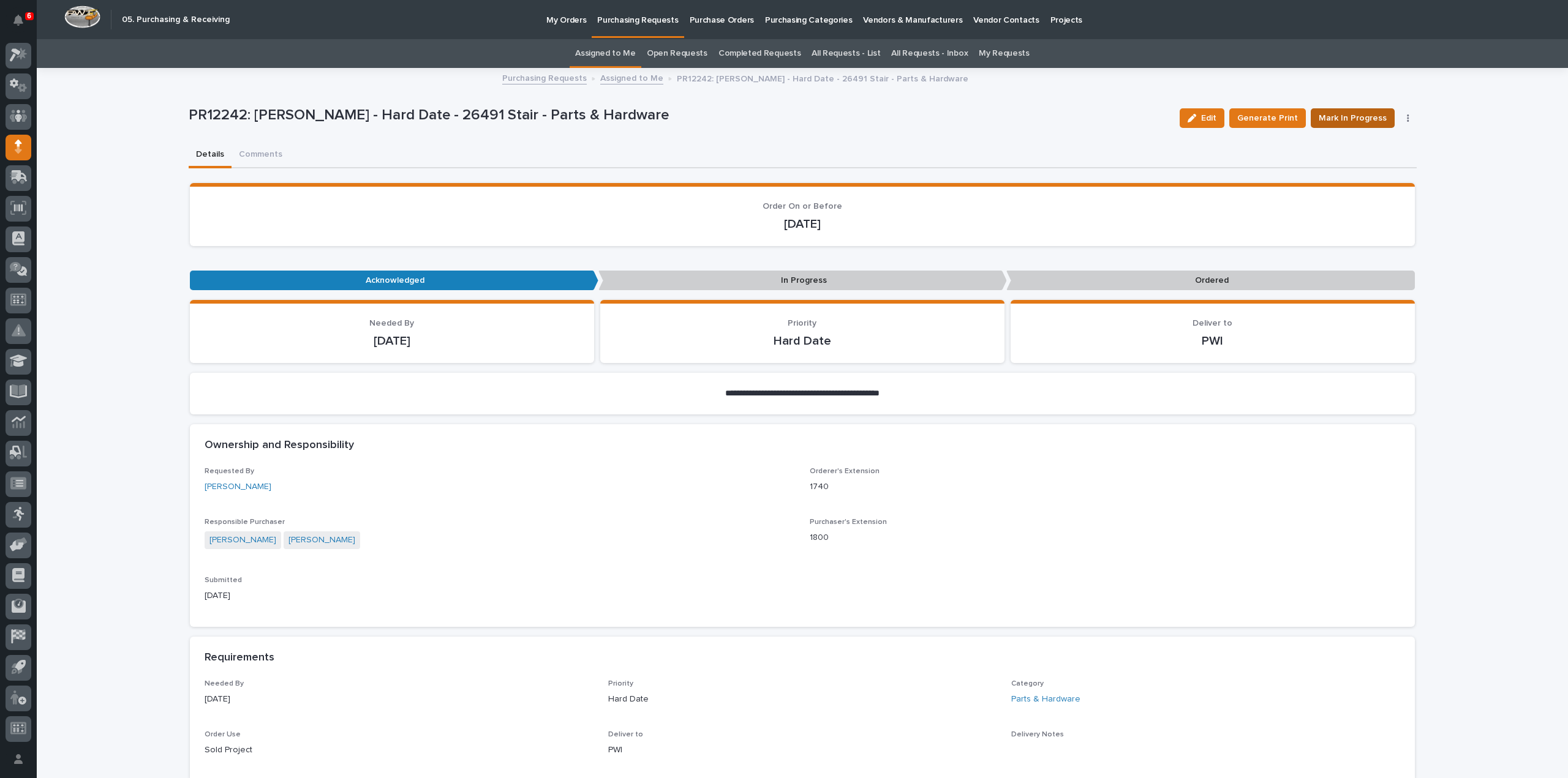
click at [1351, 121] on span "Mark In Progress" at bounding box center [1353, 119] width 68 height 15
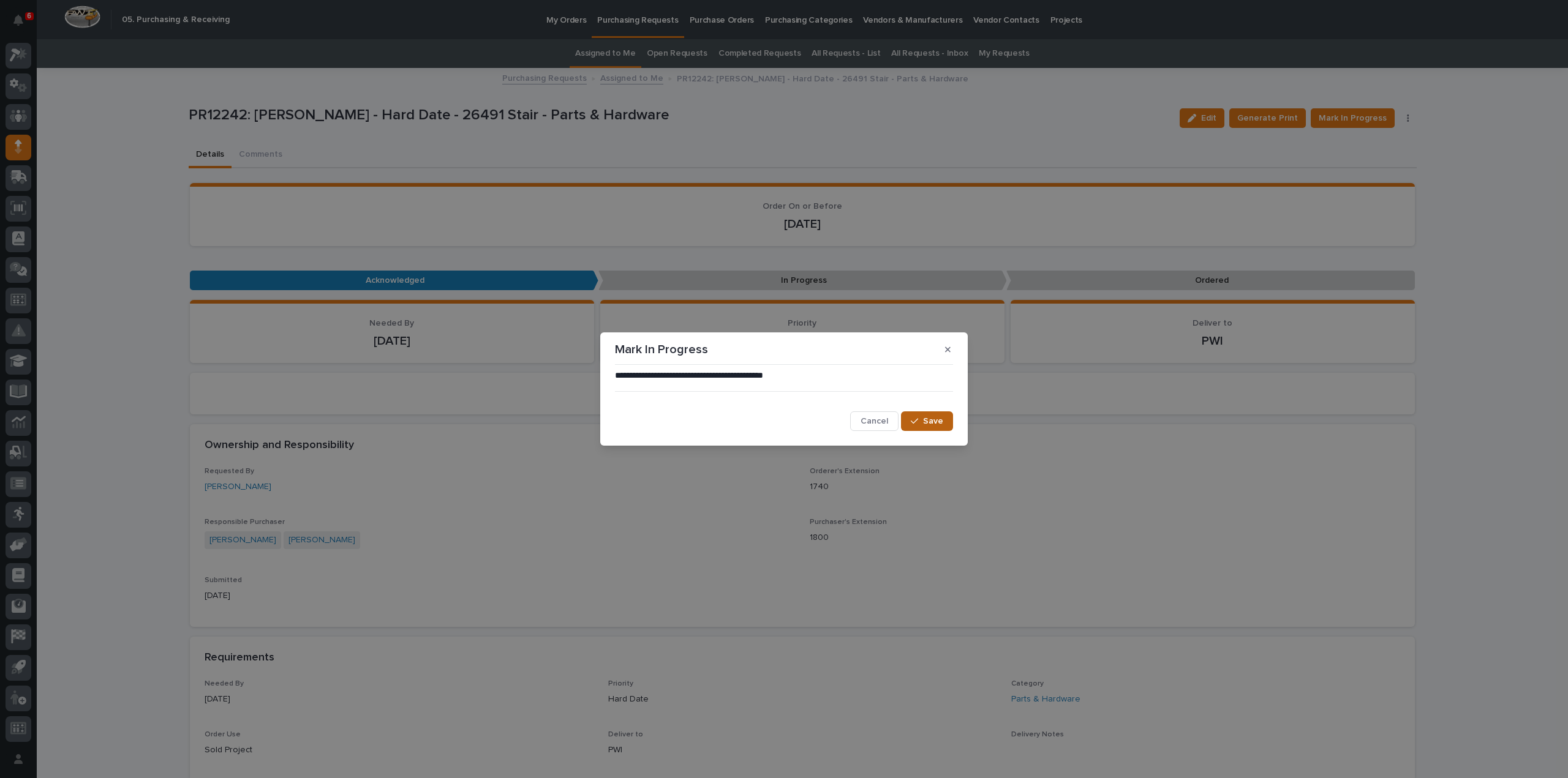
click at [929, 419] on span "Save" at bounding box center [933, 421] width 20 height 11
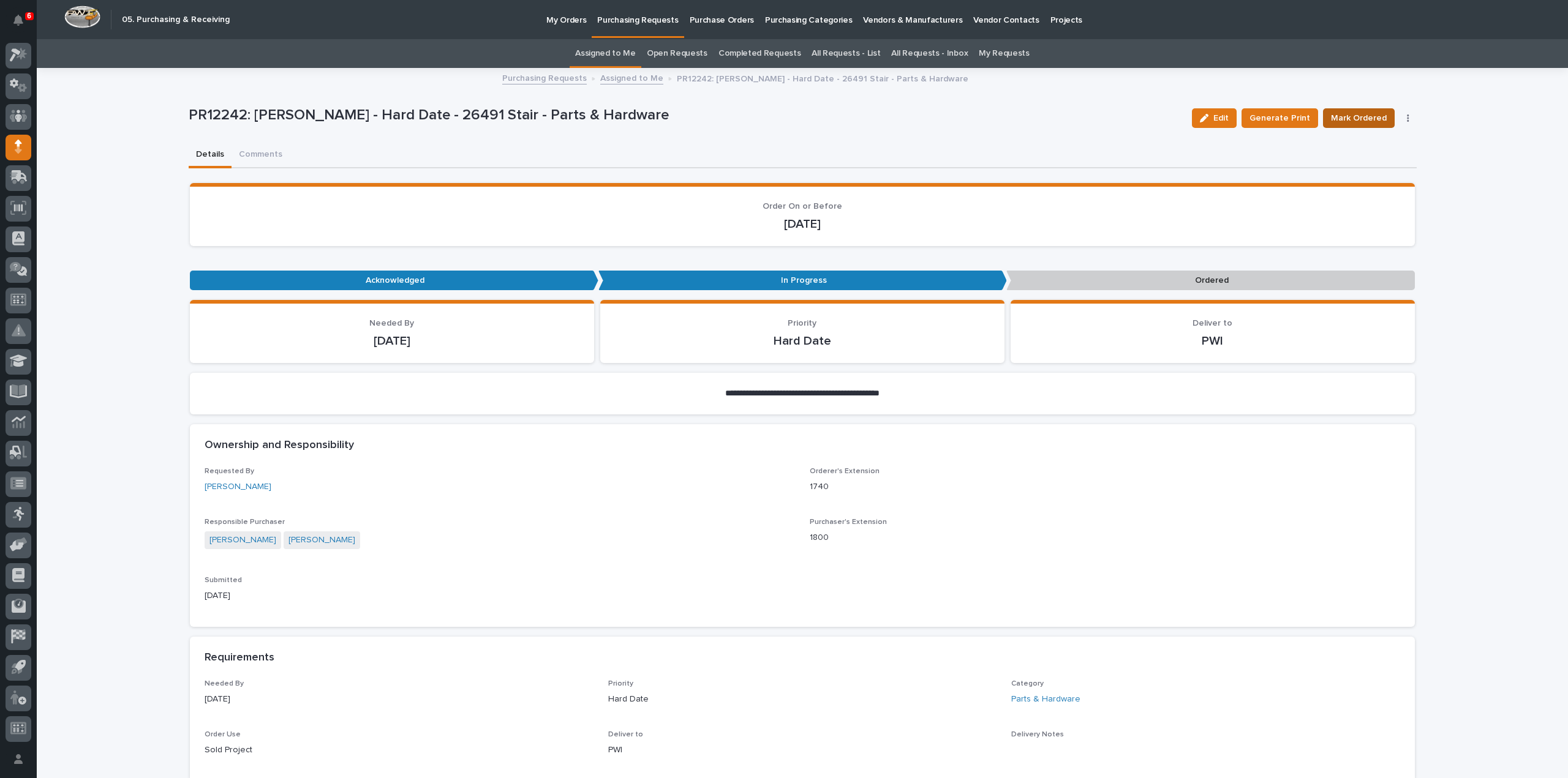
click at [1358, 116] on span "Mark Ordered" at bounding box center [1359, 119] width 56 height 15
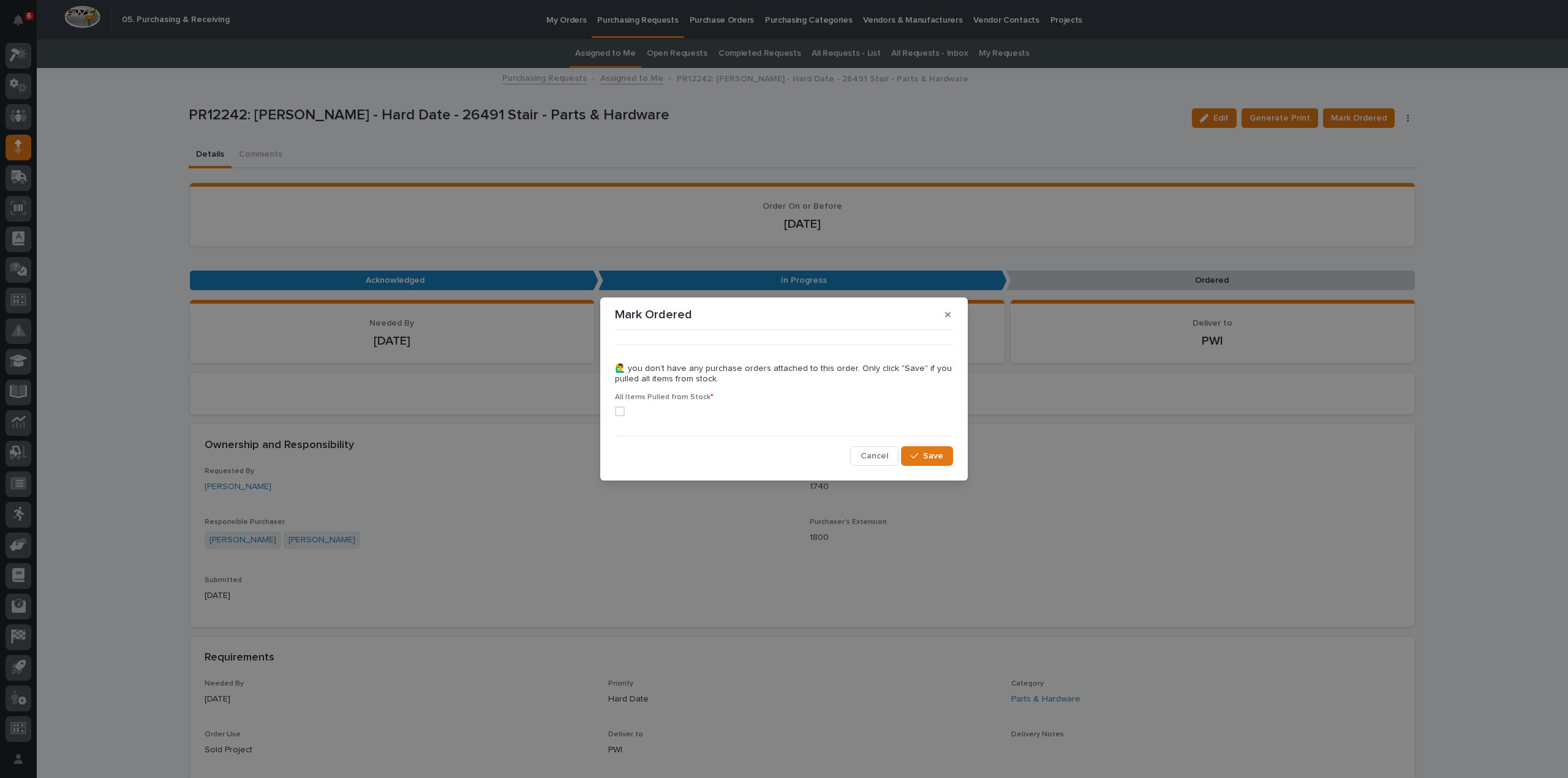
click at [619, 408] on span at bounding box center [620, 411] width 10 height 10
click at [944, 454] on button "Save" at bounding box center [927, 455] width 52 height 19
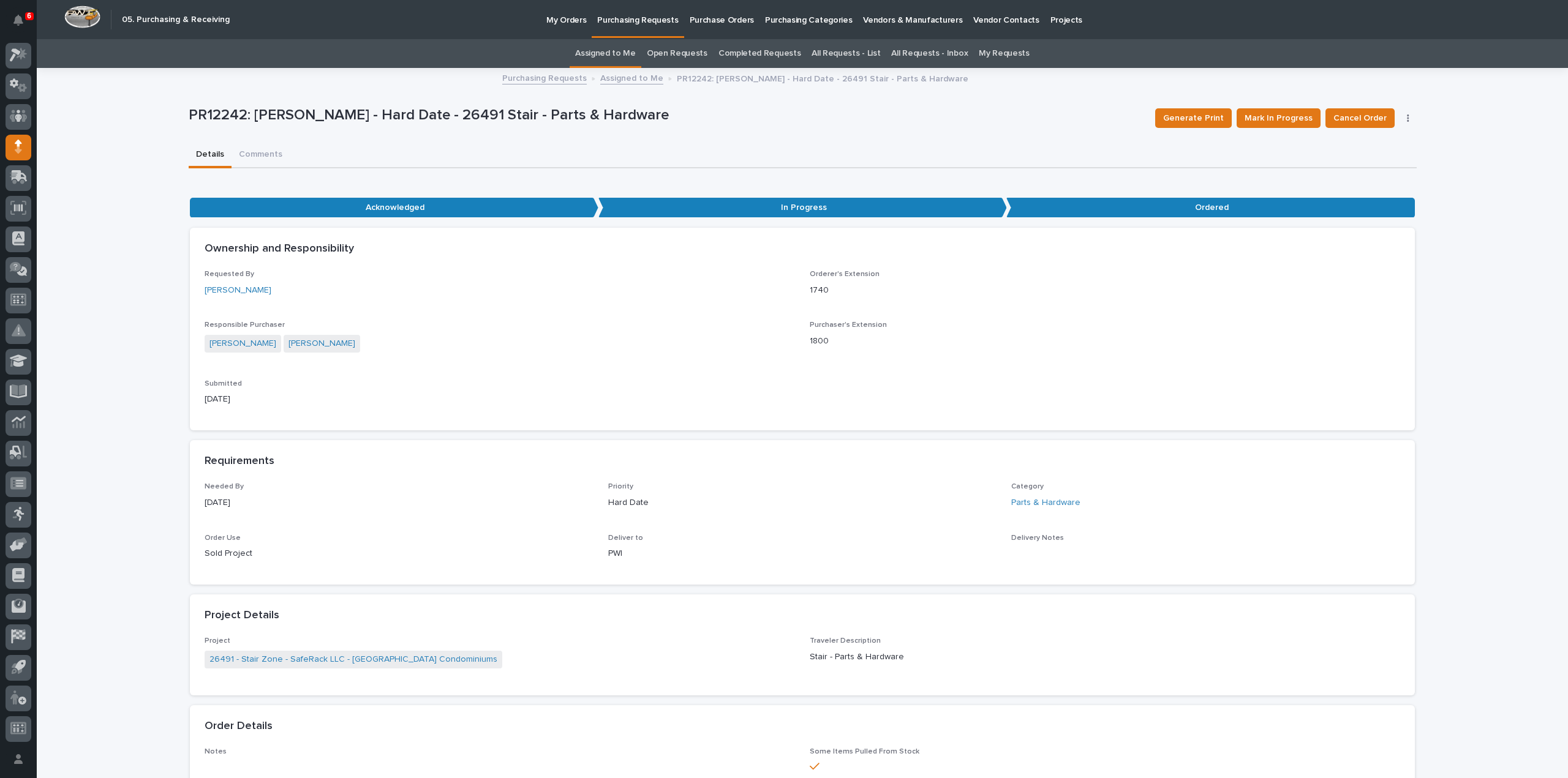
click at [630, 56] on link "Assigned to Me" at bounding box center [605, 53] width 60 height 29
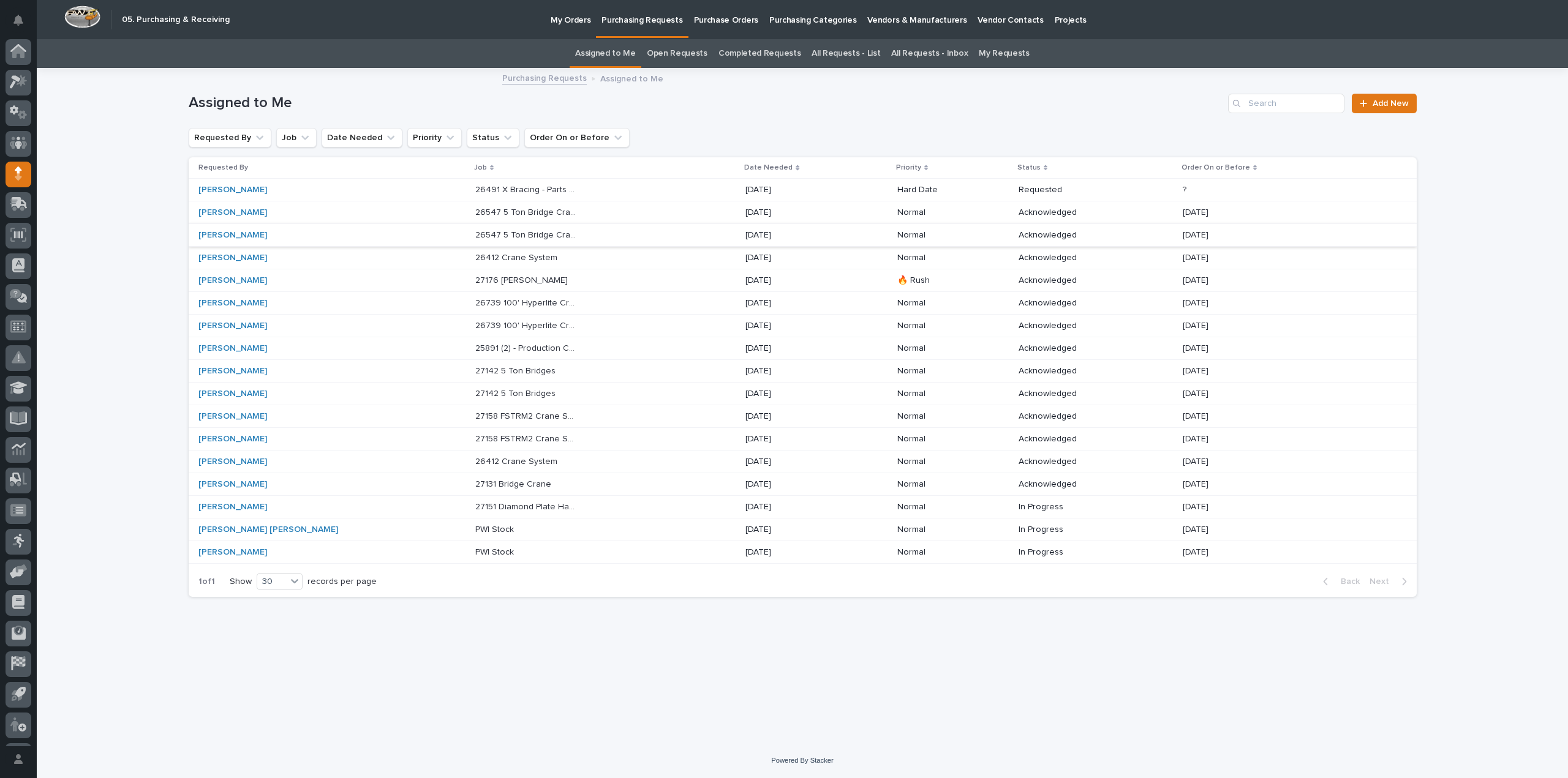
scroll to position [27, 0]
click at [475, 190] on p "26491 X Bracing - Parts & Hardware" at bounding box center [527, 189] width 105 height 13
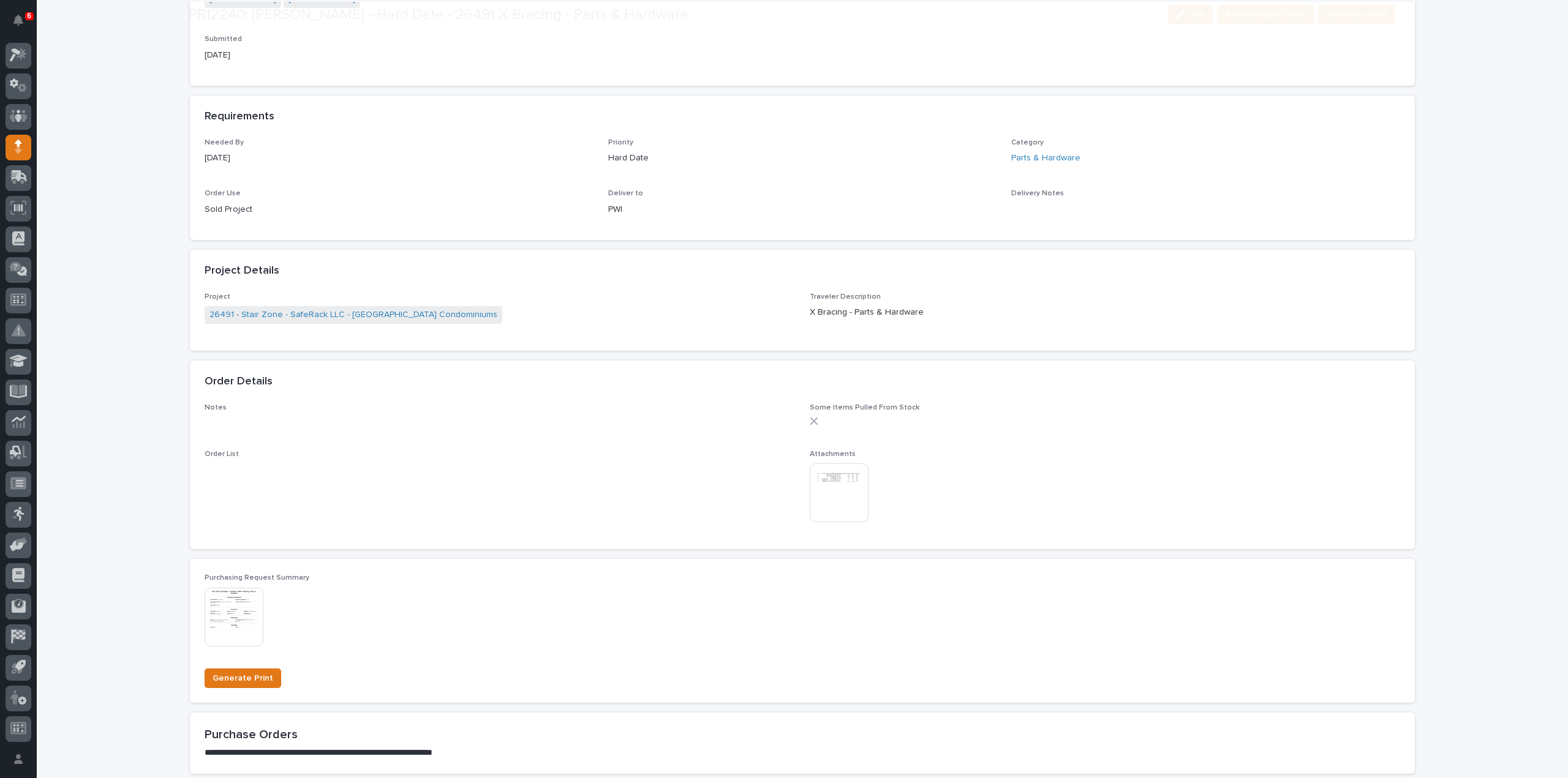
scroll to position [490, 0]
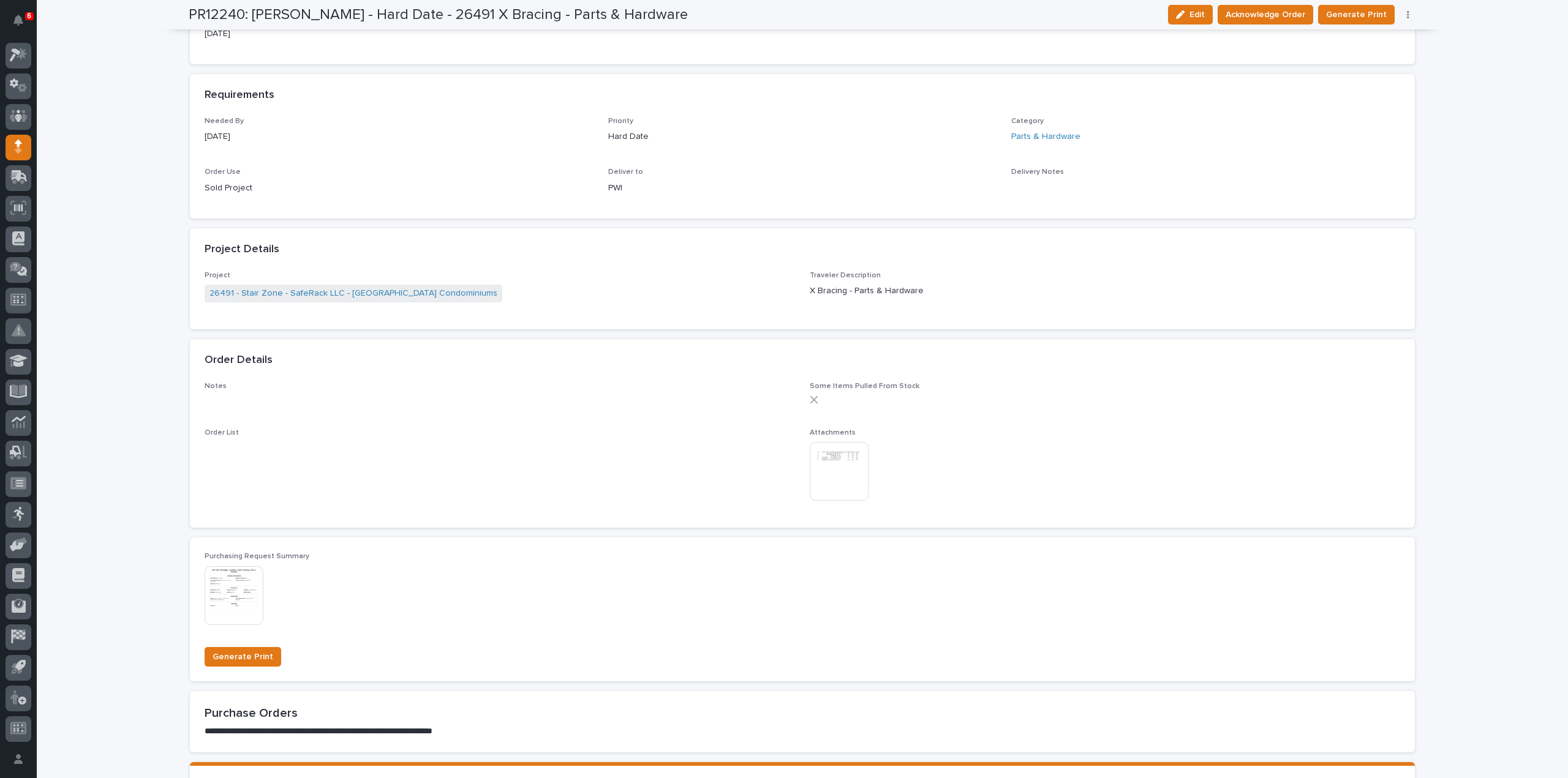
click at [843, 479] on img at bounding box center [839, 471] width 58 height 58
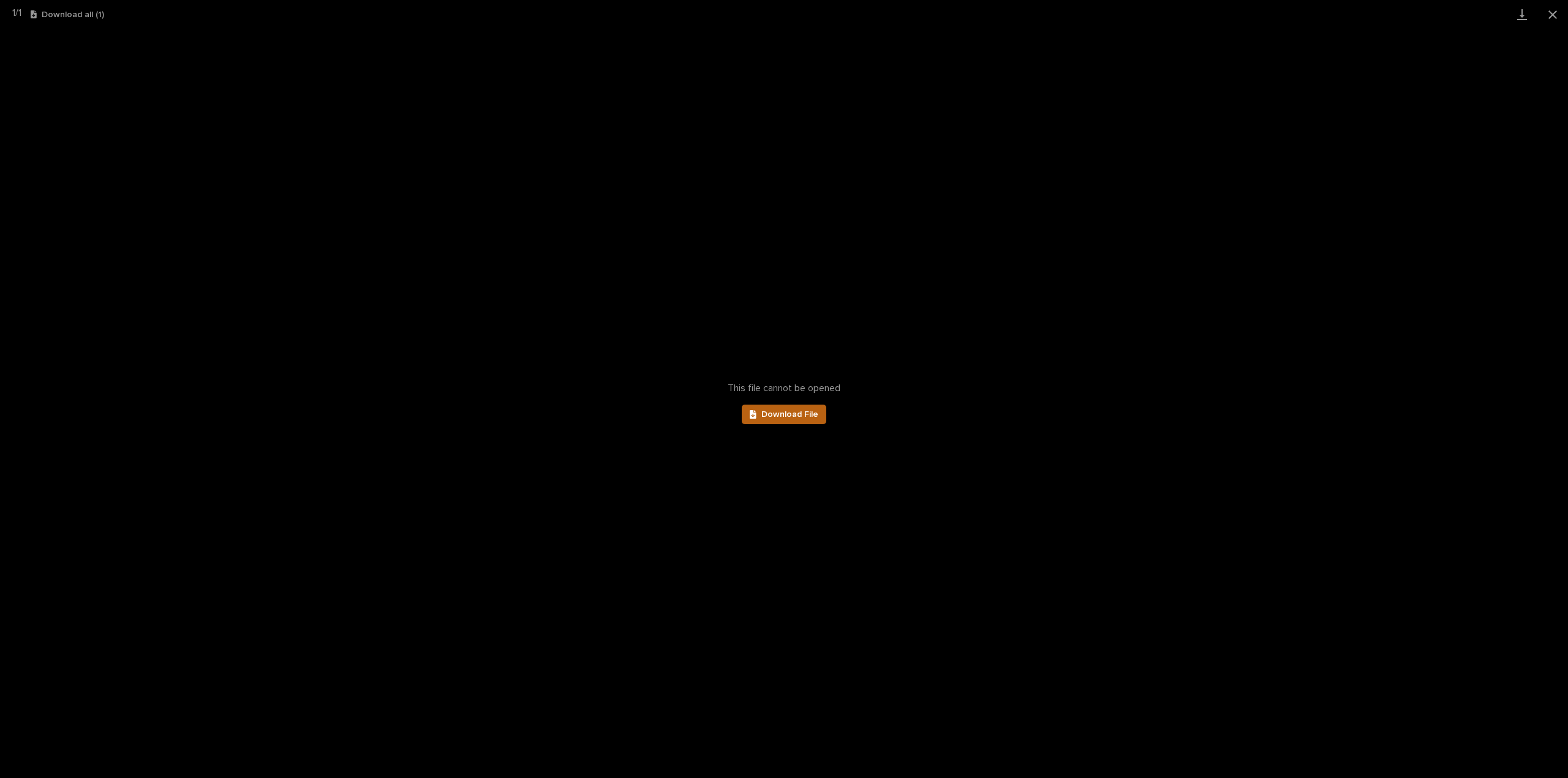
click at [802, 414] on span "Download File" at bounding box center [790, 414] width 57 height 8
click at [1549, 15] on button "Close gallery" at bounding box center [1552, 14] width 31 height 29
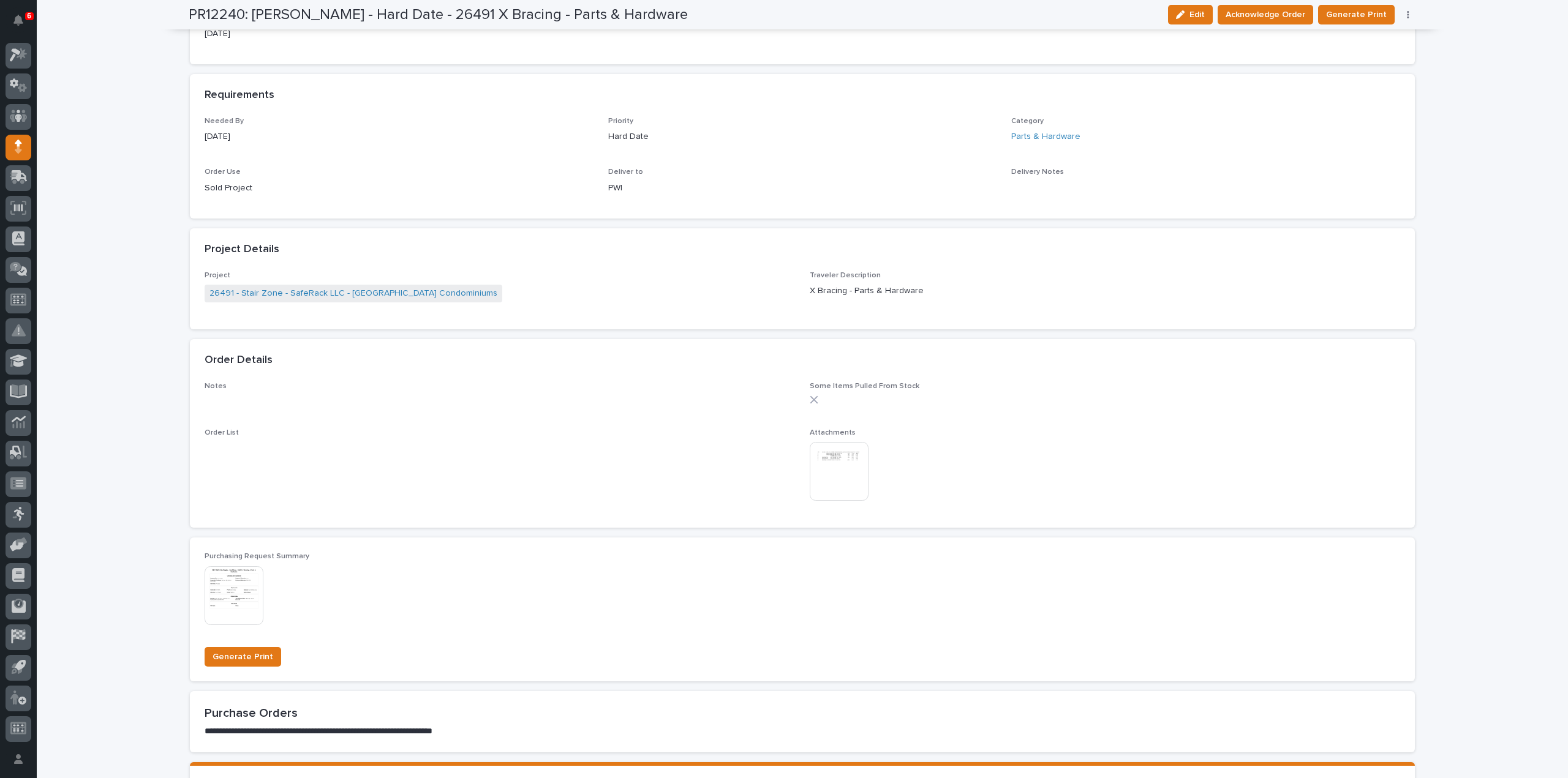
scroll to position [0, 0]
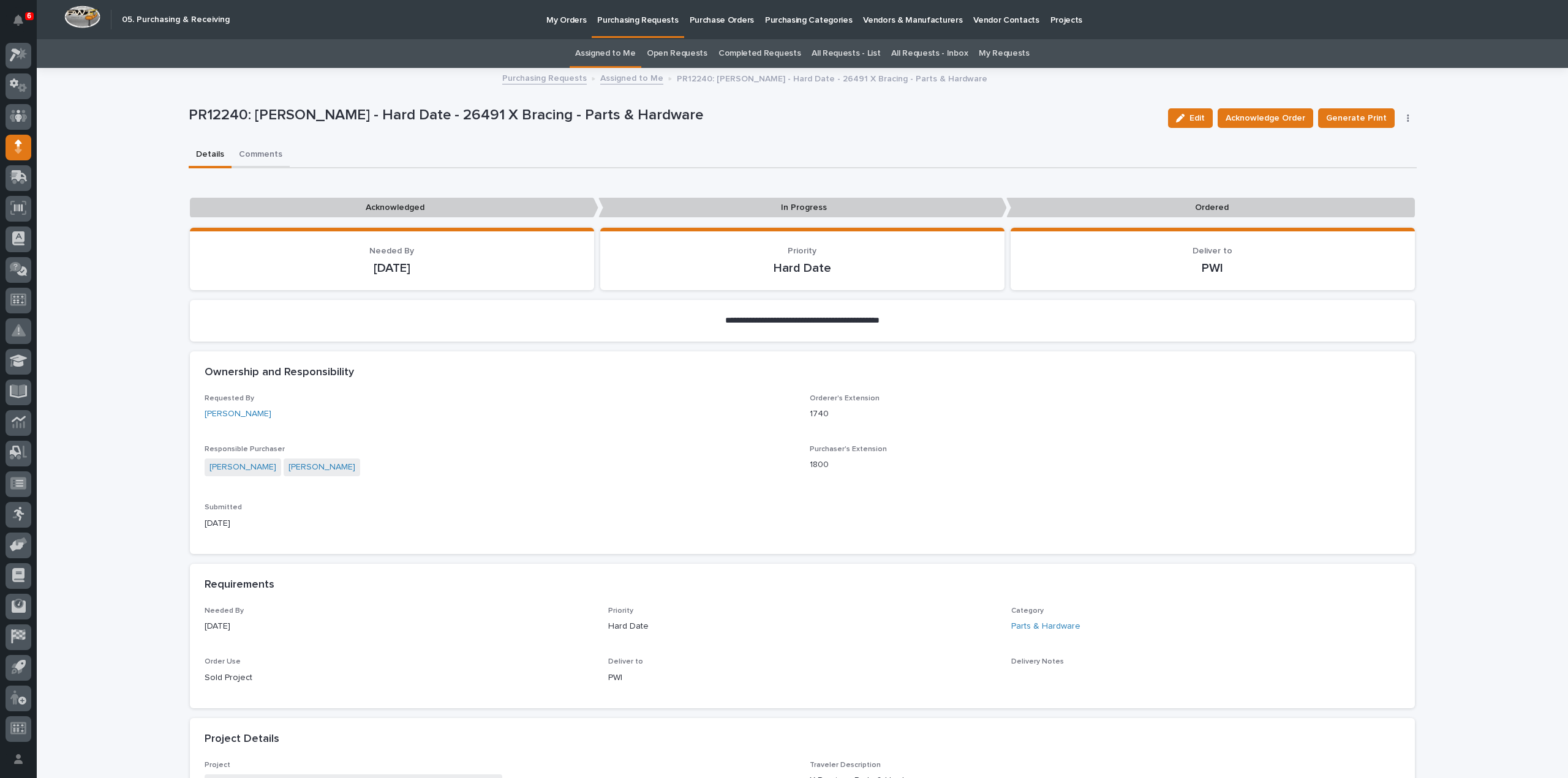
click at [266, 153] on button "Comments" at bounding box center [261, 156] width 58 height 26
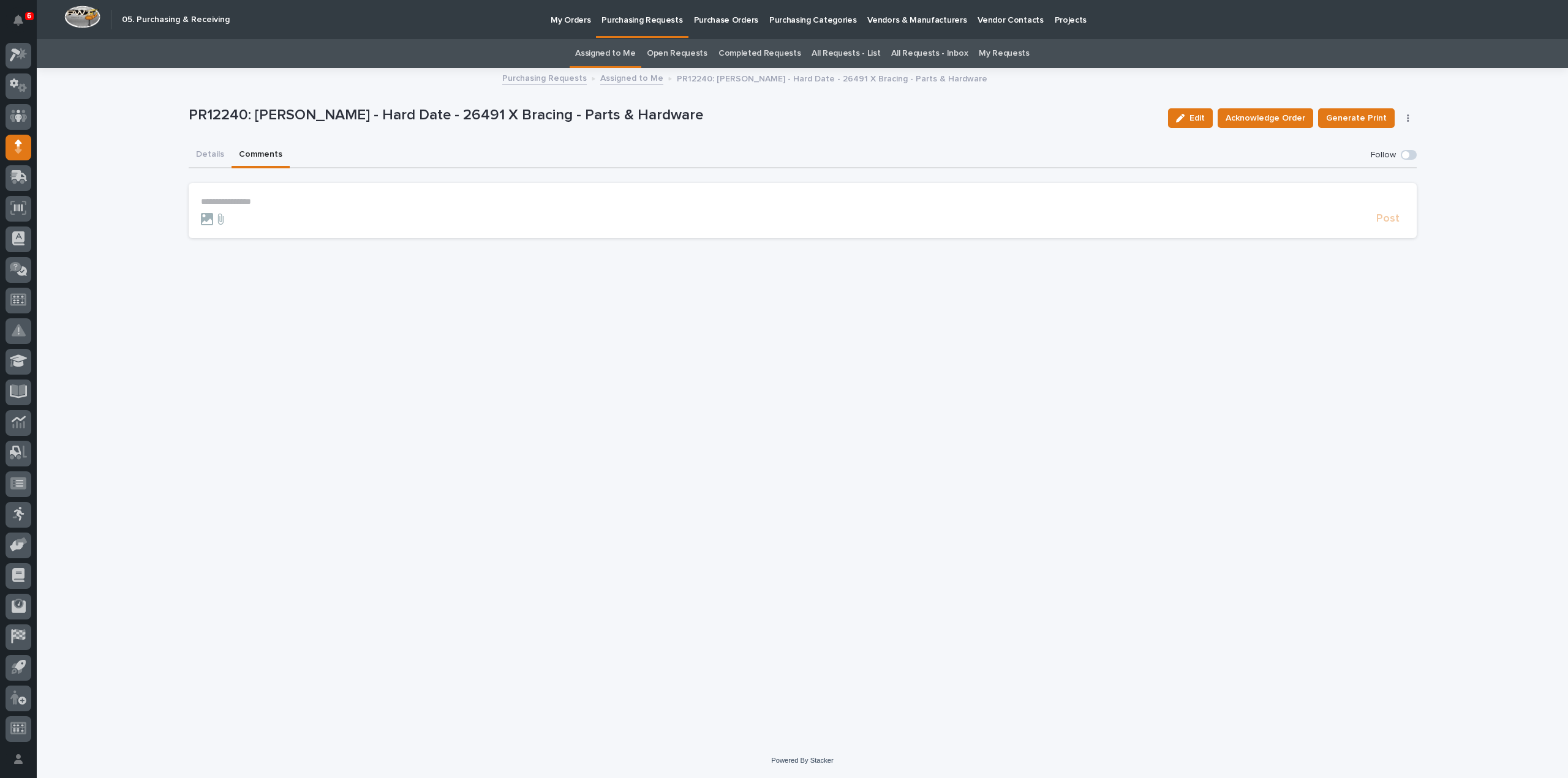
click at [237, 198] on p "**********" at bounding box center [803, 201] width 1204 height 10
click at [230, 217] on span "[PERSON_NAME]" at bounding box center [239, 219] width 69 height 8
click at [259, 205] on p "**********" at bounding box center [803, 202] width 1204 height 12
click at [1395, 226] on span "Post" at bounding box center [1388, 223] width 23 height 14
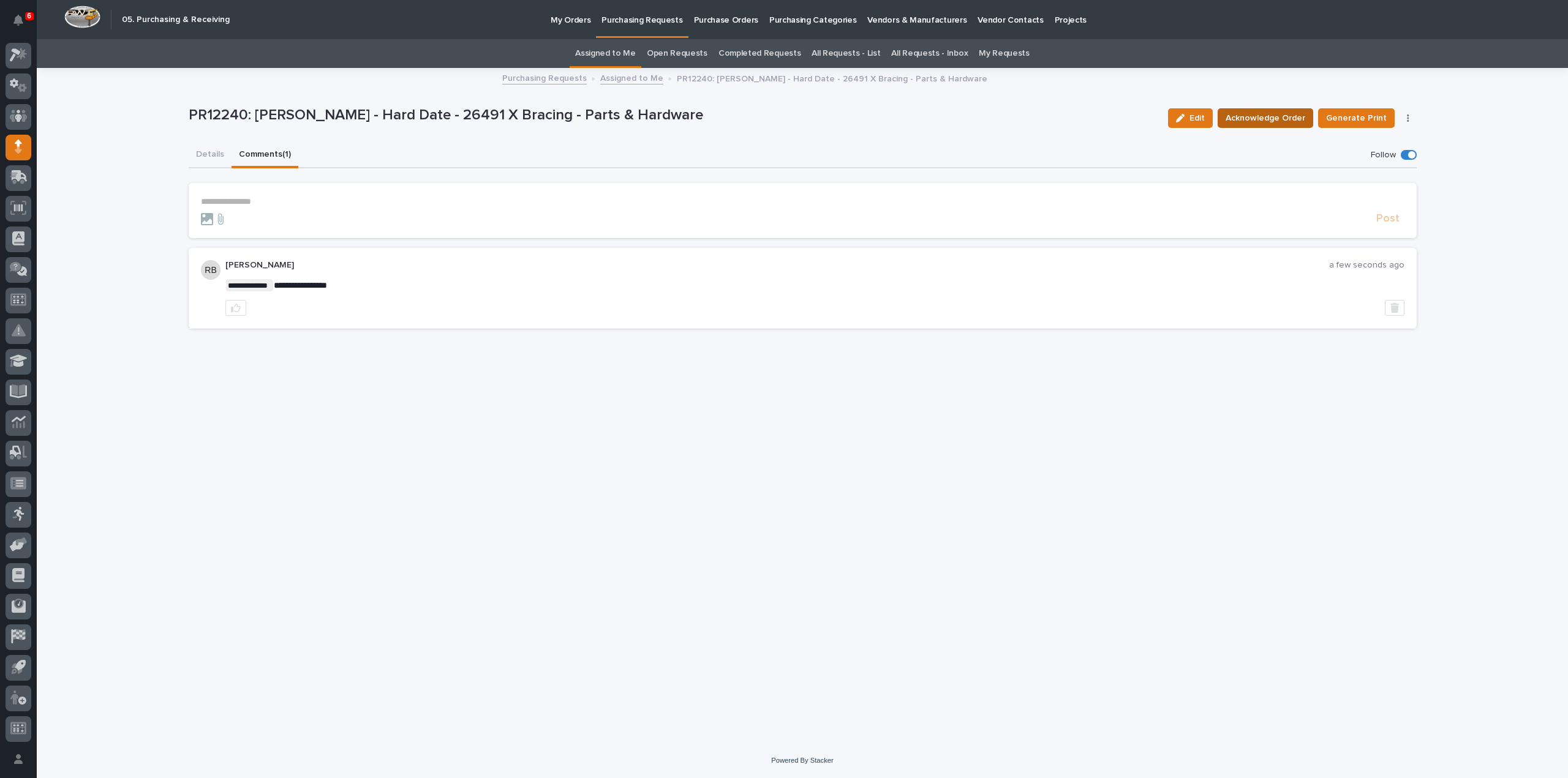
click at [1292, 118] on span "Acknowledge Order" at bounding box center [1266, 119] width 80 height 15
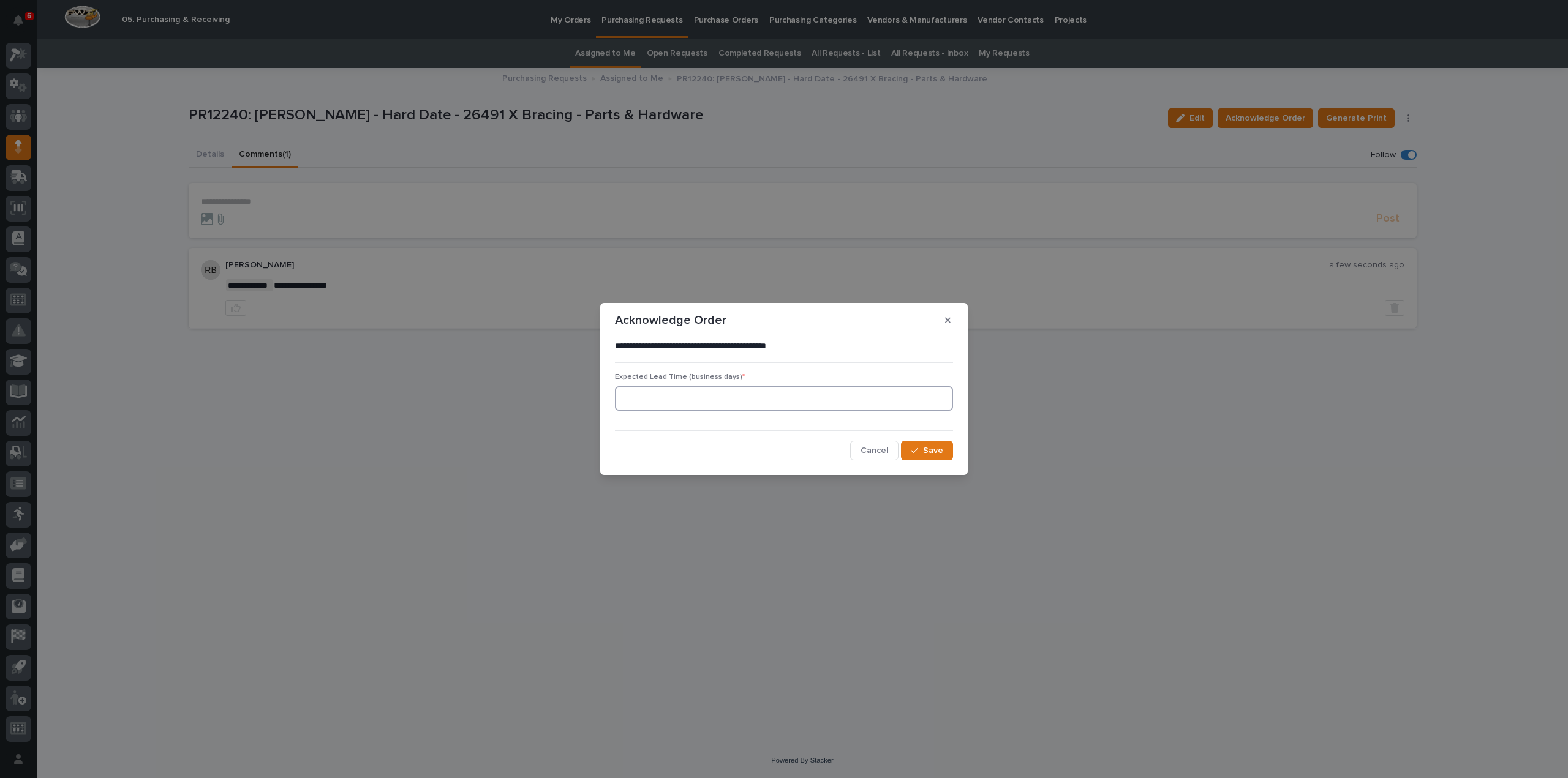
click at [715, 397] on input at bounding box center [784, 399] width 338 height 24
type input "0"
click at [930, 456] on span "Save" at bounding box center [933, 451] width 20 height 11
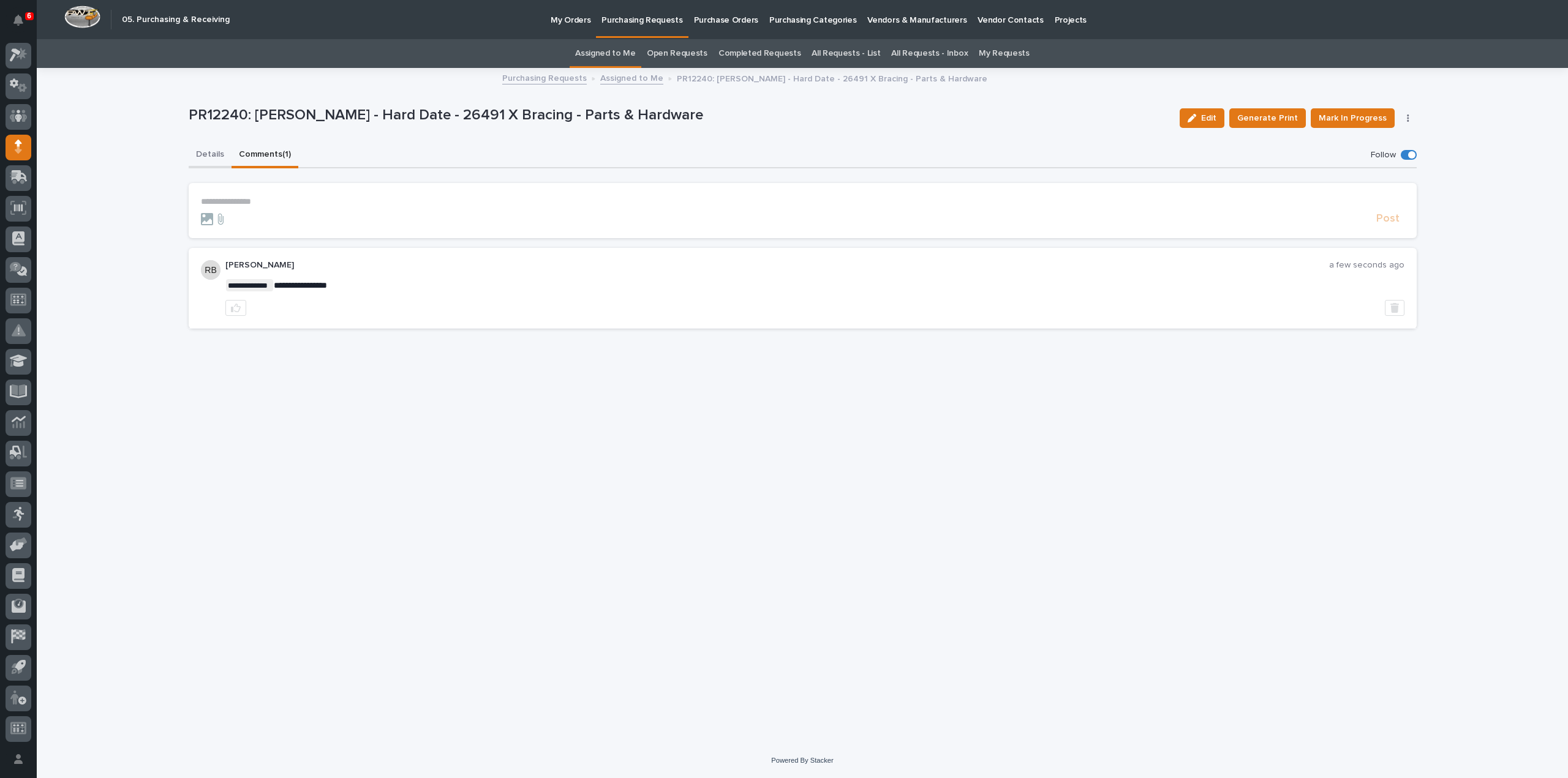
click at [222, 156] on button "Details" at bounding box center [210, 156] width 43 height 26
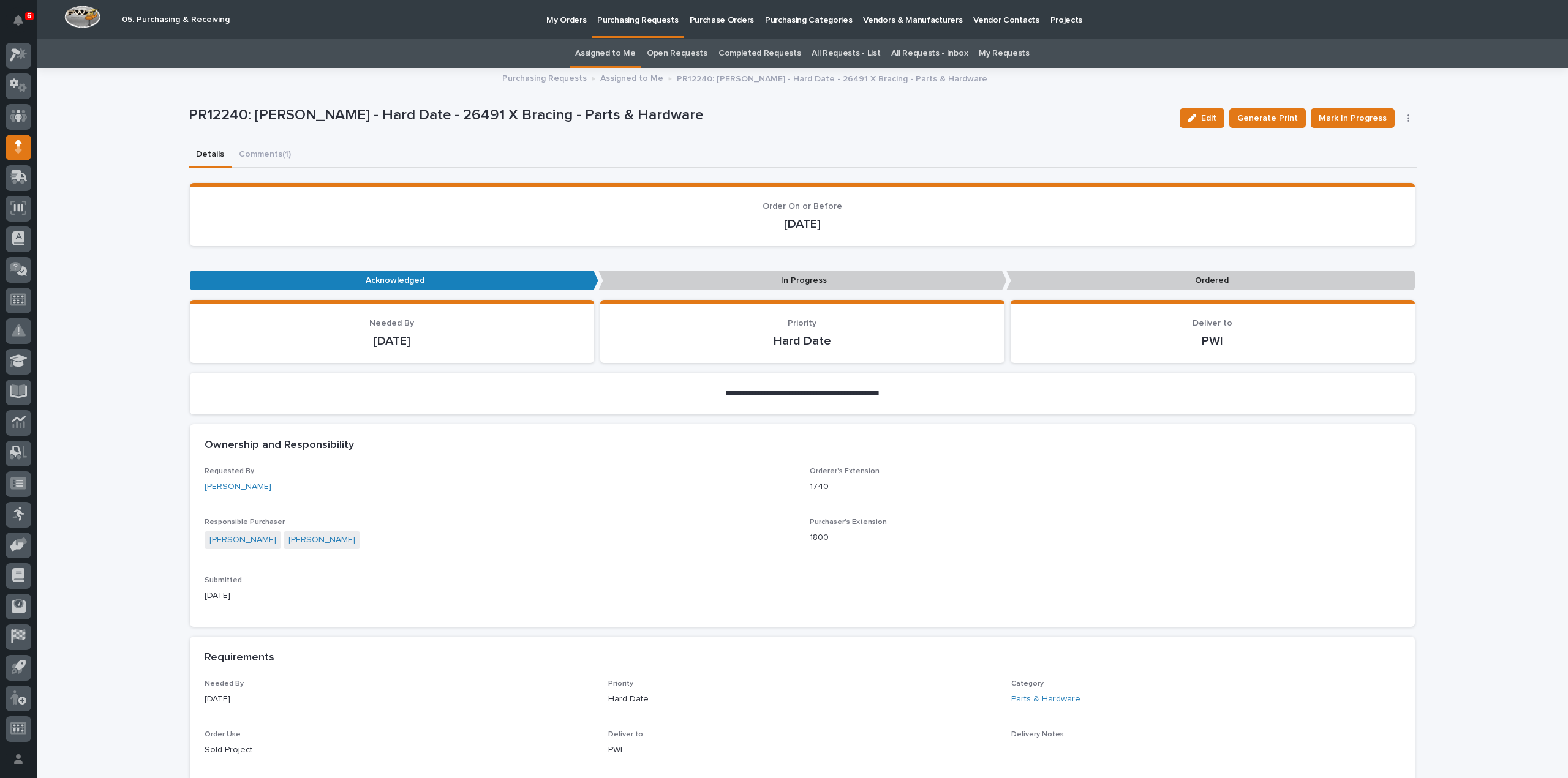
click at [603, 53] on link "Assigned to Me" at bounding box center [605, 53] width 60 height 29
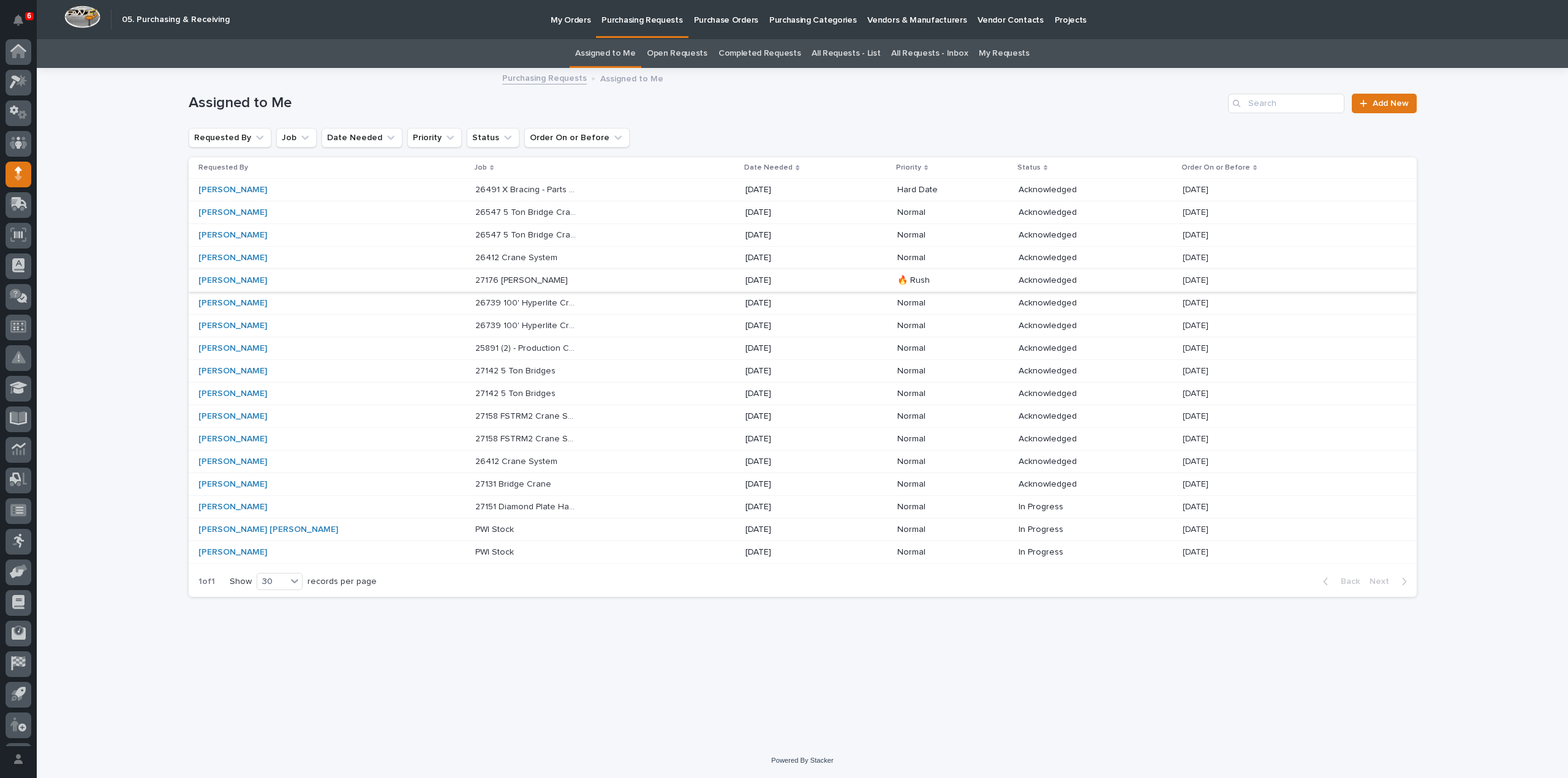
scroll to position [27, 0]
click at [1019, 504] on p "In Progress" at bounding box center [1070, 506] width 102 height 10
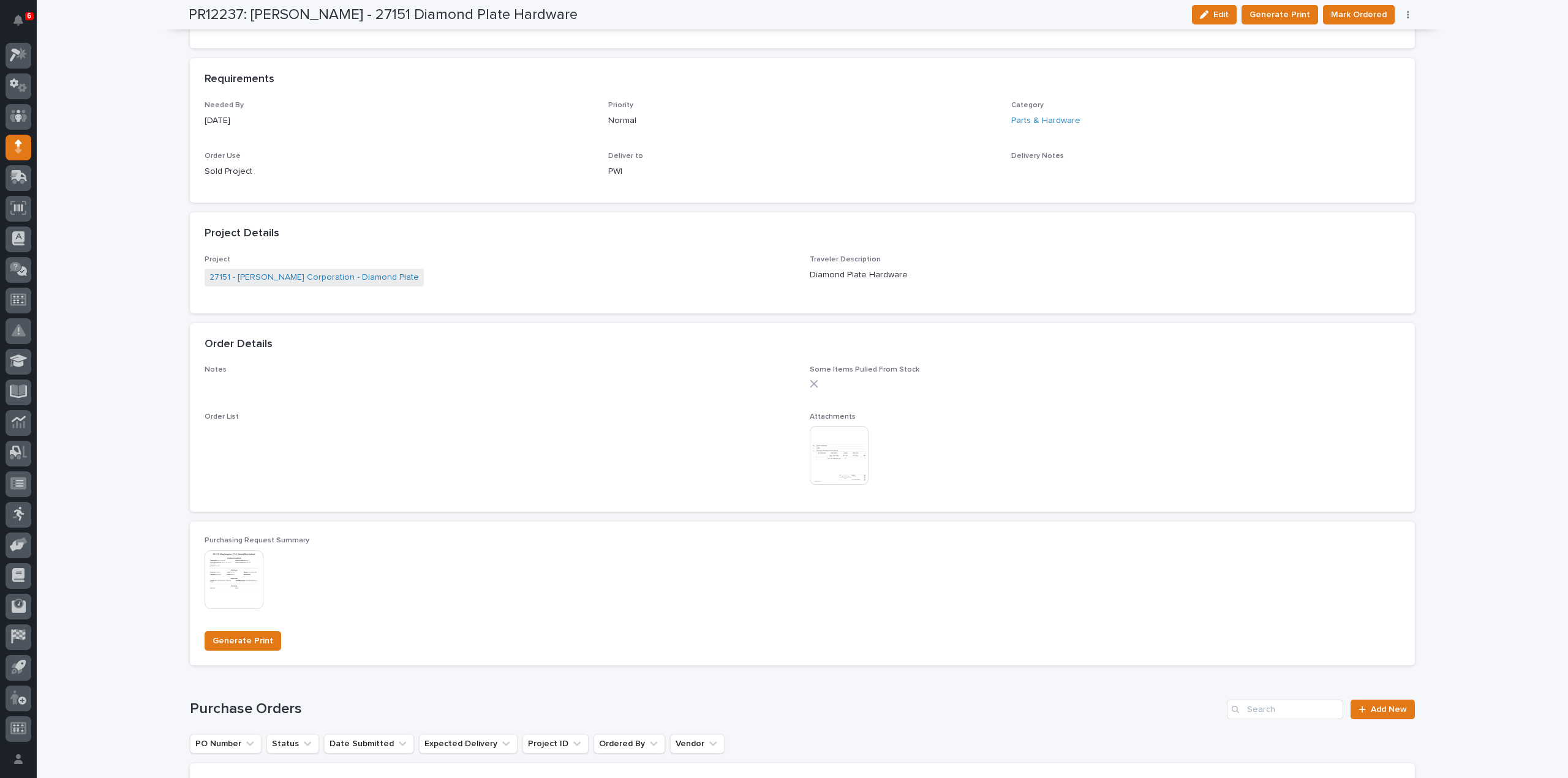
scroll to position [612, 0]
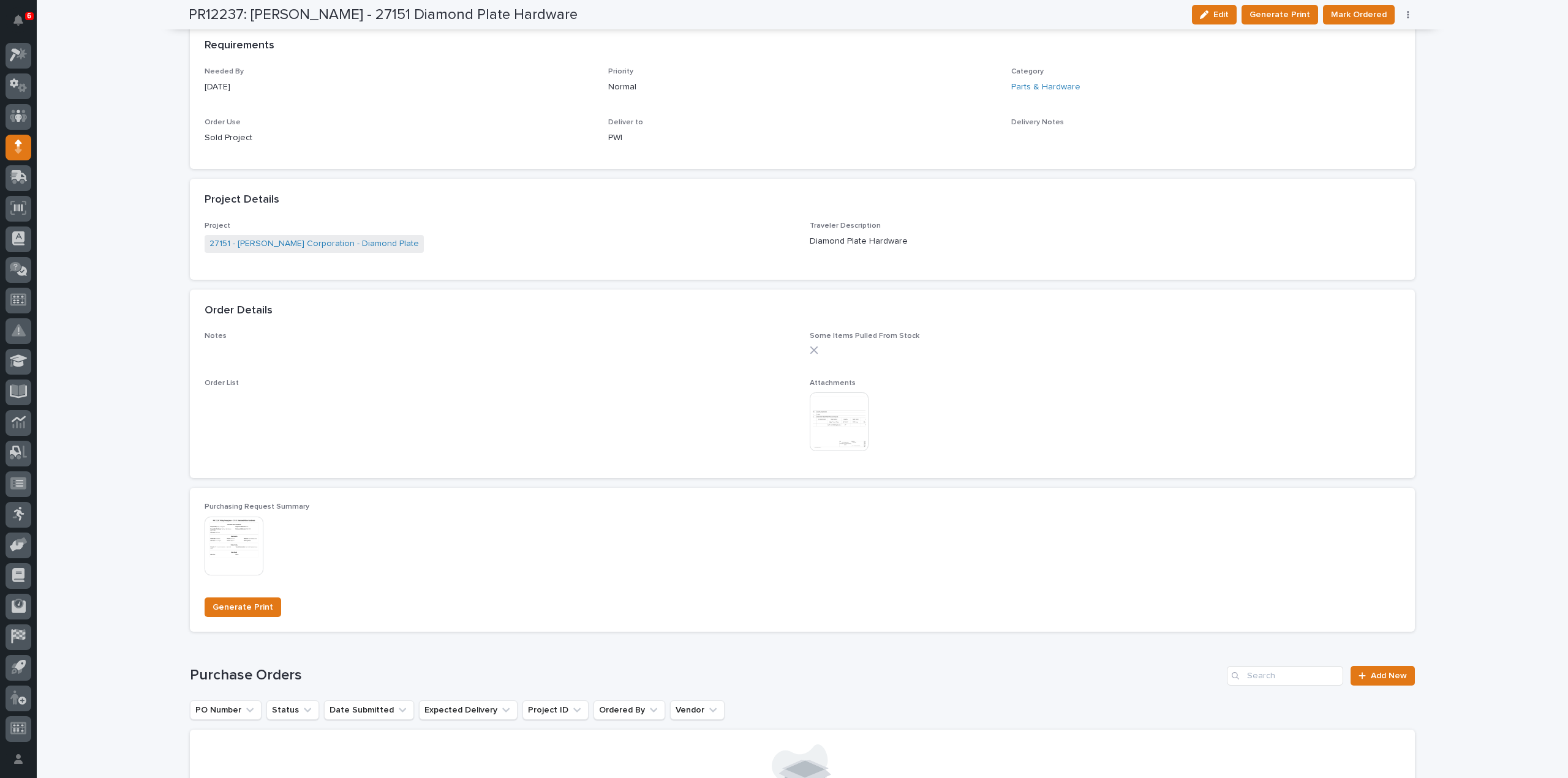
click at [842, 437] on img at bounding box center [839, 421] width 58 height 58
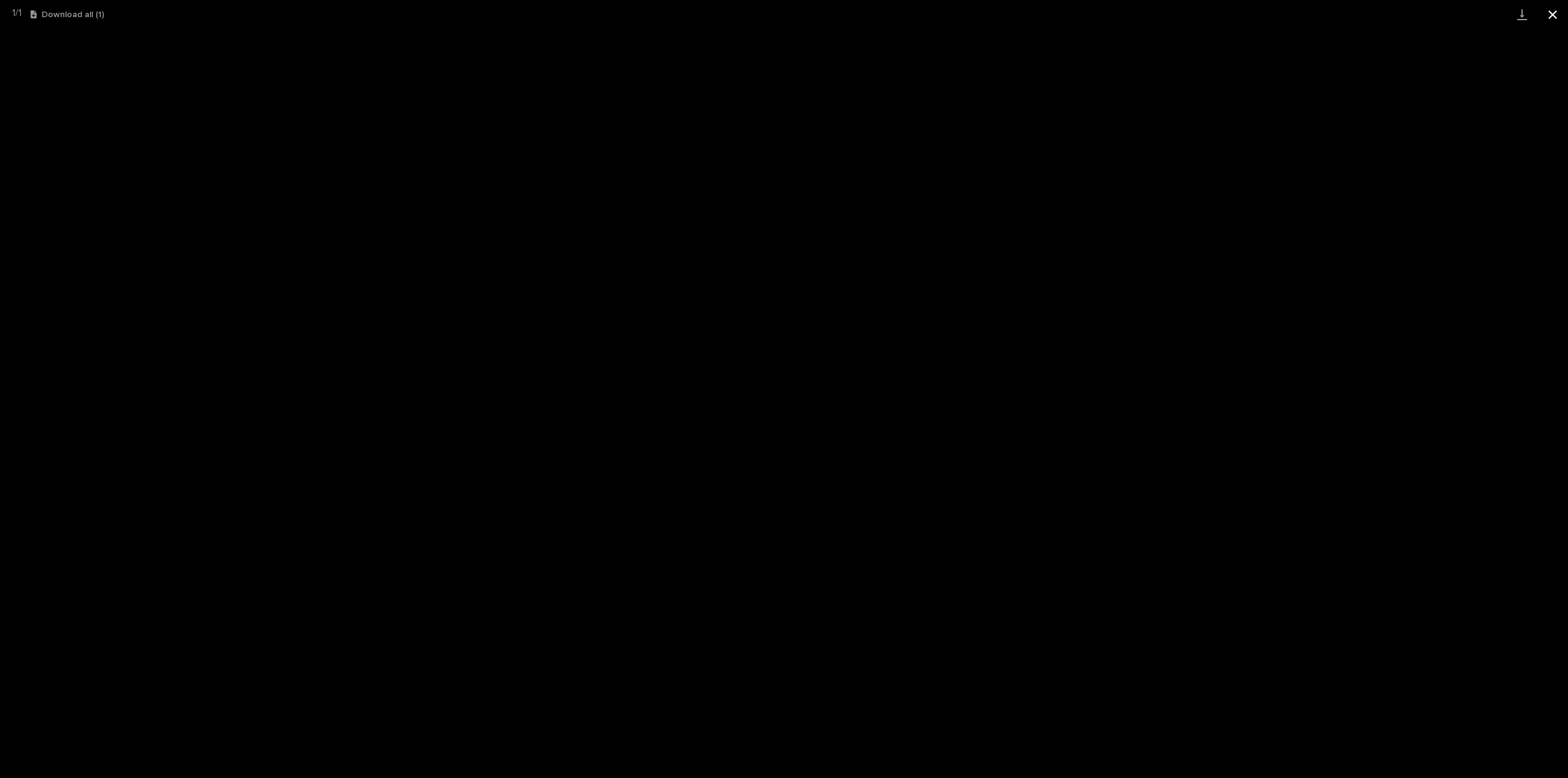
click at [1555, 14] on button "Close gallery" at bounding box center [1552, 14] width 31 height 29
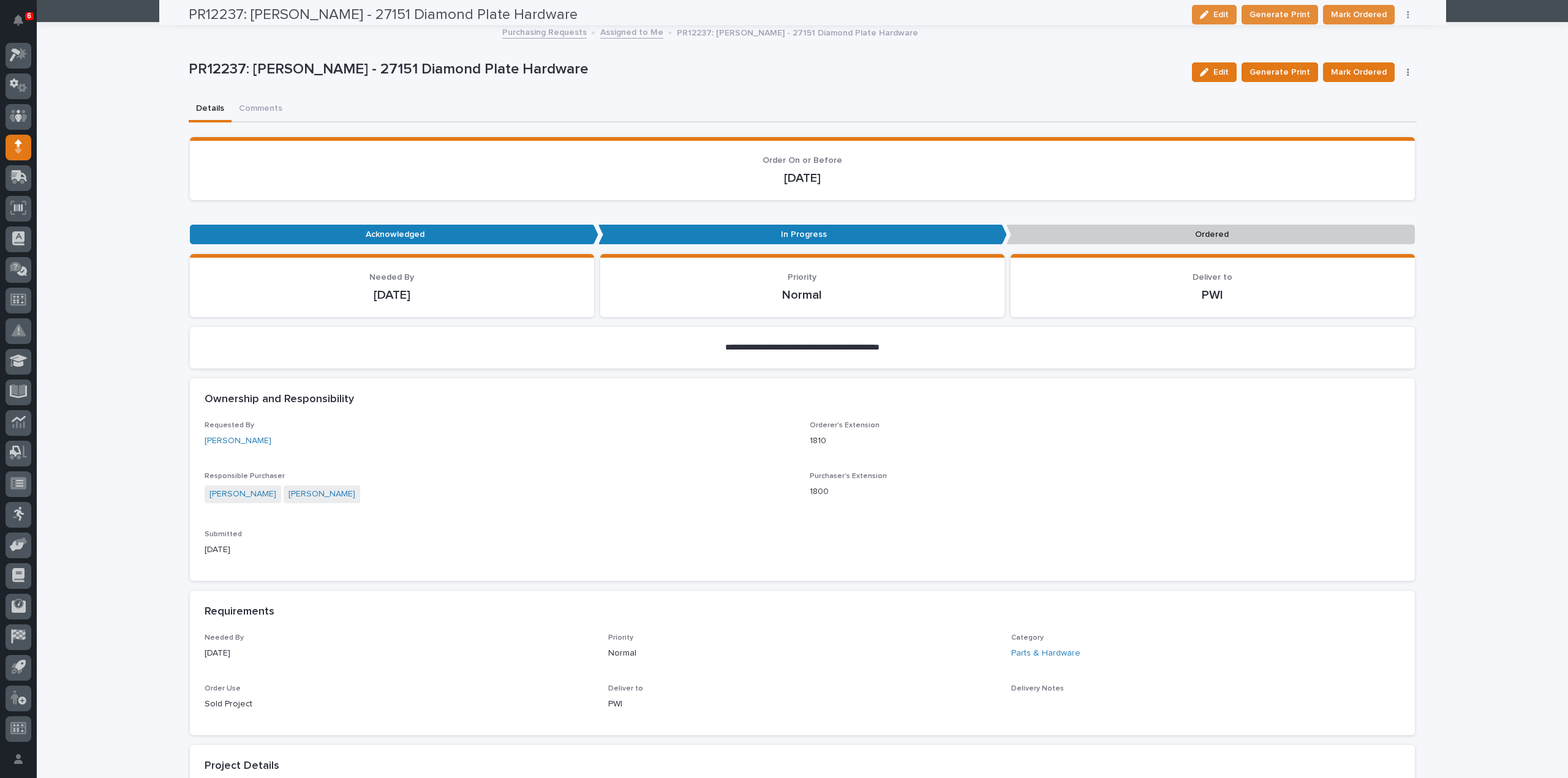
scroll to position [0, 0]
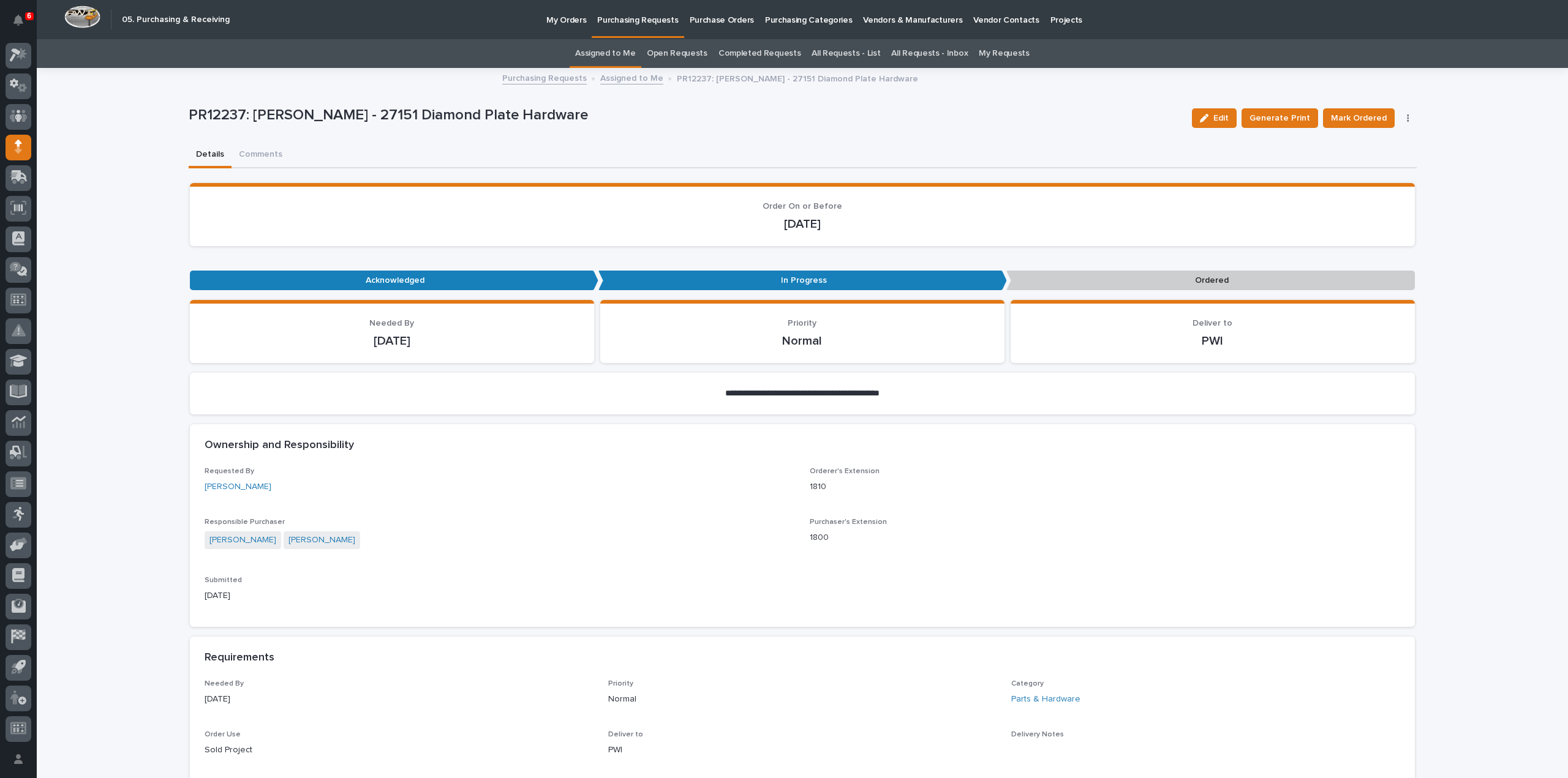
click at [1405, 121] on button "button" at bounding box center [1408, 118] width 17 height 8
click at [1388, 161] on span "Edit Linked PO's" at bounding box center [1369, 162] width 62 height 15
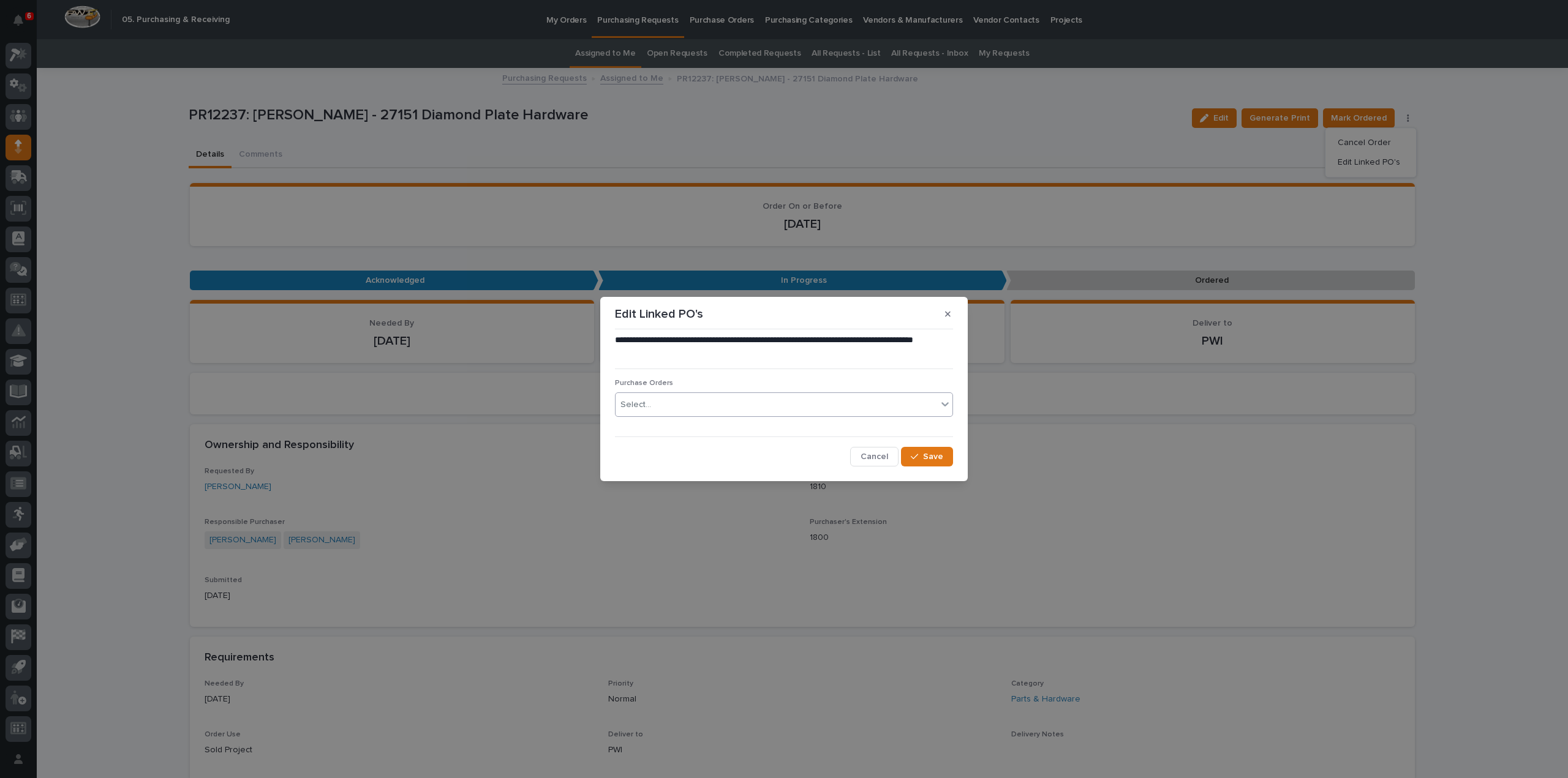
click at [762, 402] on div "Select..." at bounding box center [777, 405] width 322 height 20
type input "****"
click at [883, 461] on span "Cancel" at bounding box center [875, 457] width 28 height 11
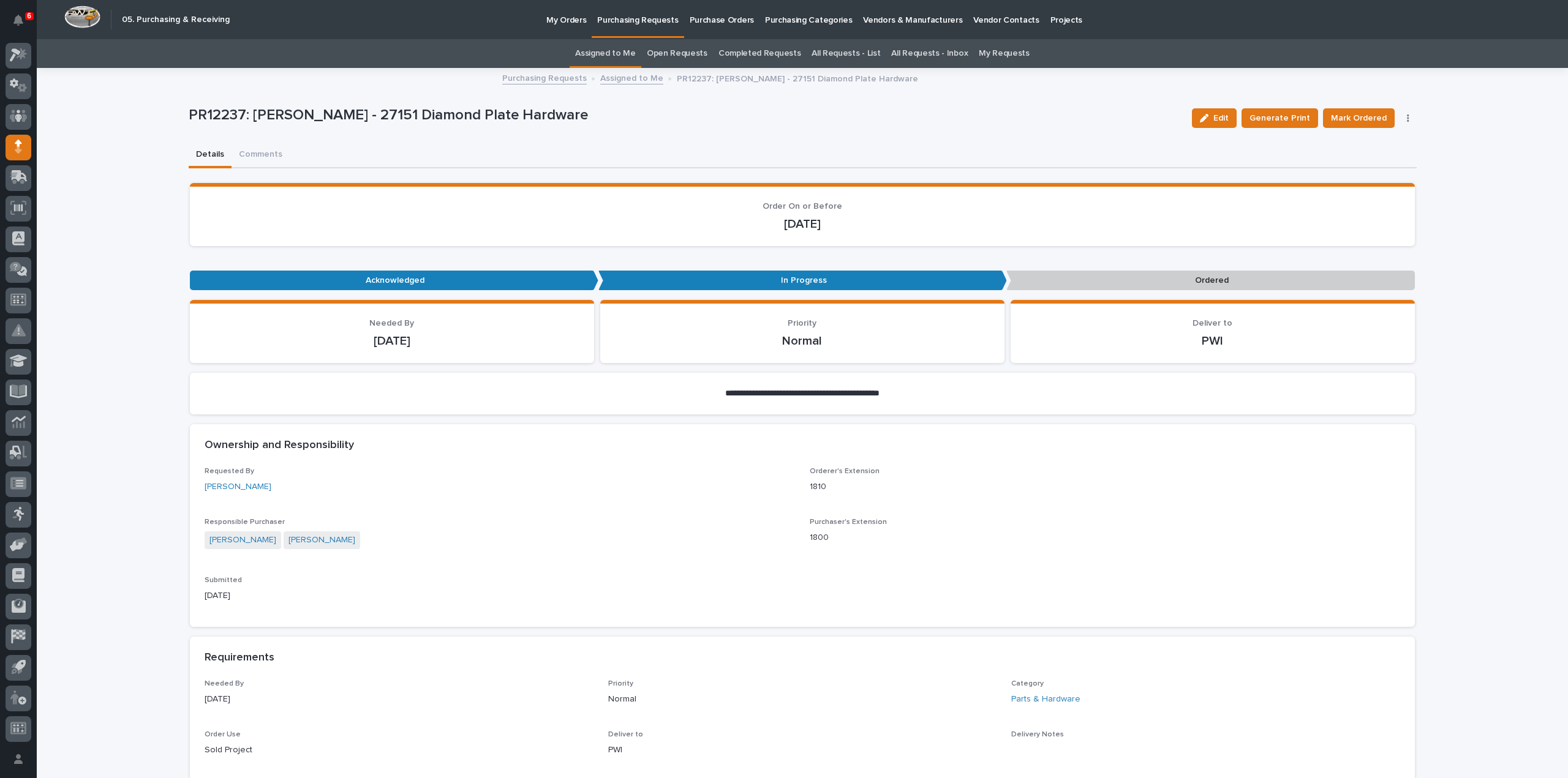
scroll to position [612, 0]
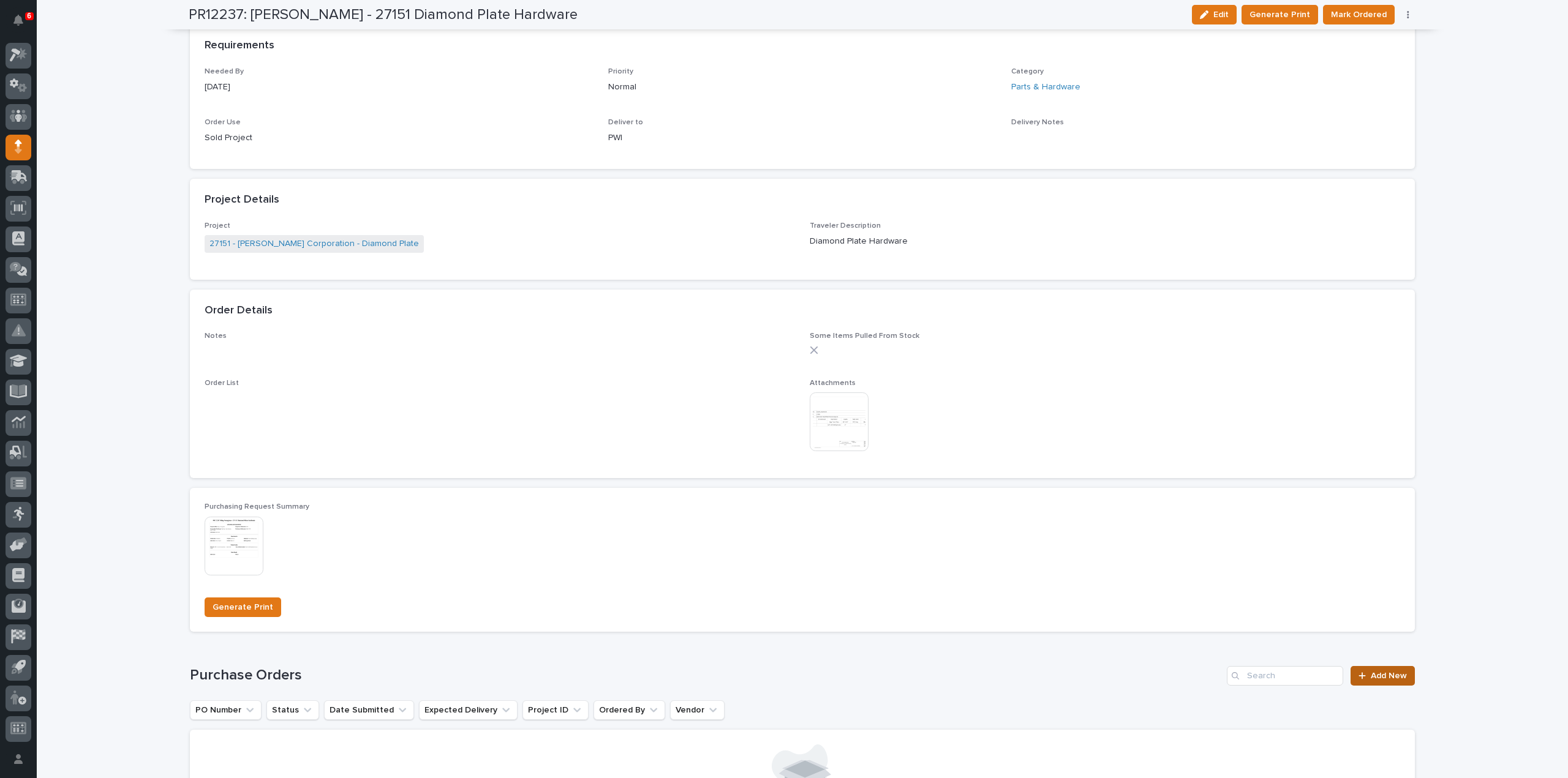
click at [1371, 674] on span "Add New" at bounding box center [1389, 675] width 36 height 8
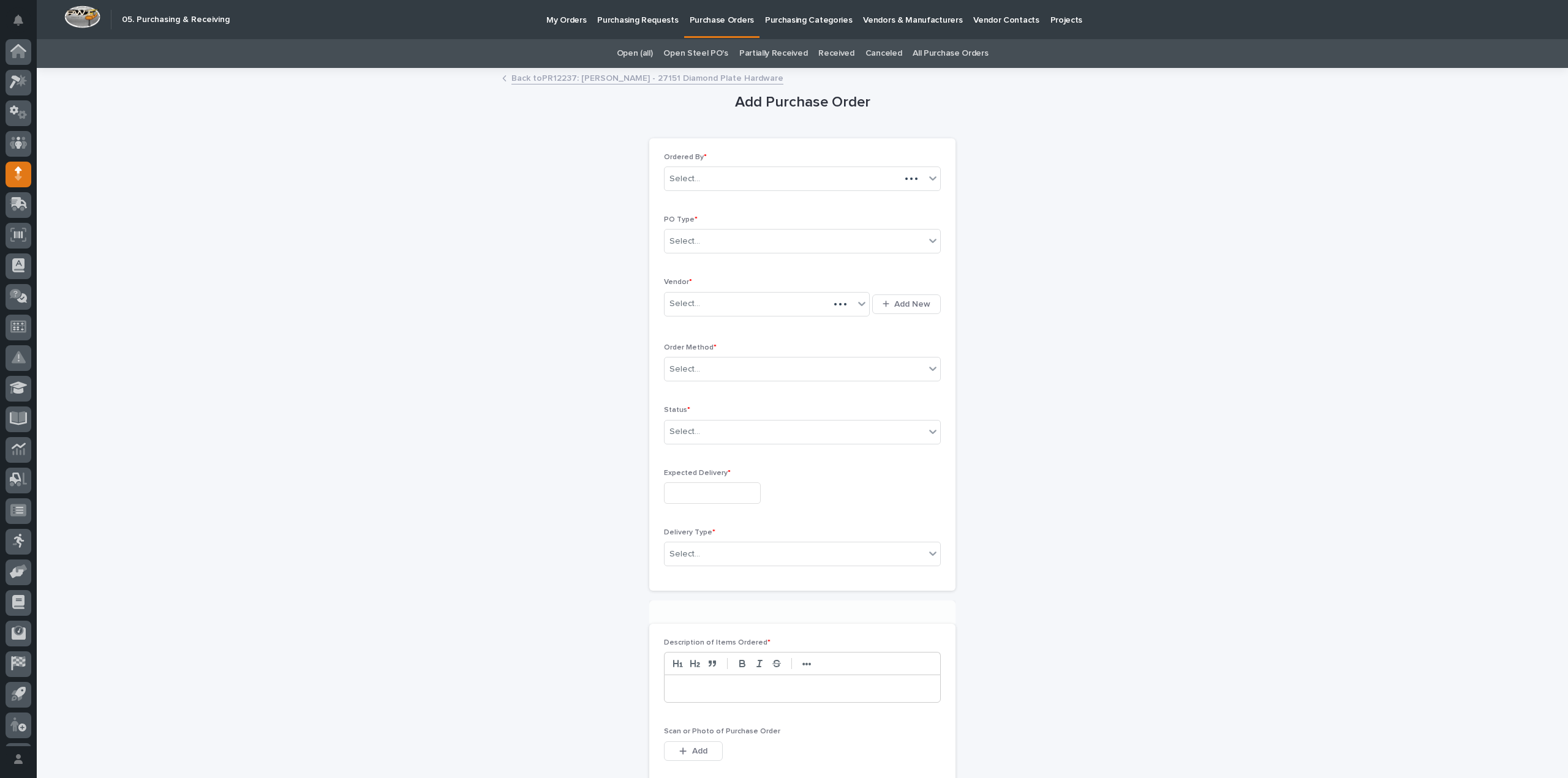
scroll to position [27, 0]
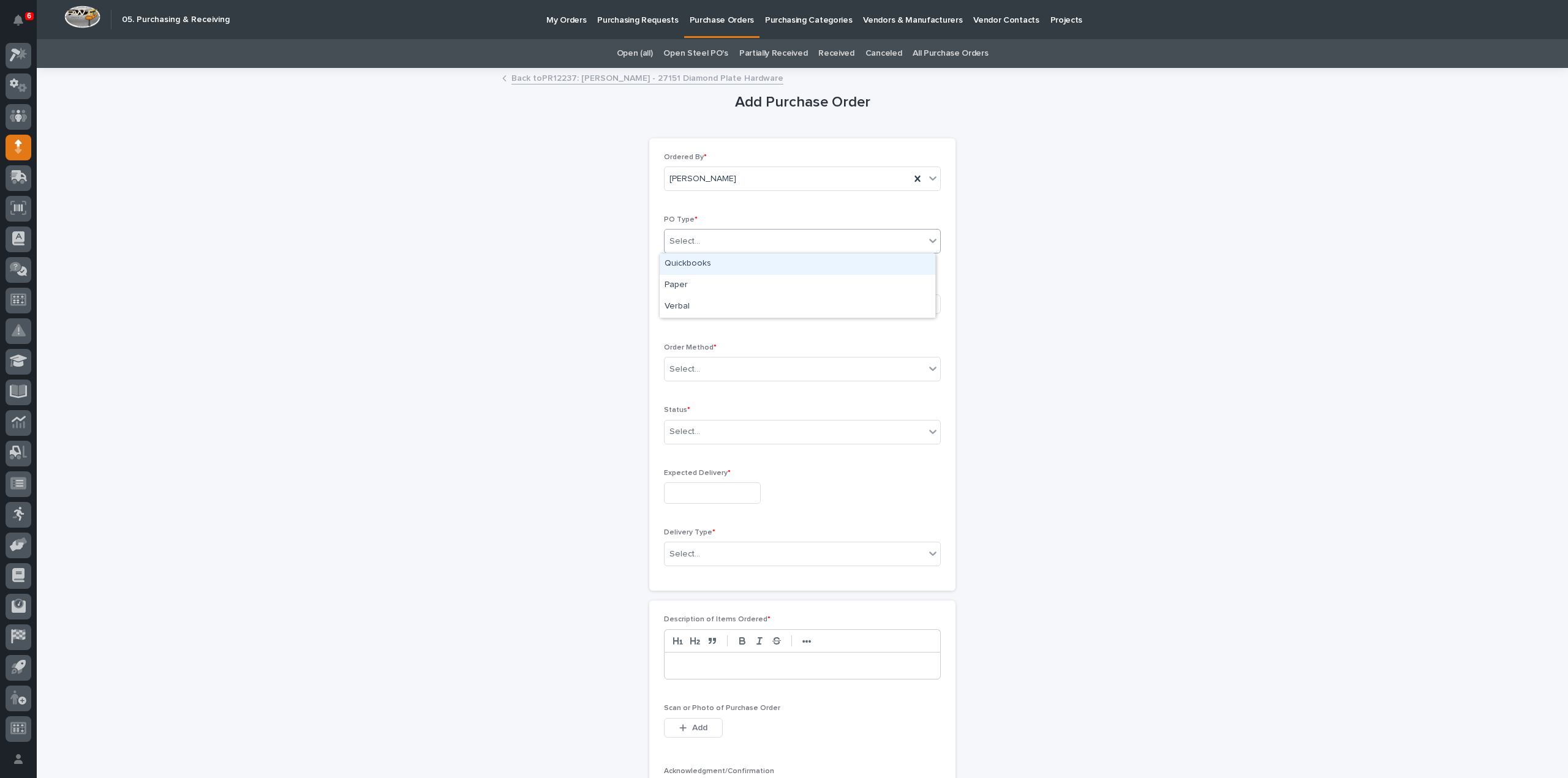
click at [704, 244] on div "Select..." at bounding box center [794, 242] width 261 height 20
click at [691, 286] on div "Paper" at bounding box center [797, 285] width 276 height 21
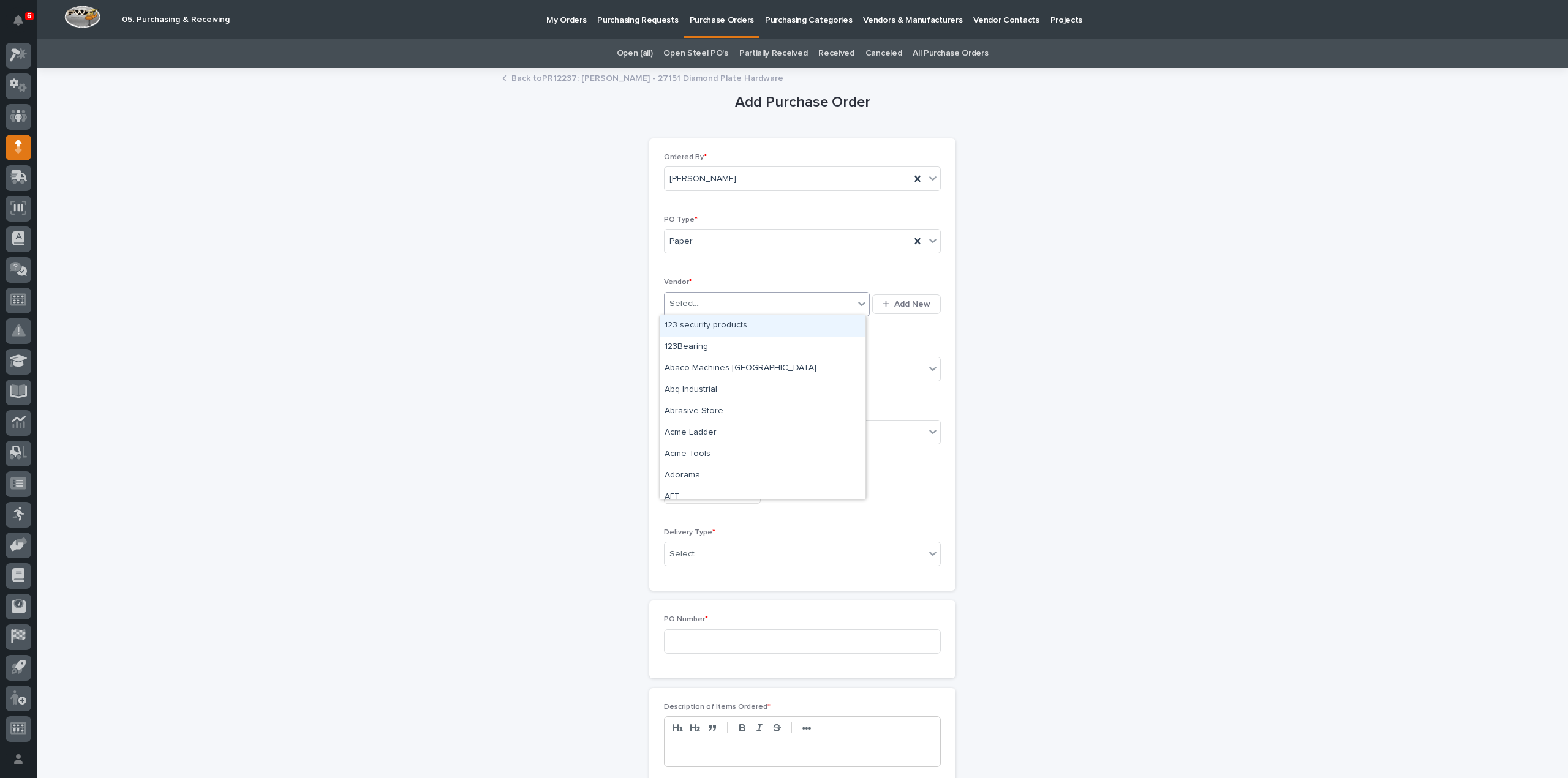
click at [685, 298] on div "Select..." at bounding box center [685, 304] width 31 height 13
type input "****"
click at [696, 329] on div "EPCO Sales" at bounding box center [763, 325] width 206 height 21
click at [712, 374] on div "Select..." at bounding box center [794, 370] width 261 height 20
drag, startPoint x: 696, startPoint y: 401, endPoint x: 692, endPoint y: 412, distance: 11.7
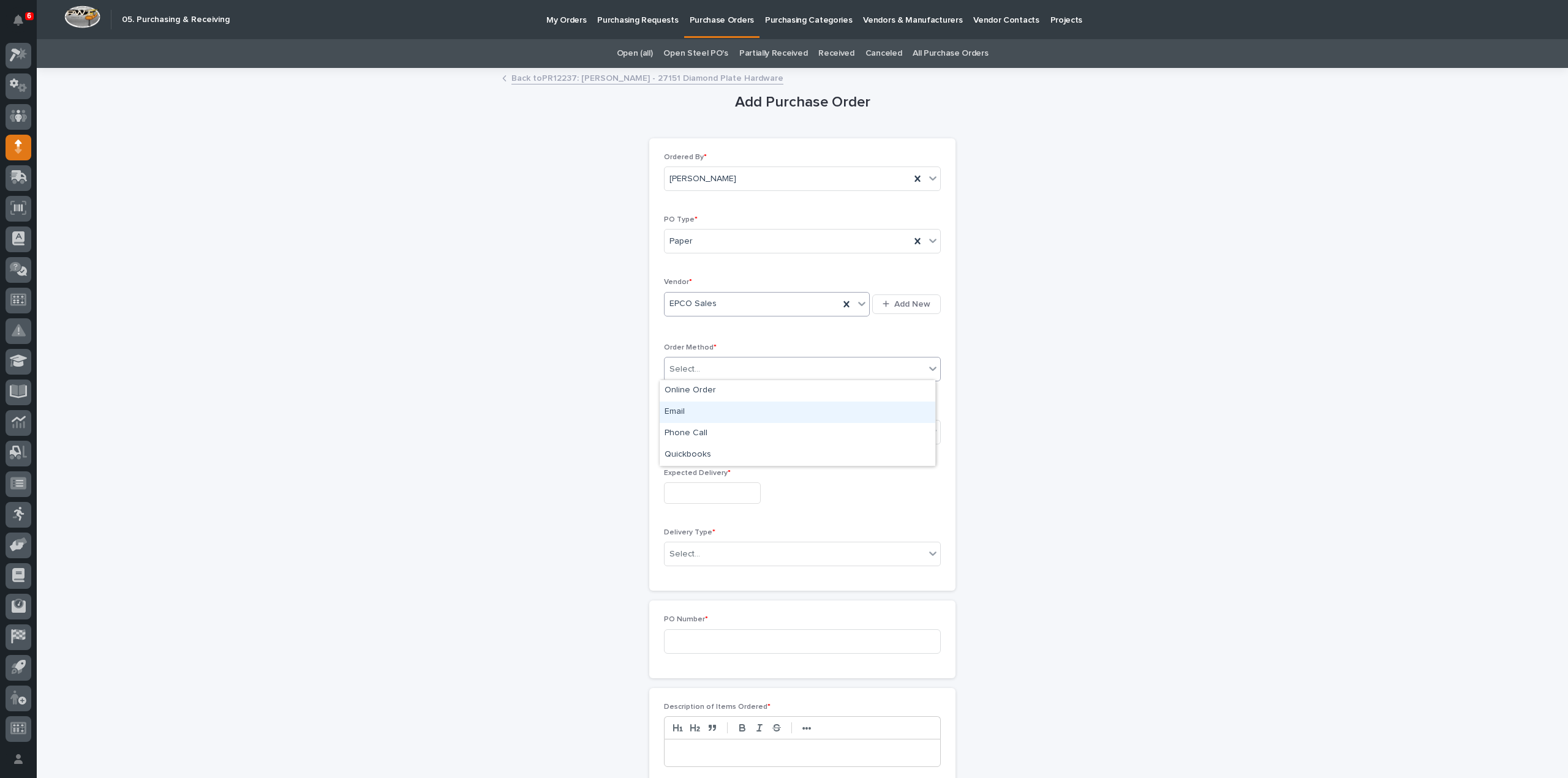
click at [692, 412] on div "Email" at bounding box center [797, 412] width 276 height 21
click at [688, 428] on div "Select..." at bounding box center [685, 432] width 31 height 13
click at [692, 477] on div "Submitted" at bounding box center [797, 475] width 276 height 21
click at [691, 487] on input "text" at bounding box center [713, 492] width 96 height 21
click at [744, 397] on div "19" at bounding box center [744, 391] width 17 height 17
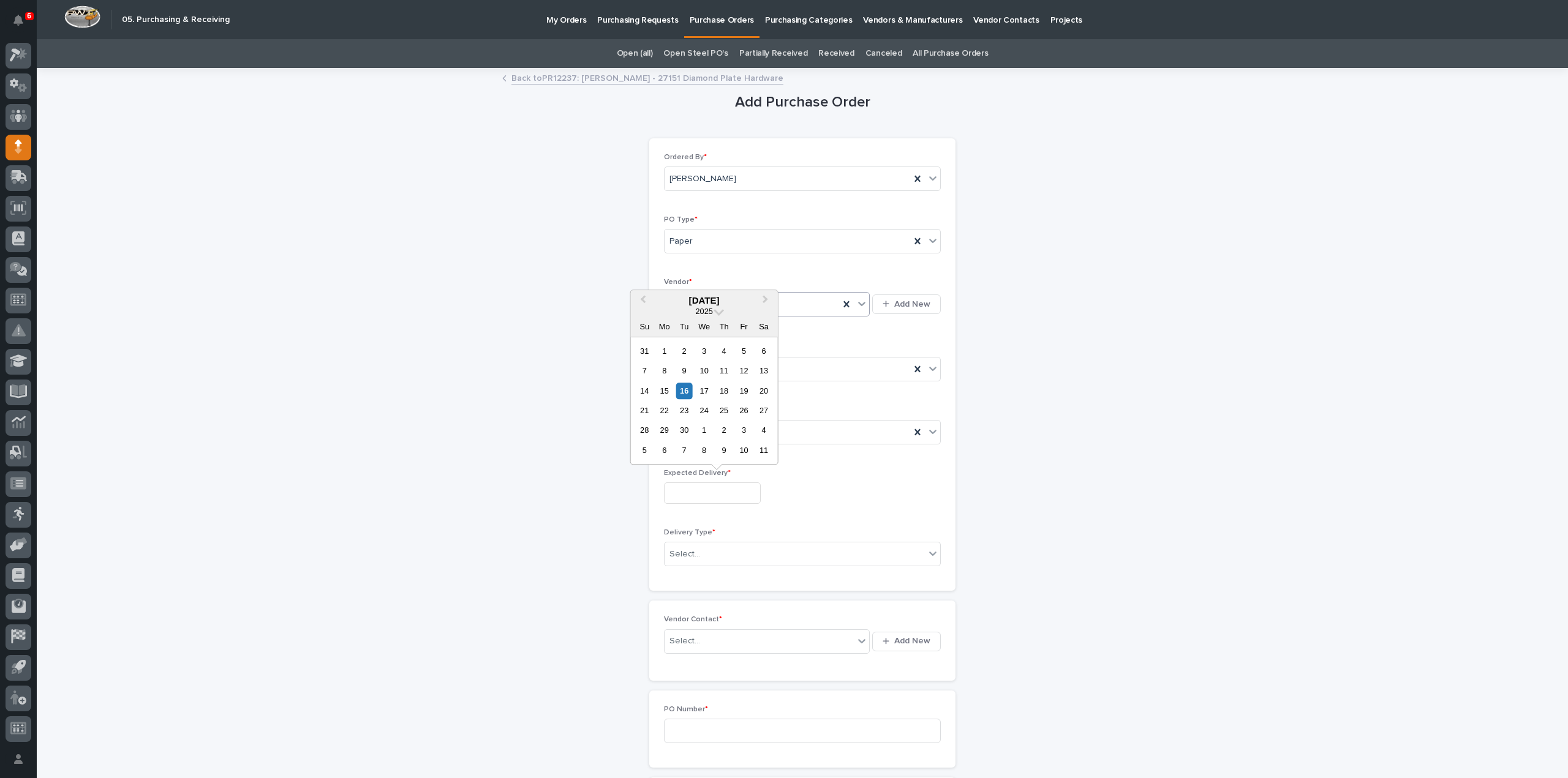
type input "**********"
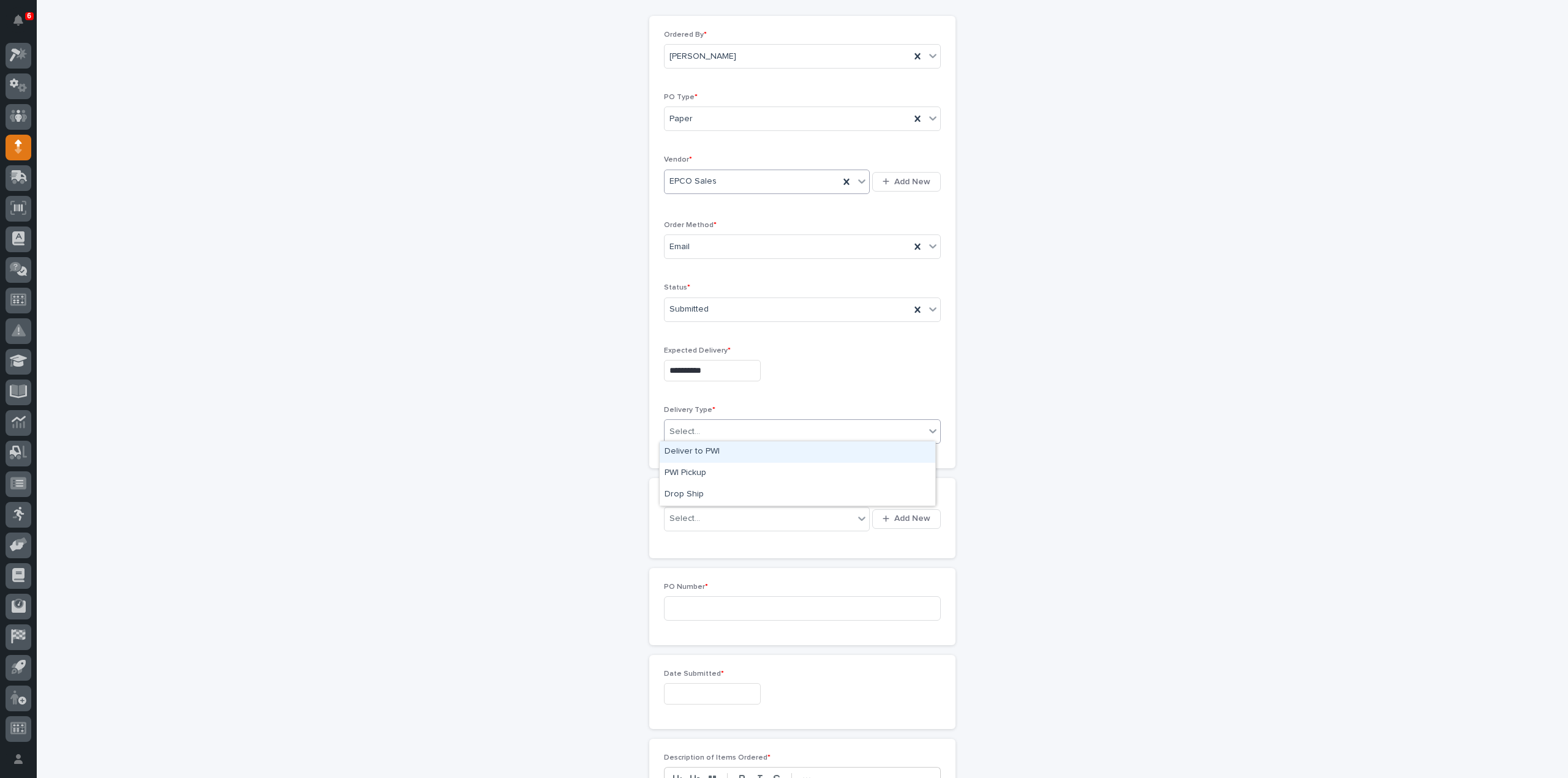
click at [690, 426] on div "Select..." at bounding box center [685, 432] width 31 height 13
click at [693, 453] on div "Deliver to PWI" at bounding box center [797, 452] width 276 height 21
click at [693, 513] on div "Select..." at bounding box center [685, 519] width 31 height 13
type input "*****"
click at [702, 537] on div "EPCO Sales - Keith Schrock" at bounding box center [763, 539] width 206 height 21
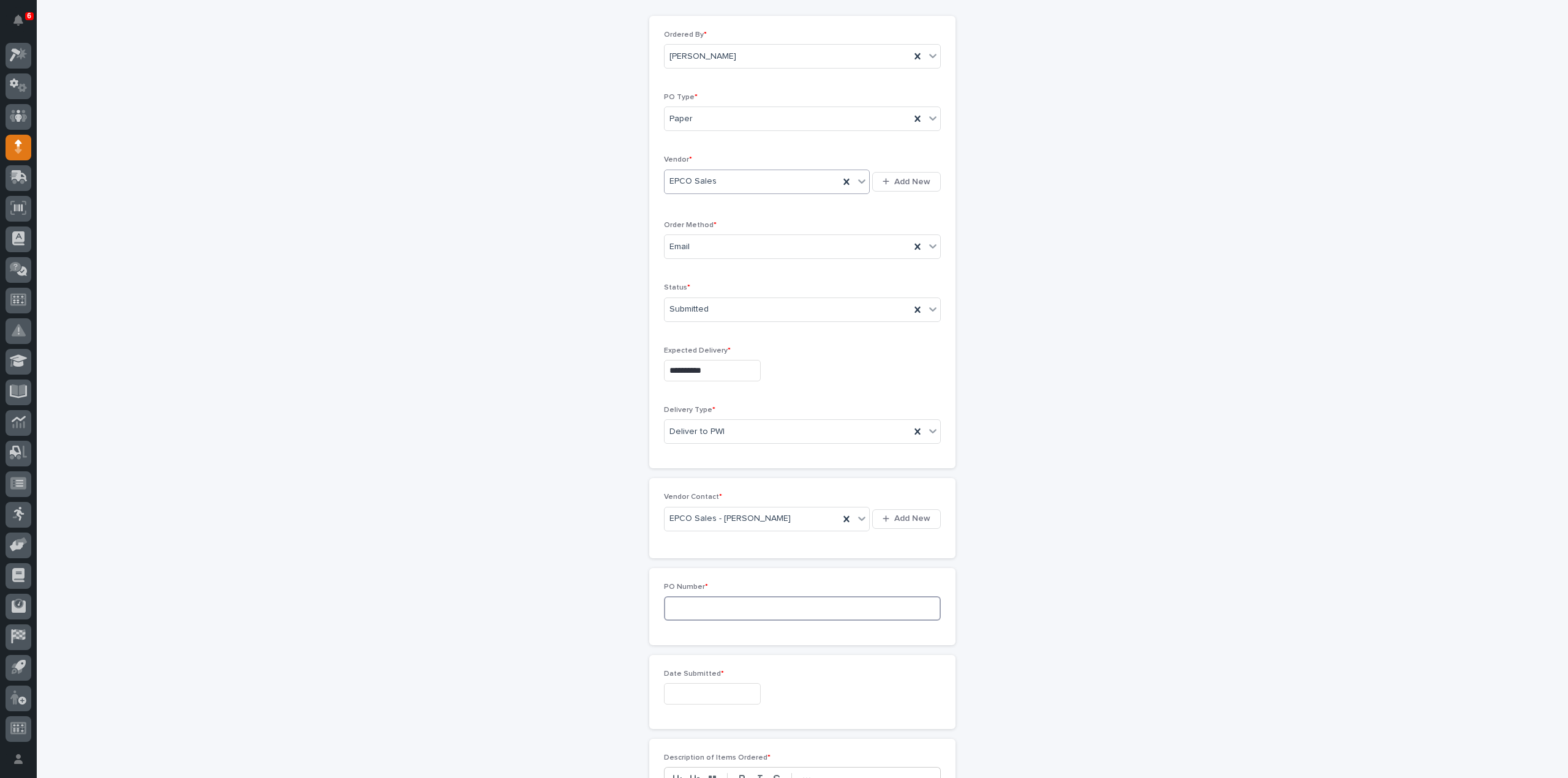
click at [695, 606] on input at bounding box center [803, 608] width 276 height 24
type input "3130RB"
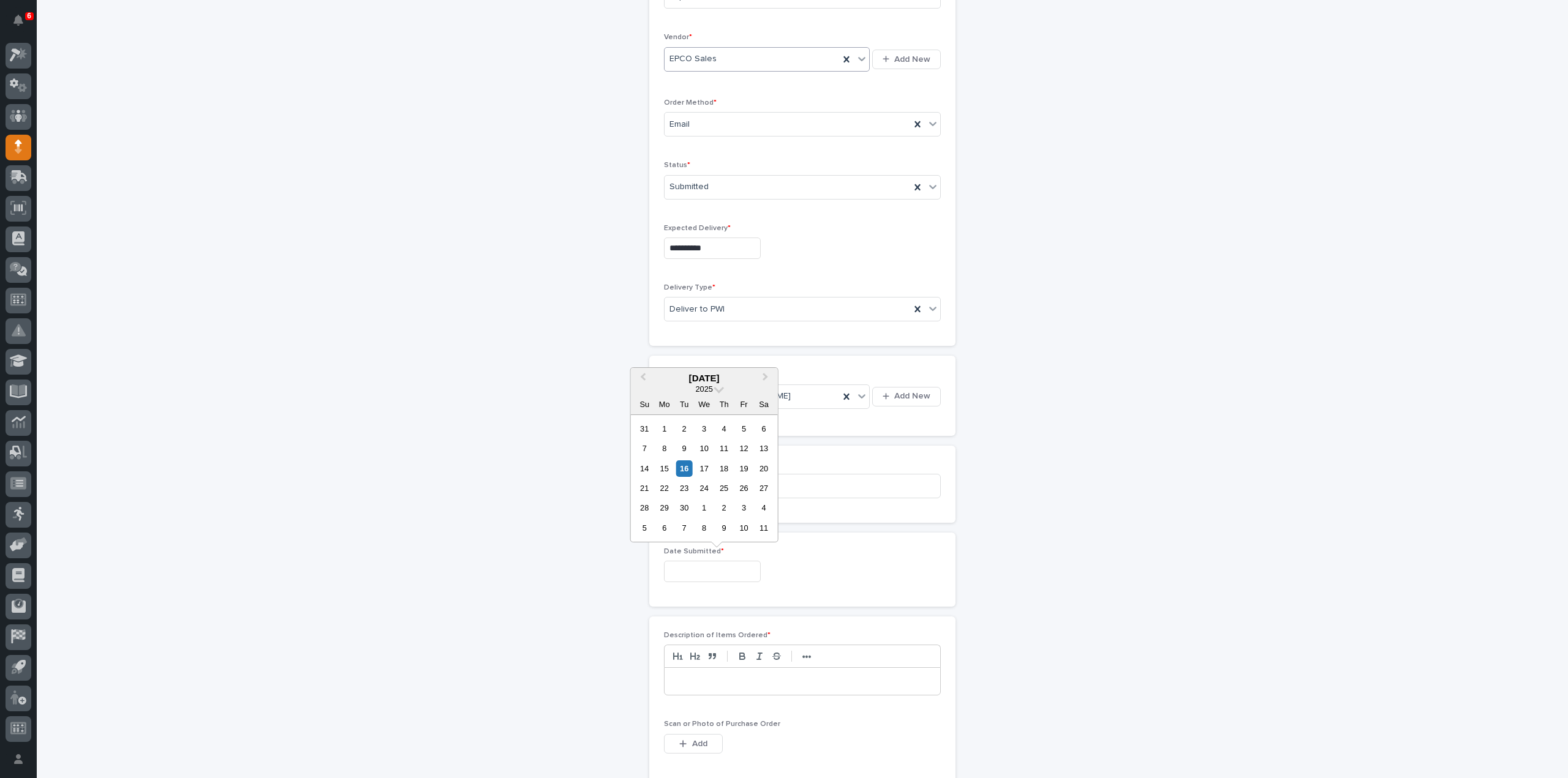
click at [675, 574] on input "text" at bounding box center [713, 571] width 96 height 21
click at [679, 470] on div "16" at bounding box center [685, 469] width 17 height 17
type input "**********"
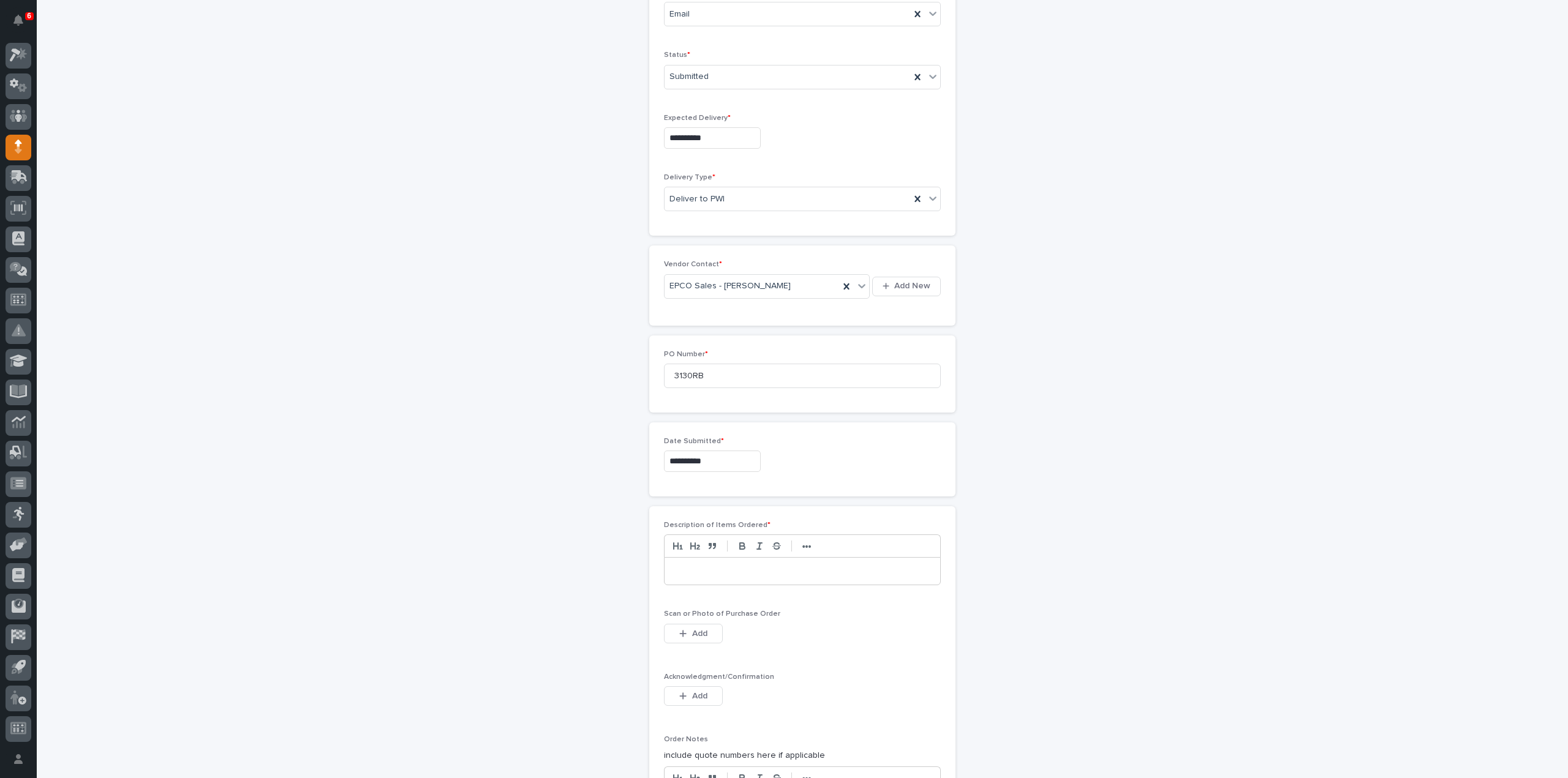
scroll to position [367, 0]
click at [719, 564] on div at bounding box center [802, 558] width 276 height 27
click at [703, 618] on button "Add" at bounding box center [693, 621] width 58 height 19
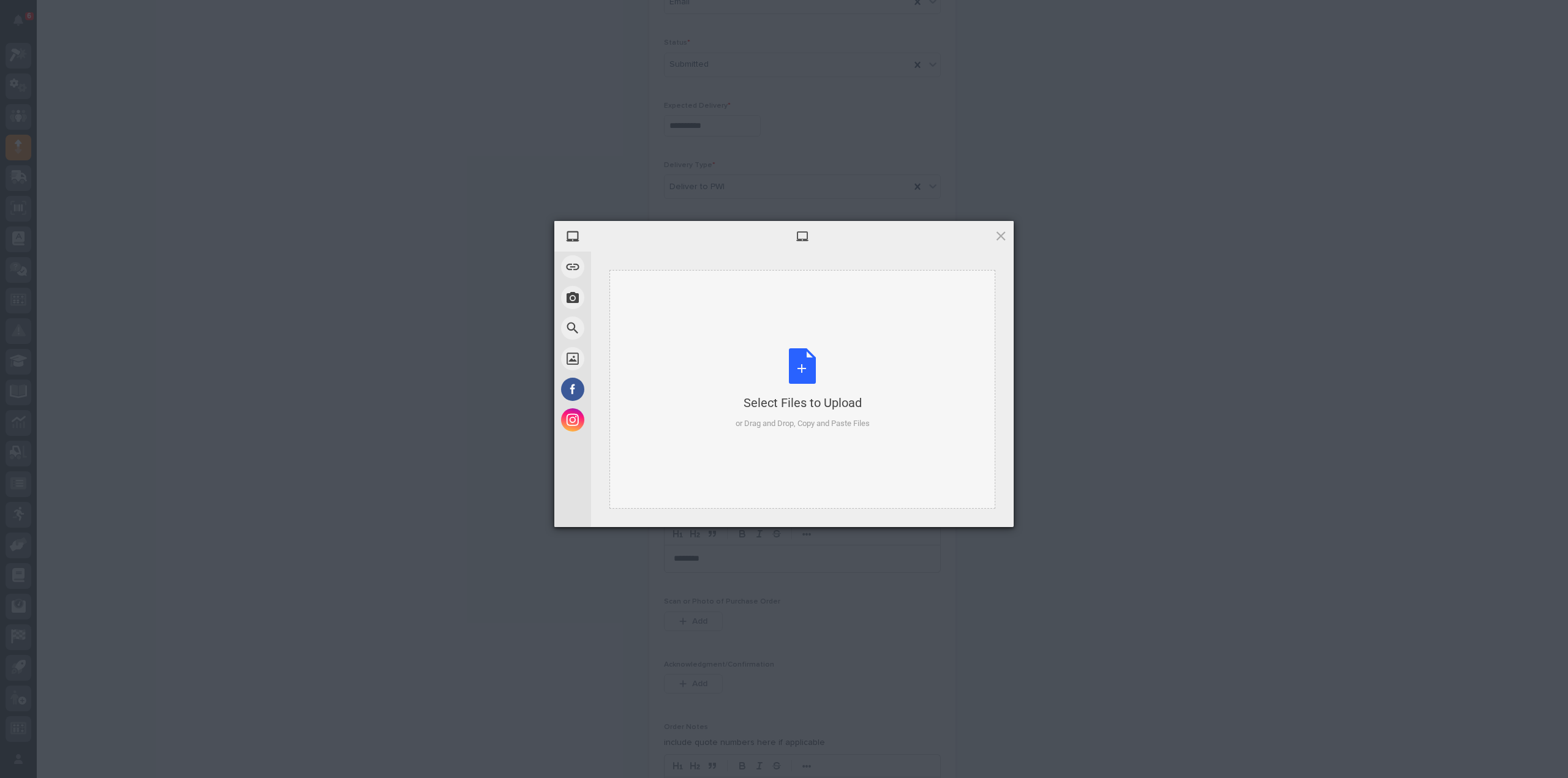
click at [797, 372] on div "Select Files to Upload or Drag and Drop, Copy and Paste Files" at bounding box center [803, 389] width 135 height 82
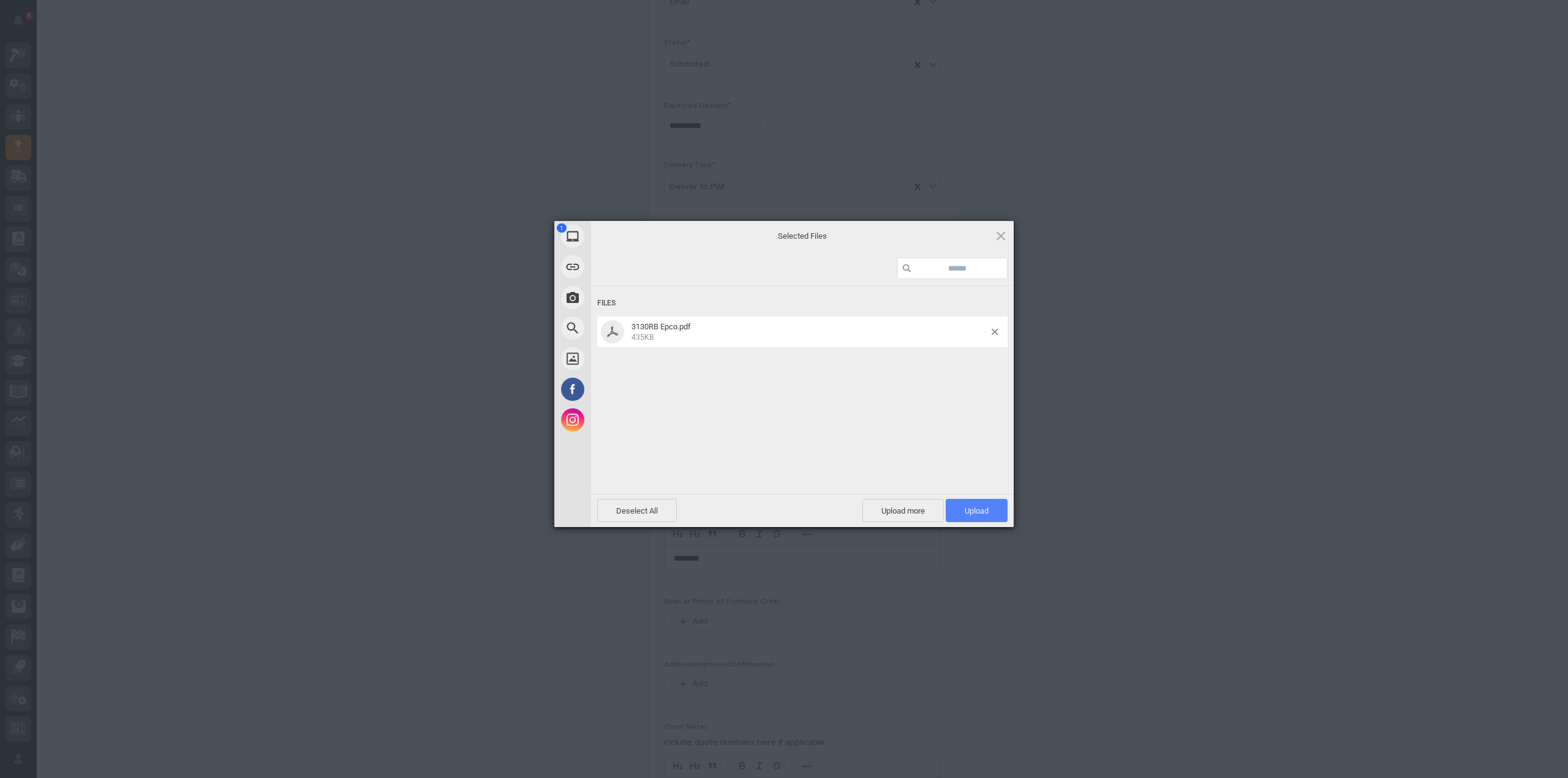
click at [981, 514] on span "Upload 1" at bounding box center [977, 511] width 24 height 9
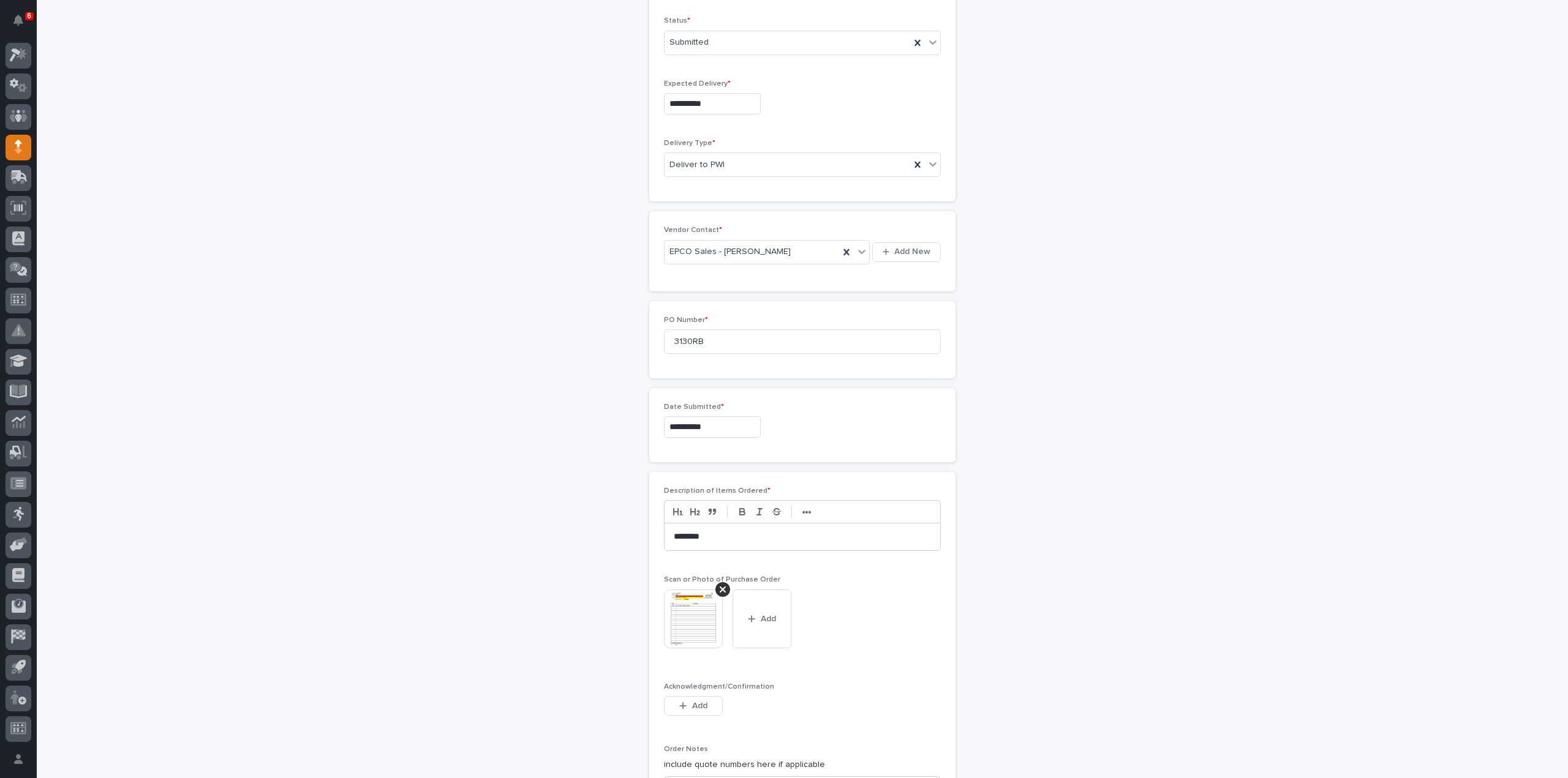
scroll to position [733, 0]
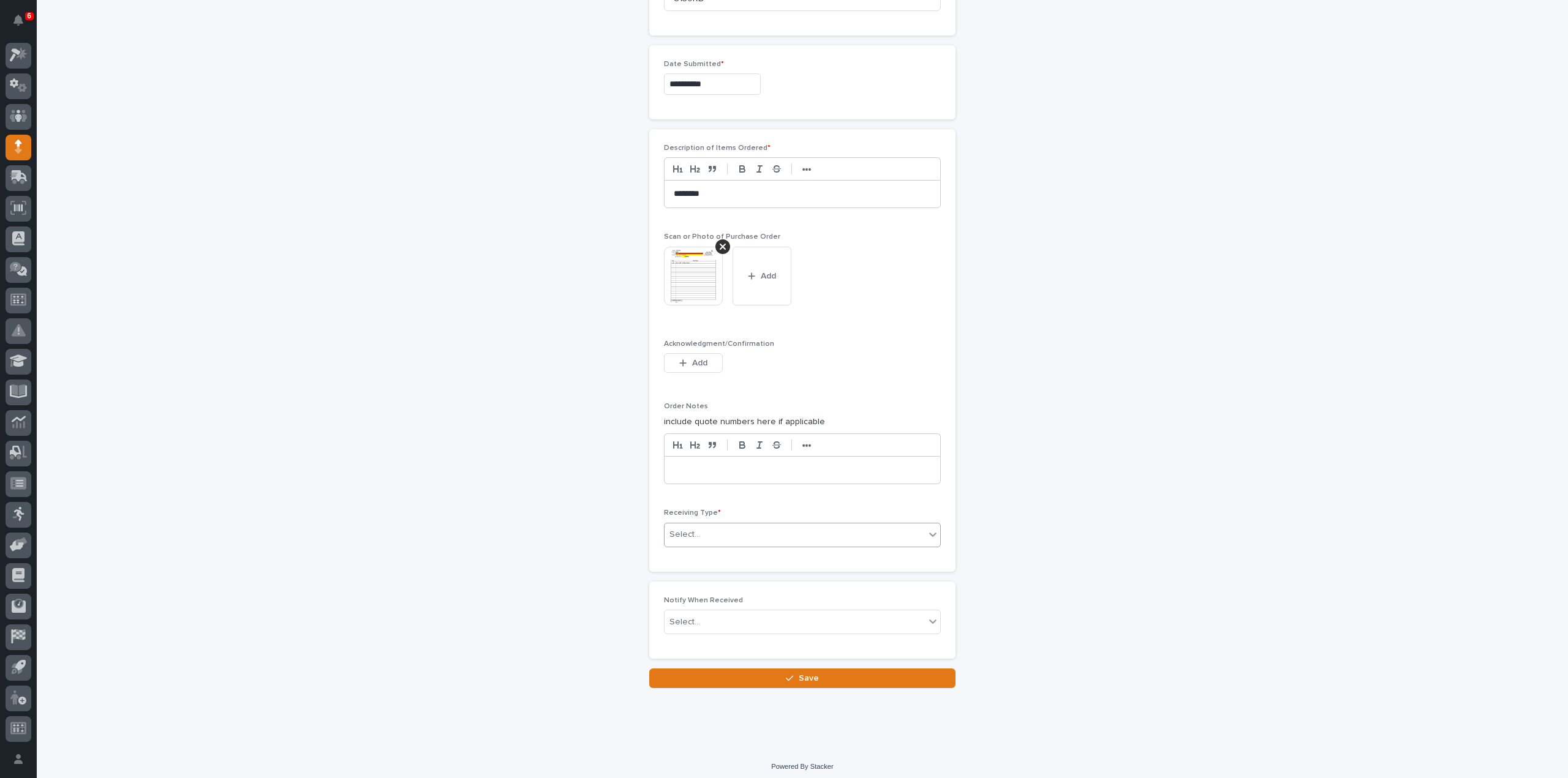
click at [713, 528] on div "Select..." at bounding box center [794, 535] width 261 height 20
drag, startPoint x: 697, startPoint y: 562, endPoint x: 699, endPoint y: 619, distance: 57.0
click at [699, 619] on div "Deliver to" at bounding box center [797, 617] width 276 height 21
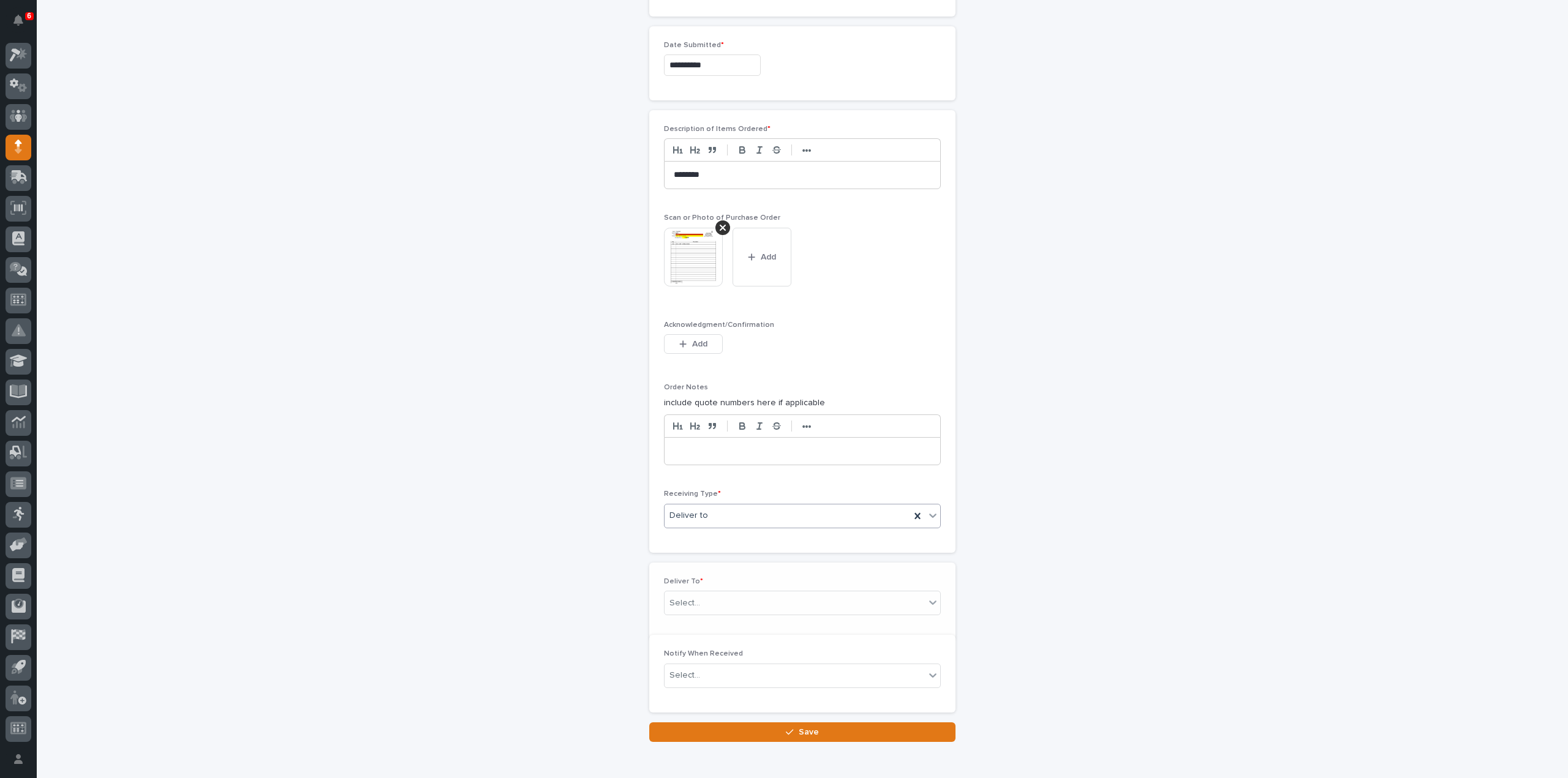
scroll to position [775, 0]
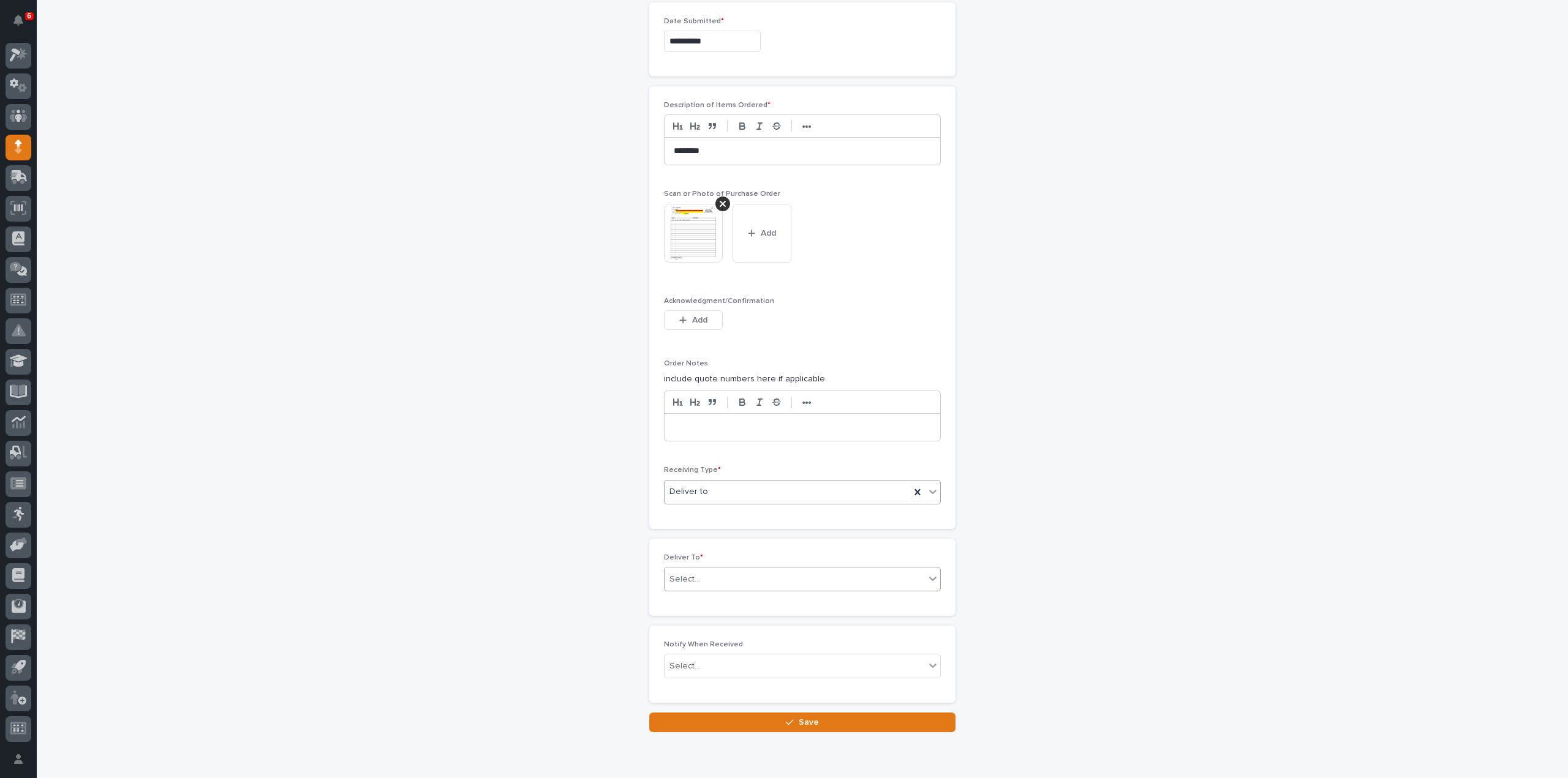
click at [688, 573] on div "Select..." at bounding box center [685, 580] width 31 height 13
type input "****"
click at [685, 593] on div "[PERSON_NAME]" at bounding box center [797, 596] width 276 height 21
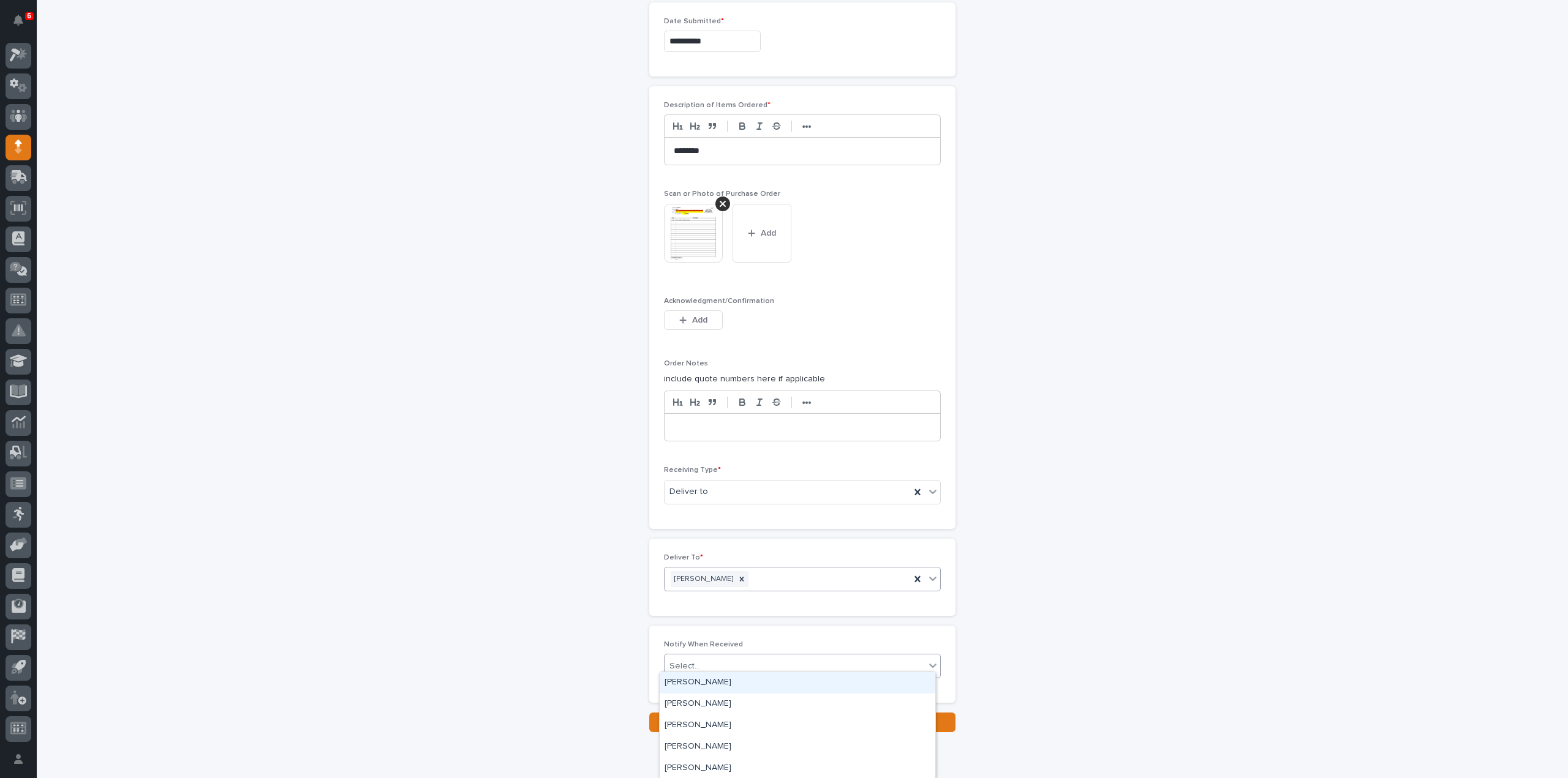
click at [670, 662] on div "Select..." at bounding box center [685, 667] width 31 height 13
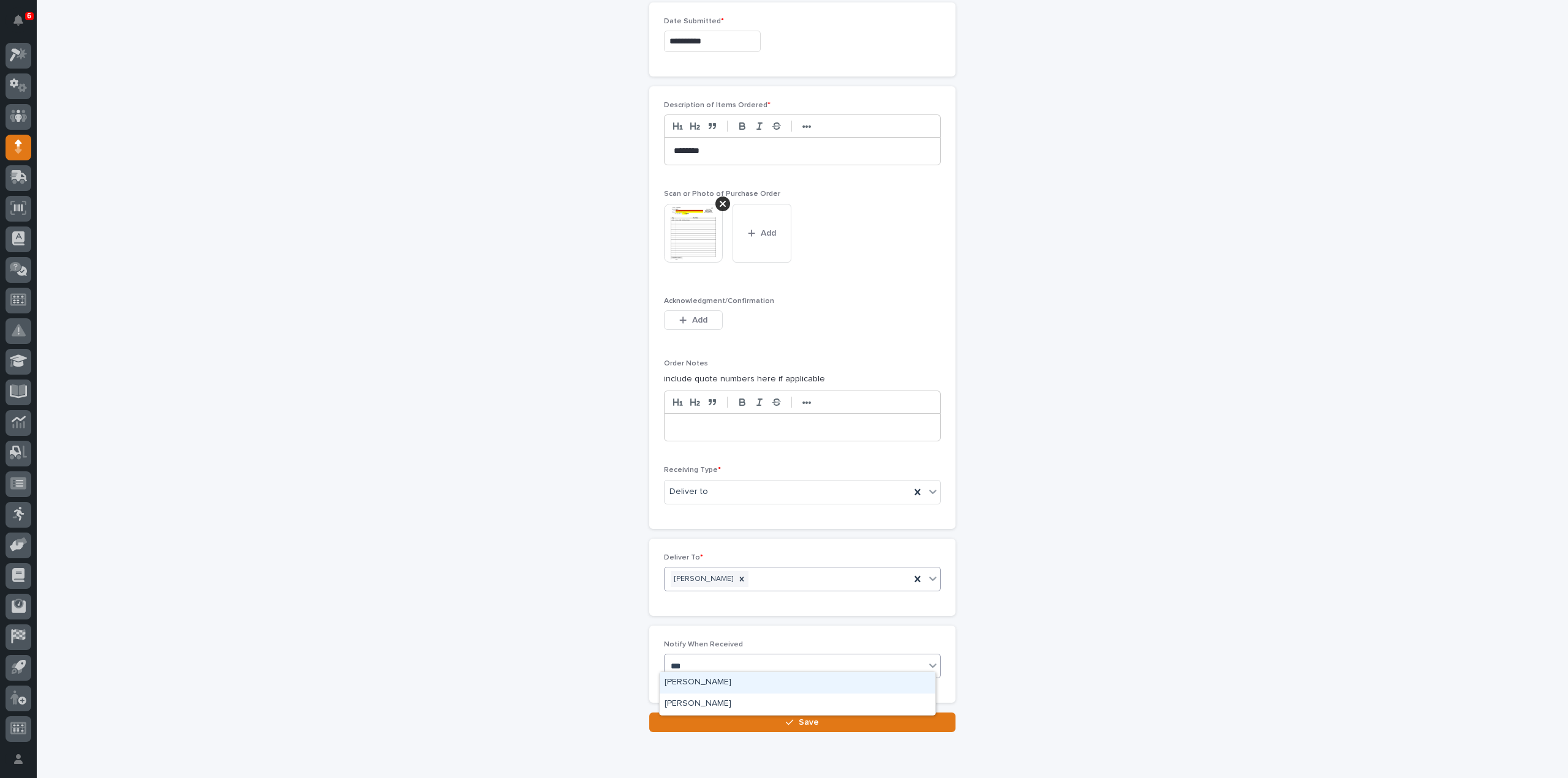
type input "****"
click at [697, 685] on div "[PERSON_NAME]" at bounding box center [797, 682] width 276 height 21
click at [700, 717] on button "Save" at bounding box center [803, 722] width 306 height 19
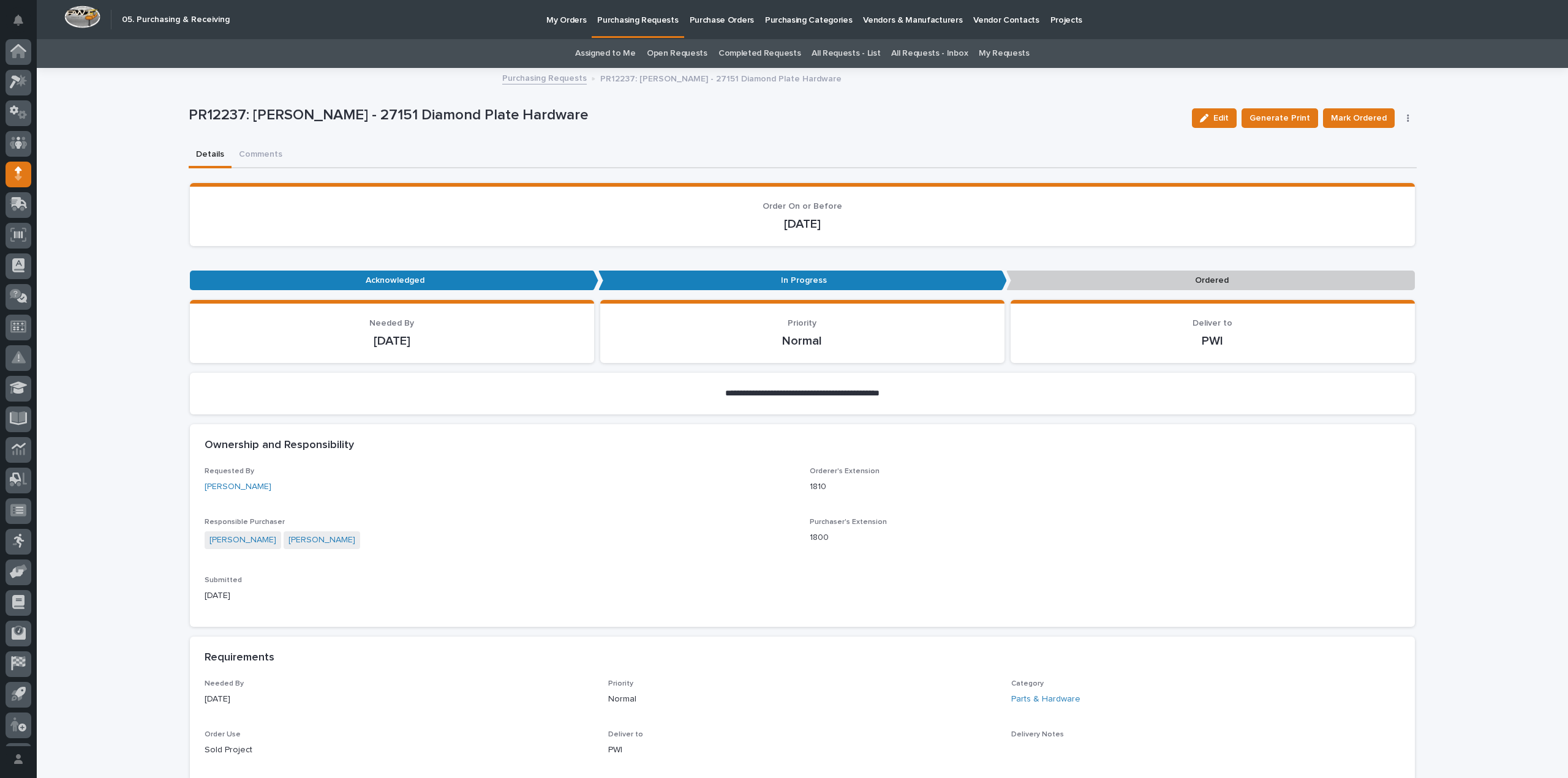
scroll to position [27, 0]
click at [1356, 118] on span "Mark Ordered" at bounding box center [1359, 119] width 56 height 15
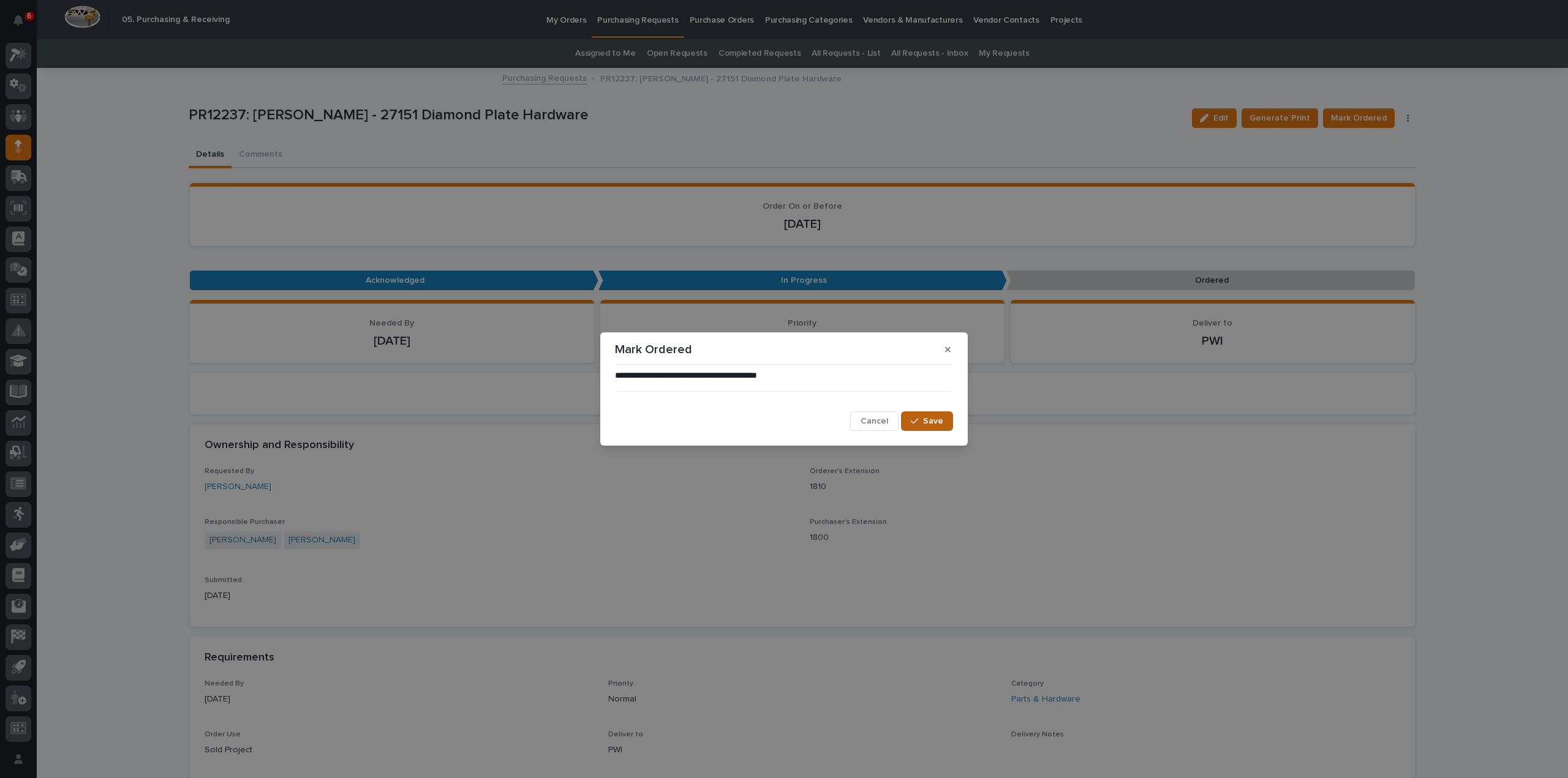
click at [948, 423] on button "Save" at bounding box center [927, 421] width 52 height 19
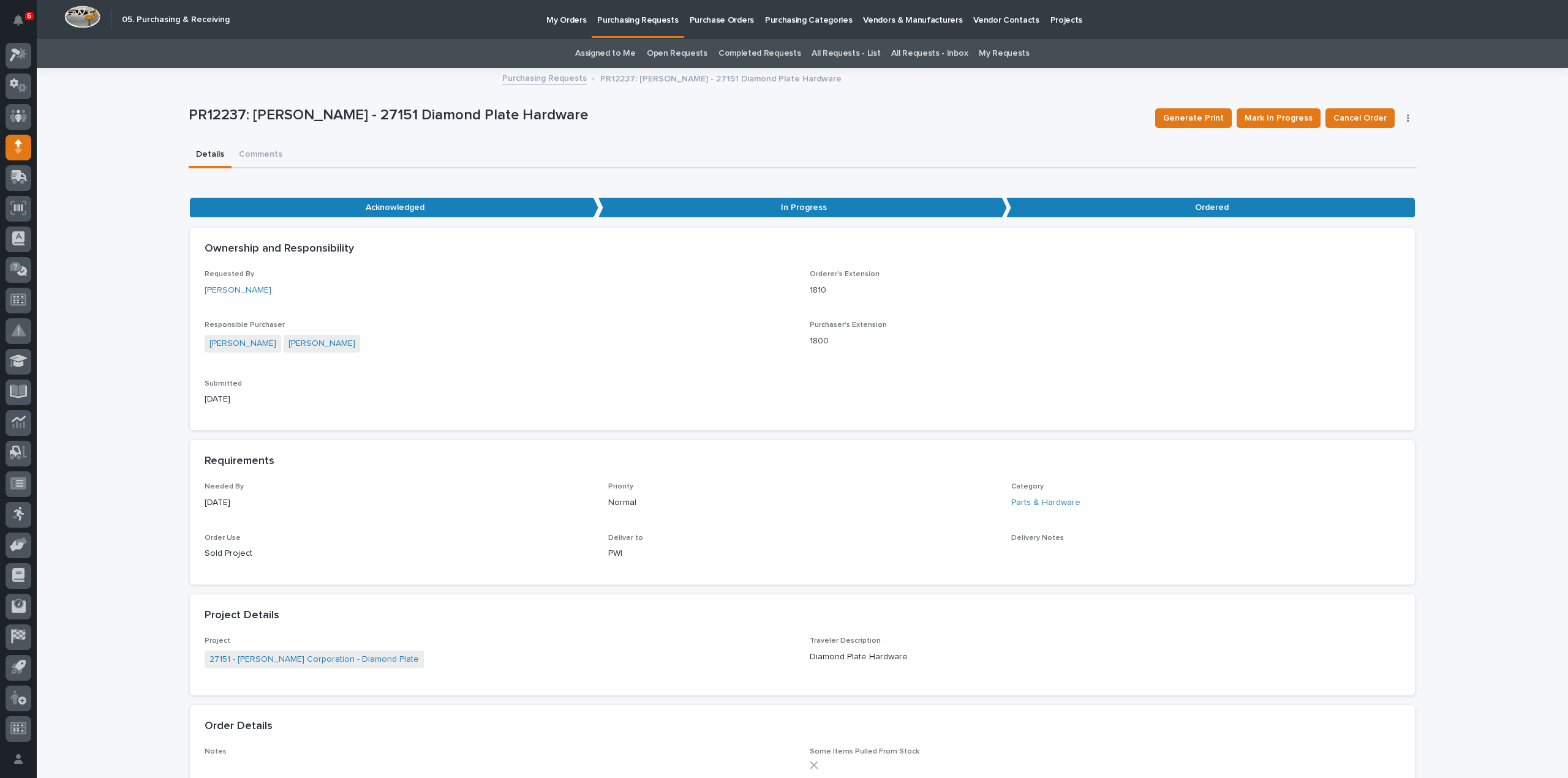
click at [1536, 465] on div "**********" at bounding box center [803, 713] width 1532 height 1287
click at [622, 46] on link "Assigned to Me" at bounding box center [605, 53] width 60 height 29
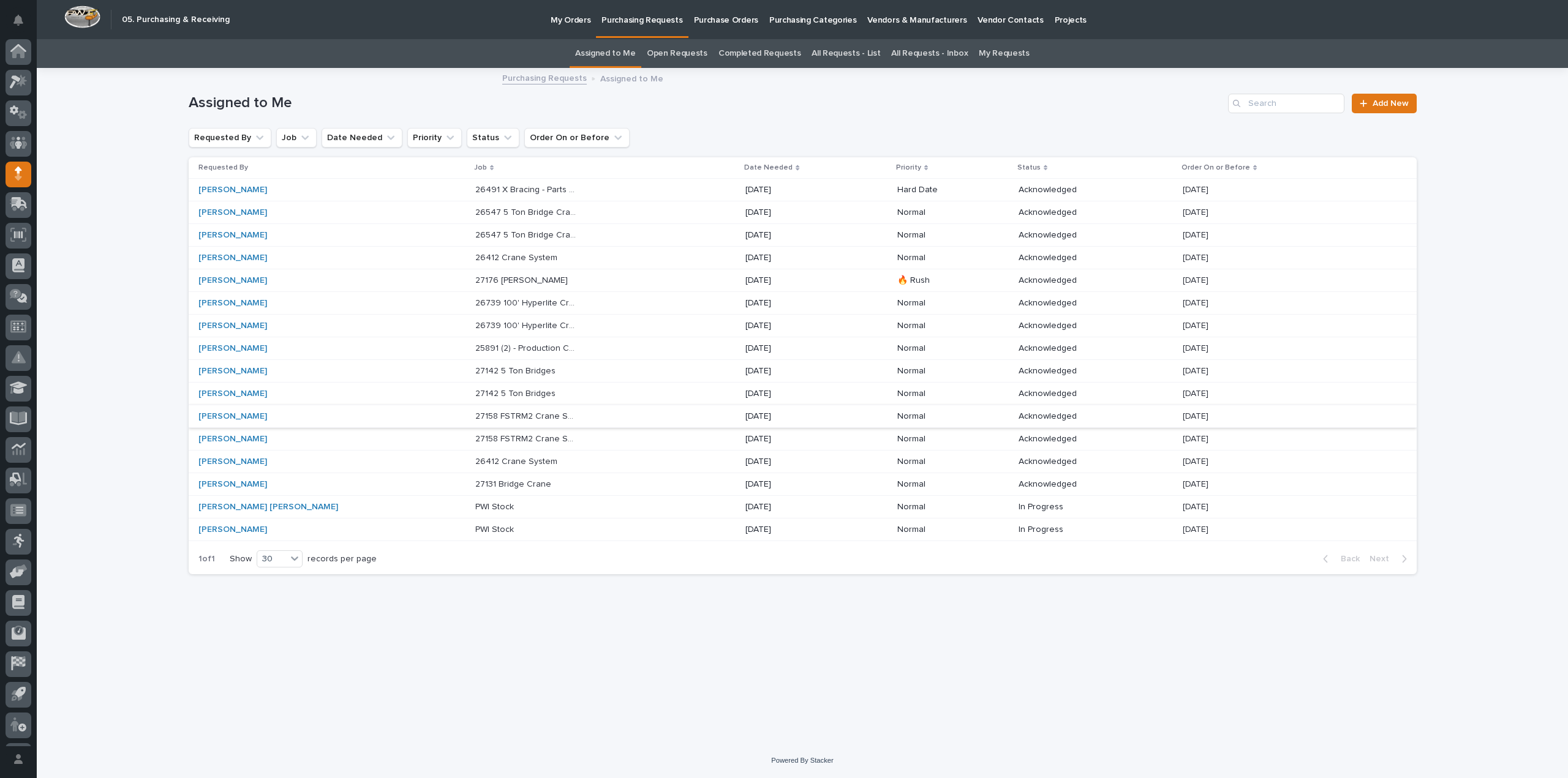
scroll to position [27, 0]
click at [1476, 24] on div "My Orders Purchasing Requests Purchase Orders Purchasing Categories Vendors & M…" at bounding box center [886, 19] width 1302 height 39
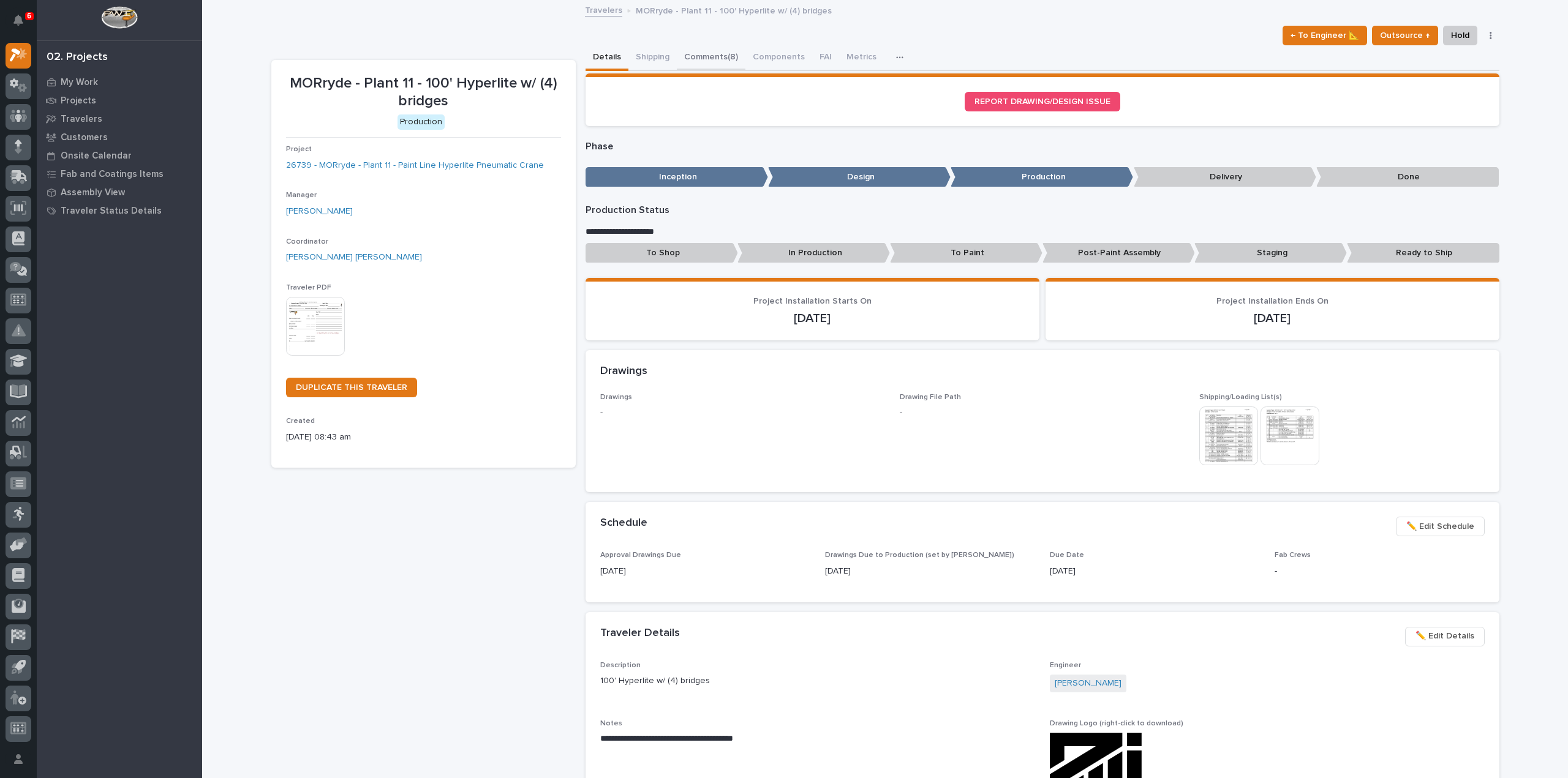
click at [708, 57] on button "Comments (8)" at bounding box center [712, 58] width 69 height 26
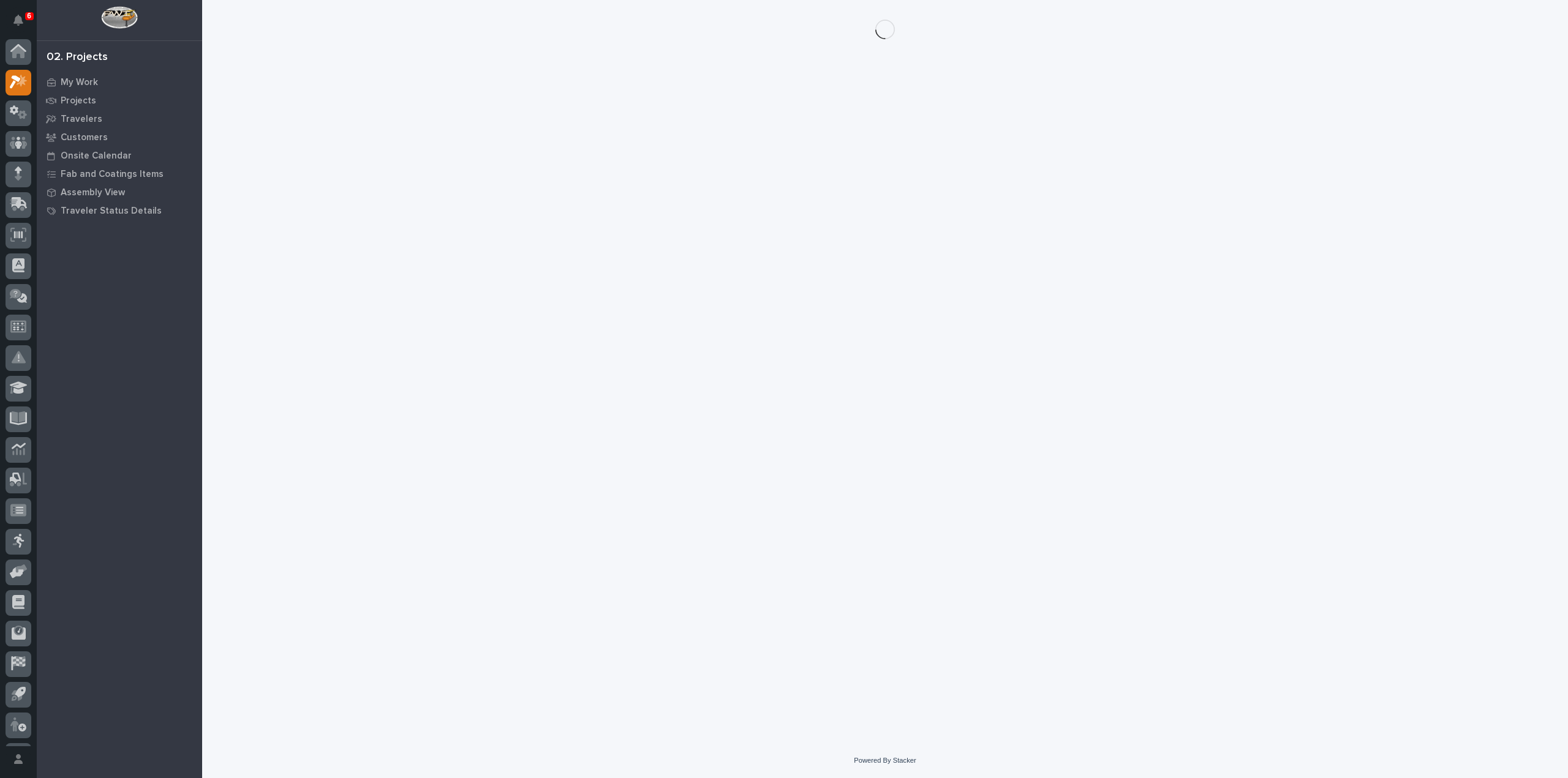
scroll to position [27, 0]
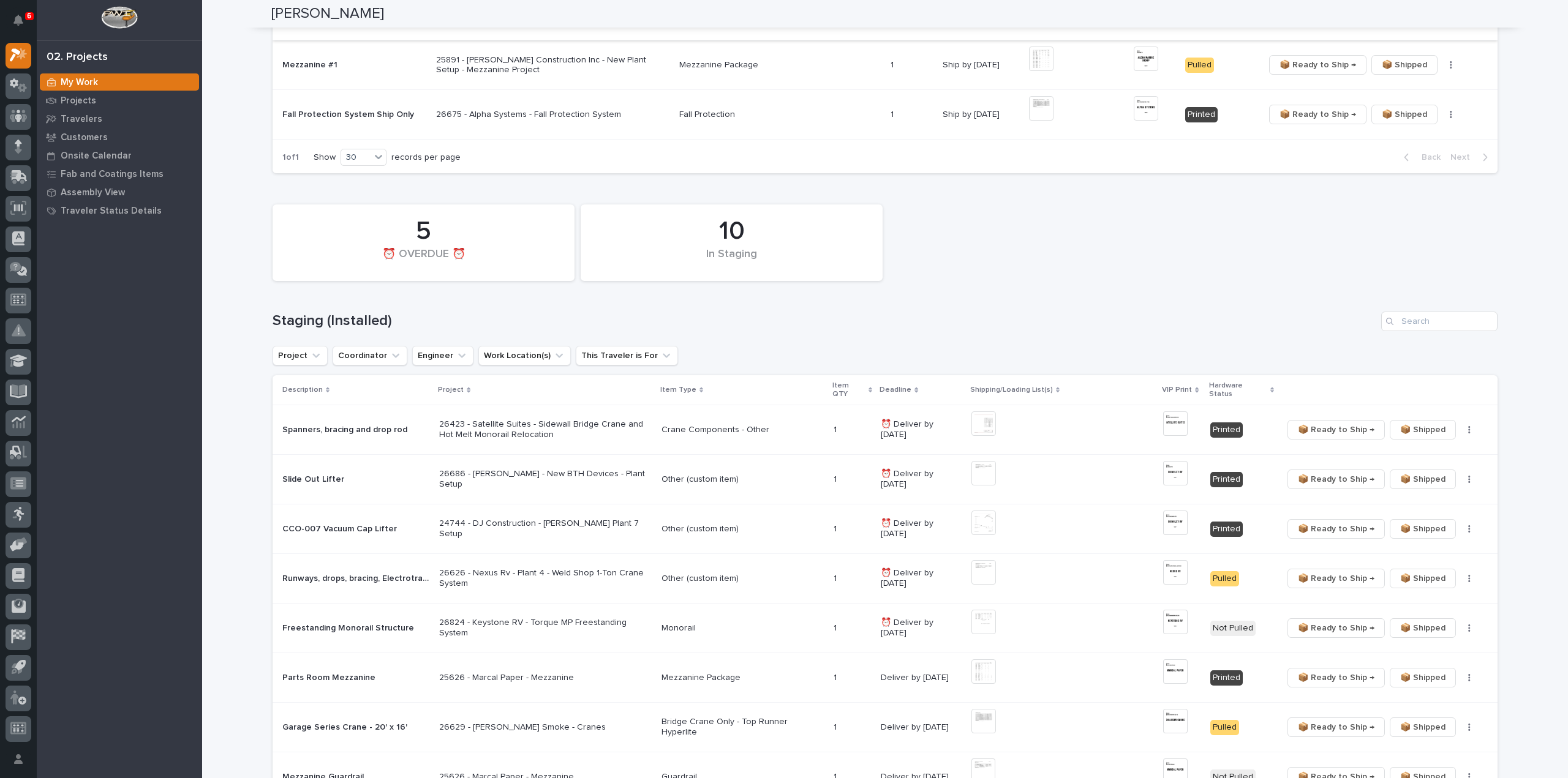
scroll to position [490, 0]
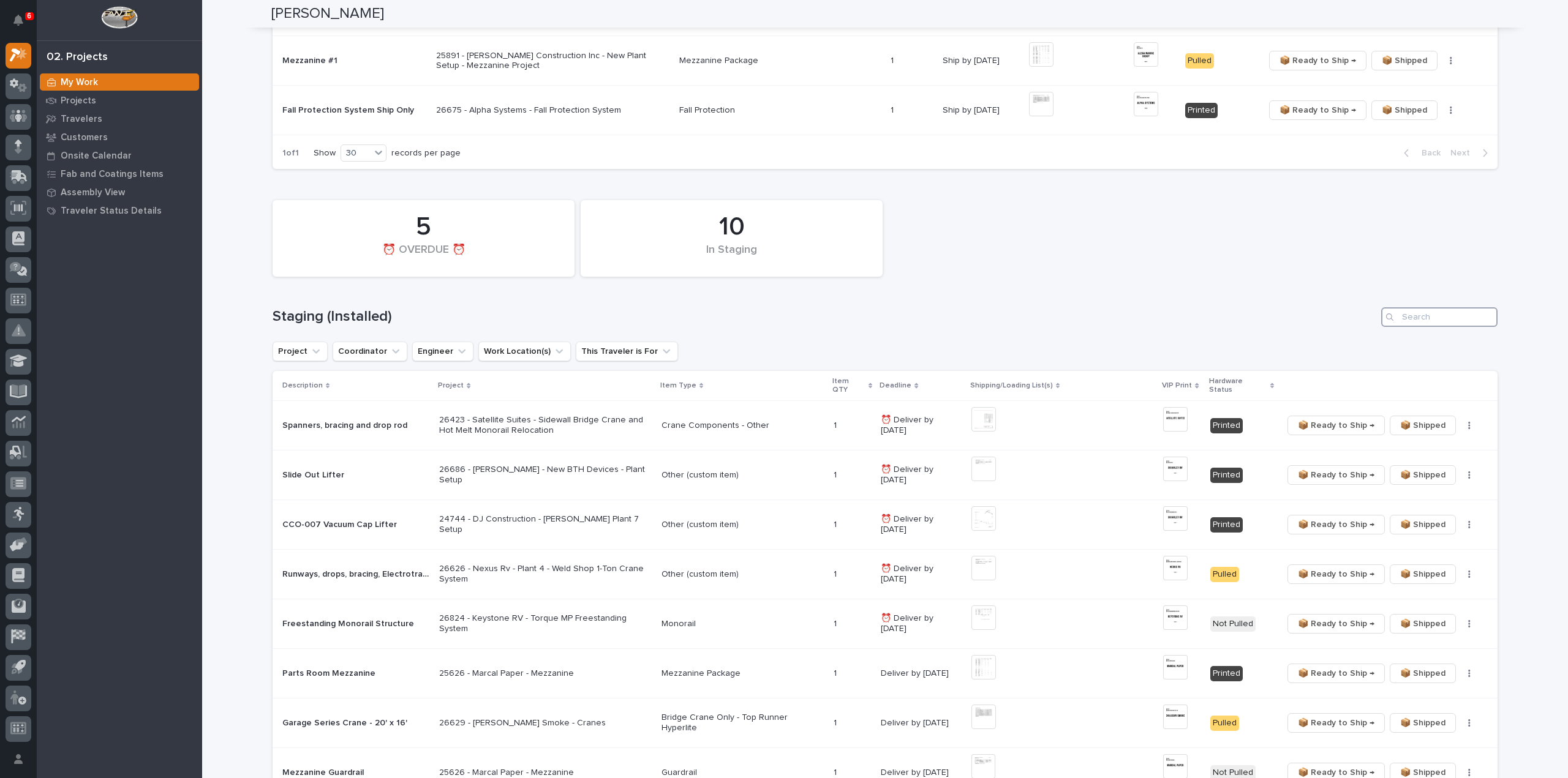
click at [1456, 325] on input "Search" at bounding box center [1439, 316] width 116 height 19
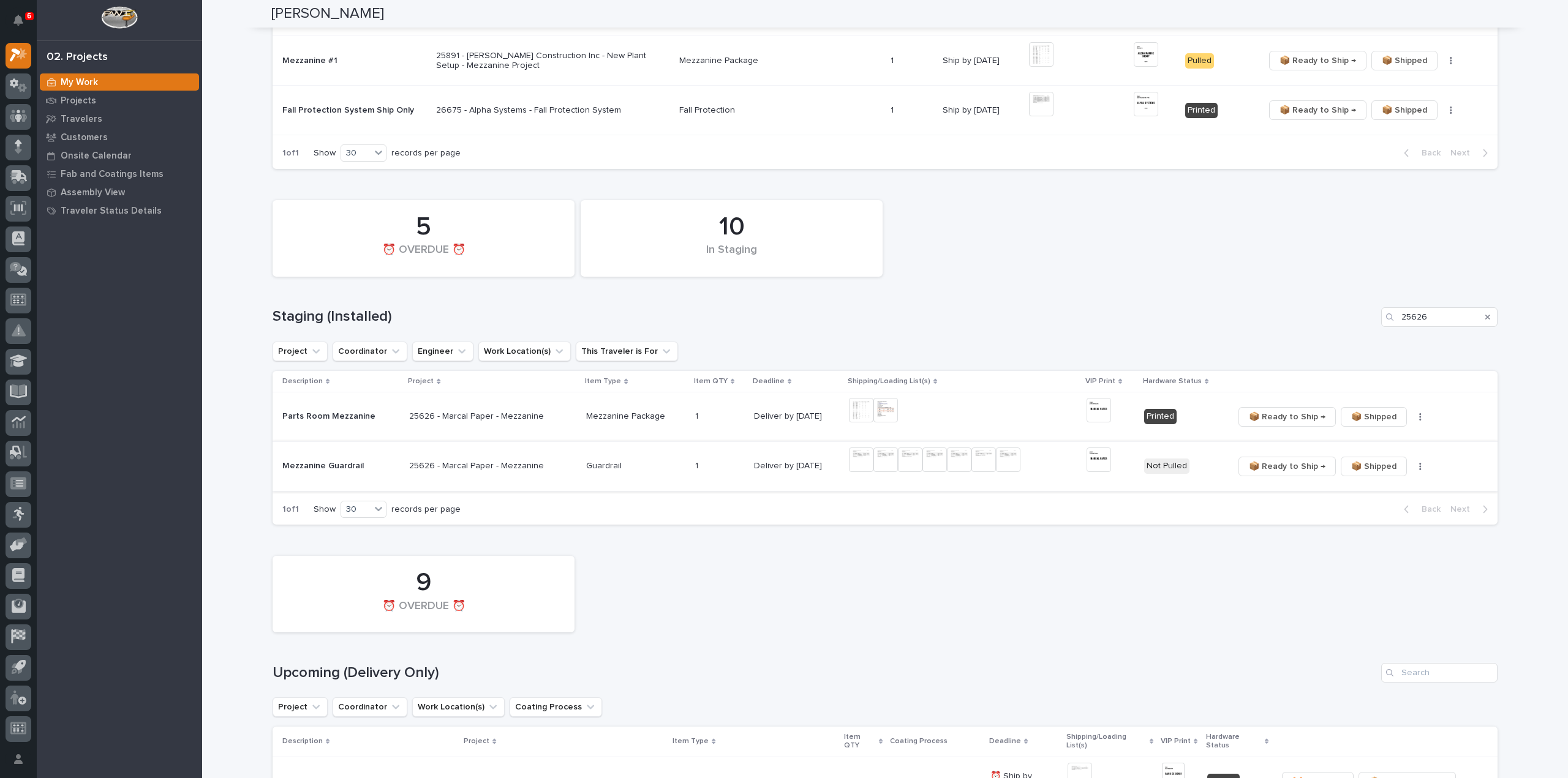
click at [1094, 459] on img at bounding box center [1099, 460] width 24 height 24
click at [1096, 461] on img at bounding box center [1099, 460] width 24 height 24
click at [1093, 466] on img at bounding box center [1099, 460] width 24 height 24
click at [1096, 462] on img at bounding box center [1099, 460] width 24 height 24
drag, startPoint x: 1436, startPoint y: 320, endPoint x: 1383, endPoint y: 324, distance: 53.2
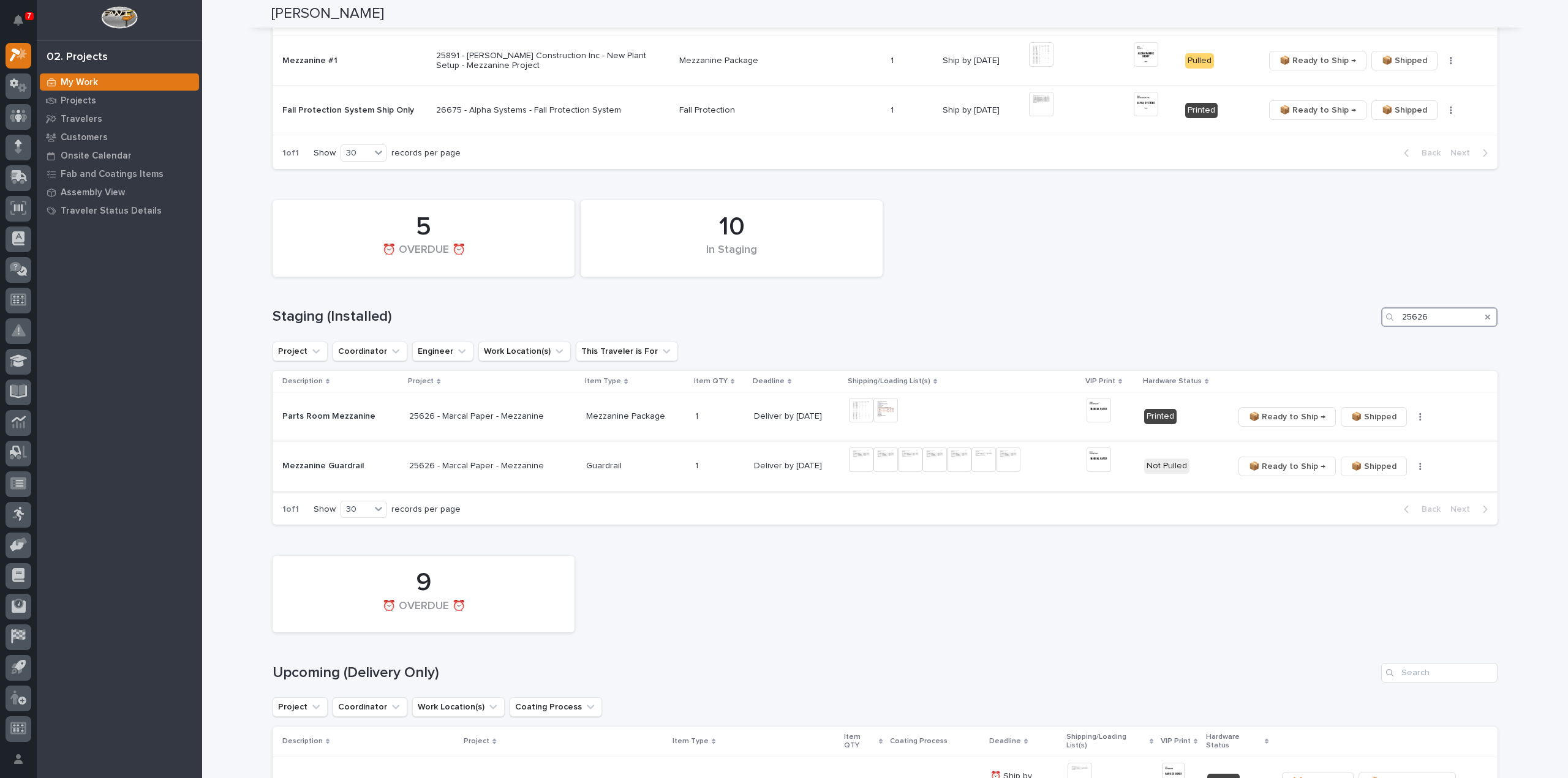
click at [1386, 324] on div "25626" at bounding box center [1439, 316] width 116 height 19
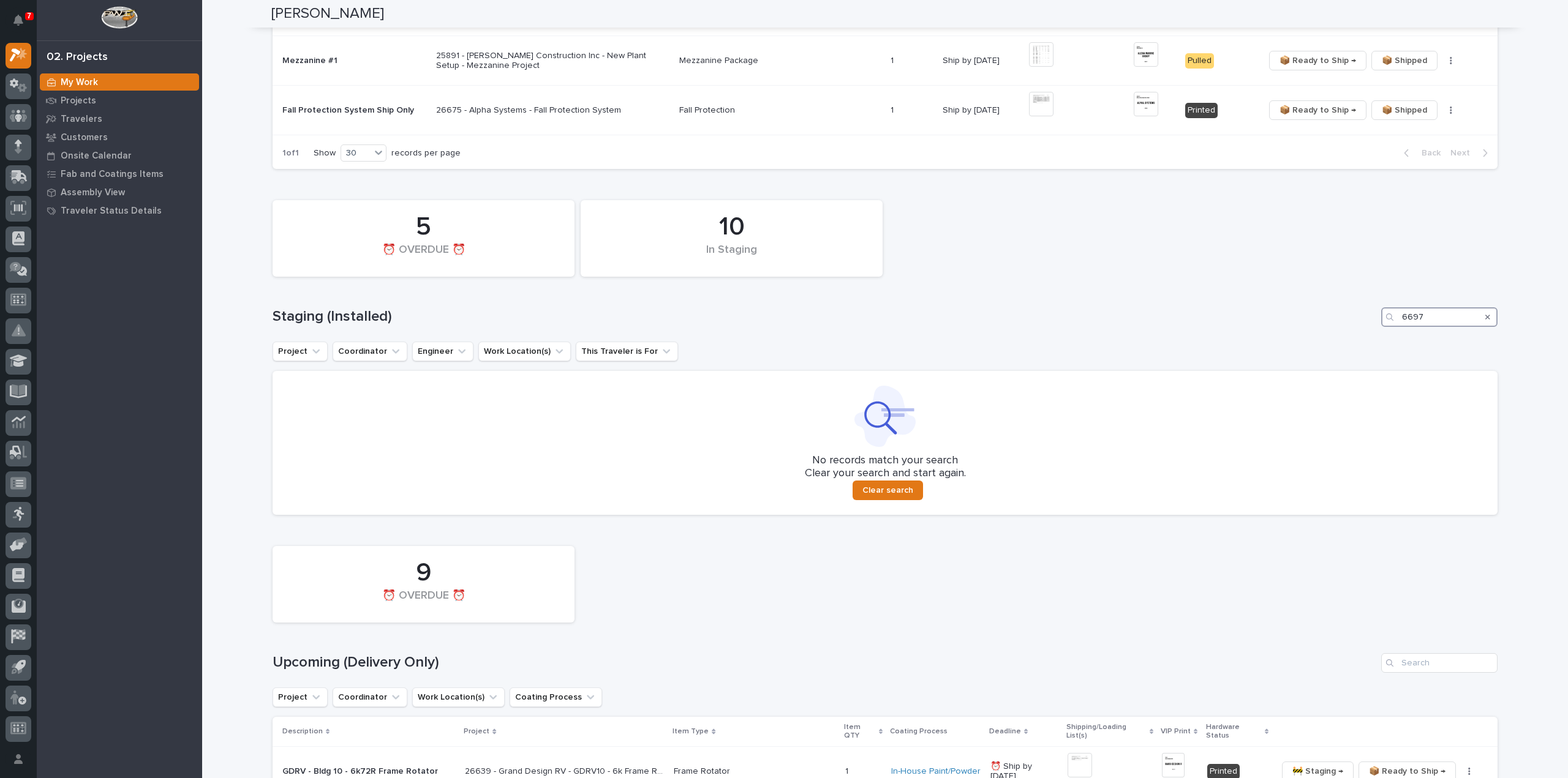
drag, startPoint x: 1432, startPoint y: 322, endPoint x: 1380, endPoint y: 332, distance: 53.0
click at [1381, 331] on div "10 In Staging 5 ⏰ OVERDUE ⏰ Staging (Installed) 6697 Project Coordinator Engine…" at bounding box center [885, 354] width 1226 height 321
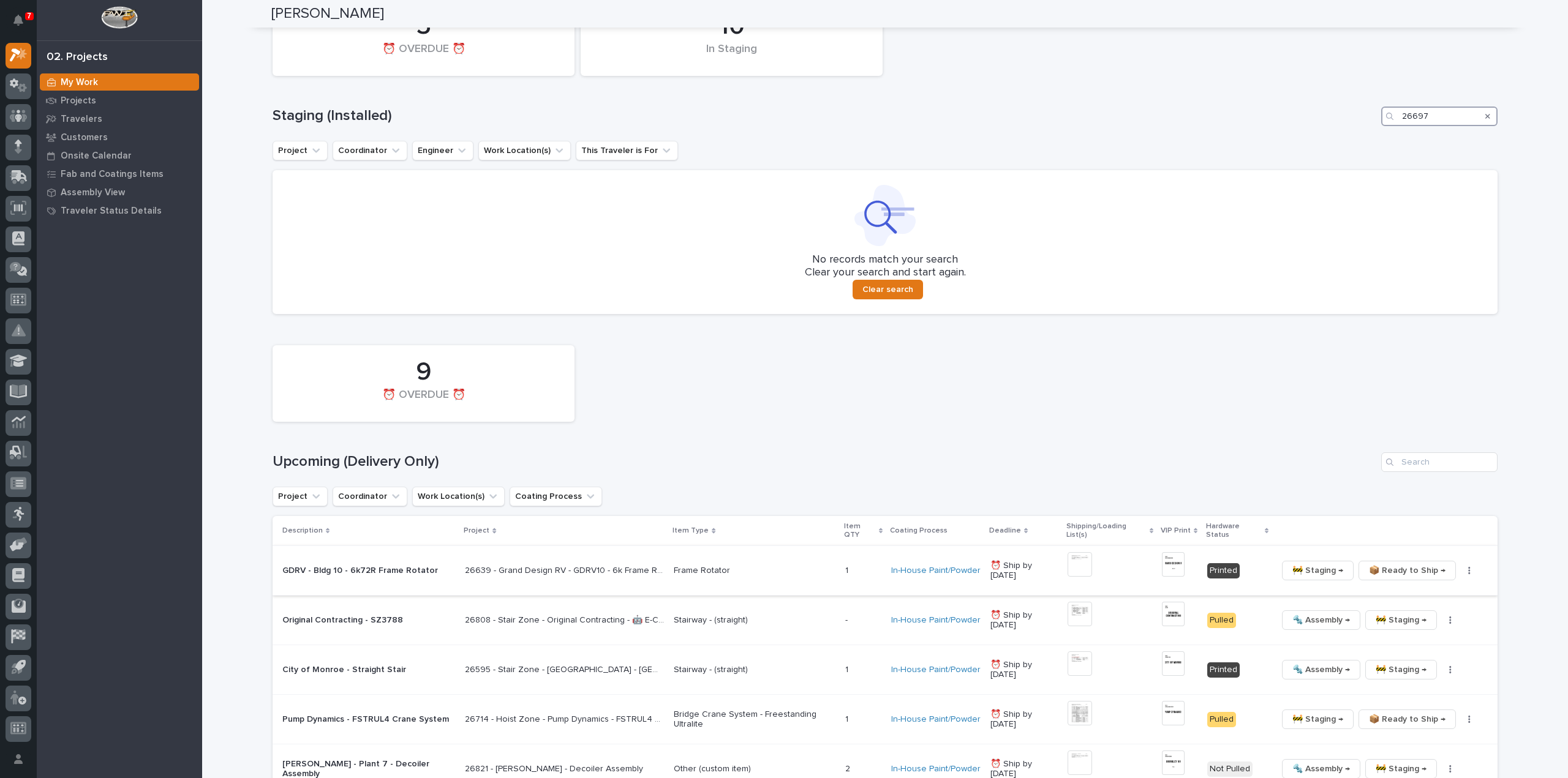
scroll to position [857, 0]
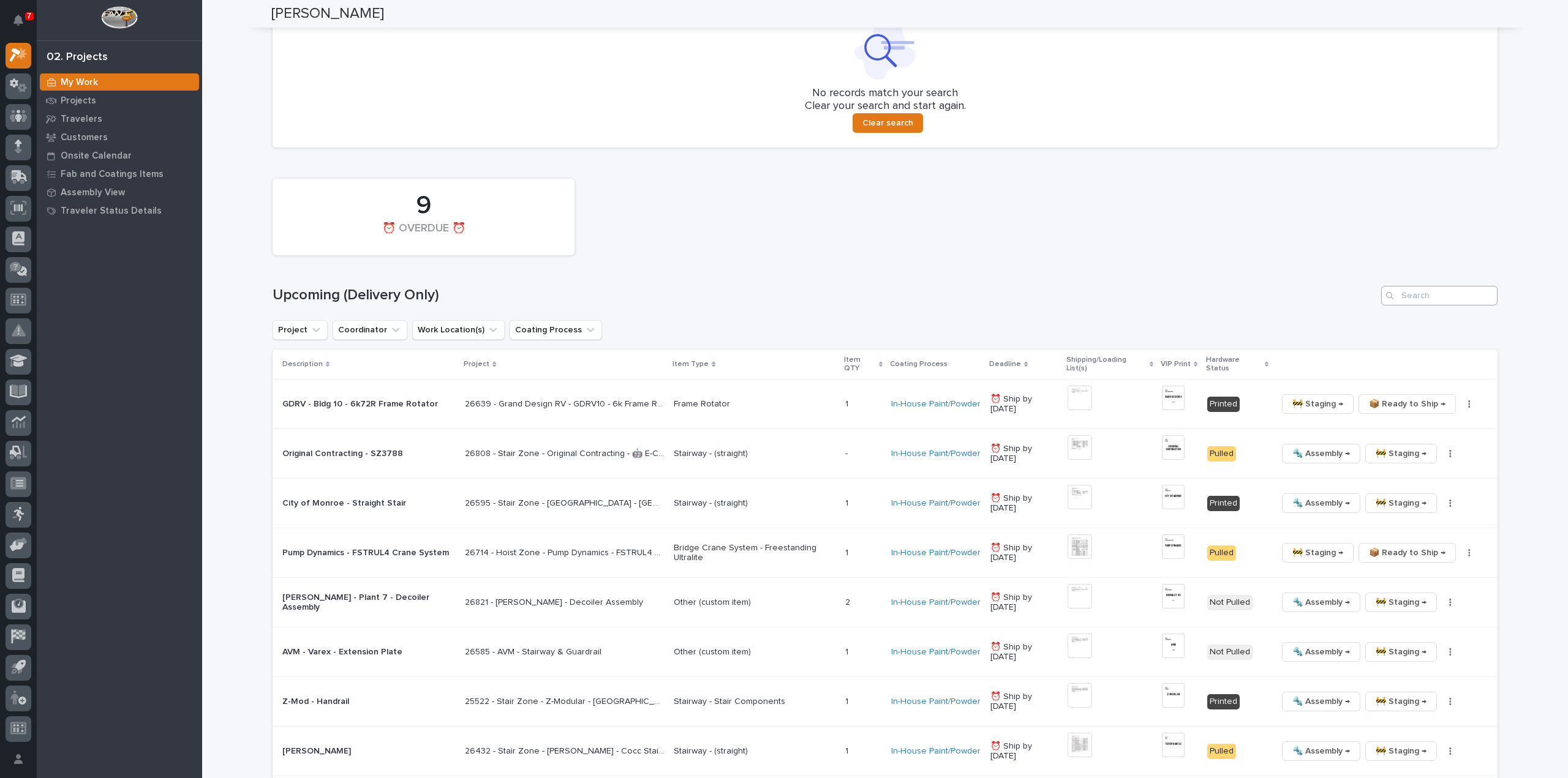
type input "26697"
click at [1437, 300] on input "Search" at bounding box center [1439, 295] width 116 height 19
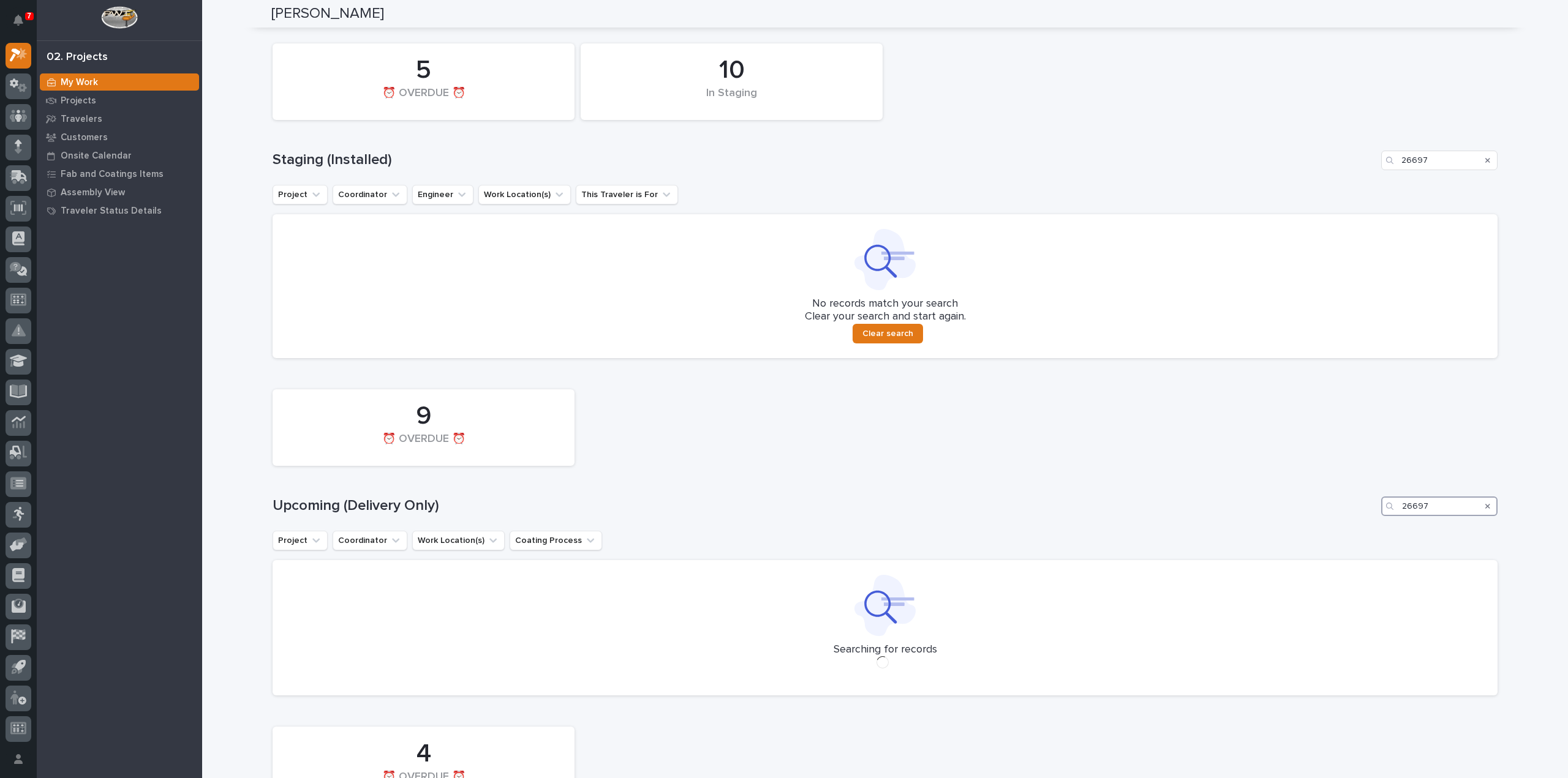
scroll to position [631, 0]
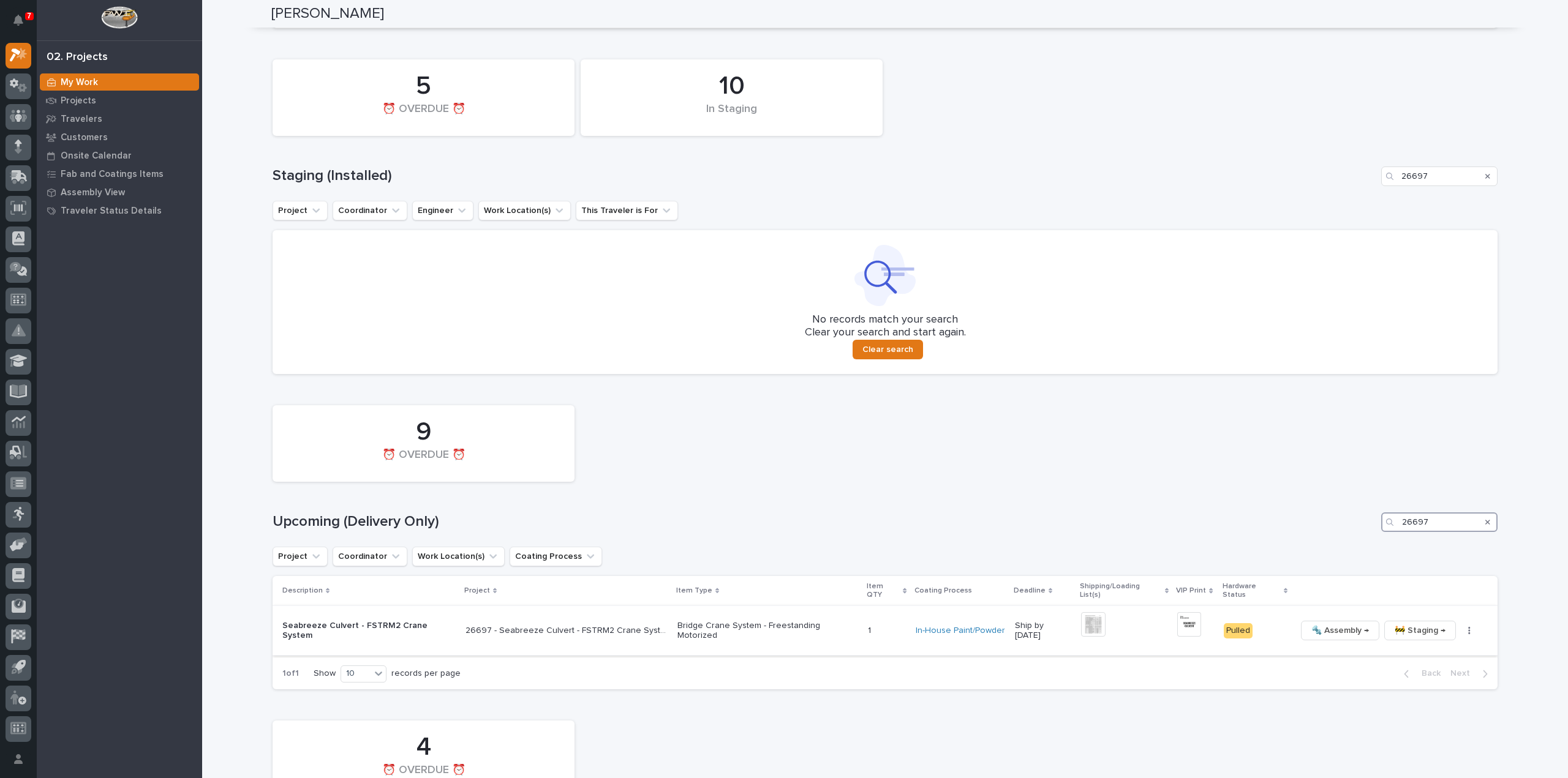
type input "26697"
click at [1185, 620] on img at bounding box center [1189, 624] width 24 height 24
drag, startPoint x: 1484, startPoint y: 521, endPoint x: 1525, endPoint y: 181, distance: 342.5
click at [1485, 521] on icon "Search" at bounding box center [1487, 522] width 5 height 5
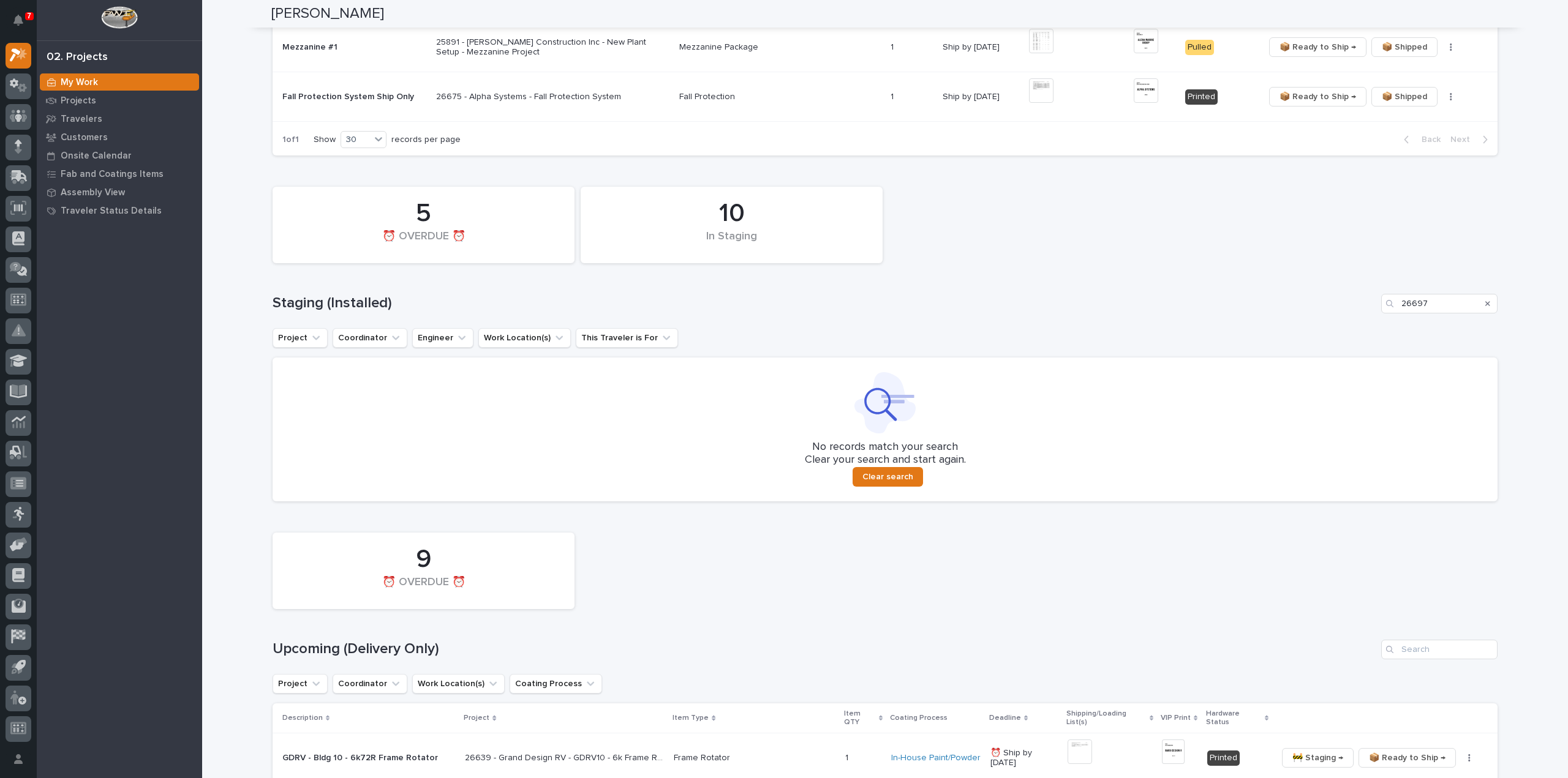
scroll to position [381, 0]
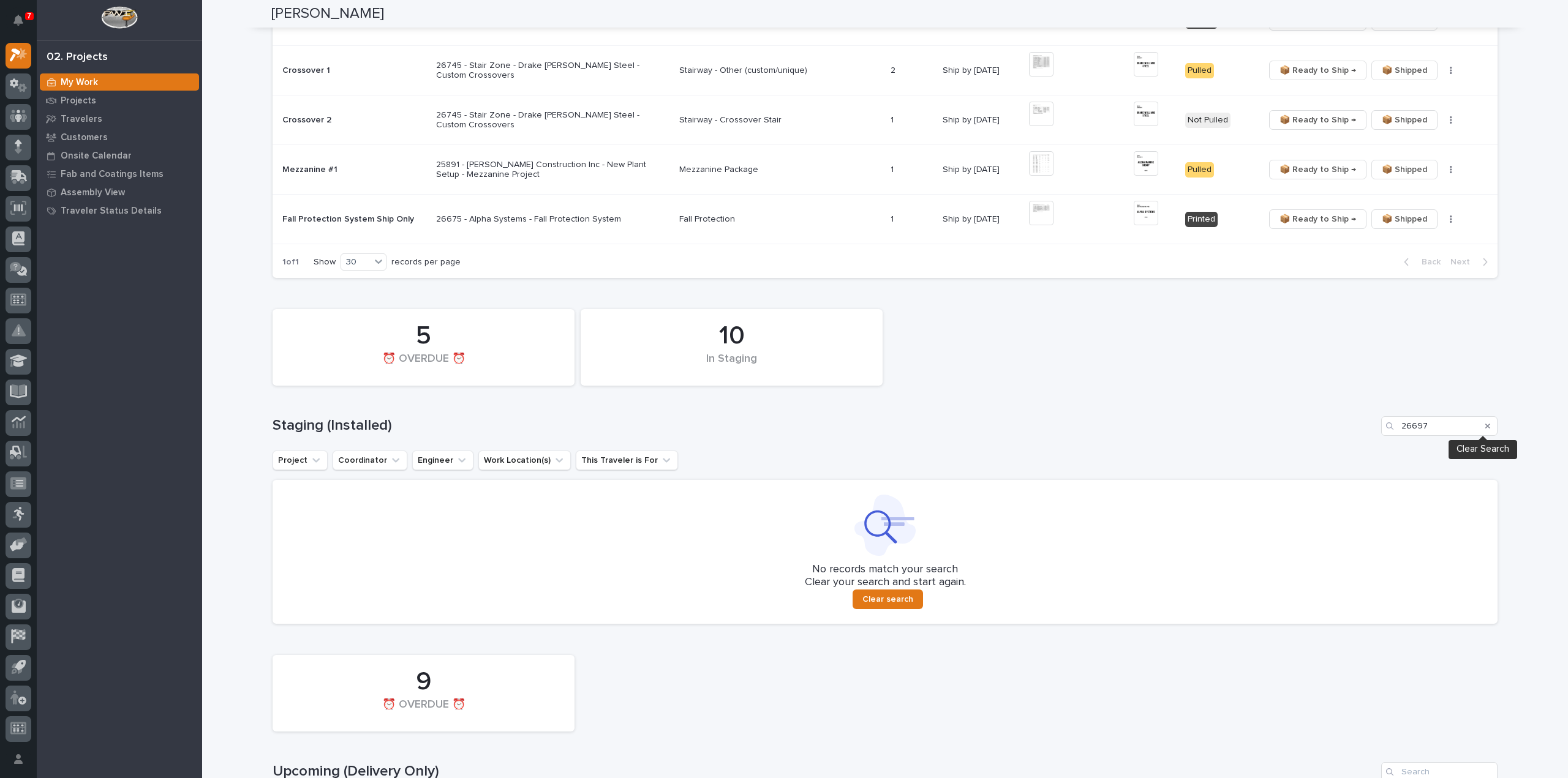
click at [1485, 425] on icon "Search" at bounding box center [1487, 427] width 5 height 7
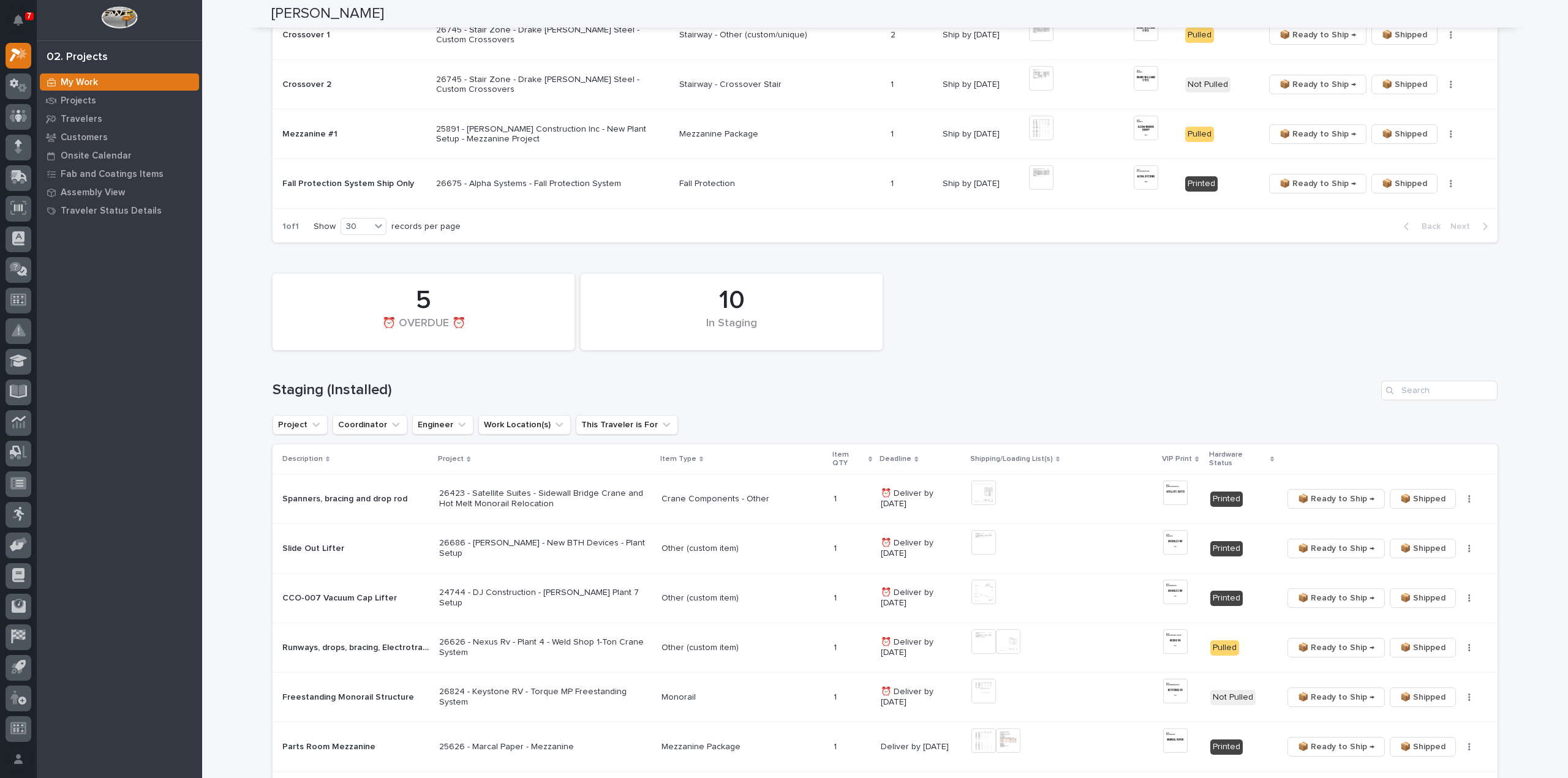
scroll to position [490, 0]
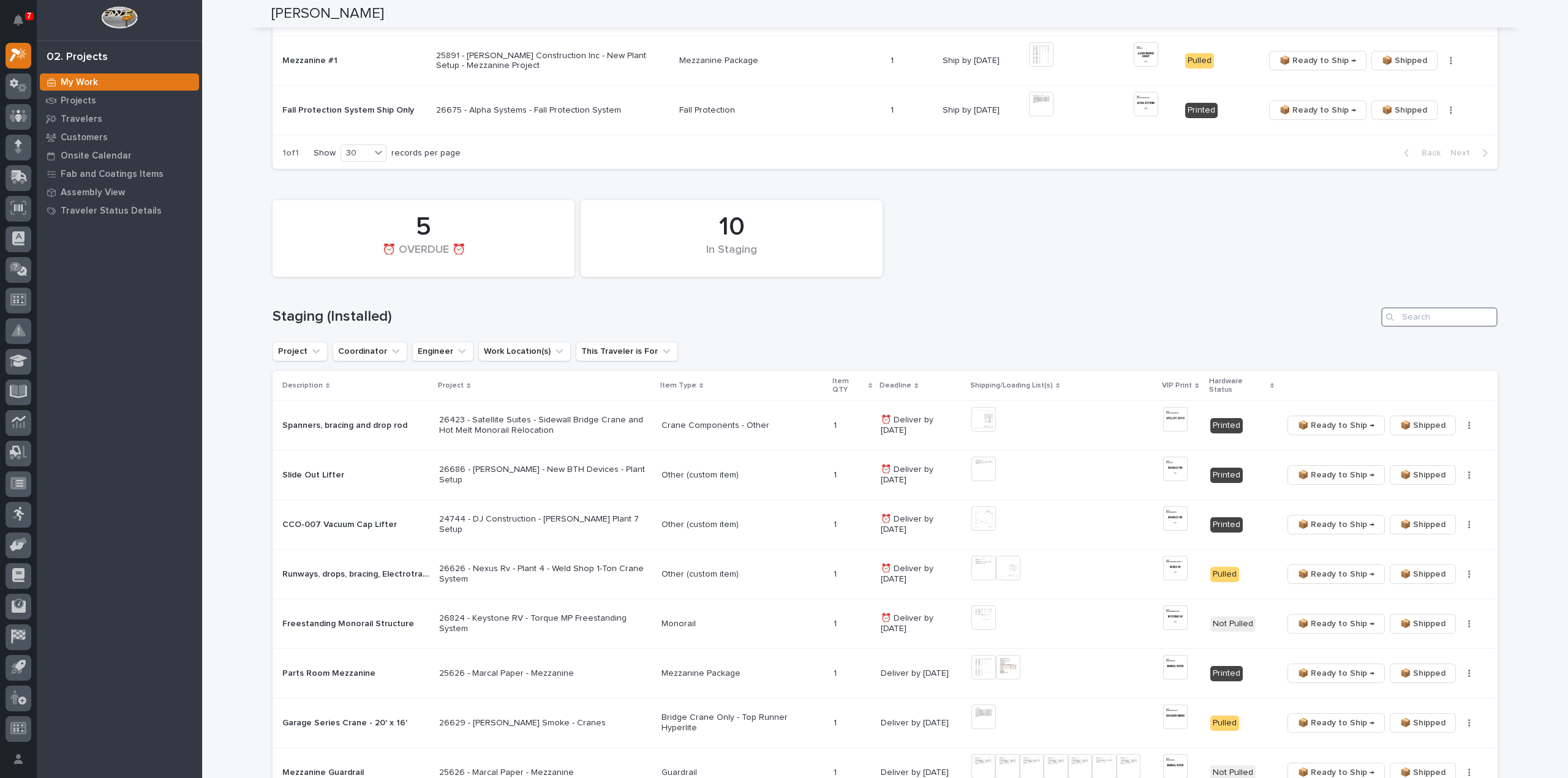
click at [1428, 323] on input "Search" at bounding box center [1439, 316] width 116 height 19
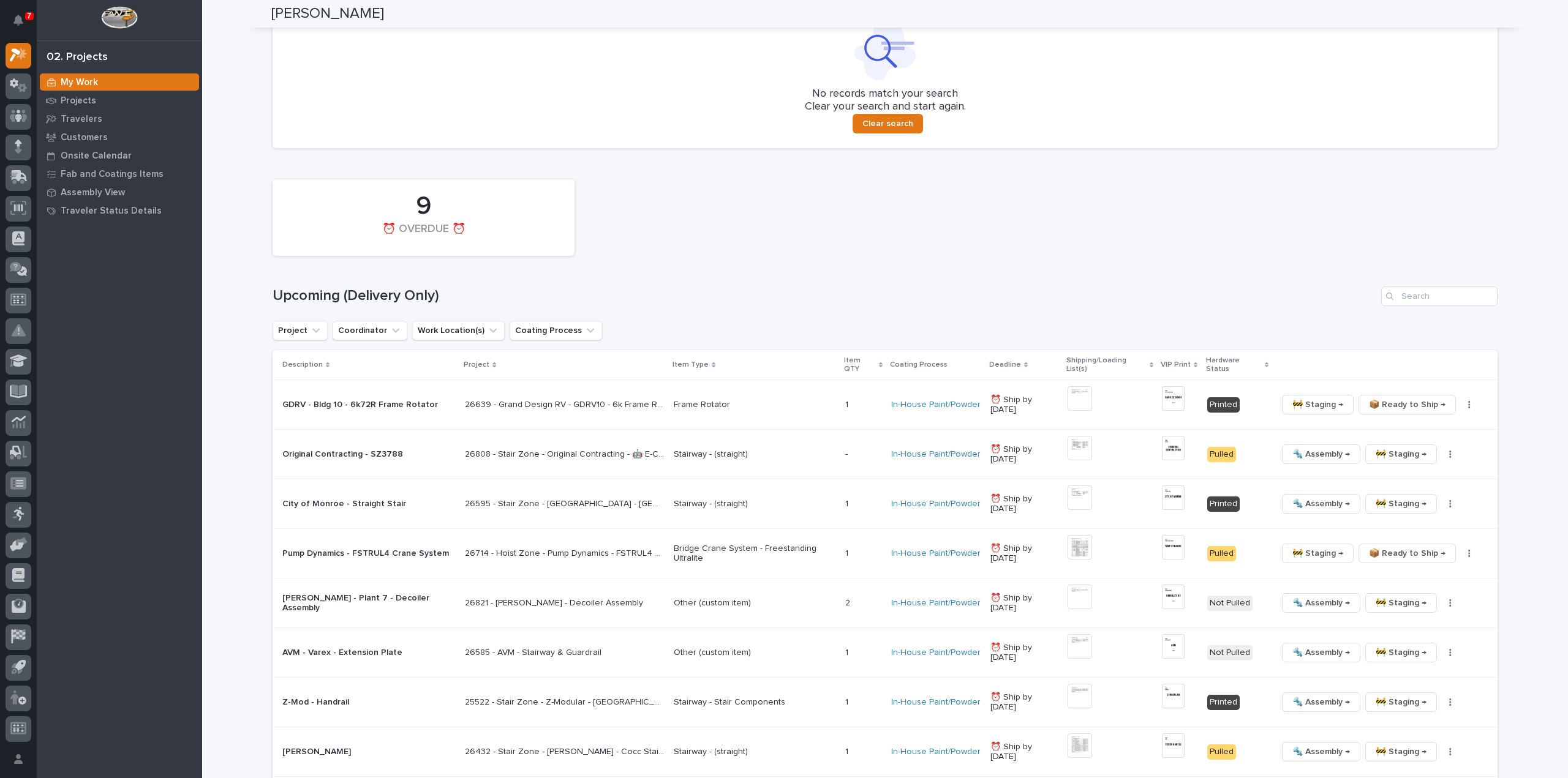
scroll to position [857, 0]
type input "26808"
click at [1422, 292] on input "Search" at bounding box center [1439, 295] width 116 height 19
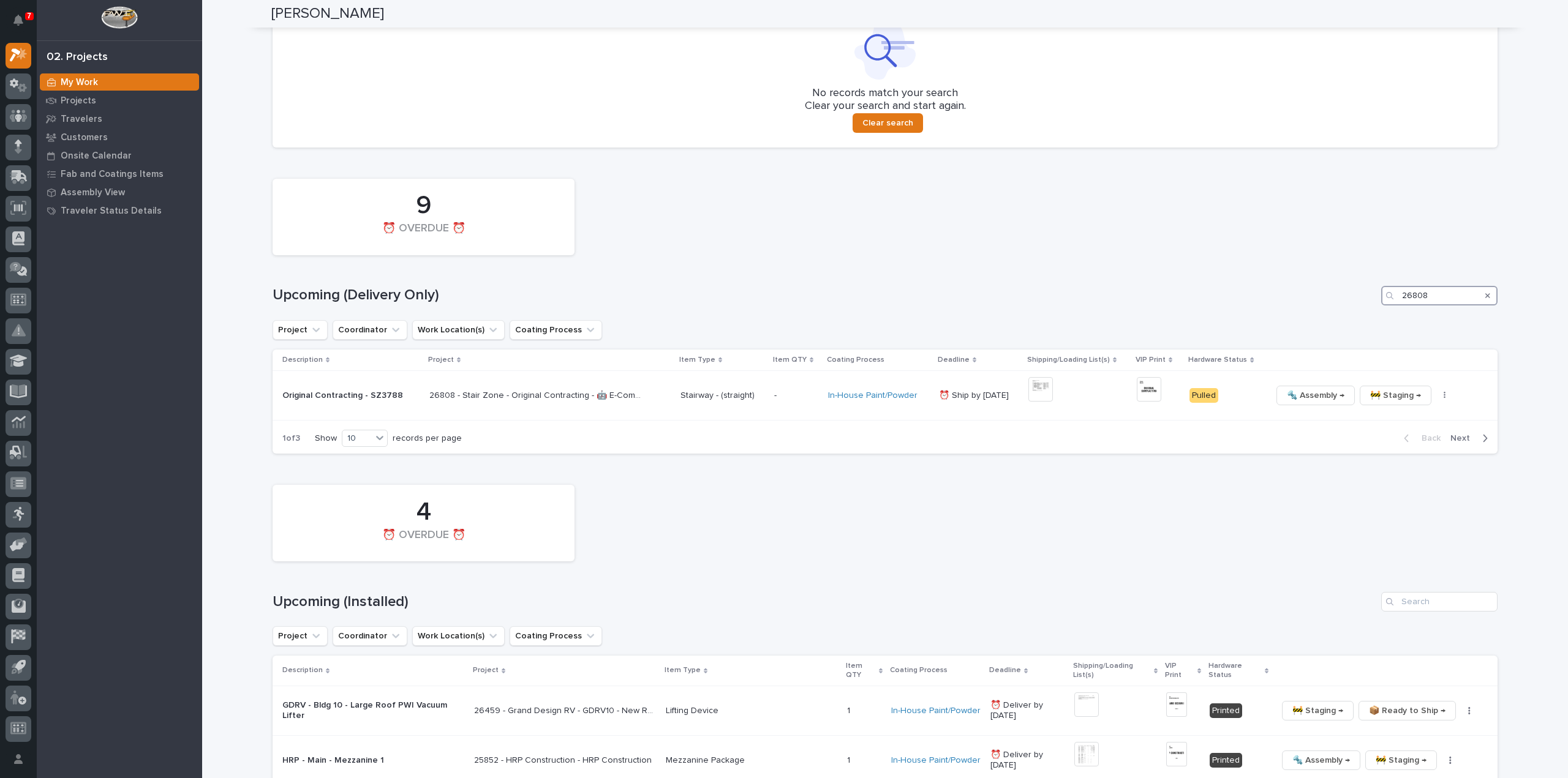
scroll to position [631, 0]
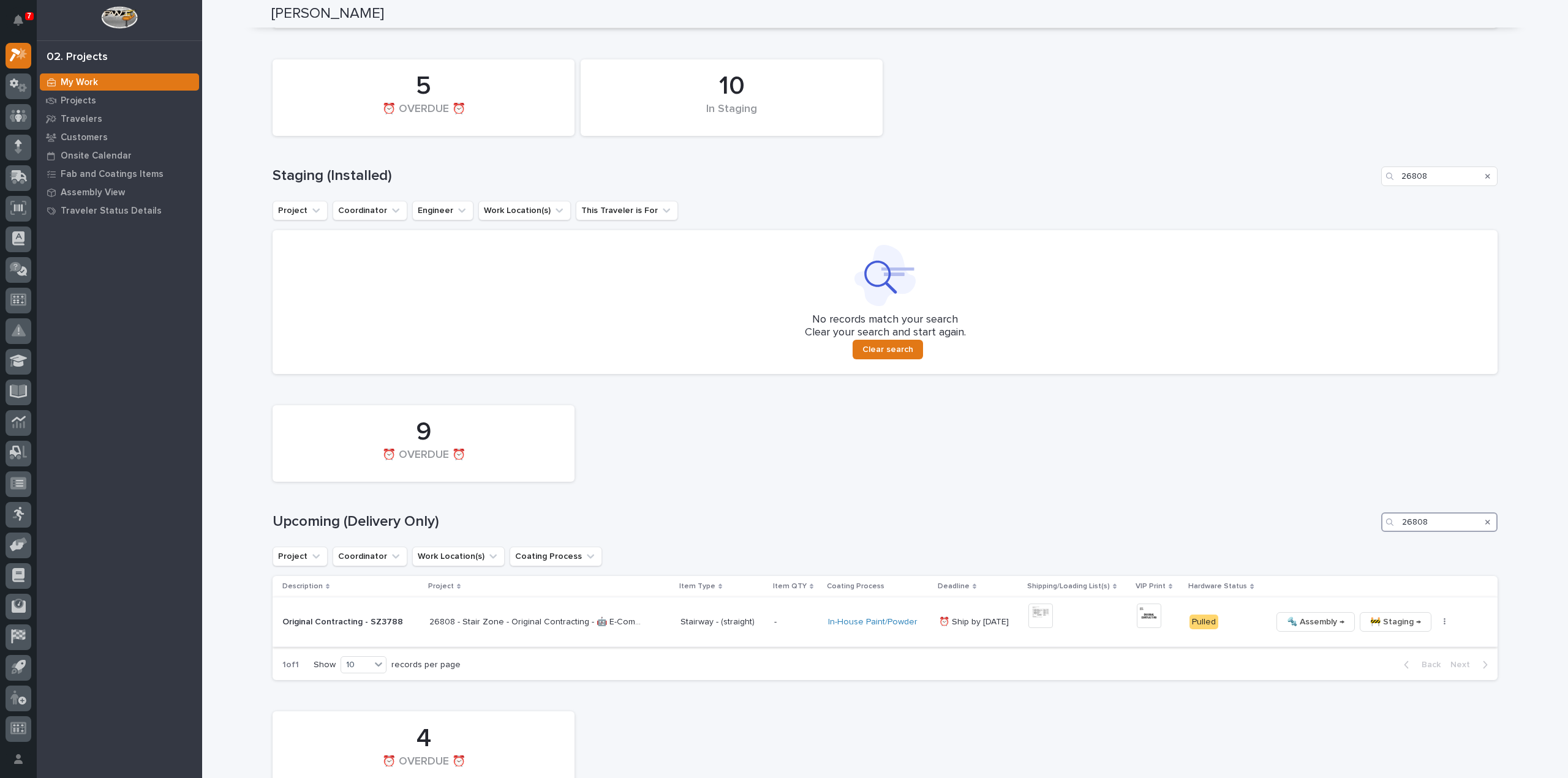
type input "26808"
click at [1032, 614] on img at bounding box center [1041, 616] width 24 height 24
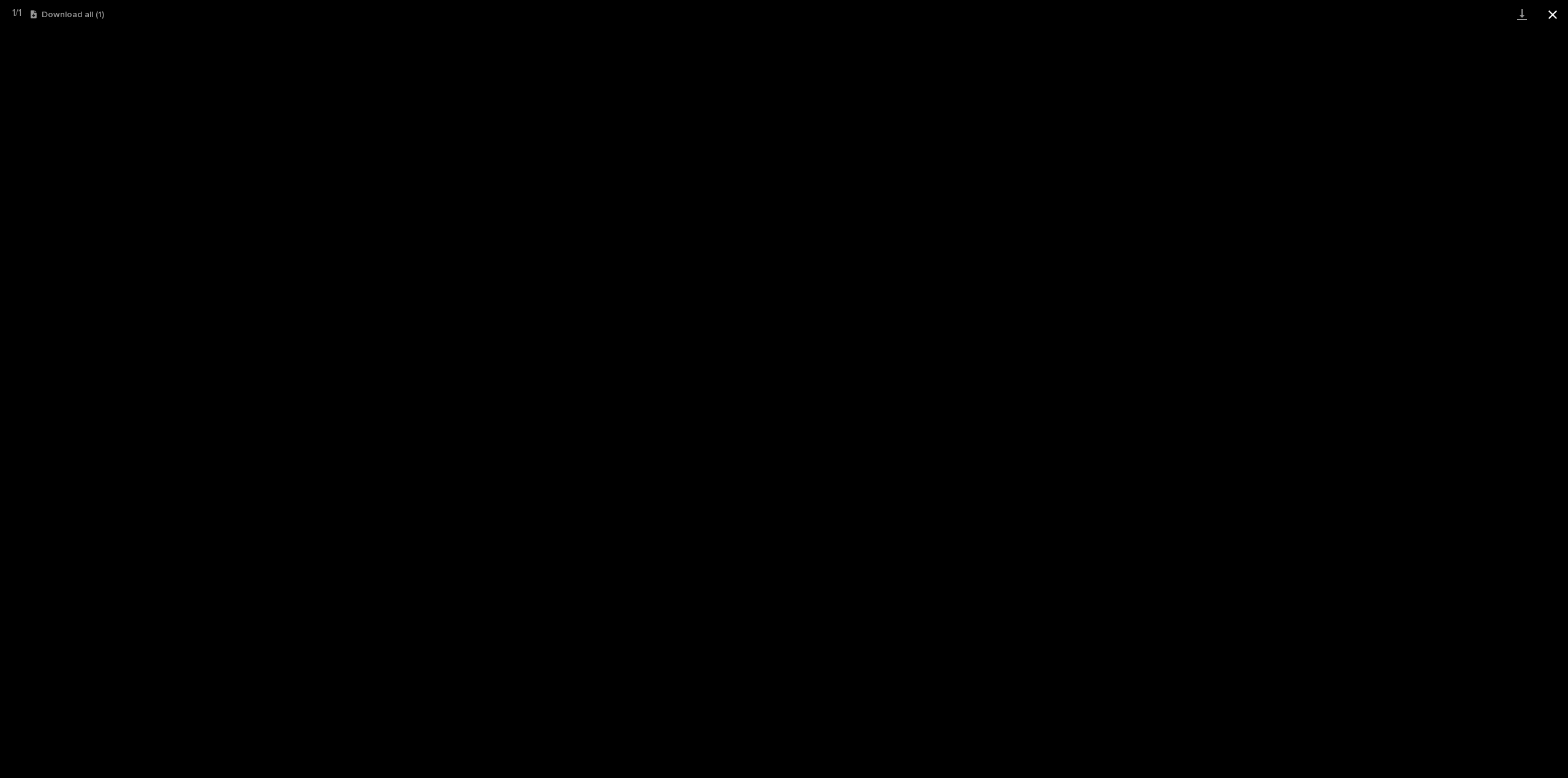
click at [1553, 17] on button "Close gallery" at bounding box center [1552, 14] width 31 height 29
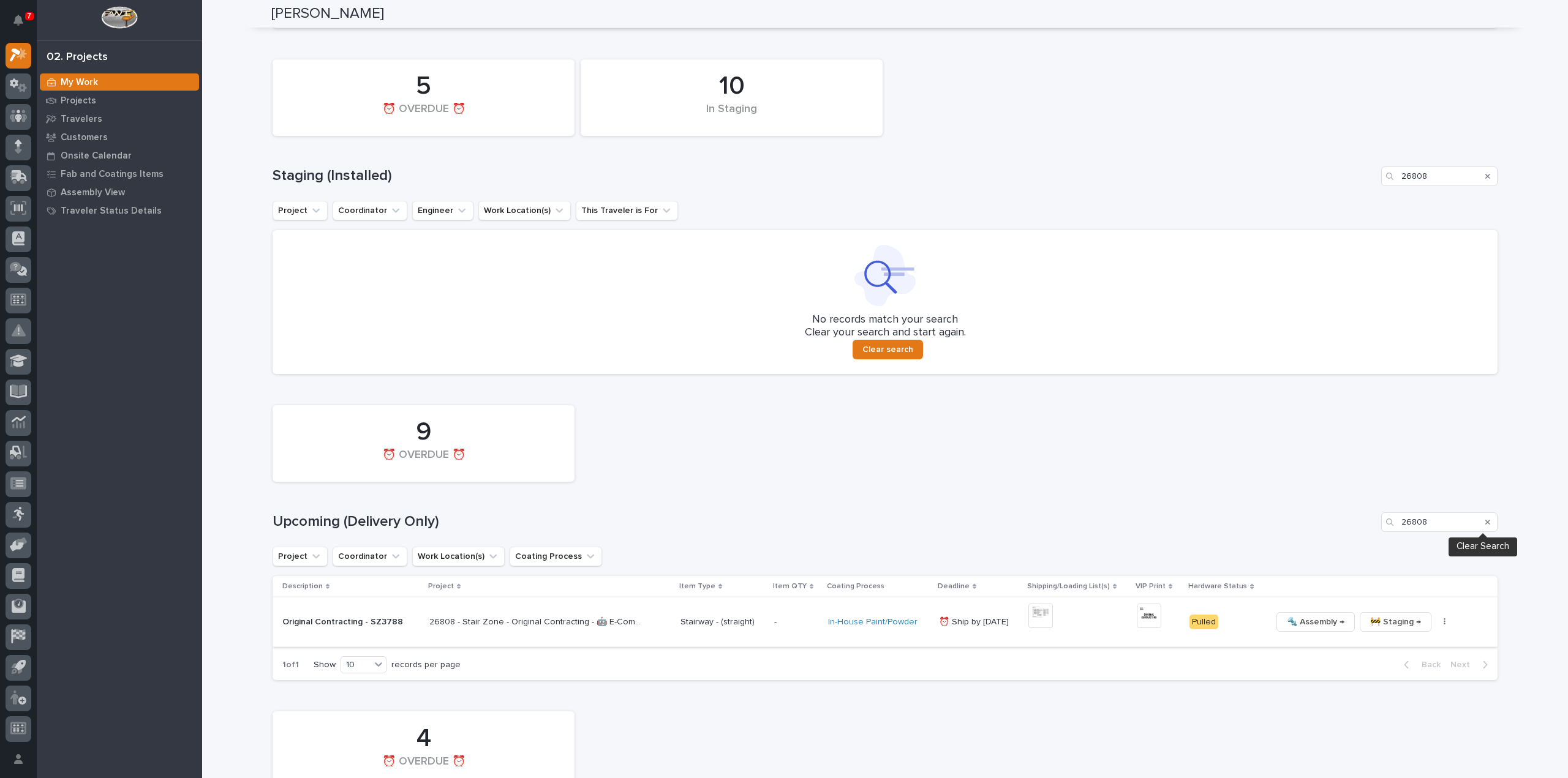
drag, startPoint x: 1483, startPoint y: 524, endPoint x: 1332, endPoint y: 454, distance: 166.4
click at [1485, 523] on icon "Search" at bounding box center [1487, 522] width 5 height 7
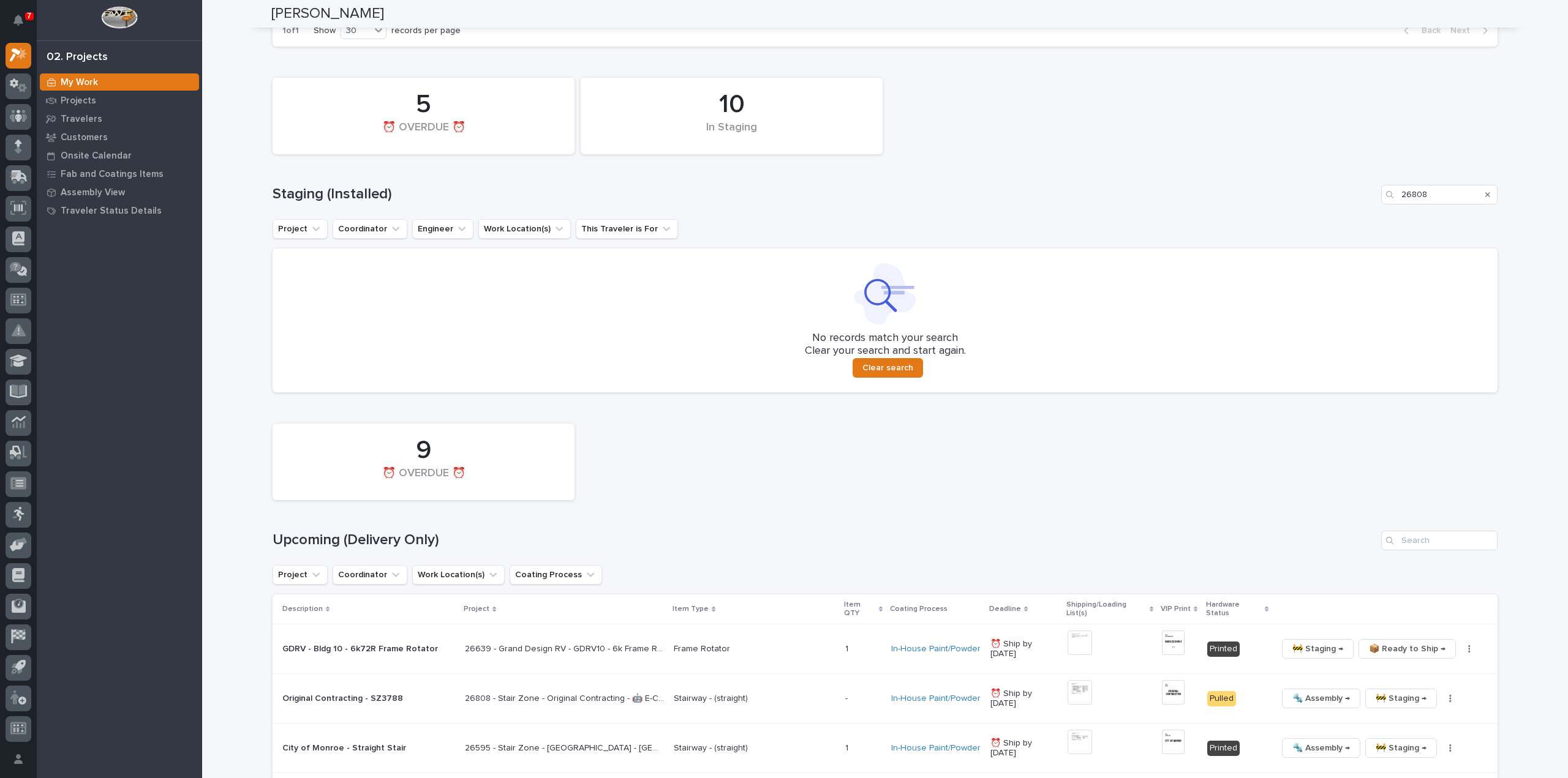
scroll to position [490, 0]
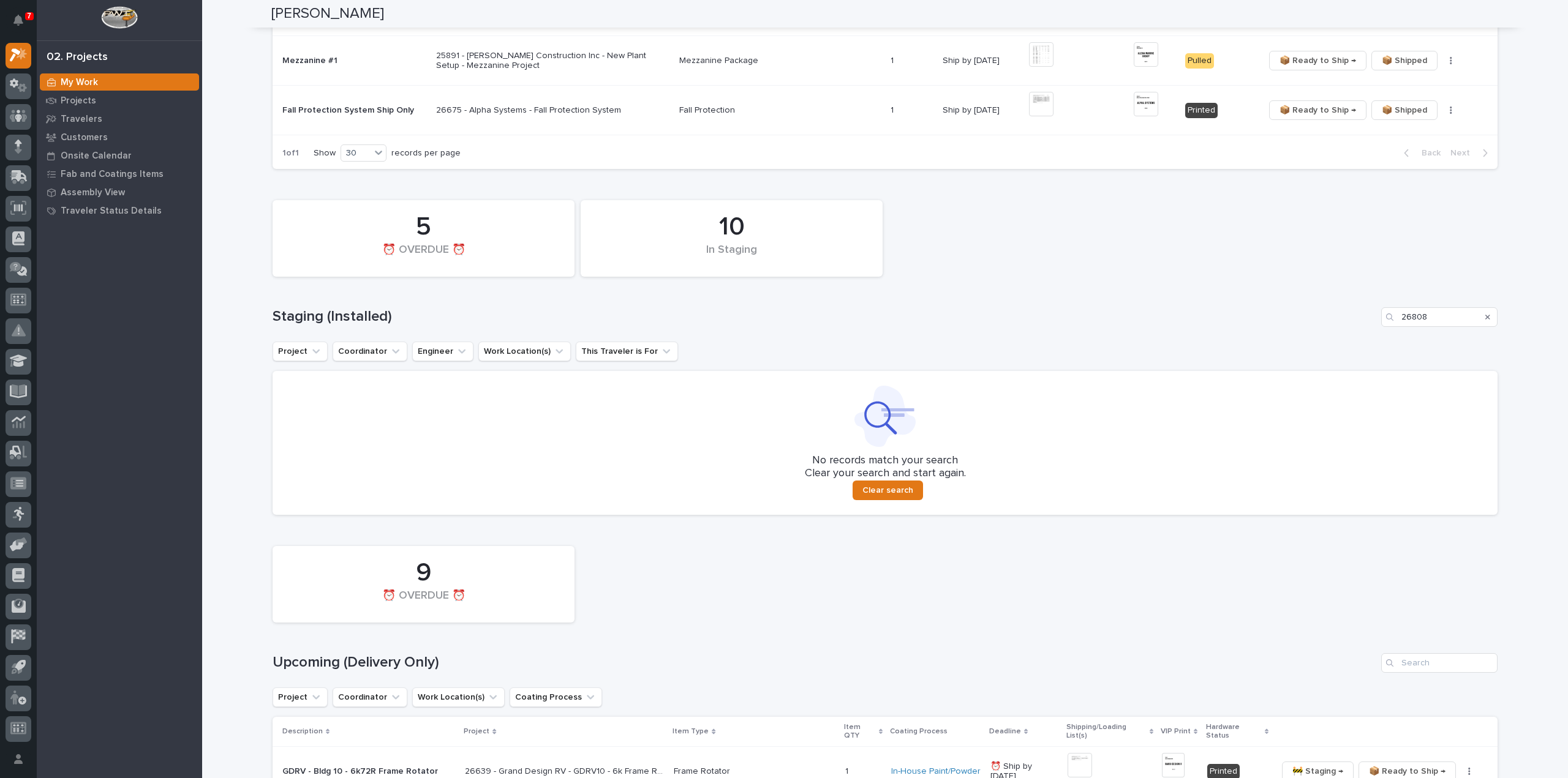
click at [1485, 313] on icon "Search" at bounding box center [1487, 317] width 5 height 7
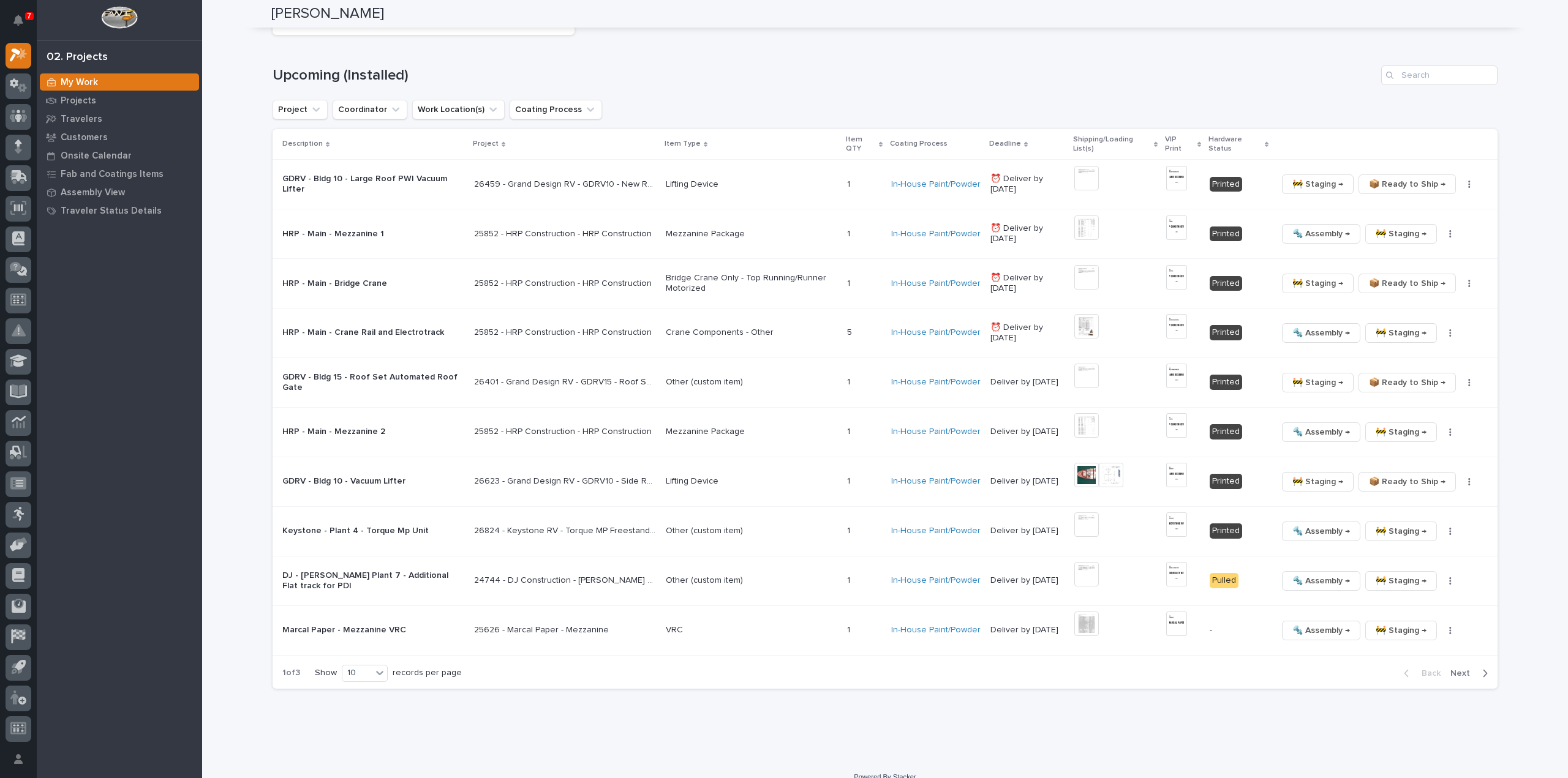
scroll to position [2255, 0]
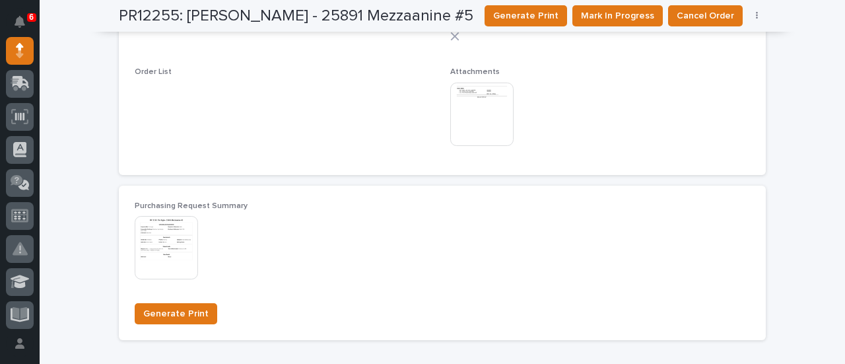
scroll to position [792, 0]
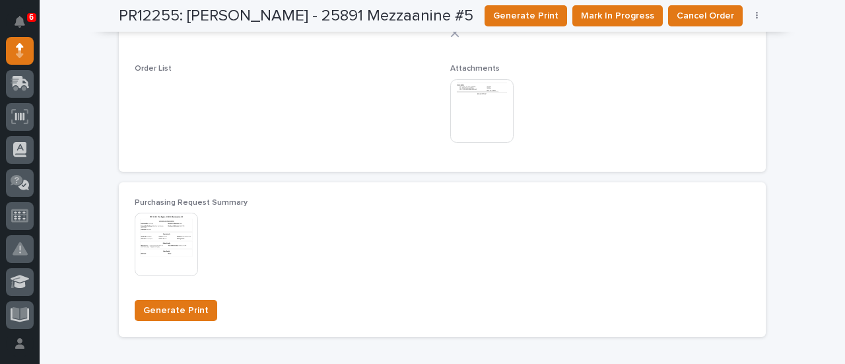
click at [165, 252] on img at bounding box center [166, 244] width 63 height 63
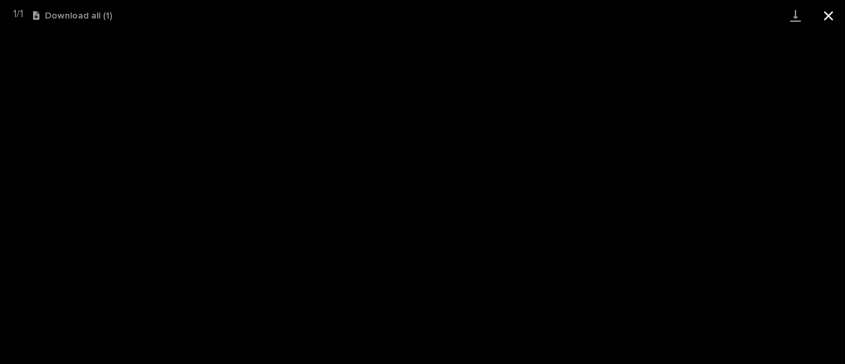
click at [831, 17] on button "Close gallery" at bounding box center [828, 15] width 33 height 31
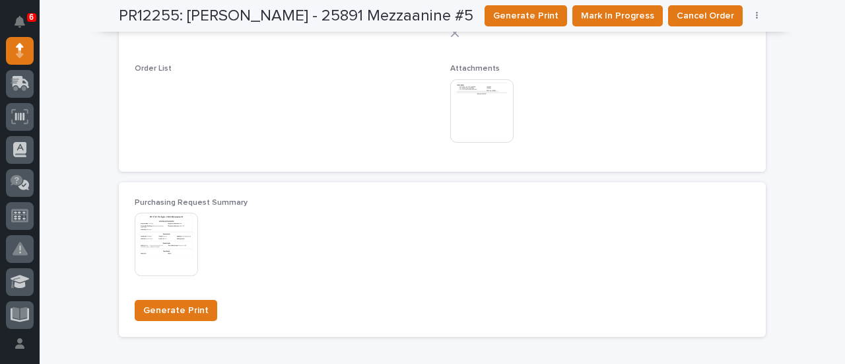
click at [478, 114] on img at bounding box center [481, 110] width 63 height 63
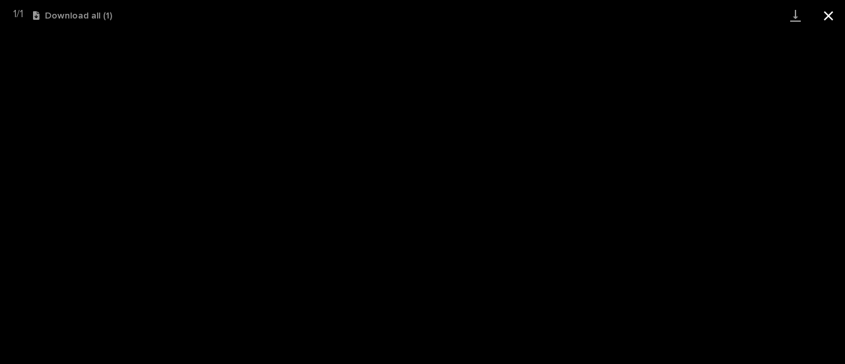
click at [827, 21] on button "Close gallery" at bounding box center [828, 15] width 33 height 31
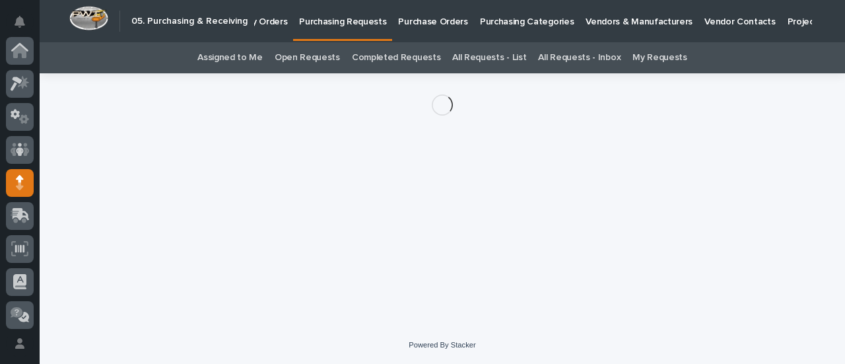
scroll to position [132, 0]
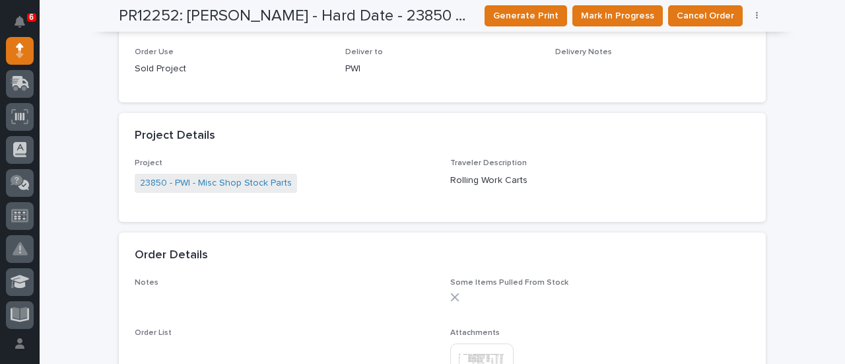
scroll to position [792, 0]
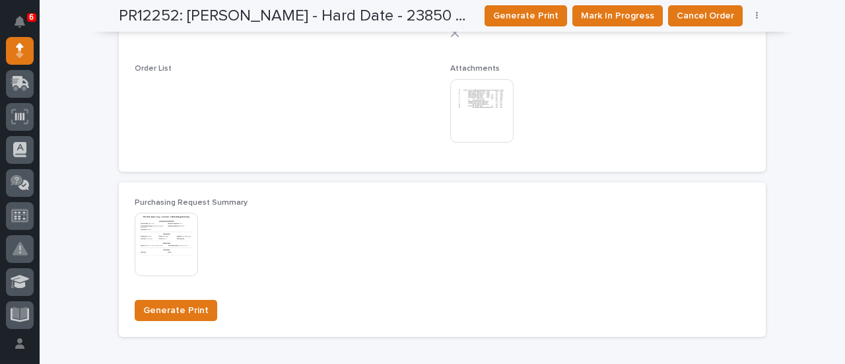
click at [172, 258] on img at bounding box center [166, 244] width 63 height 63
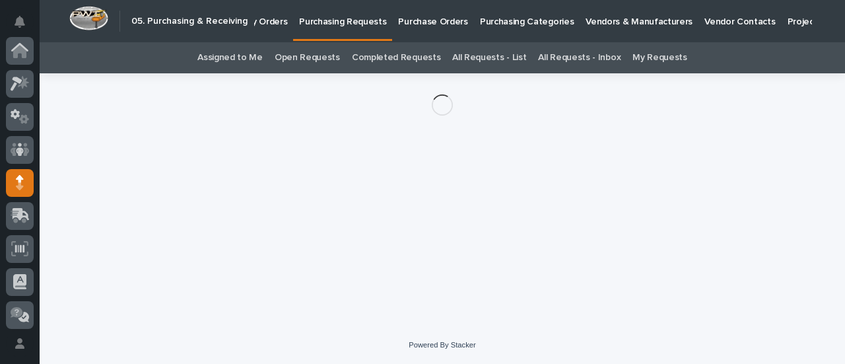
scroll to position [132, 0]
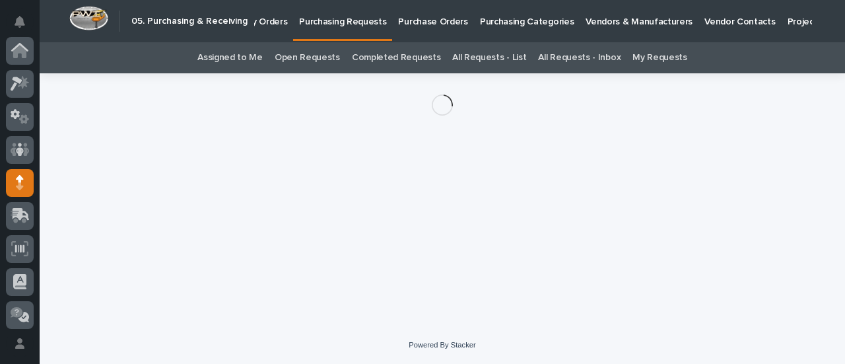
scroll to position [132, 0]
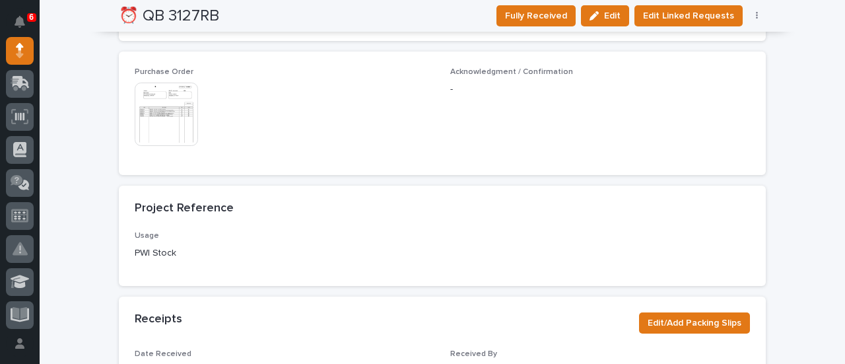
scroll to position [1057, 0]
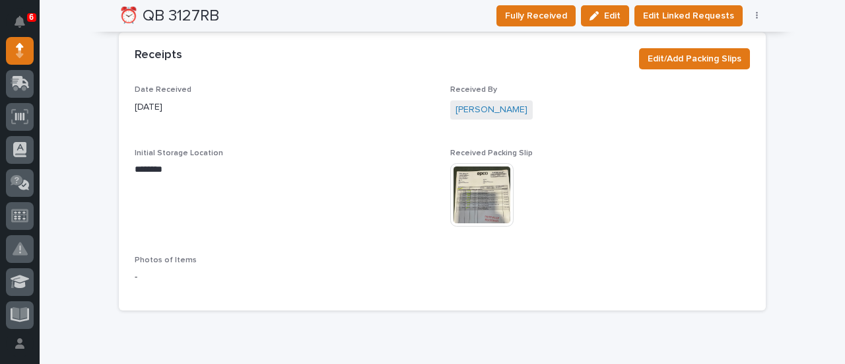
click at [487, 191] on img at bounding box center [481, 194] width 63 height 63
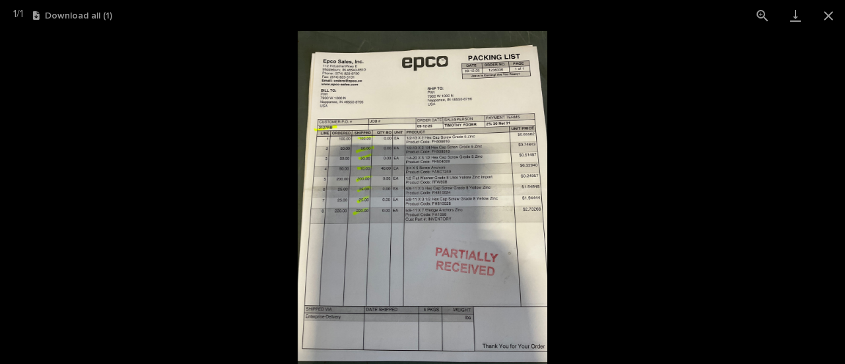
click at [467, 171] on img at bounding box center [423, 197] width 250 height 333
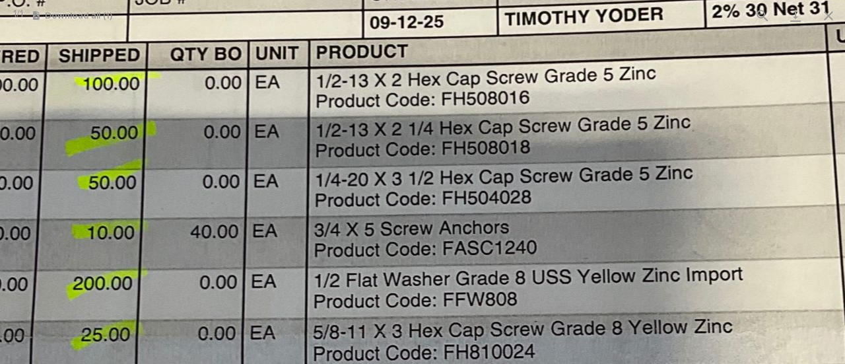
drag, startPoint x: 279, startPoint y: 101, endPoint x: 428, endPoint y: 175, distance: 166.0
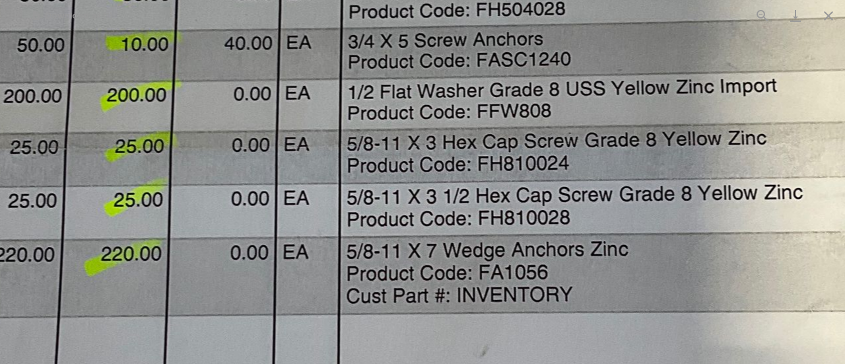
drag, startPoint x: 424, startPoint y: 313, endPoint x: 442, endPoint y: 121, distance: 193.0
click at [442, 121] on img at bounding box center [430, 188] width 1238 height 1651
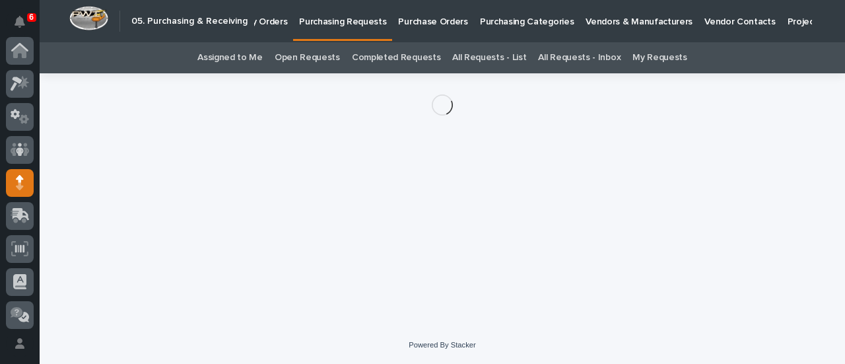
scroll to position [132, 0]
